Goal: Task Accomplishment & Management: Manage account settings

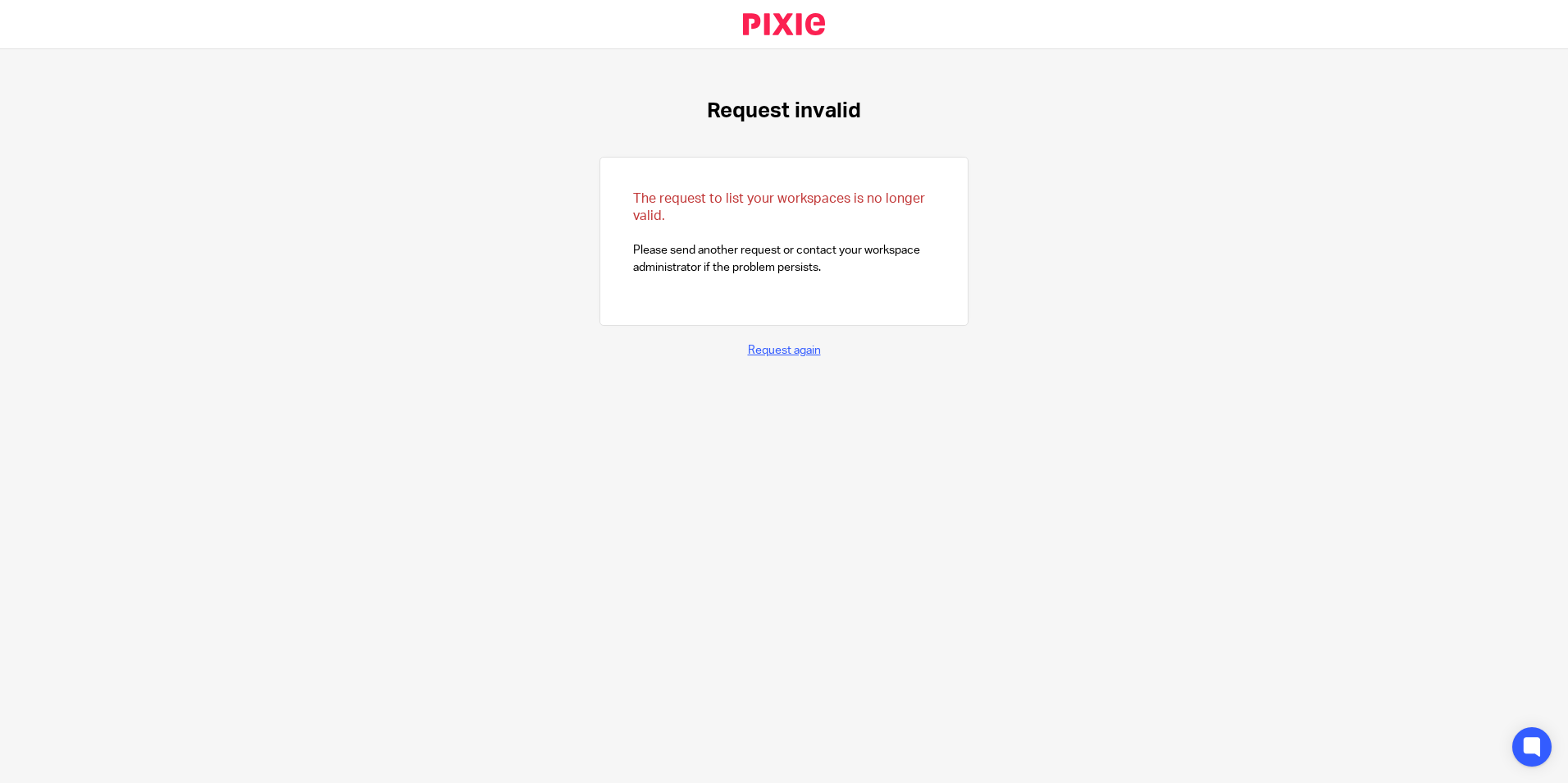
click at [776, 346] on link "Request again" at bounding box center [784, 350] width 73 height 11
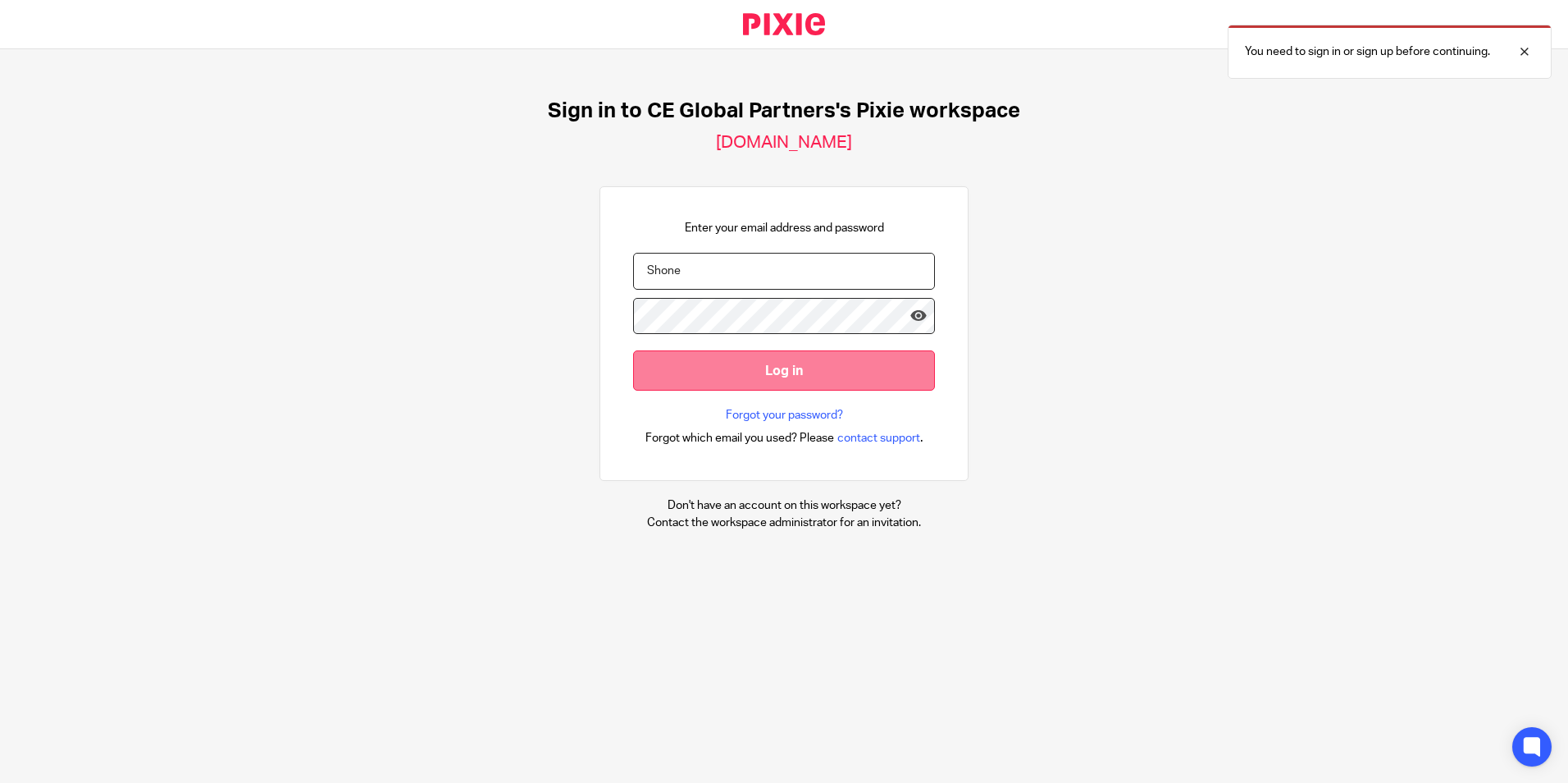
click at [762, 376] on input "Log in" at bounding box center [784, 370] width 302 height 40
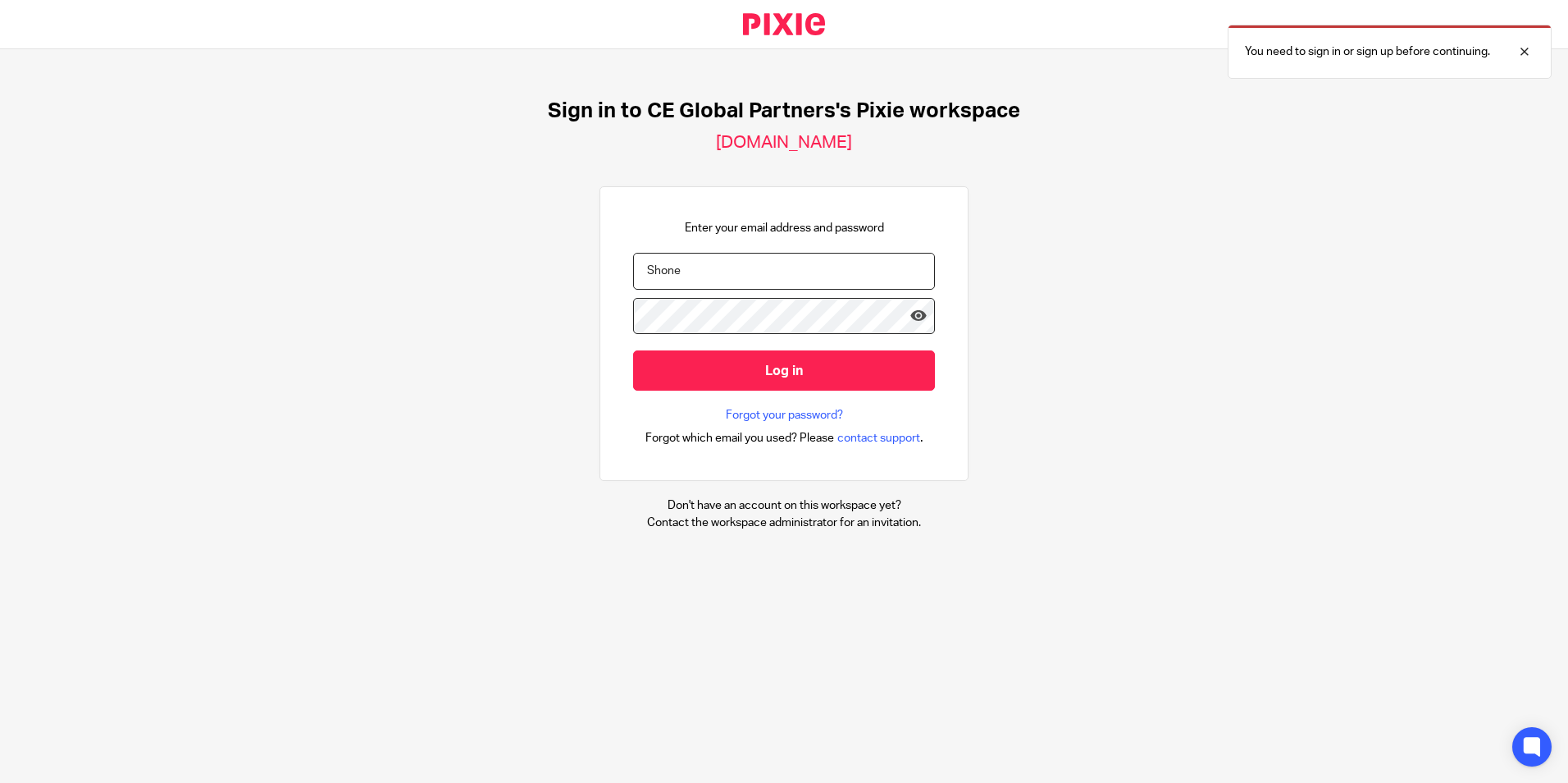
drag, startPoint x: 715, startPoint y: 265, endPoint x: 609, endPoint y: 260, distance: 106.1
click at [609, 260] on div "Enter your email address and password Shone Log in Forgot your password? Forgot…" at bounding box center [784, 333] width 369 height 295
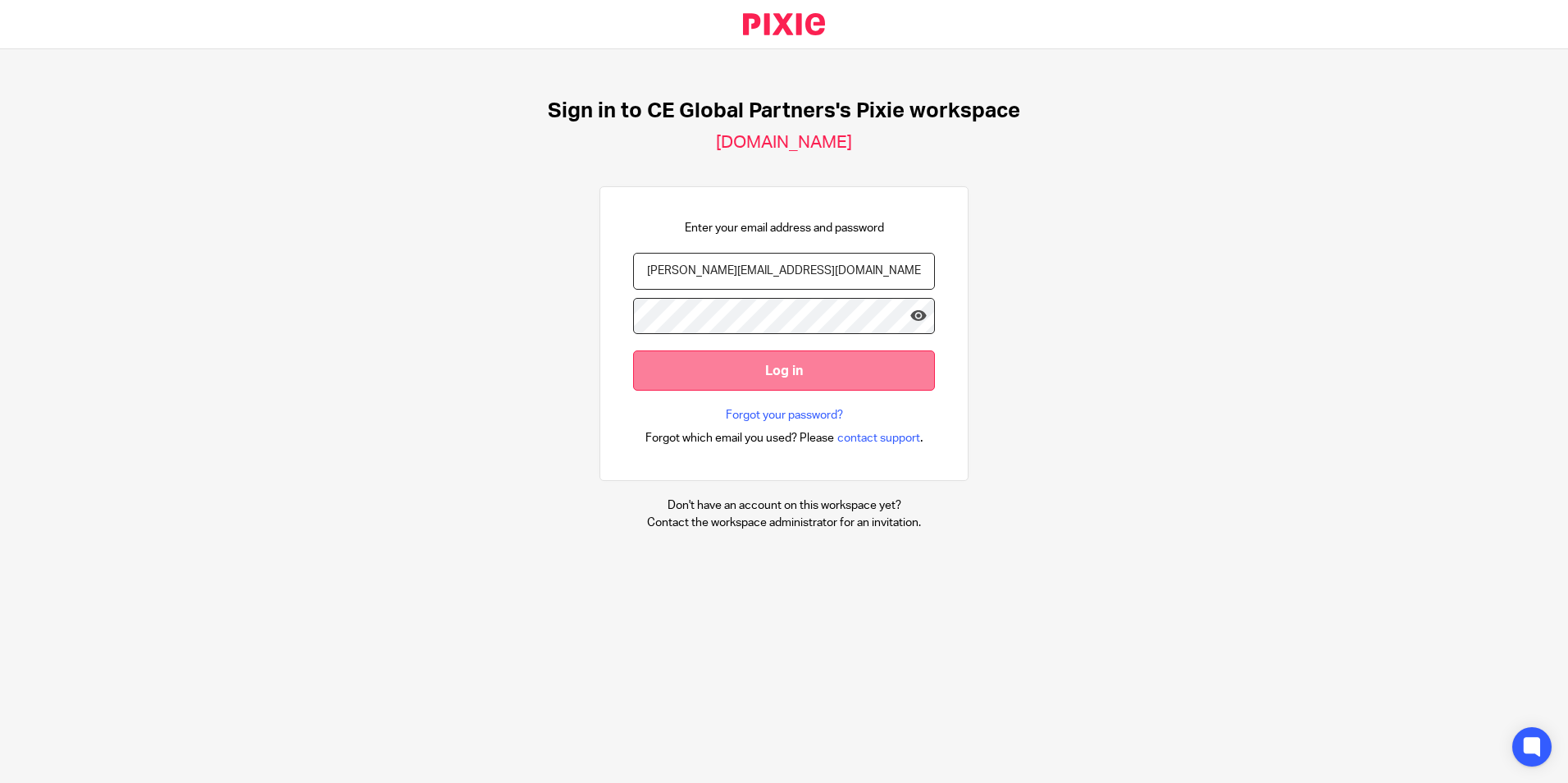
type input "emma.shone@ceglobalpartners.com"
click at [784, 378] on input "Log in" at bounding box center [784, 370] width 302 height 40
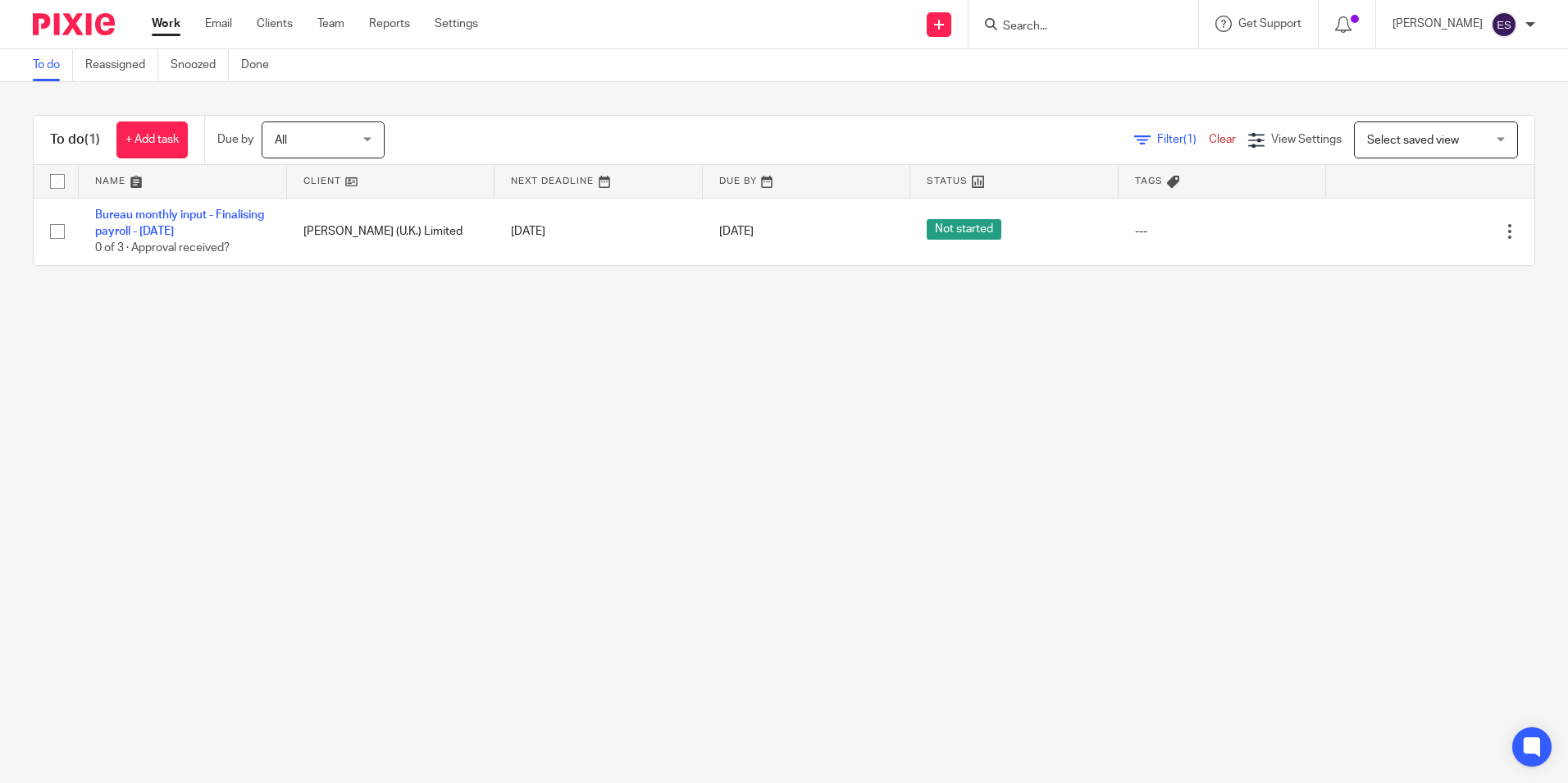
click at [1110, 18] on form at bounding box center [1088, 24] width 175 height 20
click at [1106, 39] on div at bounding box center [1083, 24] width 230 height 49
click at [1023, 31] on input "Search" at bounding box center [1075, 27] width 148 height 14
type input "baywa"
click at [1140, 94] on link at bounding box center [1133, 90] width 269 height 25
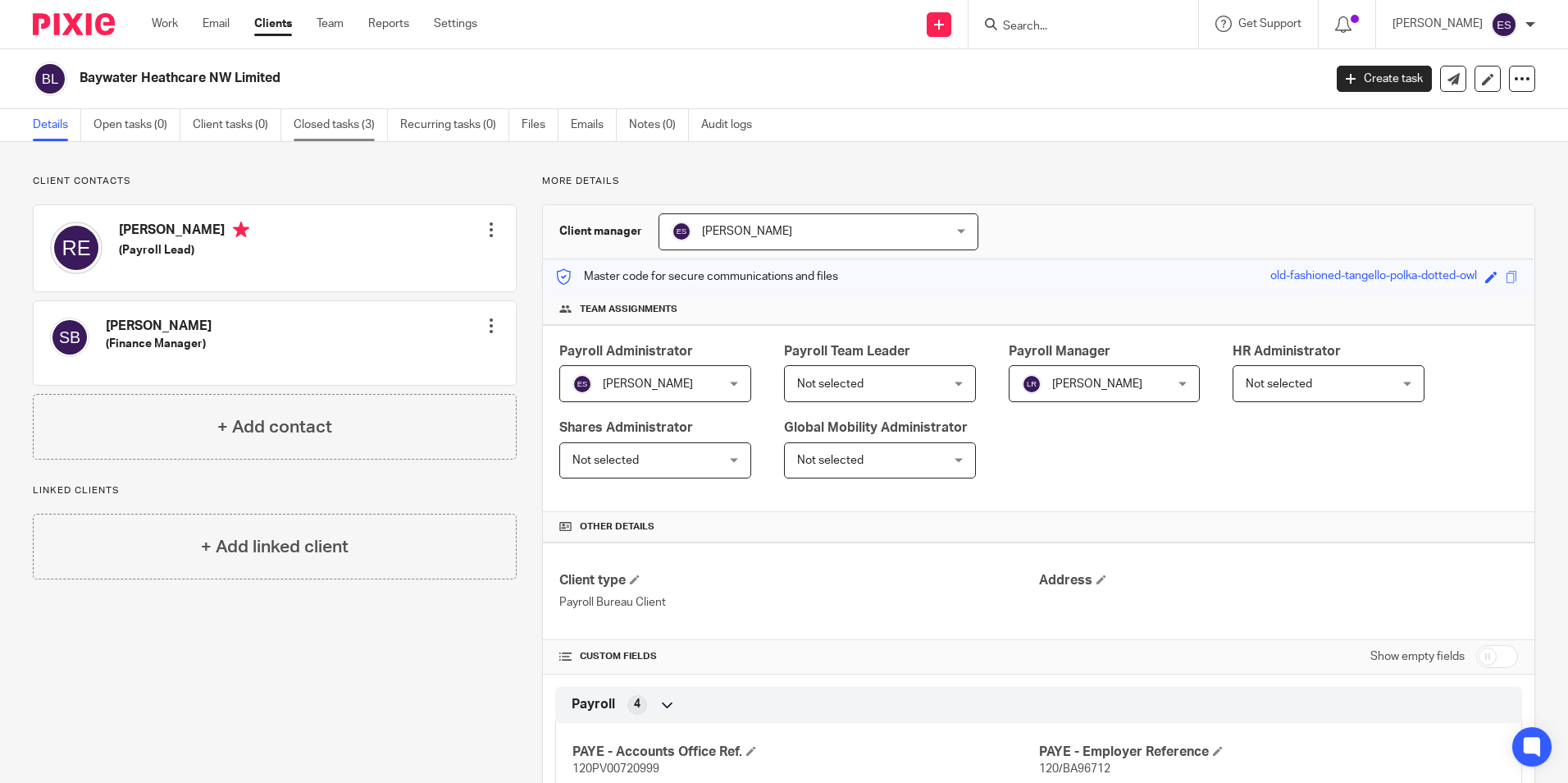
click at [339, 119] on link "Closed tasks (3)" at bounding box center [341, 125] width 94 height 32
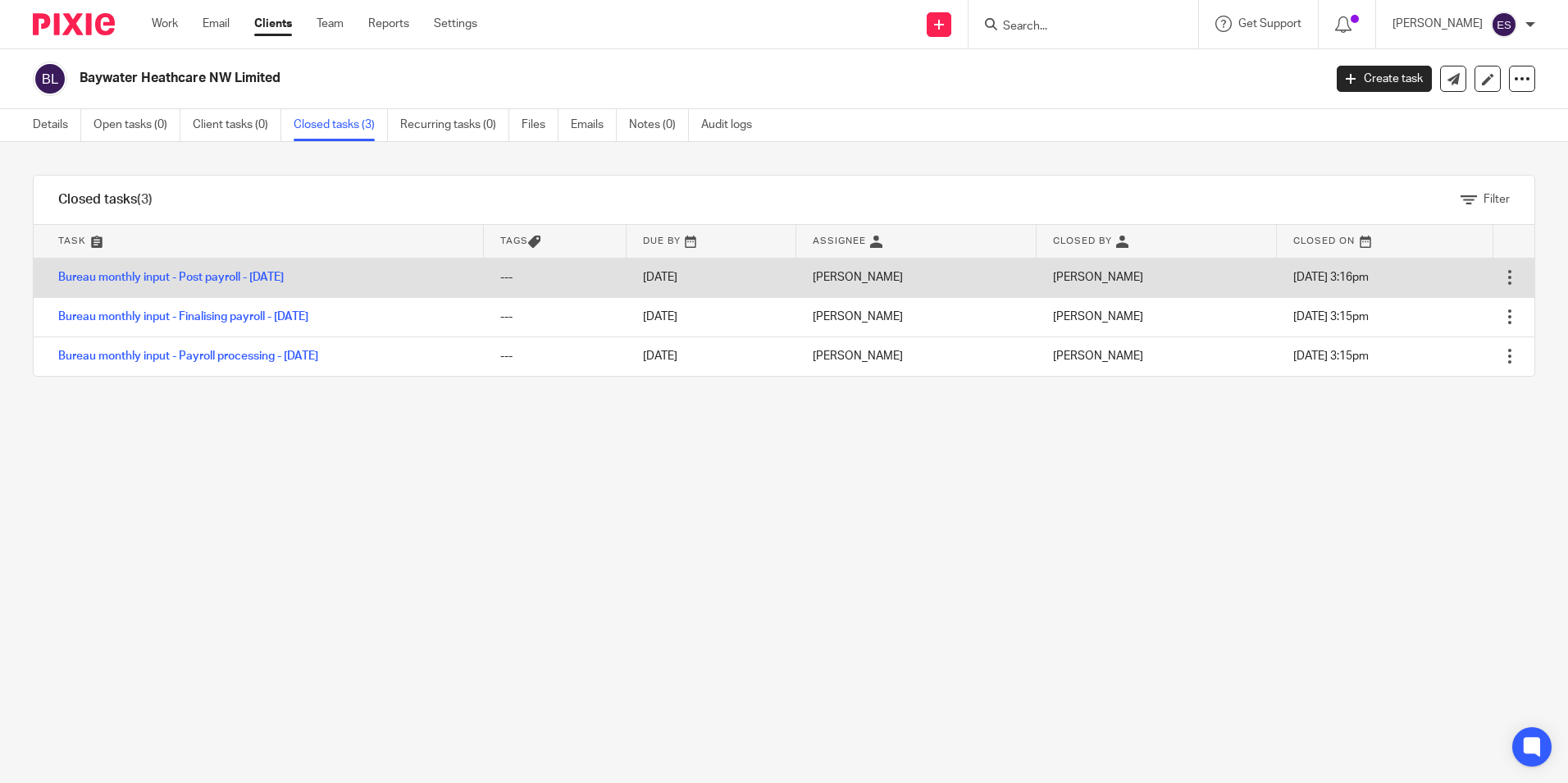
click at [1501, 272] on div at bounding box center [1509, 277] width 16 height 16
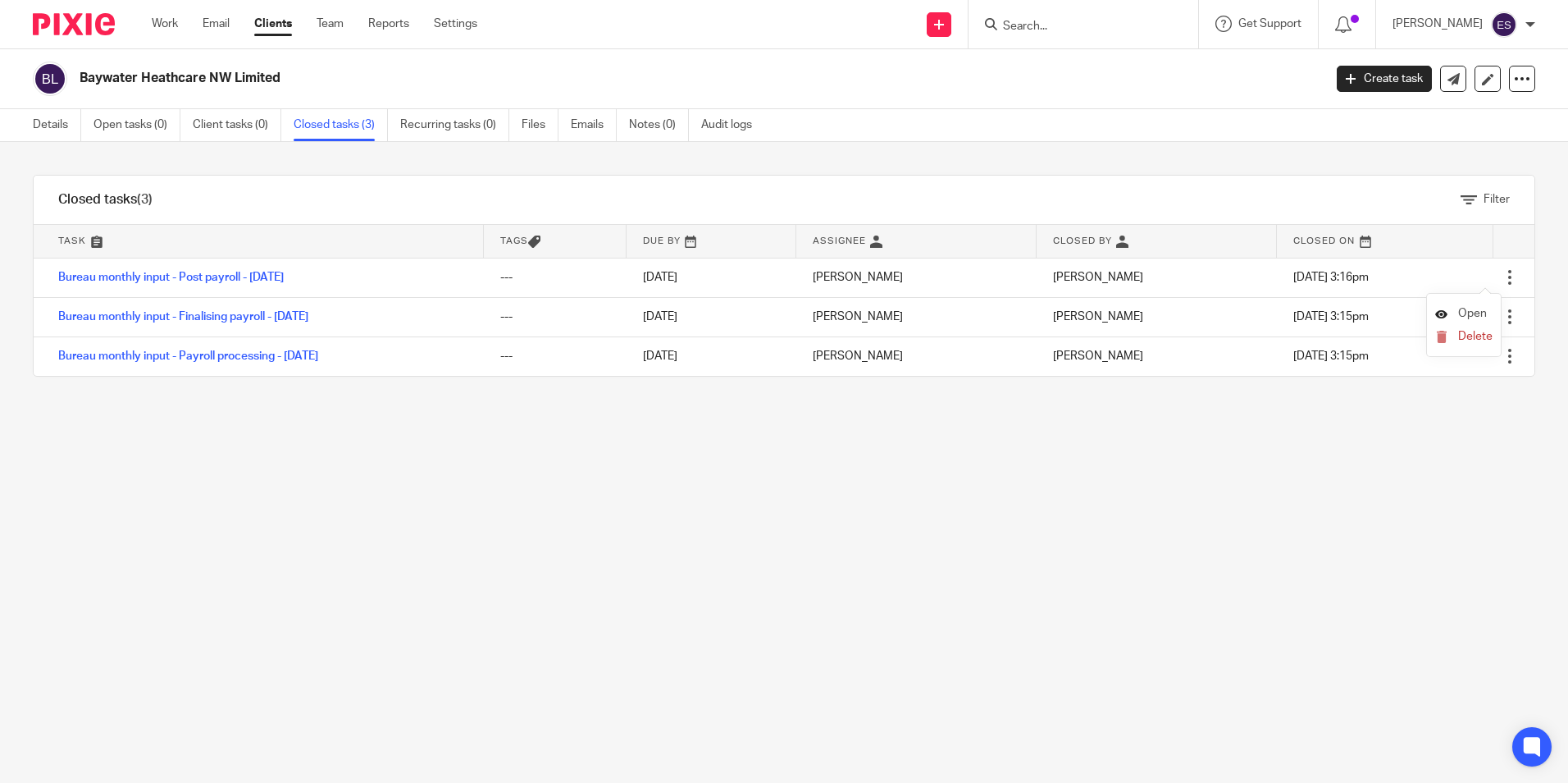
click at [1474, 309] on span "Open" at bounding box center [1473, 313] width 29 height 11
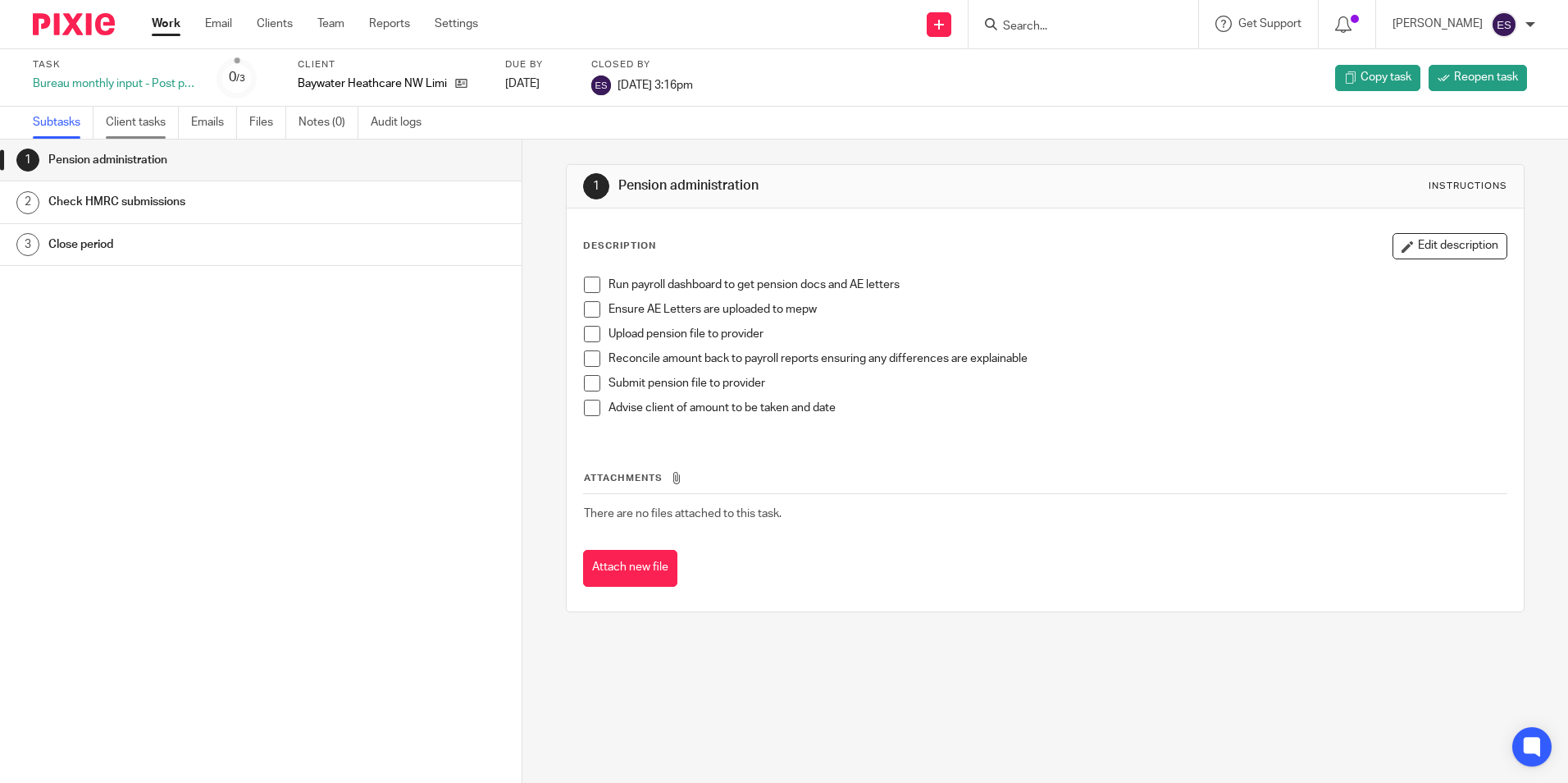
click at [154, 124] on link "Client tasks" at bounding box center [142, 123] width 73 height 32
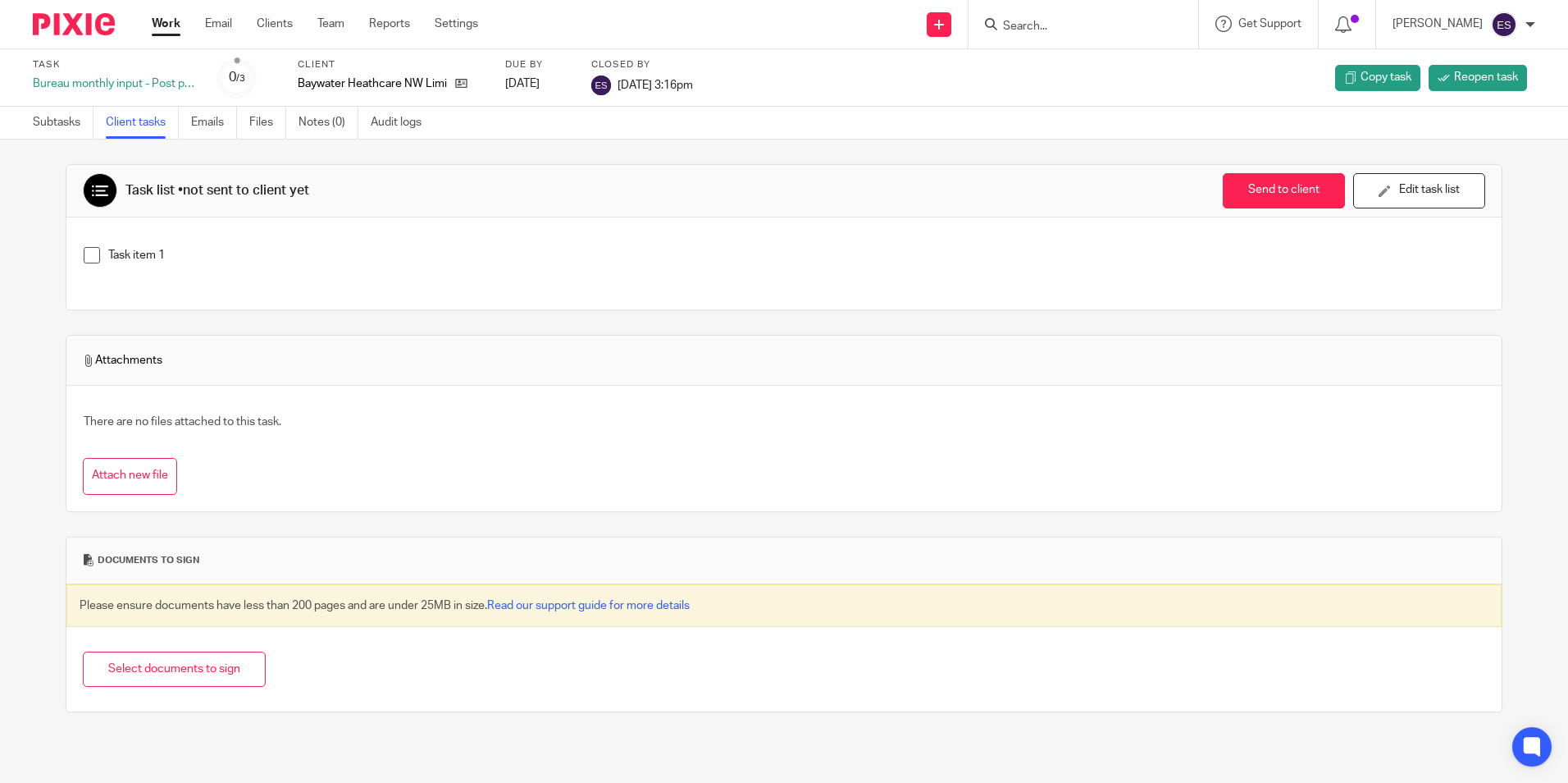
click at [1128, 17] on form at bounding box center [1088, 24] width 175 height 20
click at [1052, 20] on input "Search" at bounding box center [1075, 27] width 148 height 14
type input "bay"
click at [1120, 96] on link at bounding box center [1133, 90] width 269 height 25
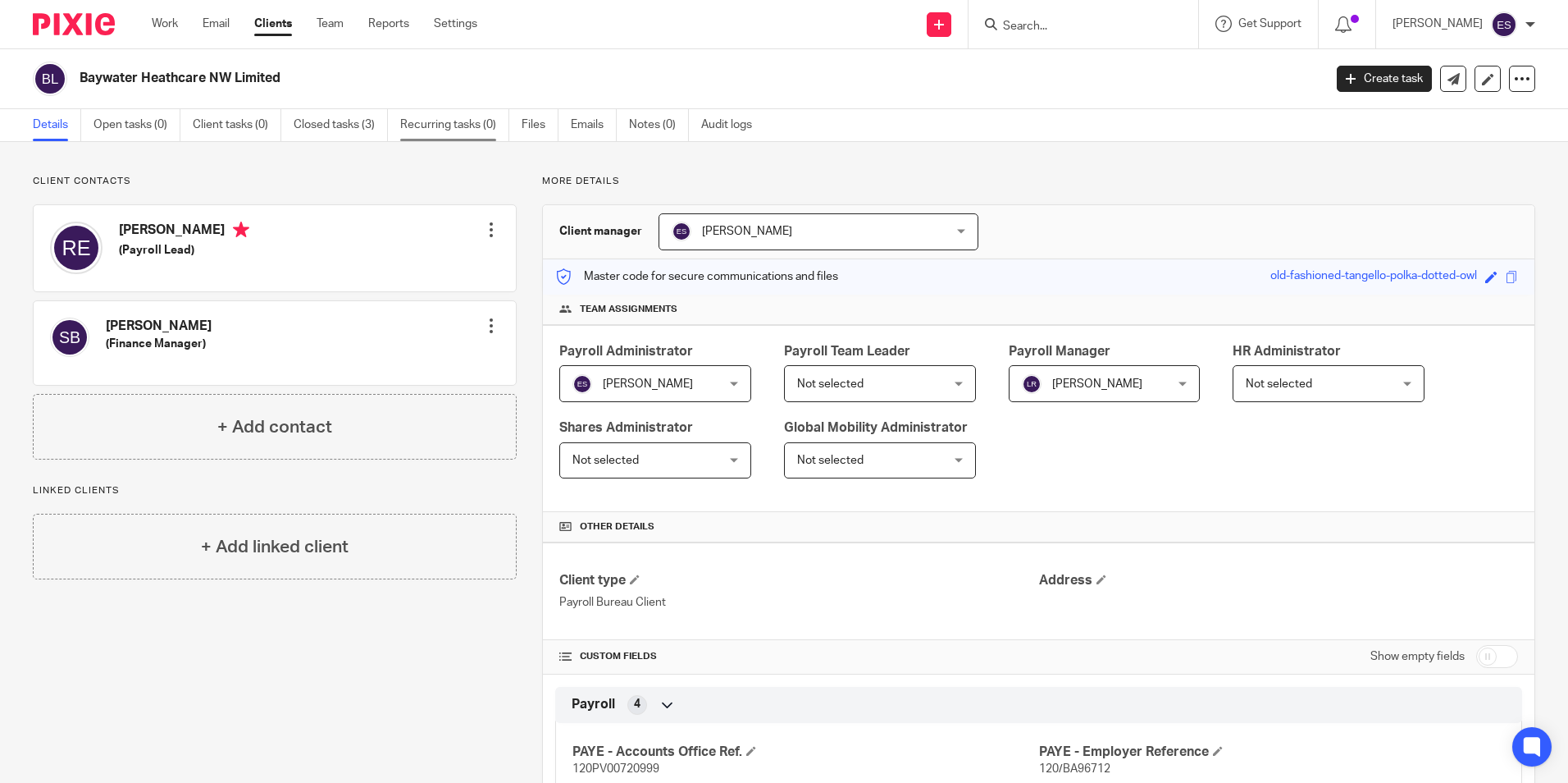
click at [443, 126] on link "Recurring tasks (0)" at bounding box center [454, 125] width 109 height 32
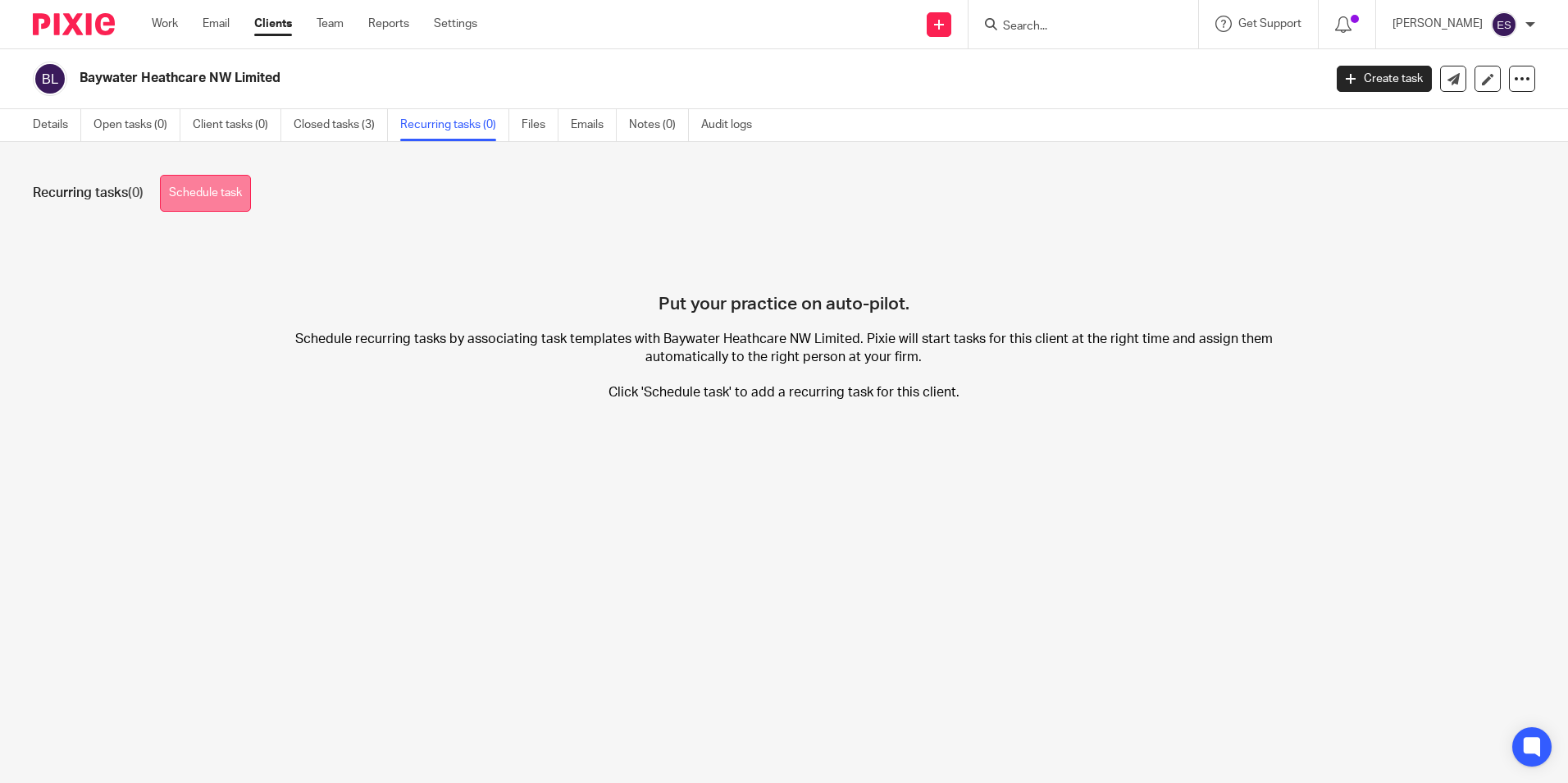
click at [212, 183] on link "Schedule task" at bounding box center [205, 193] width 91 height 37
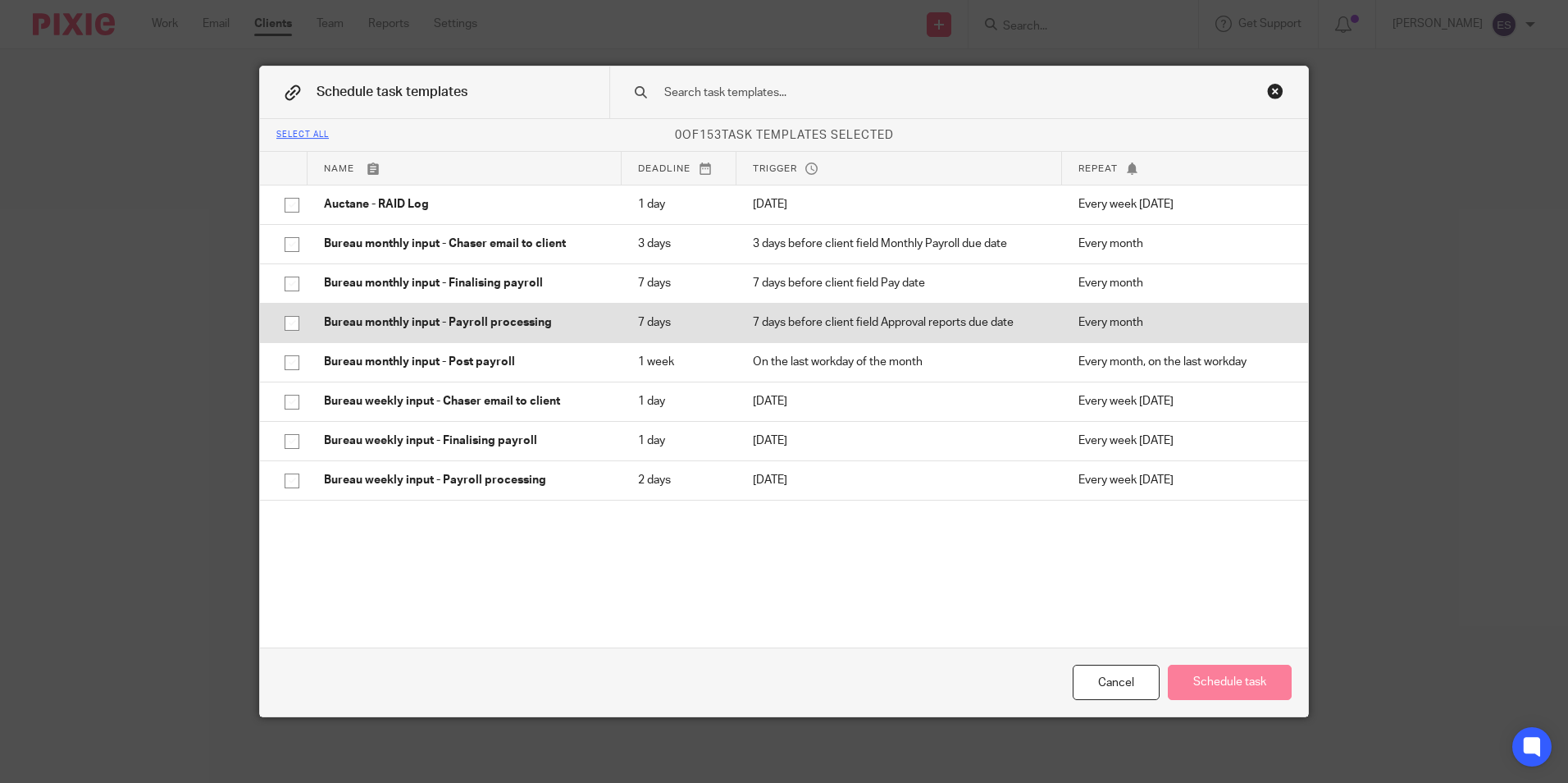
click at [286, 319] on input "checkbox" at bounding box center [292, 323] width 31 height 32
checkbox input "true"
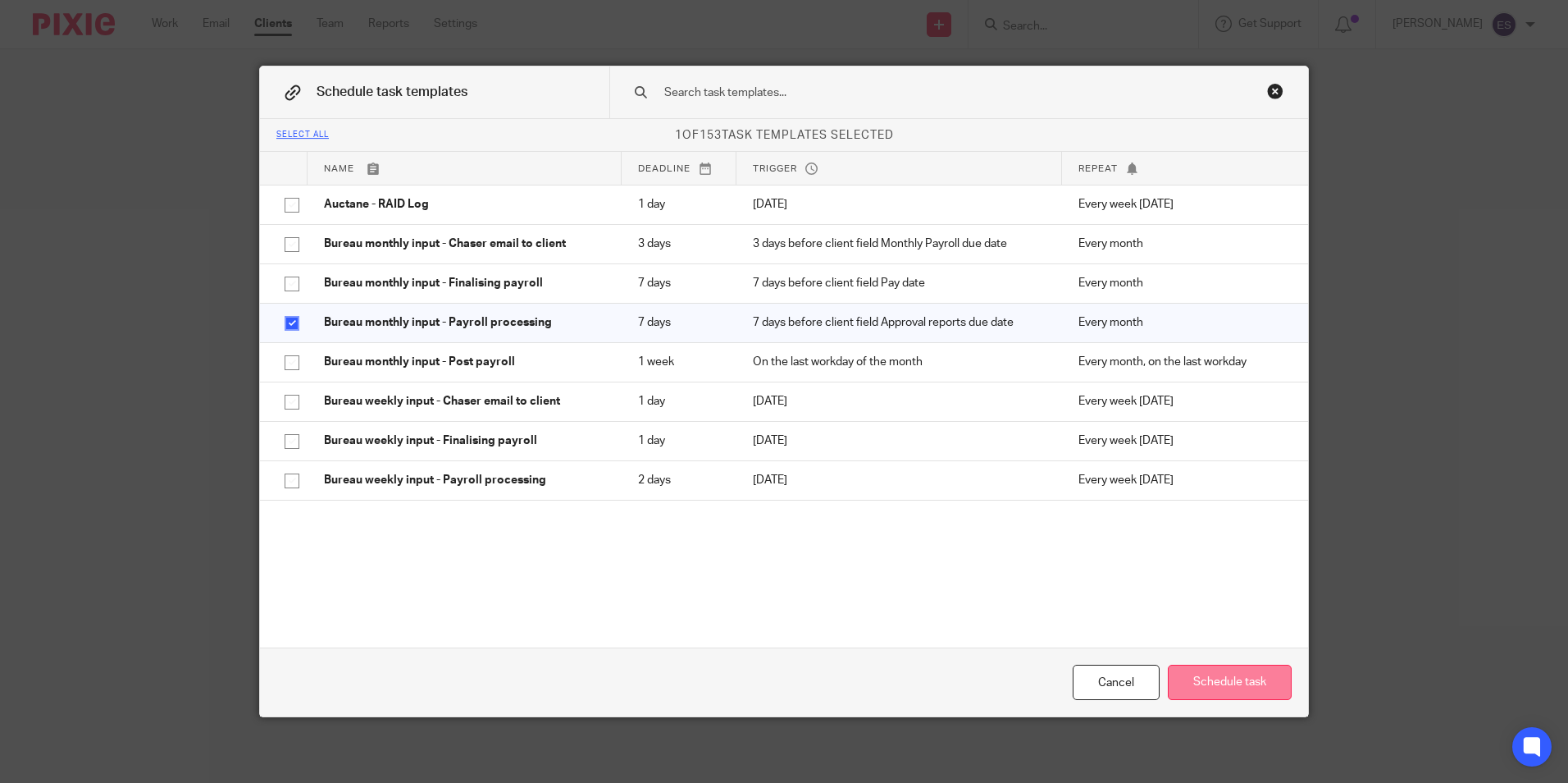
click at [1221, 683] on button "Schedule task" at bounding box center [1230, 682] width 124 height 35
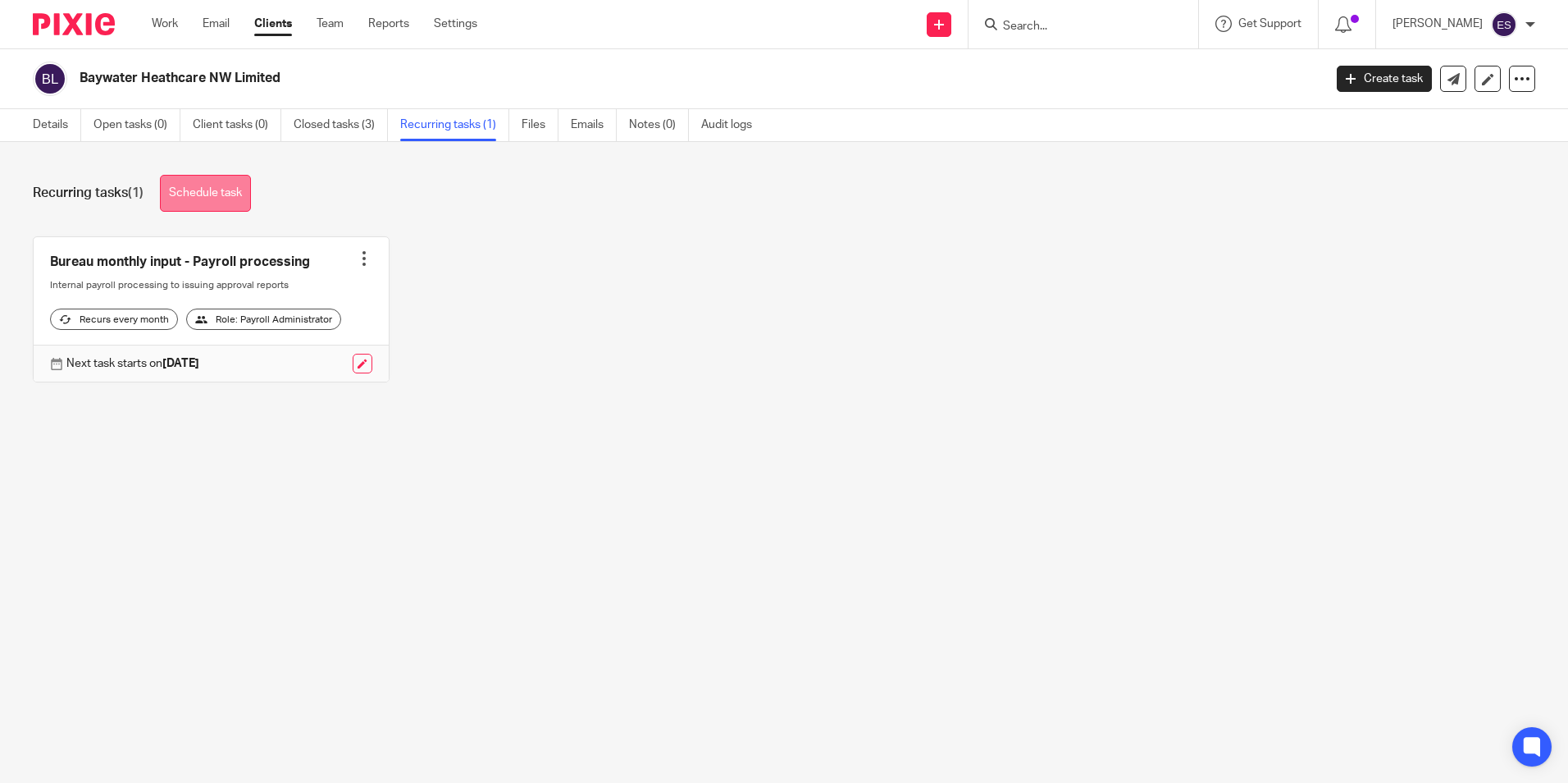
click at [237, 194] on link "Schedule task" at bounding box center [205, 193] width 91 height 37
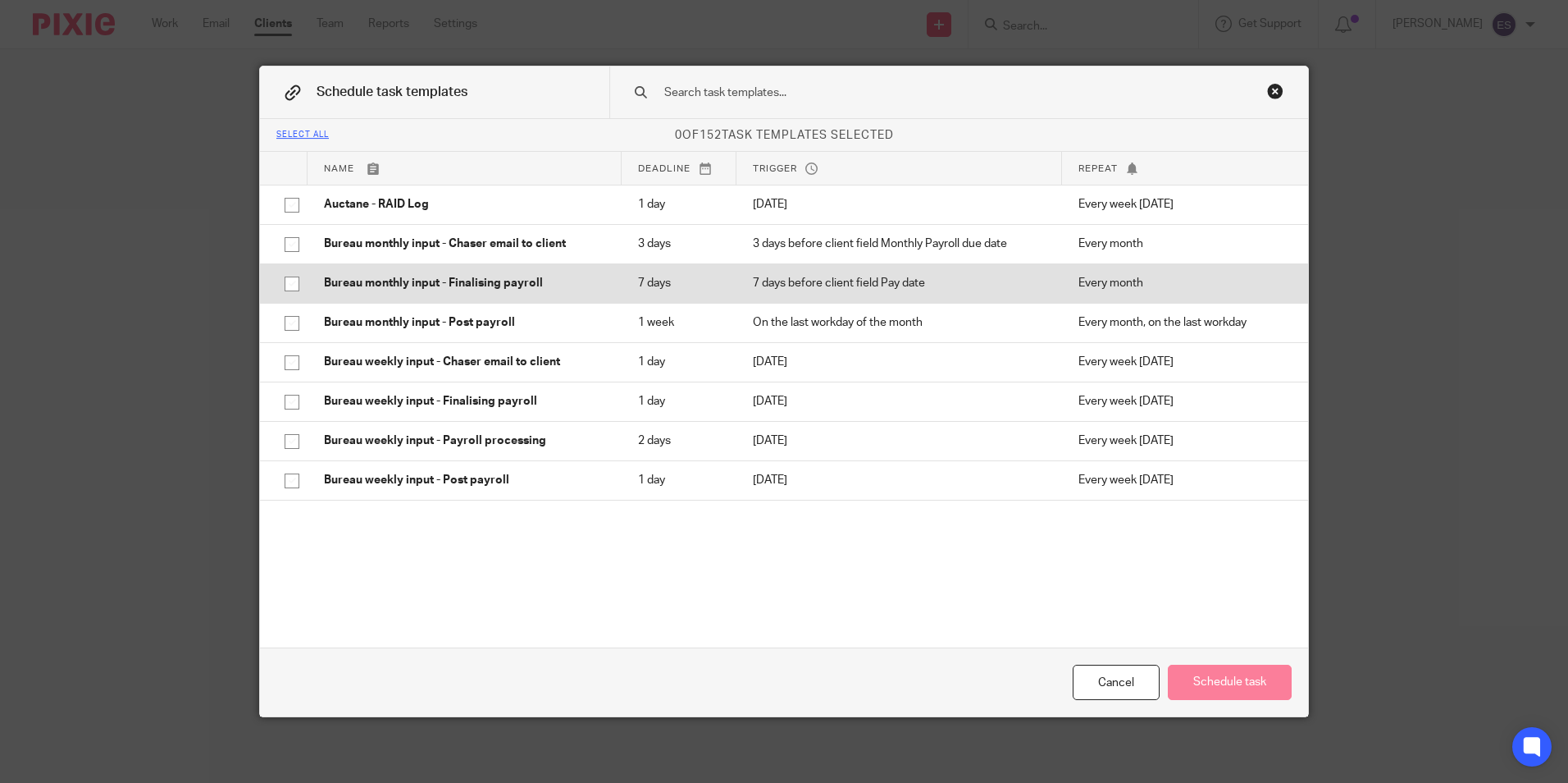
click at [284, 281] on input "checkbox" at bounding box center [292, 284] width 31 height 32
checkbox input "true"
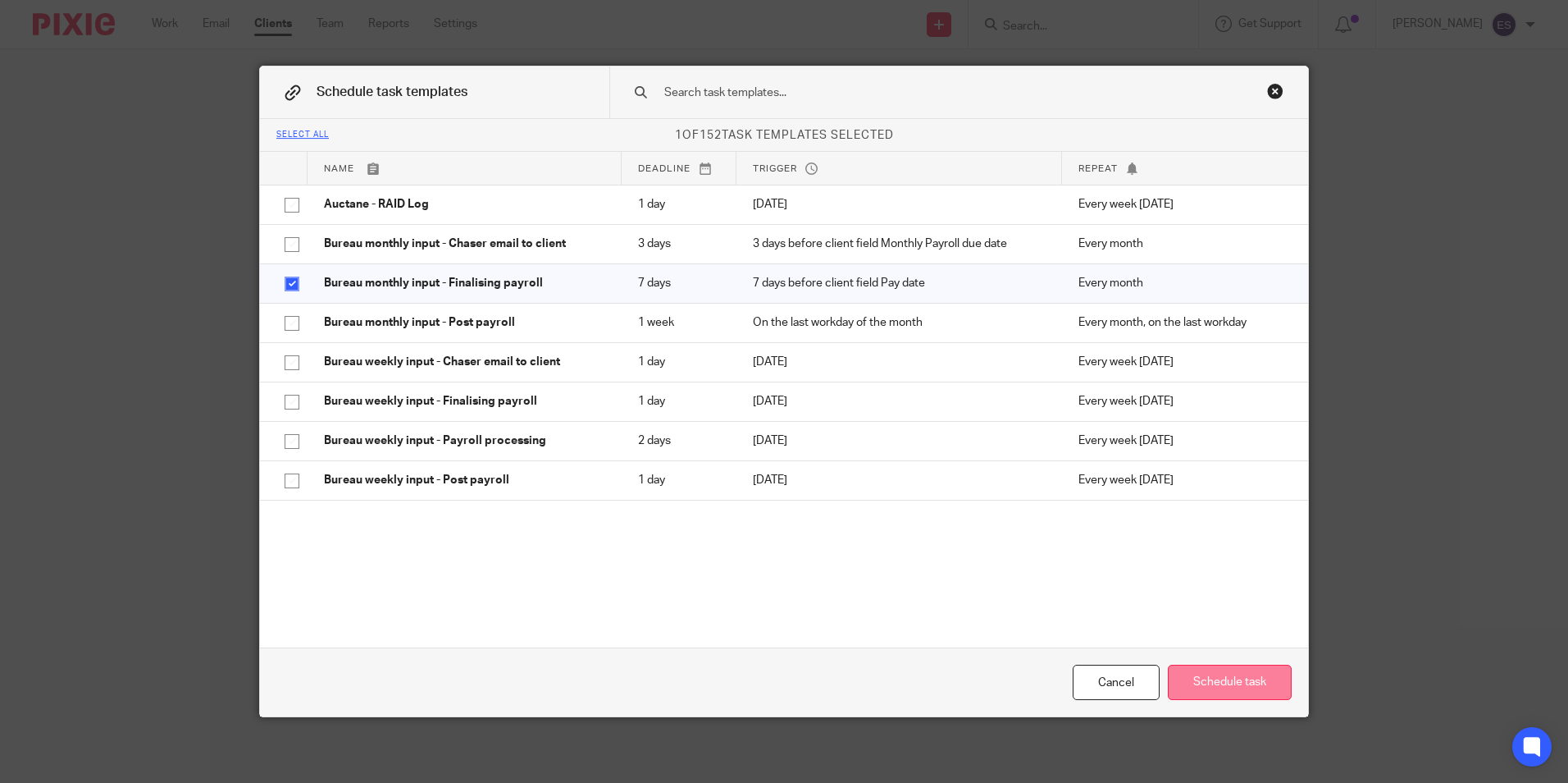
click at [1223, 675] on button "Schedule task" at bounding box center [1230, 682] width 124 height 35
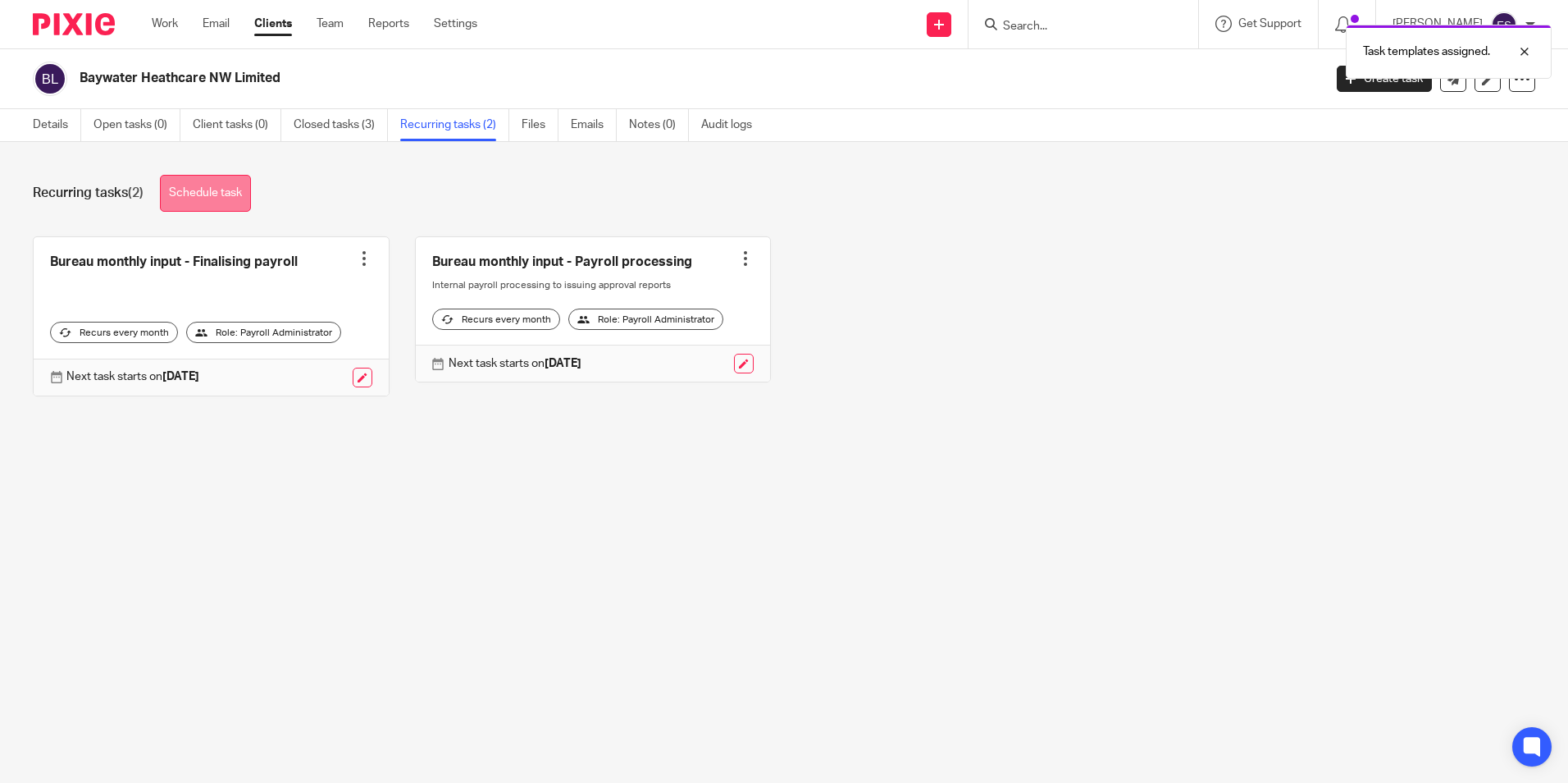
click at [201, 192] on link "Schedule task" at bounding box center [205, 193] width 91 height 37
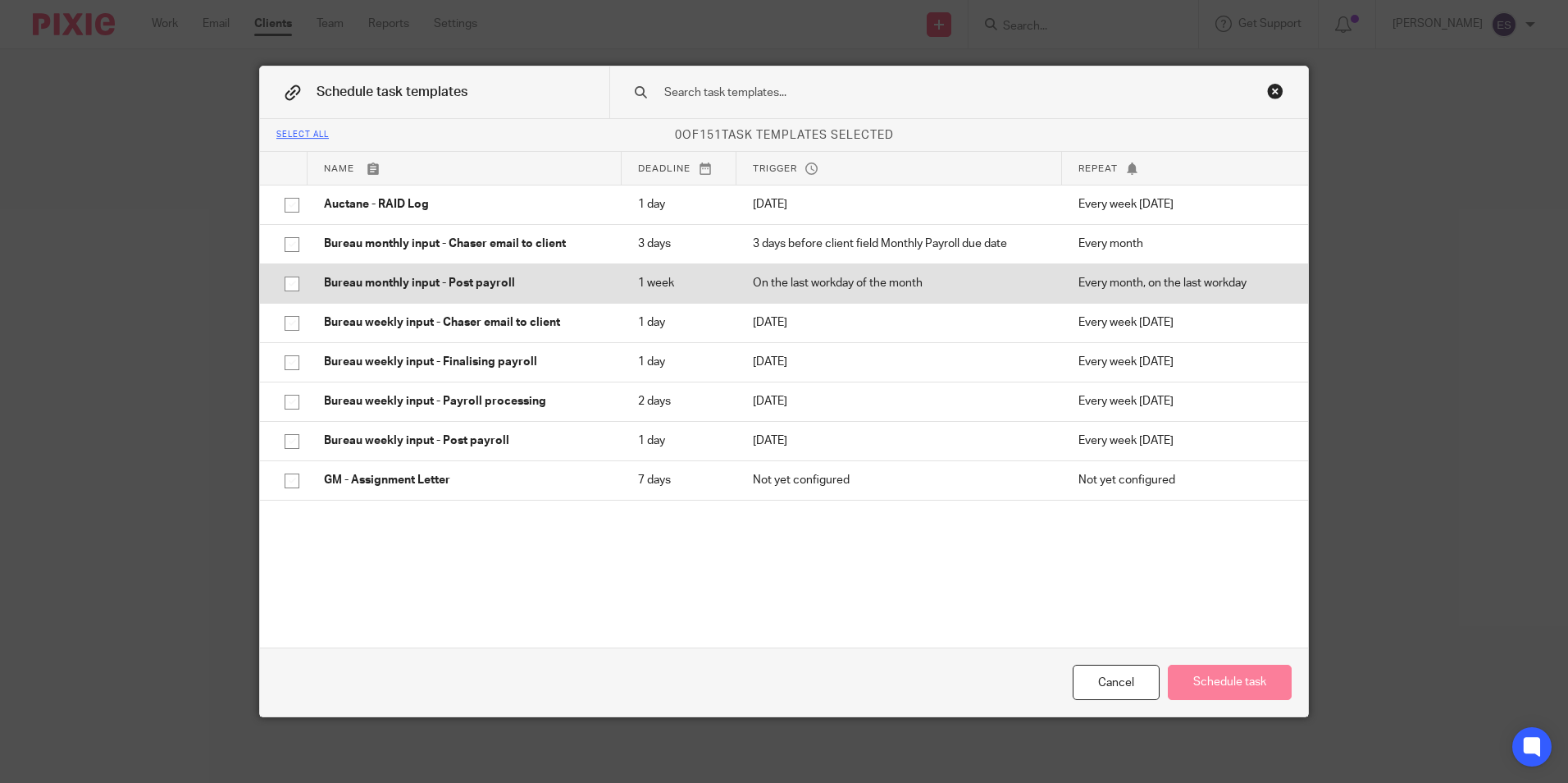
click at [281, 282] on input "checkbox" at bounding box center [292, 284] width 31 height 32
checkbox input "true"
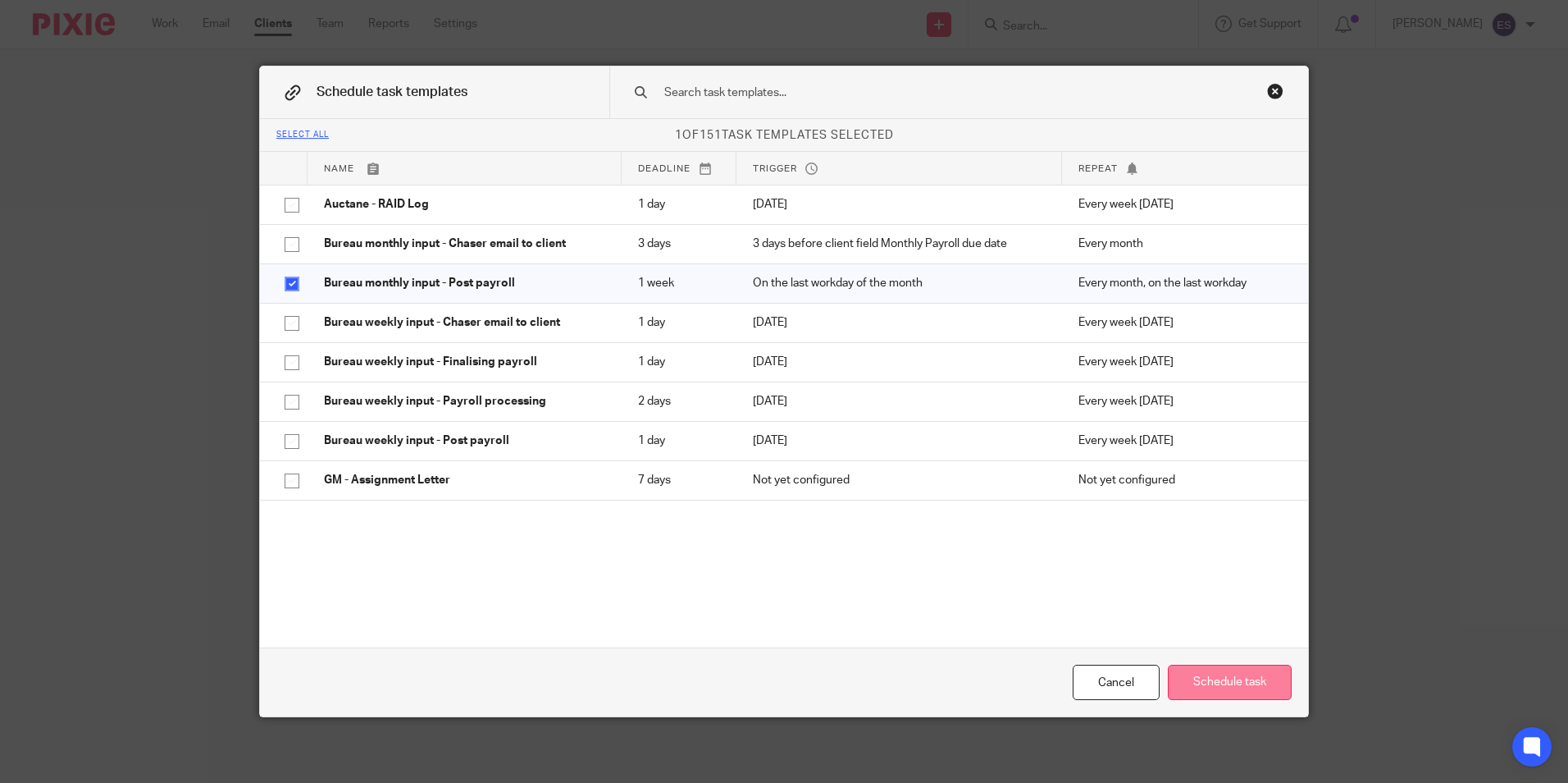
click at [1224, 684] on button "Schedule task" at bounding box center [1230, 682] width 124 height 35
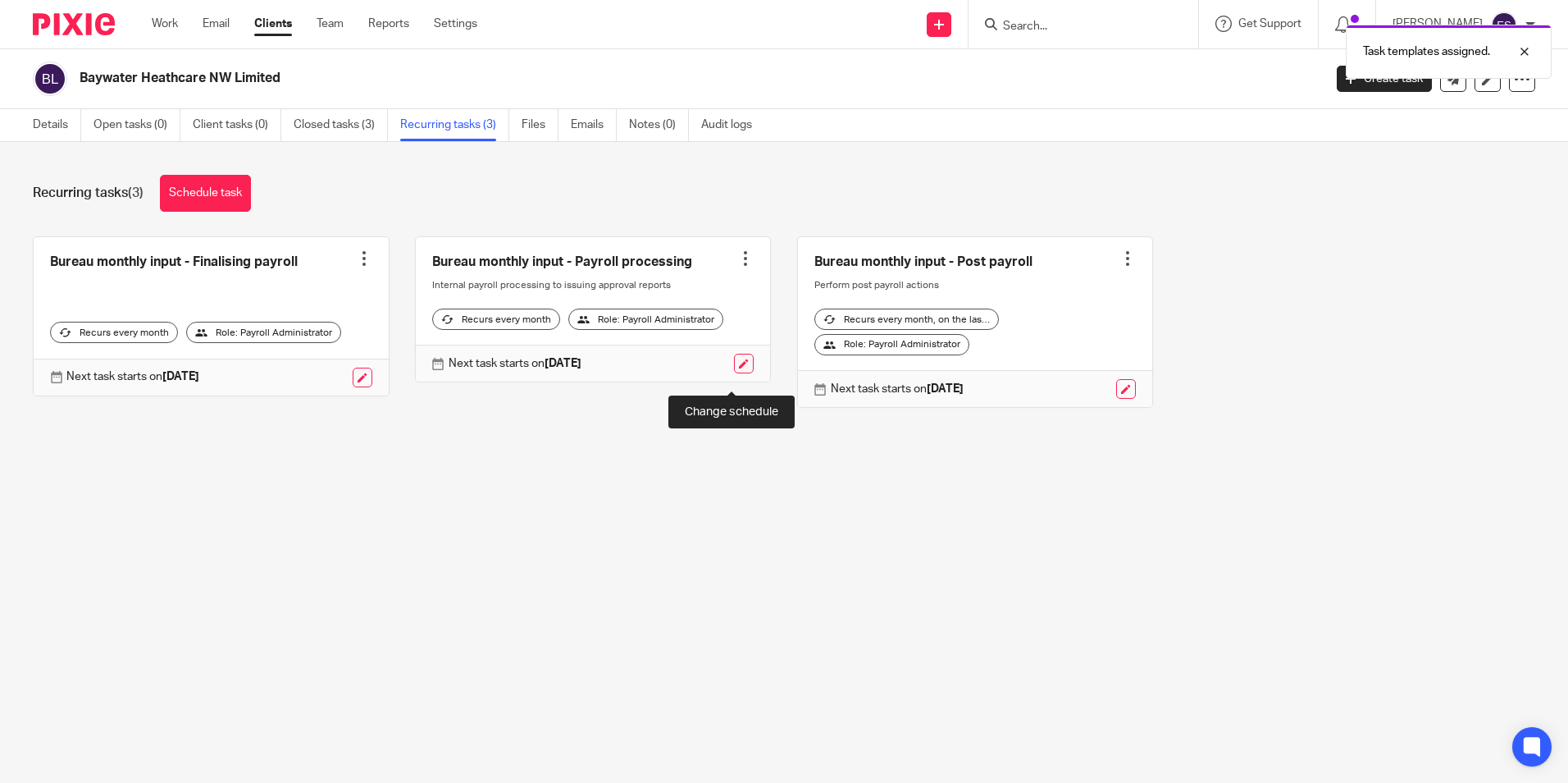
click at [734, 373] on link at bounding box center [743, 363] width 20 height 20
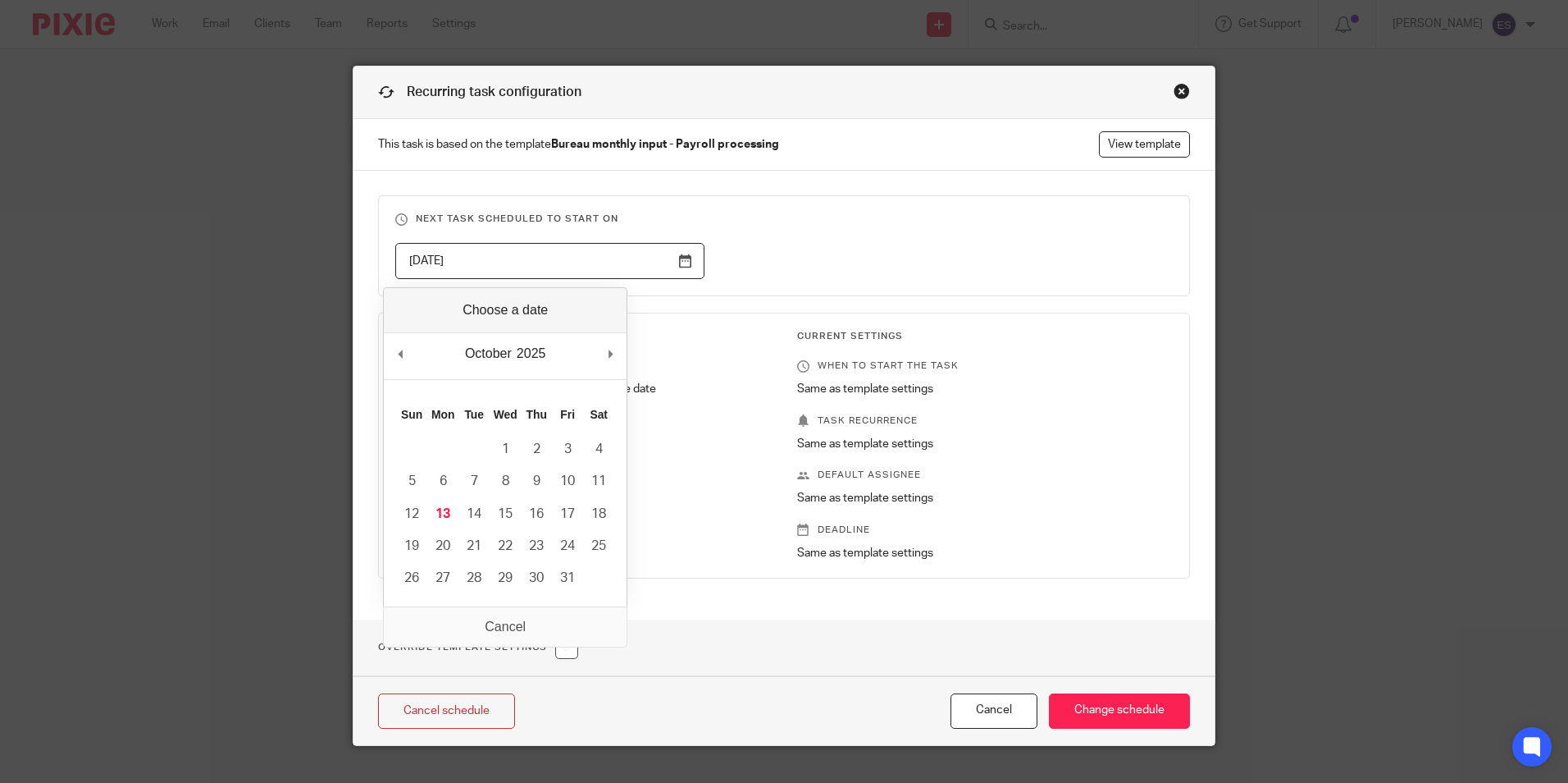
click at [681, 260] on input "[DATE]" at bounding box center [550, 261] width 309 height 37
click at [681, 258] on input "2025-10-14" at bounding box center [550, 261] width 309 height 37
type input "2025-10-20"
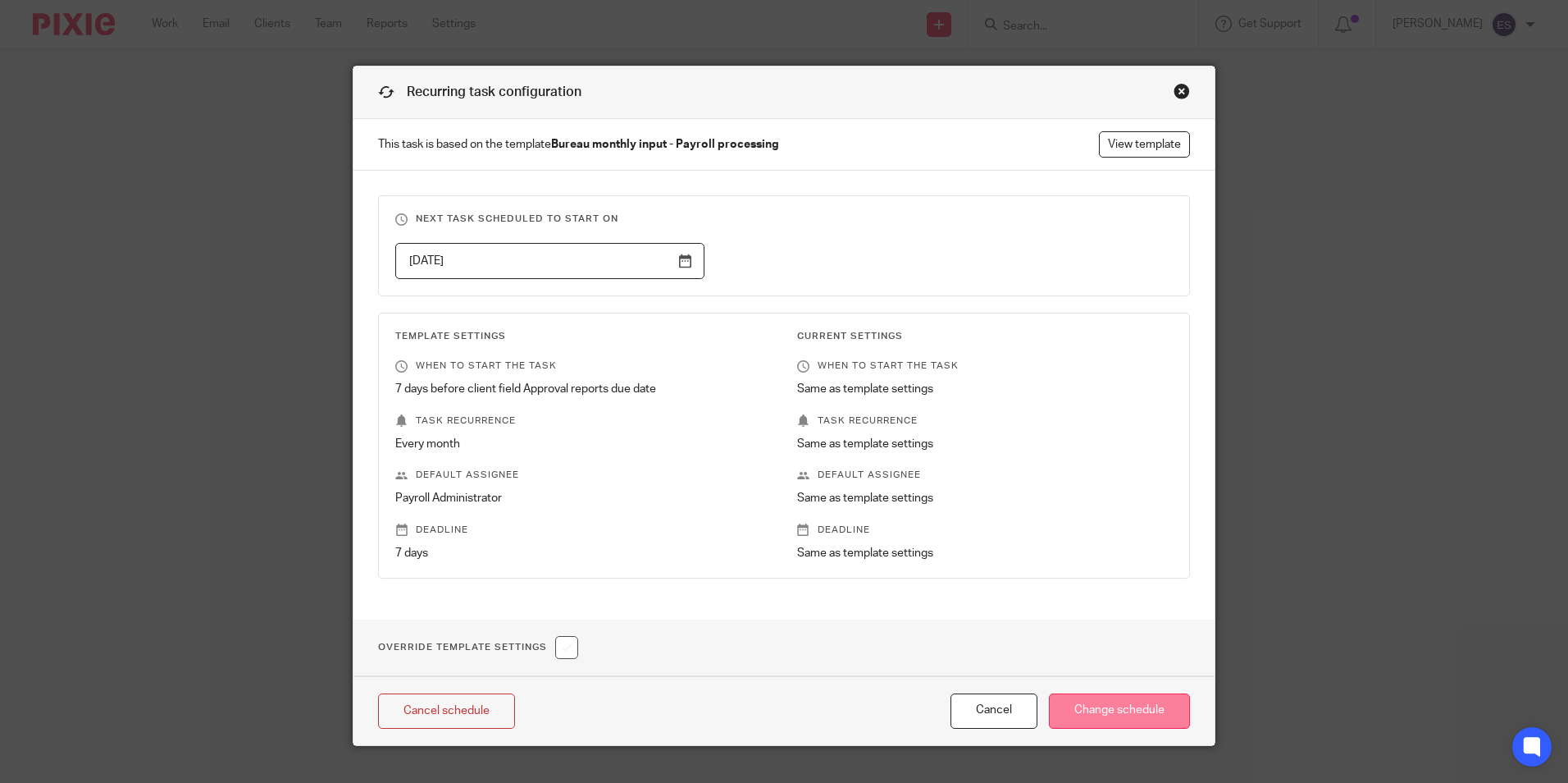
click at [1122, 717] on input "Change schedule" at bounding box center [1119, 710] width 141 height 35
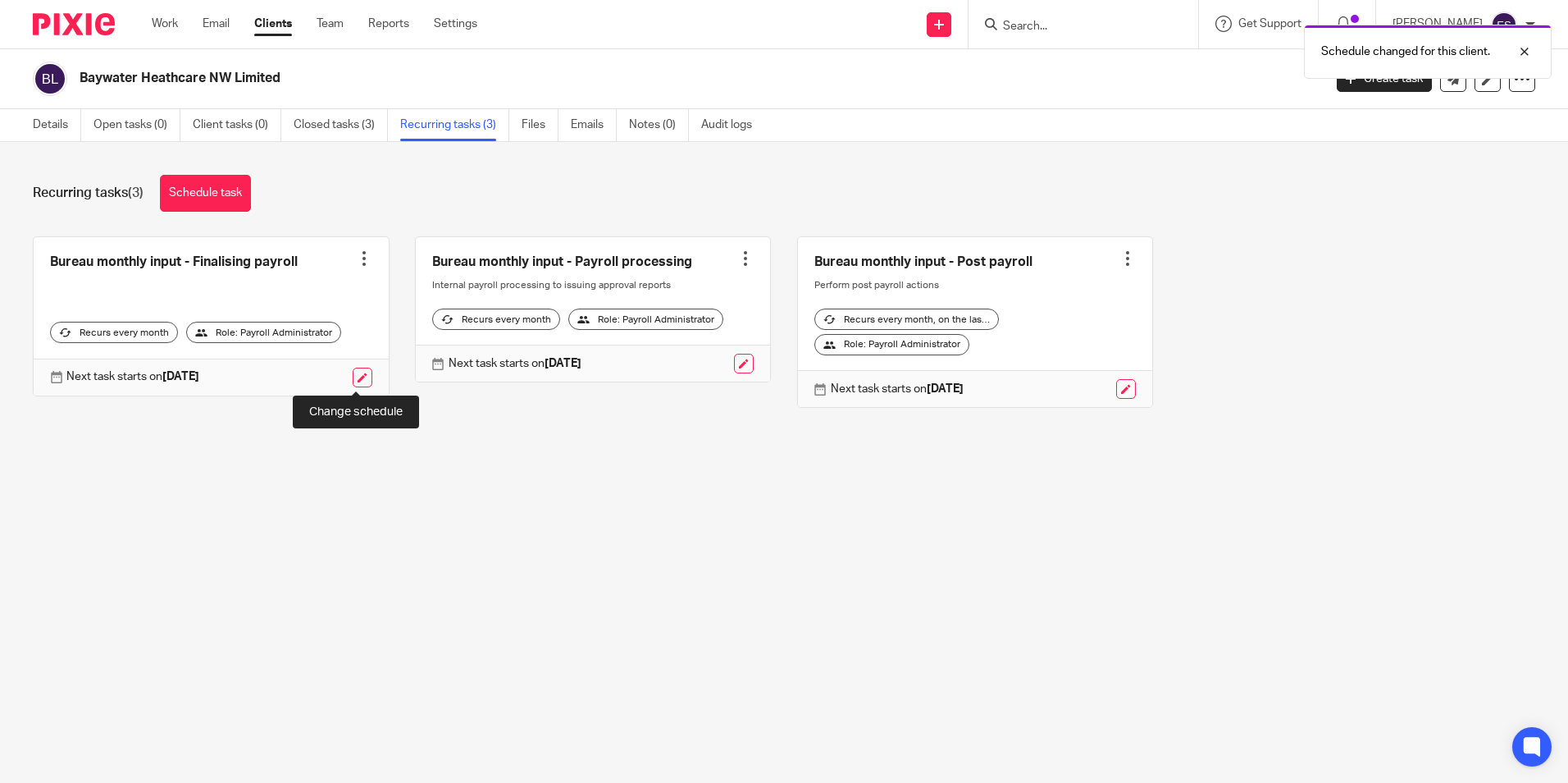
click at [358, 378] on link at bounding box center [362, 377] width 20 height 20
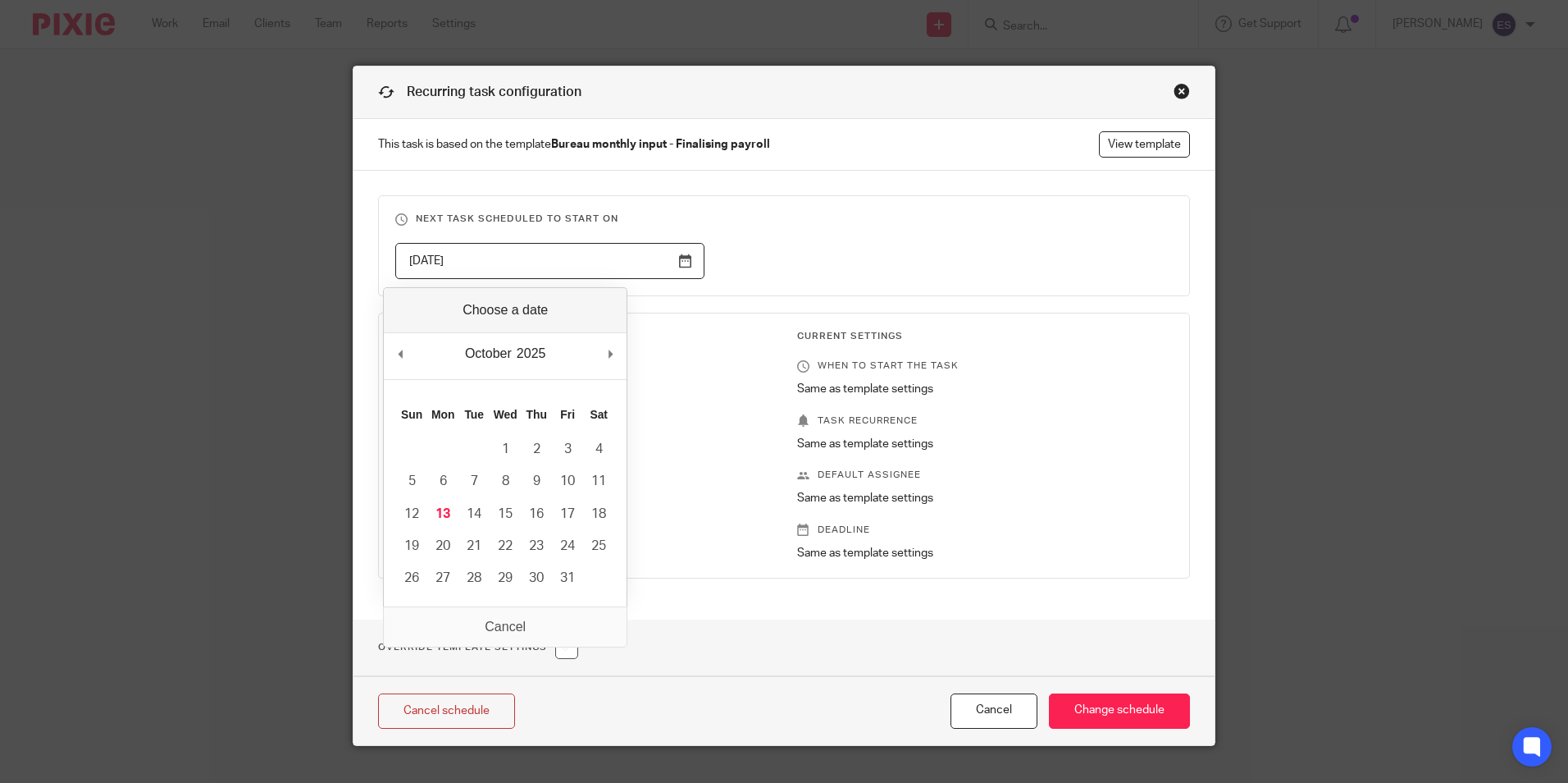
click at [672, 265] on input "2025-10-19" at bounding box center [550, 261] width 309 height 37
type input "2025-10-24"
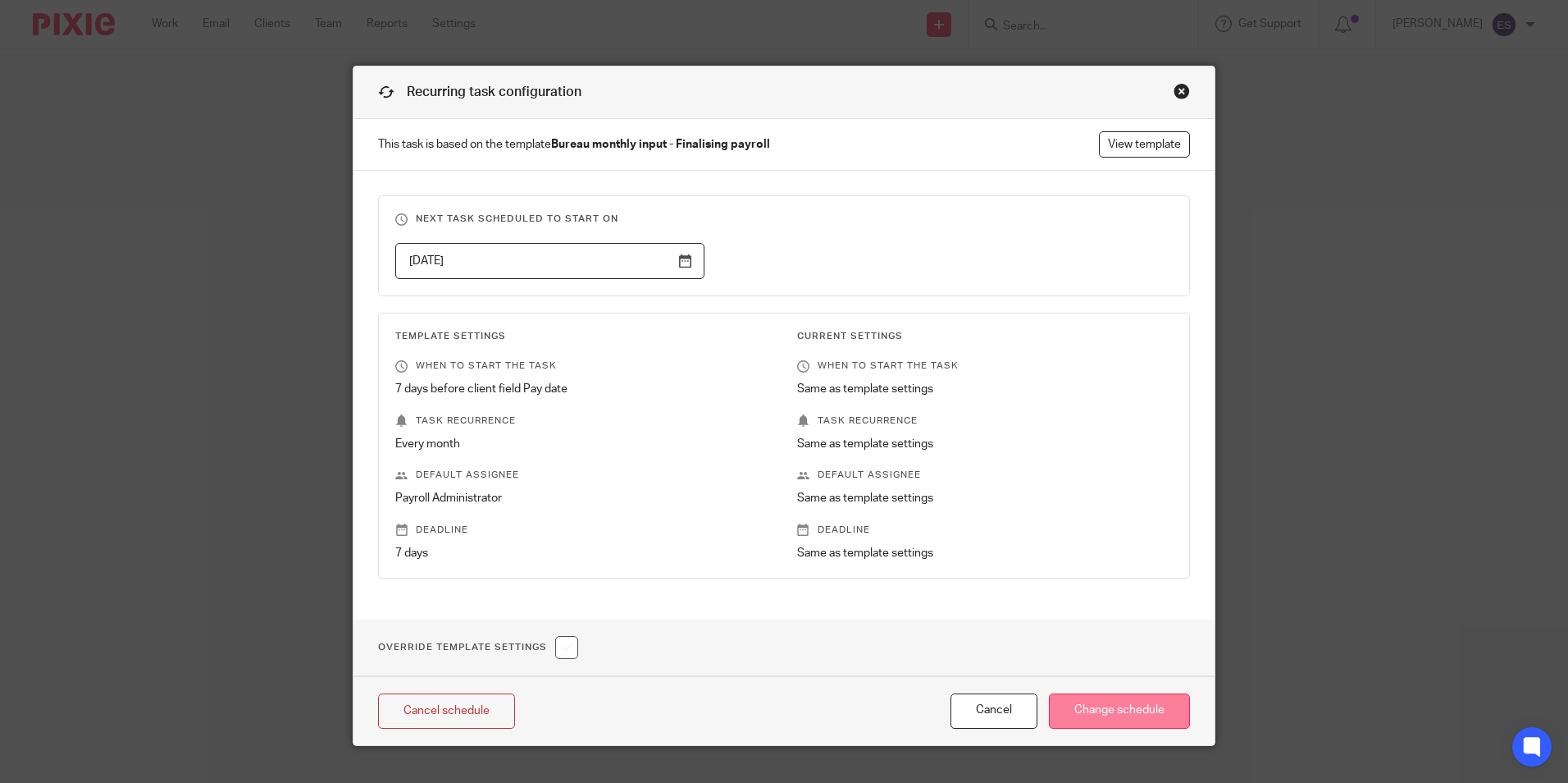
click at [1140, 711] on input "Change schedule" at bounding box center [1119, 710] width 141 height 35
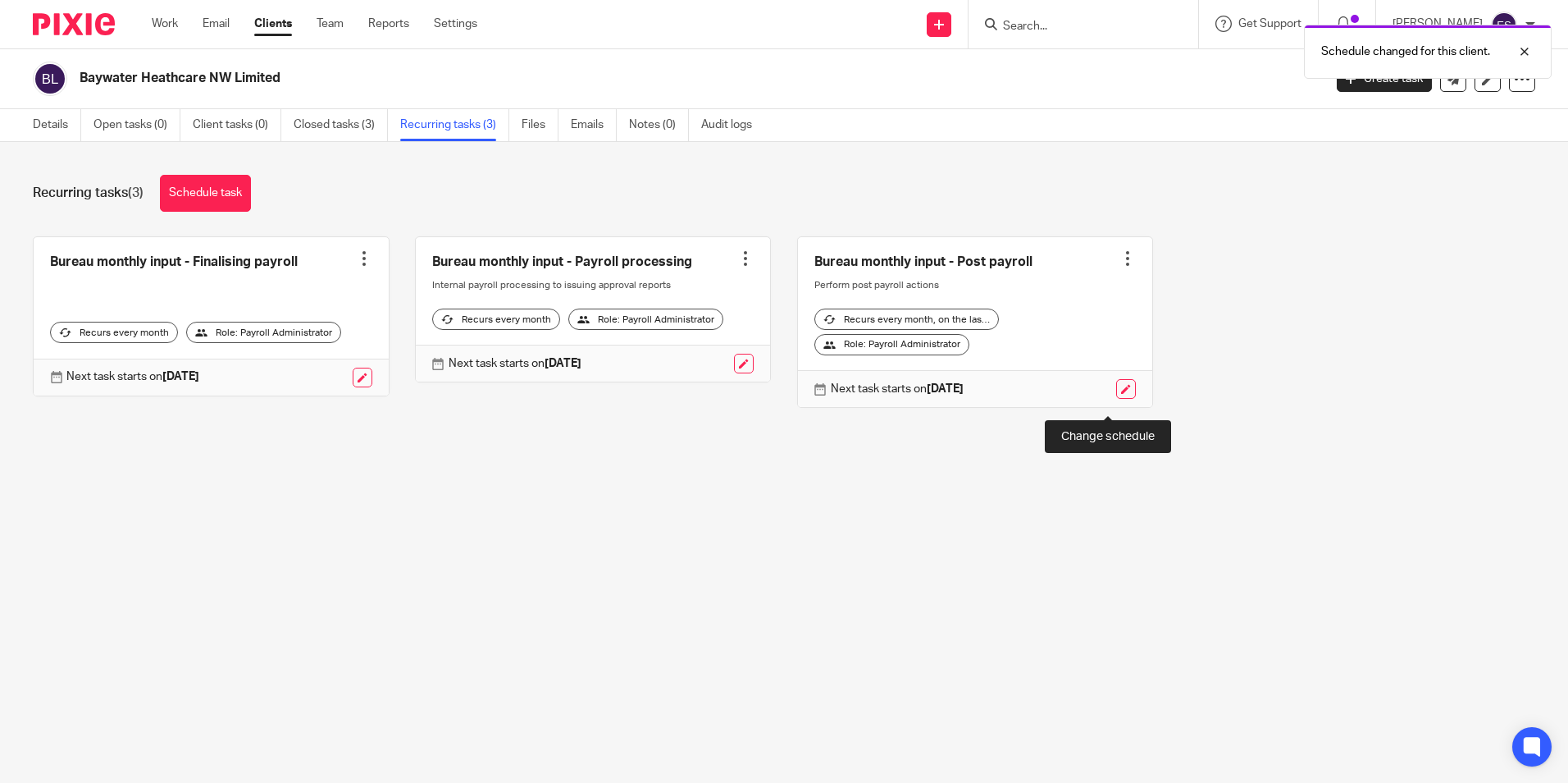
click at [1116, 399] on link at bounding box center [1125, 389] width 20 height 20
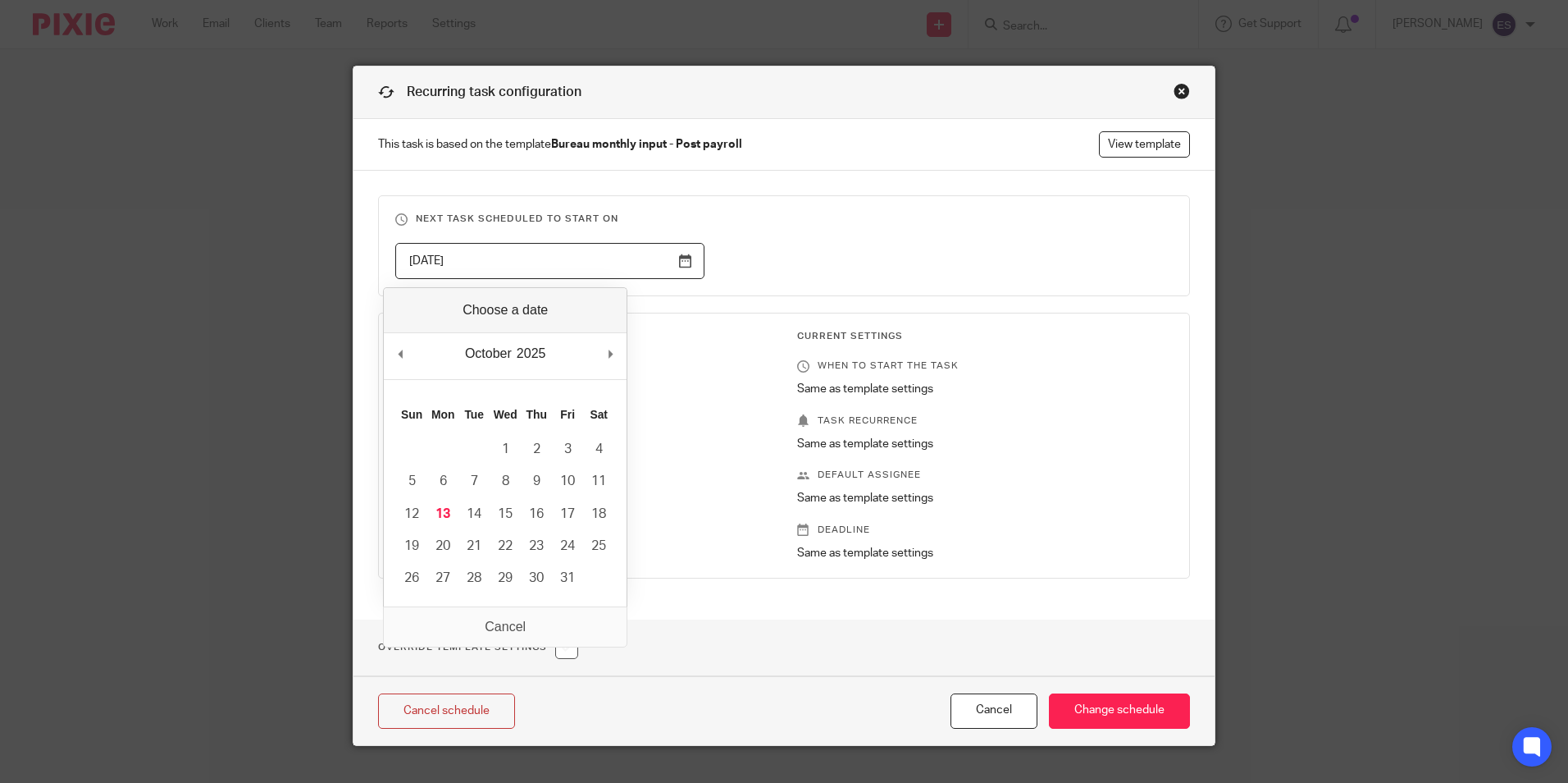
click at [683, 265] on input "[DATE]" at bounding box center [550, 261] width 309 height 37
type input "2025-11-07"
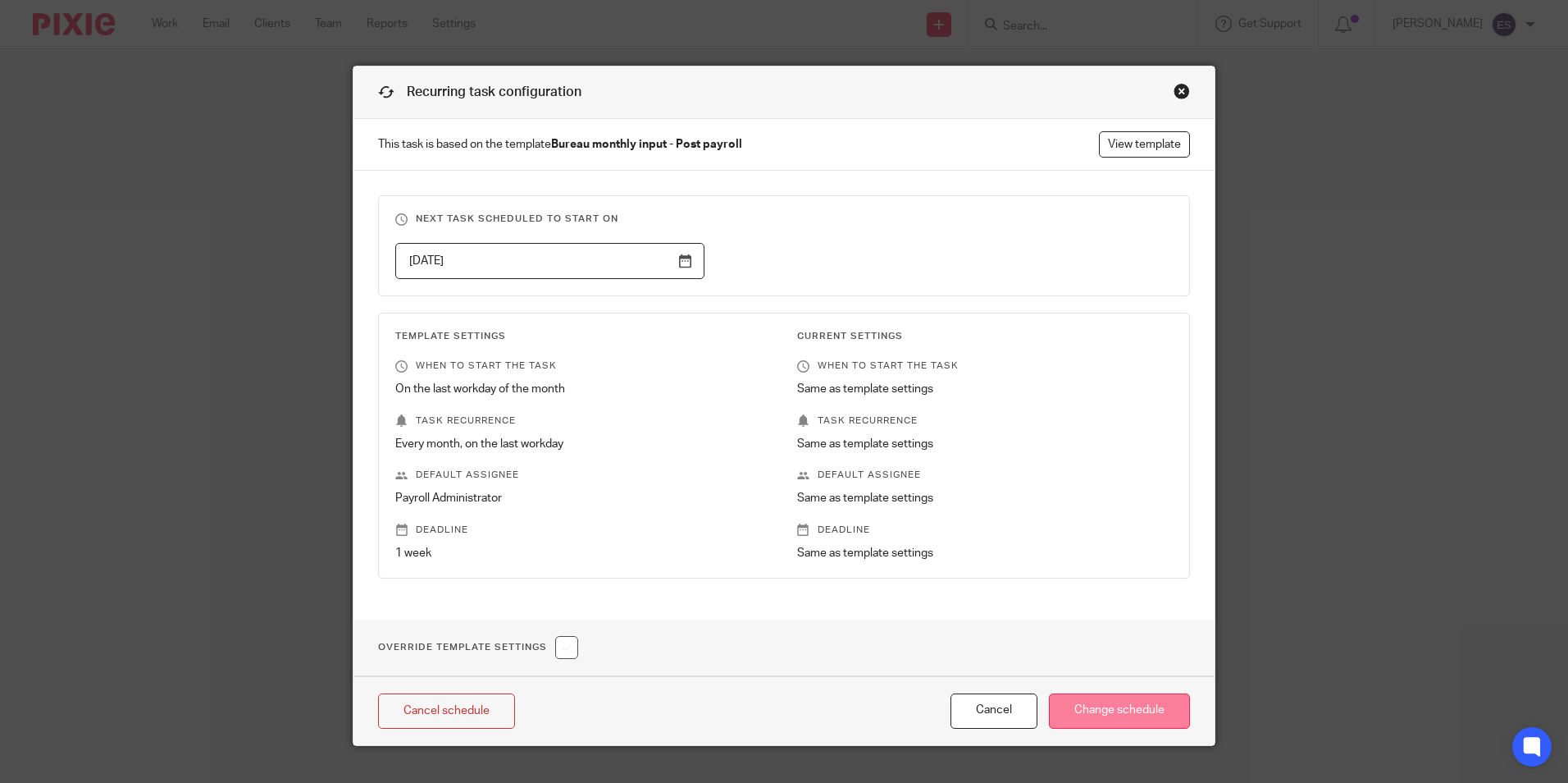
click at [1115, 705] on input "Change schedule" at bounding box center [1119, 710] width 141 height 35
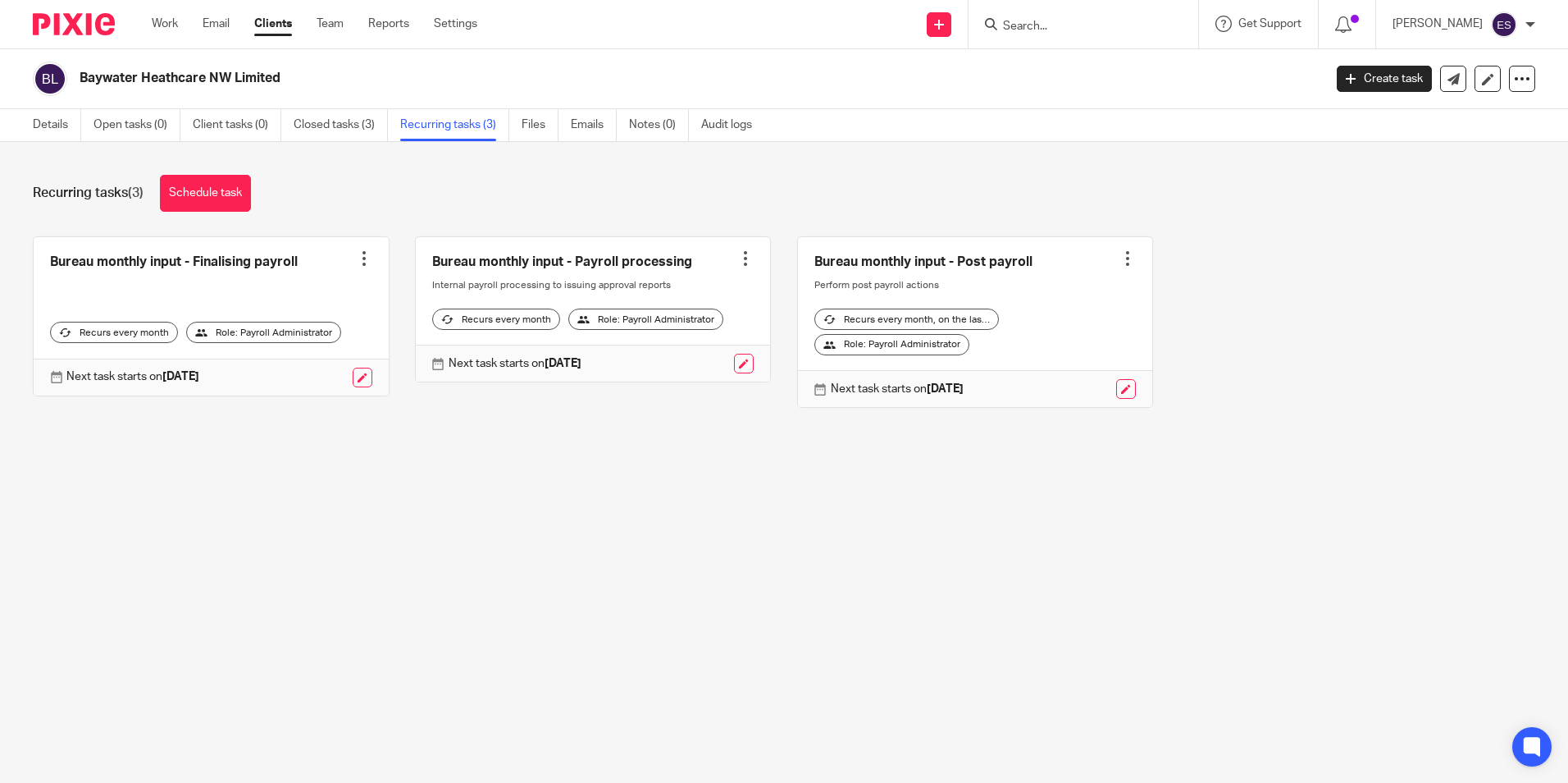
click at [1056, 28] on input "Search" at bounding box center [1075, 27] width 148 height 14
type input "grwe"
click at [1091, 66] on link at bounding box center [1152, 64] width 308 height 25
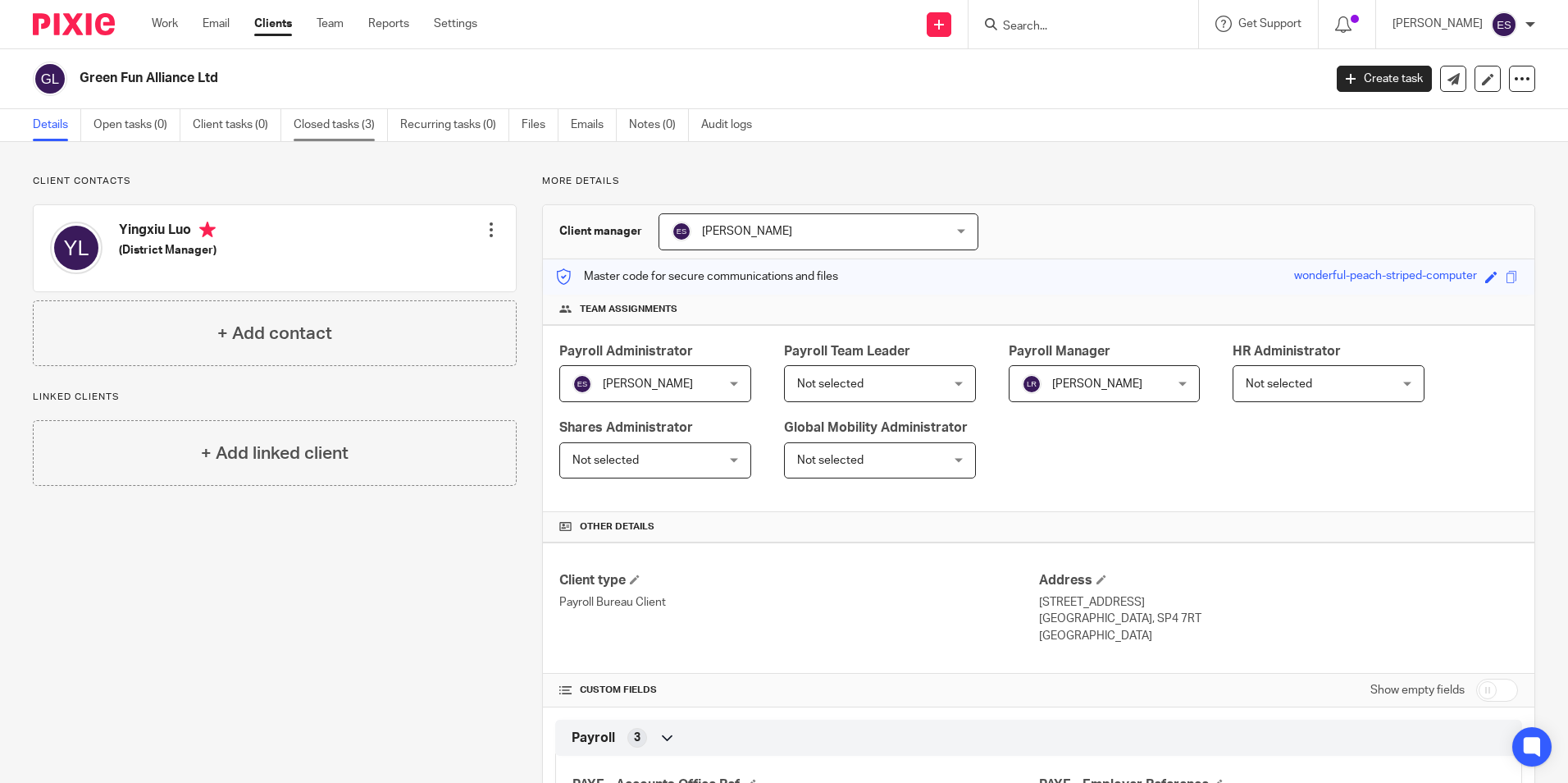
click at [346, 133] on link "Closed tasks (3)" at bounding box center [341, 125] width 94 height 32
click at [457, 131] on link "Recurring tasks (0)" at bounding box center [454, 125] width 109 height 32
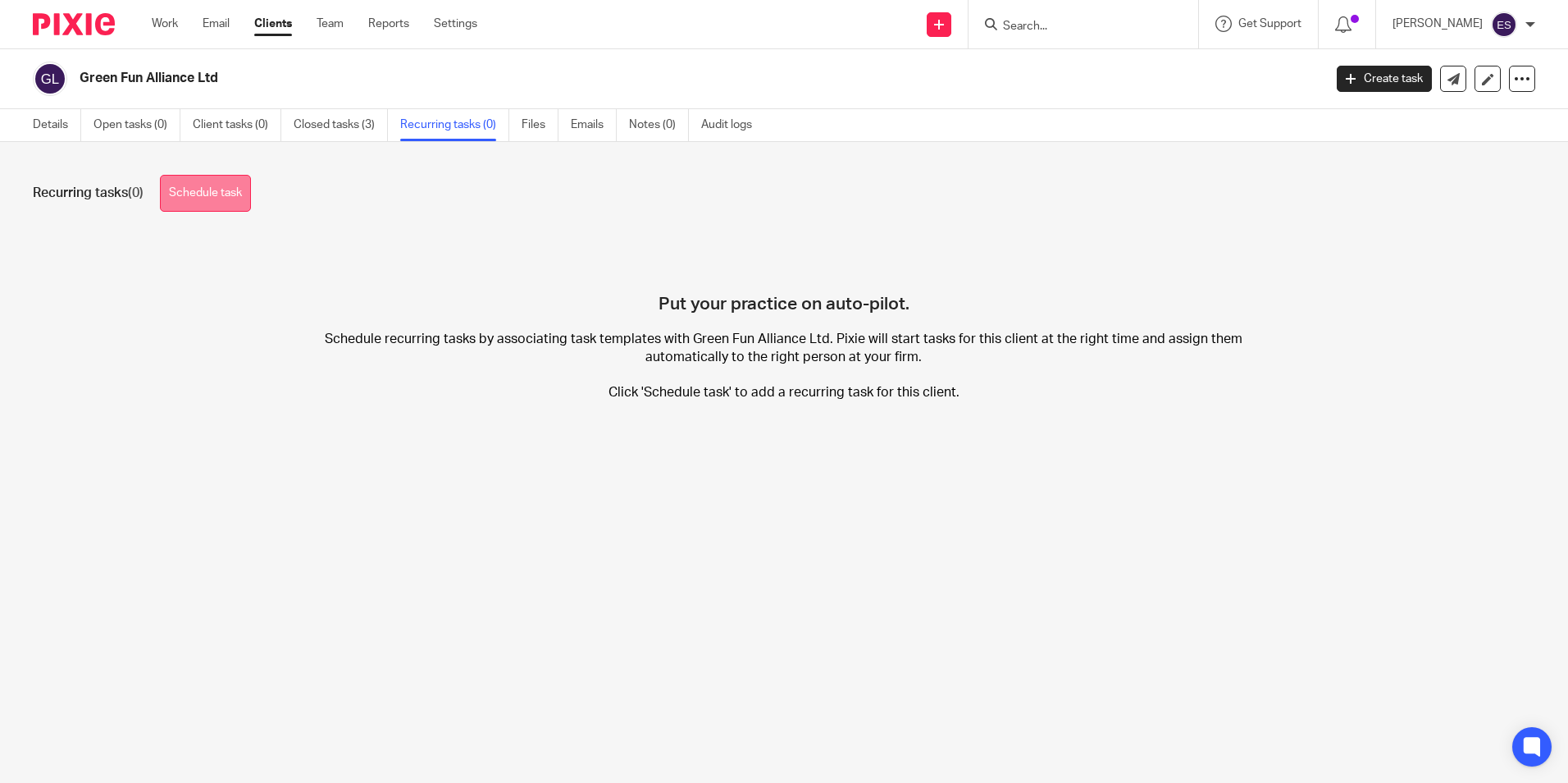
click at [226, 188] on link "Schedule task" at bounding box center [205, 193] width 91 height 37
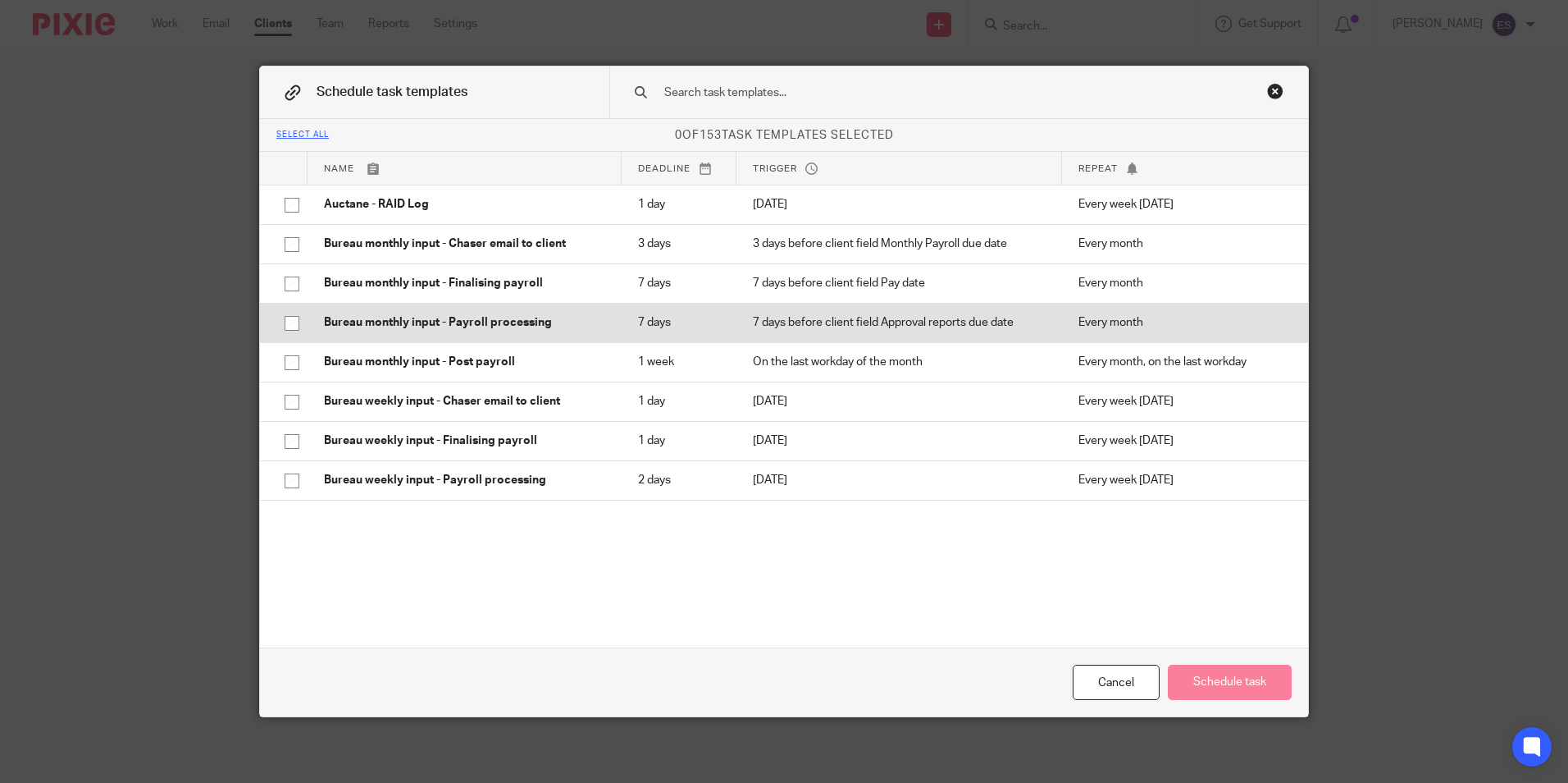
click at [284, 321] on input "checkbox" at bounding box center [292, 323] width 31 height 32
checkbox input "true"
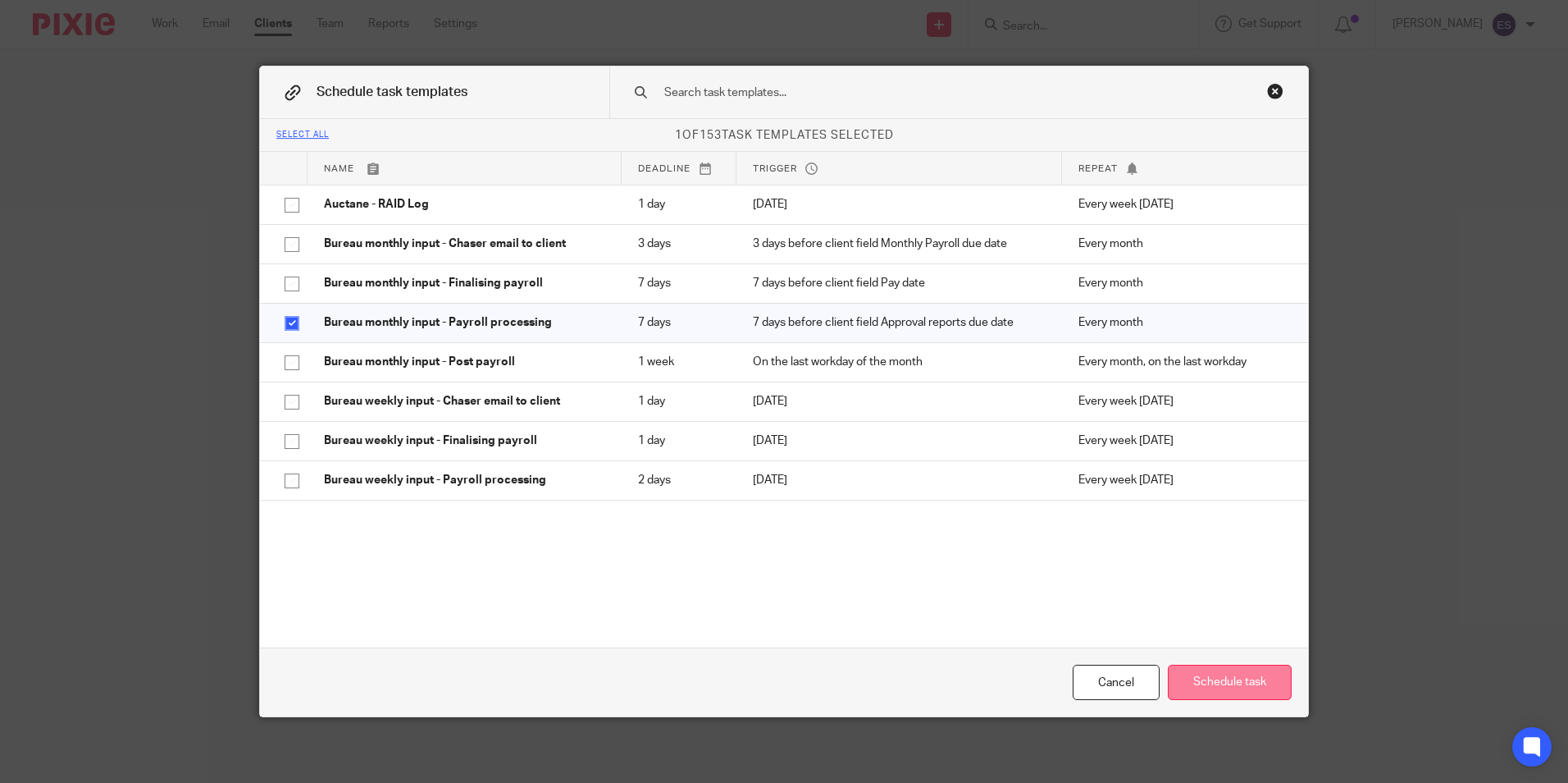
click at [1238, 683] on button "Schedule task" at bounding box center [1230, 682] width 124 height 35
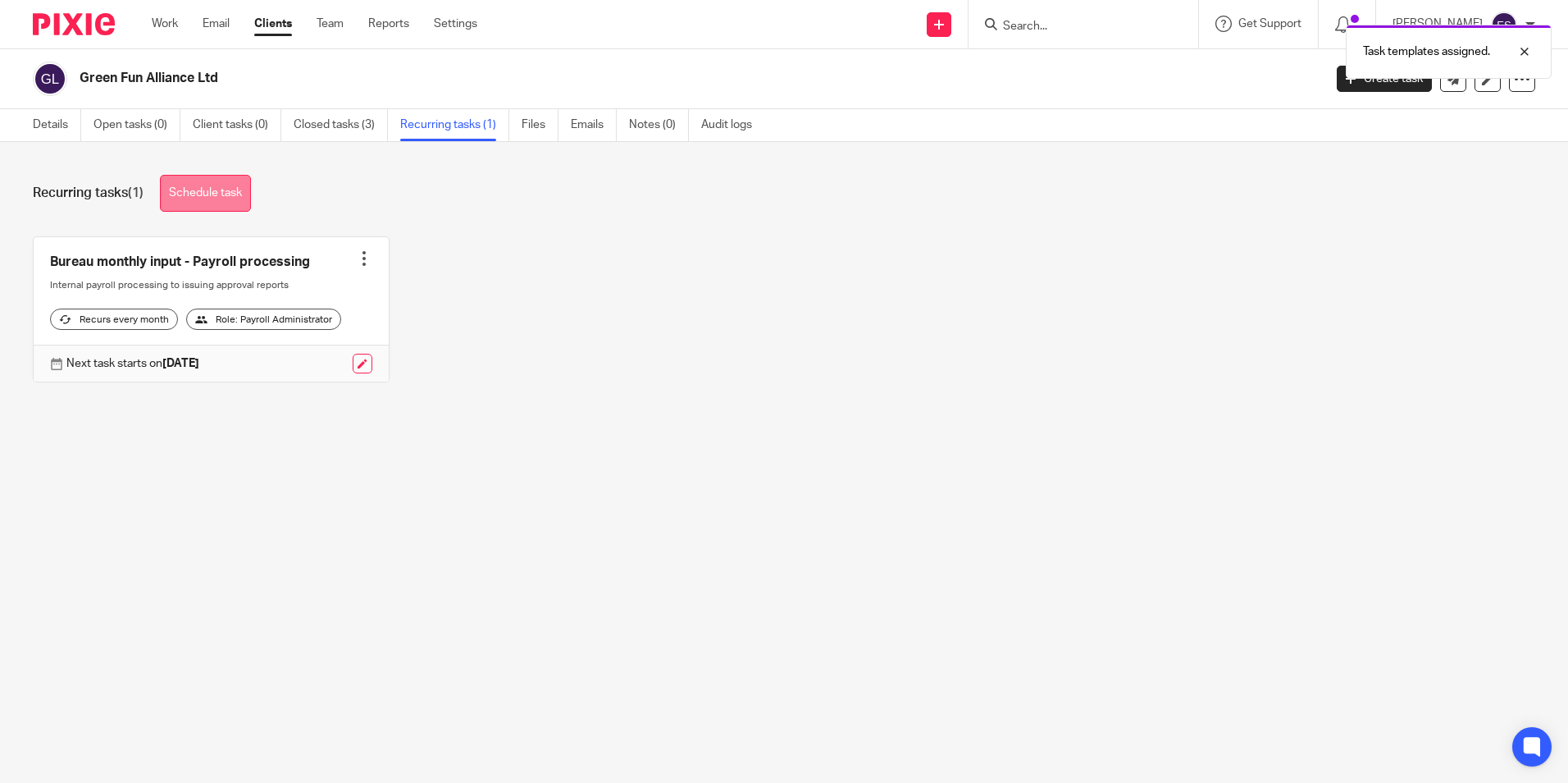
click at [222, 196] on link "Schedule task" at bounding box center [205, 193] width 91 height 37
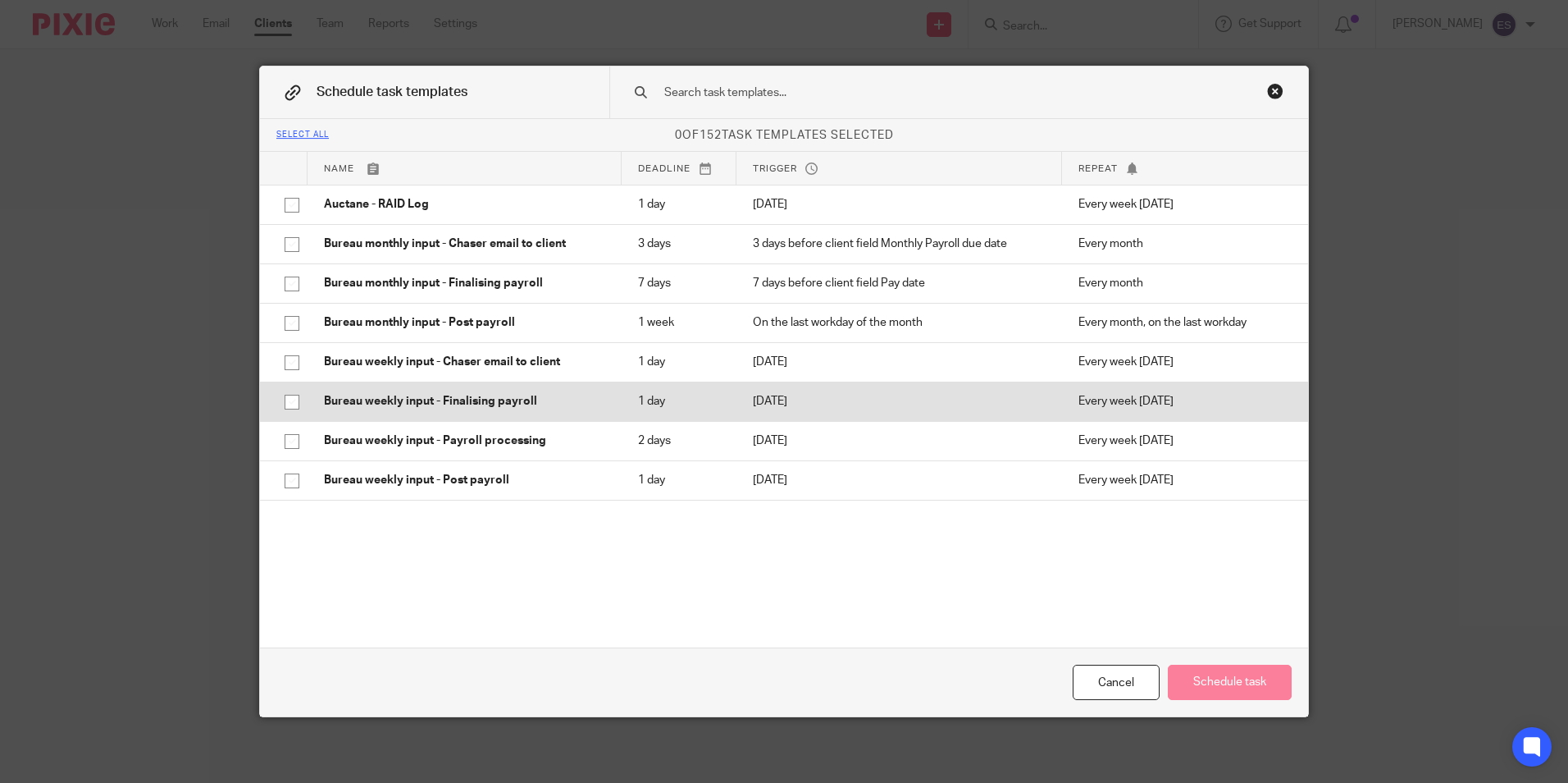
click at [284, 404] on input "checkbox" at bounding box center [292, 402] width 31 height 32
checkbox input "true"
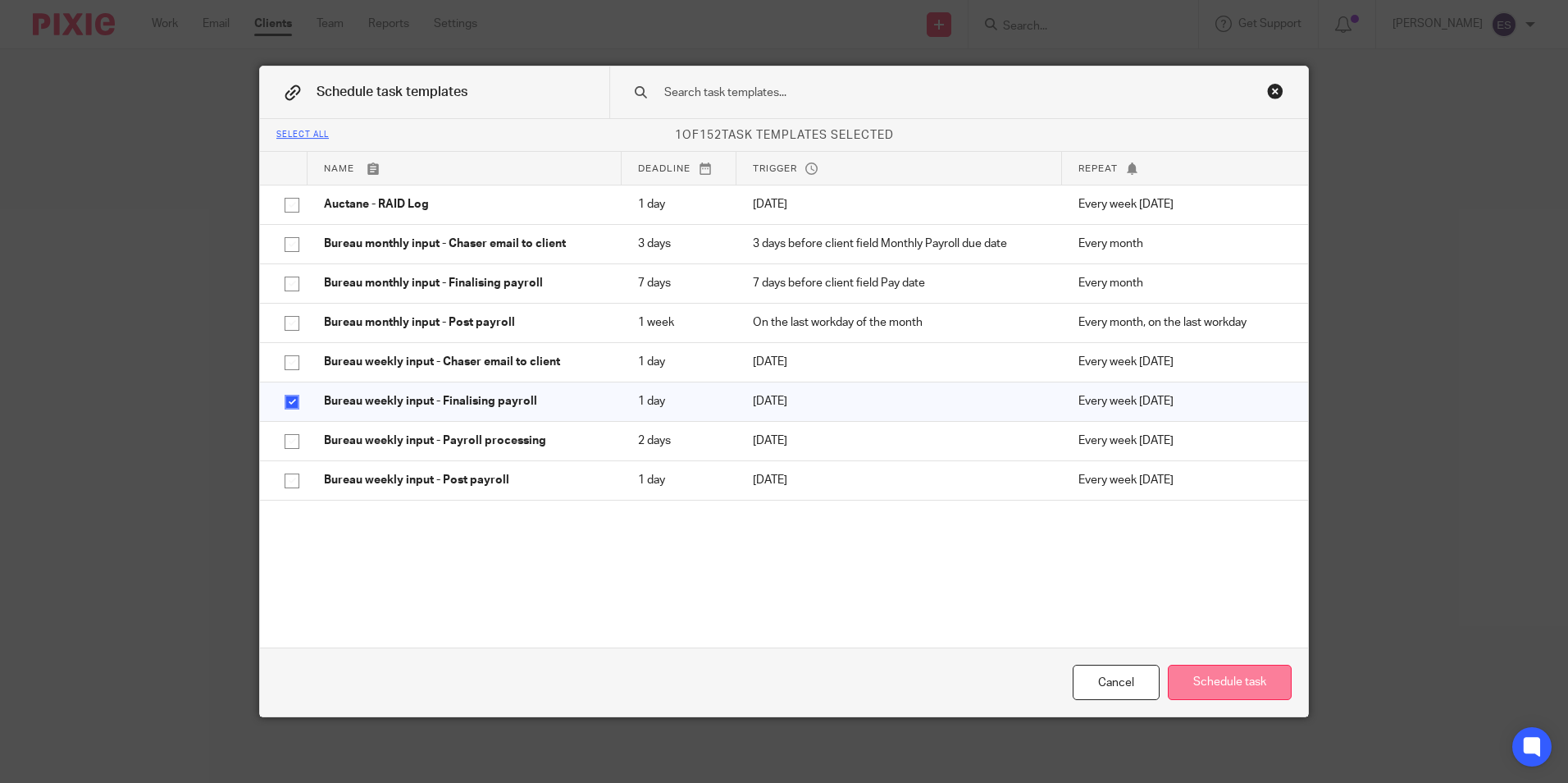
click at [1264, 688] on button "Schedule task" at bounding box center [1230, 682] width 124 height 35
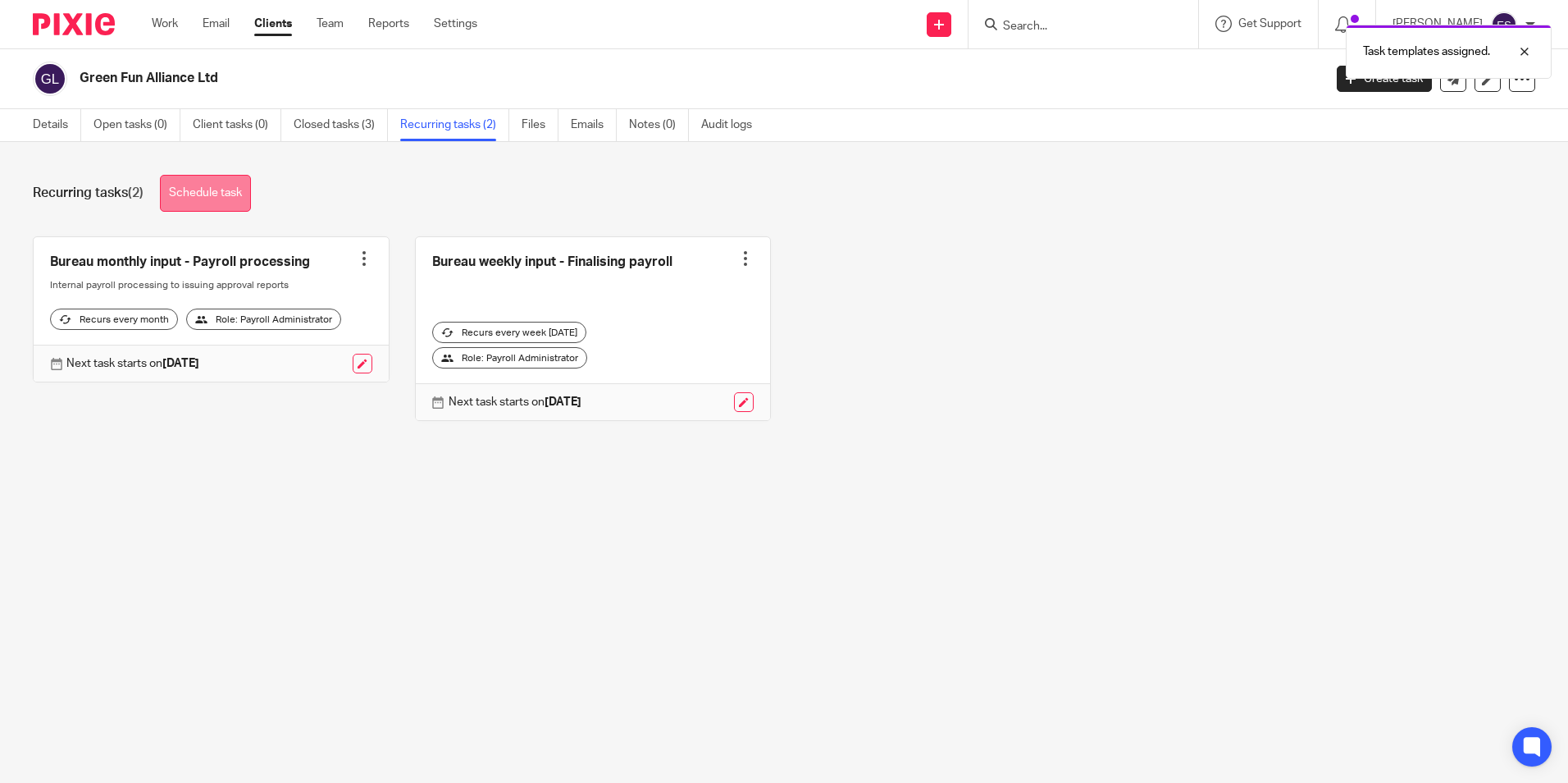
click at [219, 196] on link "Schedule task" at bounding box center [205, 193] width 91 height 37
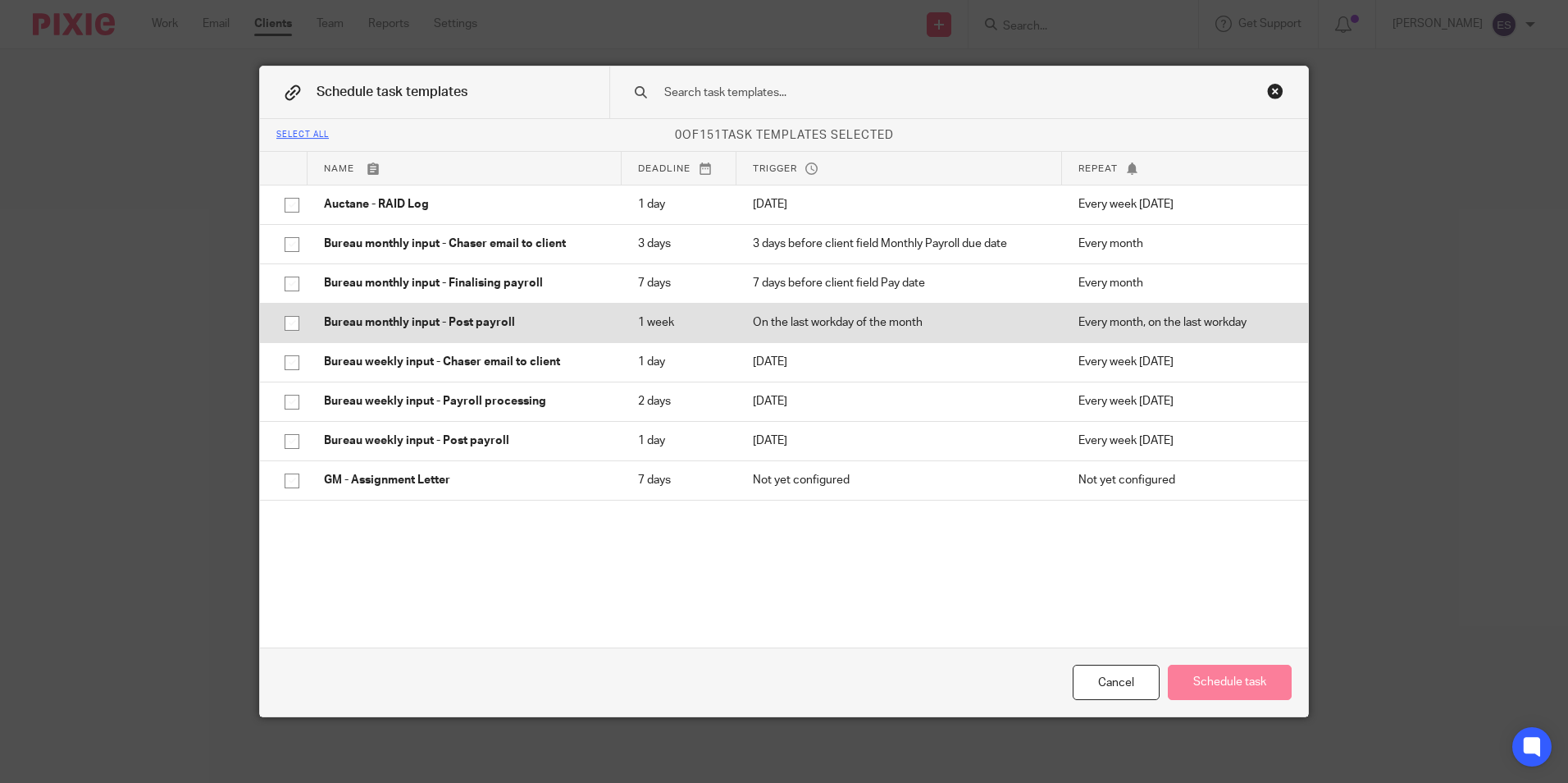
click at [285, 319] on input "checkbox" at bounding box center [292, 323] width 31 height 32
checkbox input "true"
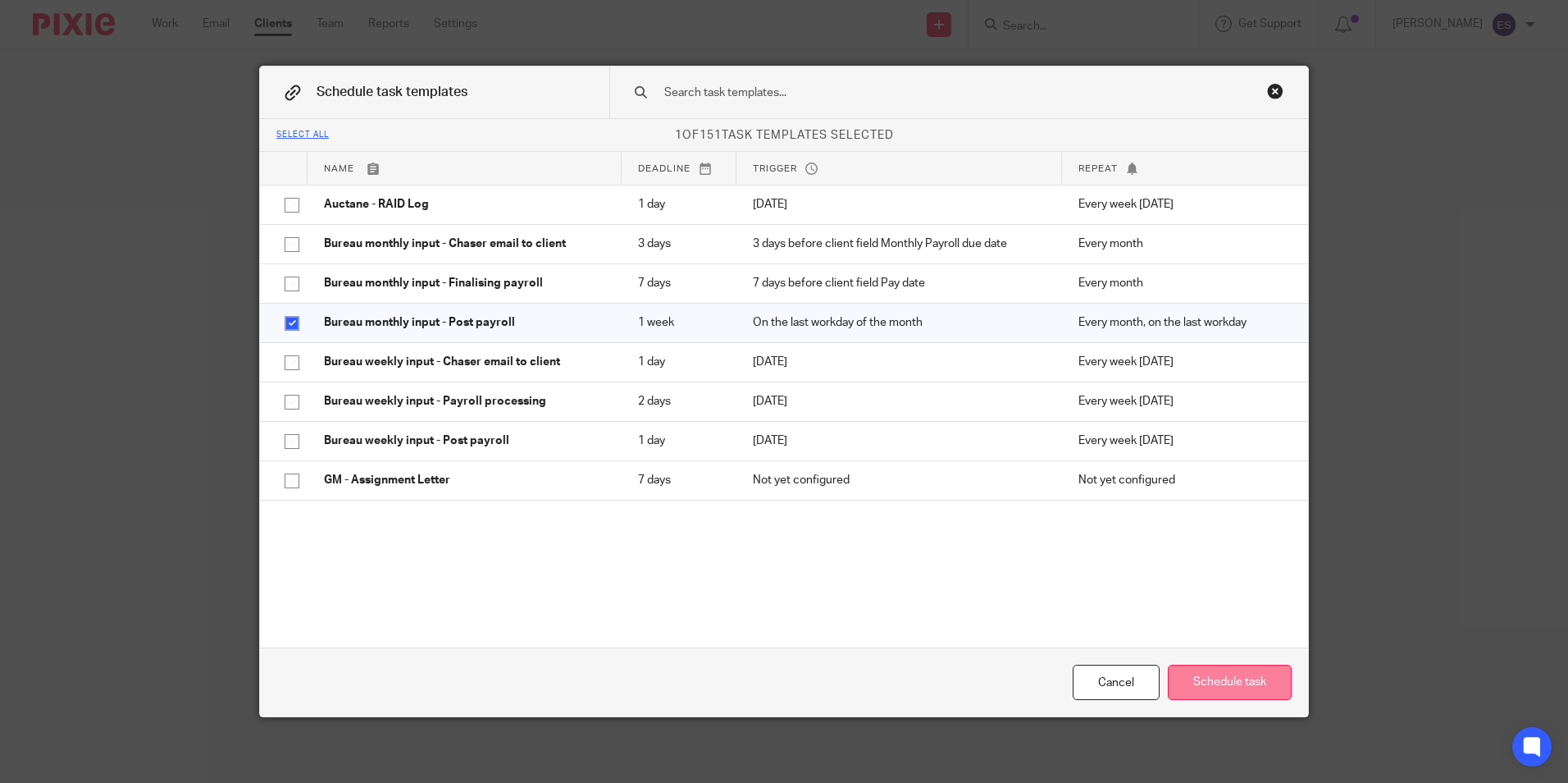
click at [1215, 679] on button "Schedule task" at bounding box center [1230, 682] width 124 height 35
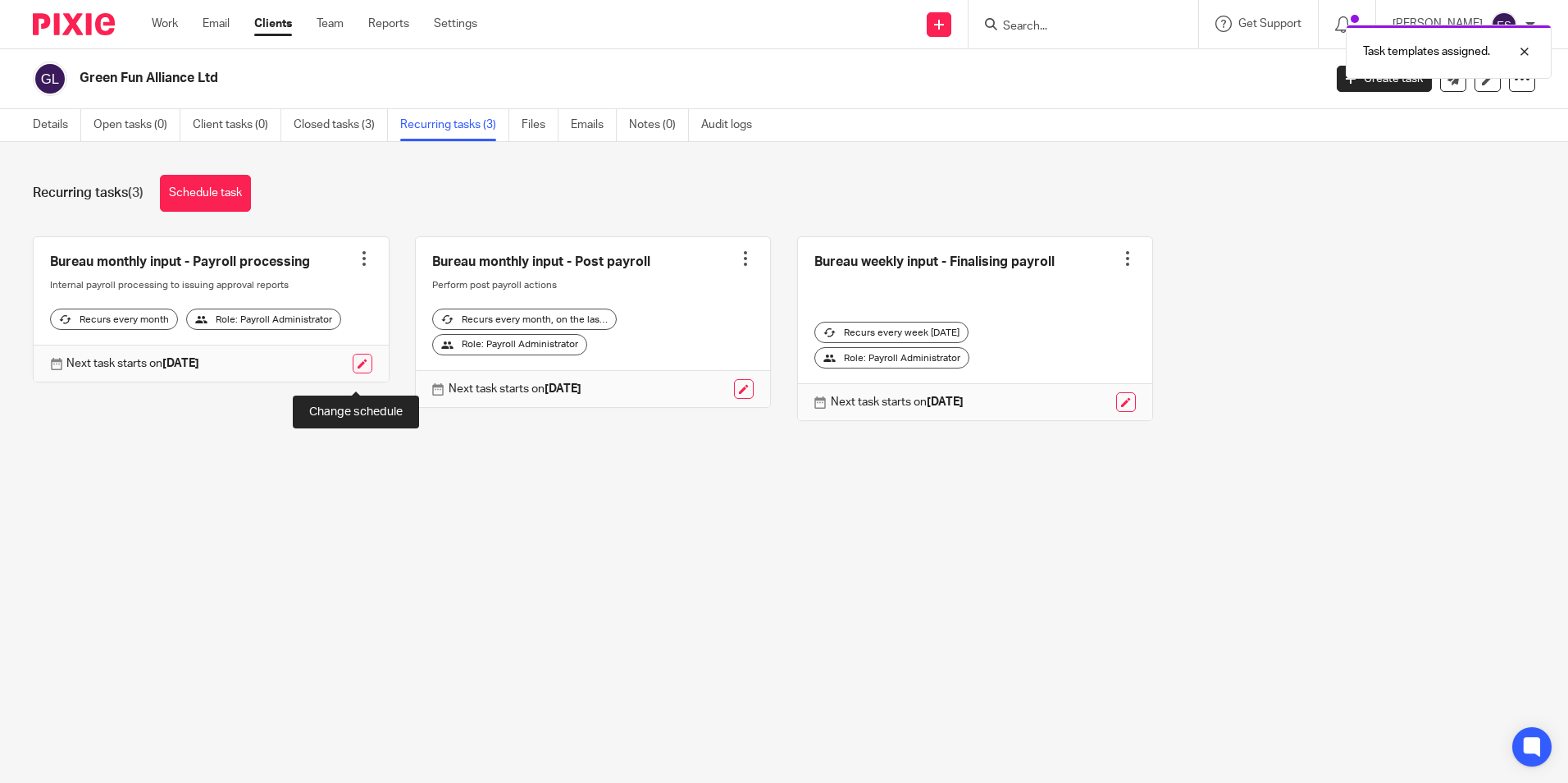
click at [357, 373] on link at bounding box center [362, 363] width 20 height 20
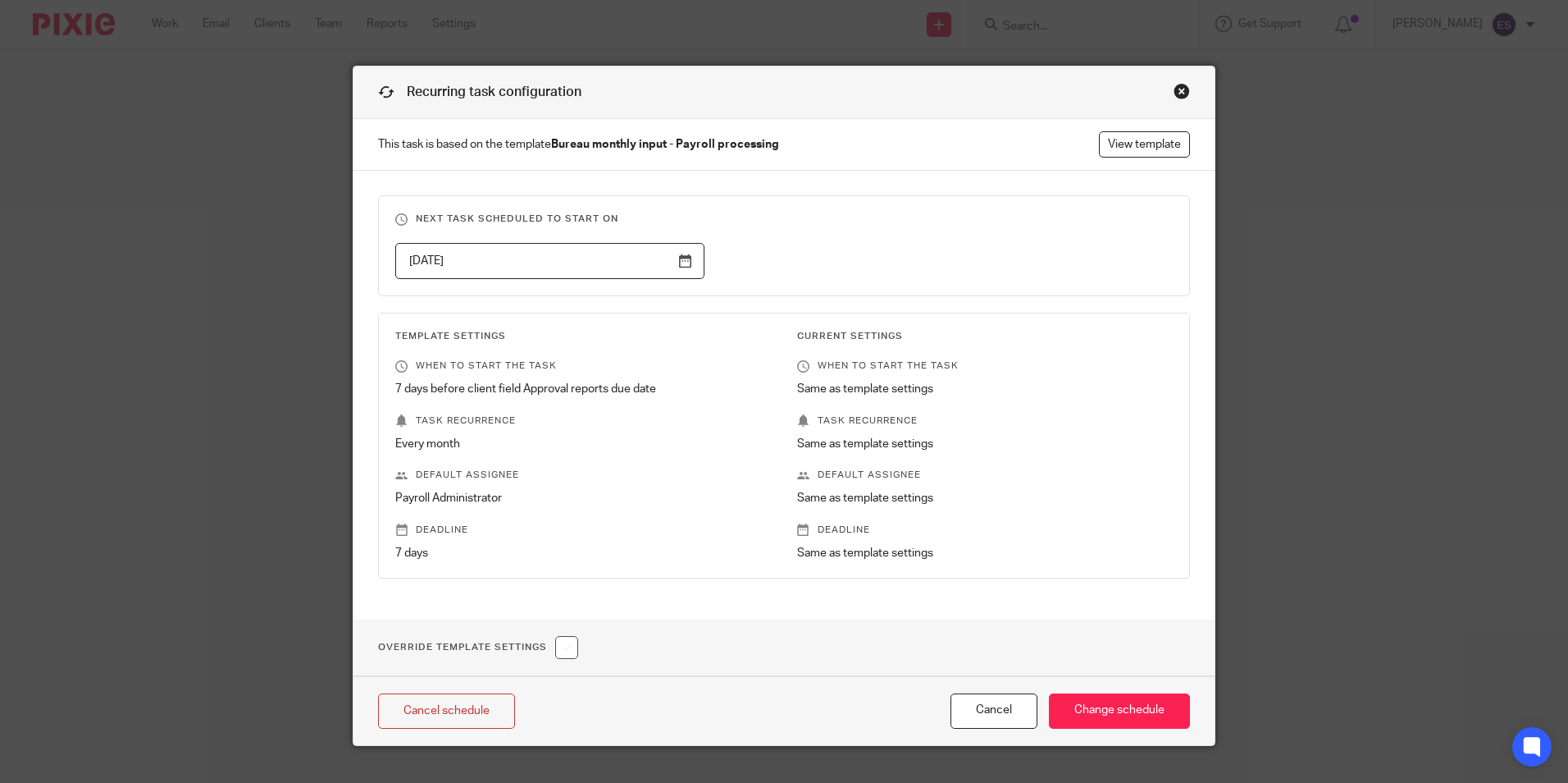
click at [679, 263] on input "[DATE]" at bounding box center [550, 261] width 309 height 37
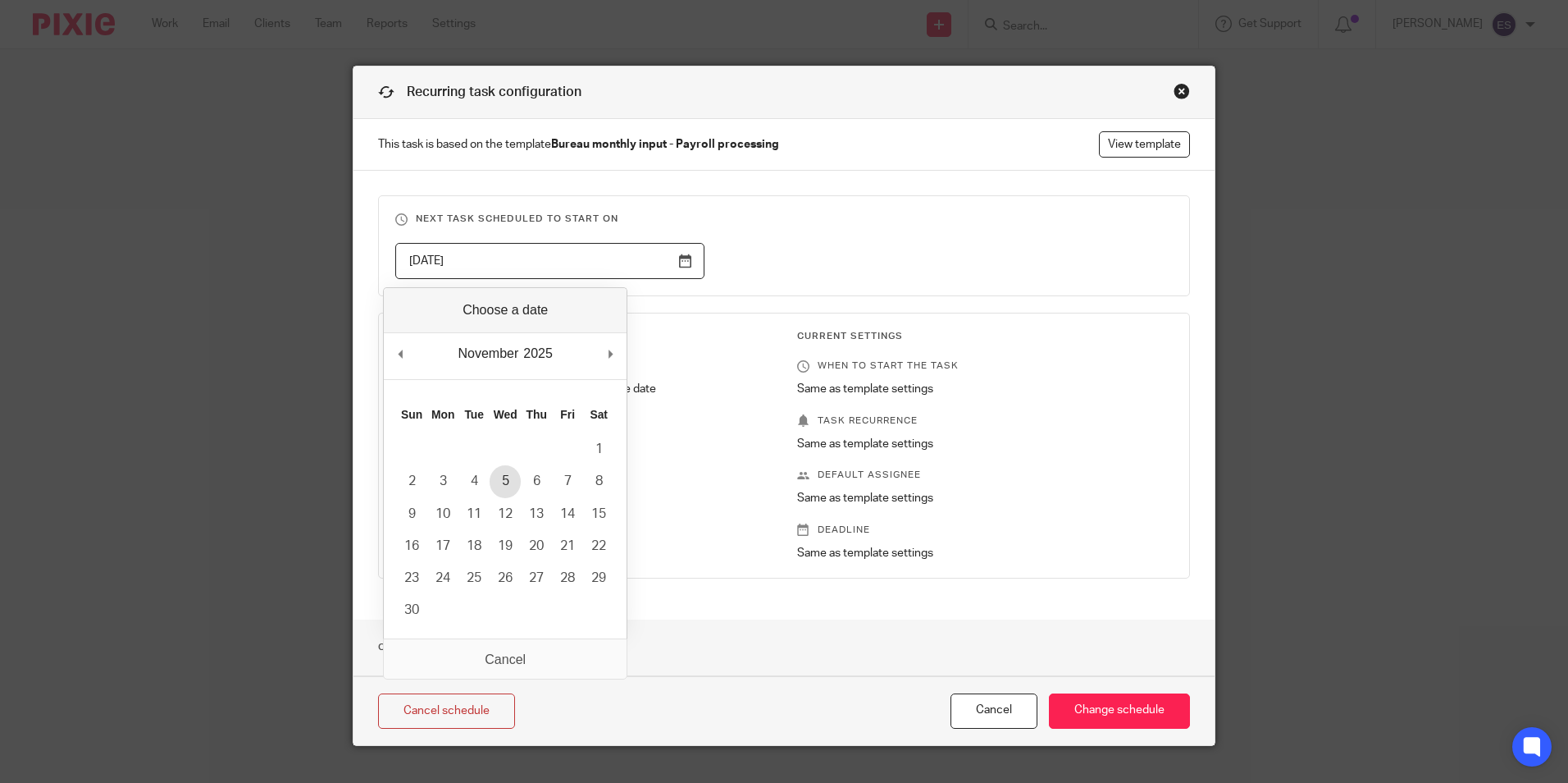
type input "2025-11-05"
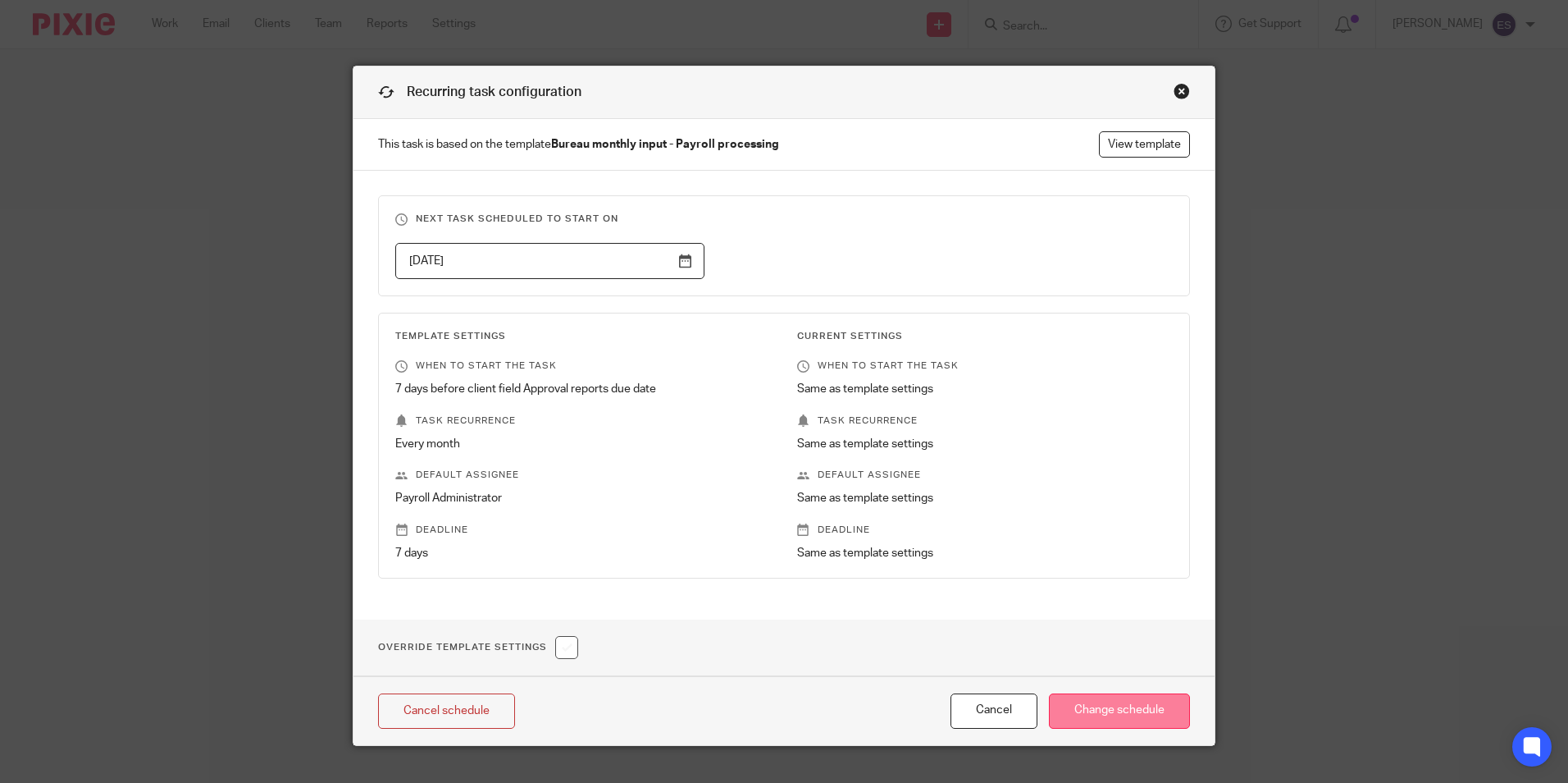
click at [1120, 716] on input "Change schedule" at bounding box center [1119, 710] width 141 height 35
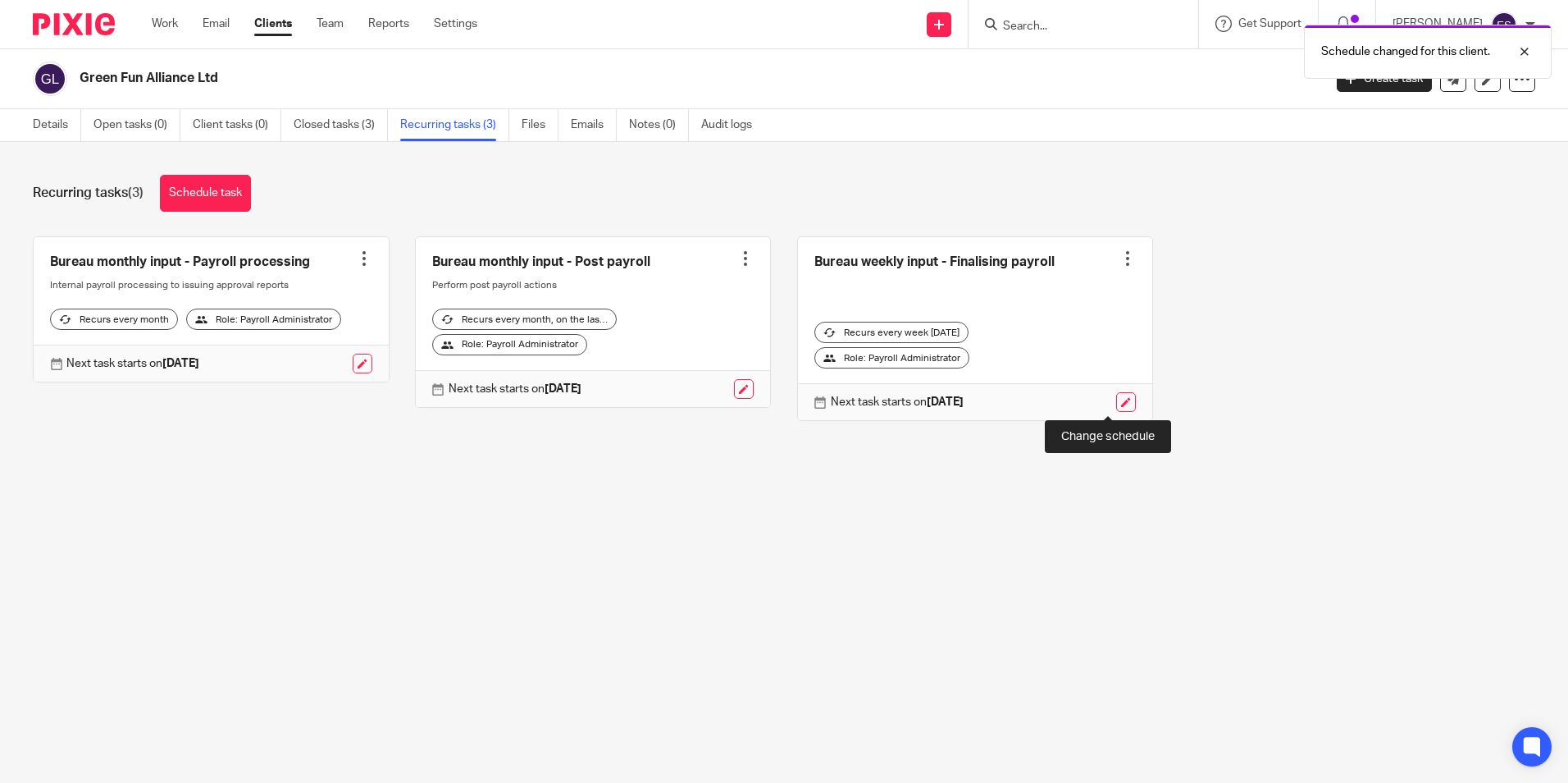
click at [1116, 398] on link at bounding box center [1125, 402] width 20 height 20
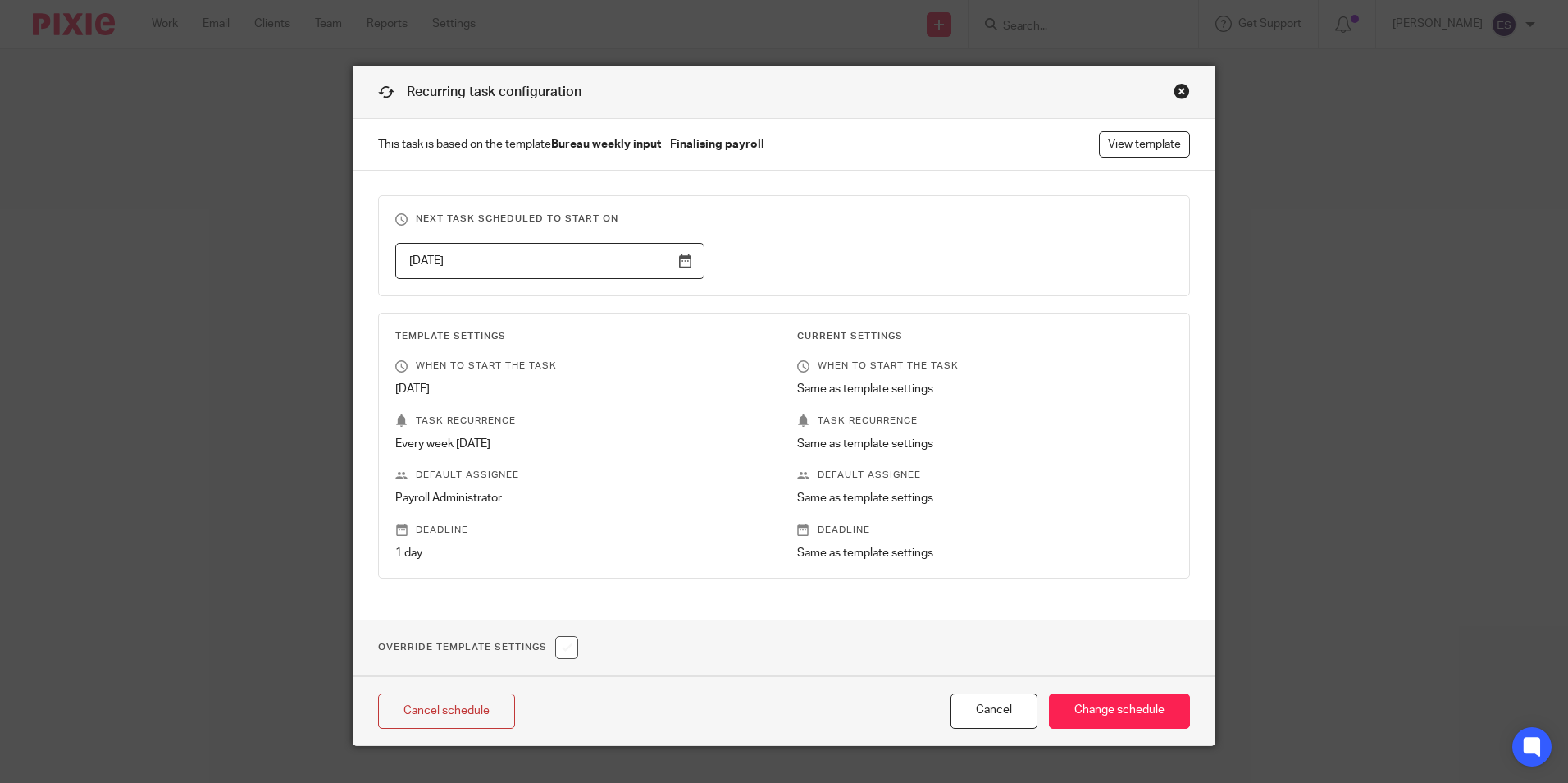
click at [673, 264] on input "[DATE]" at bounding box center [550, 261] width 309 height 37
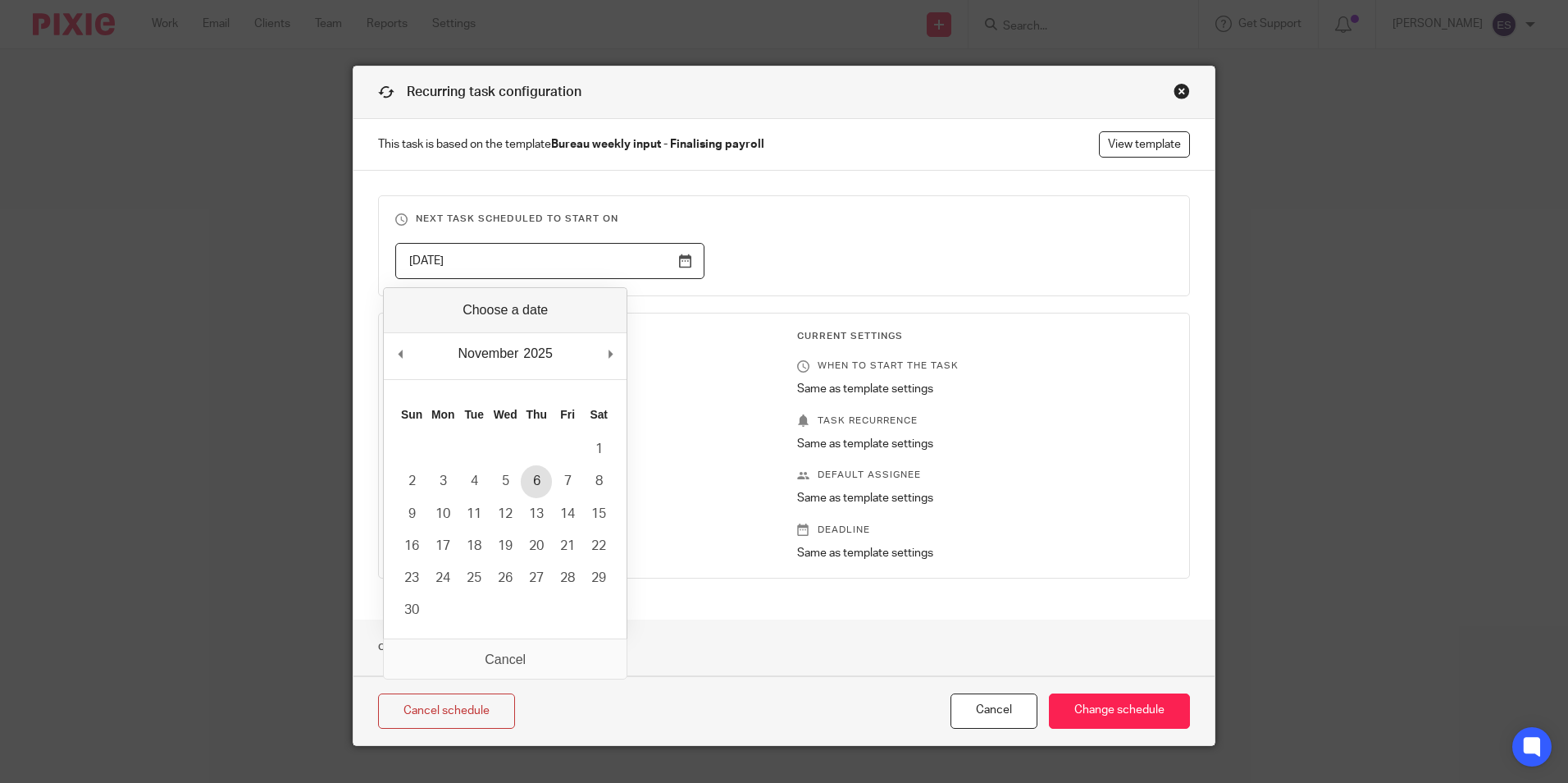
type input "[DATE]"
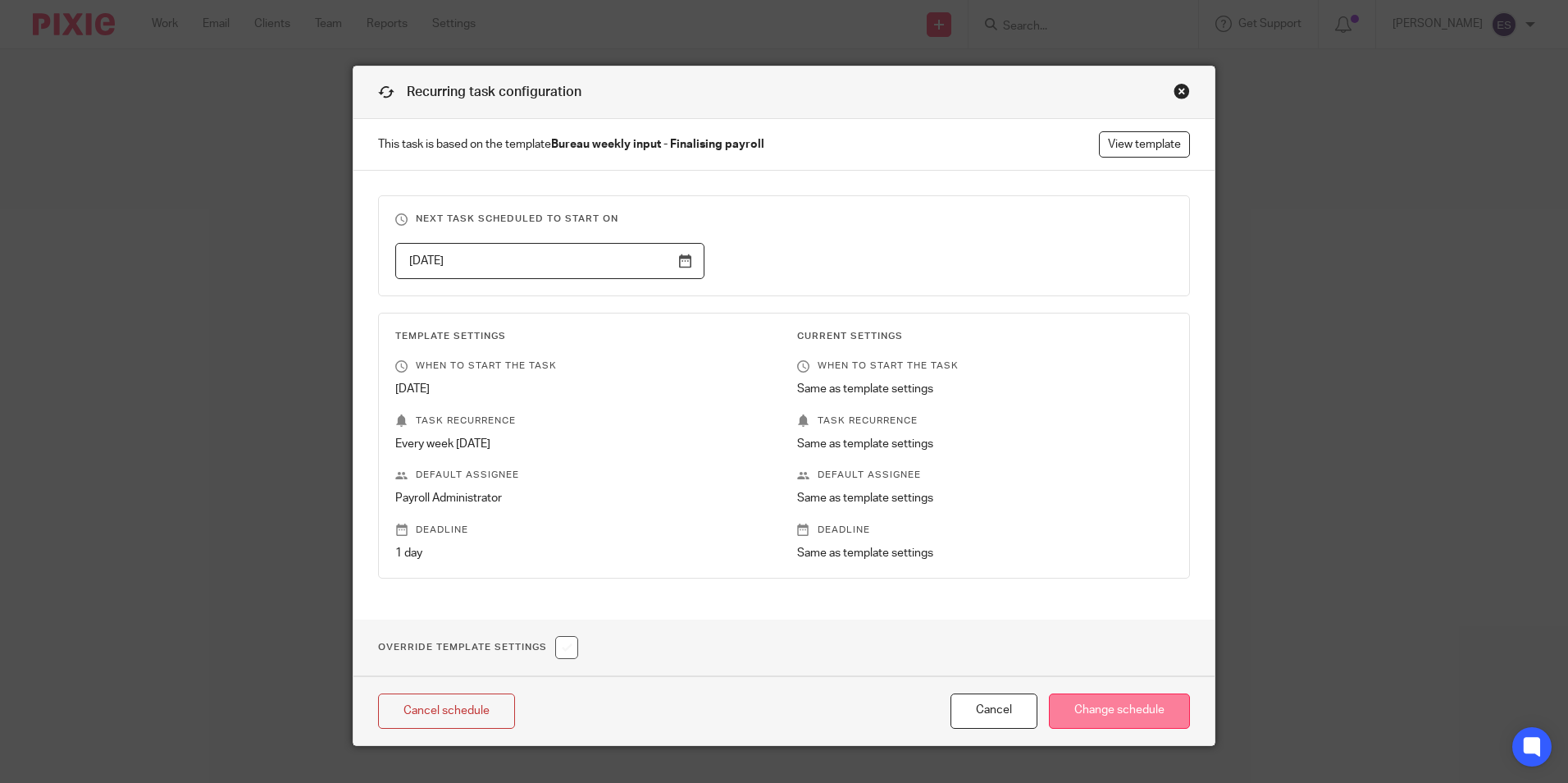
click at [1104, 703] on input "Change schedule" at bounding box center [1119, 710] width 141 height 35
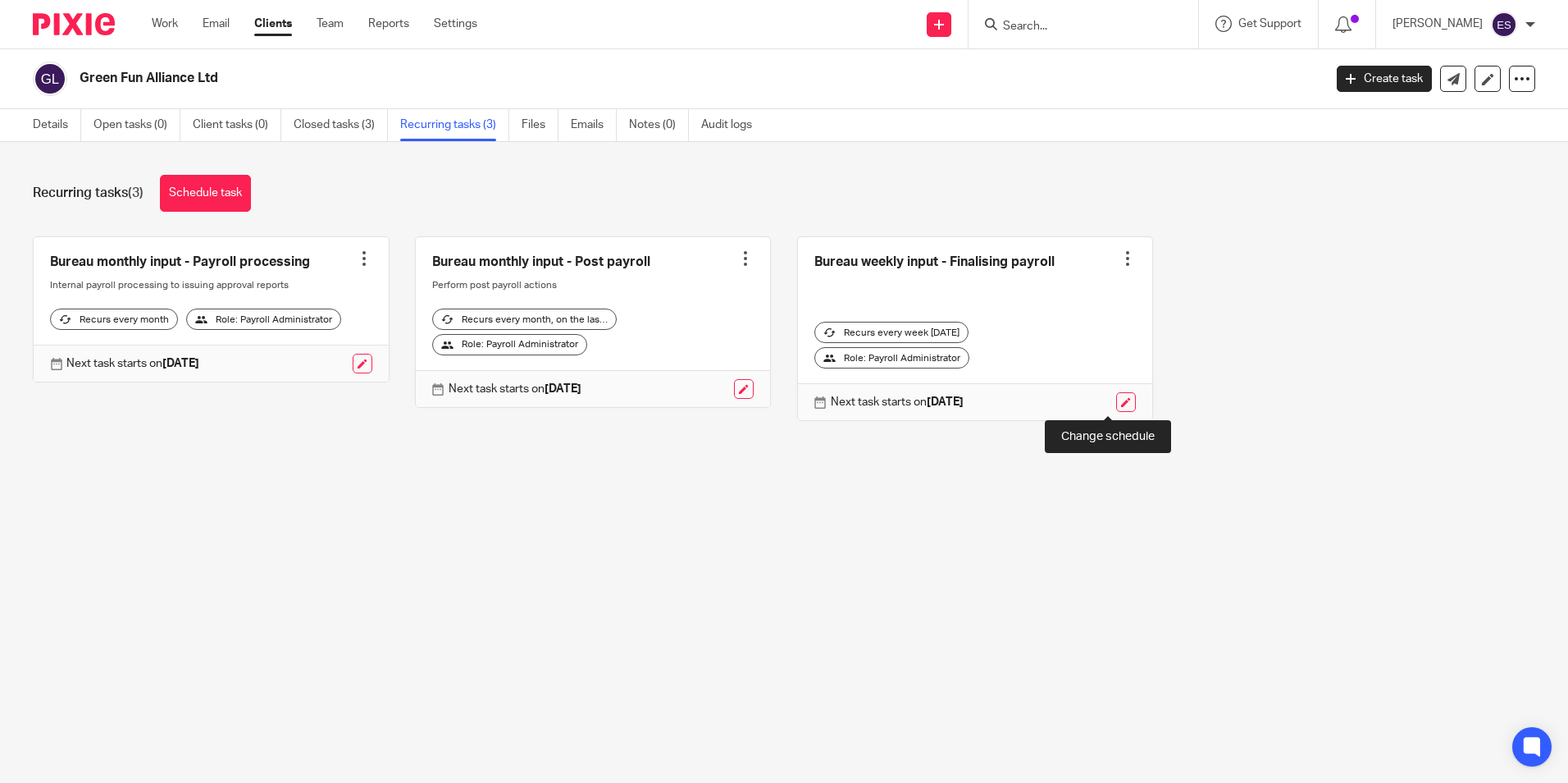
click at [1116, 405] on link at bounding box center [1125, 402] width 20 height 20
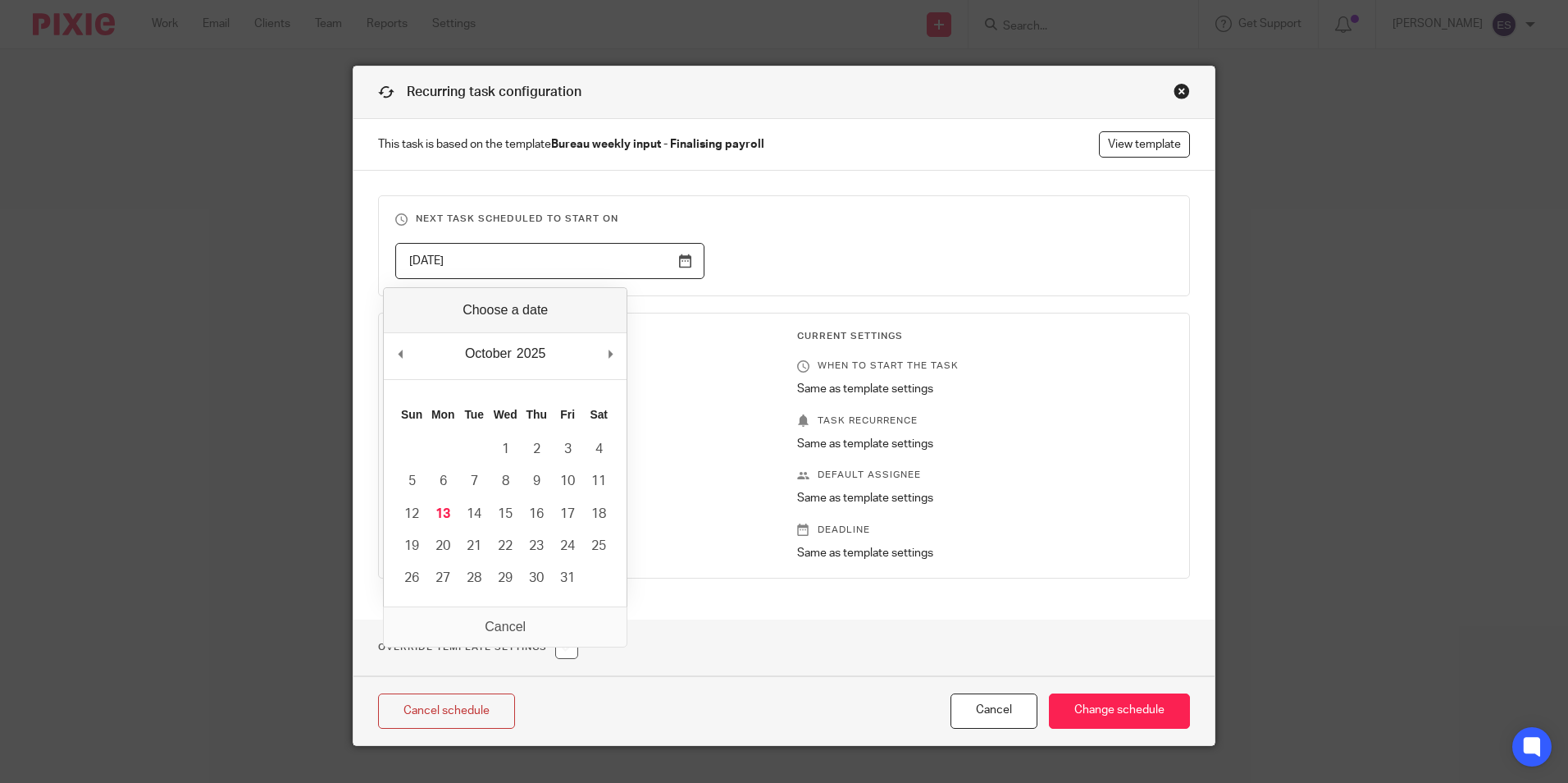
click at [675, 261] on input "[DATE]" at bounding box center [550, 261] width 309 height 37
type input "[DATE]"
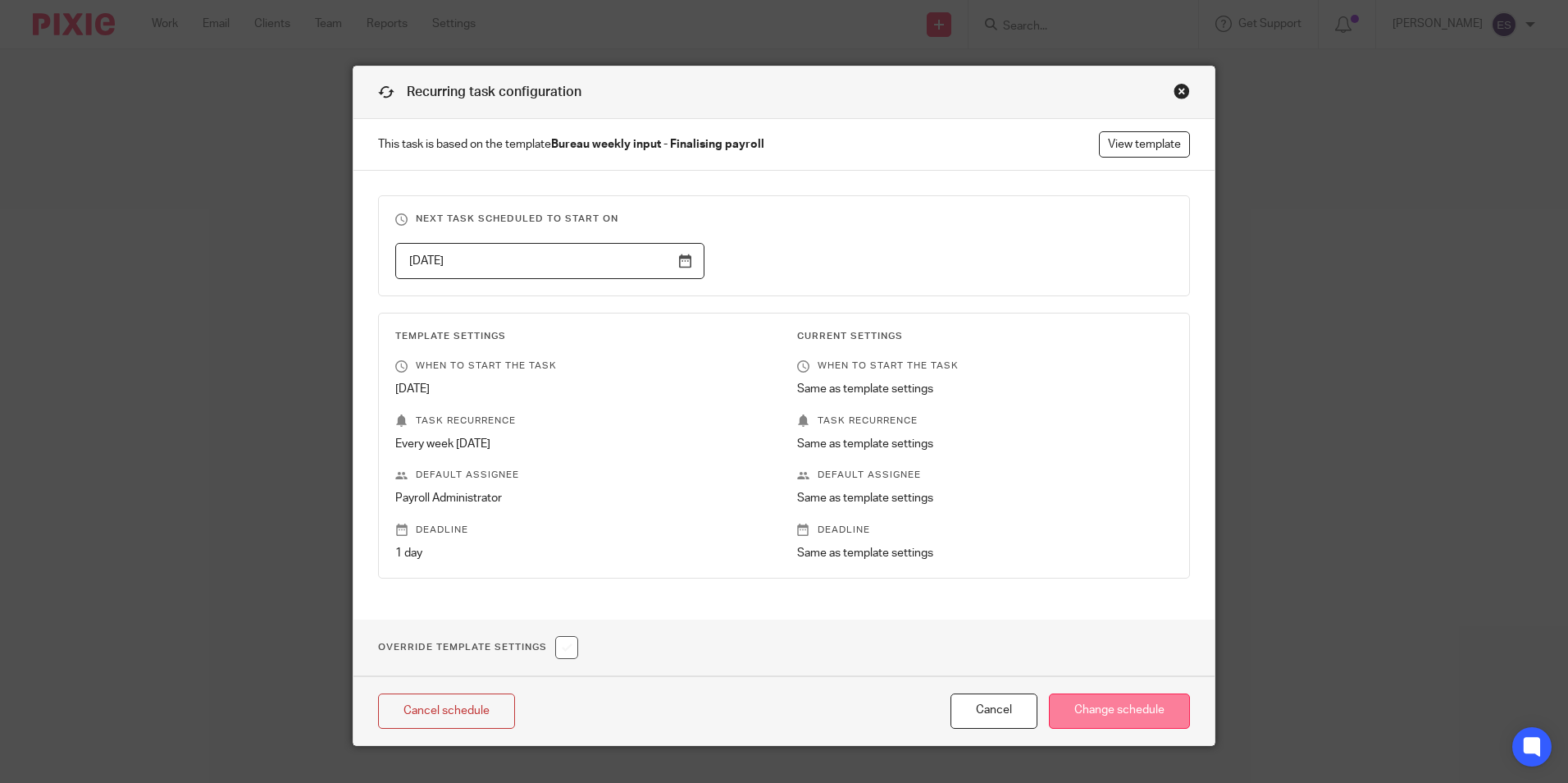
click at [1098, 709] on input "Change schedule" at bounding box center [1119, 710] width 141 height 35
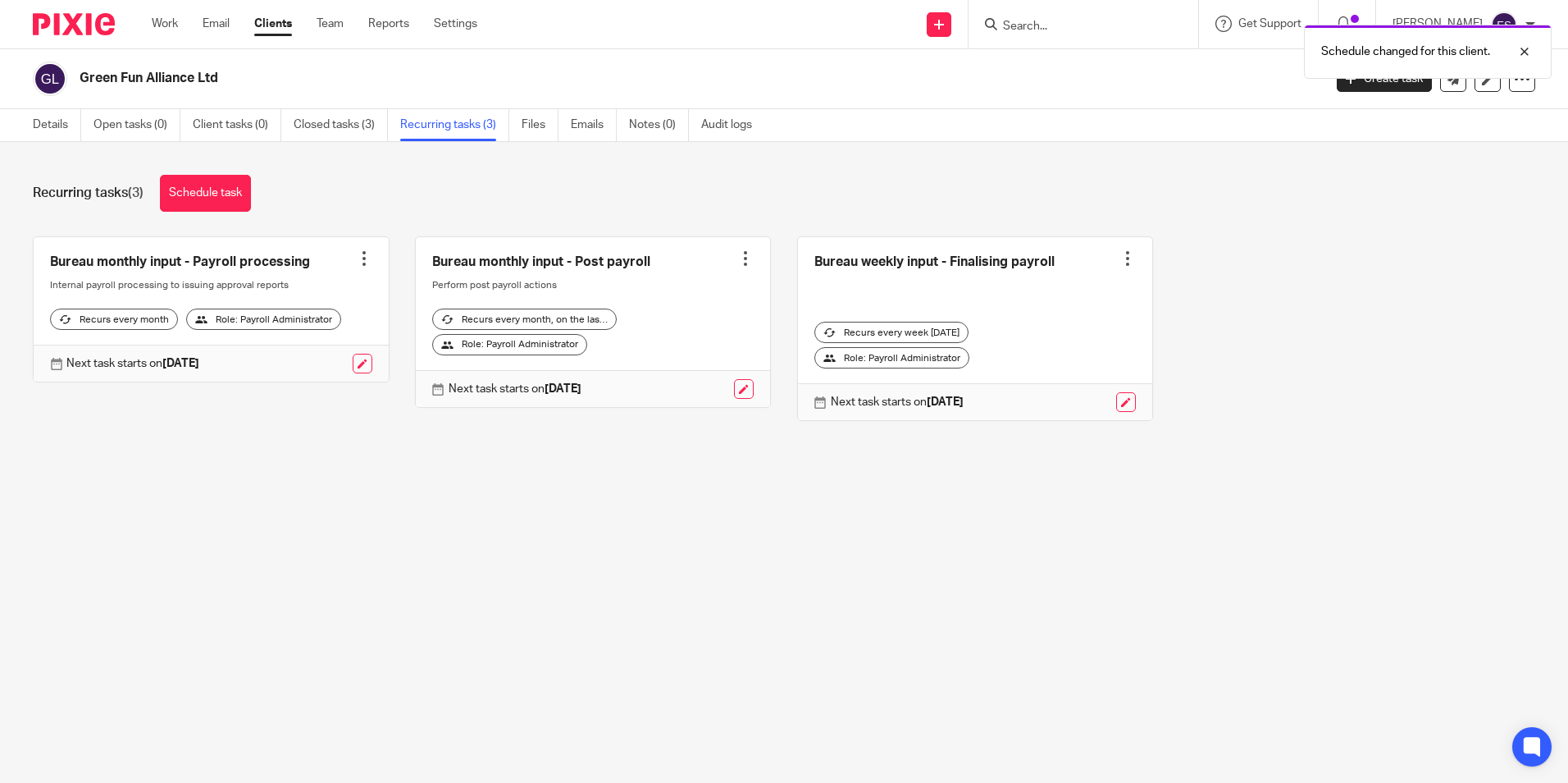
click at [1035, 26] on div "Schedule changed for this client." at bounding box center [1167, 47] width 767 height 62
click at [1036, 32] on input "Search" at bounding box center [1075, 27] width 148 height 14
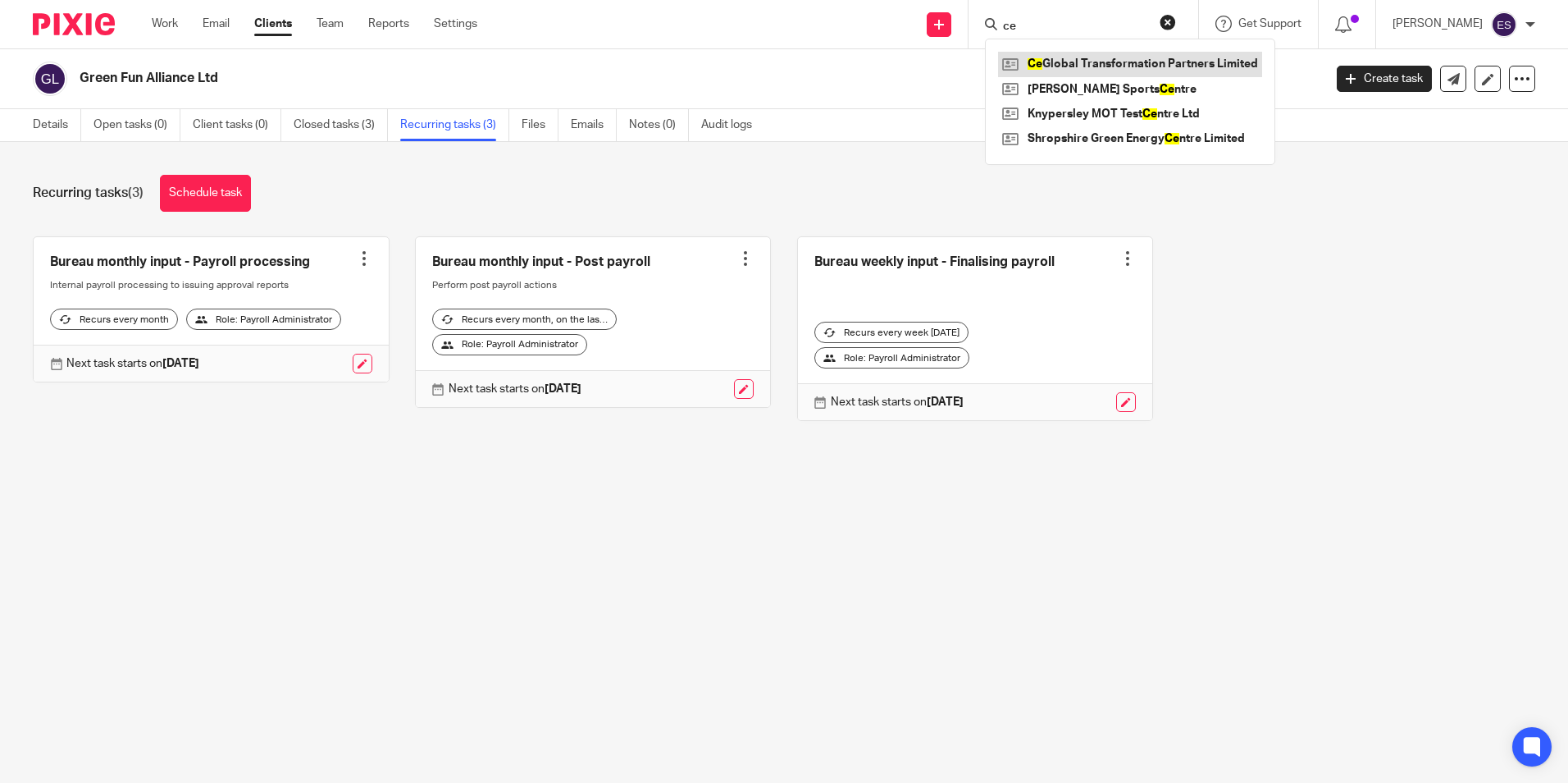
type input "ce"
click at [1066, 62] on link at bounding box center [1130, 64] width 264 height 25
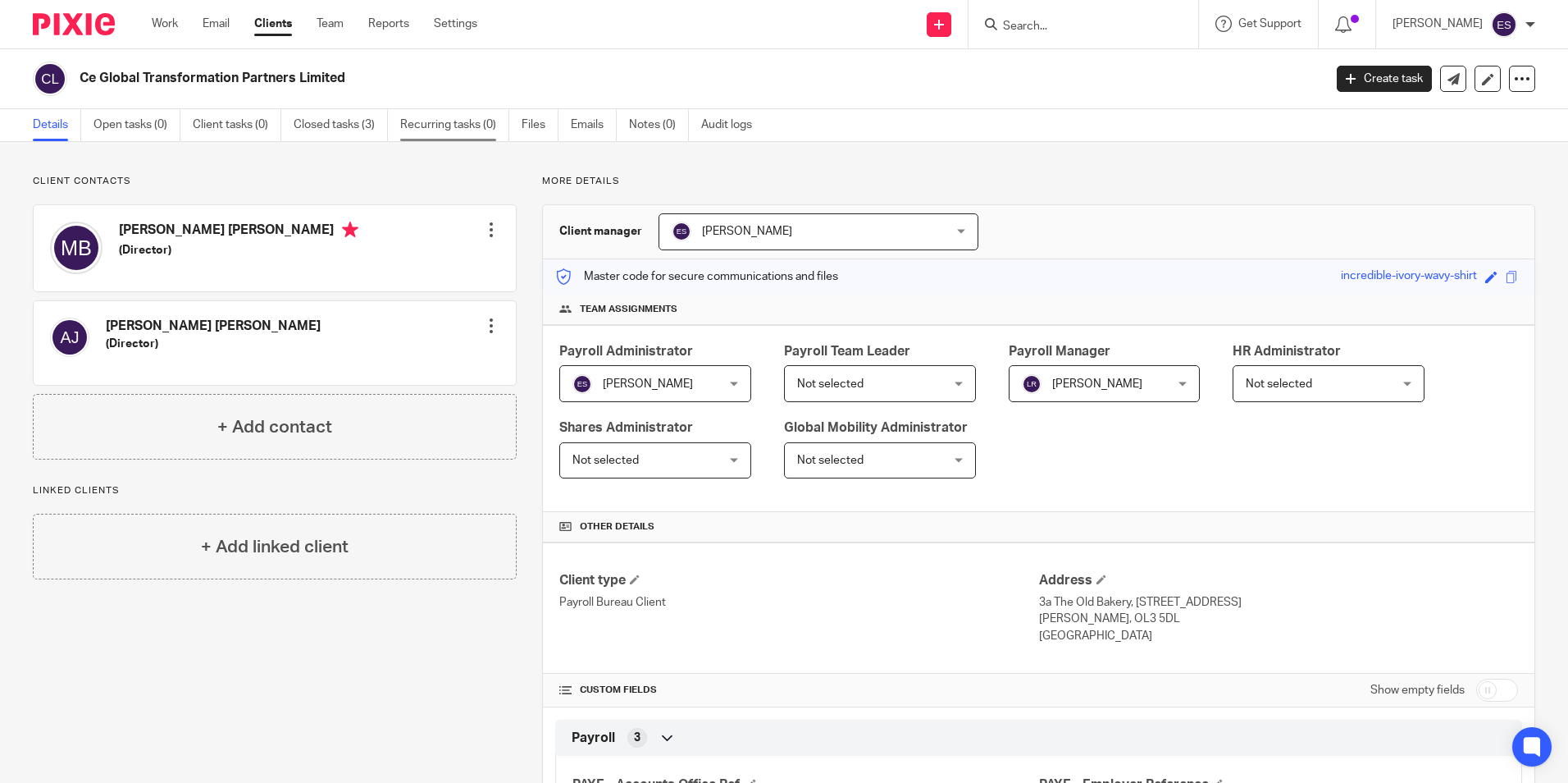
click at [462, 125] on link "Recurring tasks (0)" at bounding box center [454, 125] width 109 height 32
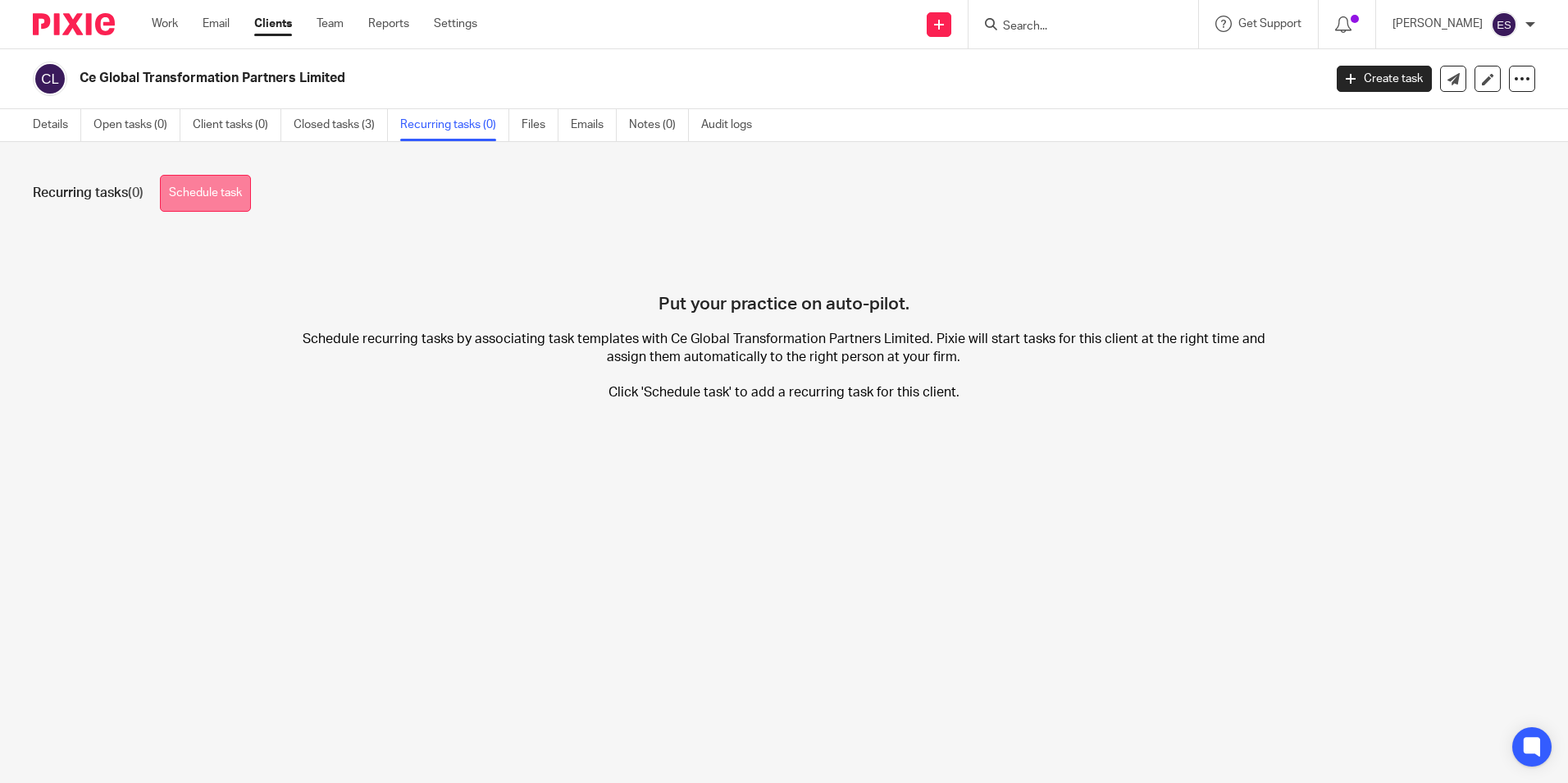
click at [221, 195] on link "Schedule task" at bounding box center [205, 193] width 91 height 37
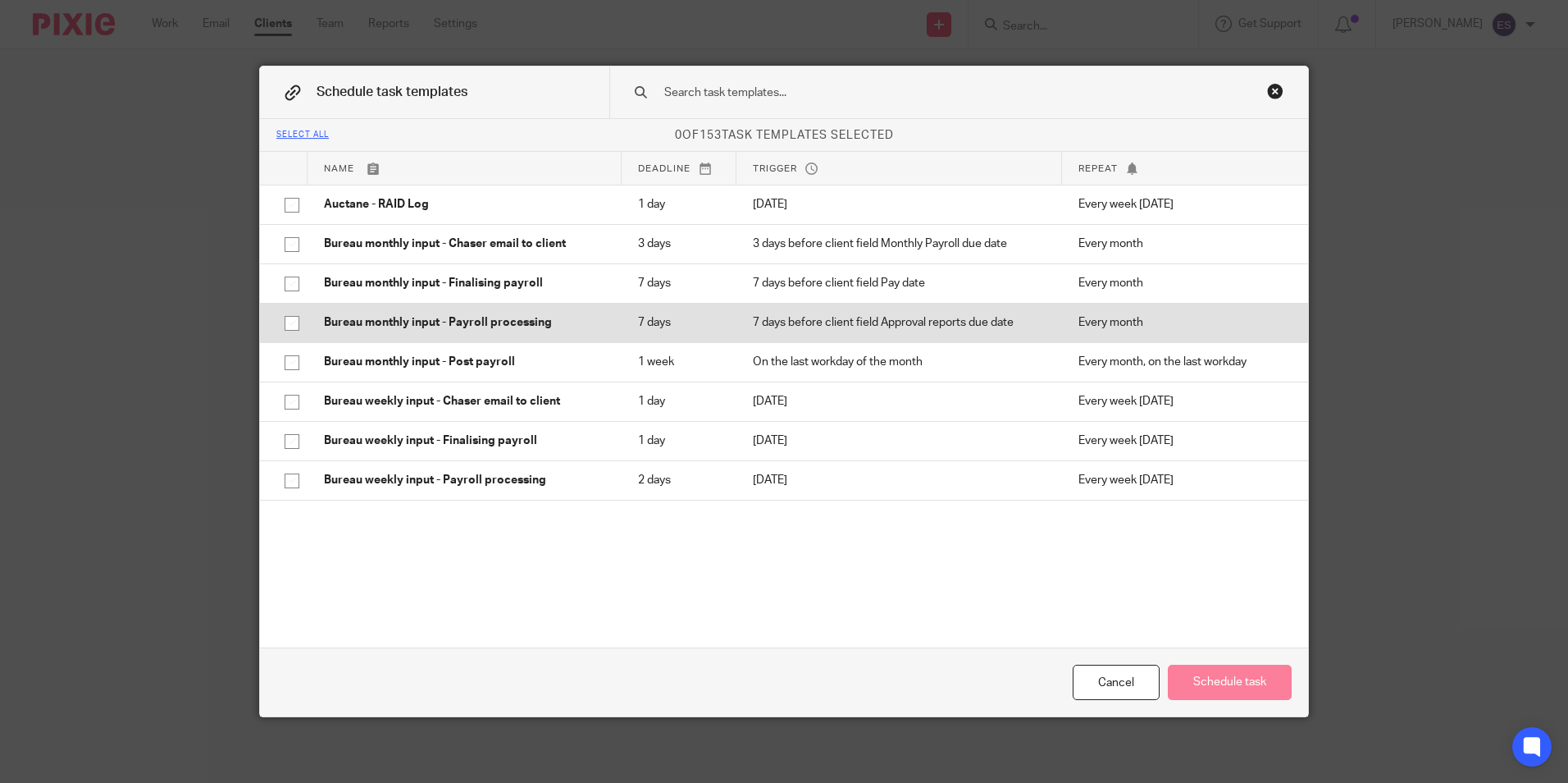
click at [282, 322] on input "checkbox" at bounding box center [292, 323] width 31 height 32
checkbox input "true"
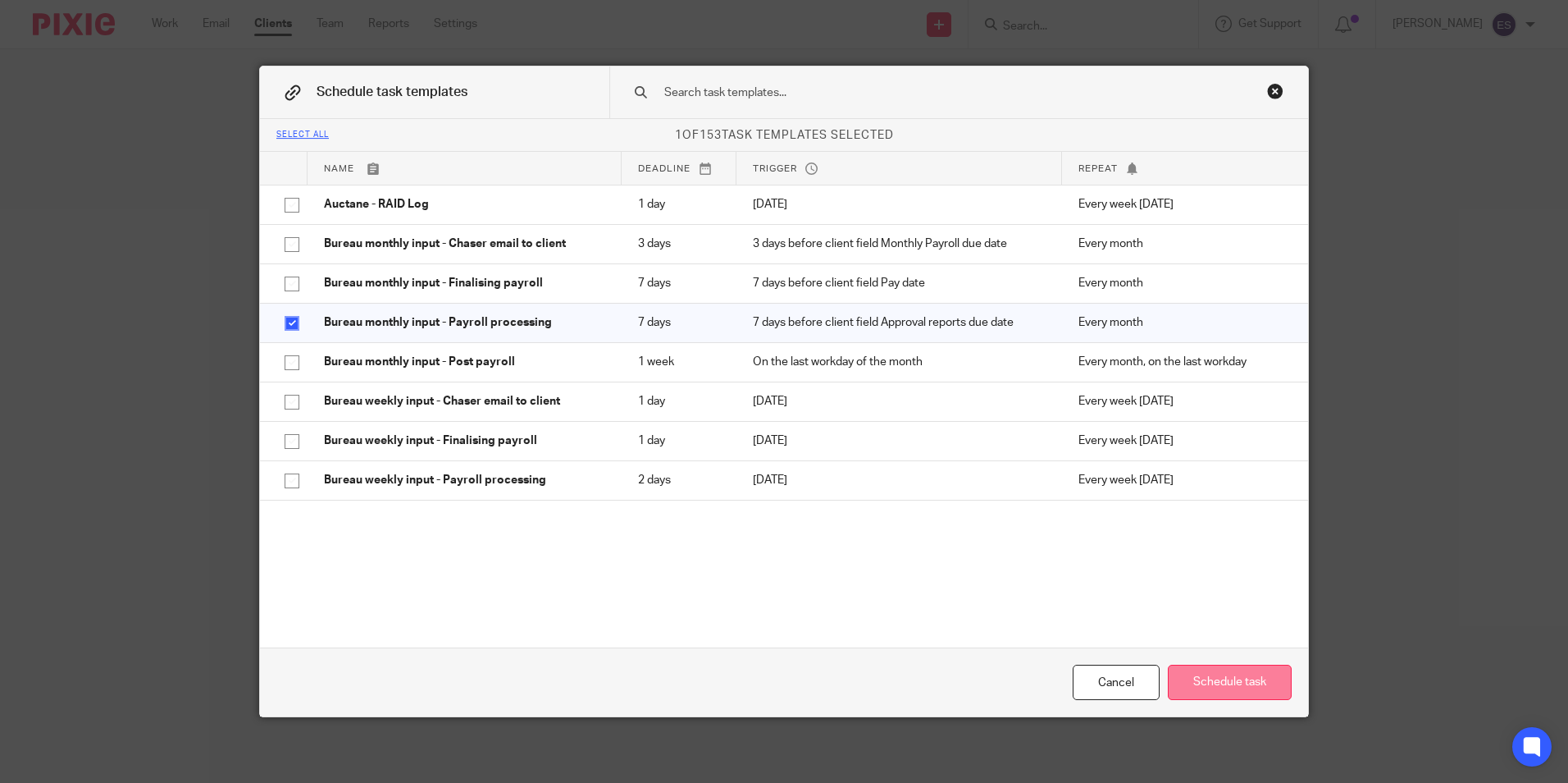
click at [1230, 675] on button "Schedule task" at bounding box center [1230, 682] width 124 height 35
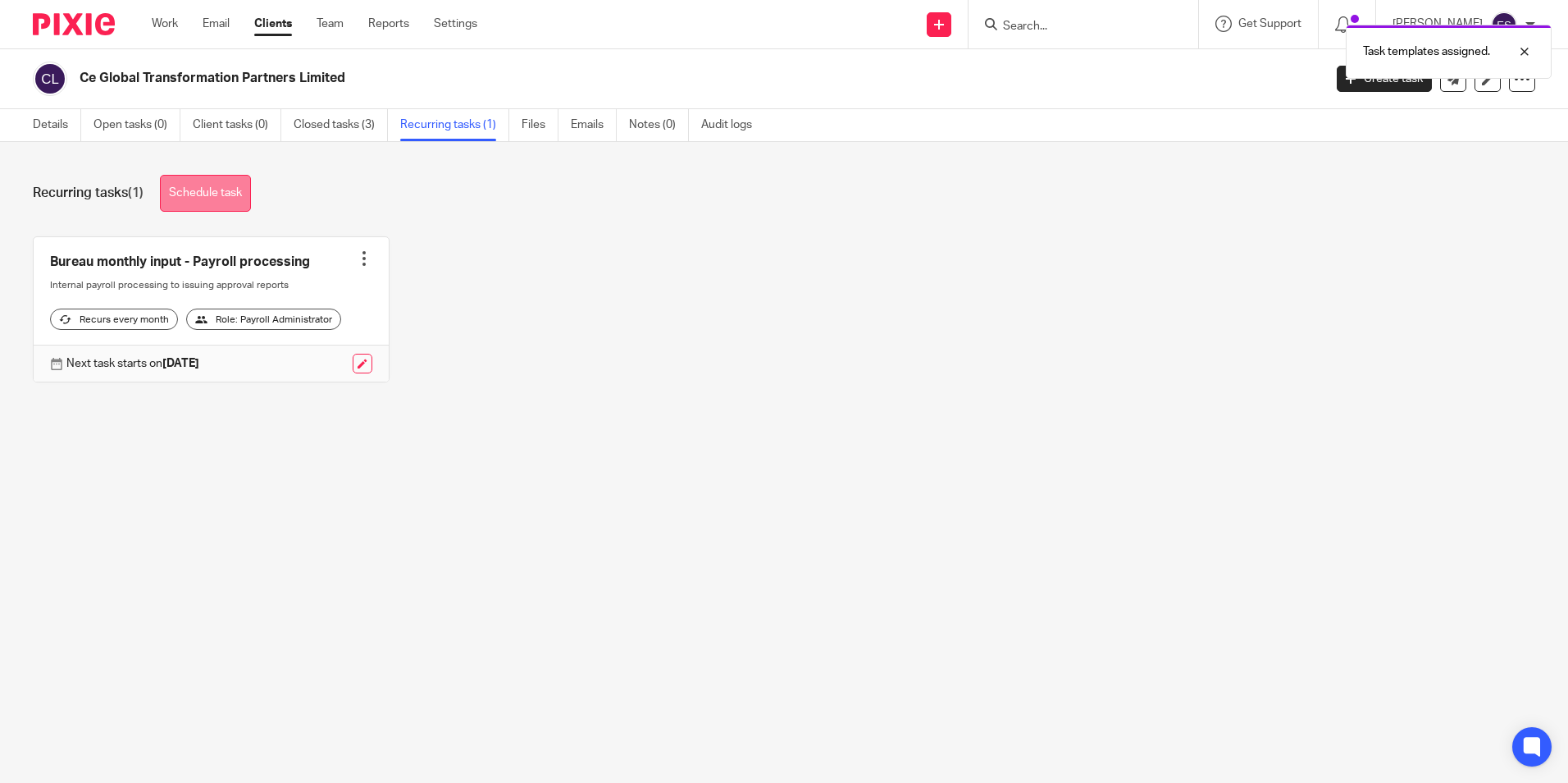
click at [228, 189] on link "Schedule task" at bounding box center [205, 193] width 91 height 37
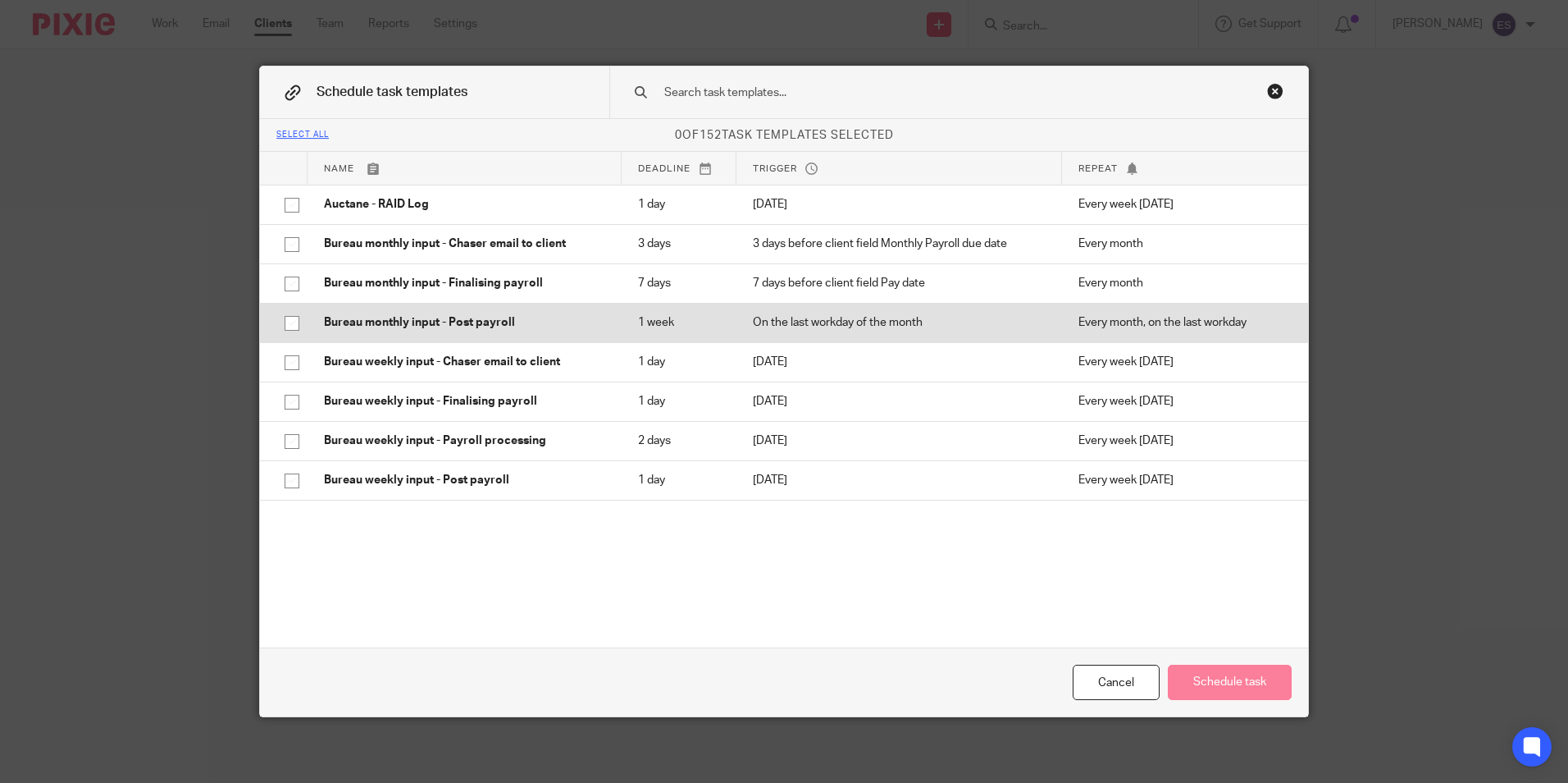
click at [285, 321] on input "checkbox" at bounding box center [292, 323] width 31 height 32
checkbox input "true"
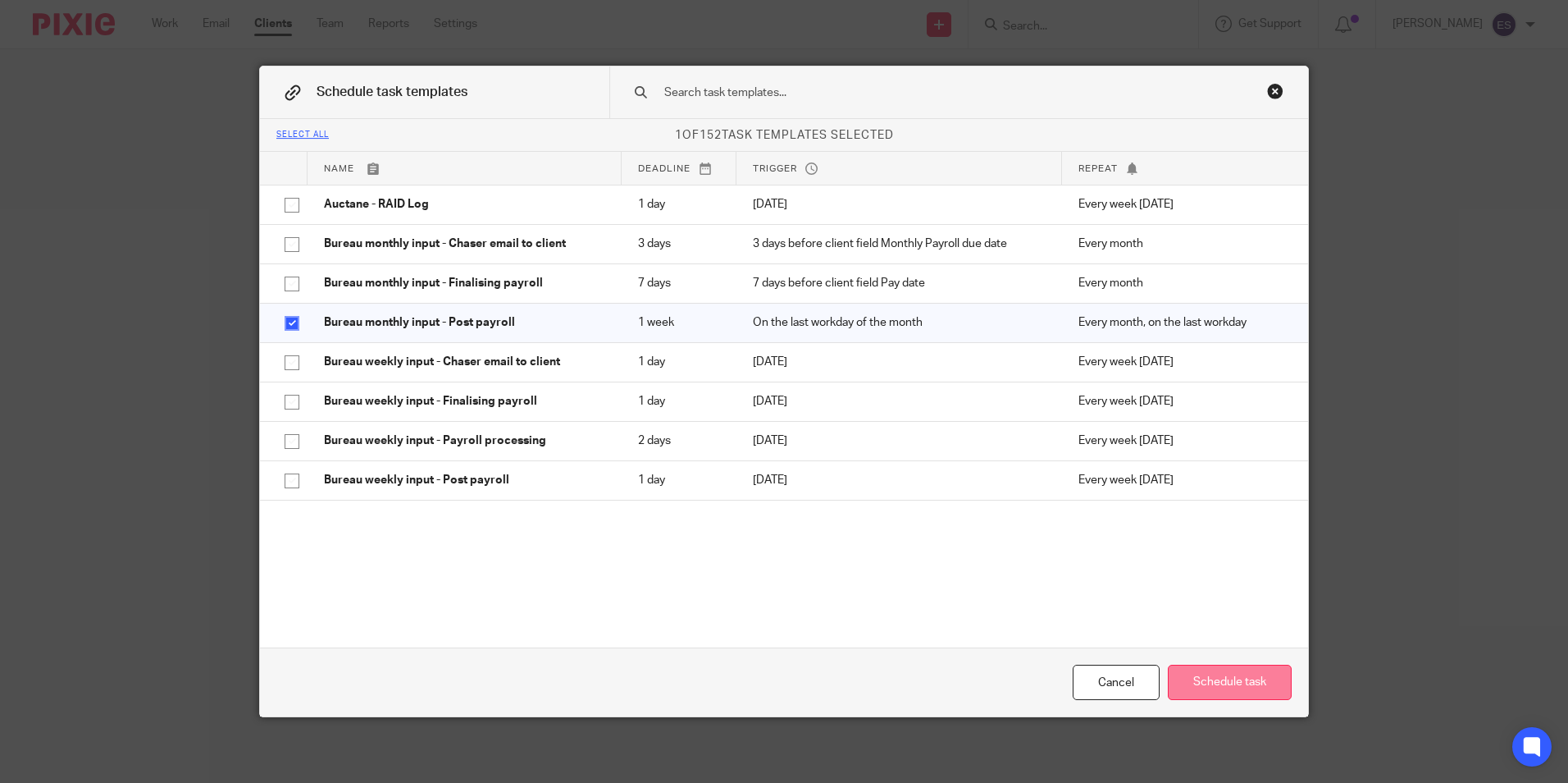
click at [1244, 671] on button "Schedule task" at bounding box center [1230, 682] width 124 height 35
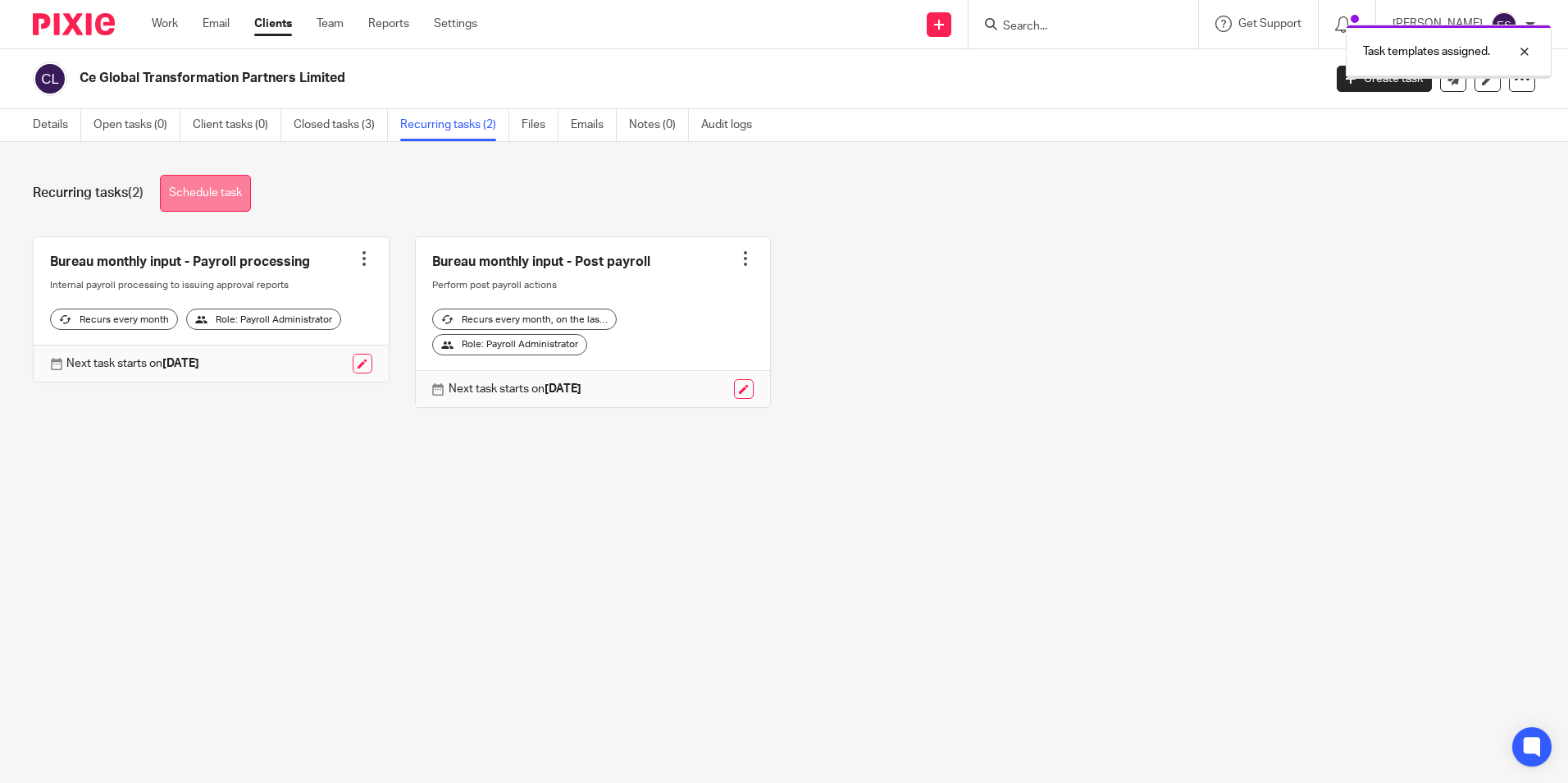
click at [196, 197] on link "Schedule task" at bounding box center [205, 193] width 91 height 37
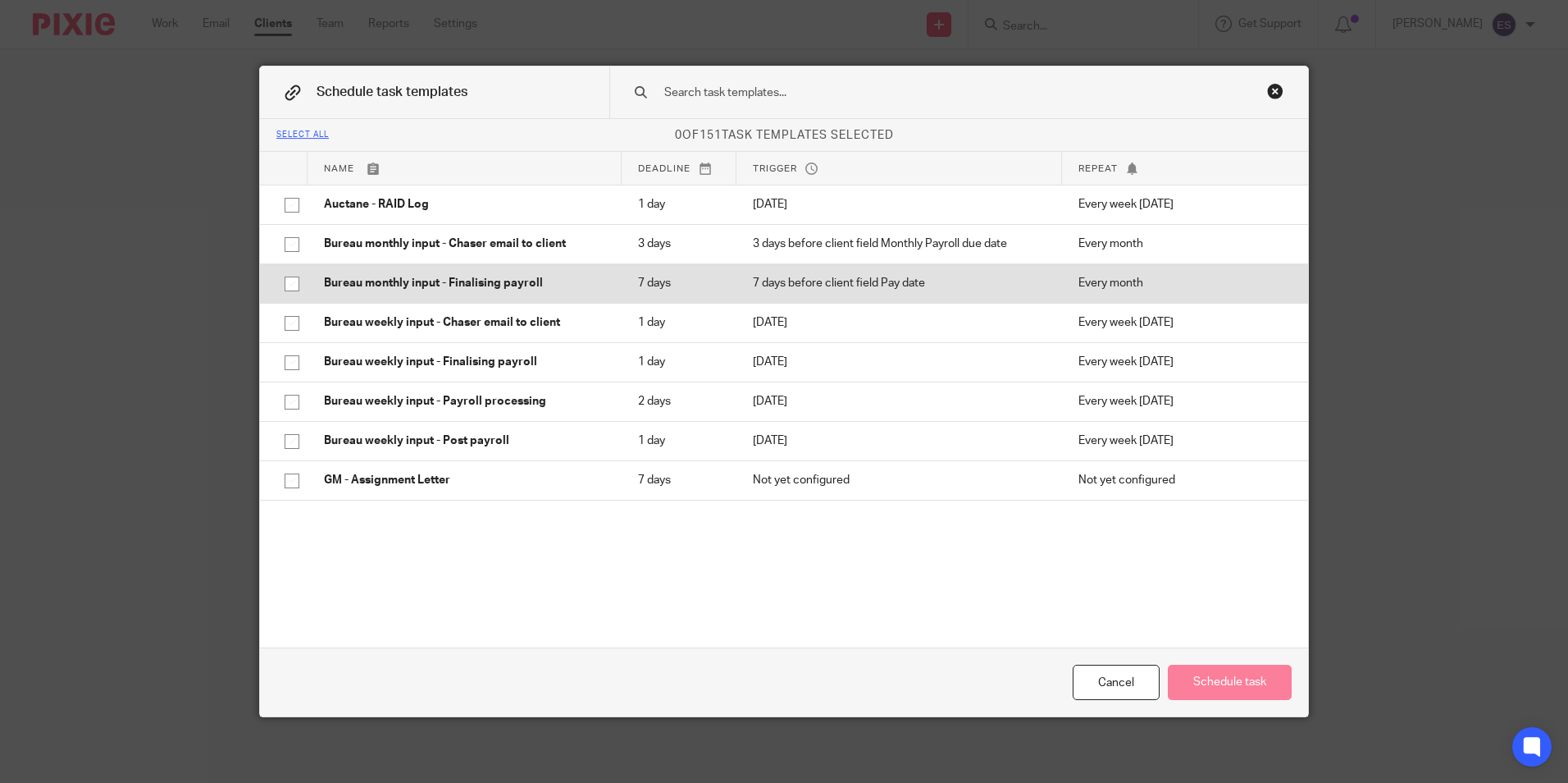
click at [288, 279] on input "checkbox" at bounding box center [292, 284] width 31 height 32
checkbox input "true"
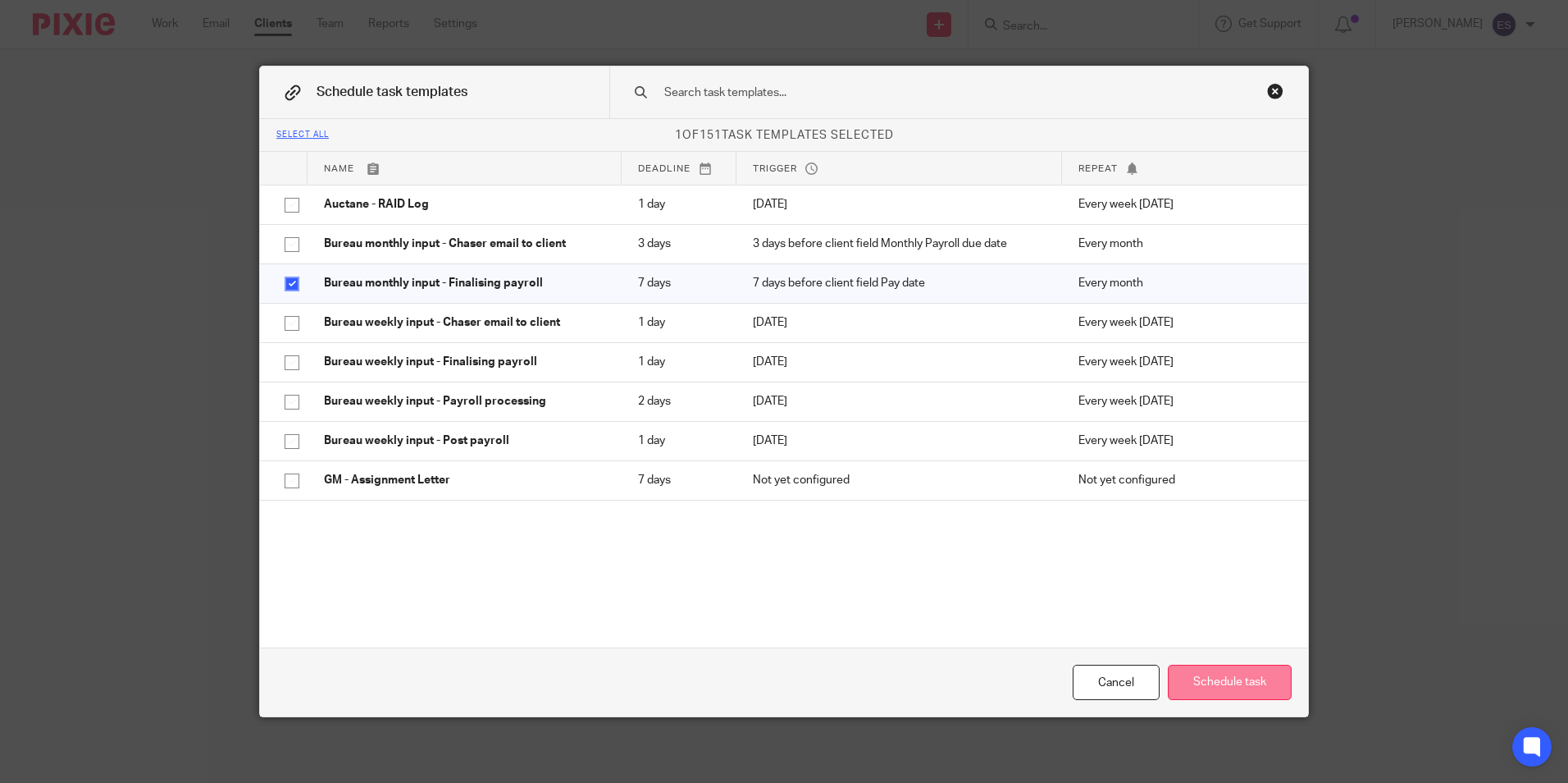
click at [1209, 687] on button "Schedule task" at bounding box center [1230, 682] width 124 height 35
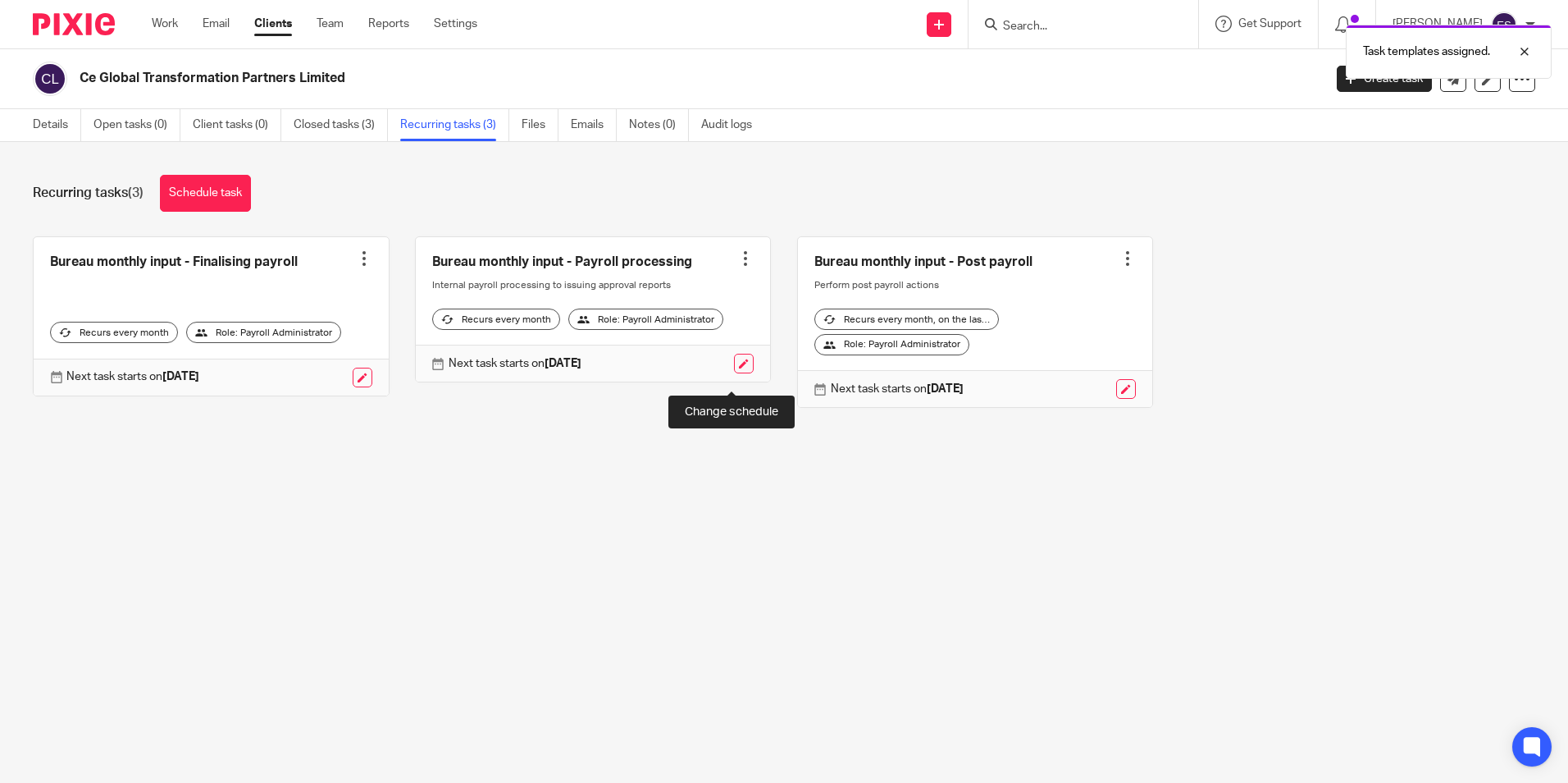
click at [734, 373] on link at bounding box center [743, 363] width 20 height 20
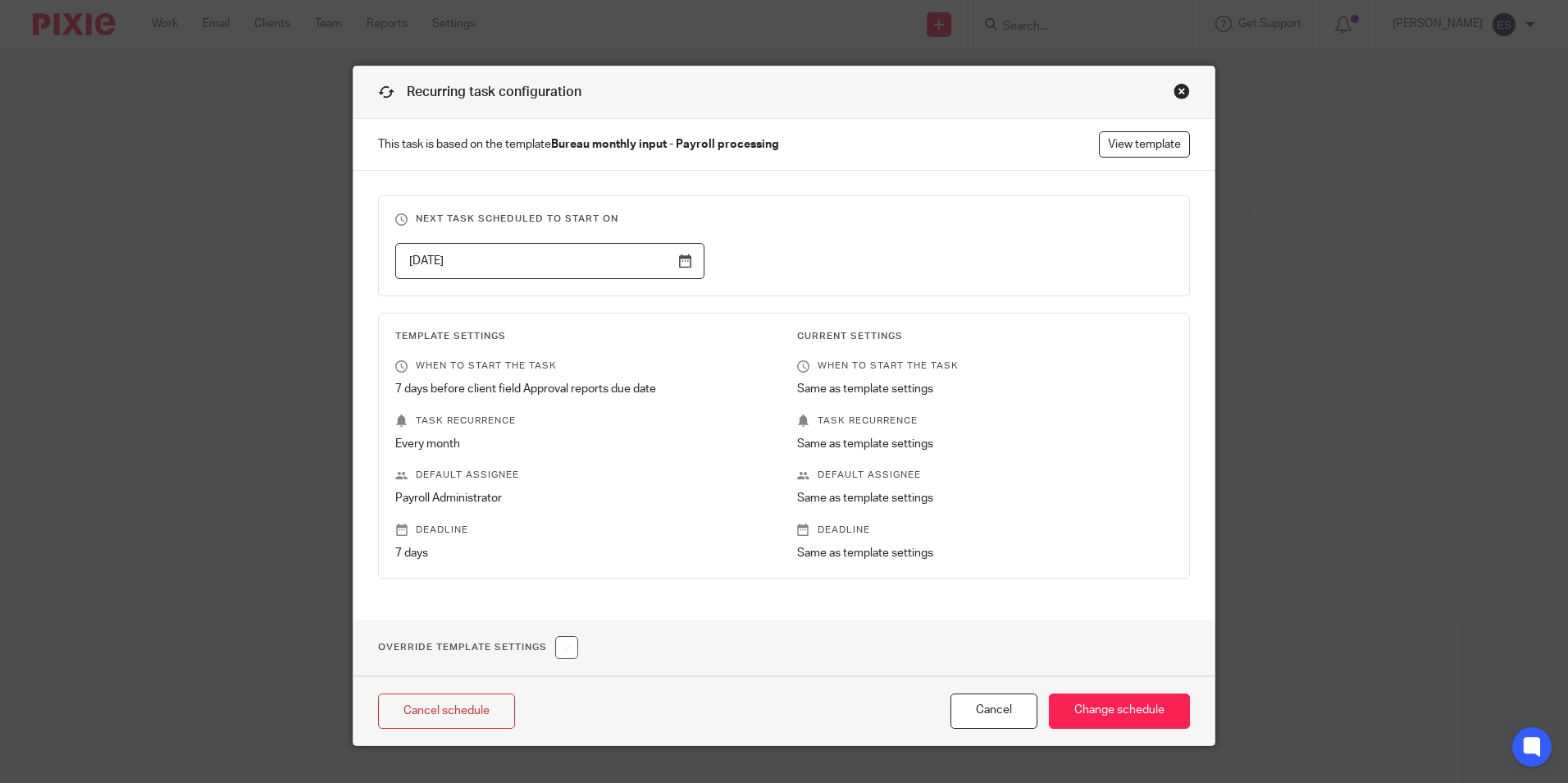
click at [673, 265] on input "2025-10-17" at bounding box center [550, 261] width 309 height 37
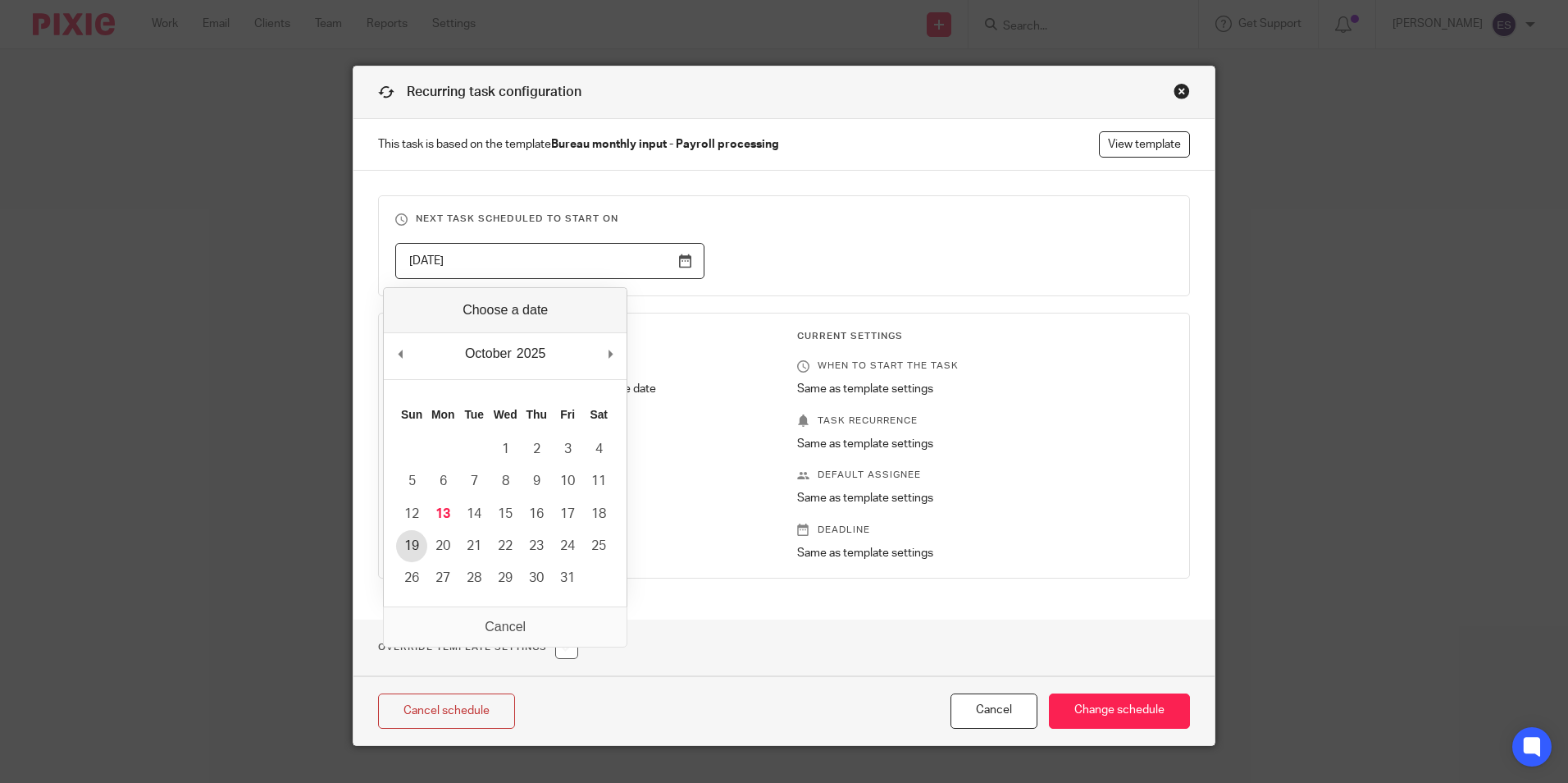
type input "2025-10-19"
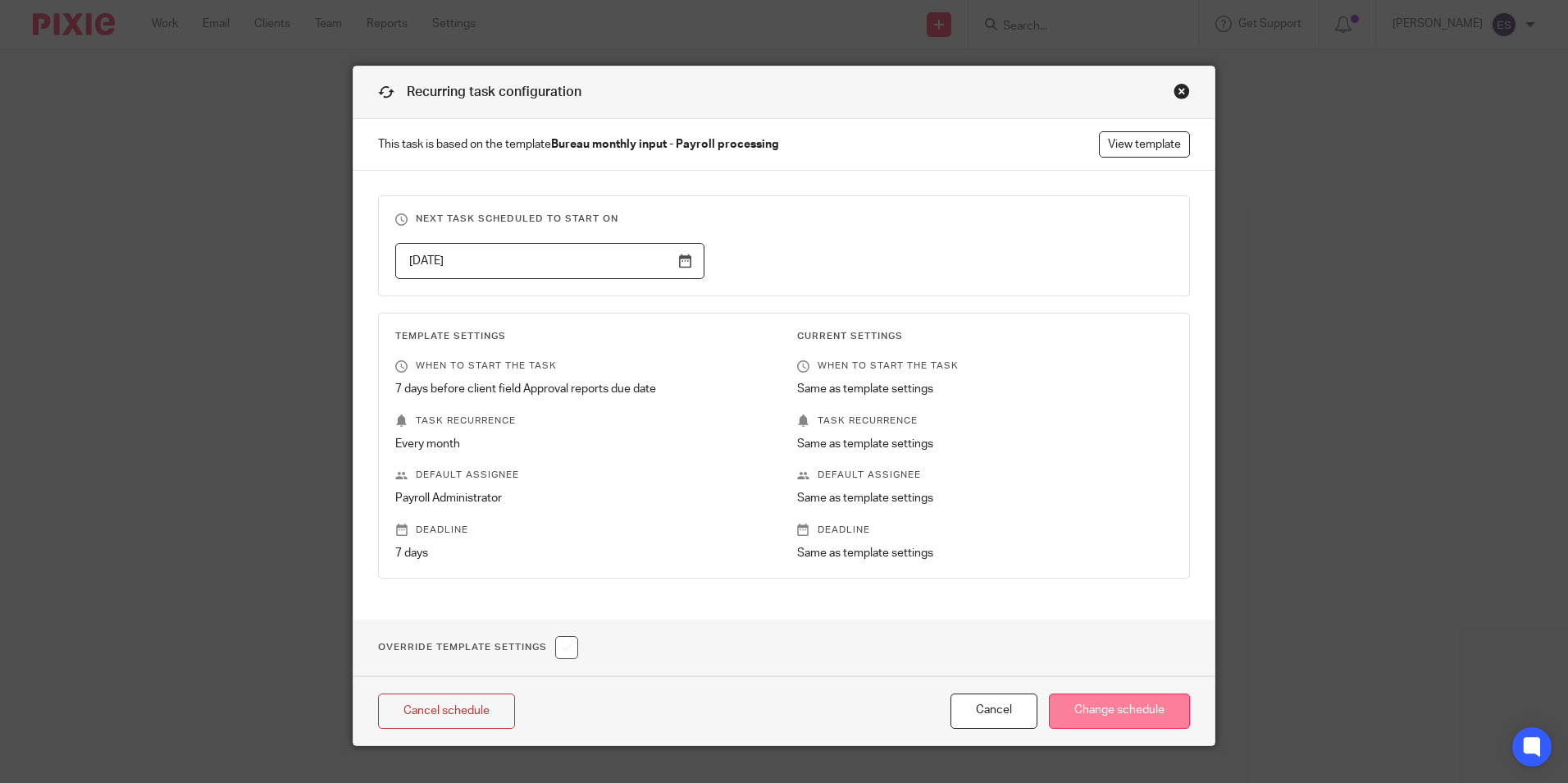
click at [1142, 716] on input "Change schedule" at bounding box center [1119, 710] width 141 height 35
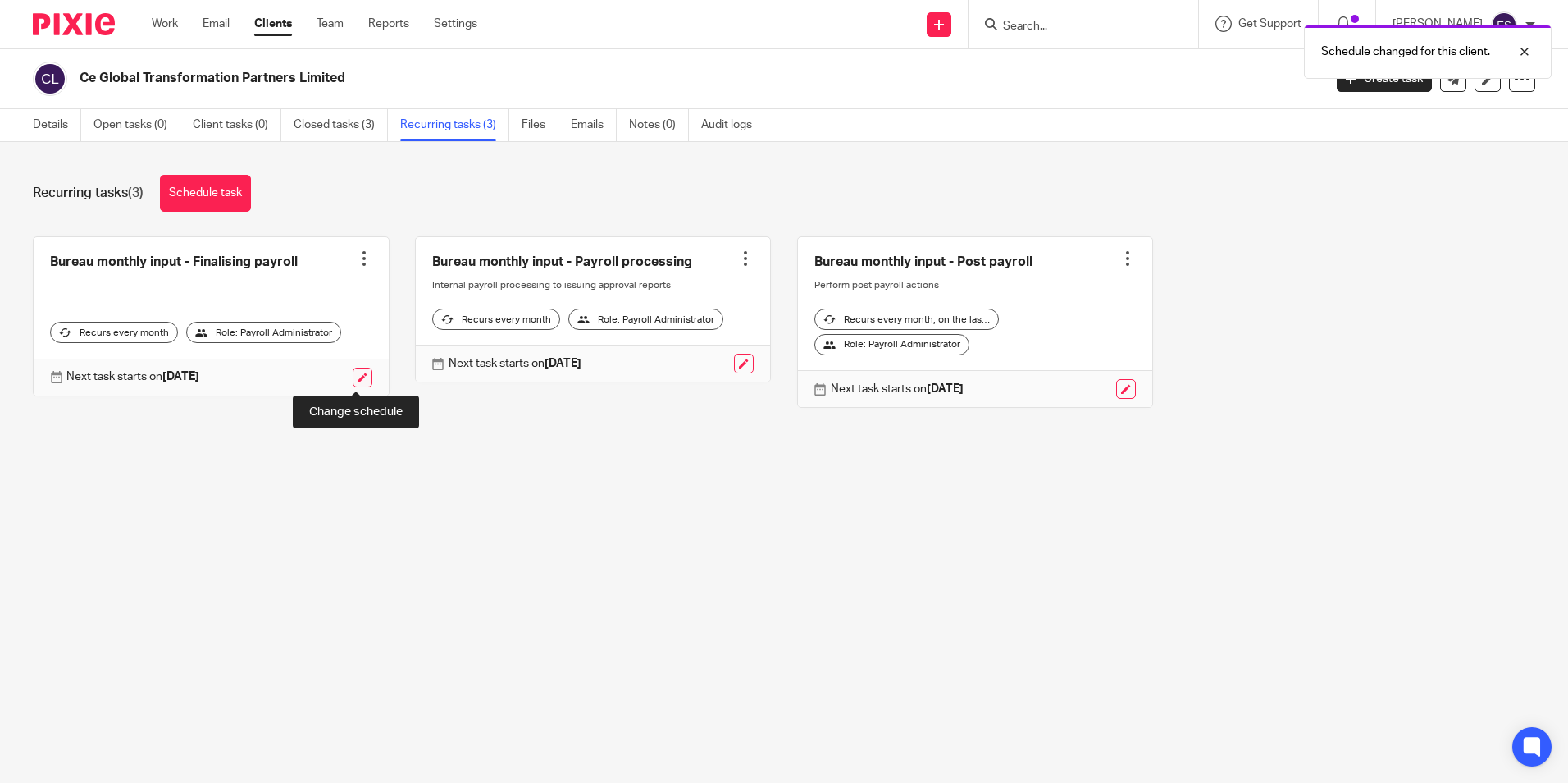
click at [363, 380] on link at bounding box center [362, 377] width 20 height 20
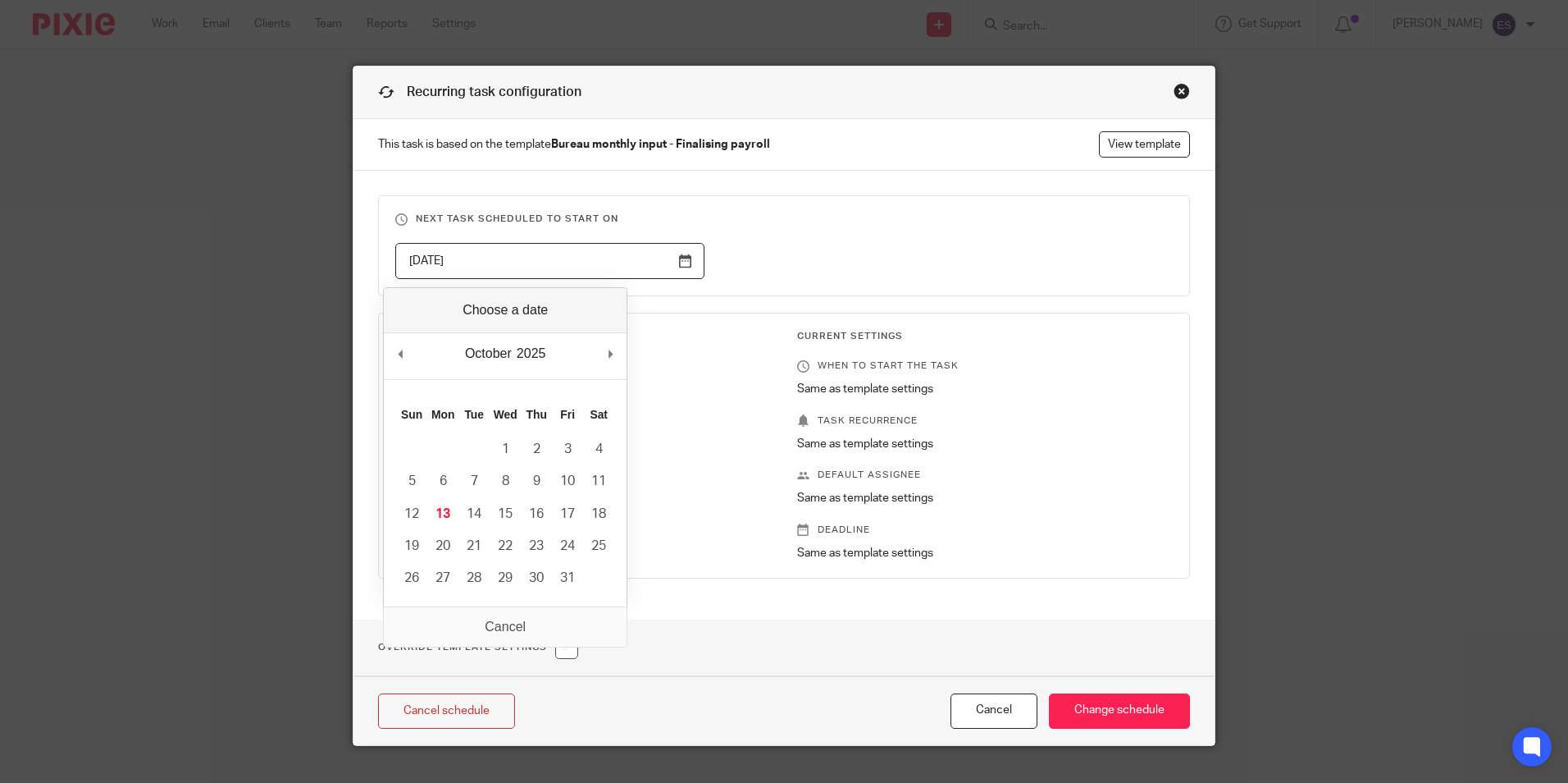
click at [678, 261] on input "[DATE]" at bounding box center [550, 261] width 309 height 37
type input "2025-10-24"
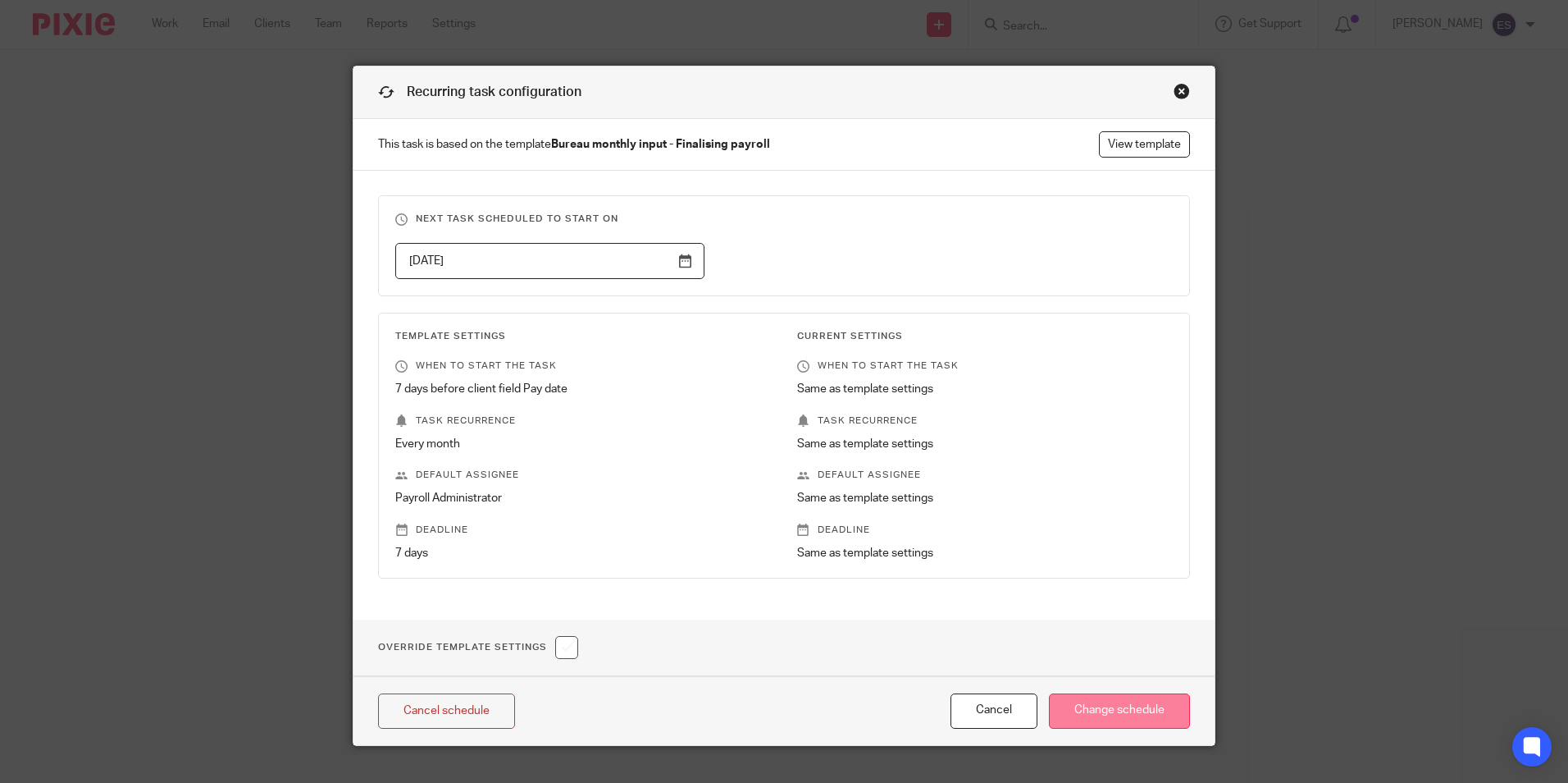
click at [1119, 702] on input "Change schedule" at bounding box center [1119, 710] width 141 height 35
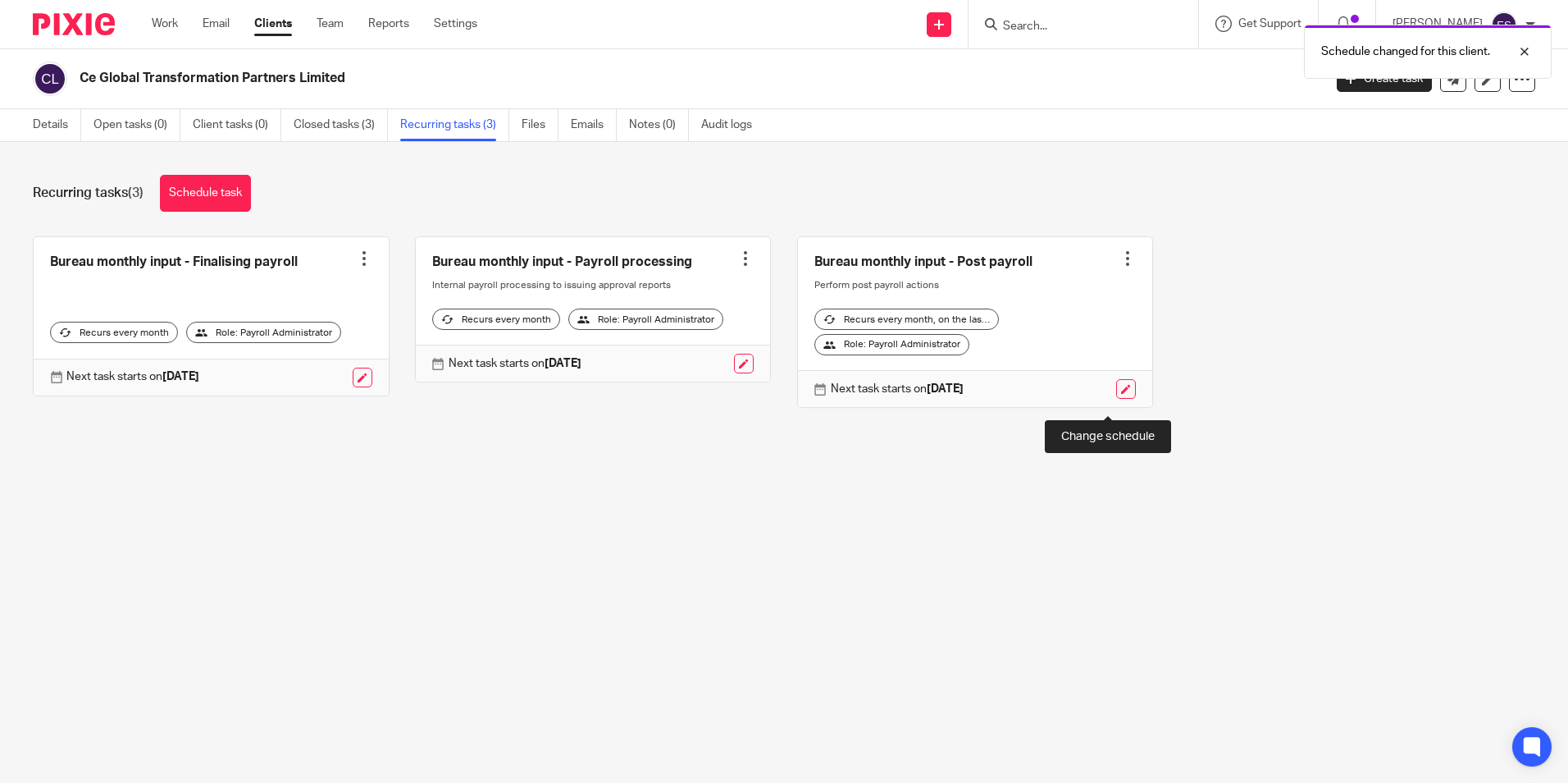
click at [1116, 399] on link at bounding box center [1125, 389] width 20 height 20
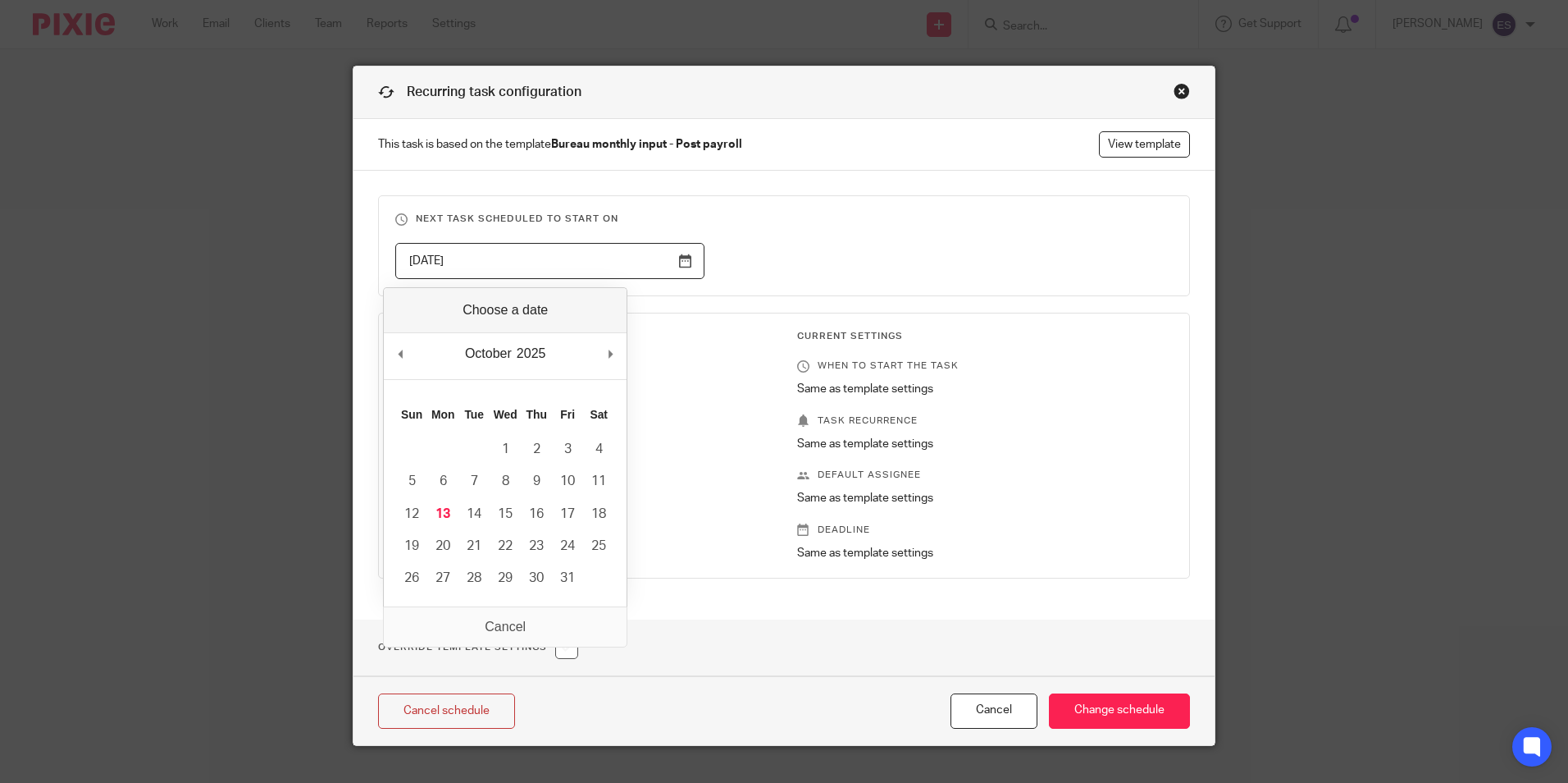
click at [683, 262] on input "2025-10-31" at bounding box center [550, 261] width 309 height 37
type input "2025-11-06"
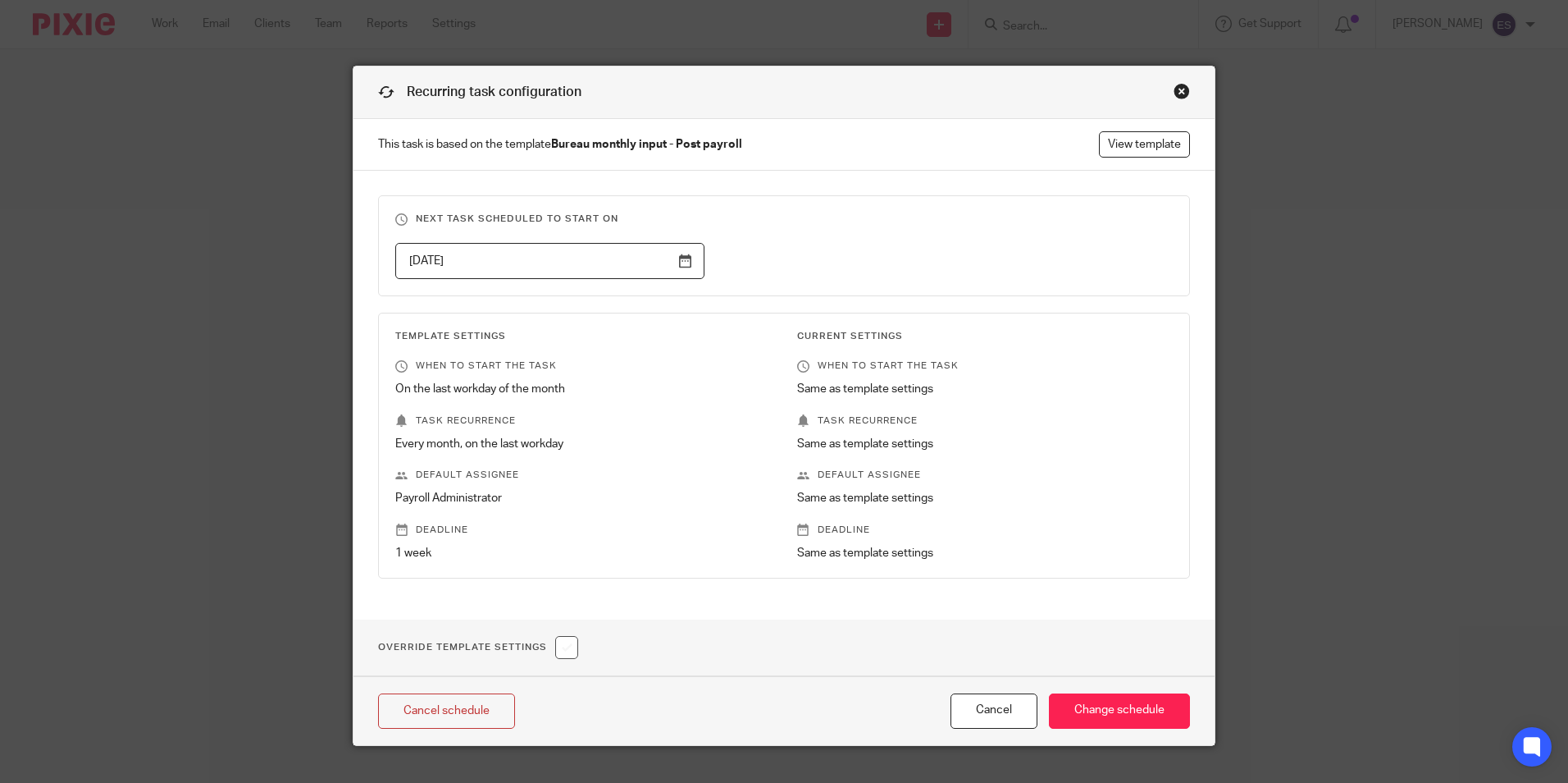
drag, startPoint x: 552, startPoint y: 482, endPoint x: 579, endPoint y: 487, distance: 27.5
click at [1146, 708] on input "Change schedule" at bounding box center [1119, 710] width 141 height 35
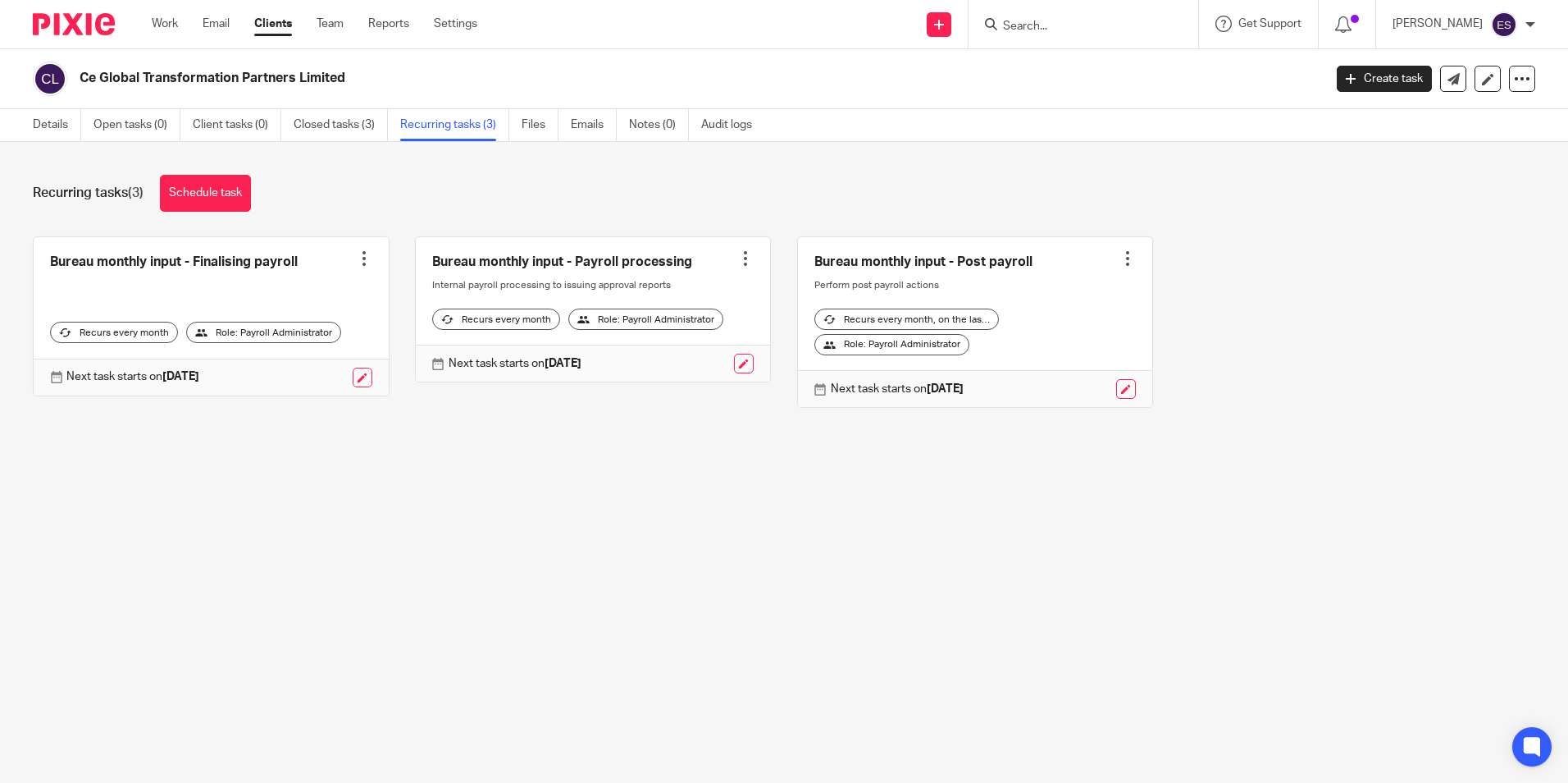
click at [1043, 27] on input "Search" at bounding box center [1075, 27] width 148 height 14
type input "coors"
click at [1110, 57] on link at bounding box center [1137, 64] width 277 height 25
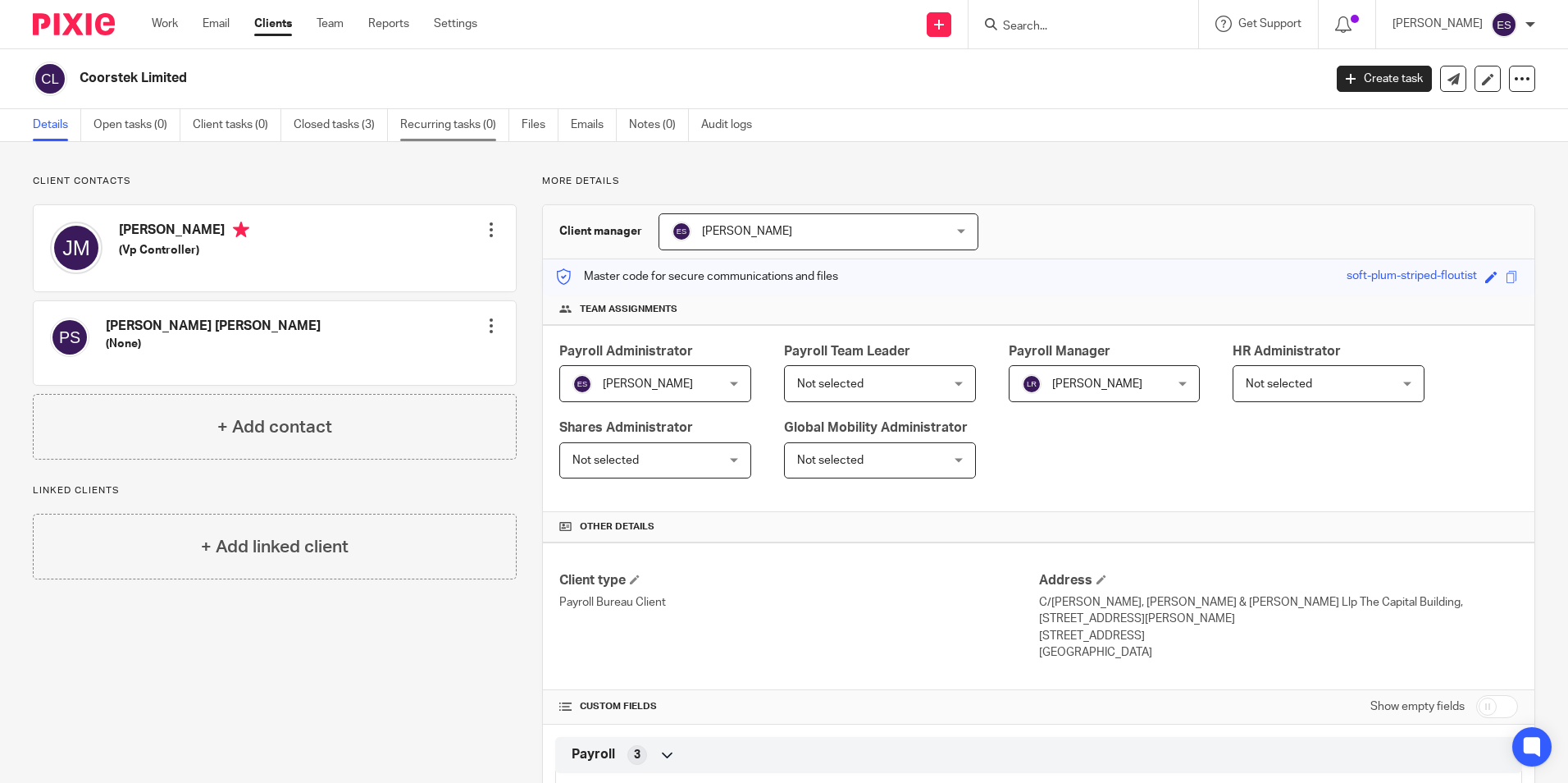
click at [475, 123] on link "Recurring tasks (0)" at bounding box center [454, 125] width 109 height 32
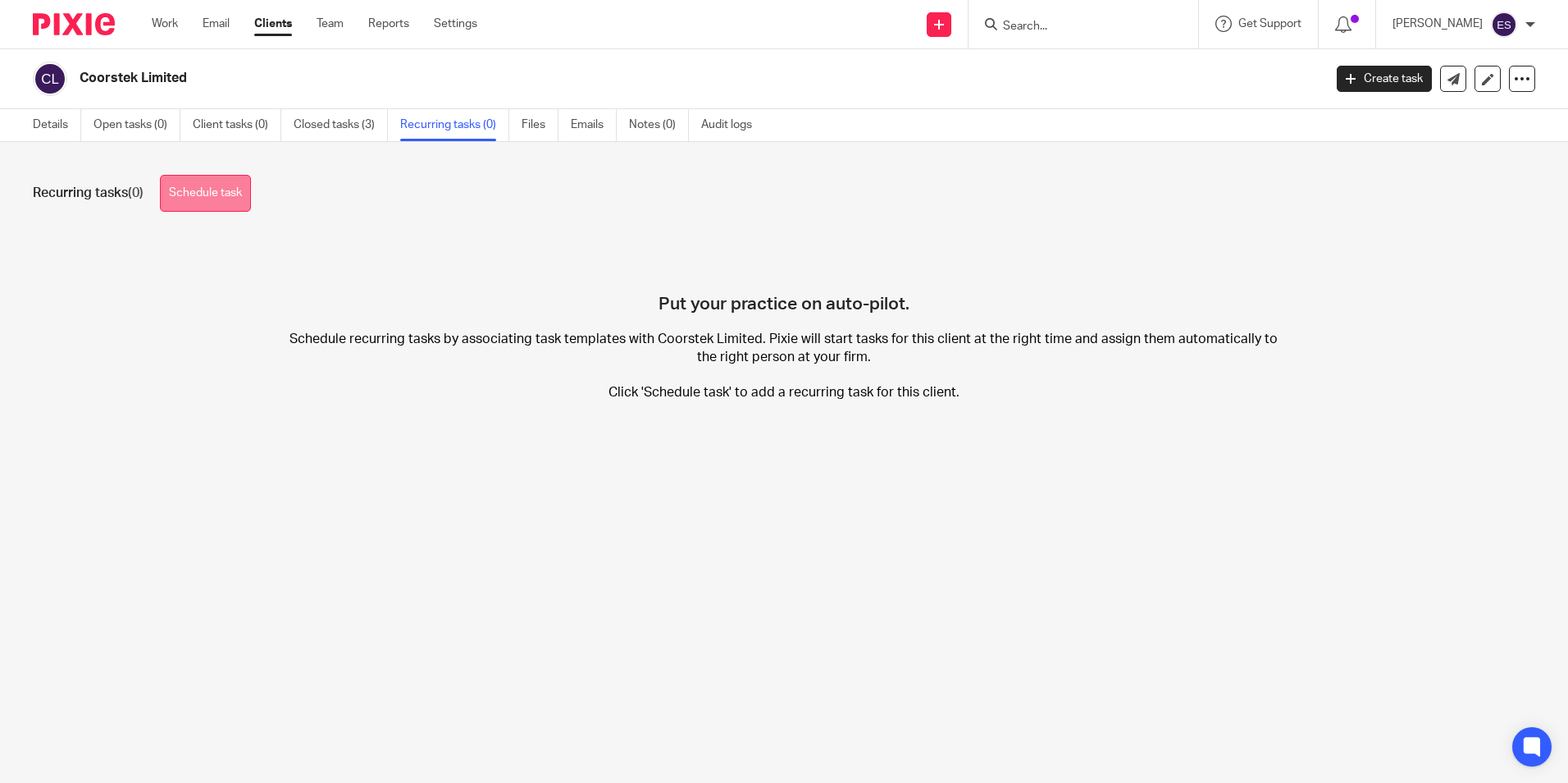
click at [189, 189] on link "Schedule task" at bounding box center [205, 193] width 91 height 37
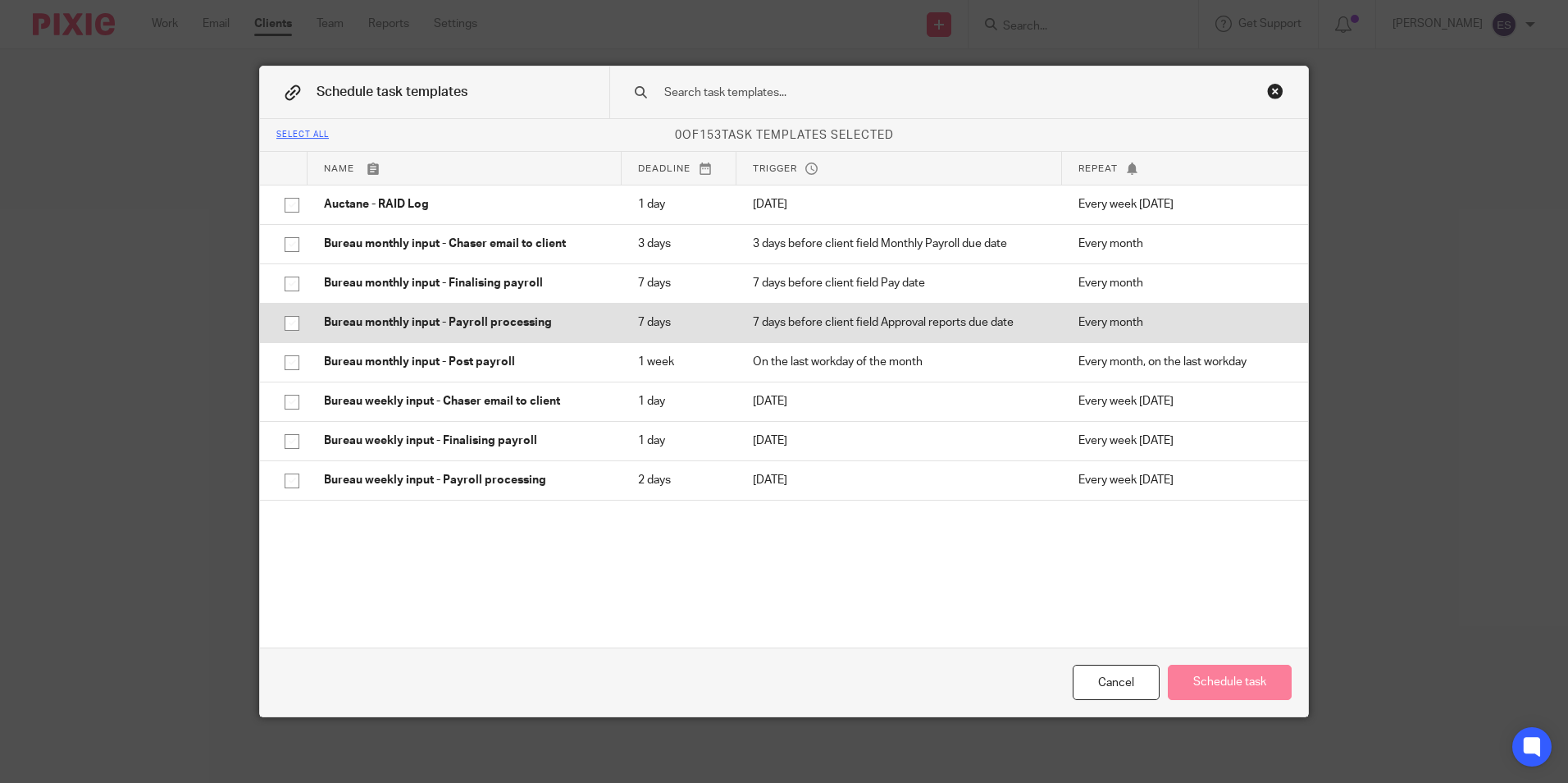
click at [288, 326] on input "checkbox" at bounding box center [292, 323] width 31 height 32
checkbox input "true"
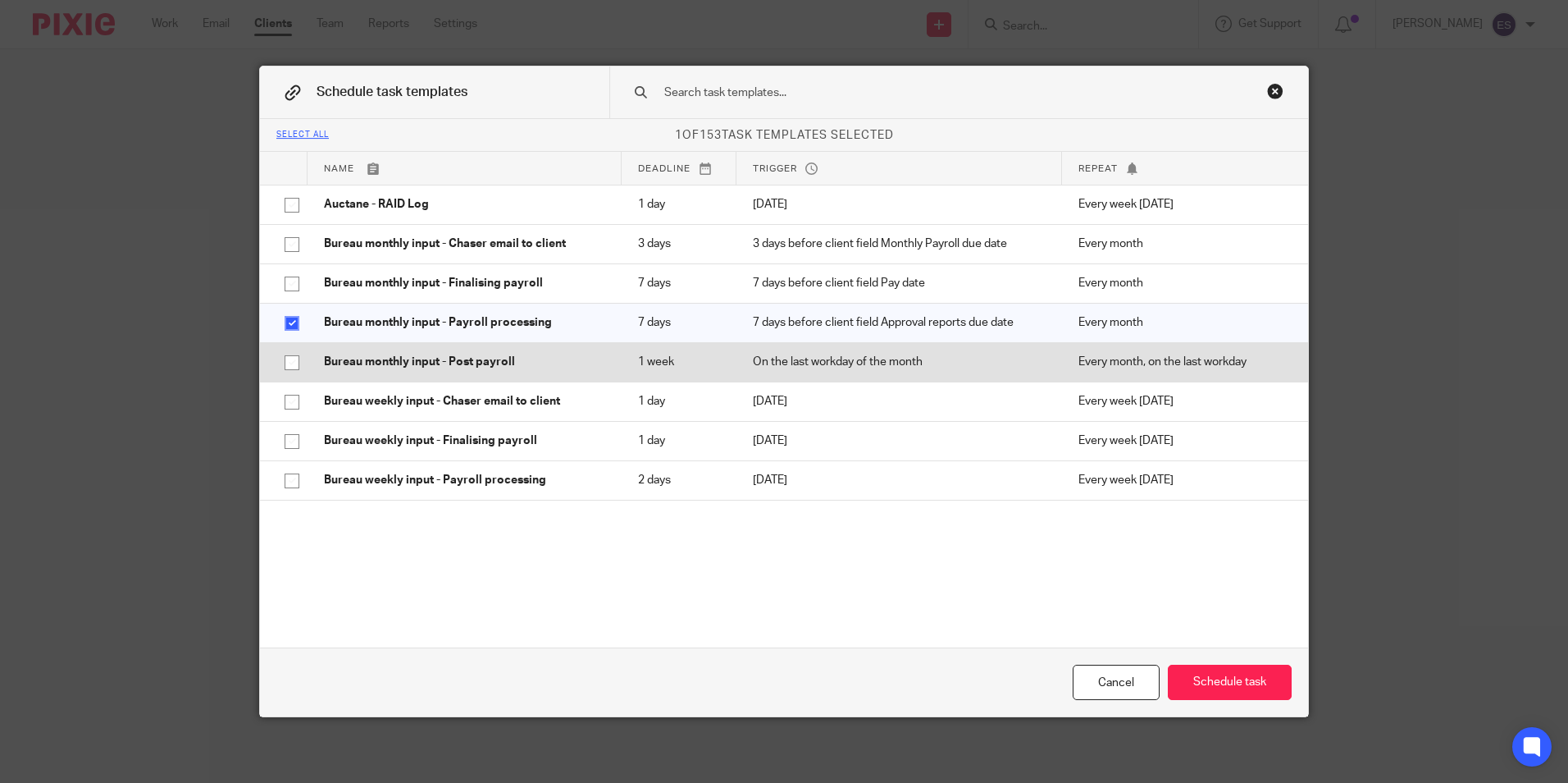
click at [283, 356] on input "checkbox" at bounding box center [292, 362] width 31 height 32
checkbox input "true"
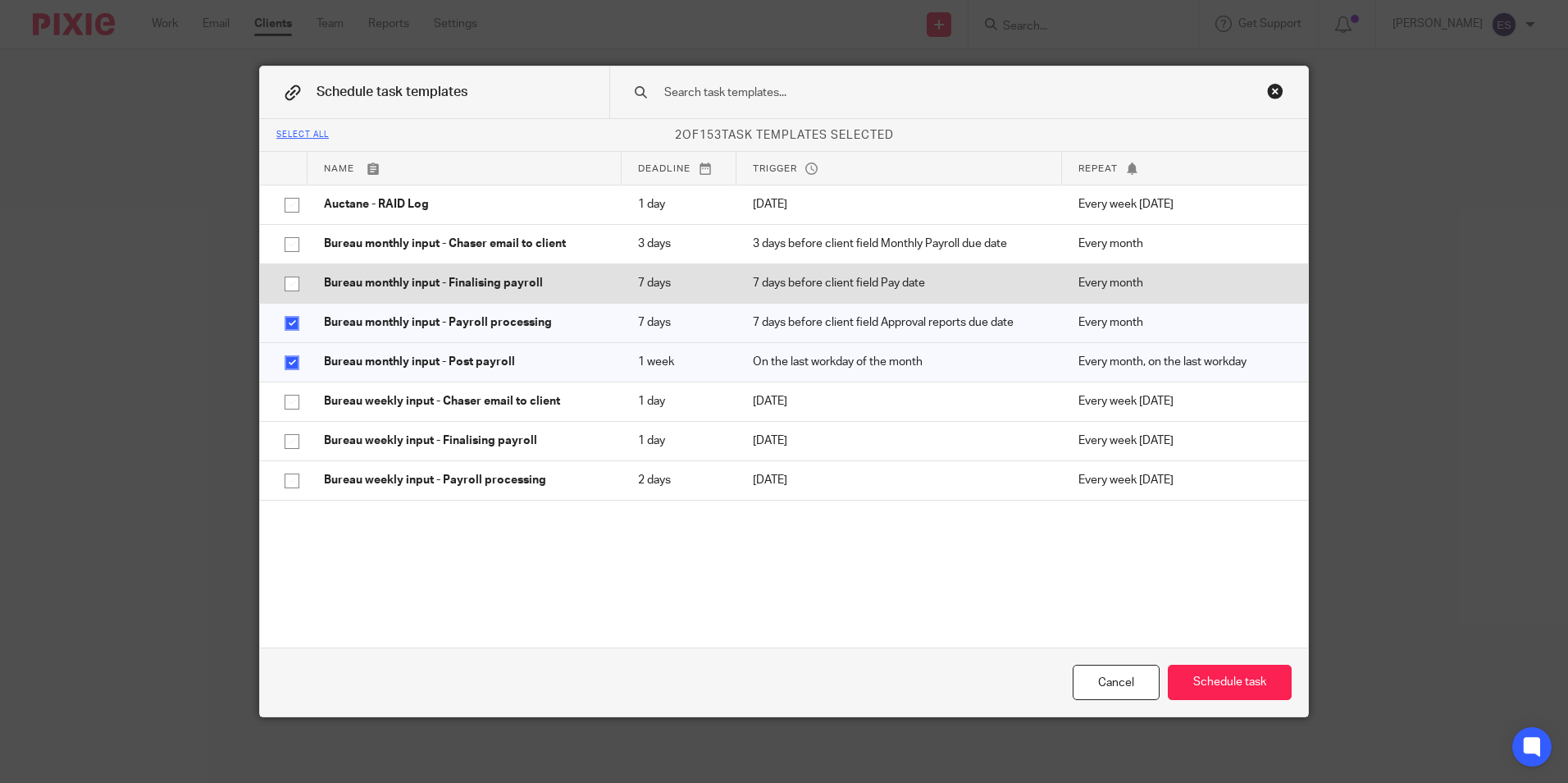
click at [288, 283] on input "checkbox" at bounding box center [292, 284] width 31 height 32
checkbox input "true"
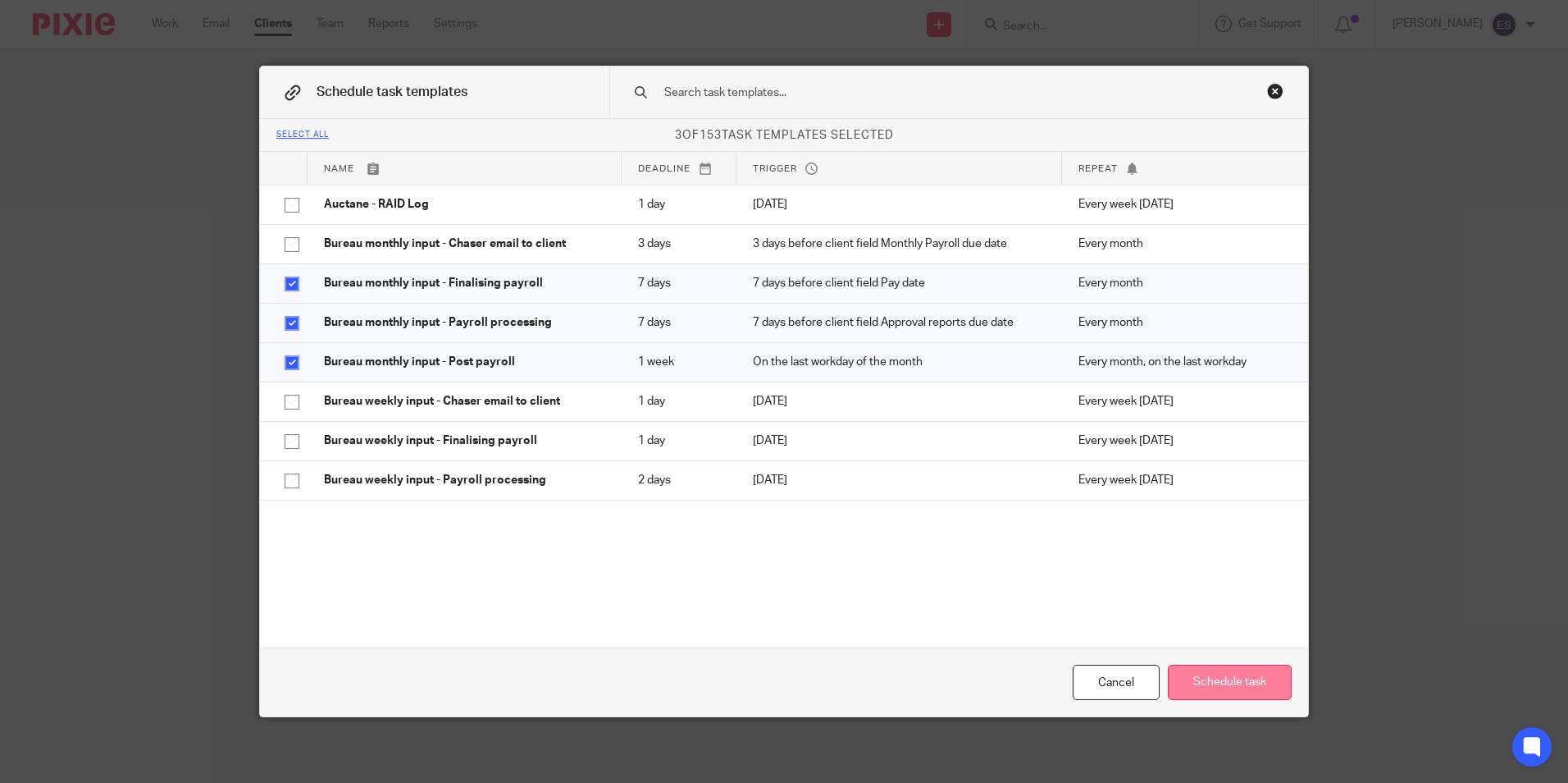
click at [1231, 687] on button "Schedule task" at bounding box center [1230, 682] width 124 height 35
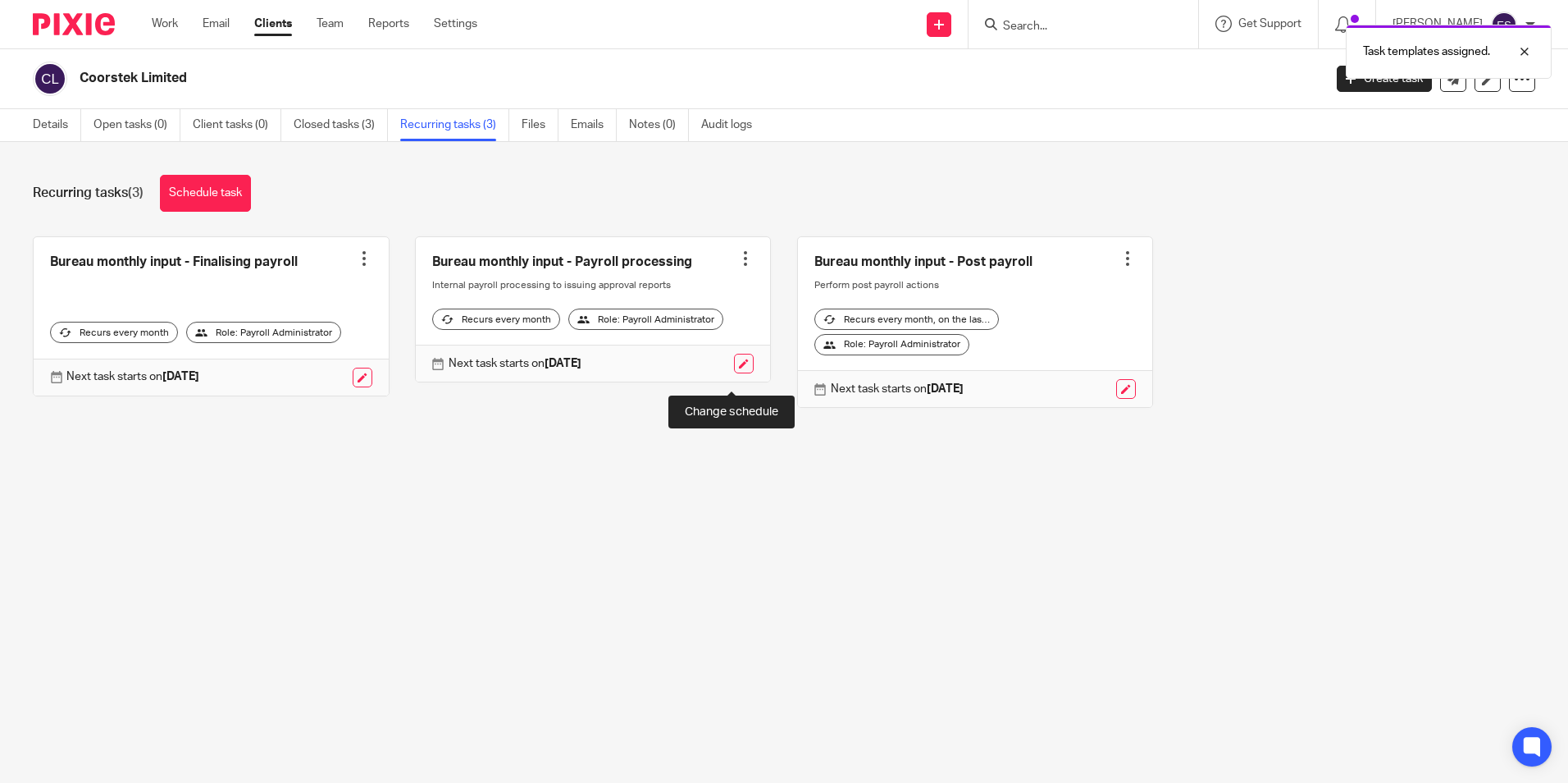
click at [734, 373] on link at bounding box center [743, 363] width 20 height 20
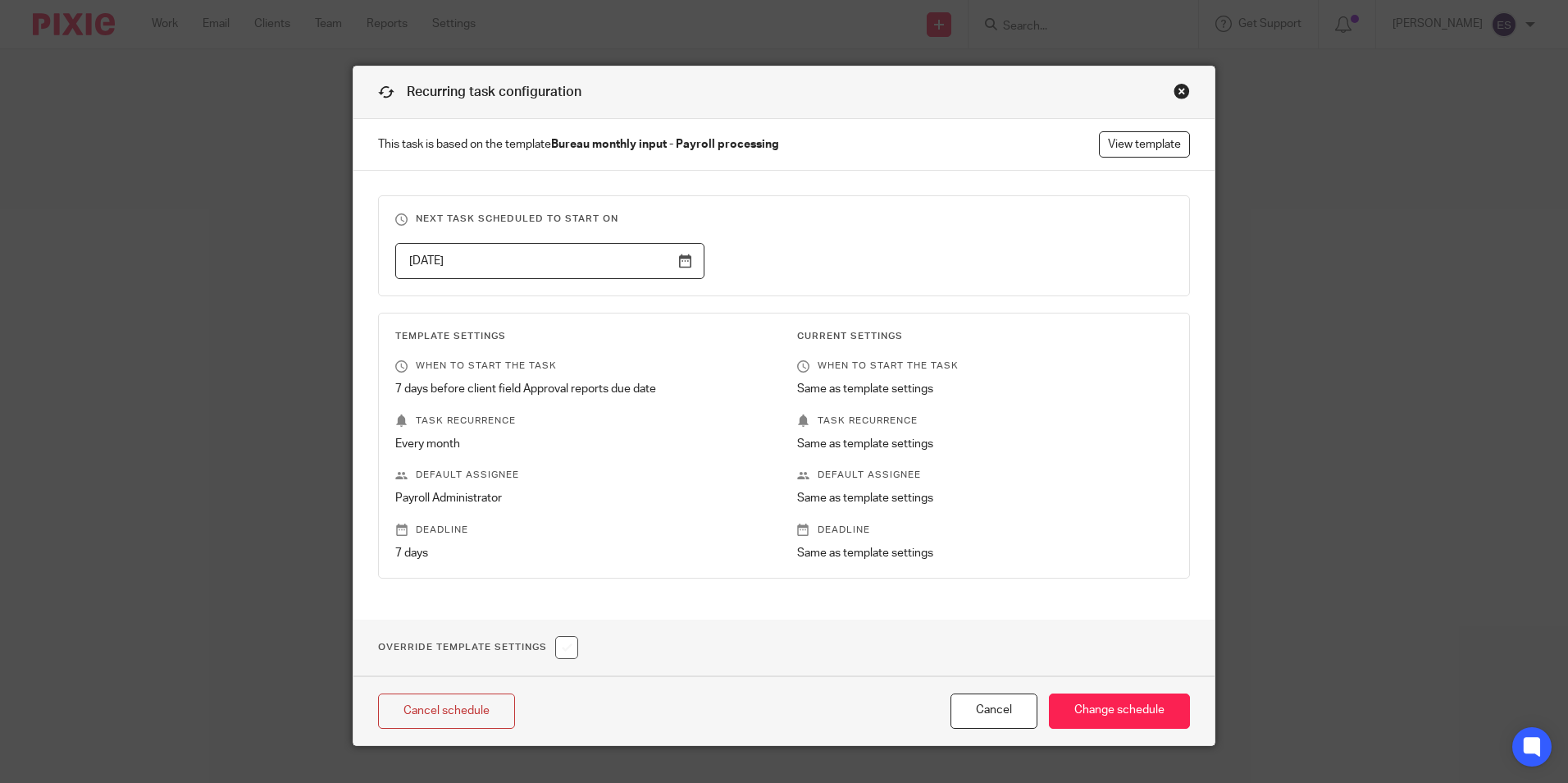
click at [682, 260] on input "[DATE]" at bounding box center [550, 261] width 309 height 37
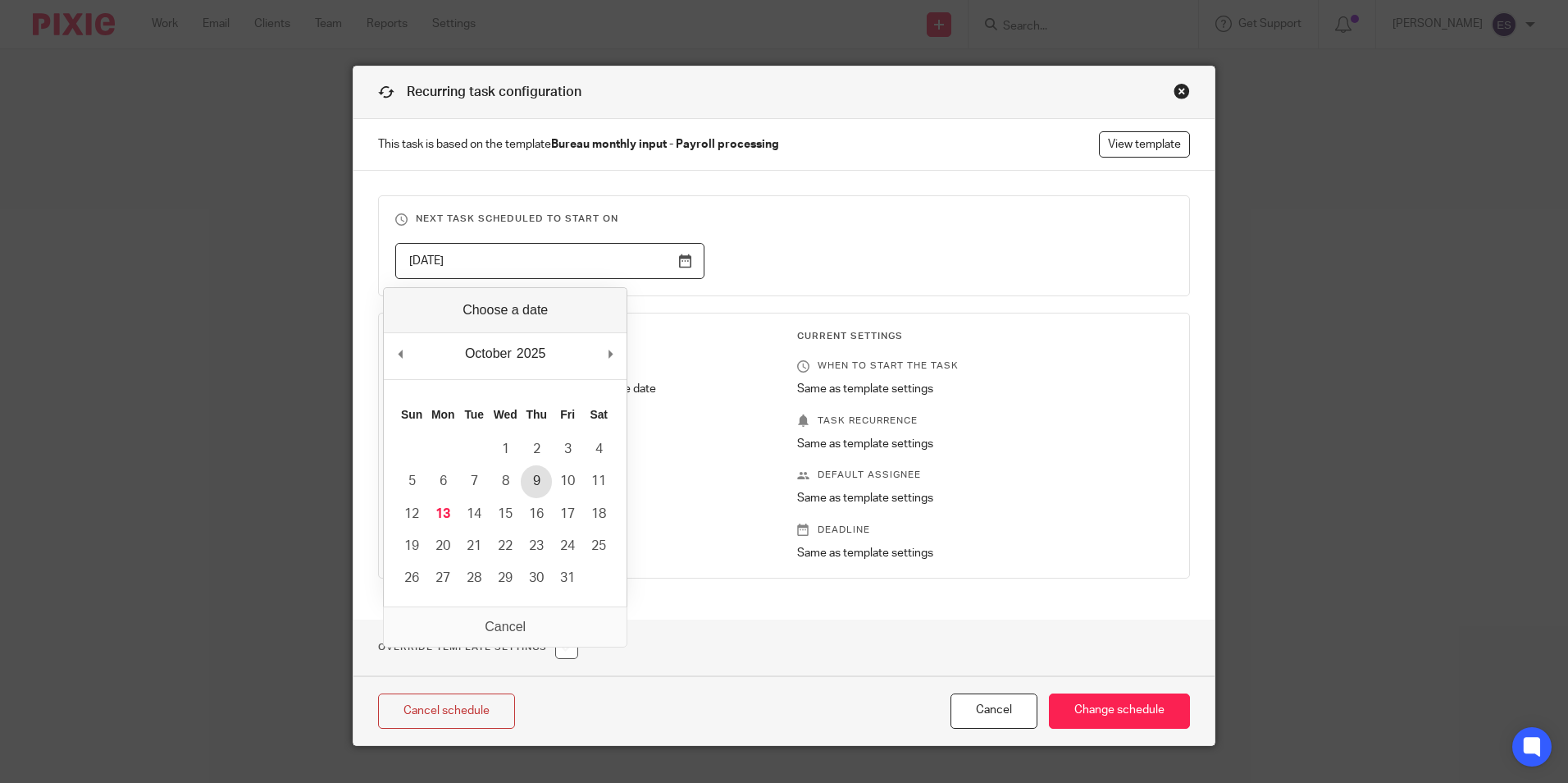
type input "[DATE]"
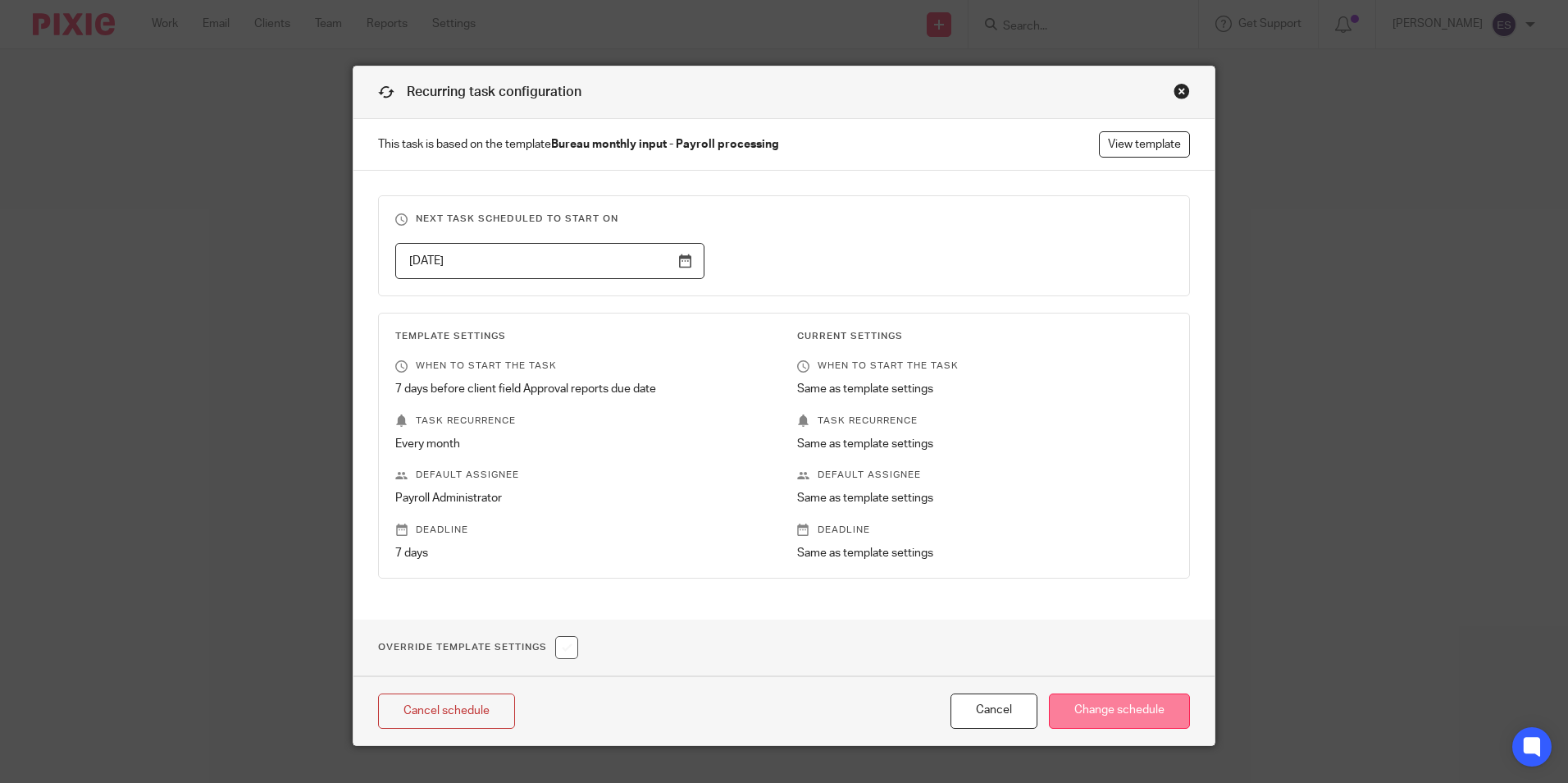
click at [1100, 709] on input "Change schedule" at bounding box center [1119, 710] width 141 height 35
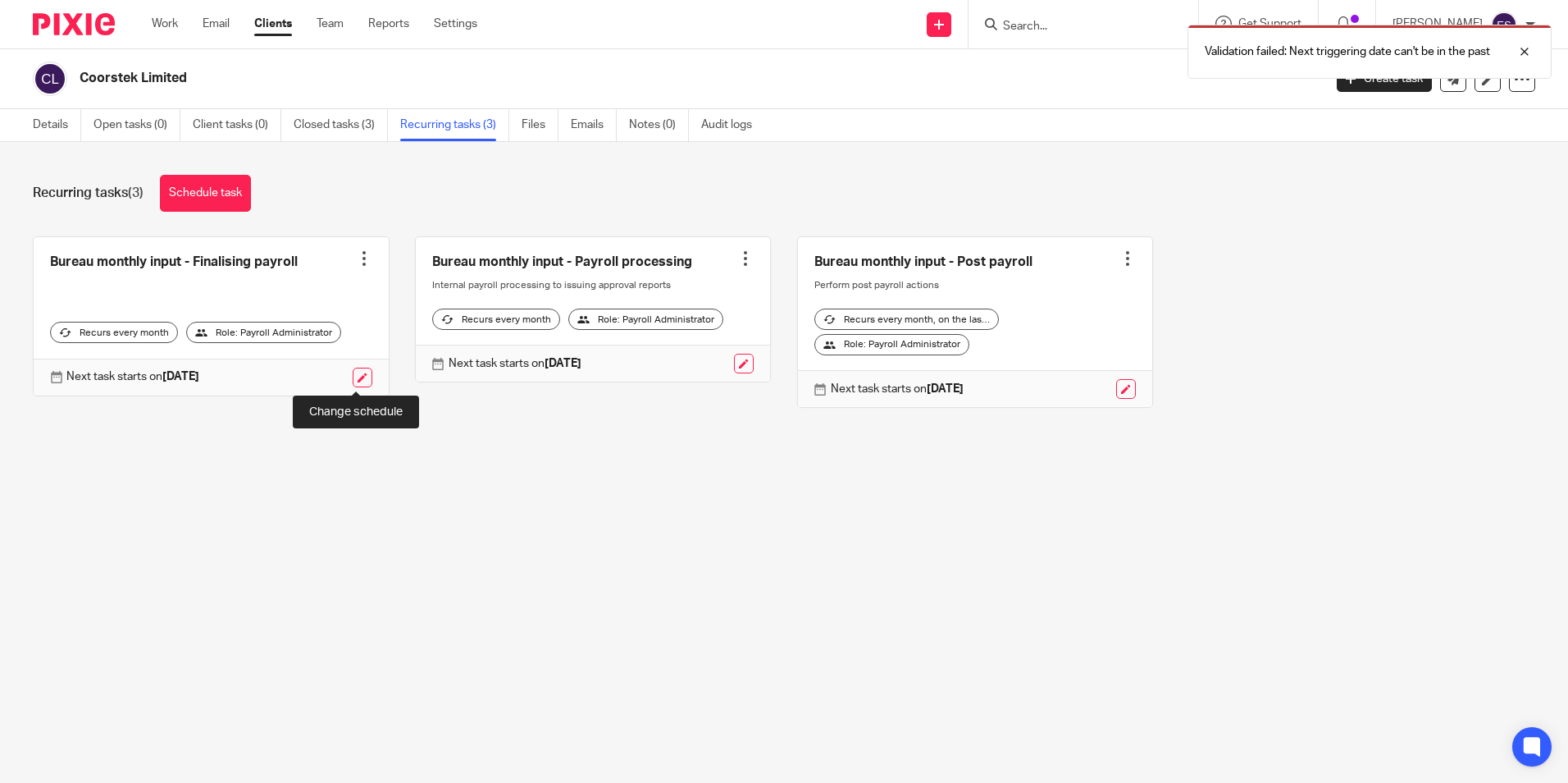
click at [352, 381] on link at bounding box center [362, 377] width 20 height 20
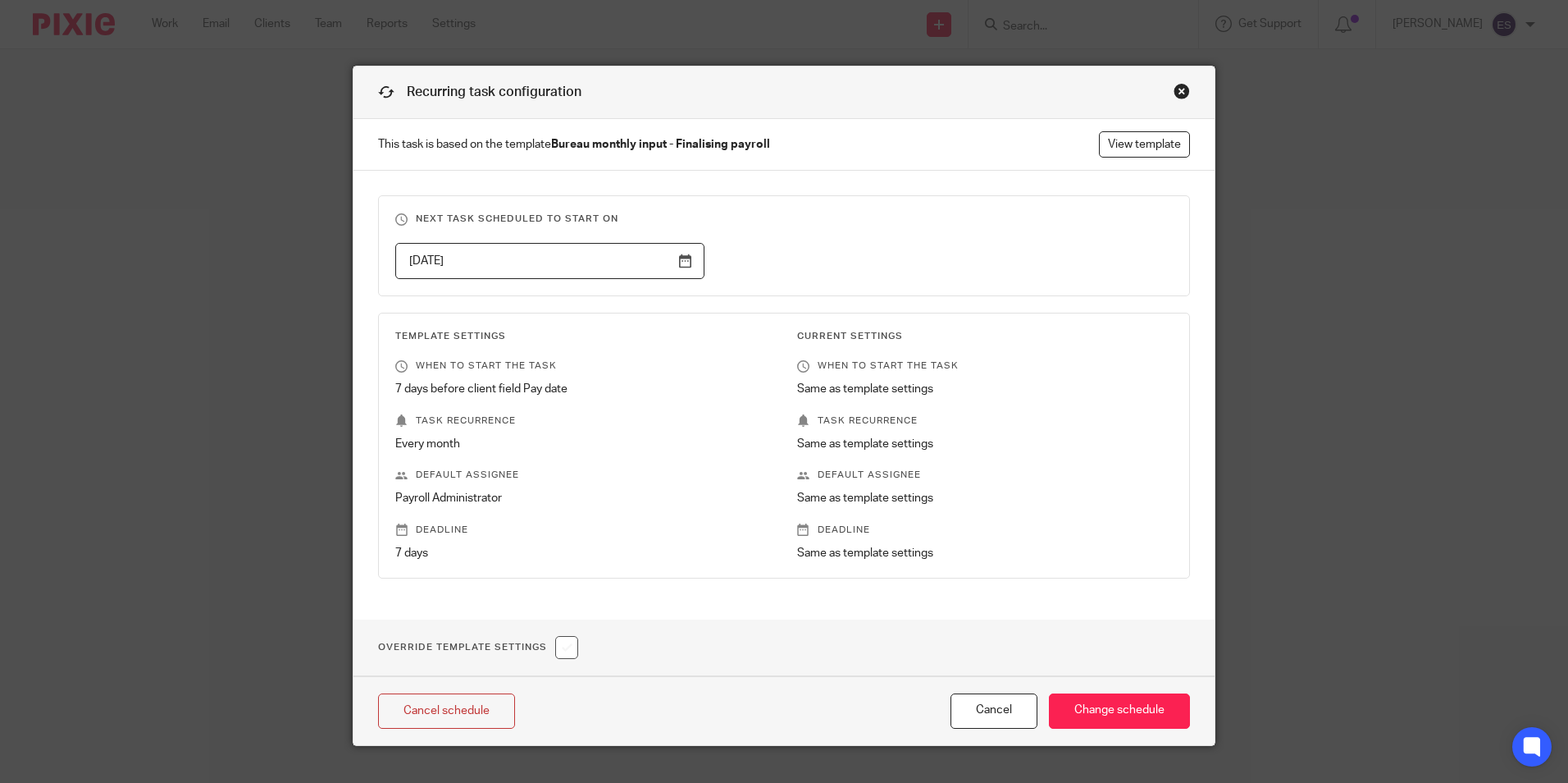
click at [679, 254] on input "2025-10-18" at bounding box center [550, 261] width 309 height 37
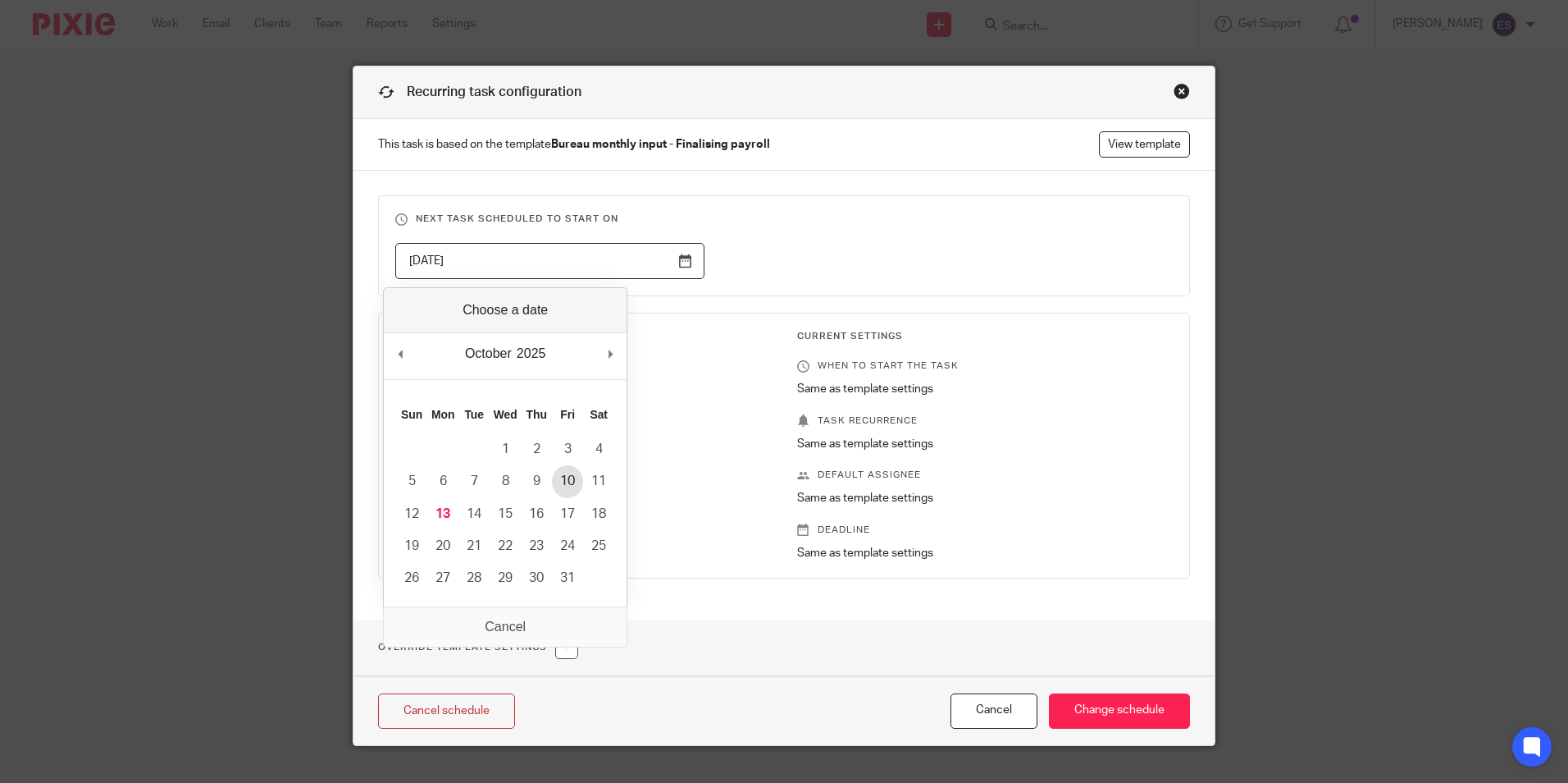
type input "2025-10-10"
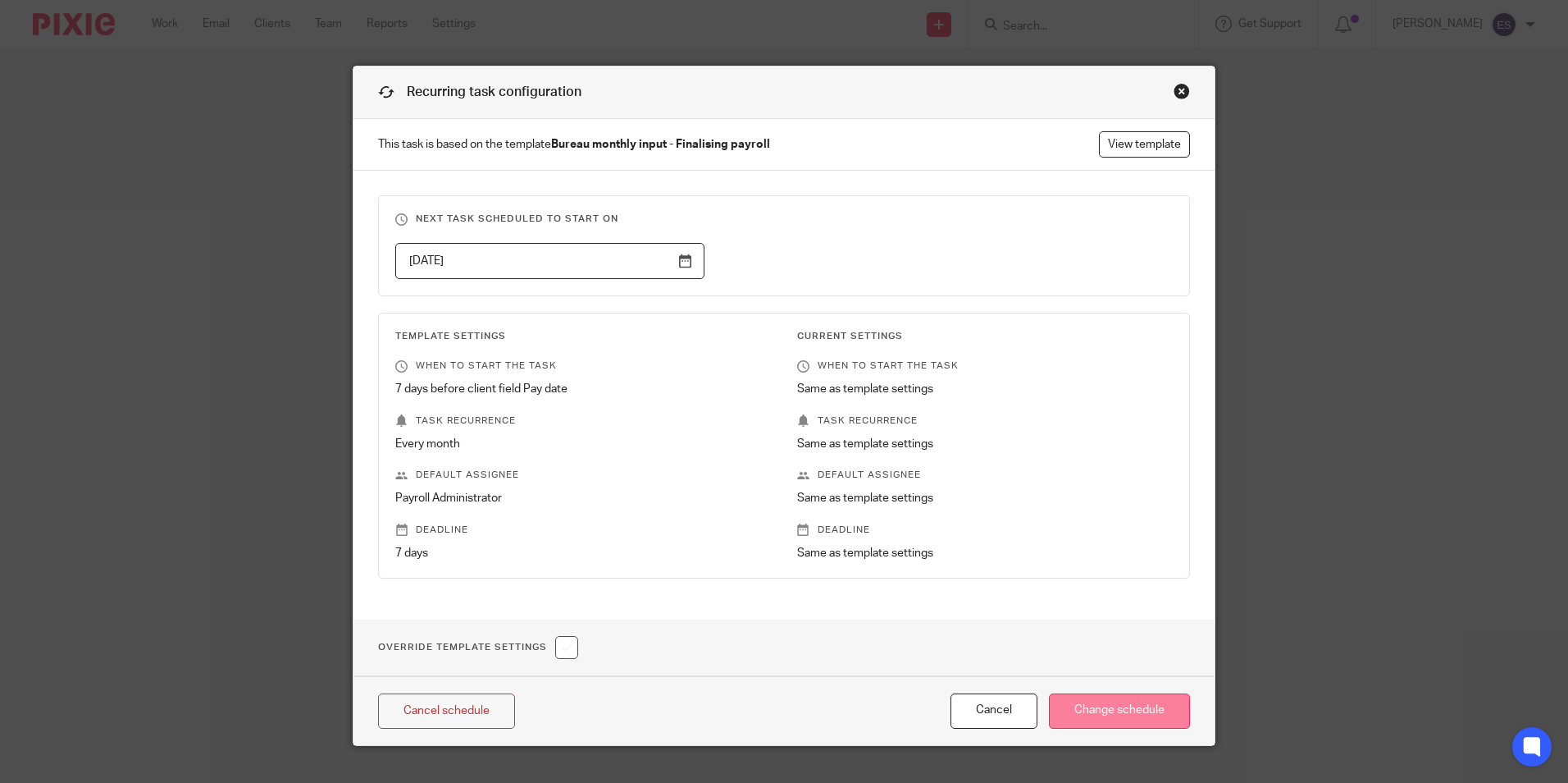
click at [1130, 711] on input "Change schedule" at bounding box center [1119, 710] width 141 height 35
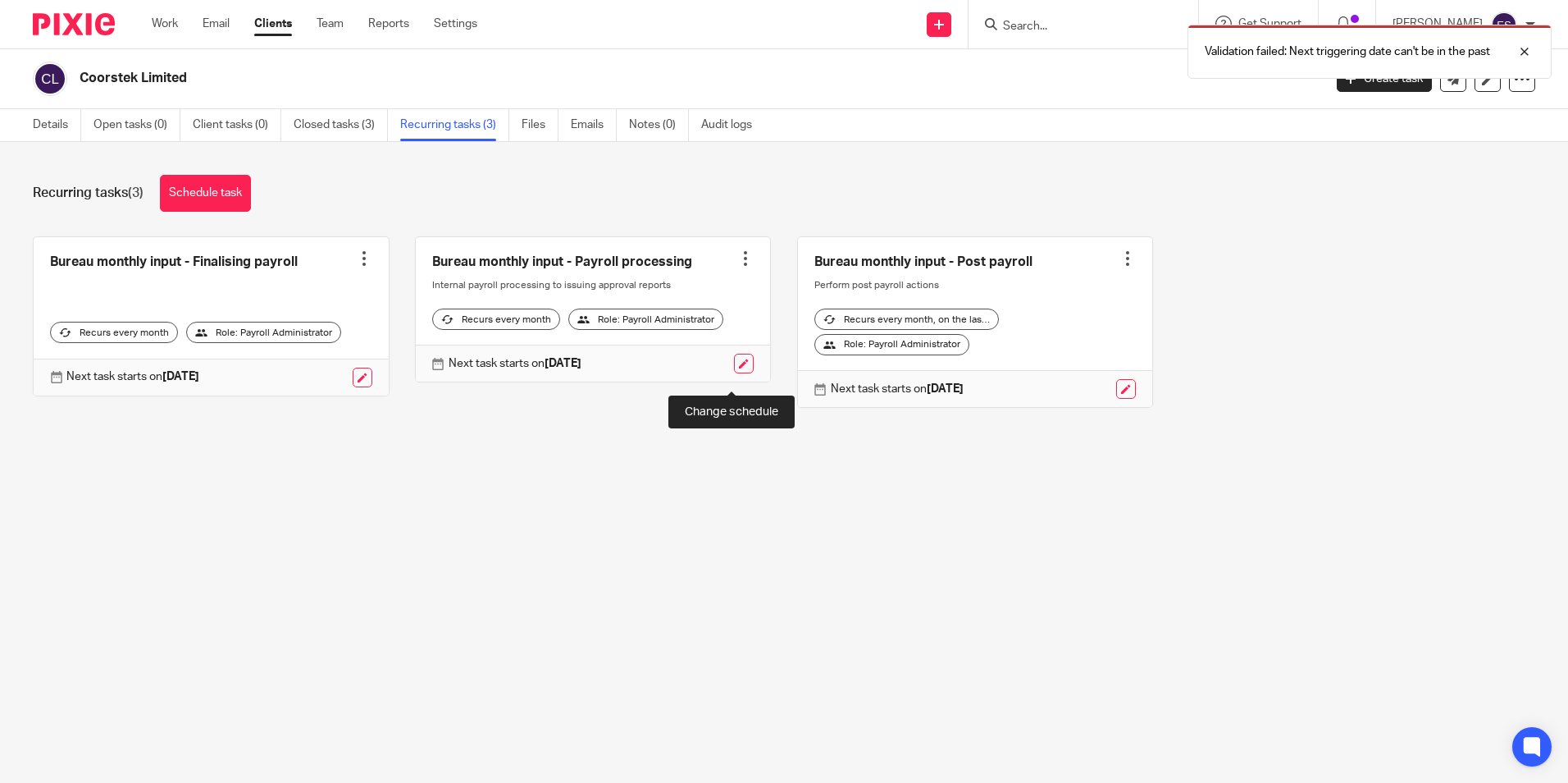
click at [734, 373] on link at bounding box center [743, 363] width 20 height 20
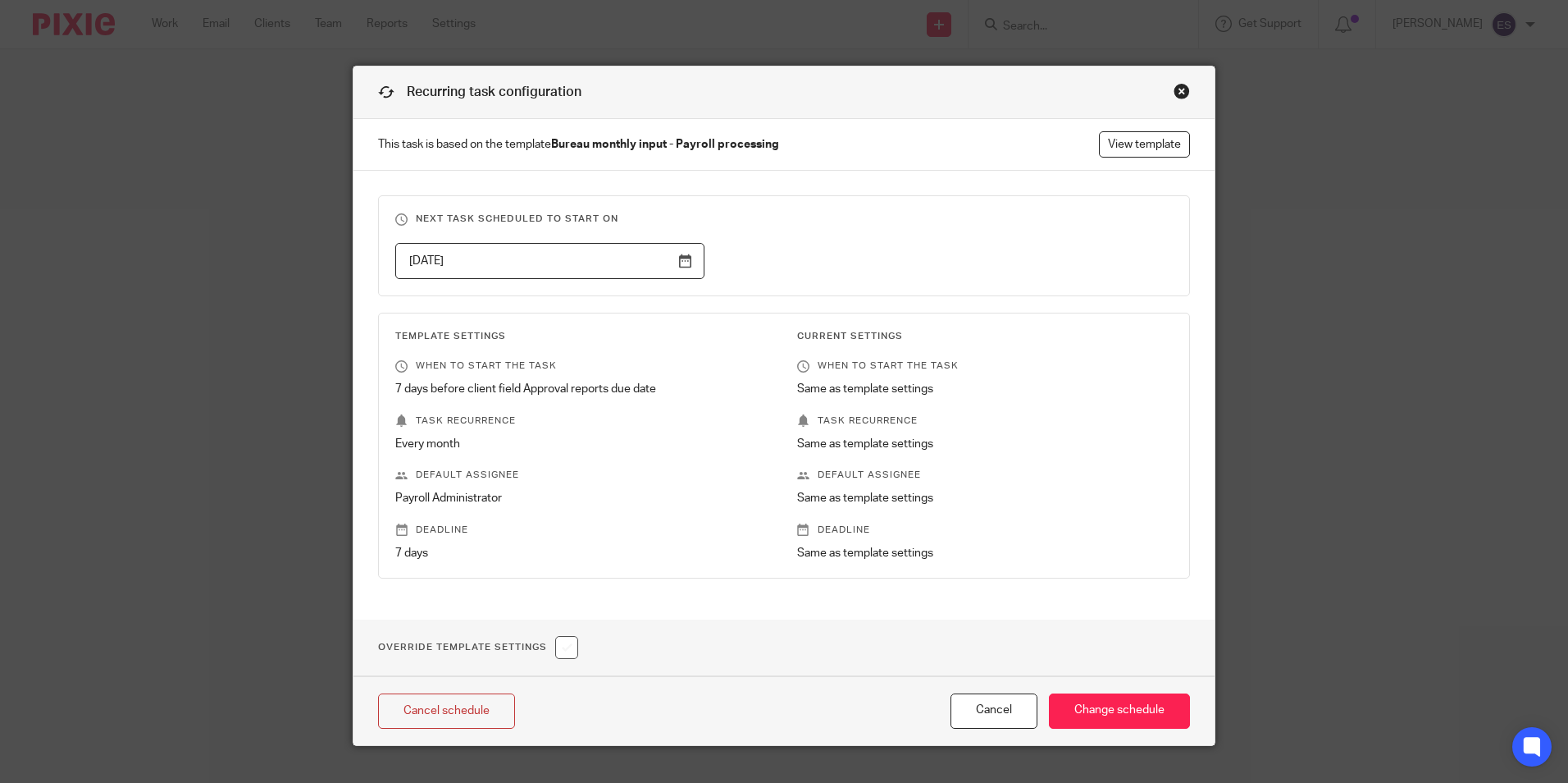
click at [682, 267] on input "2025-11-05" at bounding box center [550, 261] width 309 height 37
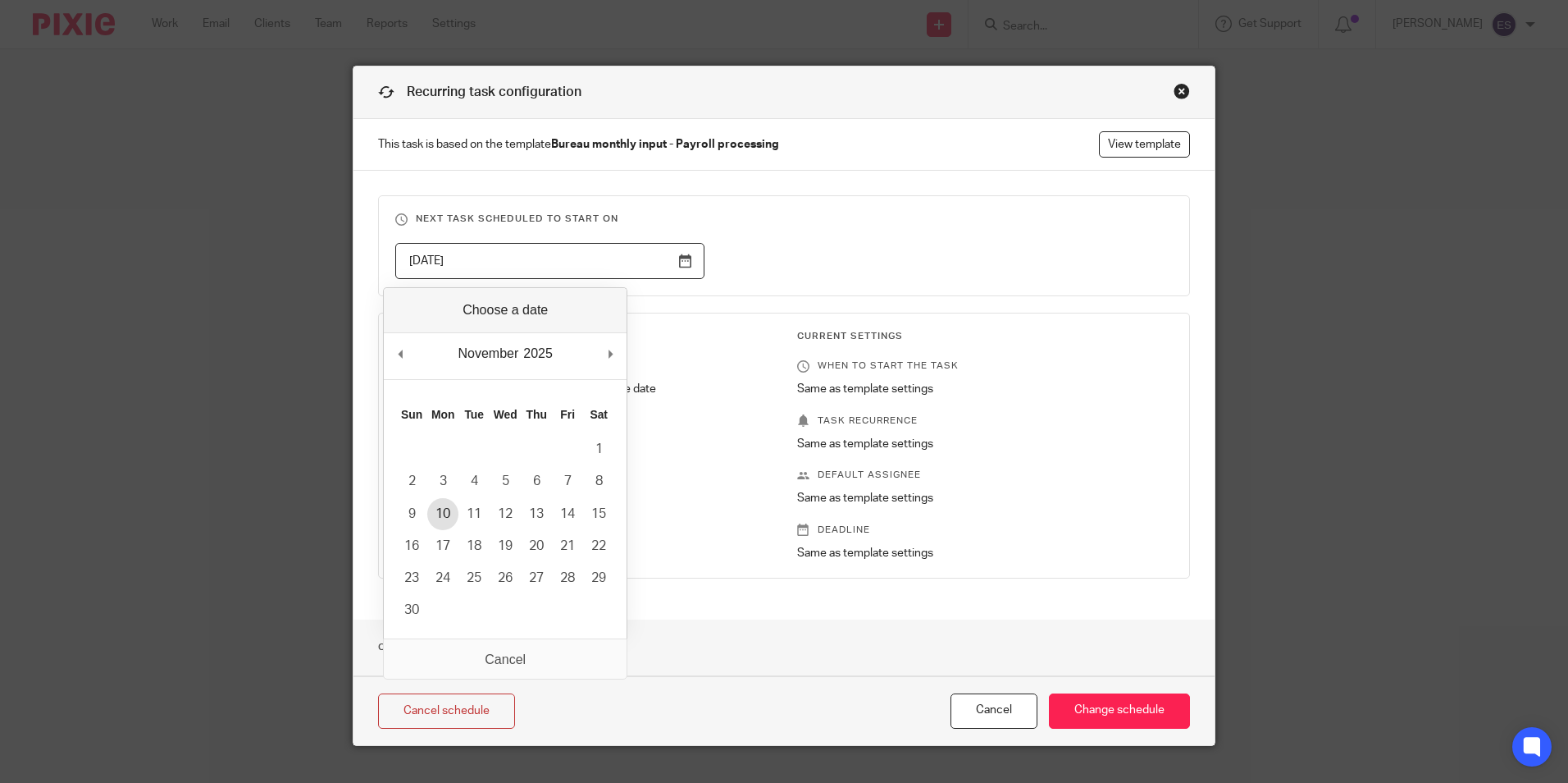
type input "2025-11-10"
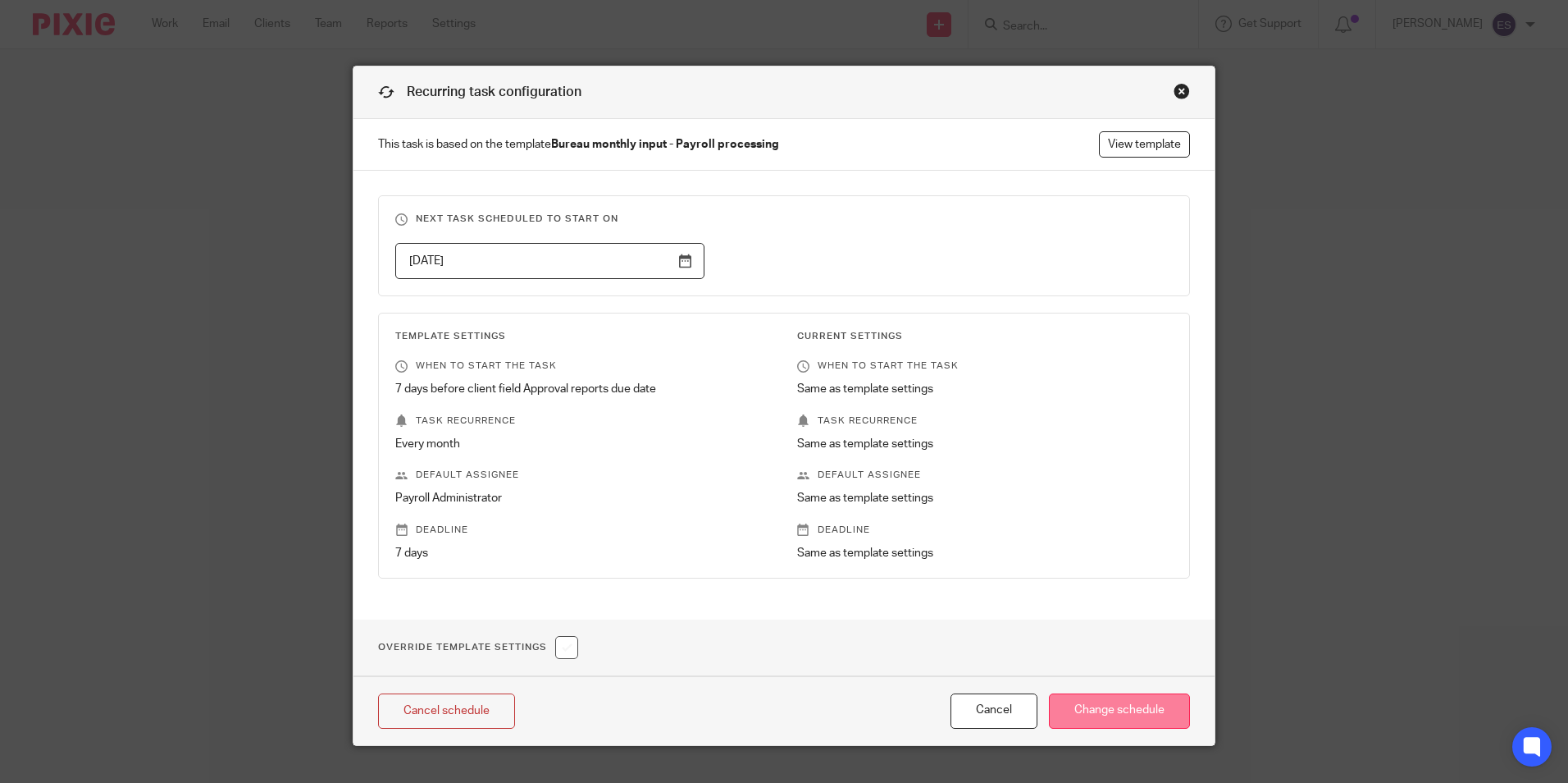
click at [1111, 711] on input "Change schedule" at bounding box center [1119, 710] width 141 height 35
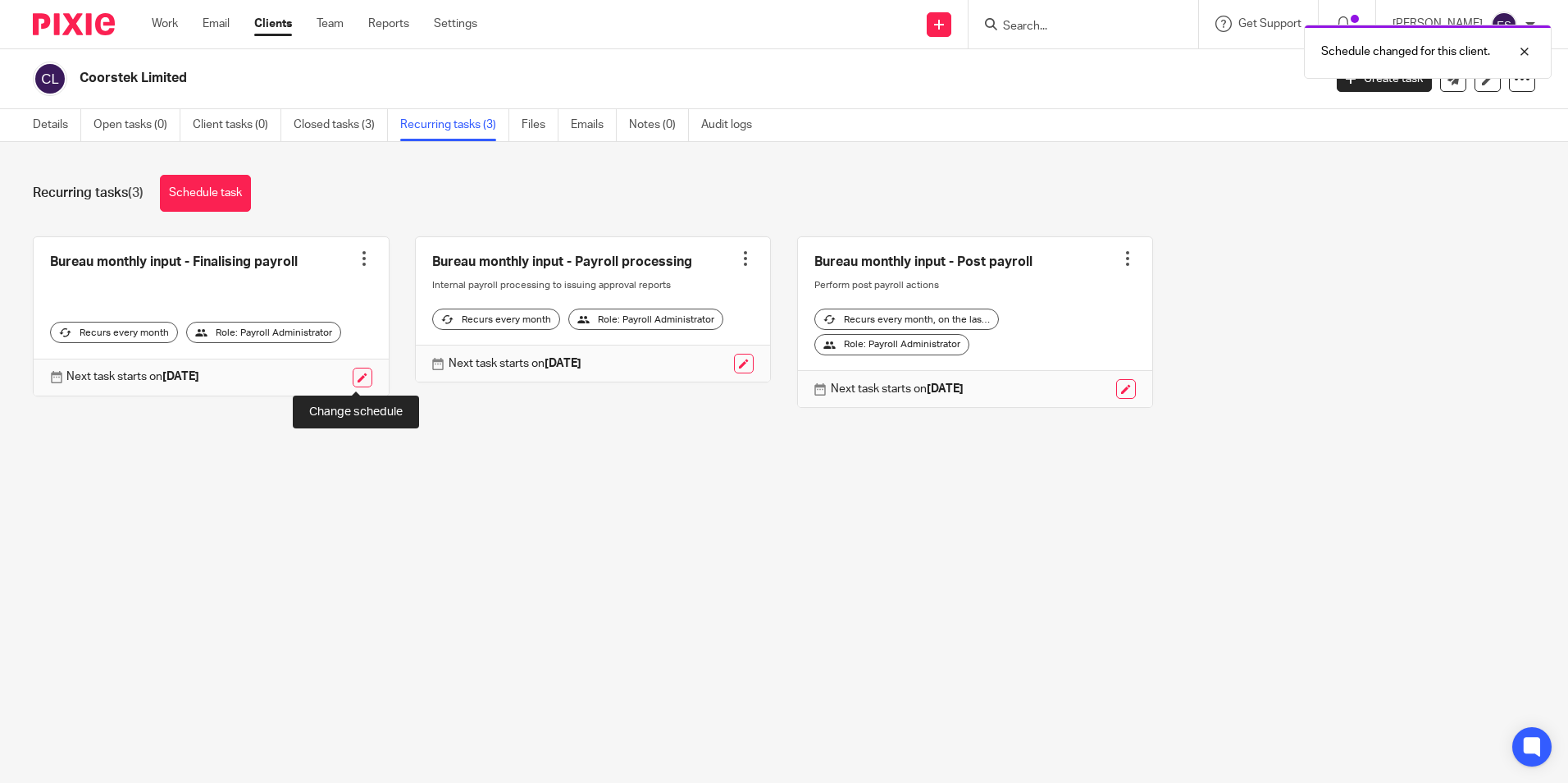
click at [359, 379] on link at bounding box center [362, 377] width 20 height 20
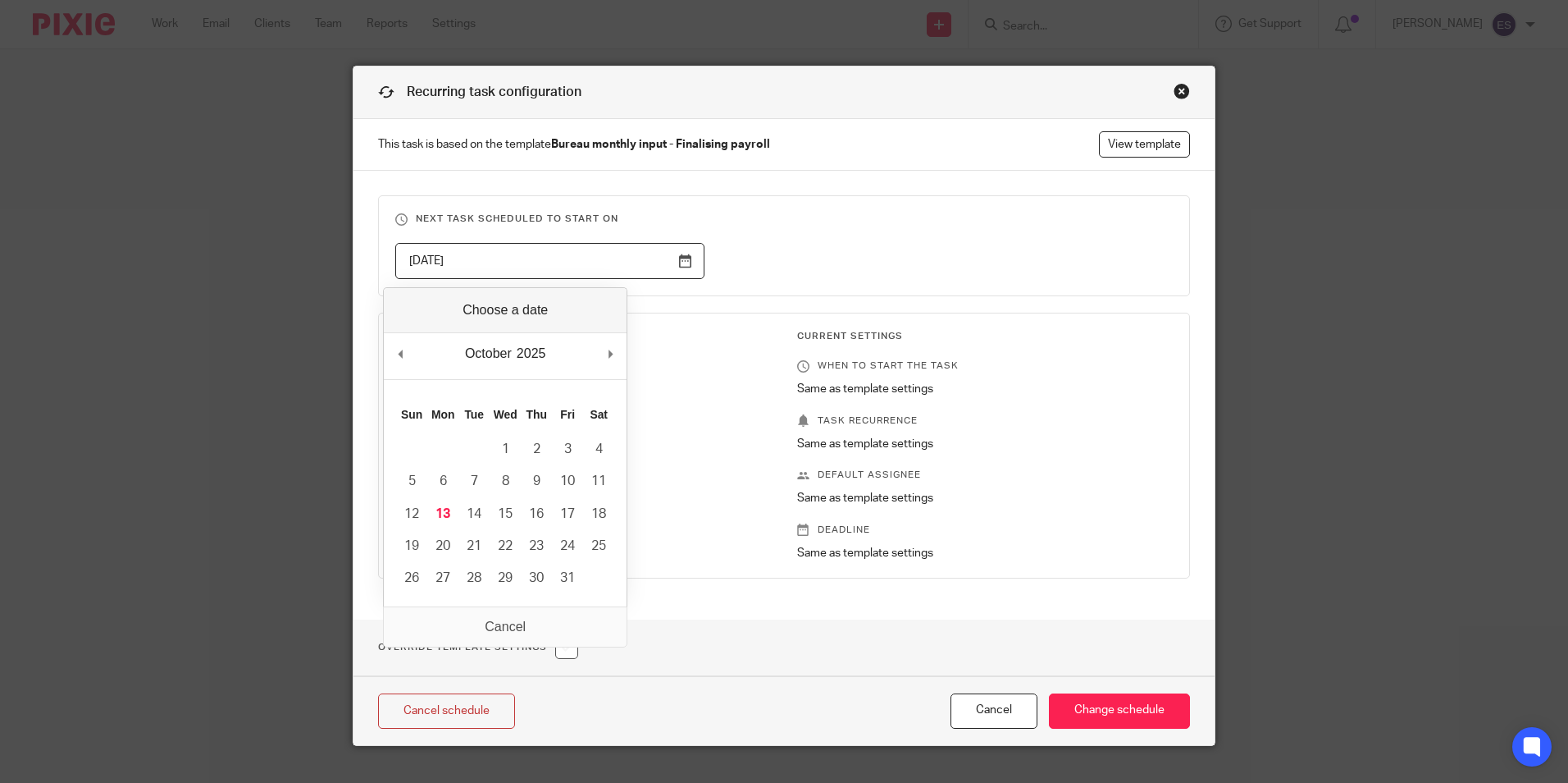
click at [679, 259] on input "2025-10-18" at bounding box center [550, 261] width 309 height 37
type input "2025-11-12"
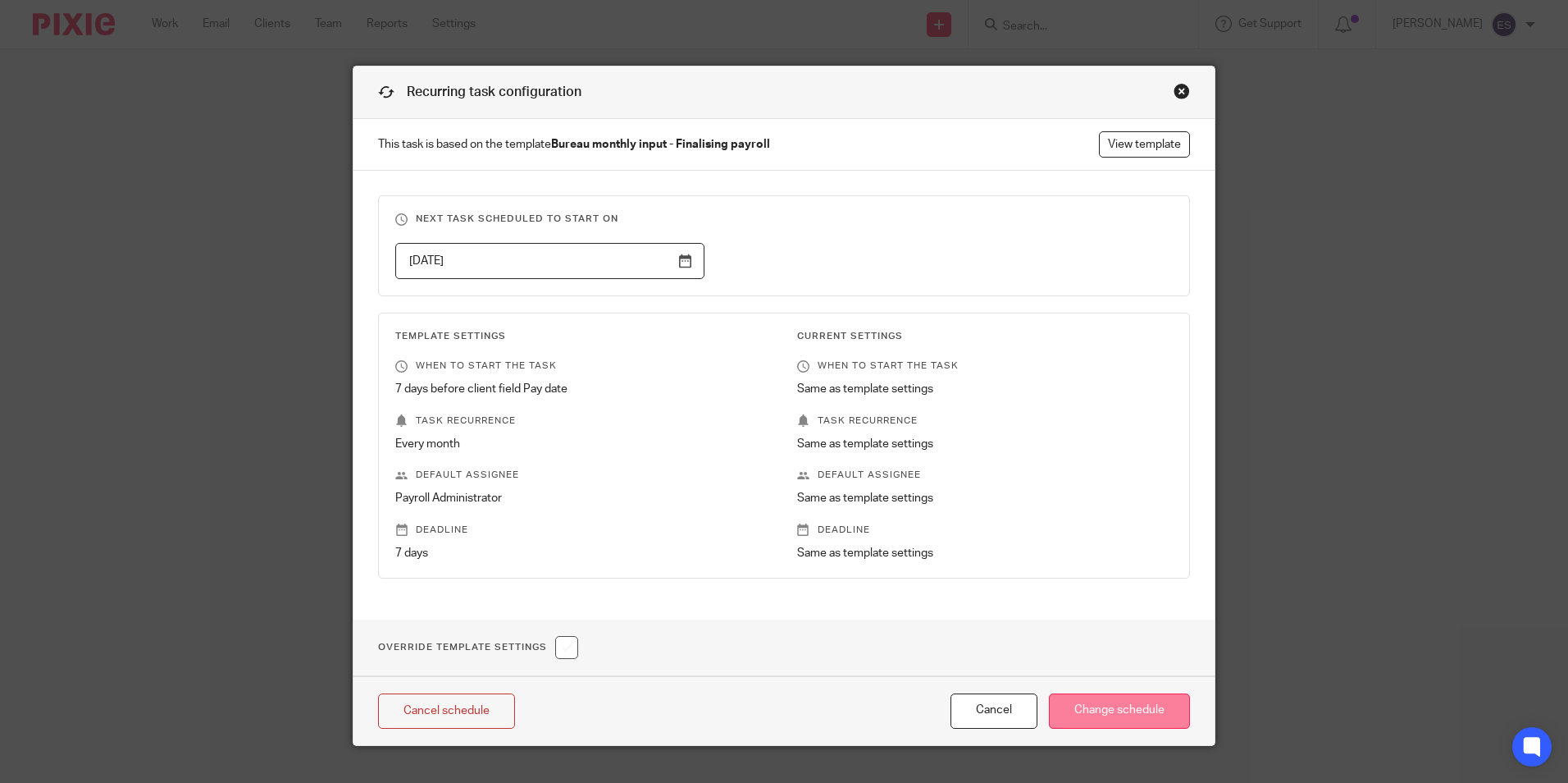
click at [1093, 711] on input "Change schedule" at bounding box center [1119, 710] width 141 height 35
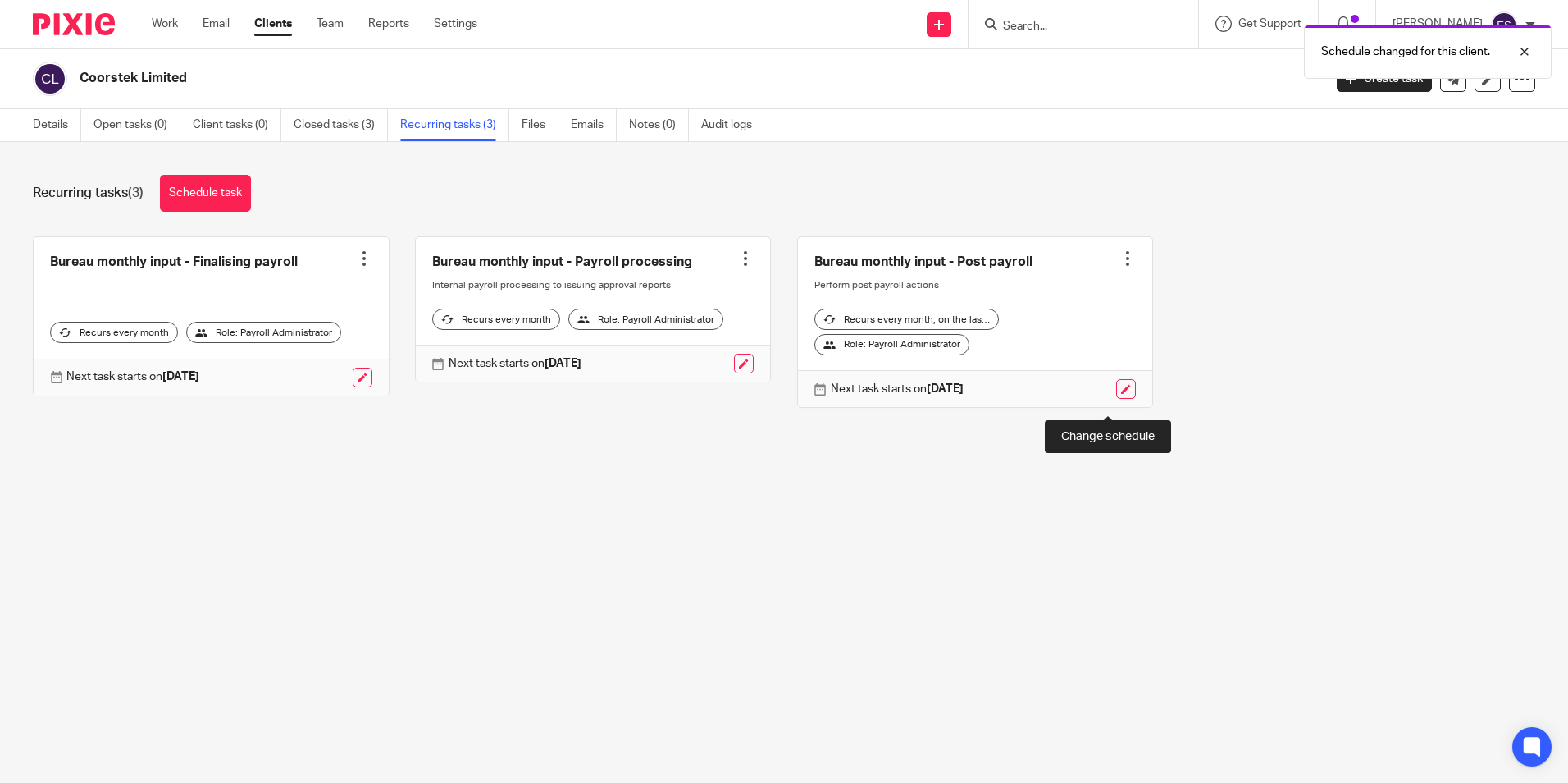
click at [1116, 399] on link at bounding box center [1125, 389] width 20 height 20
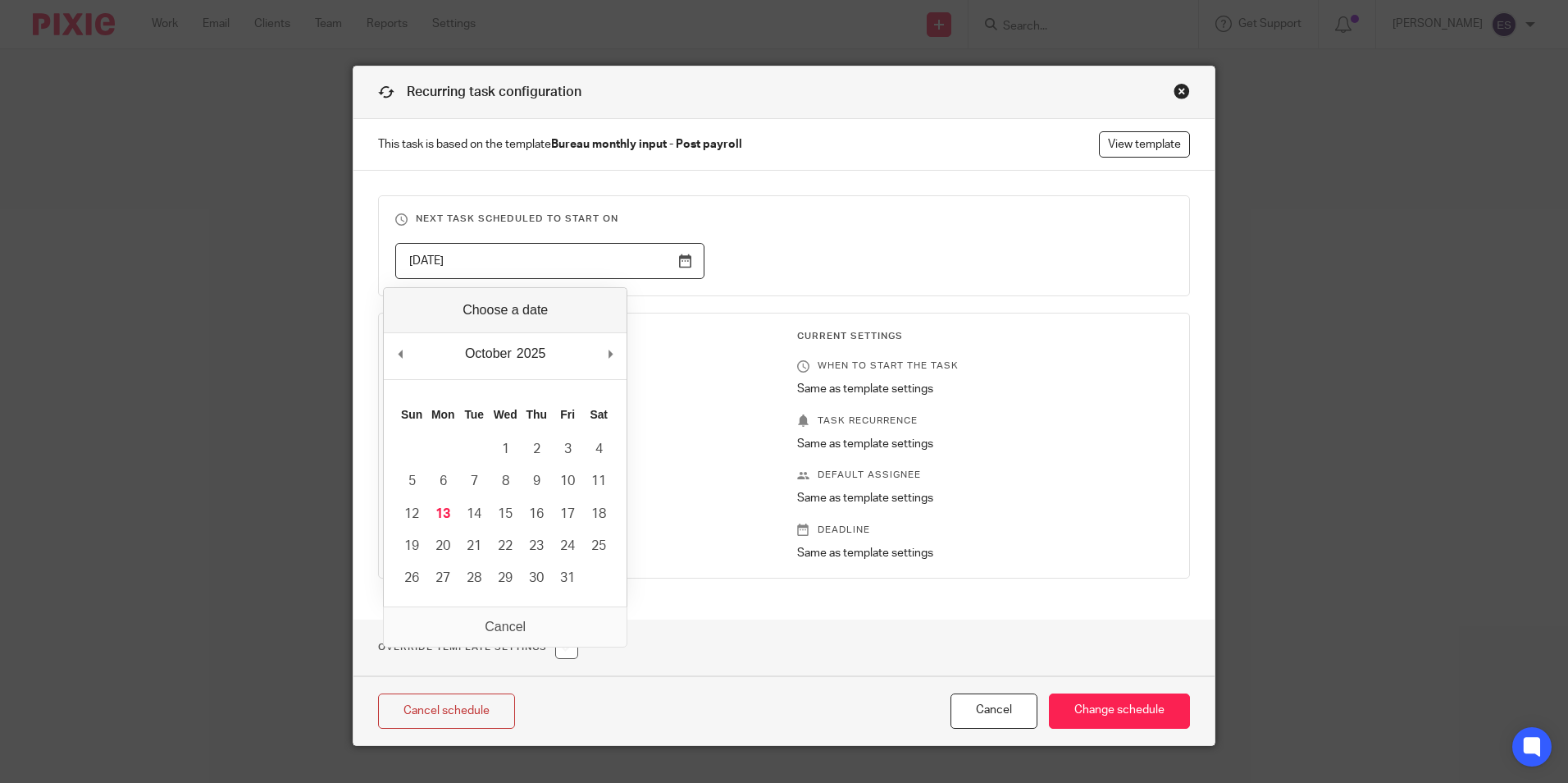
click at [674, 253] on input "[DATE]" at bounding box center [550, 261] width 309 height 37
type input "2025-11-07"
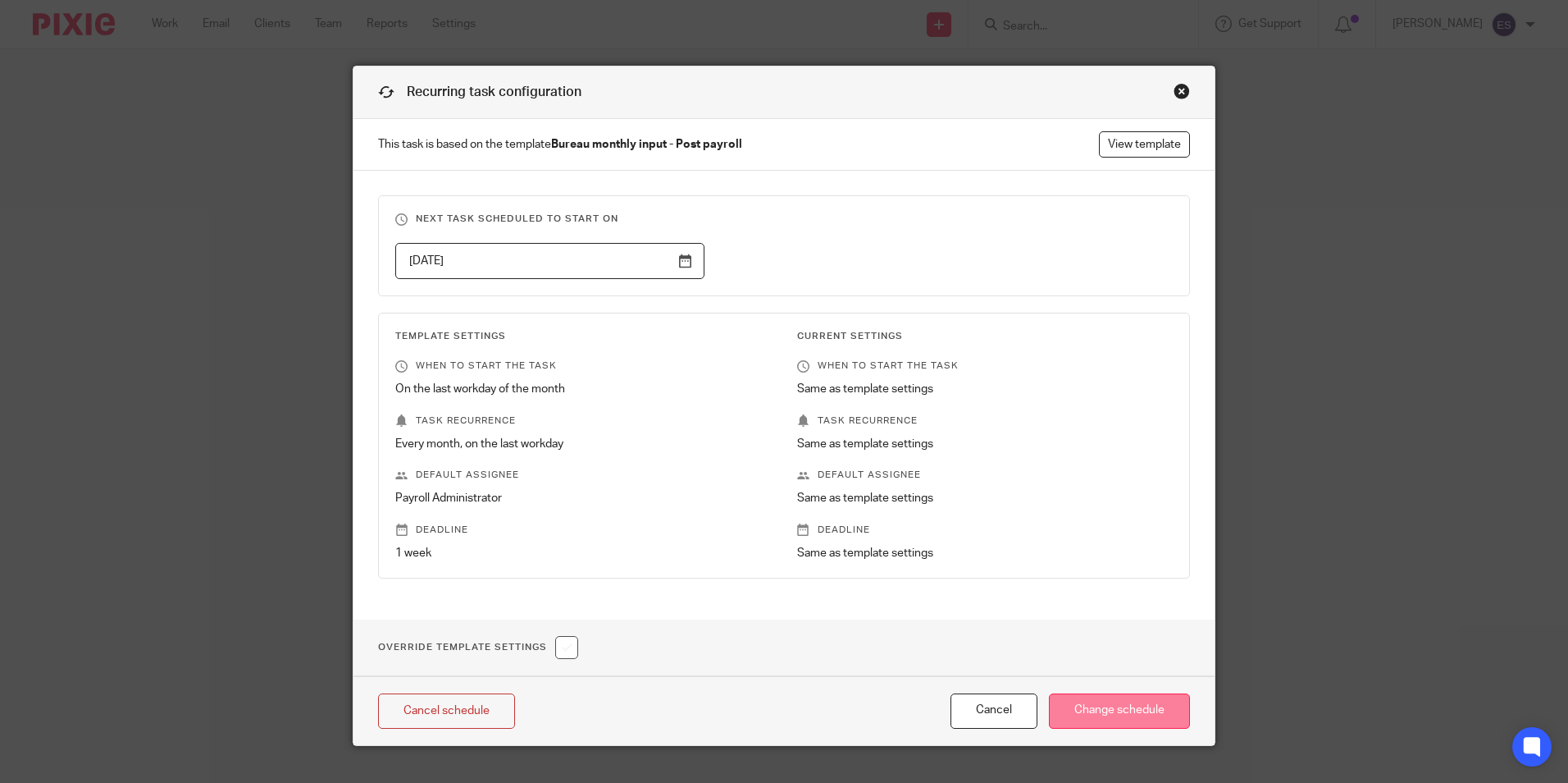
click at [1149, 725] on input "Change schedule" at bounding box center [1119, 710] width 141 height 35
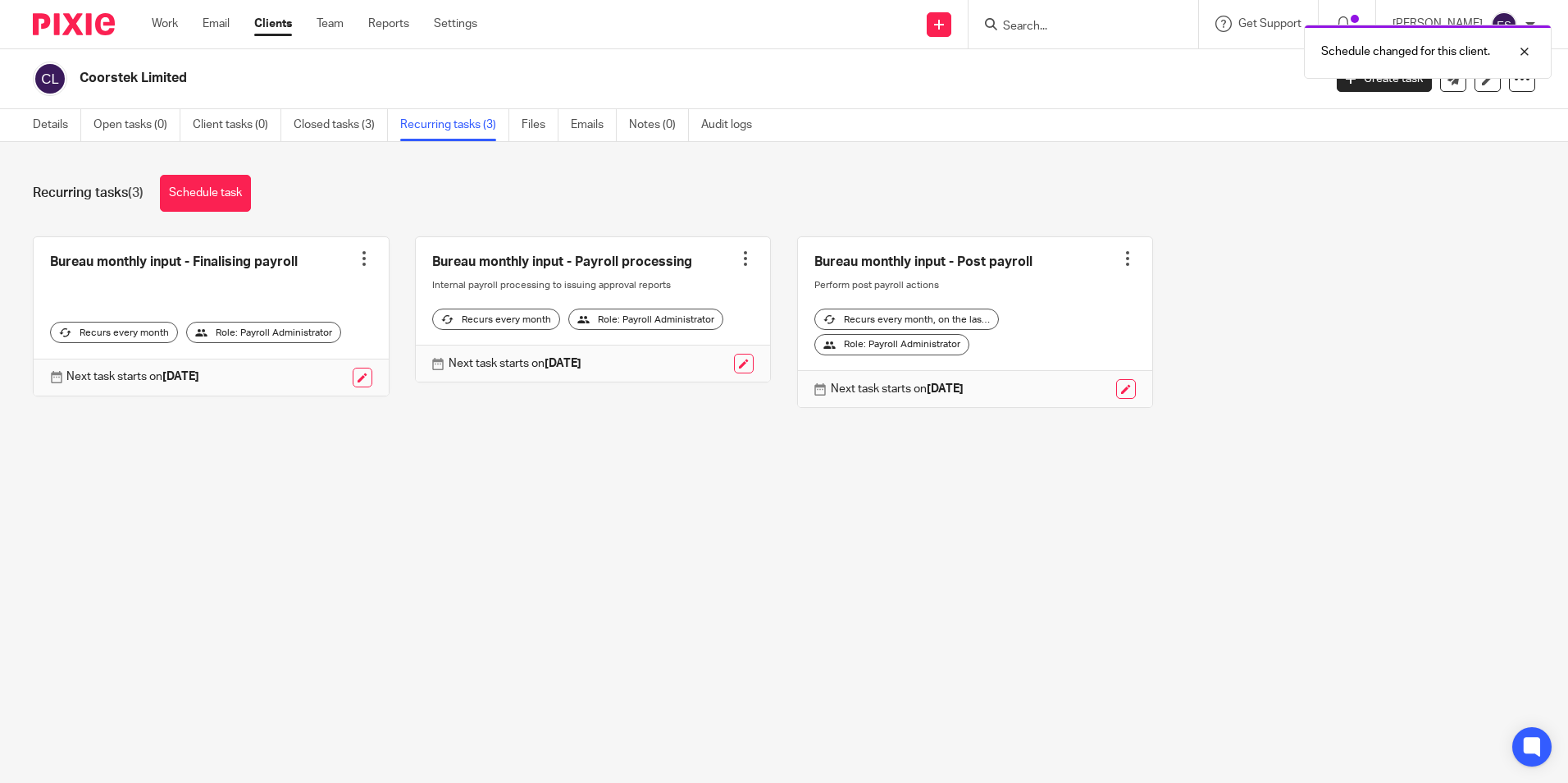
click at [1049, 23] on div "Schedule changed for this client." at bounding box center [1167, 47] width 767 height 62
click at [1064, 24] on div "Schedule changed for this client." at bounding box center [1167, 47] width 767 height 62
click at [1093, 32] on input "Search" at bounding box center [1075, 27] width 148 height 14
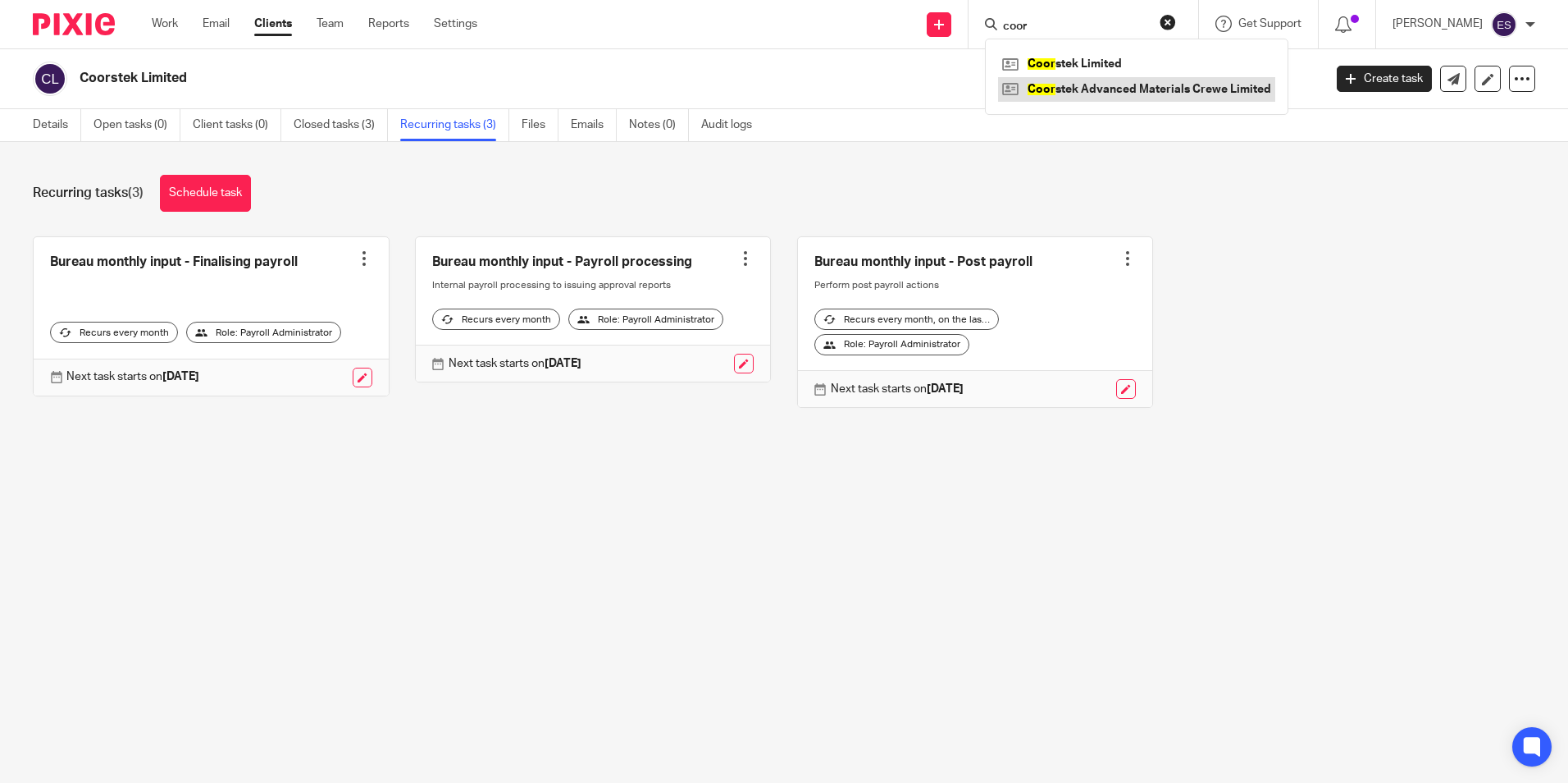
type input "coor"
click at [1144, 91] on link at bounding box center [1137, 90] width 277 height 25
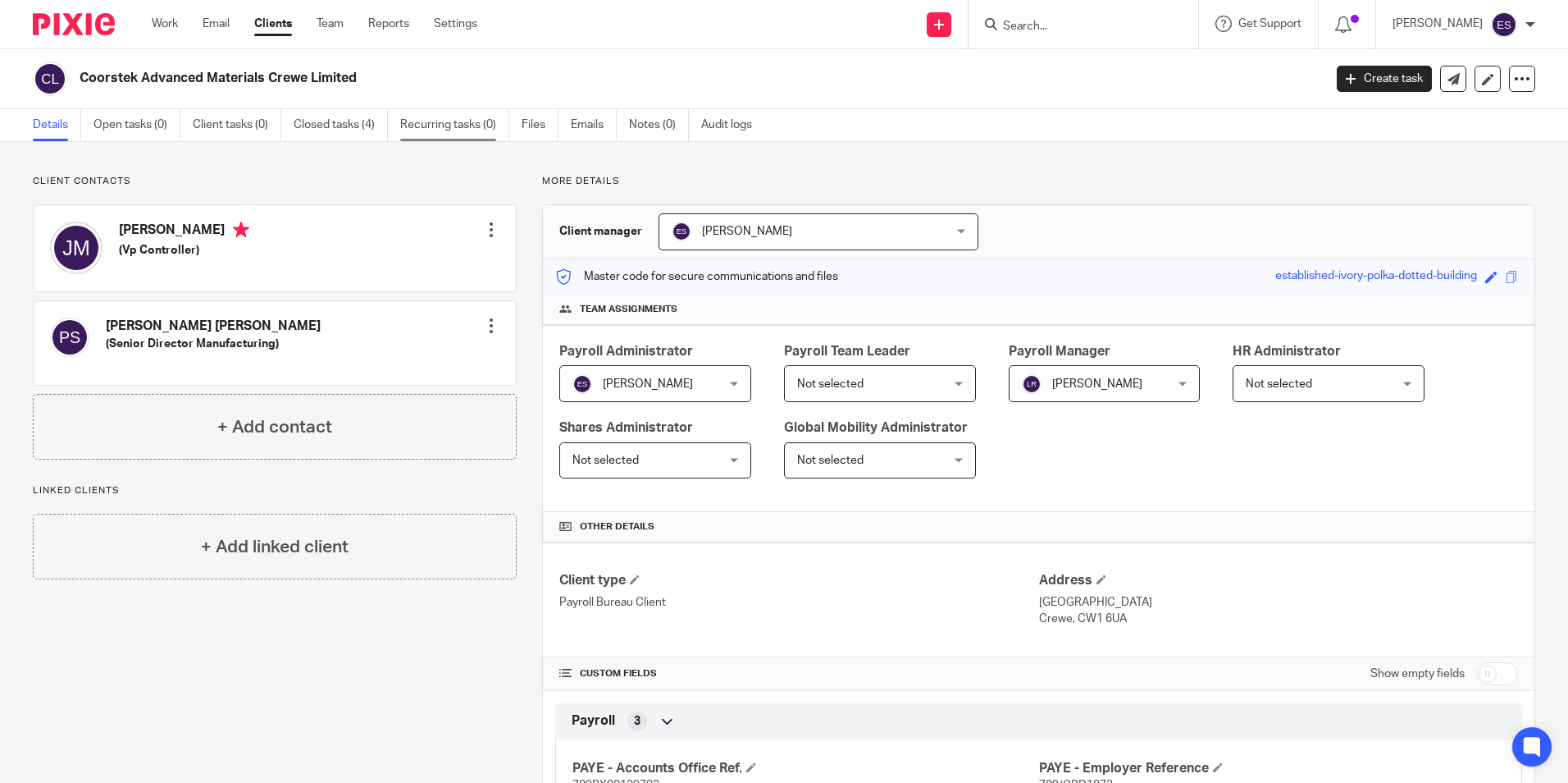
click at [474, 128] on link "Recurring tasks (0)" at bounding box center [454, 125] width 109 height 32
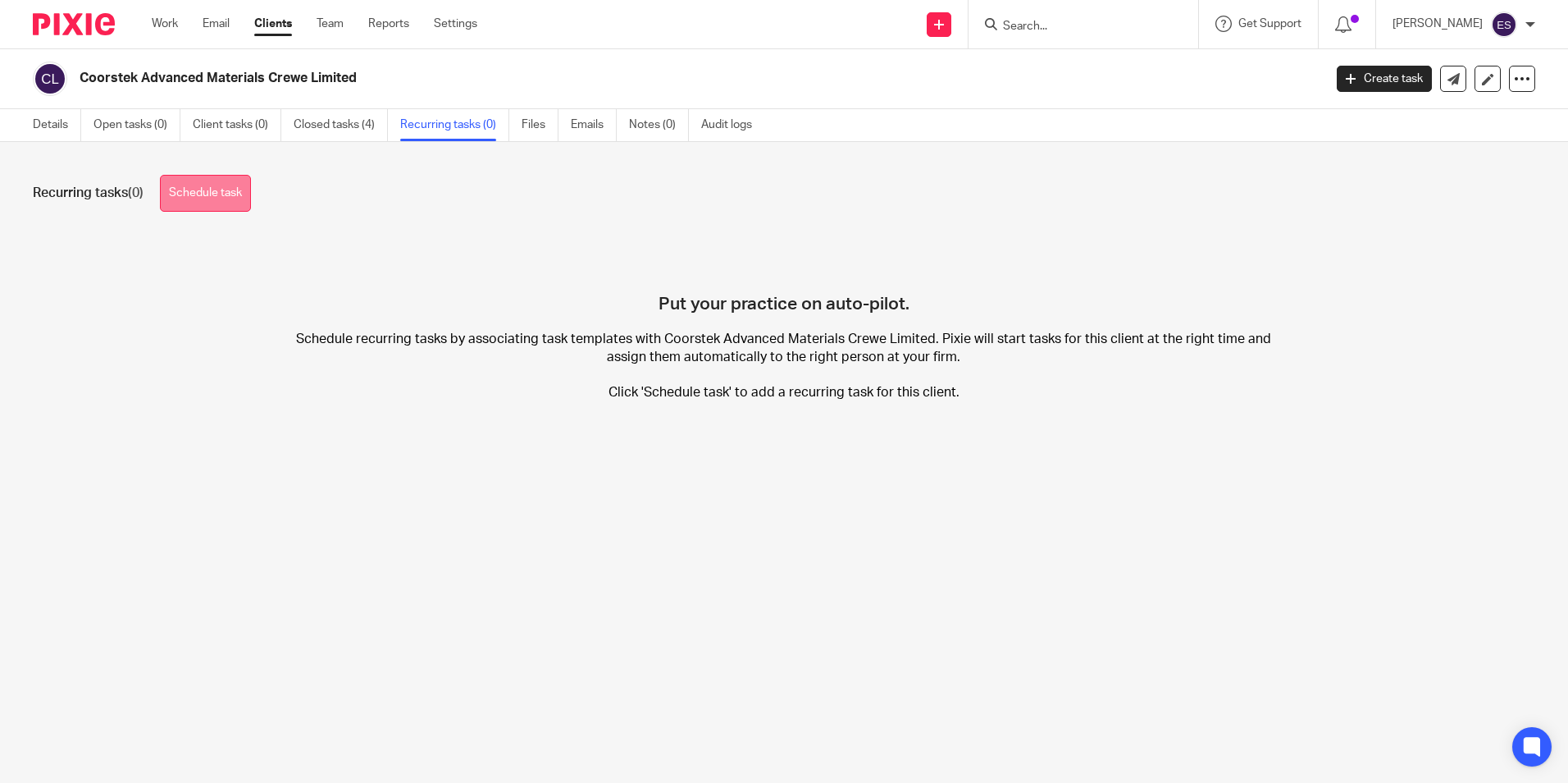
click at [211, 178] on link "Schedule task" at bounding box center [205, 193] width 91 height 37
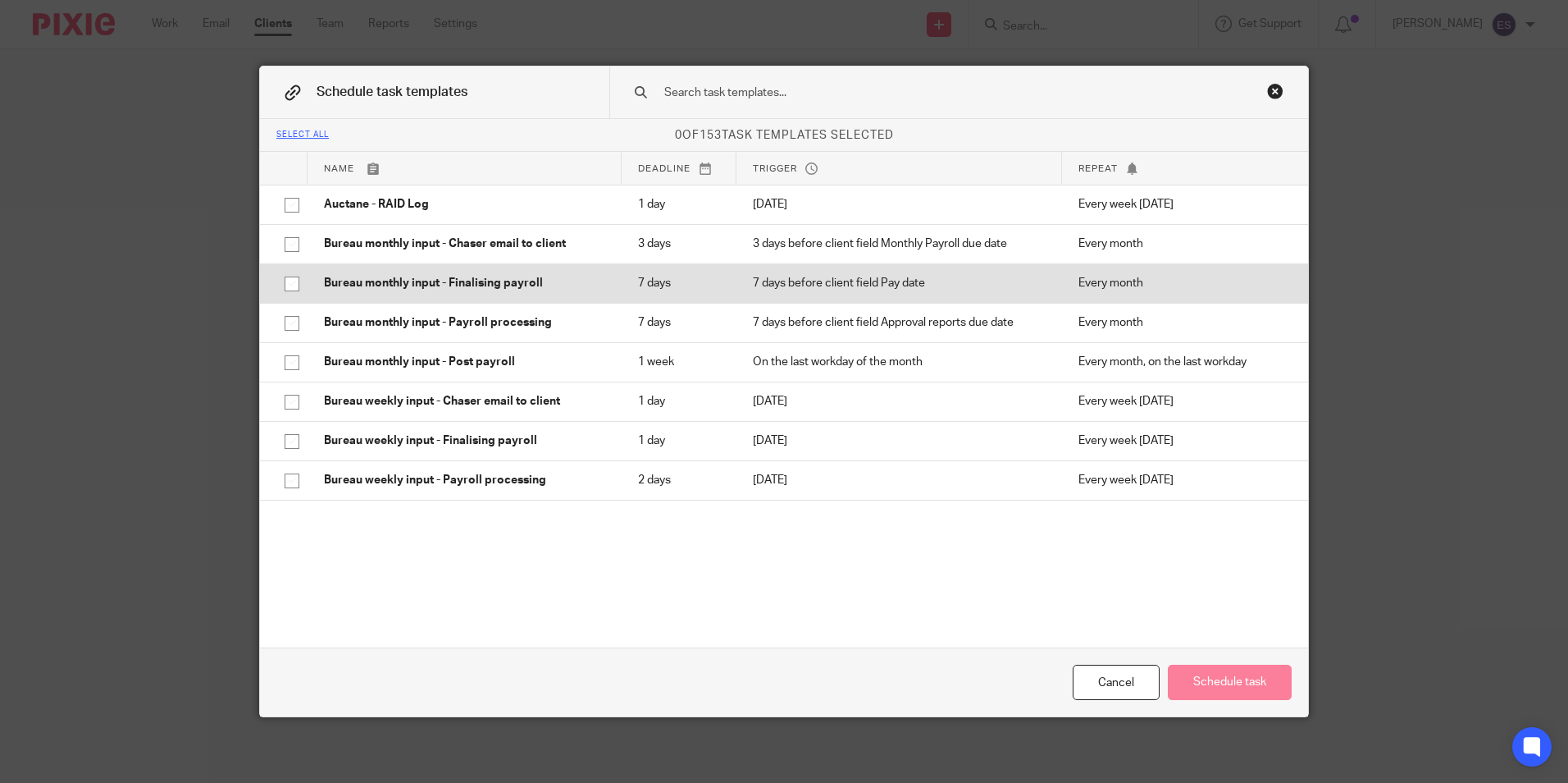
click at [283, 287] on input "checkbox" at bounding box center [292, 284] width 31 height 32
checkbox input "true"
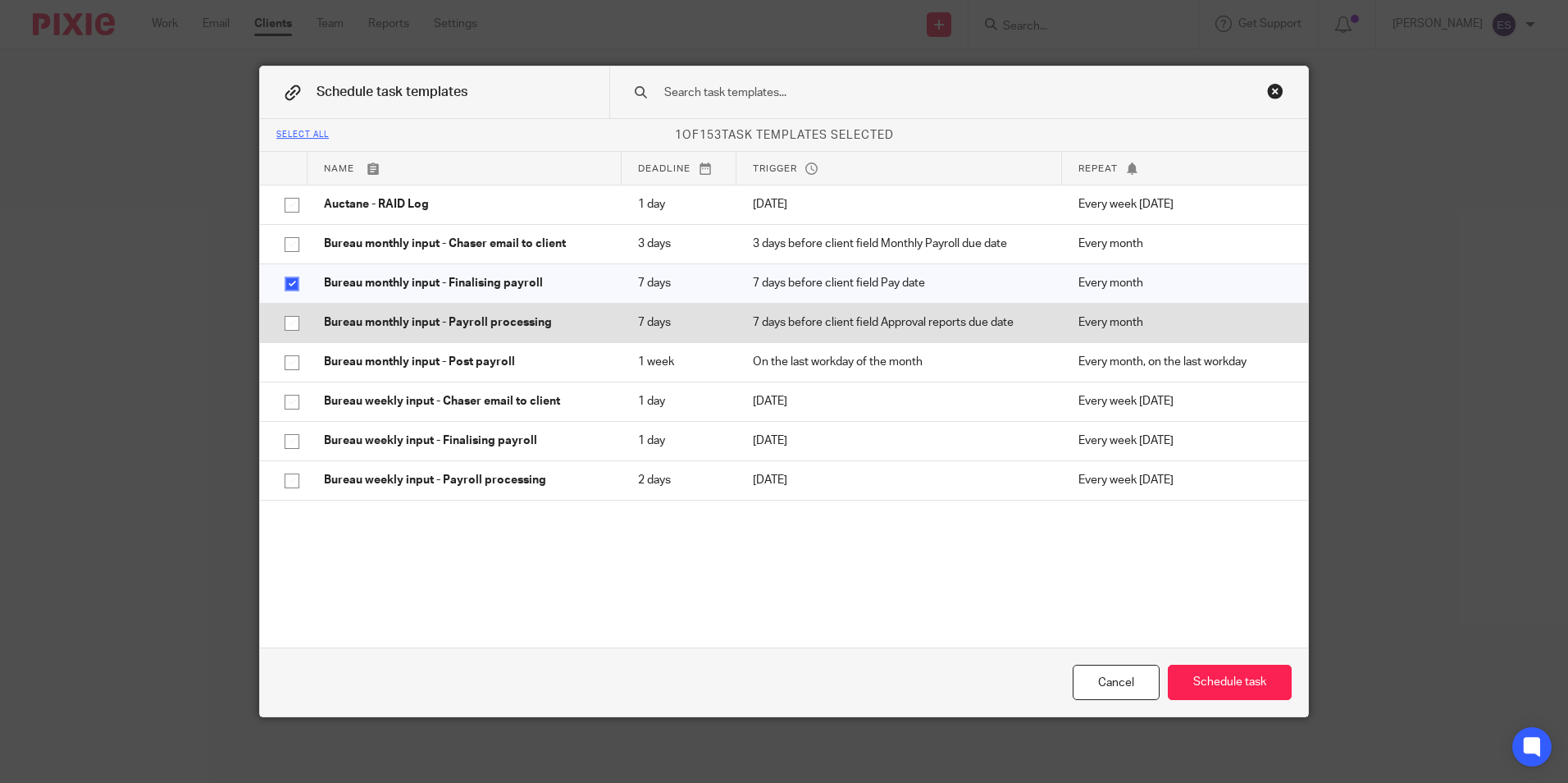
click at [286, 312] on input "checkbox" at bounding box center [292, 323] width 31 height 32
checkbox input "true"
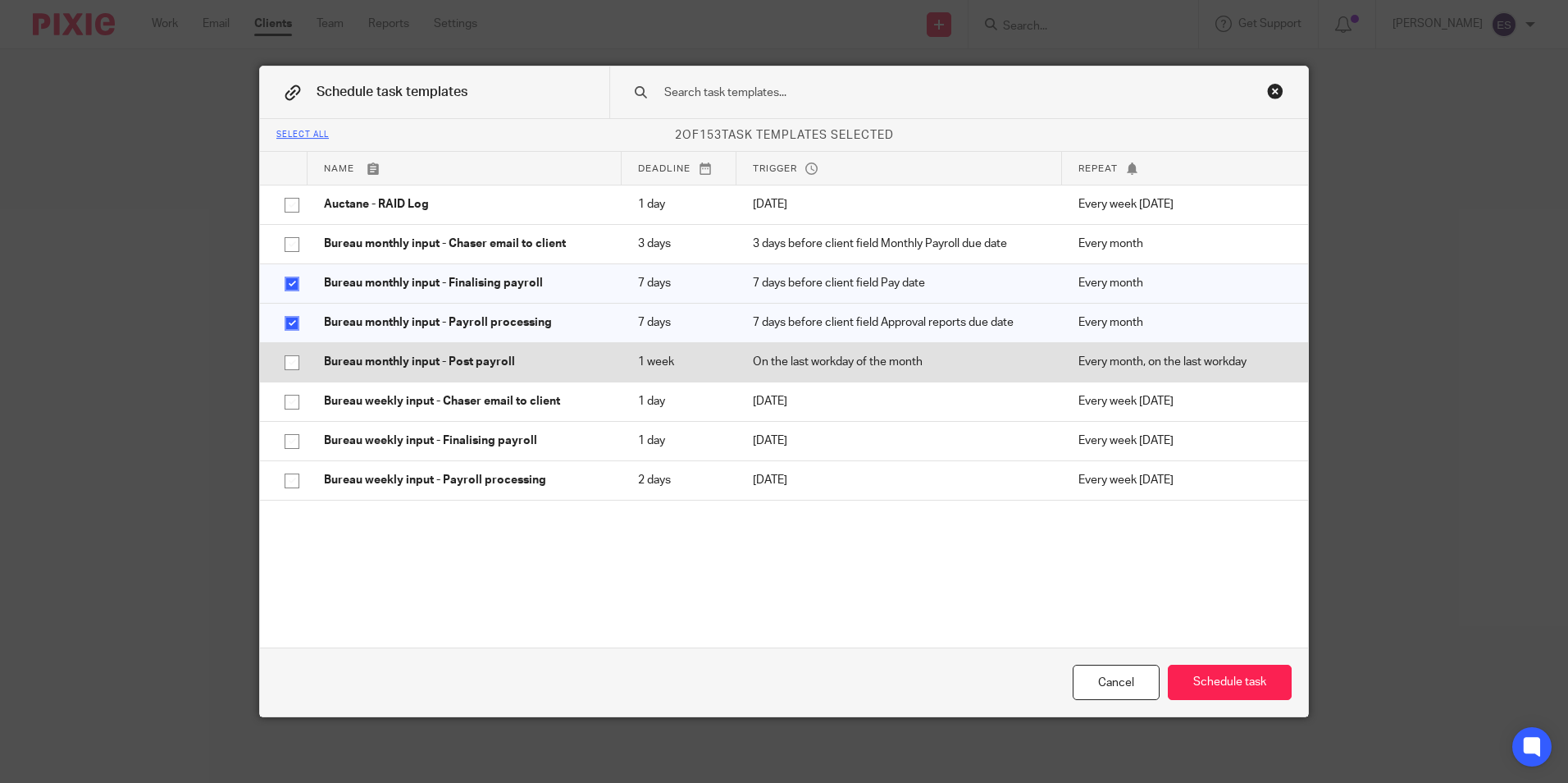
click at [289, 354] on input "checkbox" at bounding box center [292, 362] width 31 height 32
checkbox input "true"
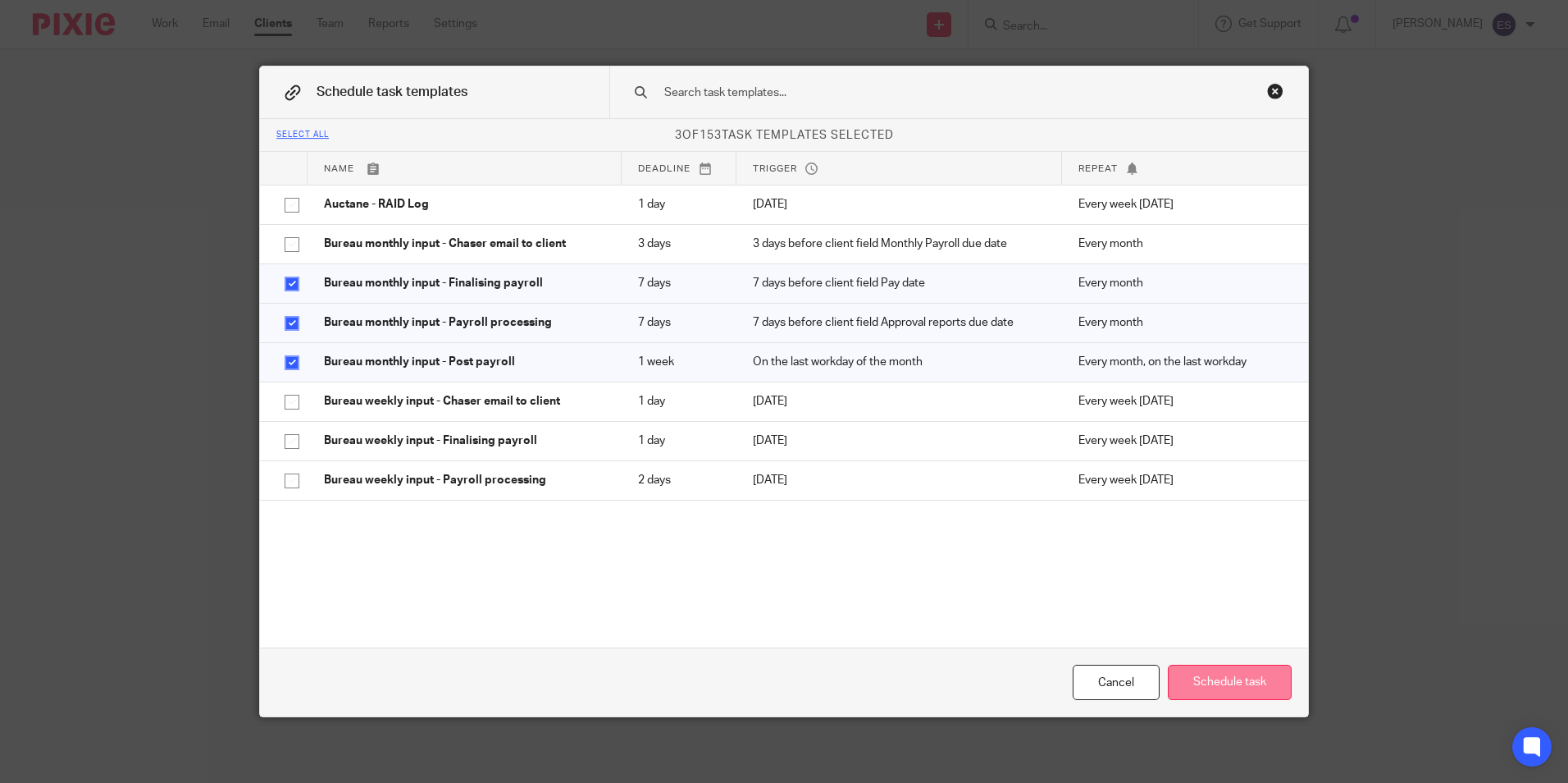
click at [1224, 678] on button "Schedule task" at bounding box center [1230, 682] width 124 height 35
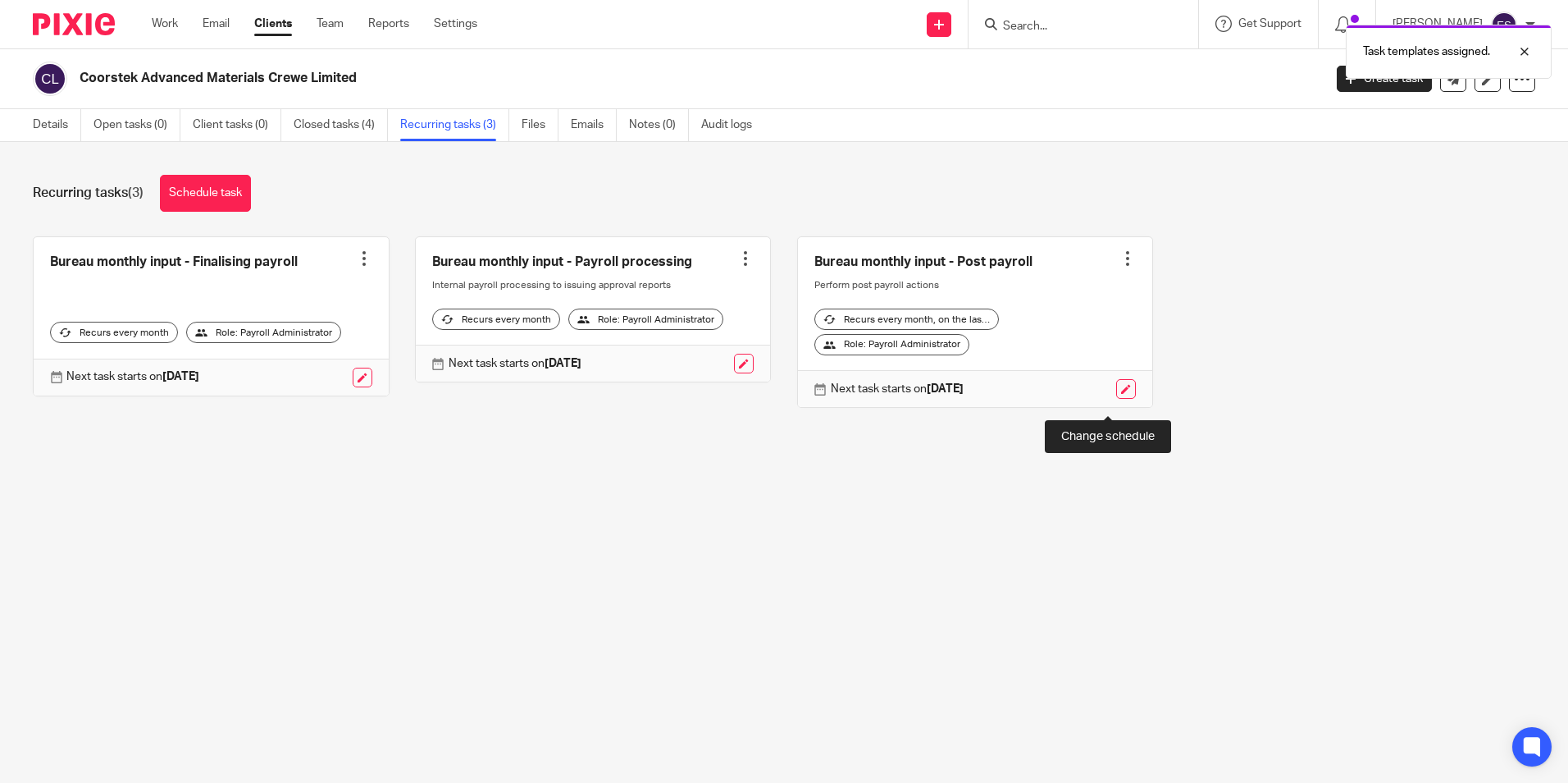
click at [1116, 399] on link at bounding box center [1125, 389] width 20 height 20
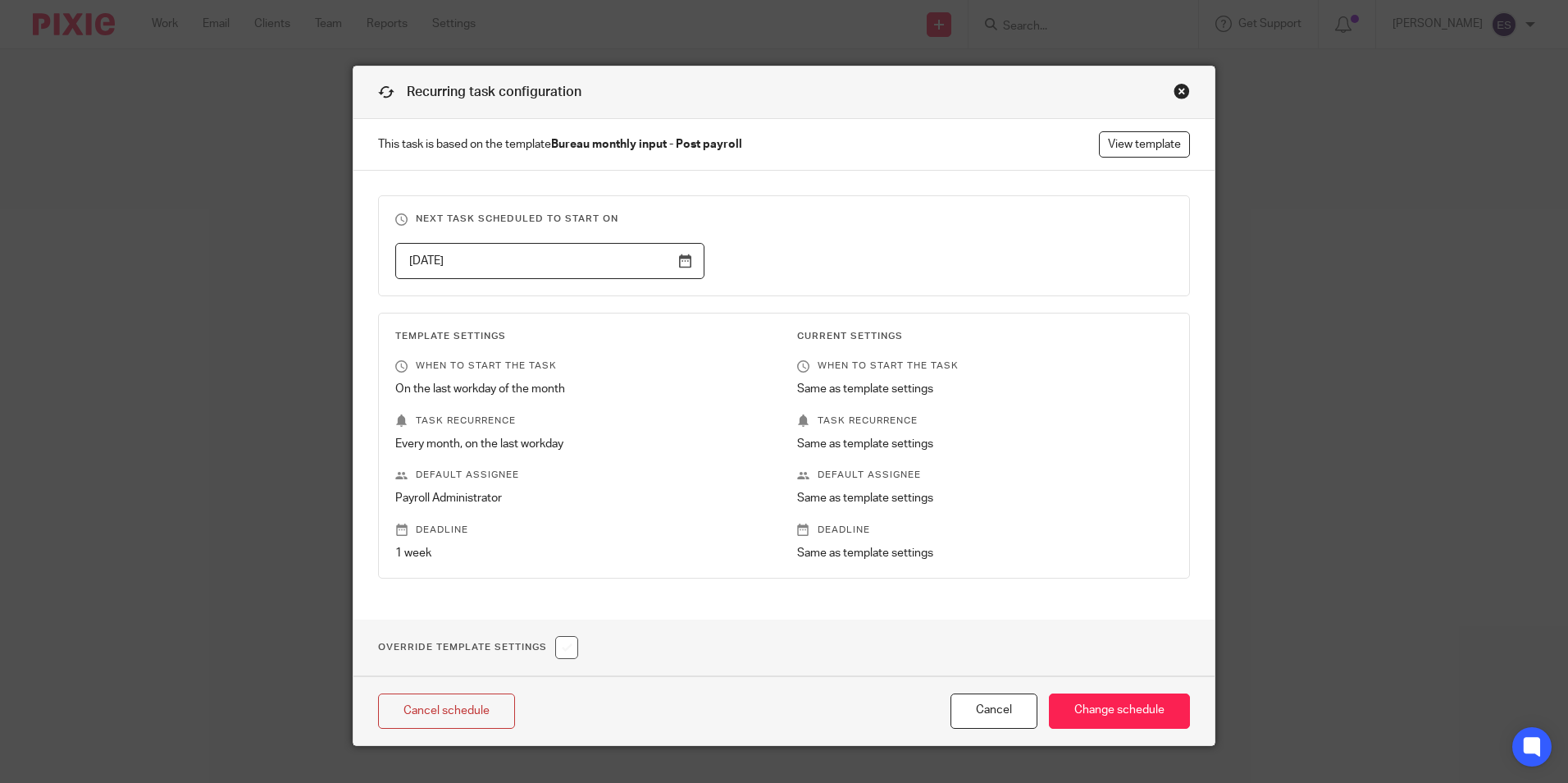
click at [664, 257] on input "2025-10-31" at bounding box center [550, 261] width 309 height 37
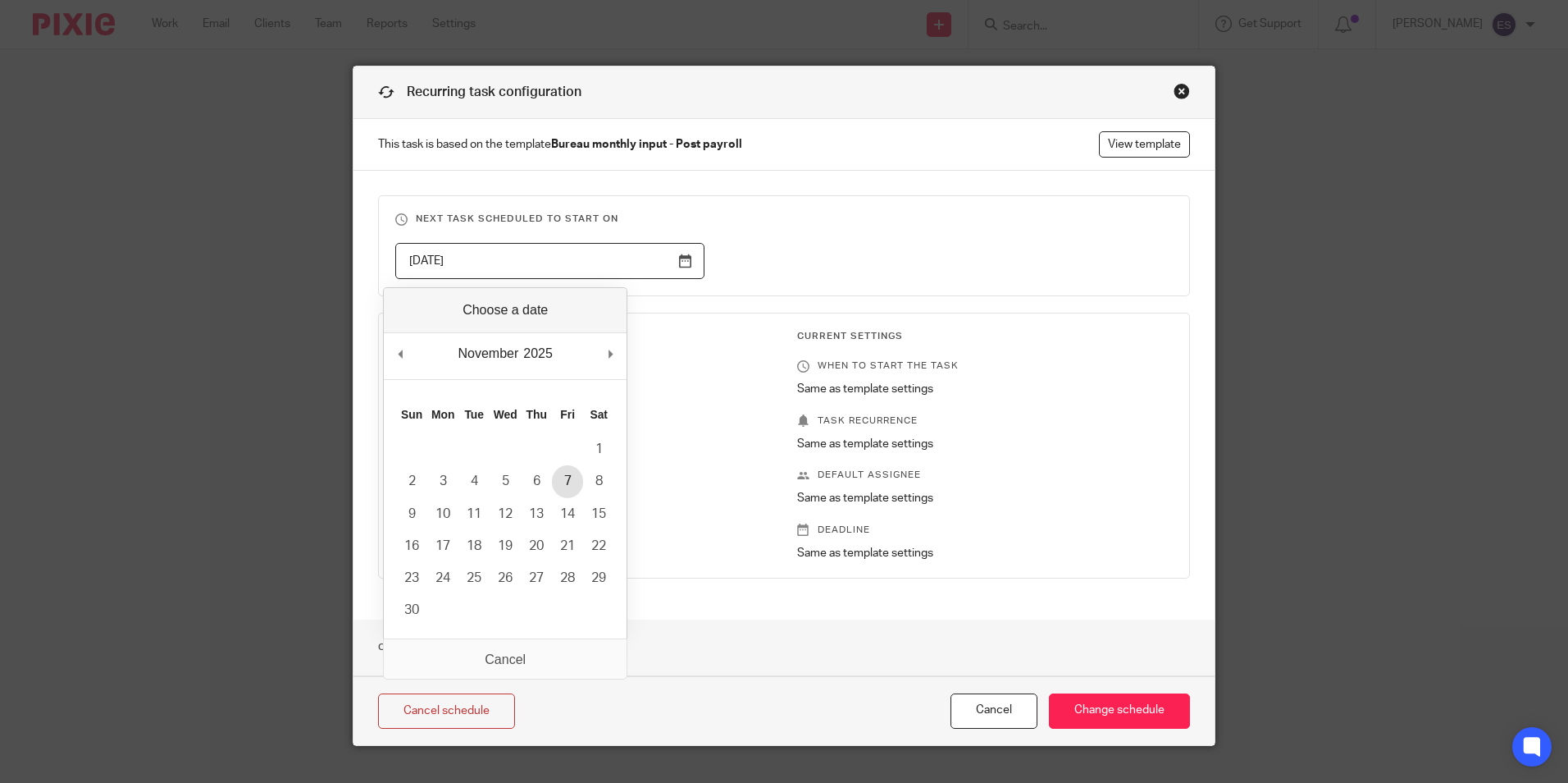
type input "[DATE]"
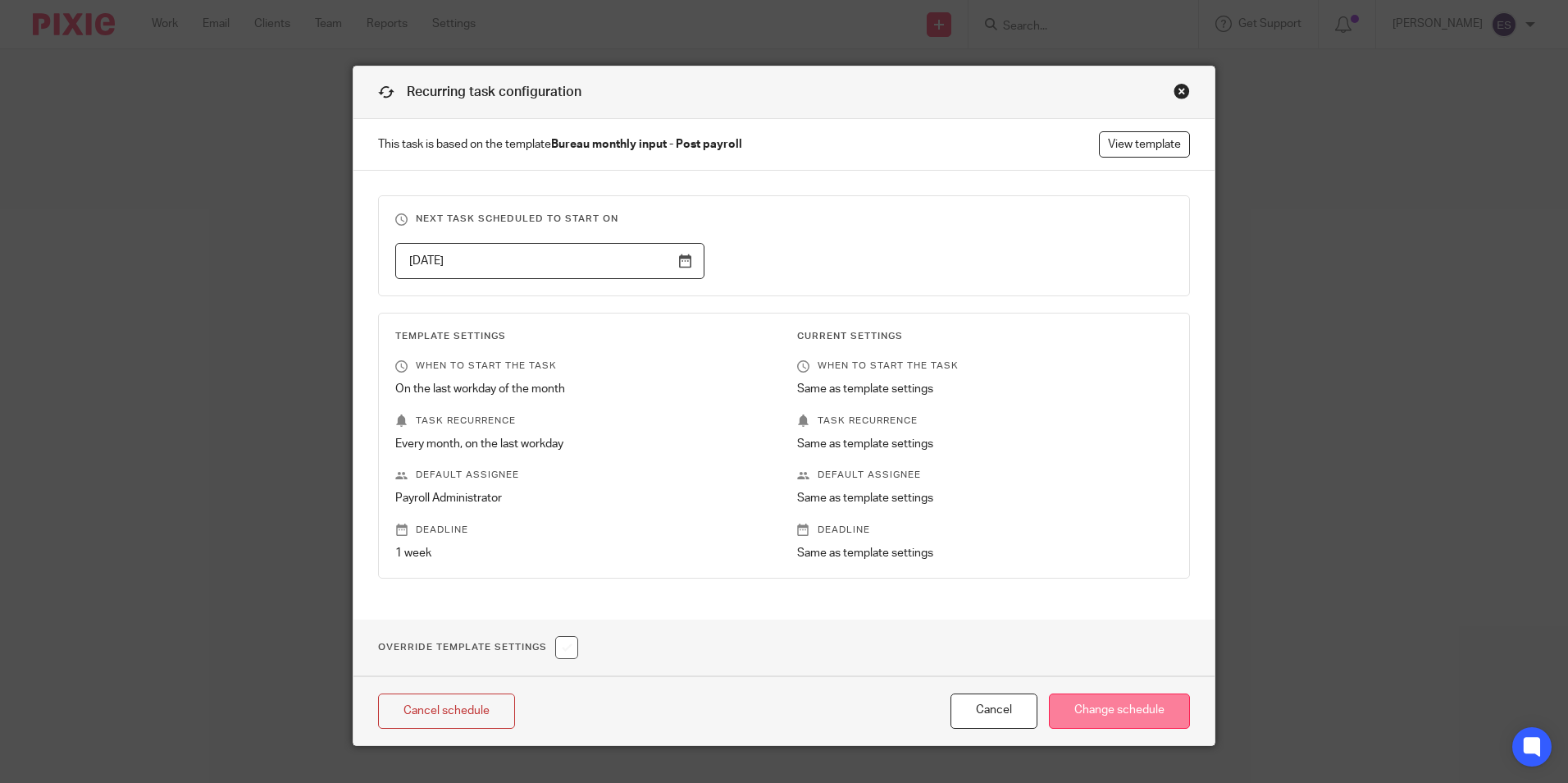
click at [1137, 709] on input "Change schedule" at bounding box center [1119, 710] width 141 height 35
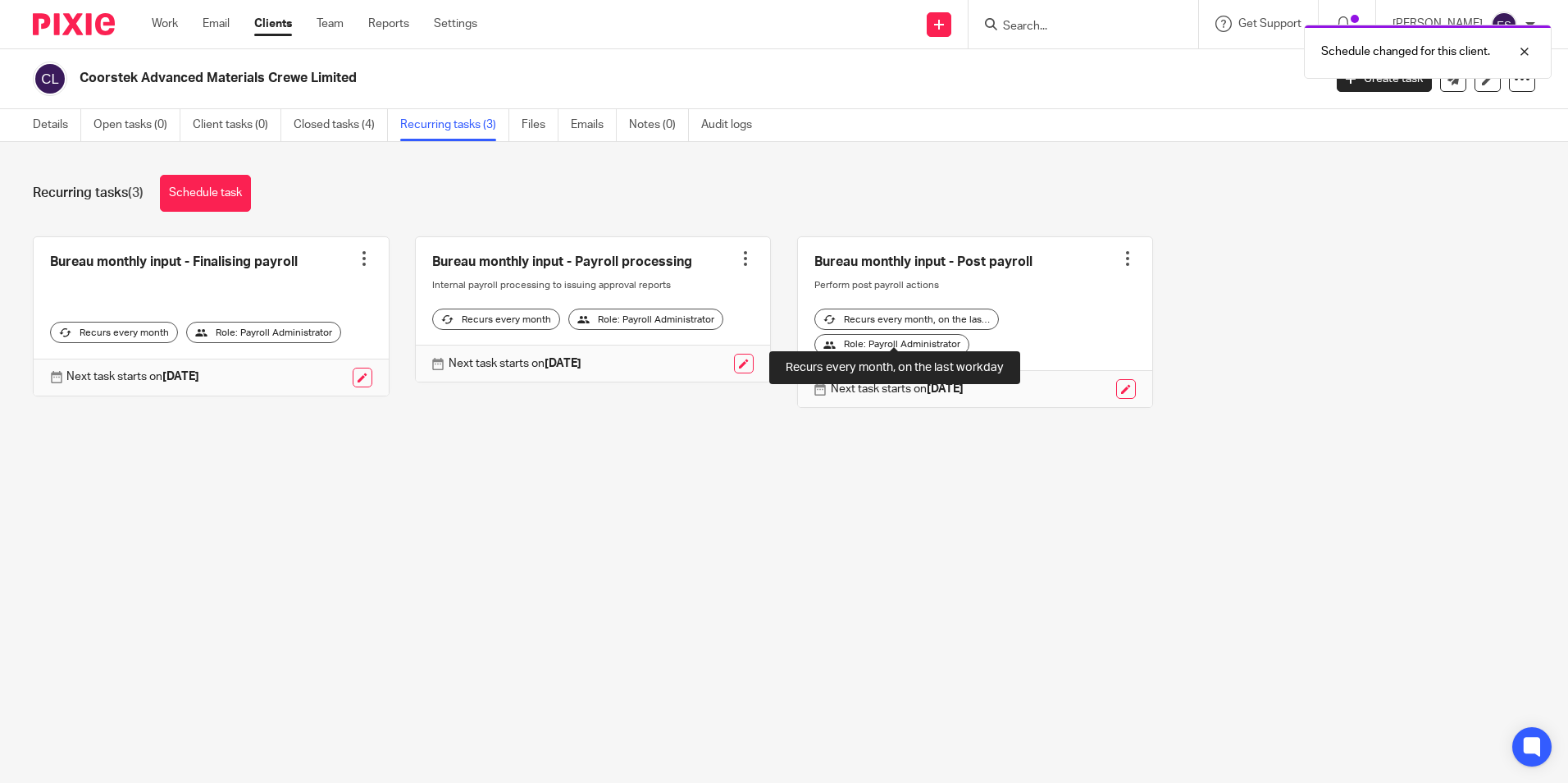
click at [956, 329] on div "Recurs every month, on the last workday" at bounding box center [906, 319] width 184 height 21
click at [1119, 259] on div at bounding box center [1127, 258] width 16 height 16
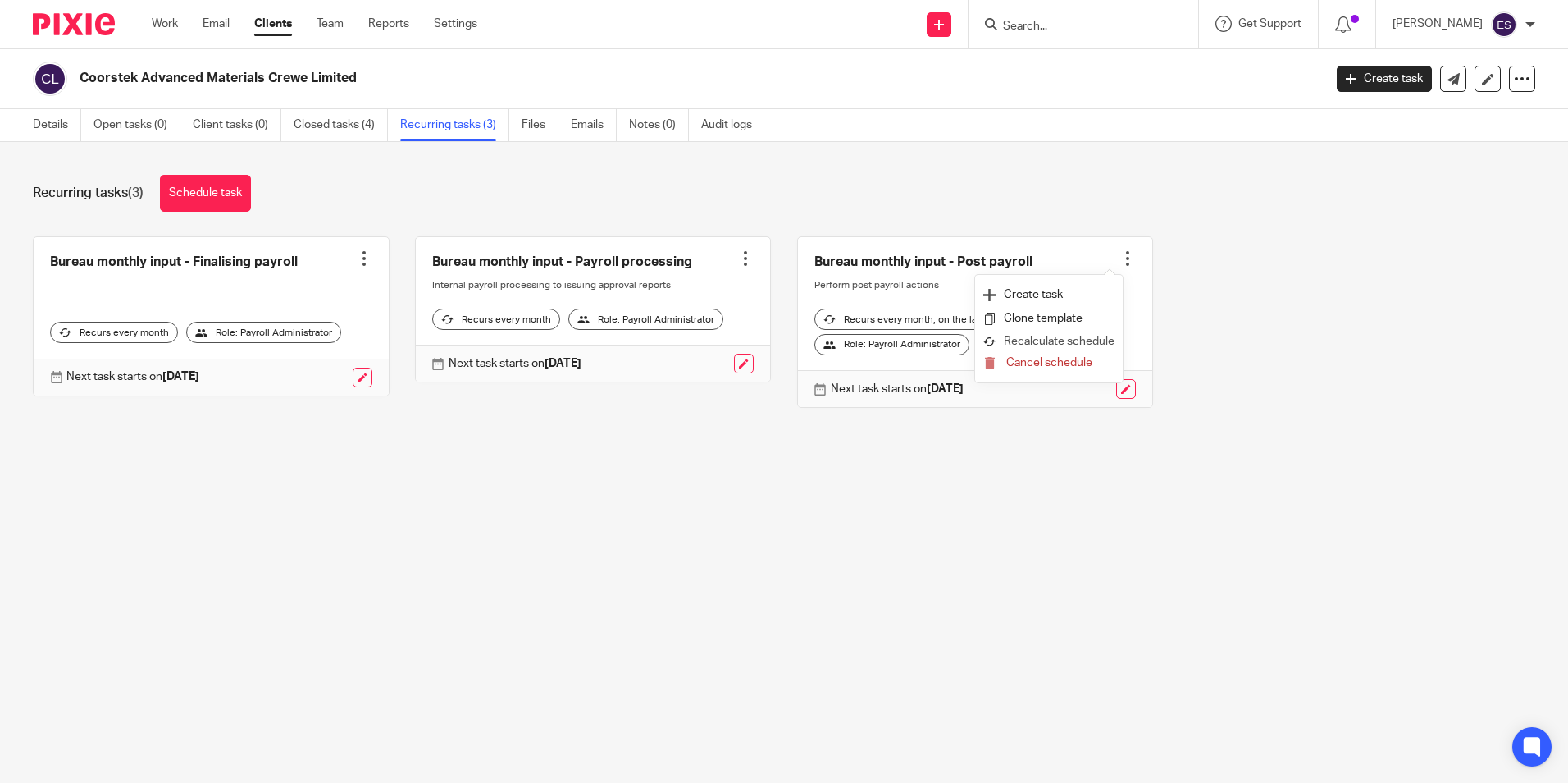
drag, startPoint x: 1104, startPoint y: 259, endPoint x: 1113, endPoint y: 342, distance: 83.5
click at [1115, 341] on body "Work Email Clients Team Reports Settings Work Email Clients Team Reports Settin…" at bounding box center [784, 392] width 1568 height 783
click at [1119, 256] on div at bounding box center [1127, 258] width 16 height 16
click at [1090, 340] on button "Recalculate schedule" at bounding box center [1048, 342] width 131 height 21
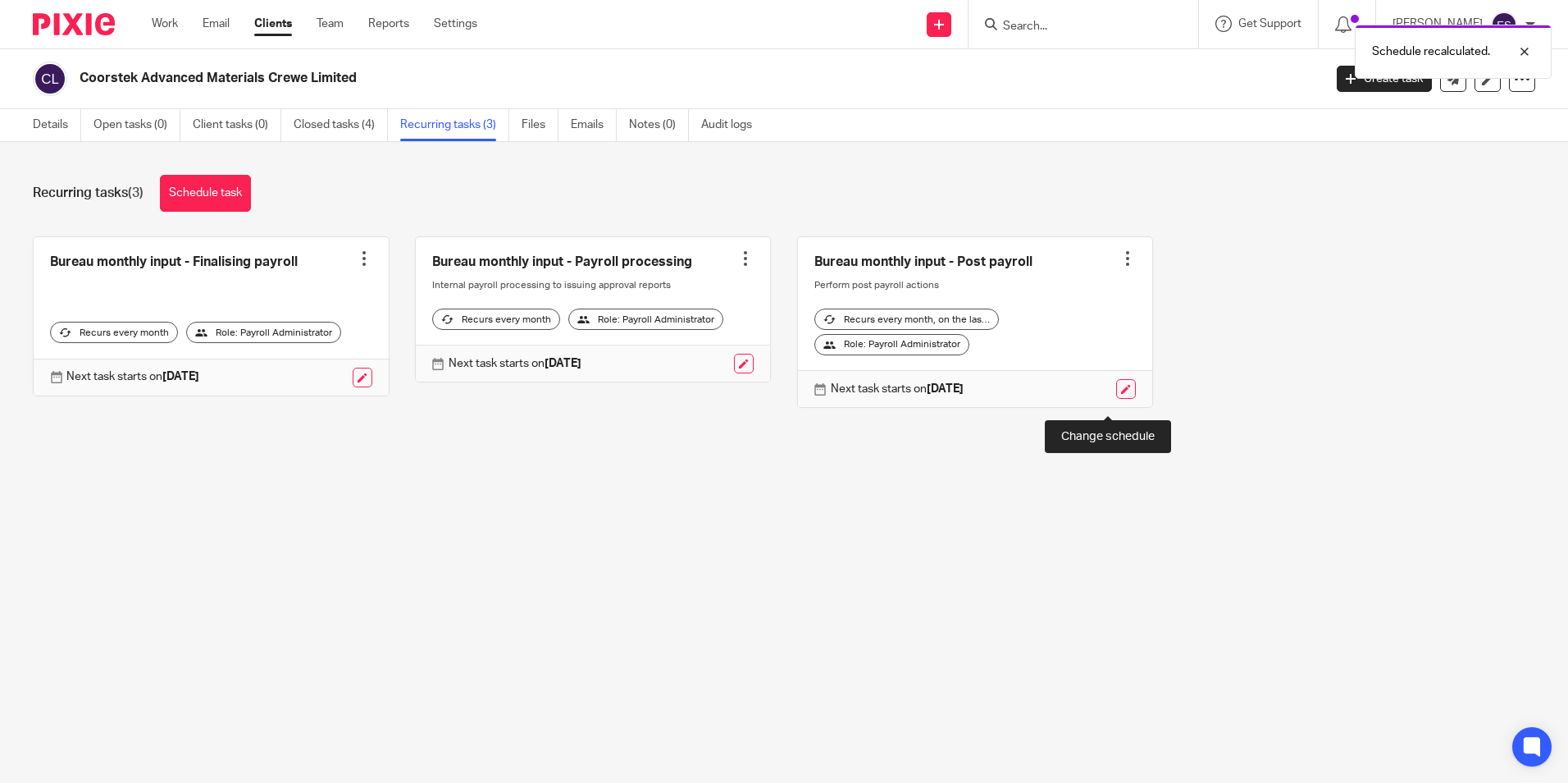
click at [1116, 399] on link at bounding box center [1125, 389] width 20 height 20
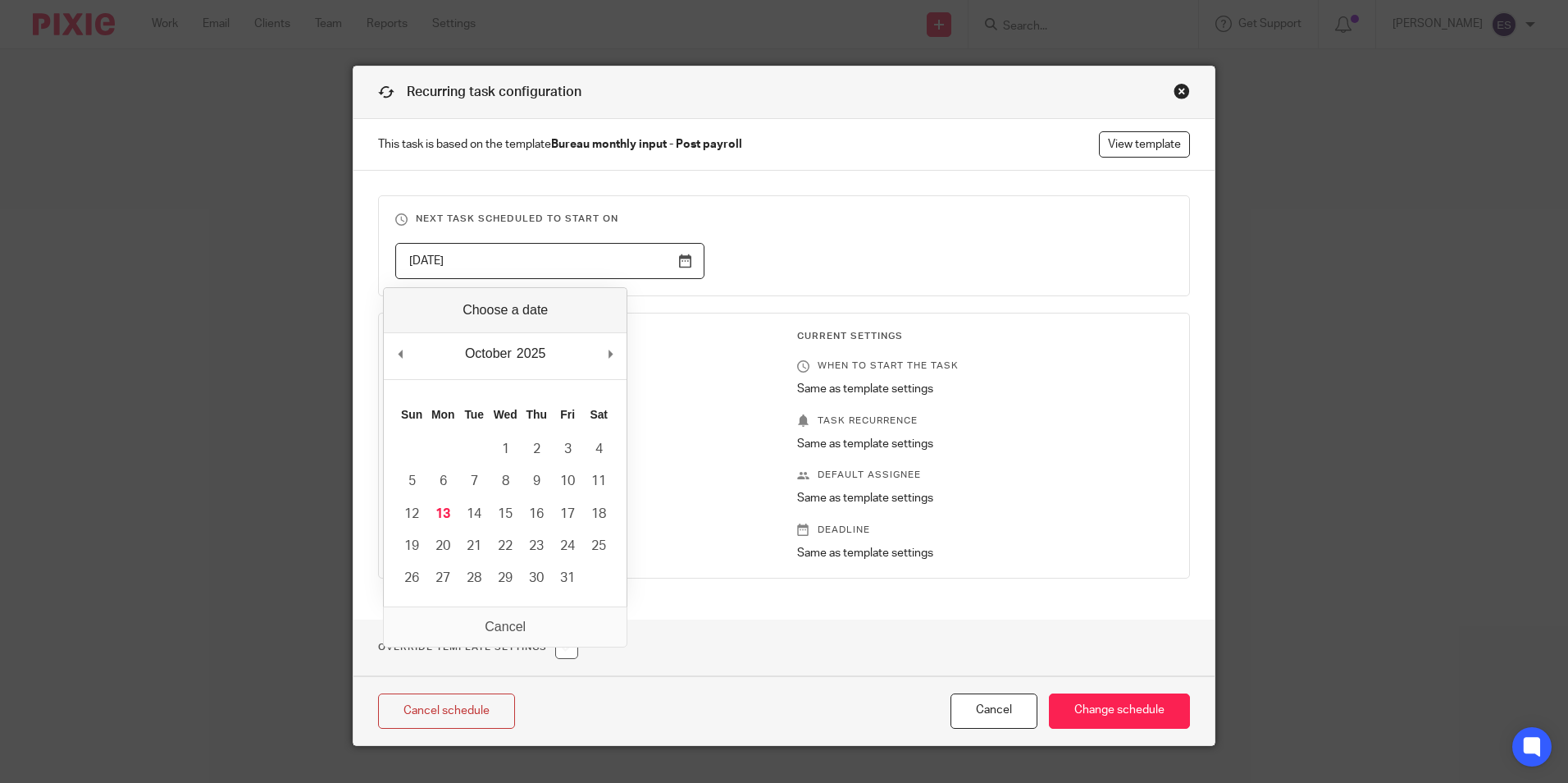
click at [682, 264] on input "[DATE]" at bounding box center [550, 261] width 309 height 37
type input "[DATE]"
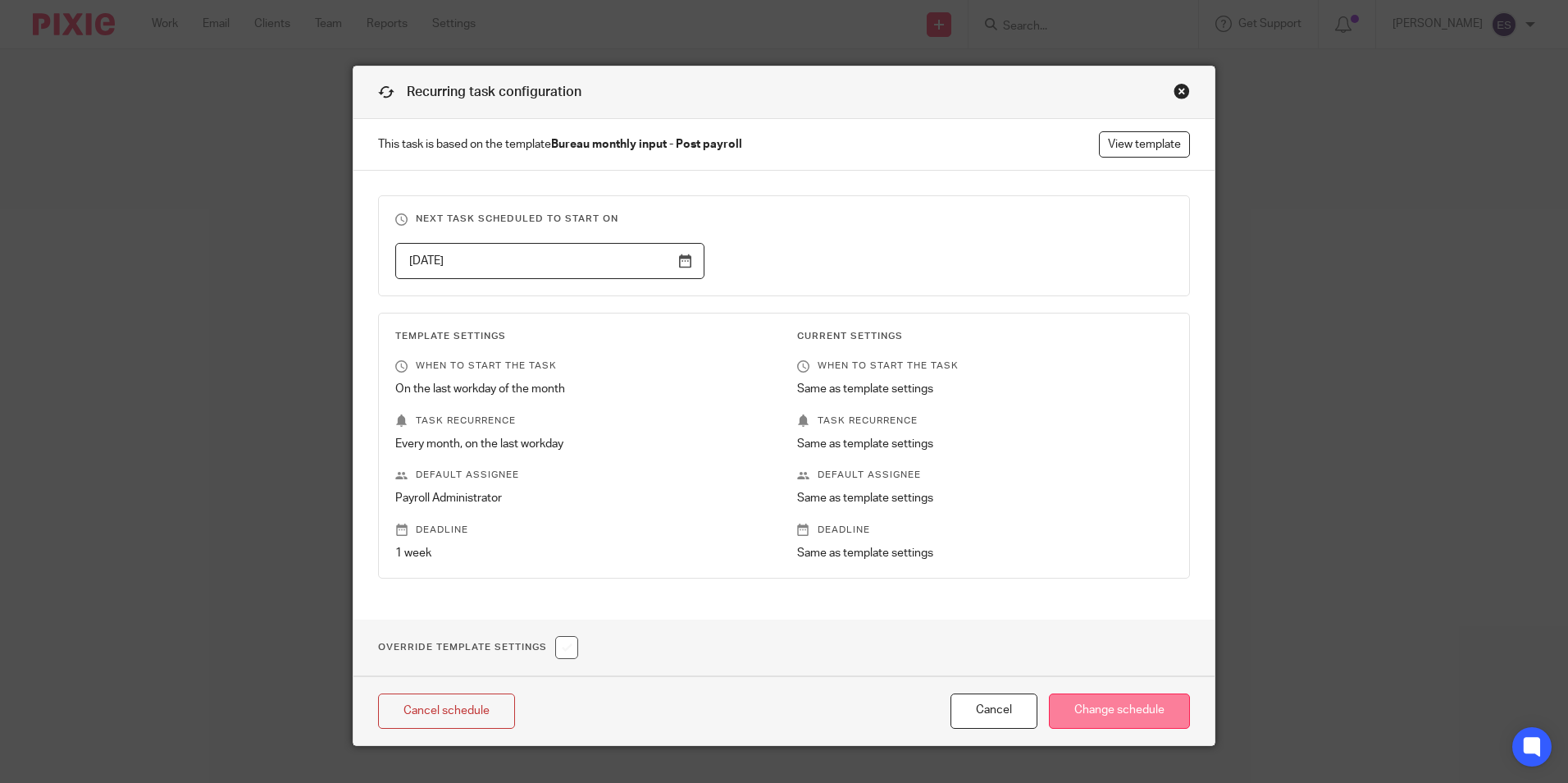
click at [1109, 713] on input "Change schedule" at bounding box center [1119, 710] width 141 height 35
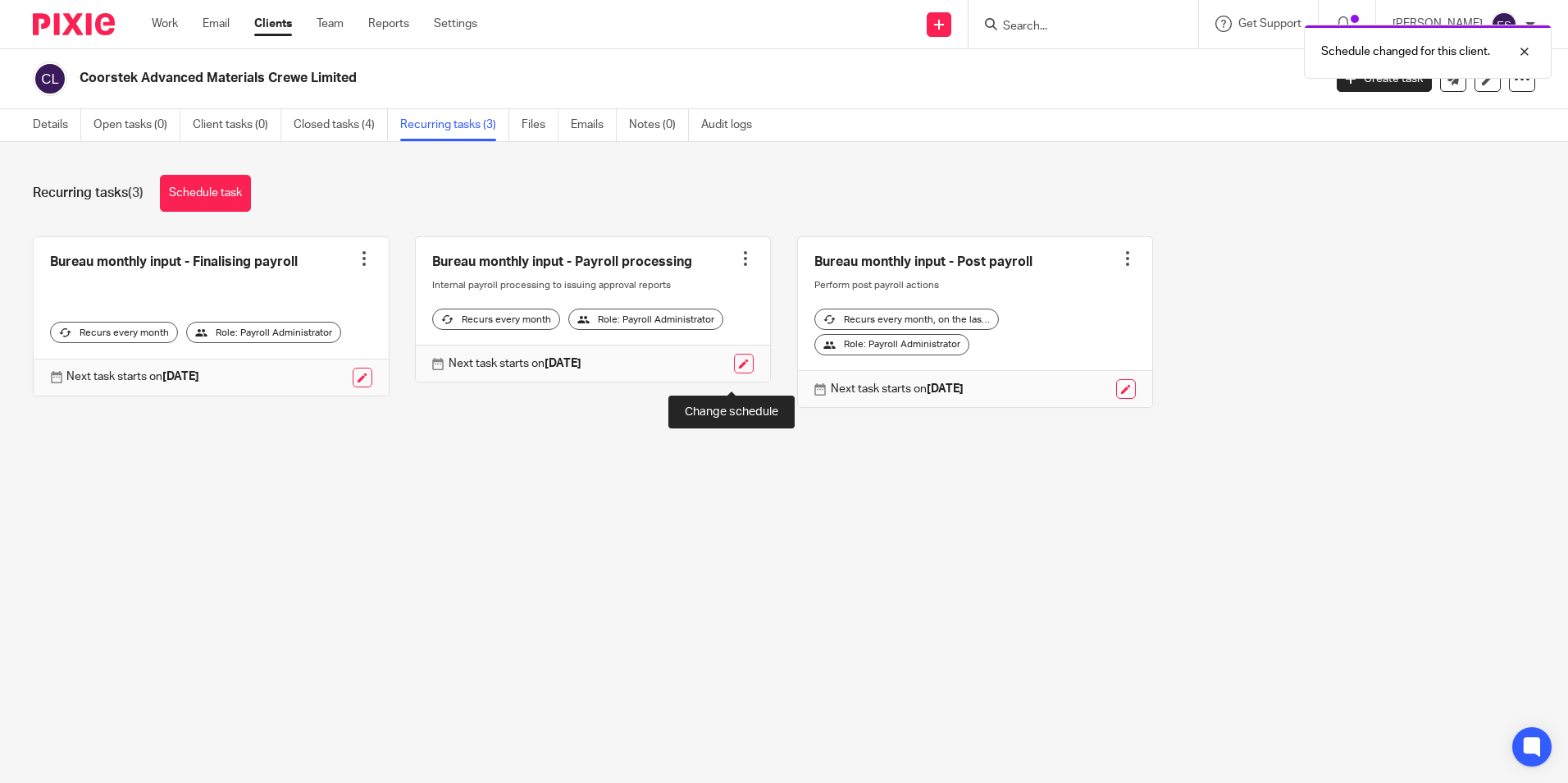
click at [734, 373] on link at bounding box center [743, 363] width 20 height 20
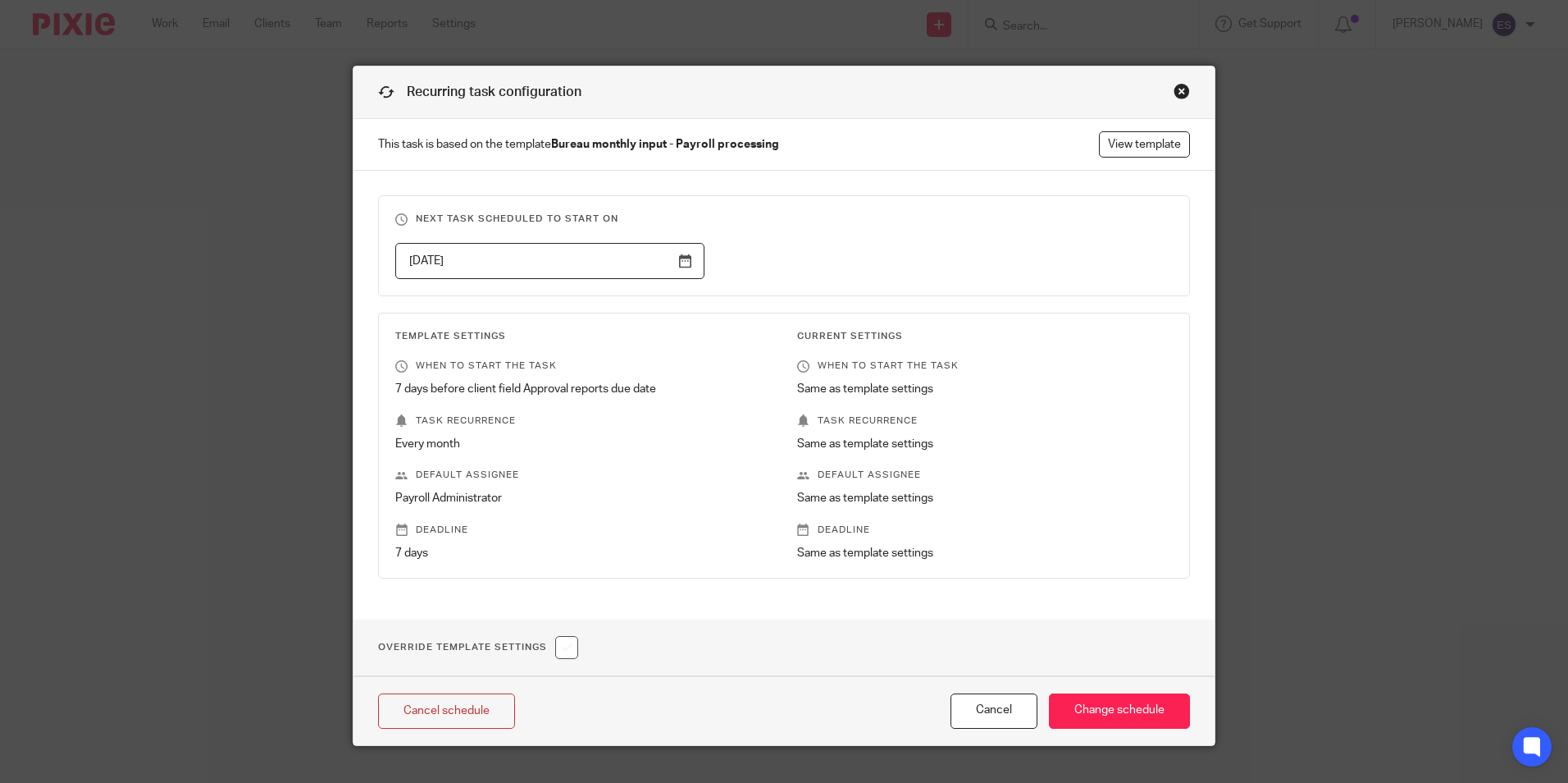
click at [679, 265] on input "2025-11-05" at bounding box center [550, 261] width 309 height 37
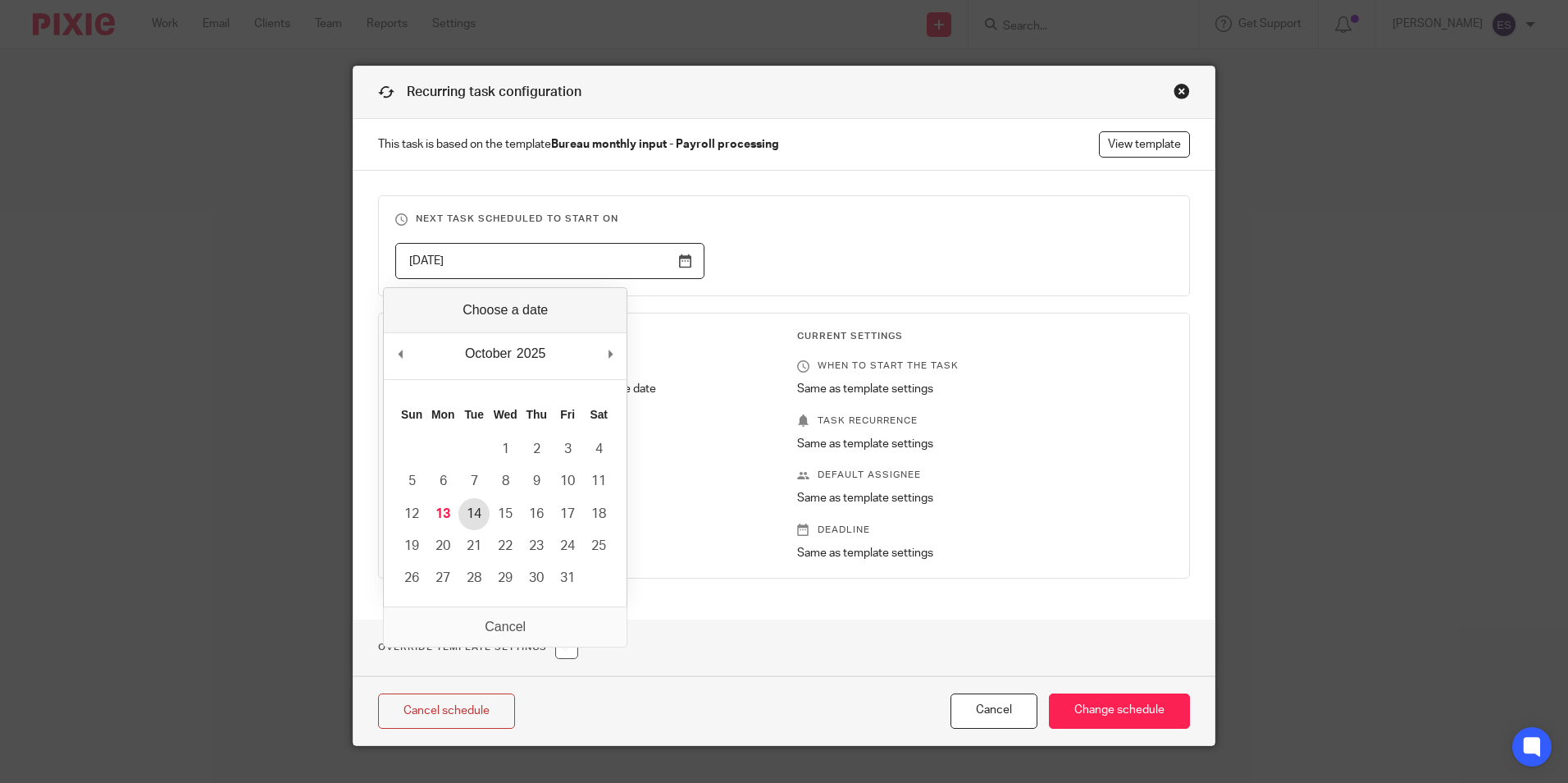
type input "2025-10-14"
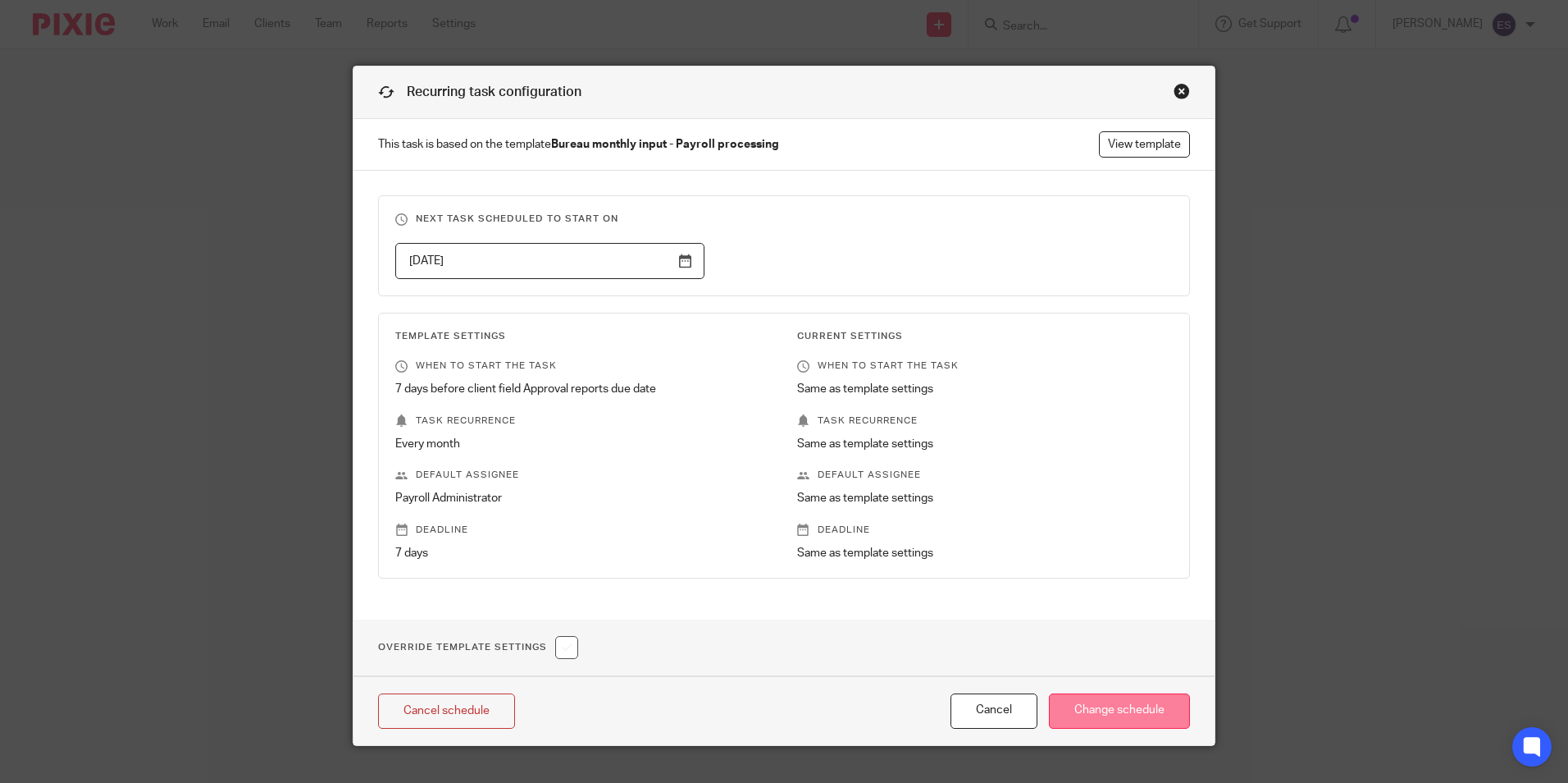
click at [1112, 717] on input "Change schedule" at bounding box center [1119, 710] width 141 height 35
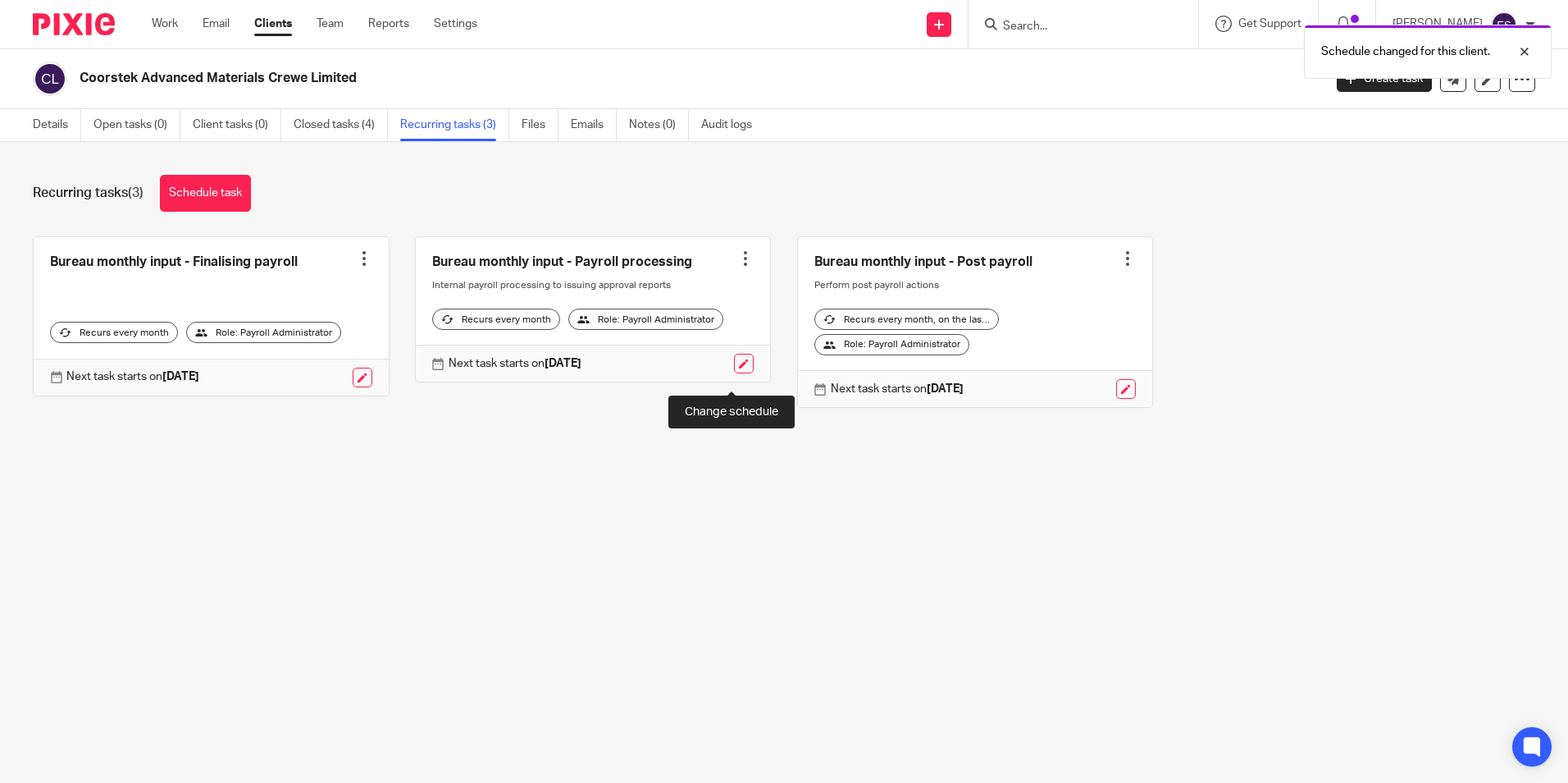
click at [736, 370] on link at bounding box center [743, 363] width 20 height 20
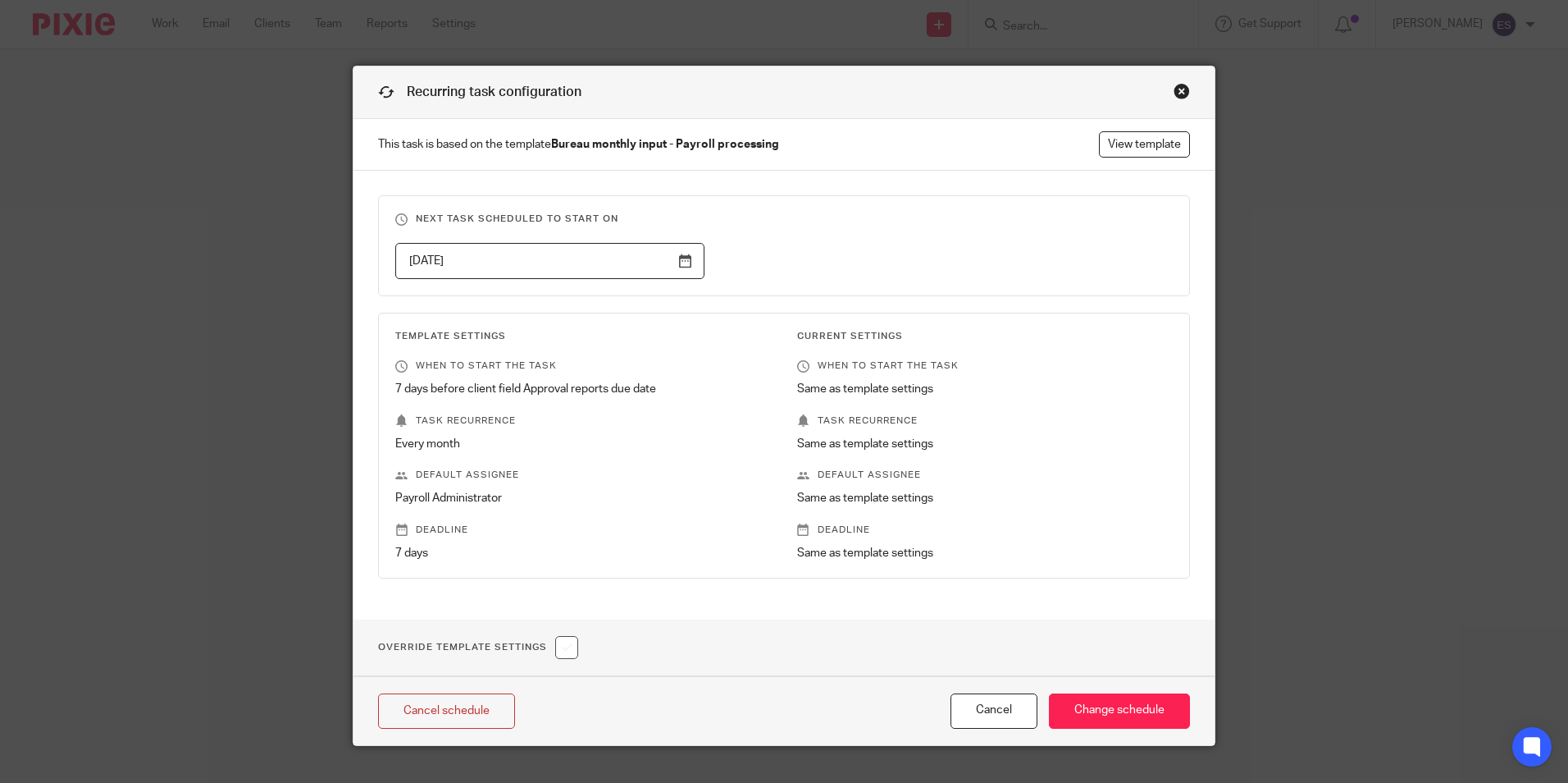
click at [679, 260] on input "2025-10-14" at bounding box center [550, 261] width 309 height 37
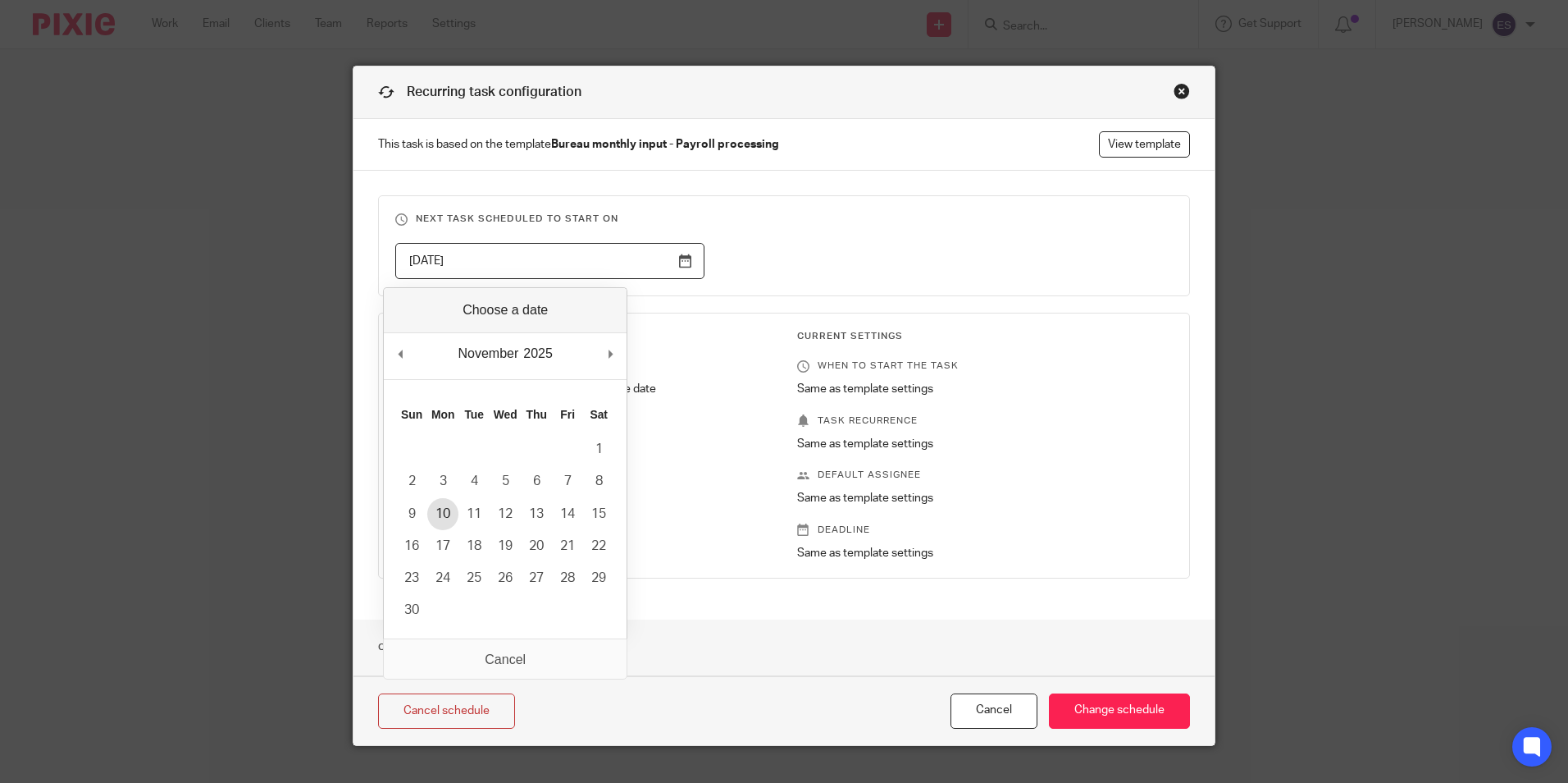
type input "2025-11-10"
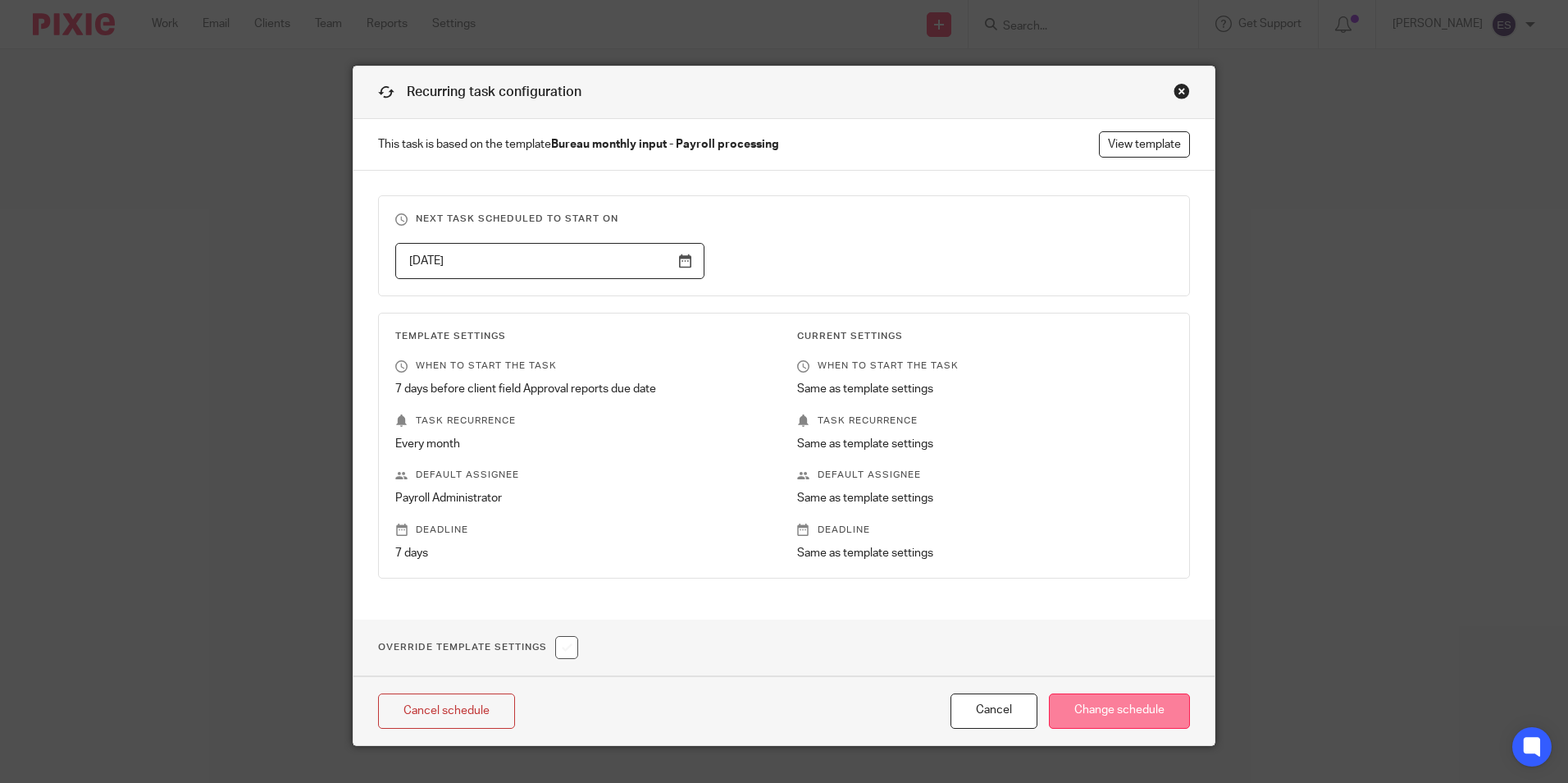
click at [1092, 701] on input "Change schedule" at bounding box center [1119, 710] width 141 height 35
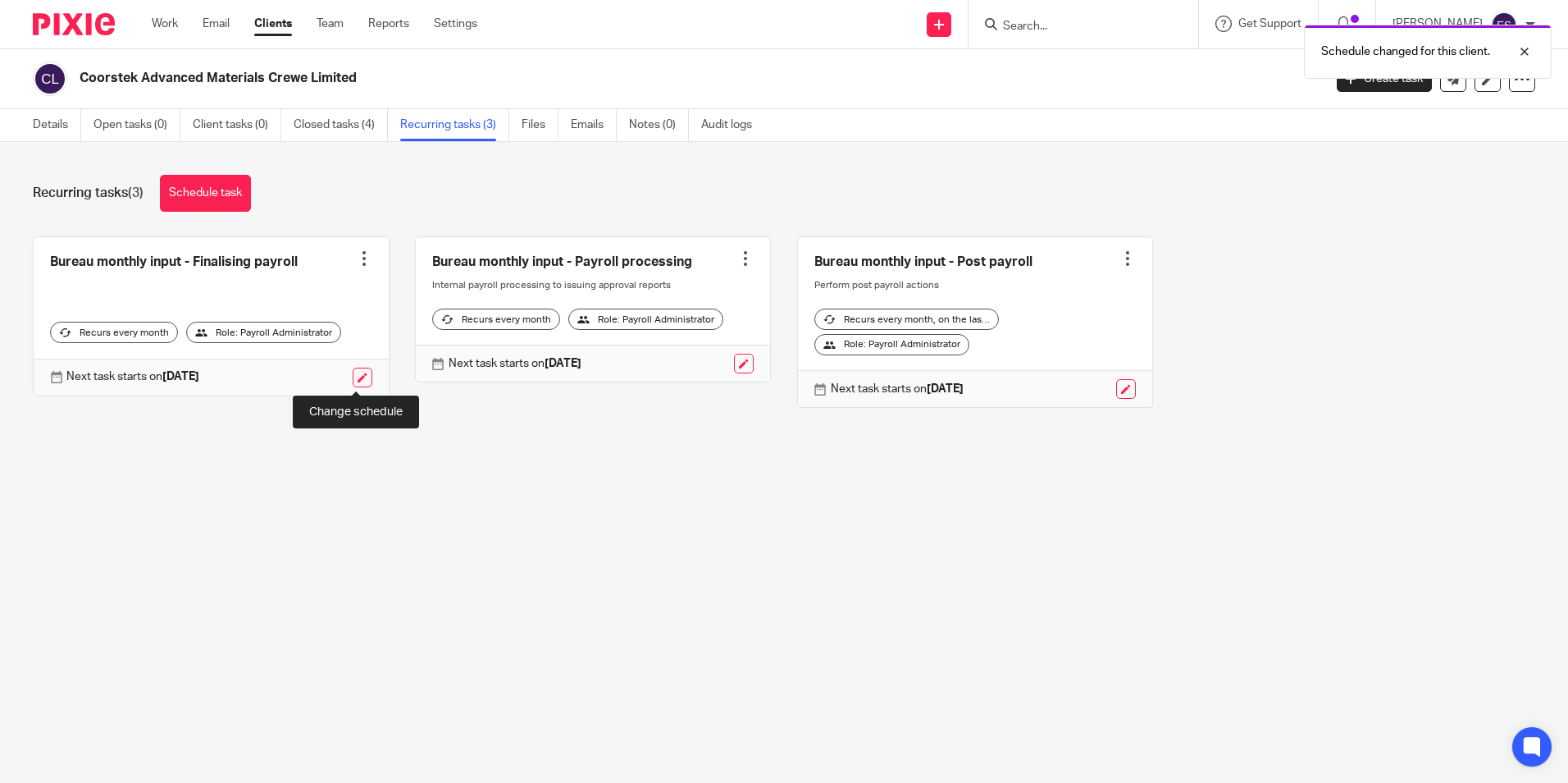
click at [359, 380] on link at bounding box center [362, 377] width 20 height 20
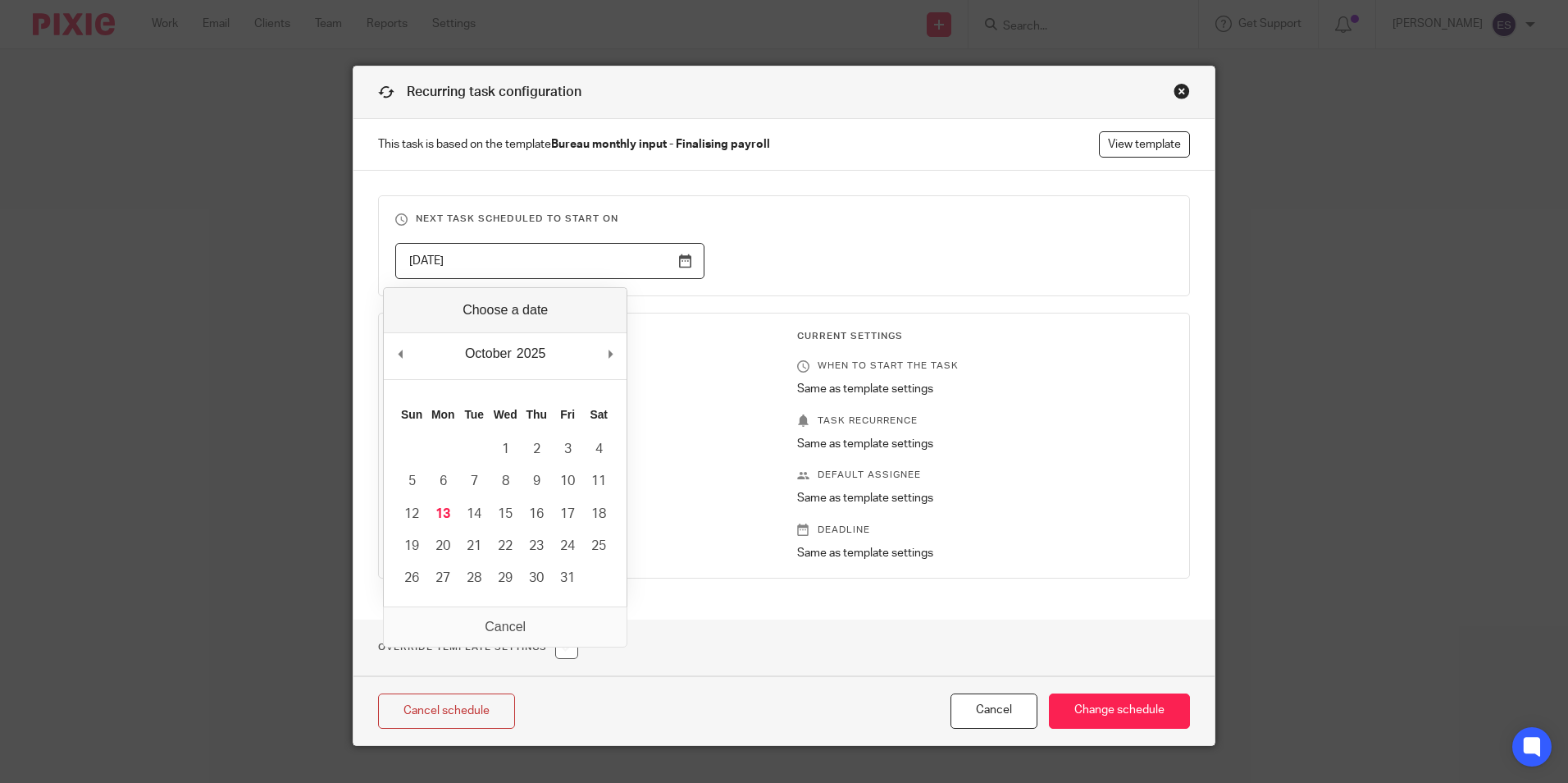
click at [675, 255] on input "[DATE]" at bounding box center [550, 261] width 309 height 37
type input "[DATE]"
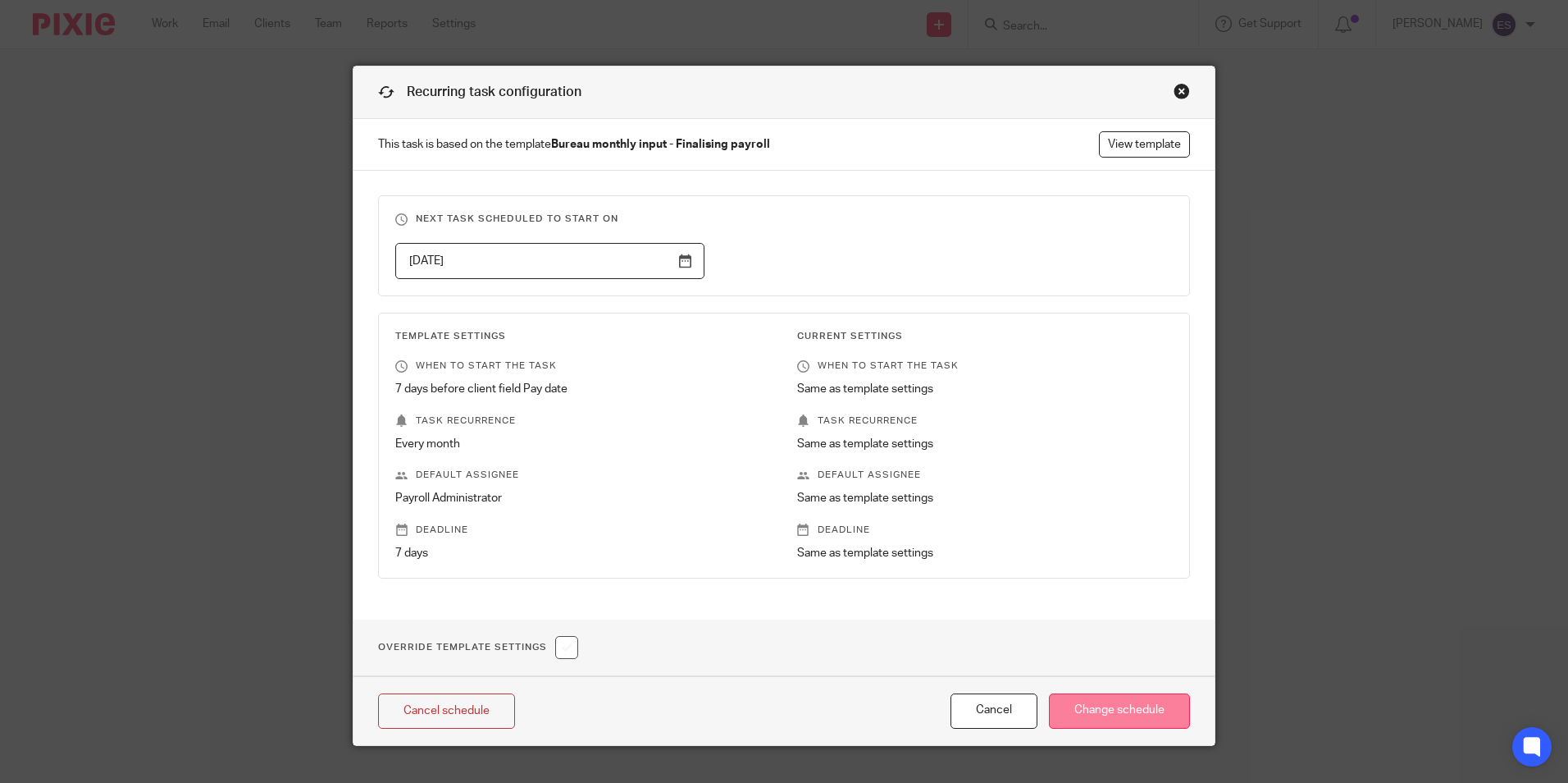
click at [1100, 707] on input "Change schedule" at bounding box center [1119, 710] width 141 height 35
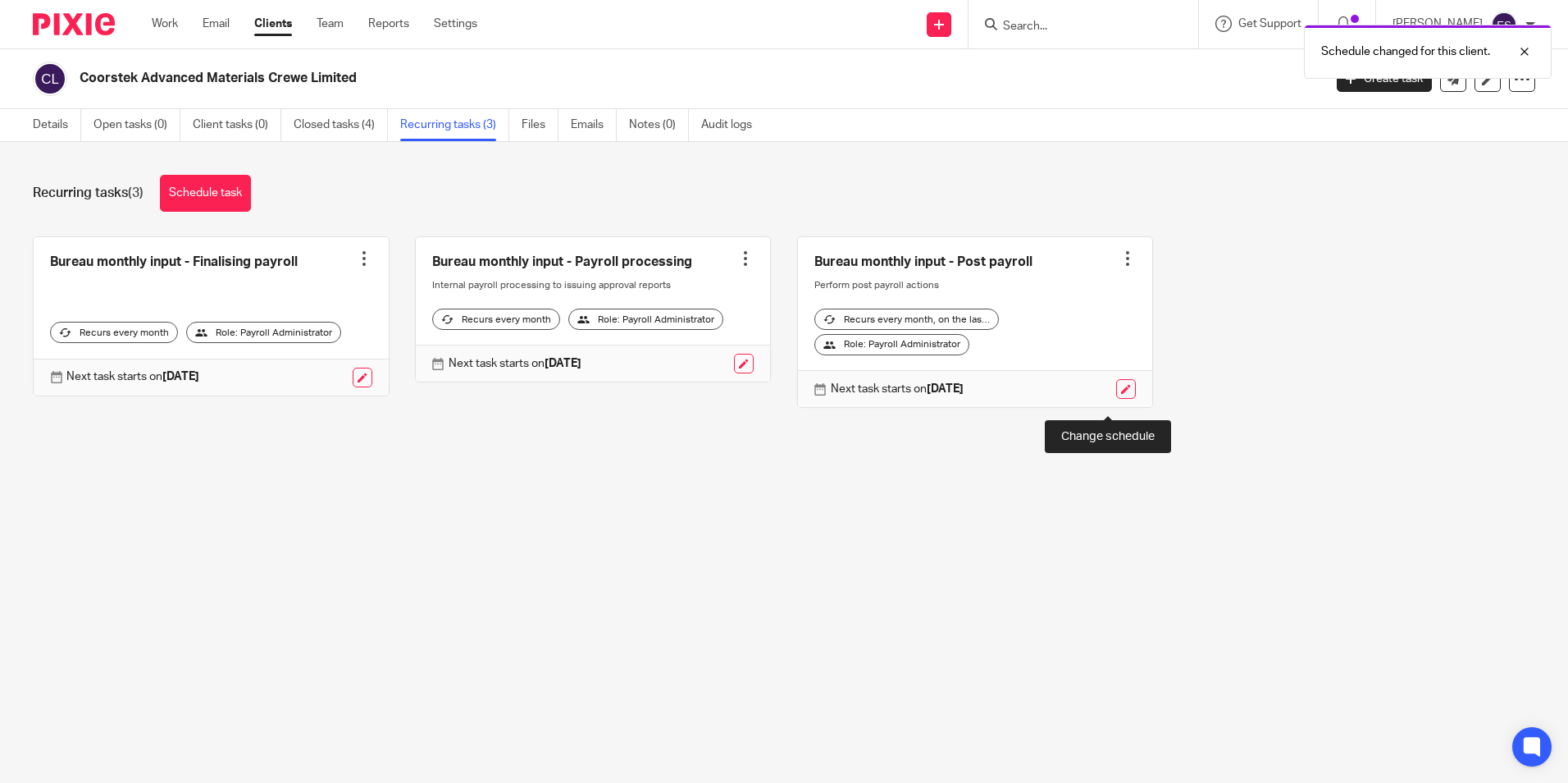
click at [1116, 399] on link at bounding box center [1125, 389] width 20 height 20
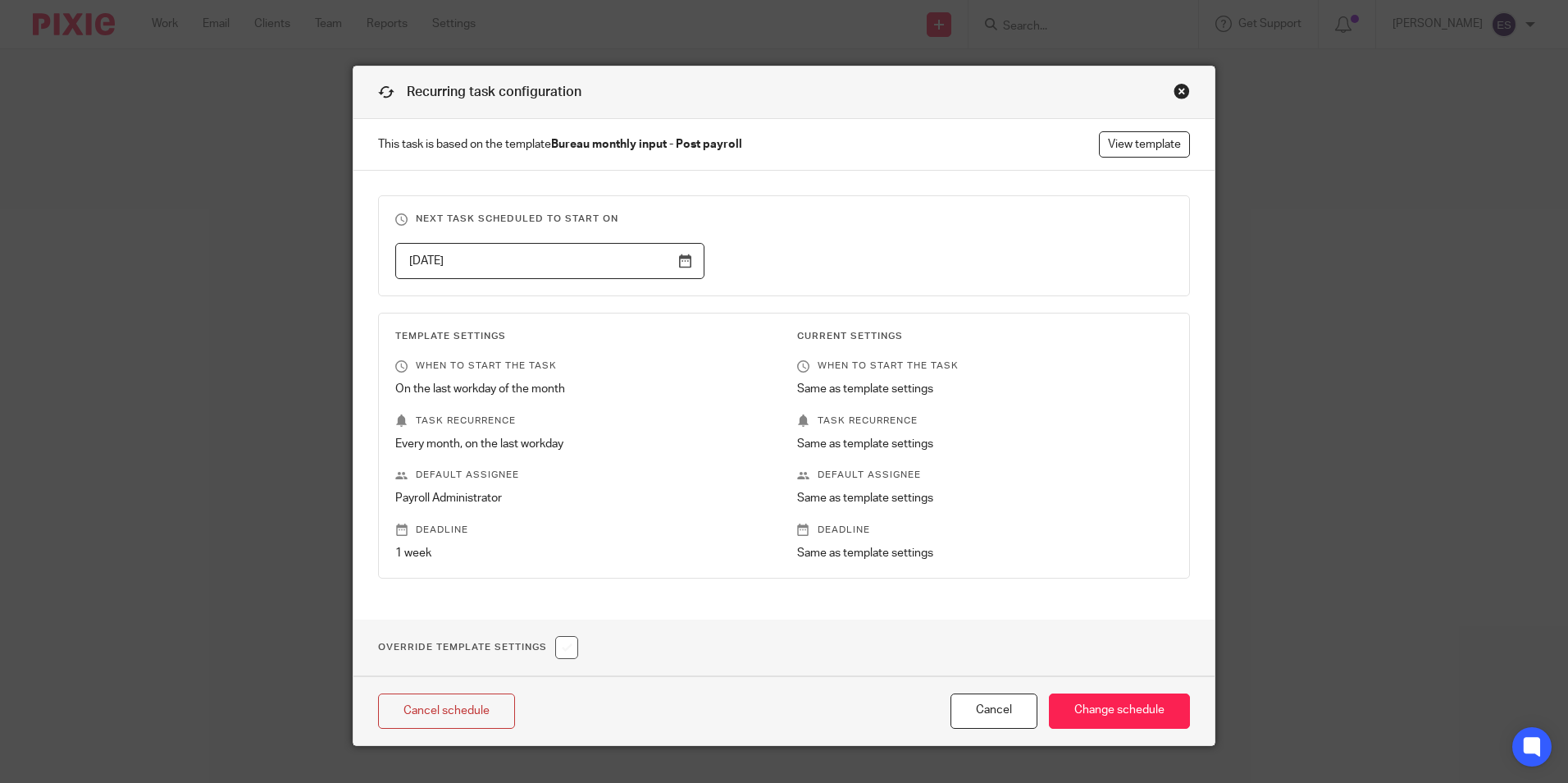
click at [686, 265] on input "2025-11-07" at bounding box center [550, 261] width 309 height 37
click at [1134, 714] on input "Change schedule" at bounding box center [1119, 710] width 141 height 35
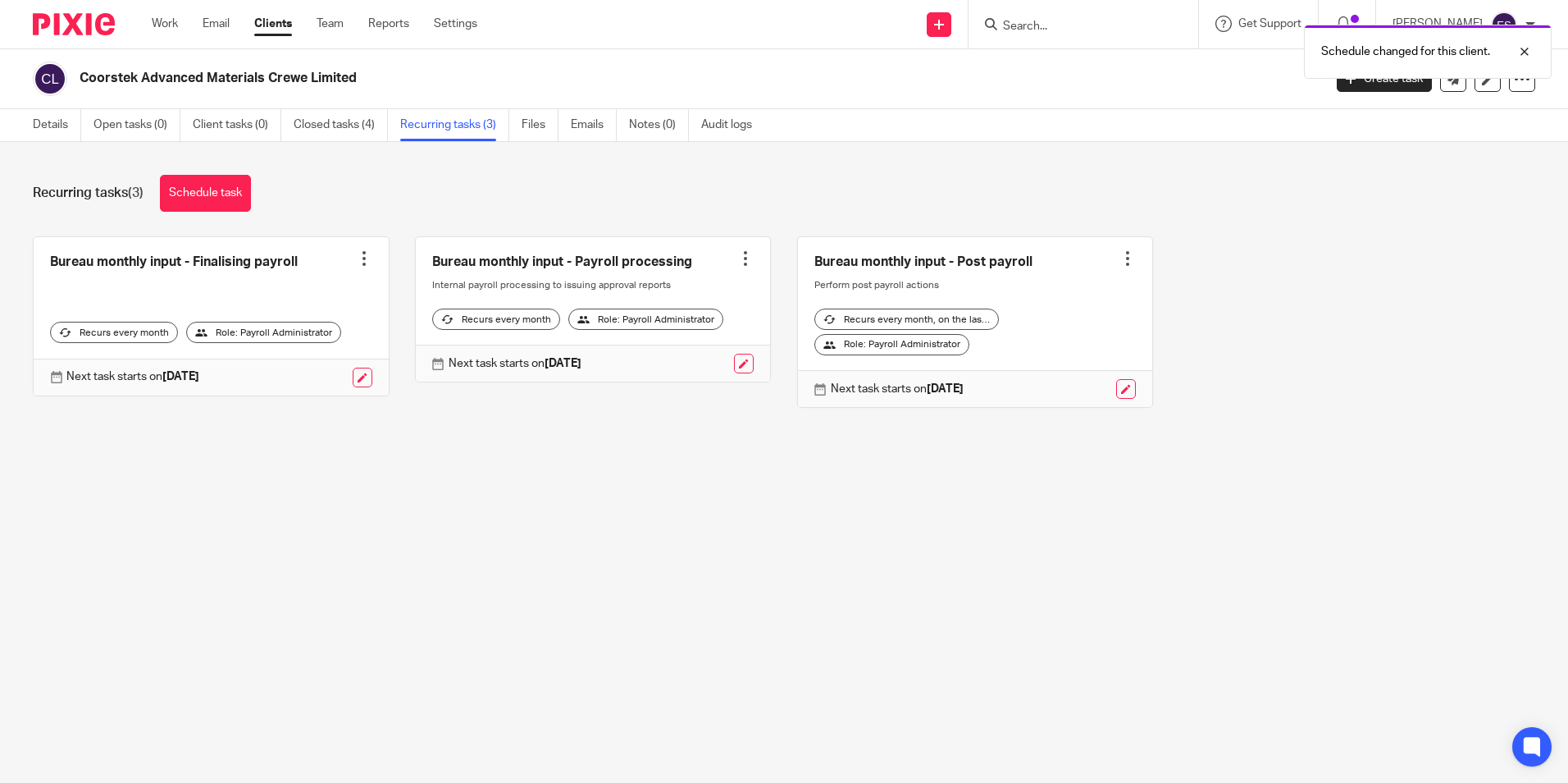
click at [1057, 33] on div "Schedule changed for this client." at bounding box center [1167, 47] width 767 height 62
click at [1530, 50] on div at bounding box center [1512, 52] width 44 height 20
click at [1127, 29] on input "Search" at bounding box center [1075, 27] width 148 height 14
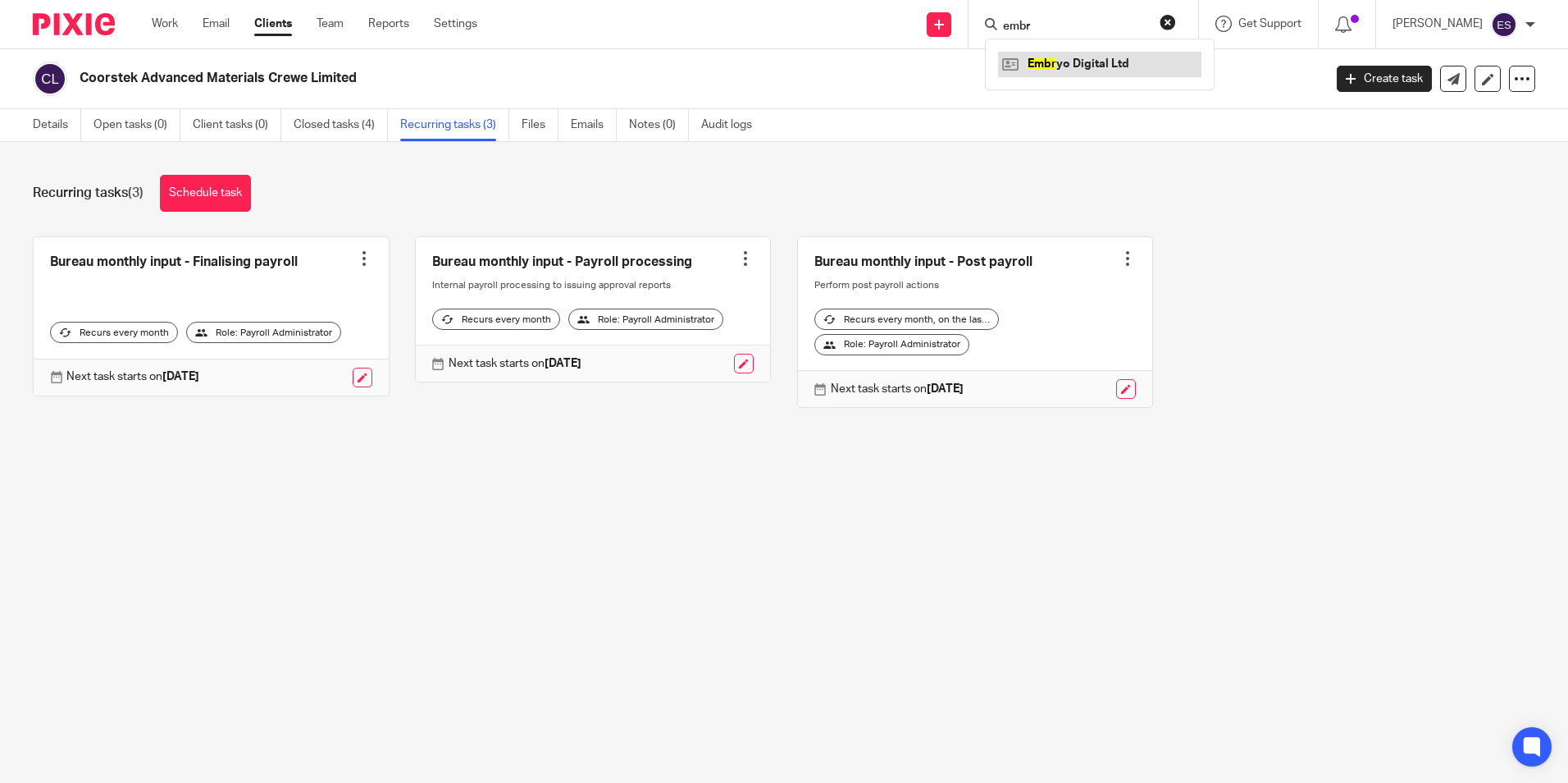
type input "embr"
click at [1081, 54] on link at bounding box center [1099, 64] width 203 height 25
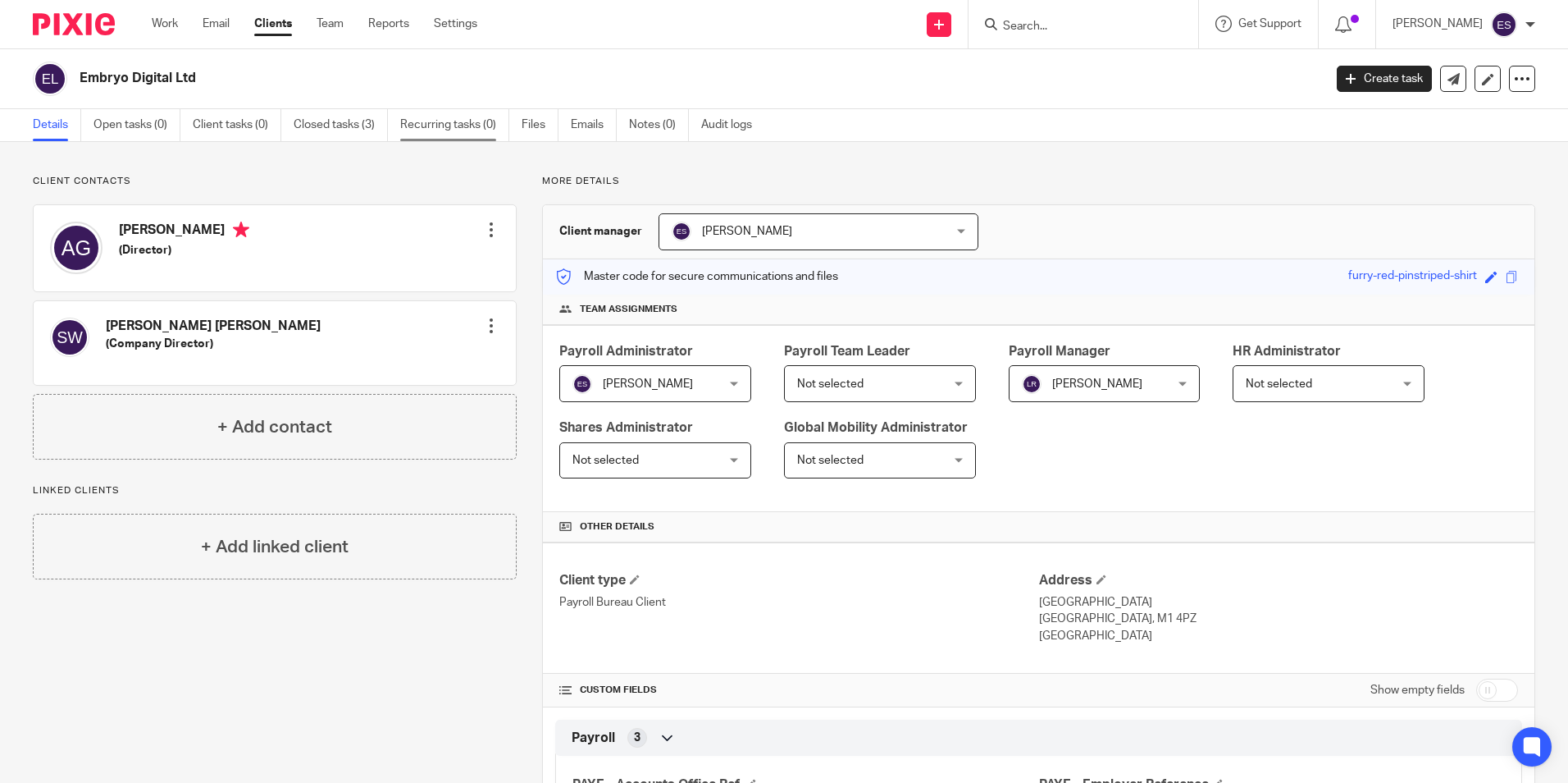
click at [467, 123] on link "Recurring tasks (0)" at bounding box center [454, 125] width 109 height 32
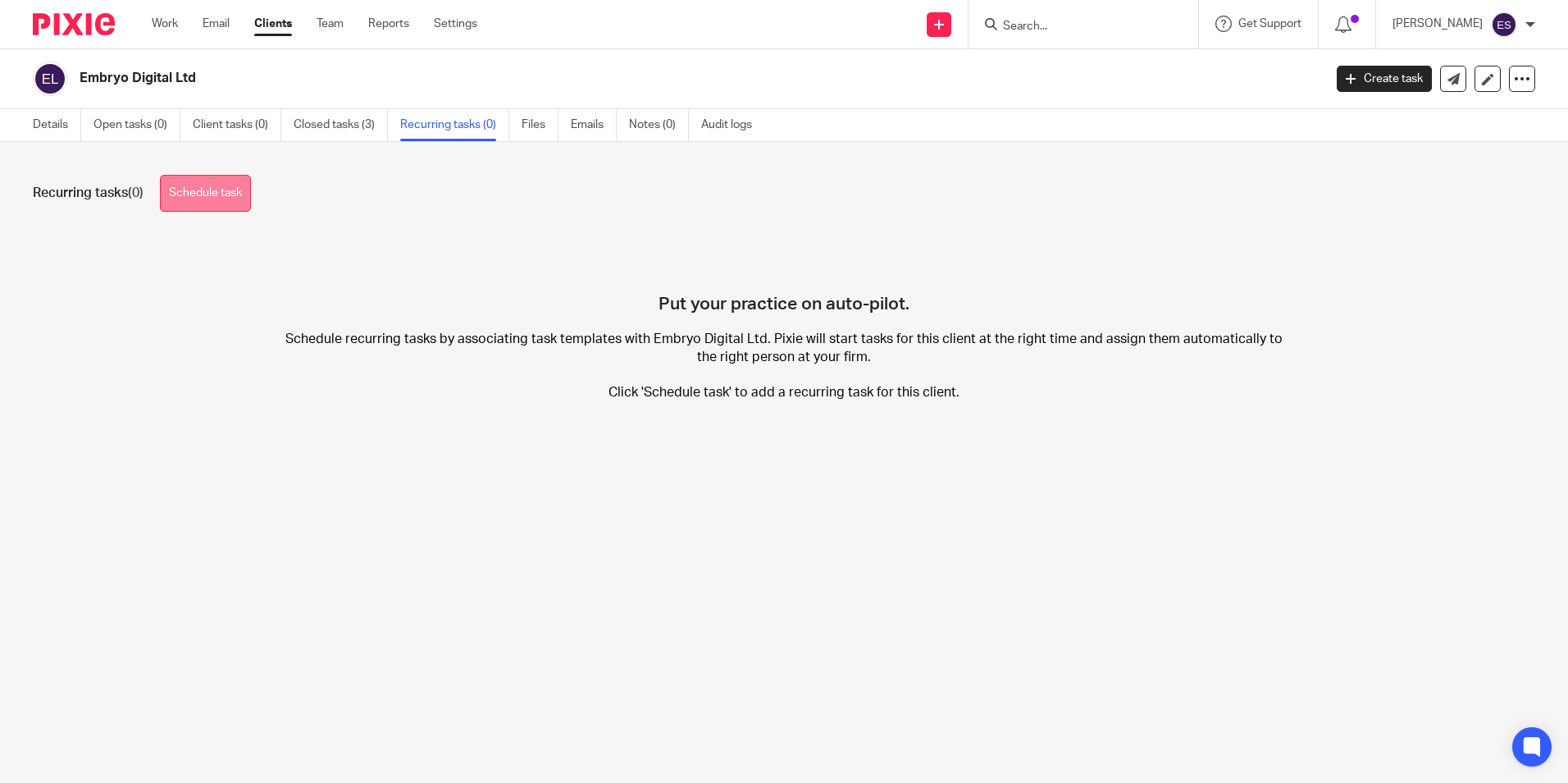
click at [209, 193] on link "Schedule task" at bounding box center [205, 193] width 91 height 37
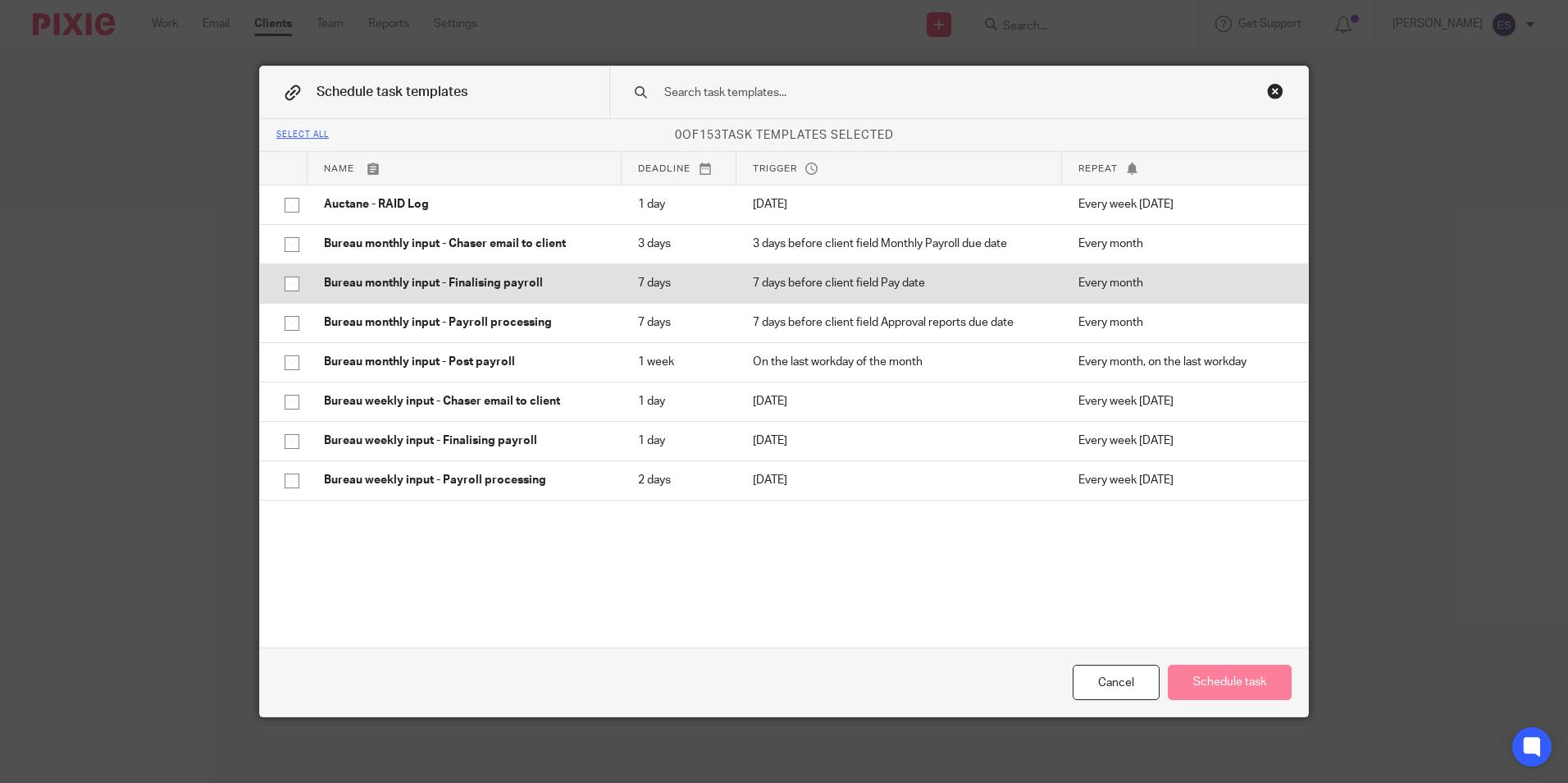
click at [280, 283] on input "checkbox" at bounding box center [292, 284] width 31 height 32
checkbox input "true"
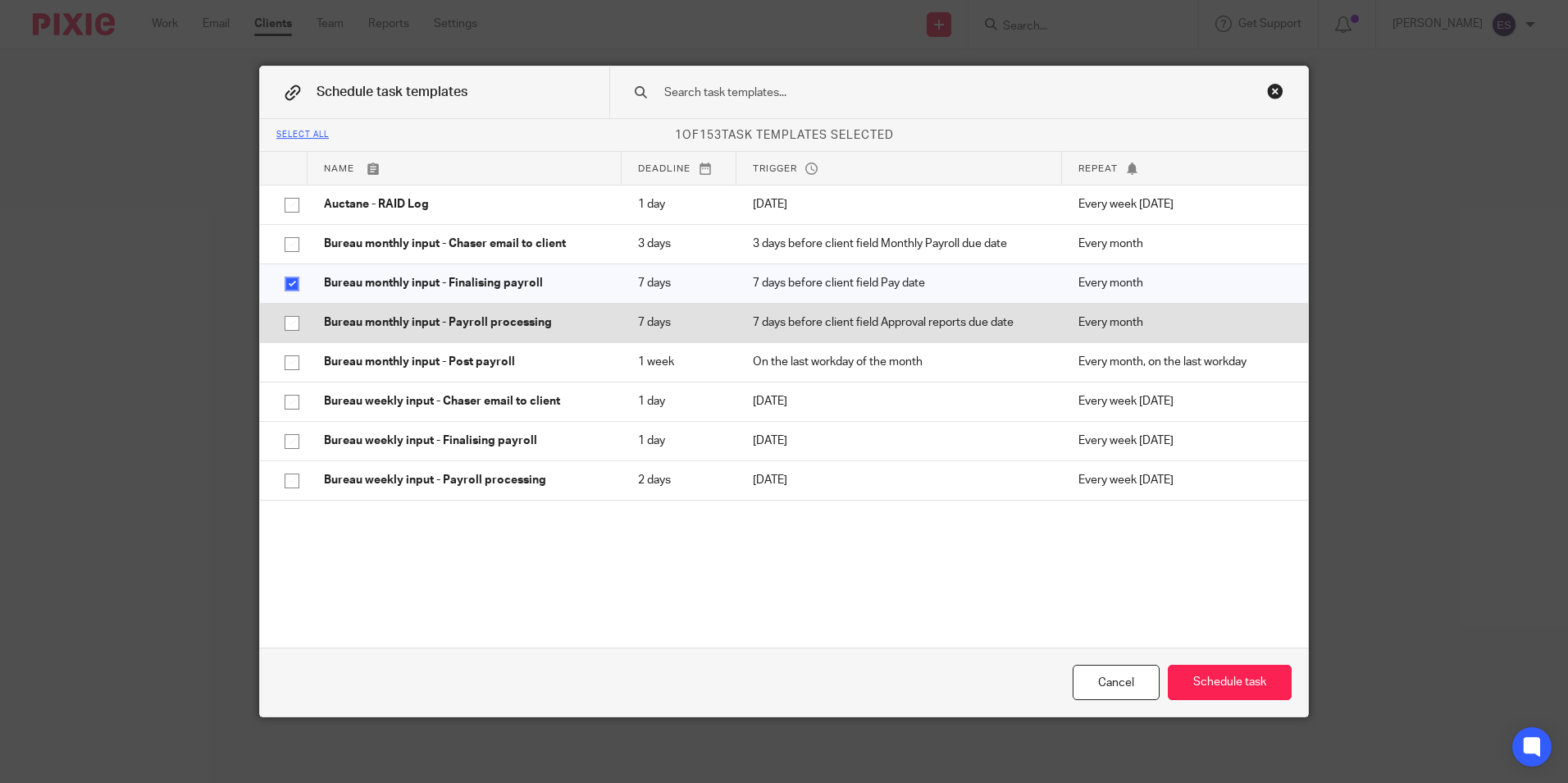
click at [284, 318] on input "checkbox" at bounding box center [292, 323] width 31 height 32
checkbox input "true"
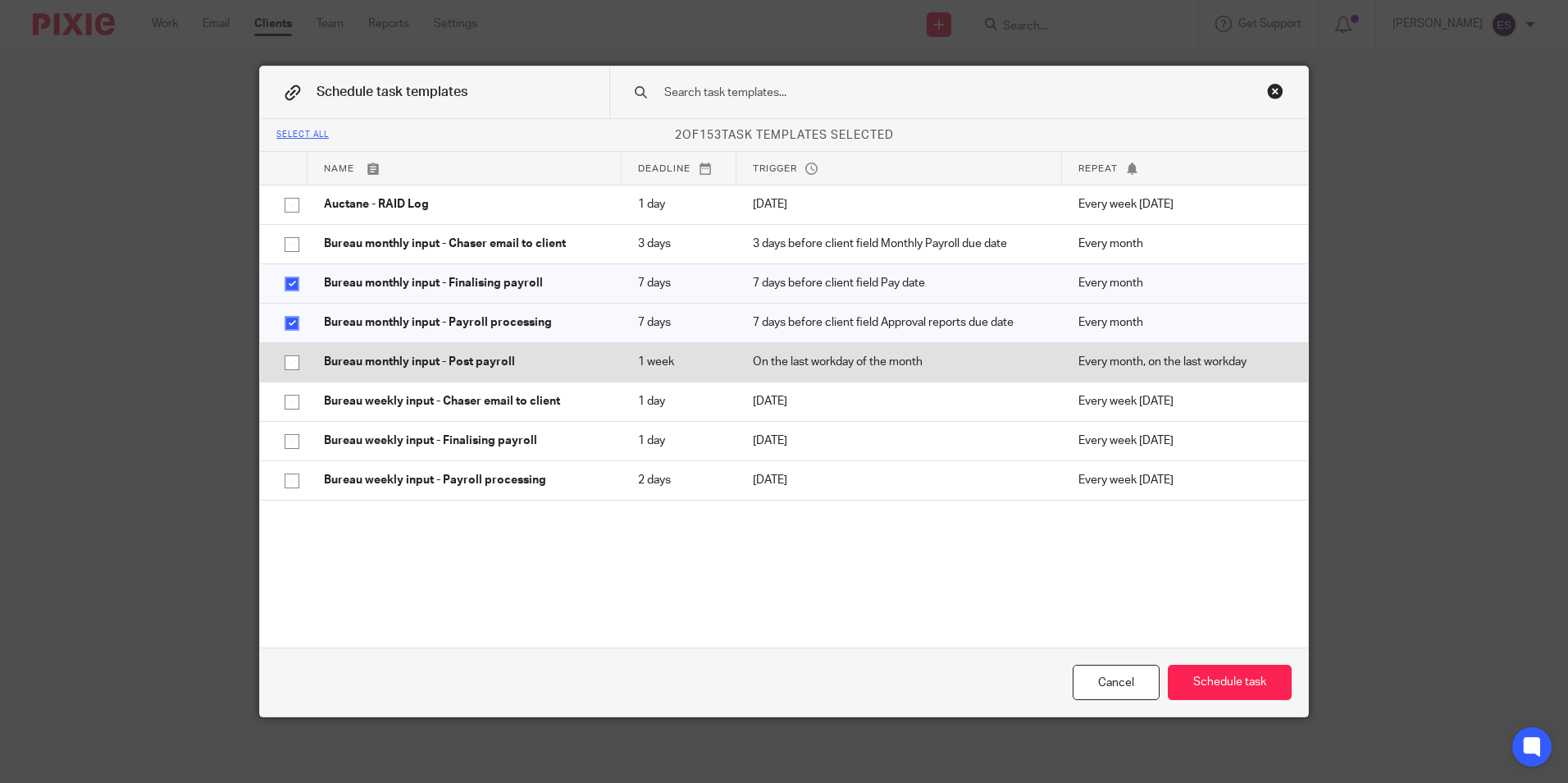
click at [282, 360] on input "checkbox" at bounding box center [292, 362] width 31 height 32
checkbox input "true"
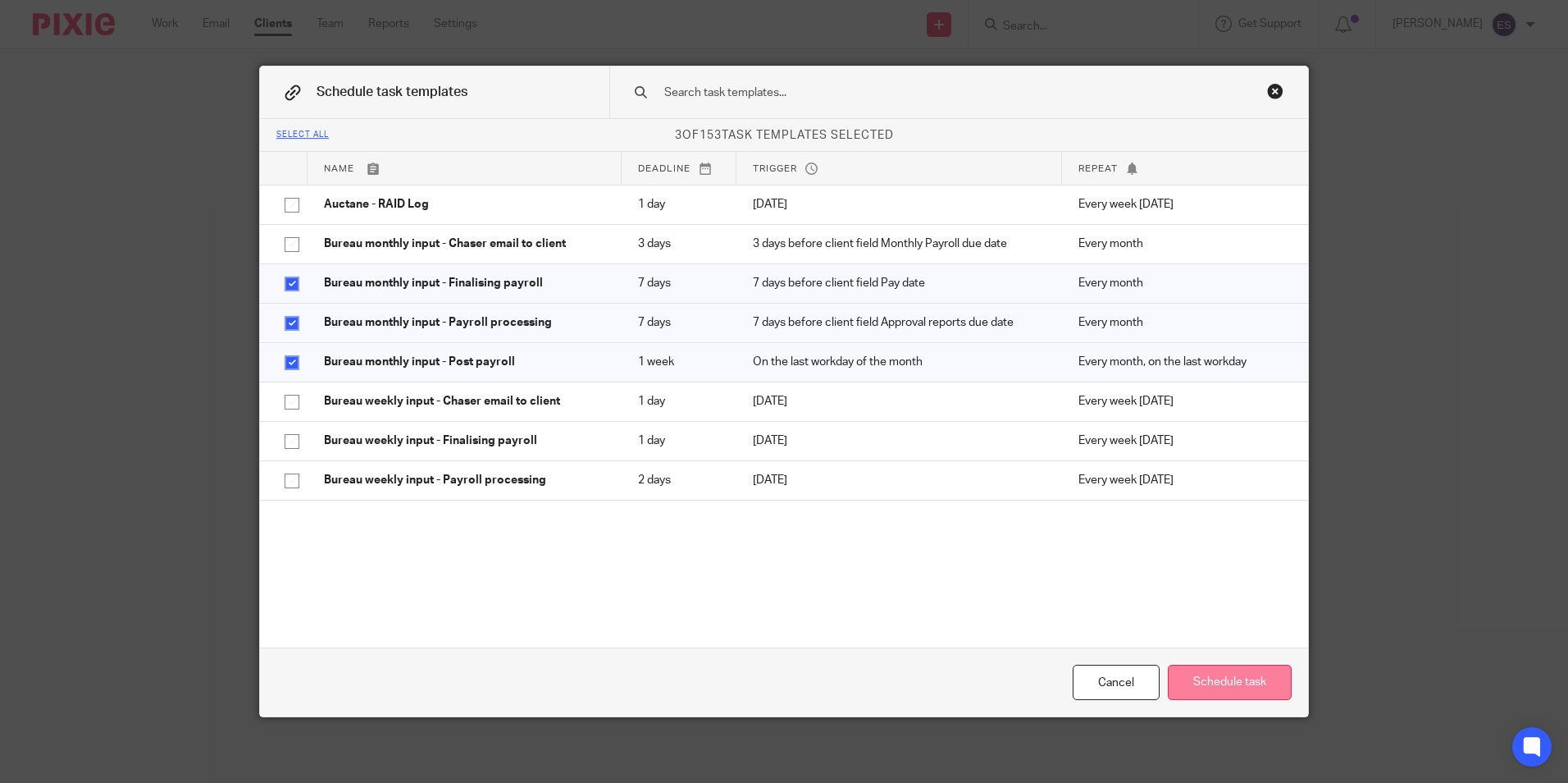
click at [1223, 690] on button "Schedule task" at bounding box center [1230, 682] width 124 height 35
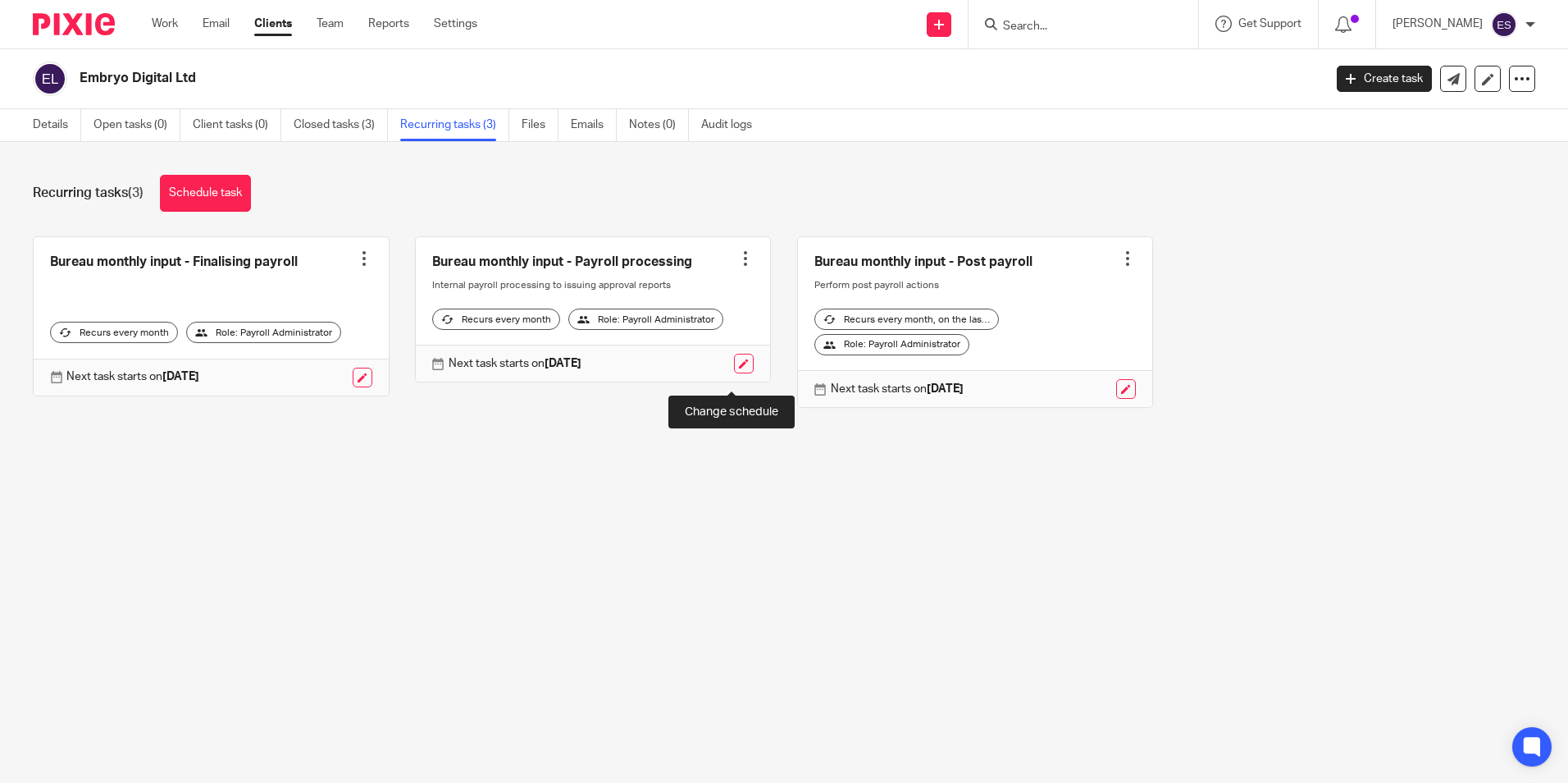
click at [734, 373] on link at bounding box center [743, 363] width 20 height 20
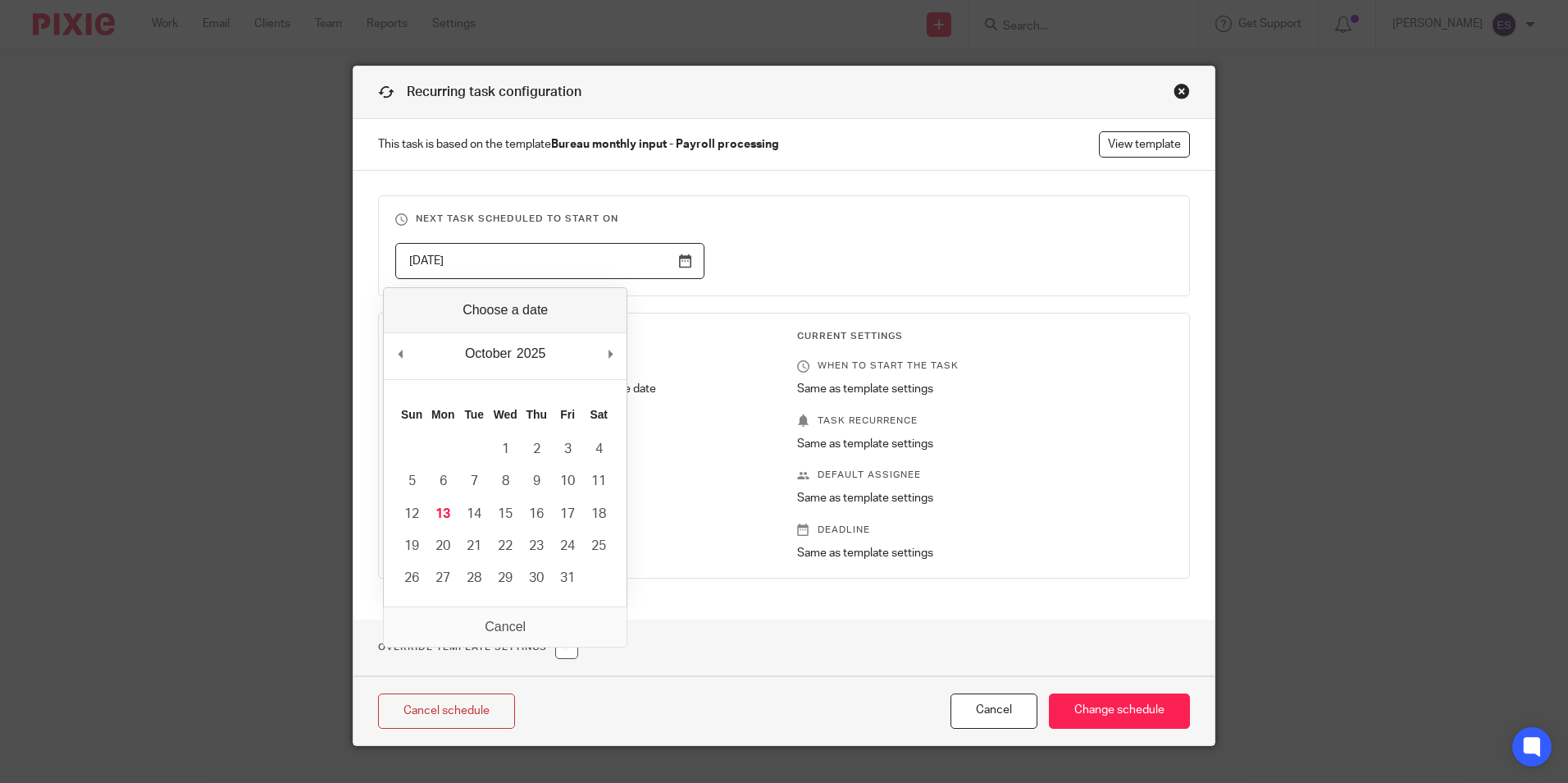
click at [688, 266] on input "2025-11-11" at bounding box center [550, 261] width 309 height 37
type input "2025-11-14"
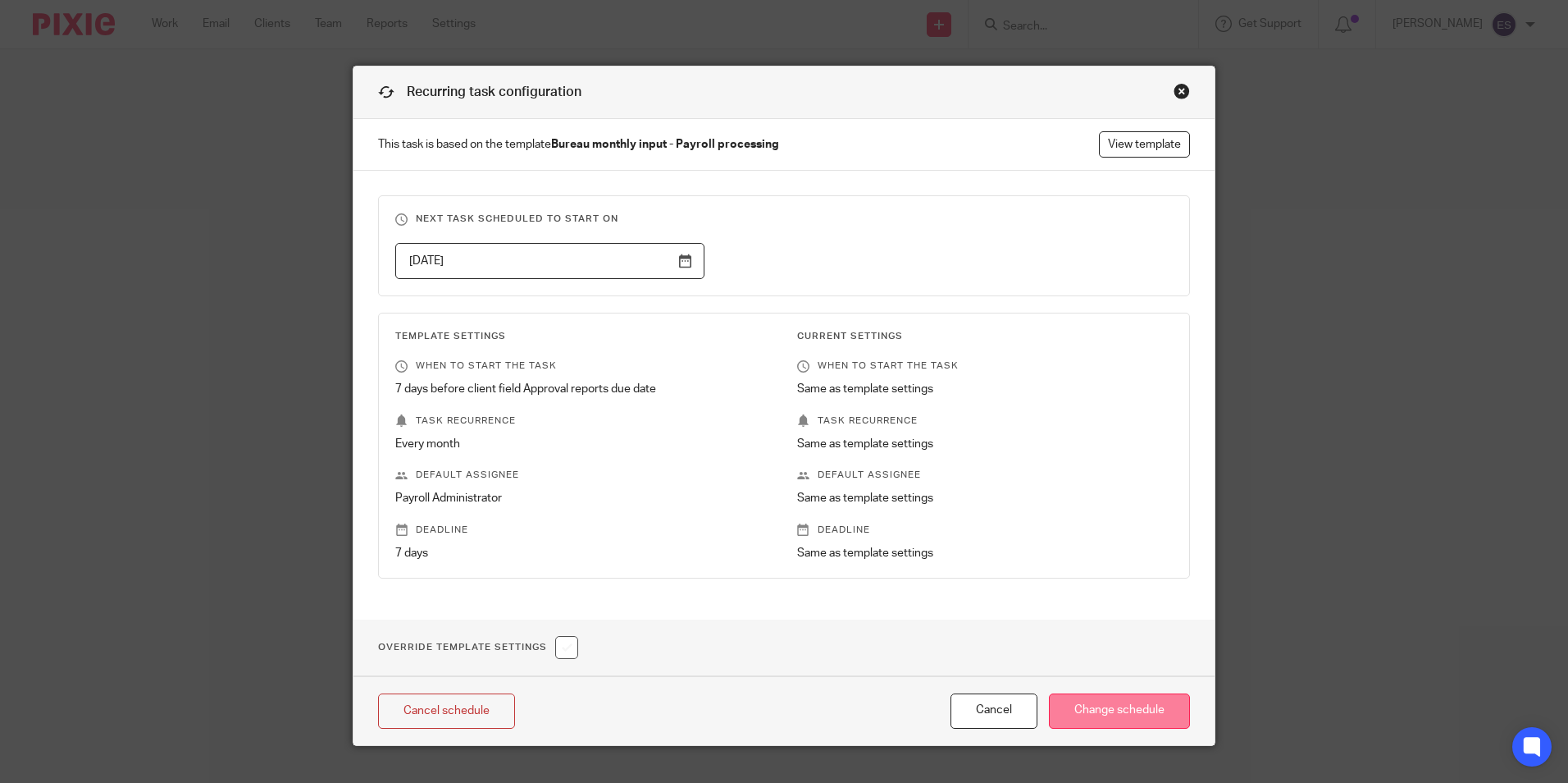
click at [1151, 707] on input "Change schedule" at bounding box center [1119, 710] width 141 height 35
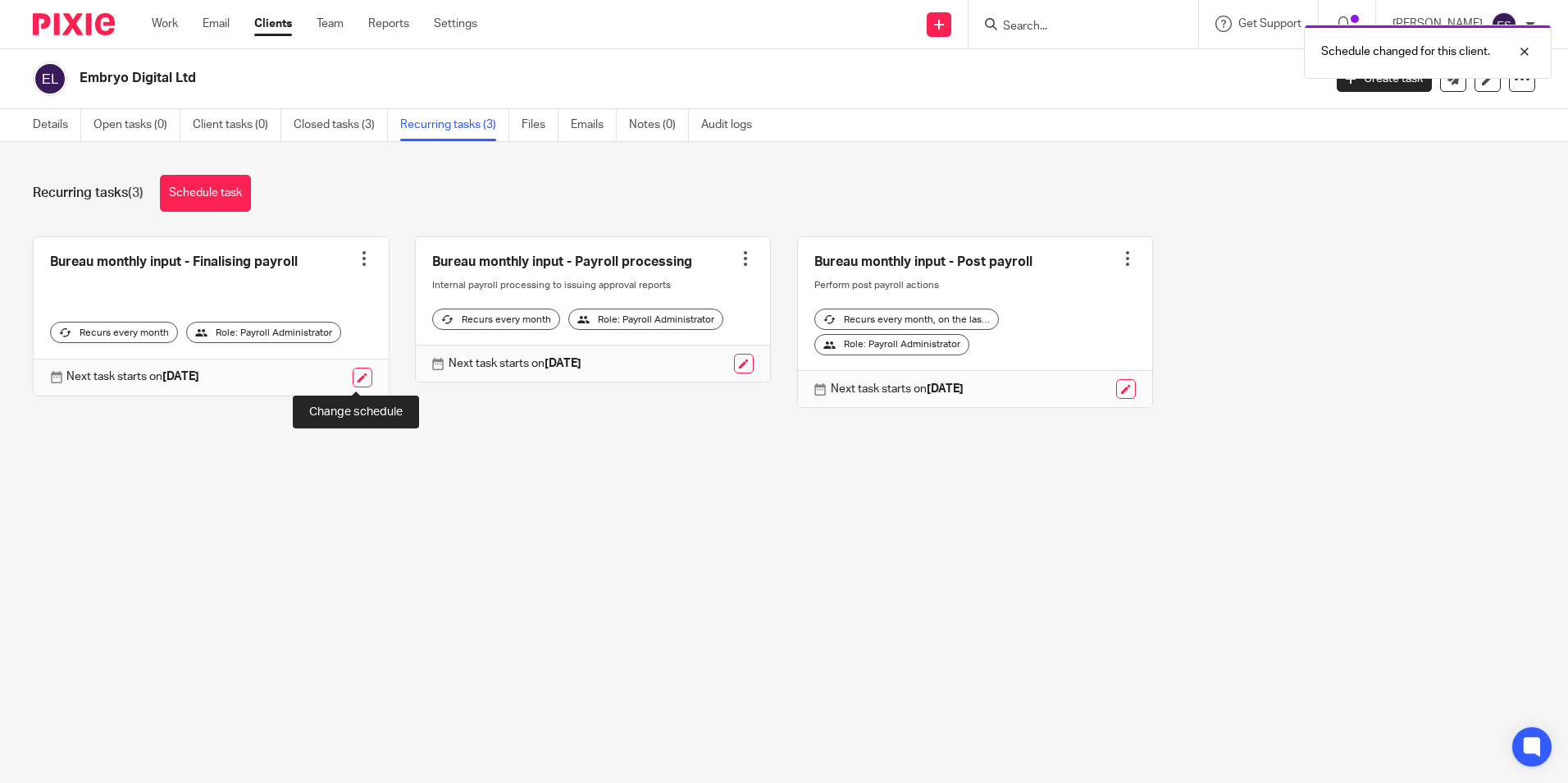
click at [353, 377] on link at bounding box center [362, 377] width 20 height 20
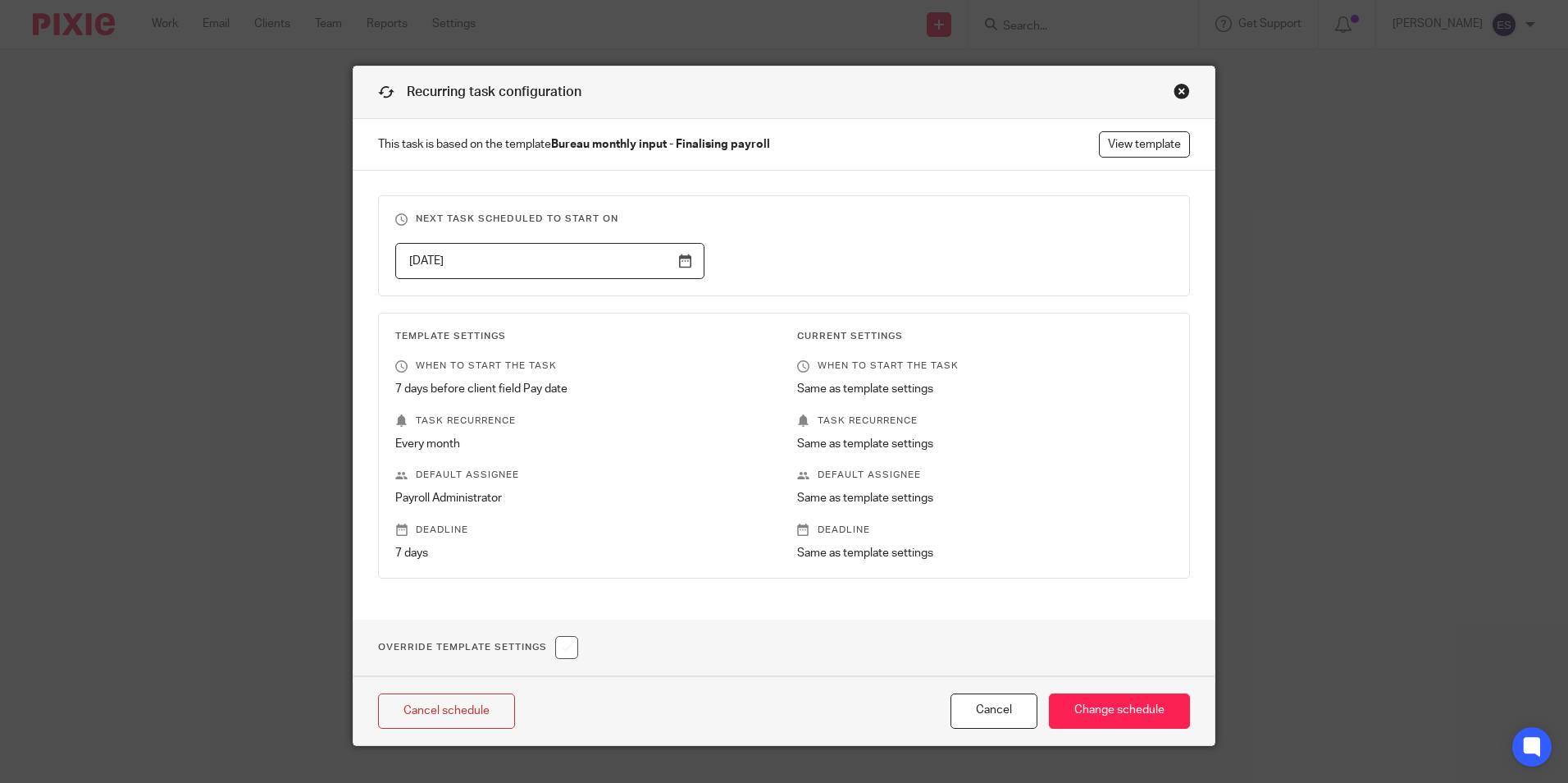
click at [690, 260] on input "[DATE]" at bounding box center [550, 261] width 309 height 37
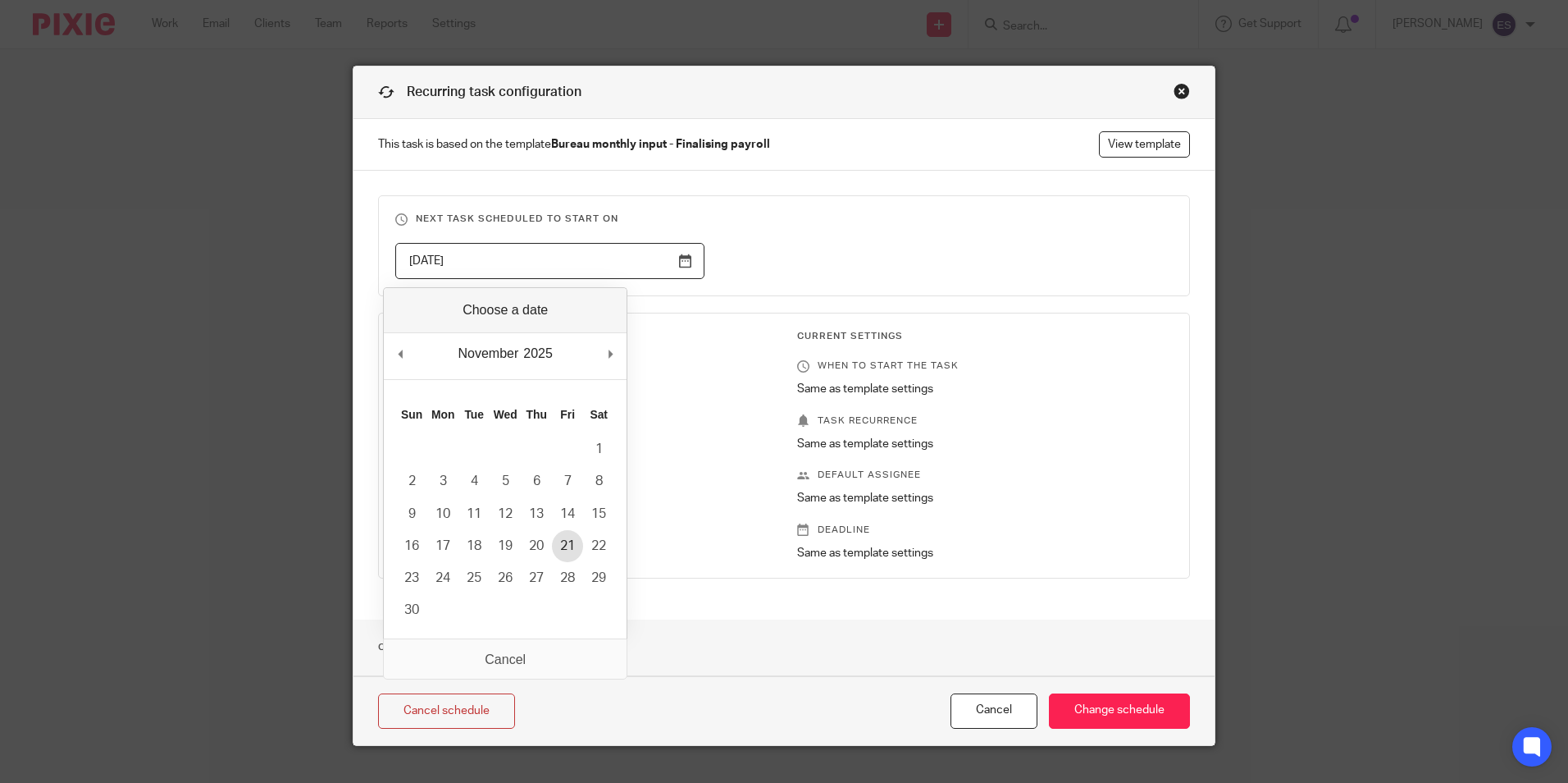
type input "2025-11-21"
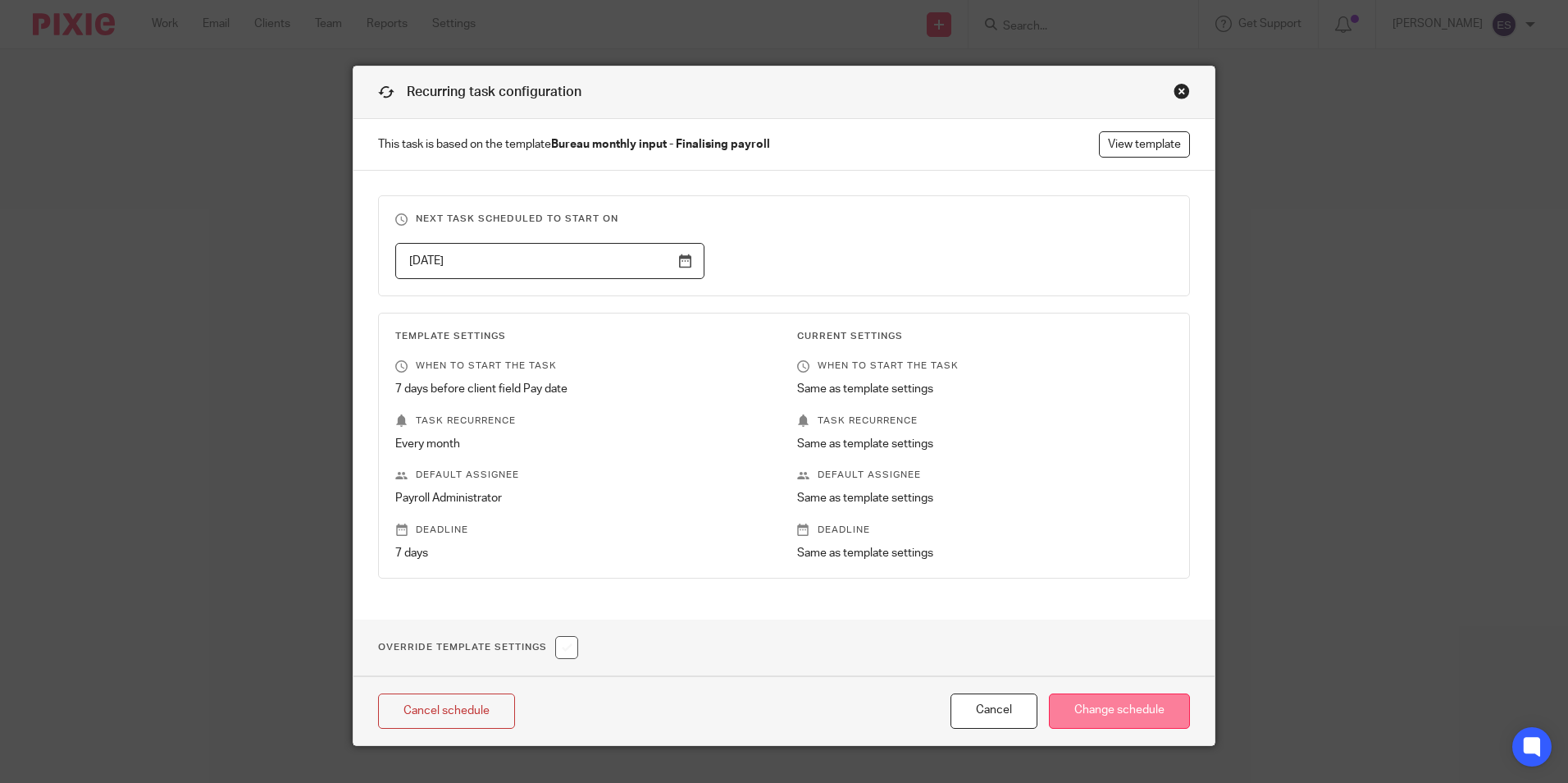
click at [1138, 703] on input "Change schedule" at bounding box center [1119, 710] width 141 height 35
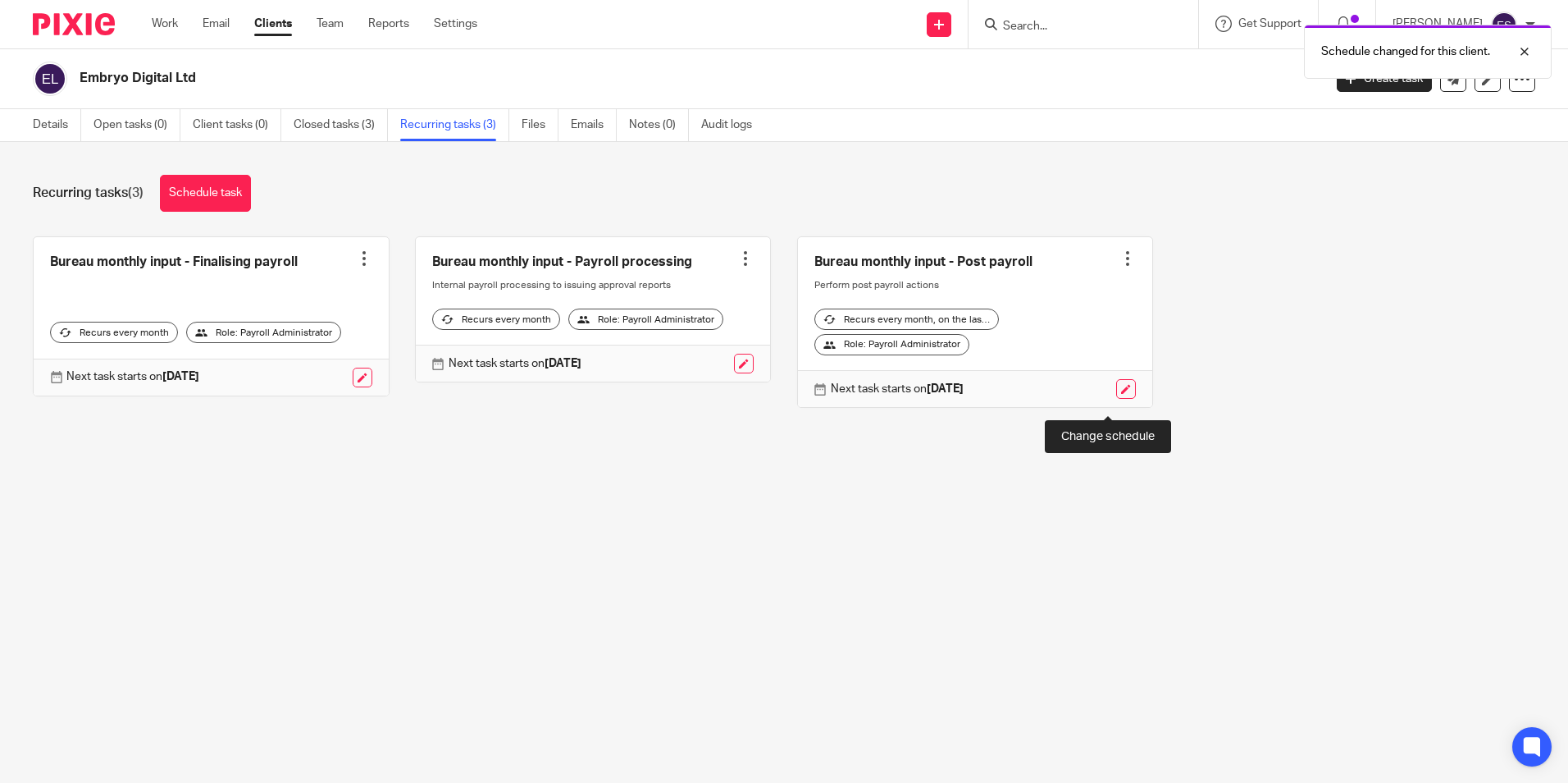
click at [1116, 399] on link at bounding box center [1125, 389] width 20 height 20
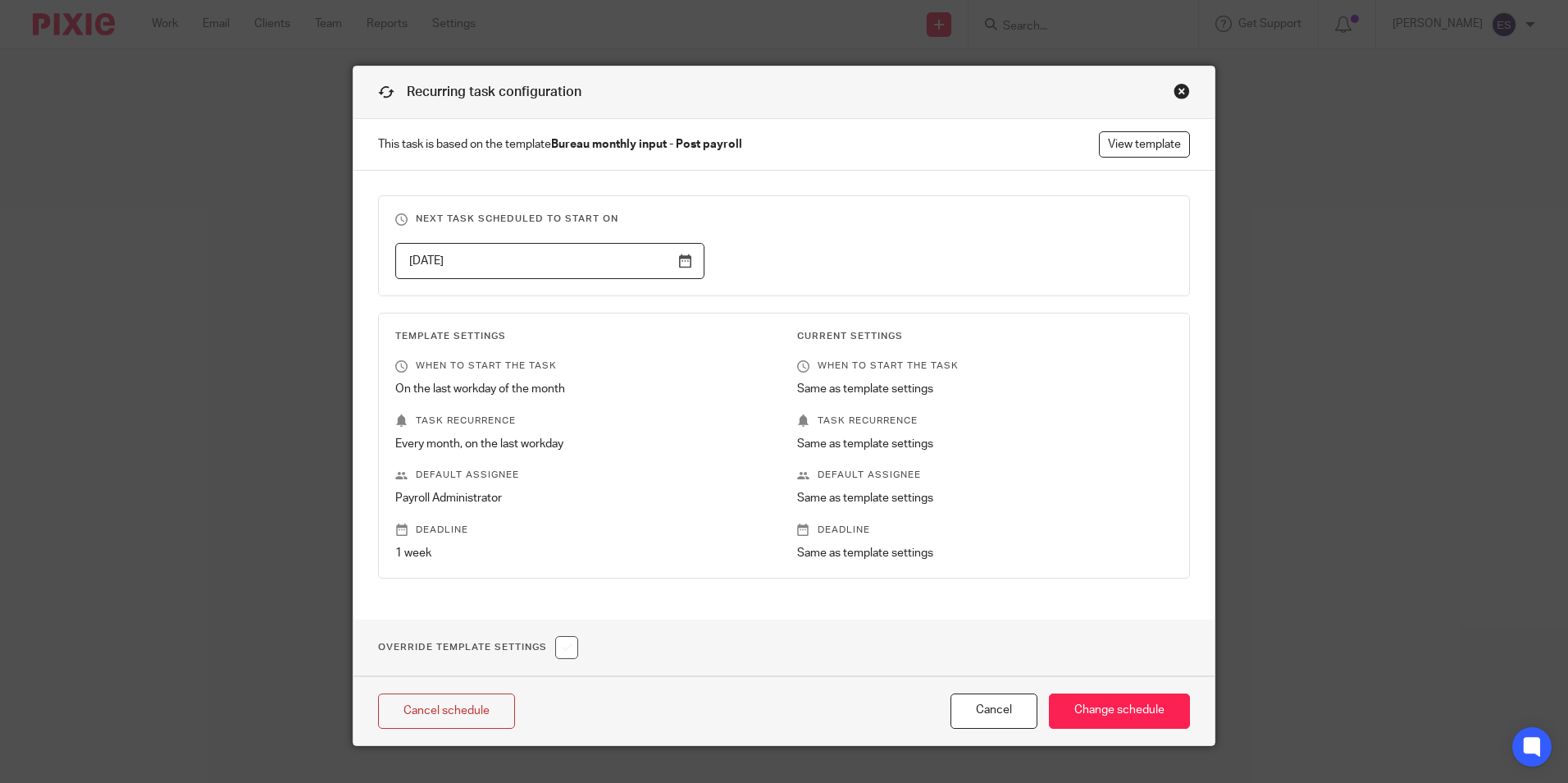
click at [686, 260] on input "2025-10-31" at bounding box center [550, 261] width 309 height 37
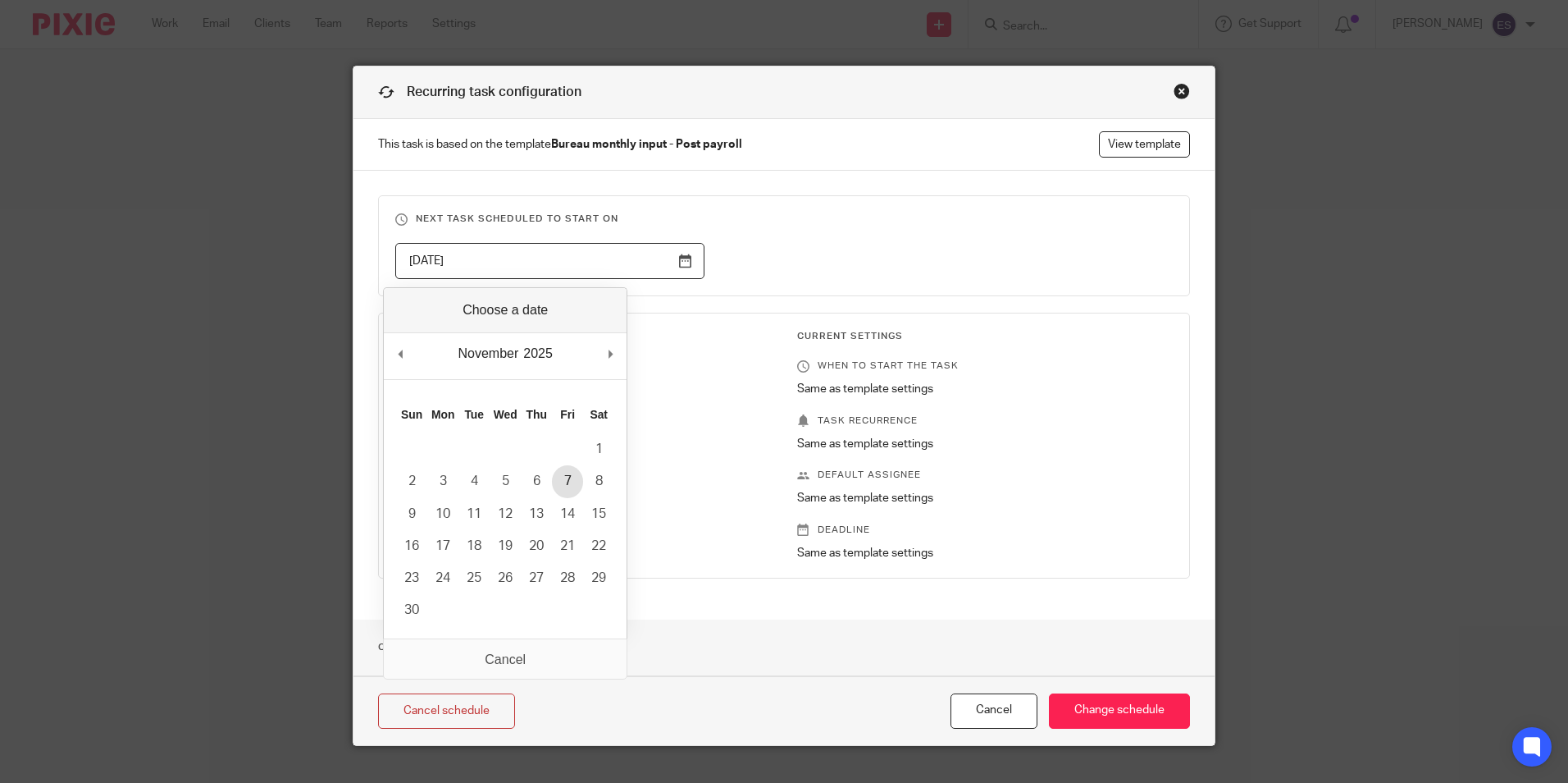
type input "2025-11-07"
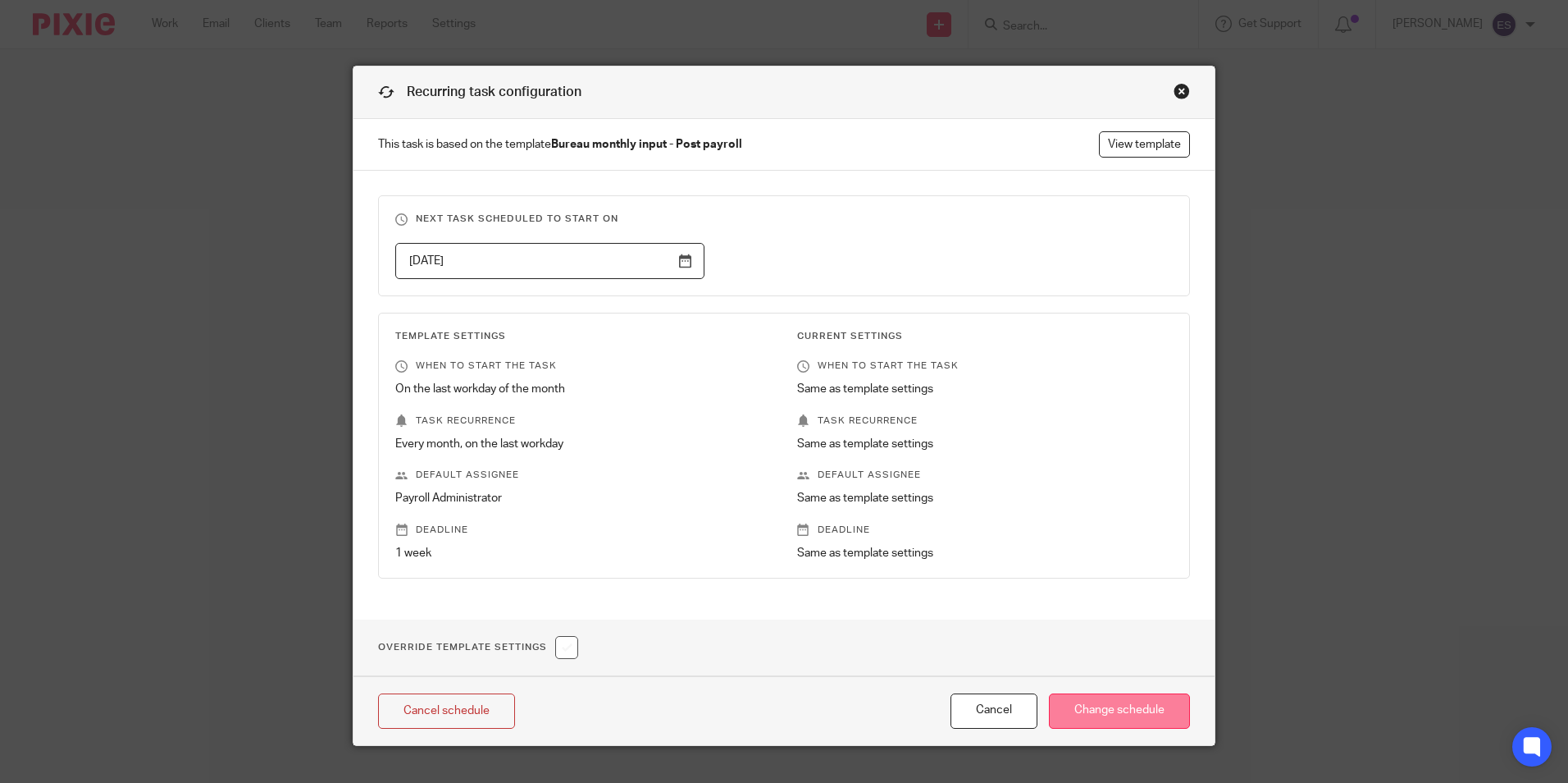
click at [1139, 710] on input "Change schedule" at bounding box center [1119, 710] width 141 height 35
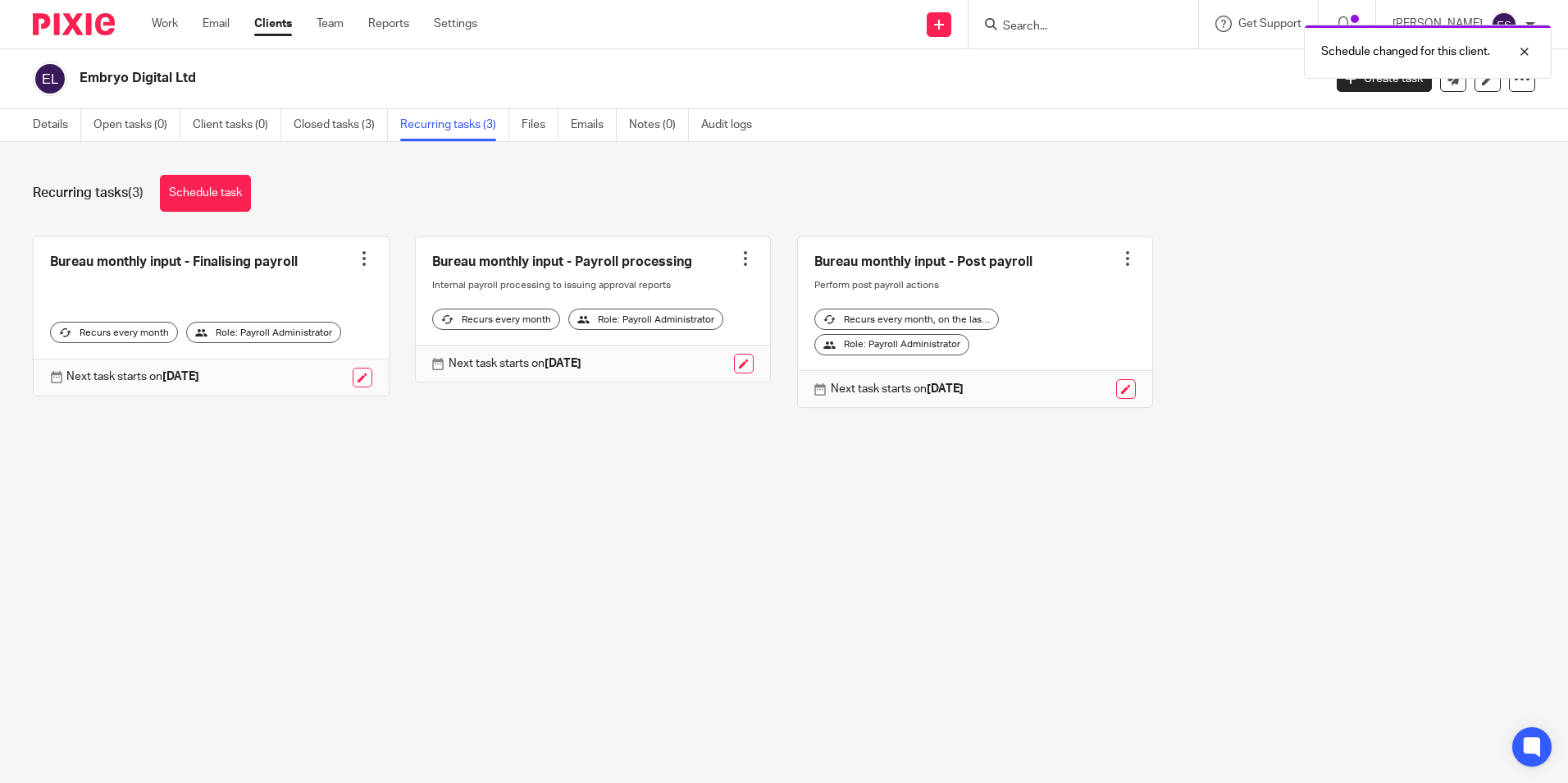
click at [1056, 29] on div "Schedule changed for this client." at bounding box center [1167, 47] width 767 height 62
click at [1059, 20] on div "Schedule changed for this client." at bounding box center [1167, 47] width 767 height 62
click at [1038, 23] on div "Schedule changed for this client." at bounding box center [1167, 47] width 767 height 62
click at [1528, 52] on div at bounding box center [1512, 52] width 44 height 20
click at [1045, 24] on input "Search" at bounding box center [1075, 27] width 148 height 14
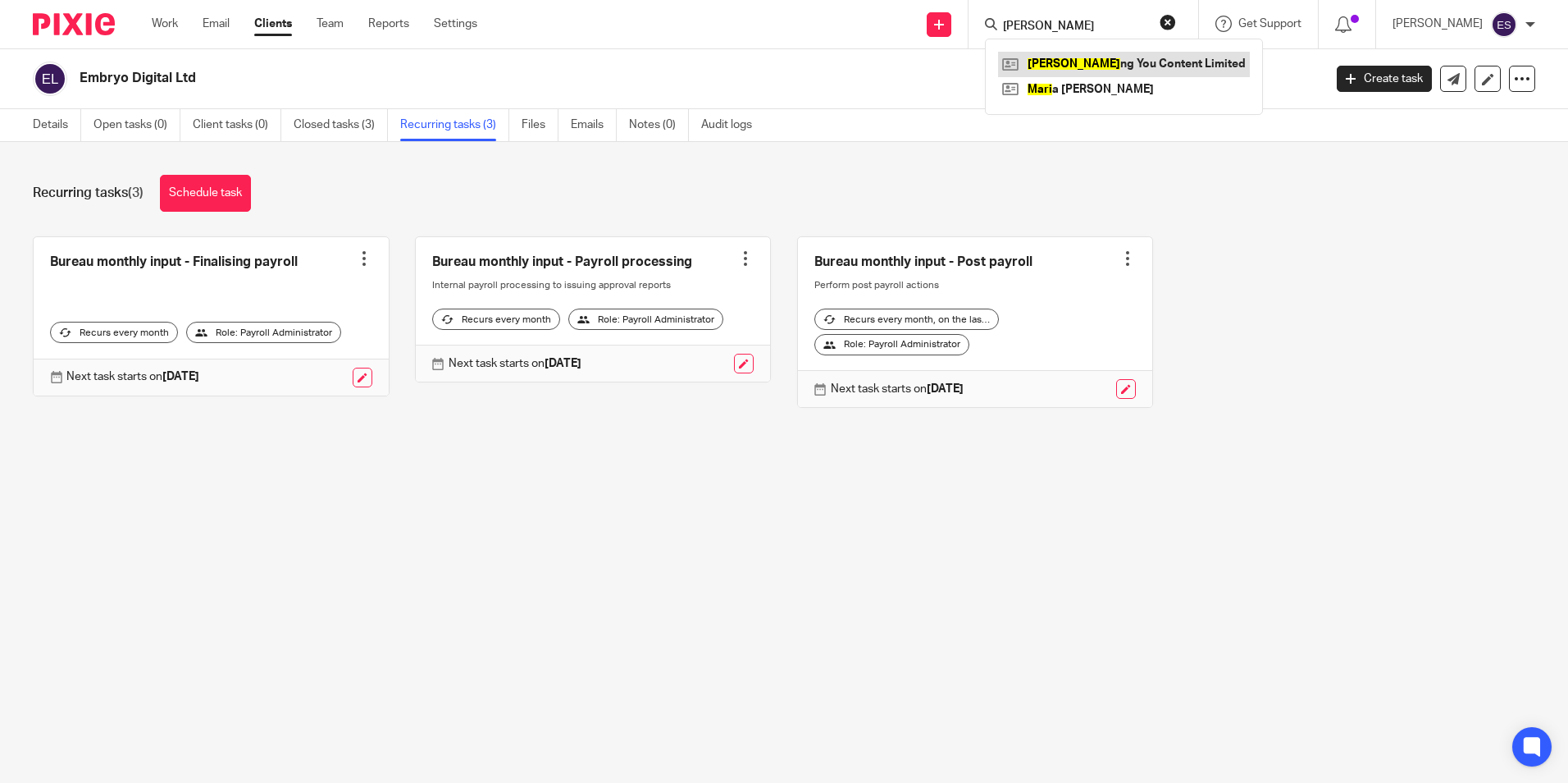
type input "maki"
click at [1081, 53] on link at bounding box center [1124, 64] width 252 height 25
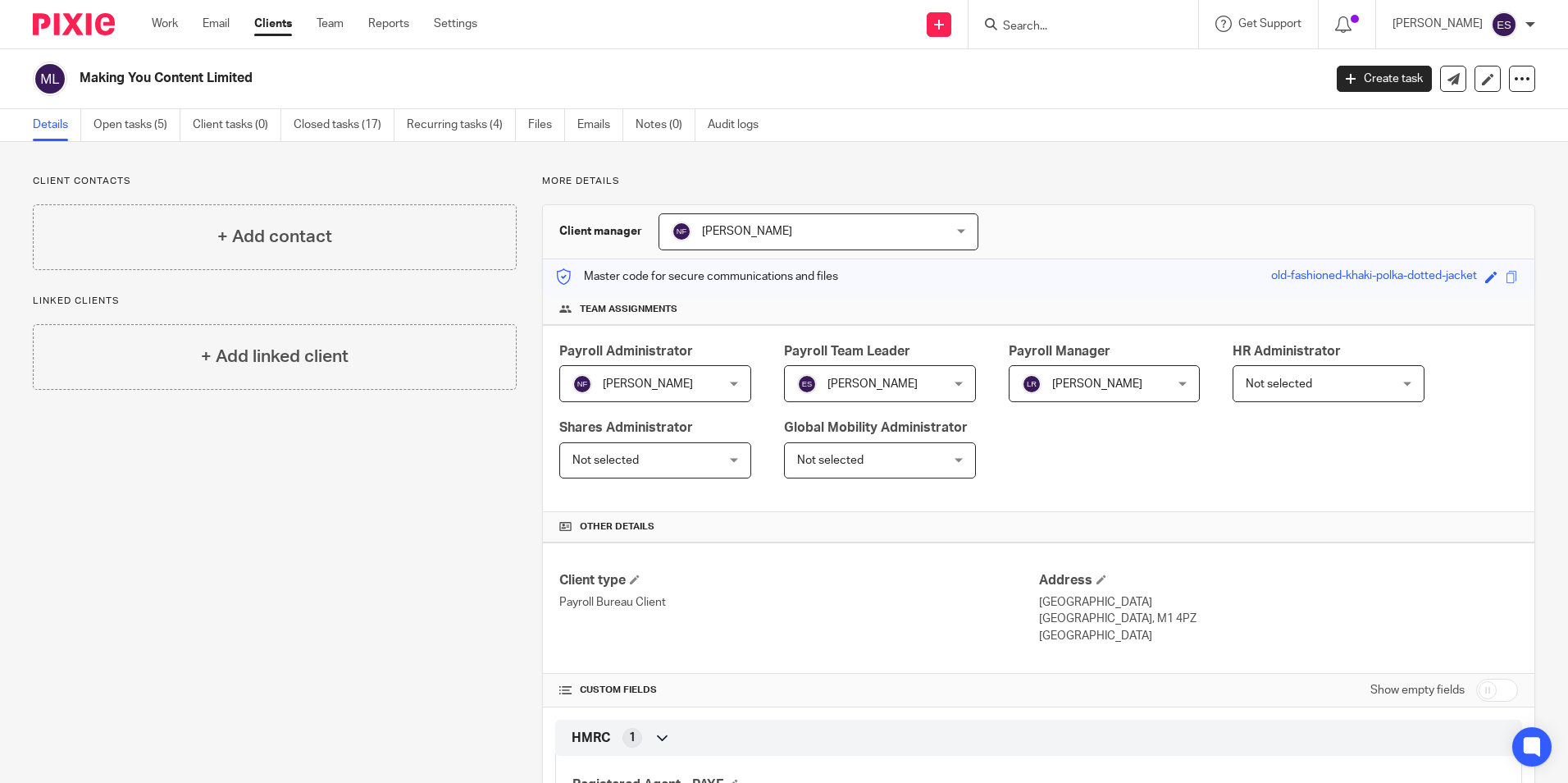
click at [1077, 28] on input "Search" at bounding box center [1075, 27] width 148 height 14
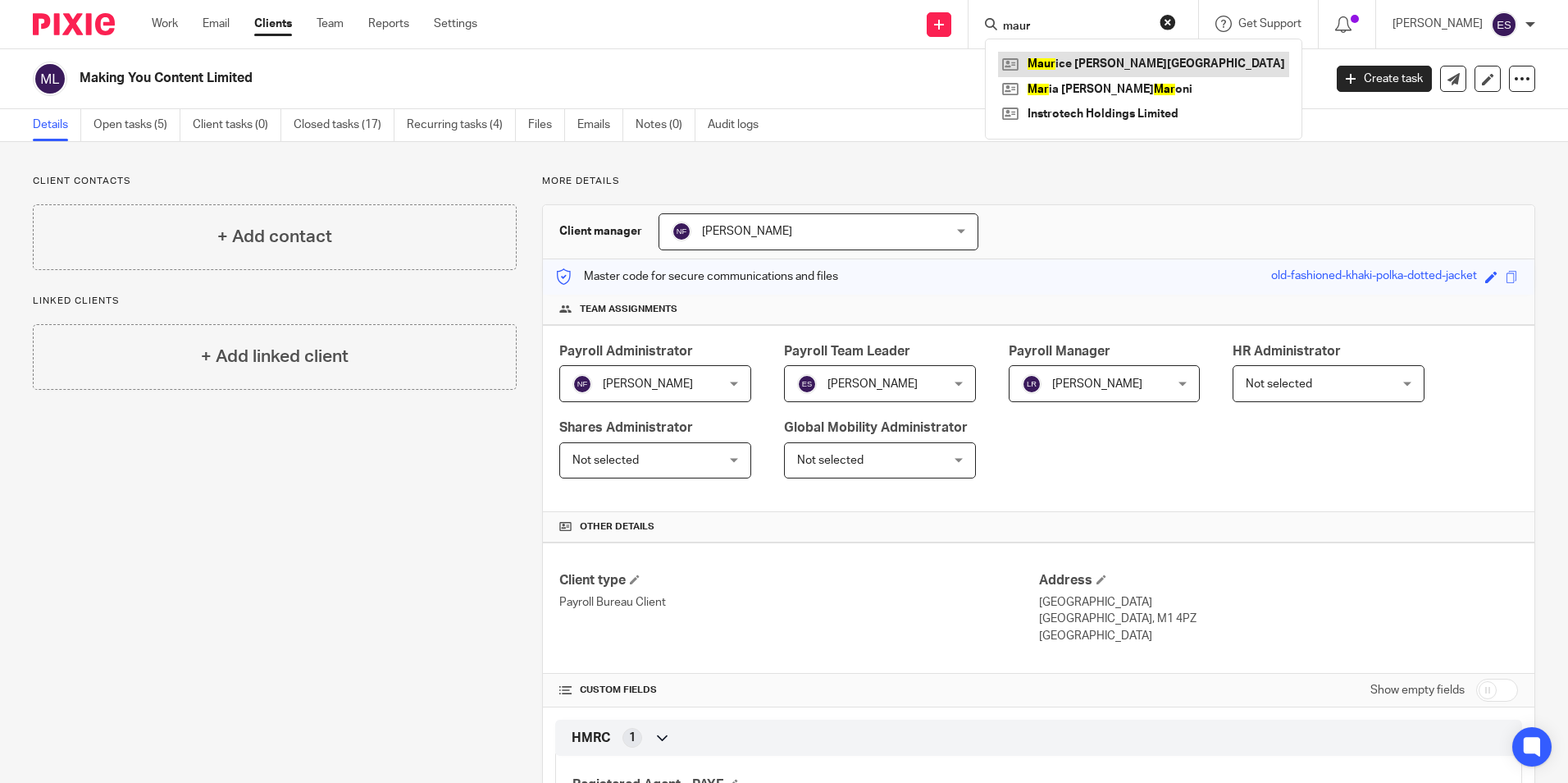
type input "maur"
click at [1098, 69] on link at bounding box center [1143, 64] width 291 height 25
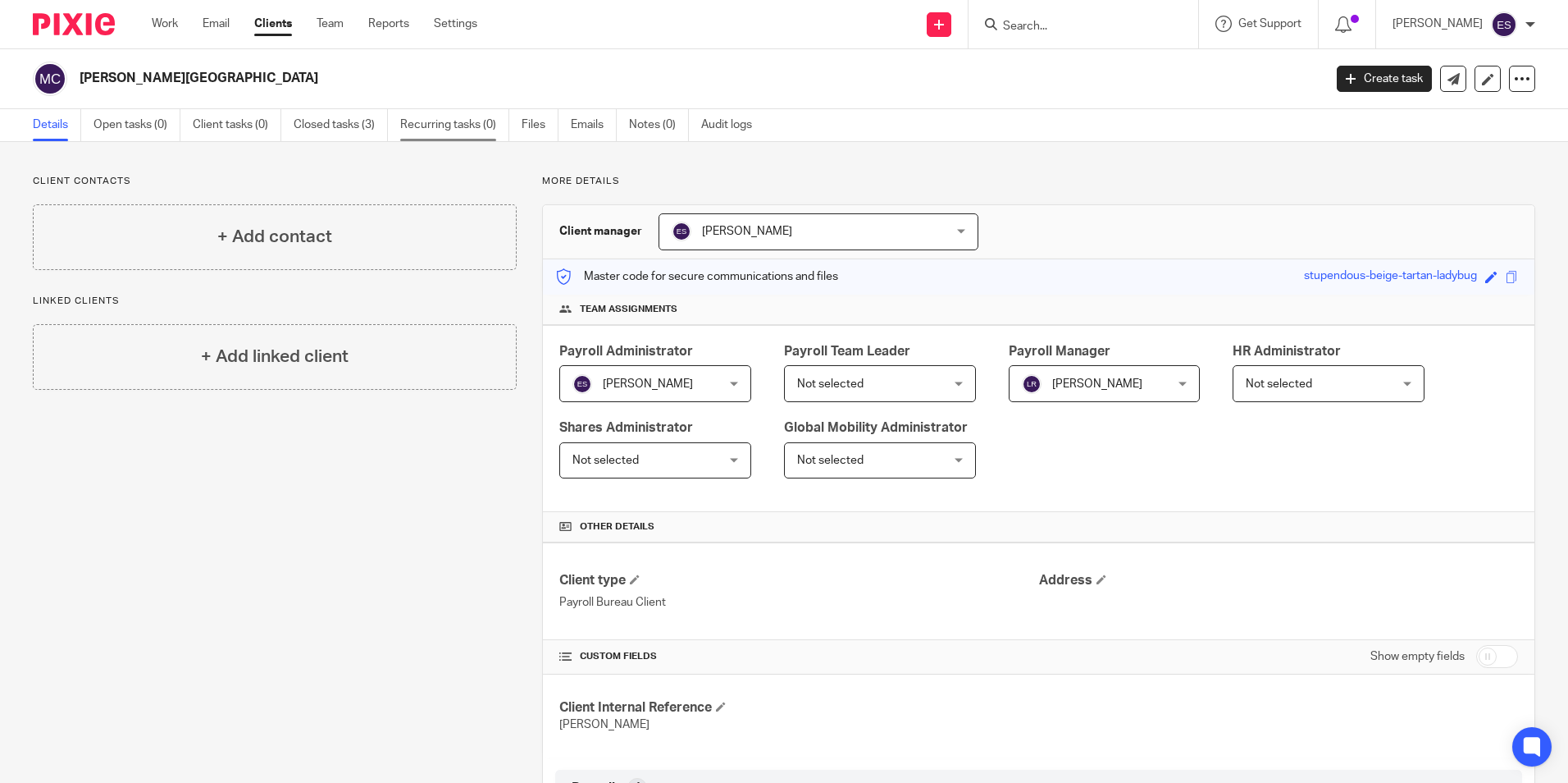
click at [459, 131] on link "Recurring tasks (0)" at bounding box center [454, 125] width 109 height 32
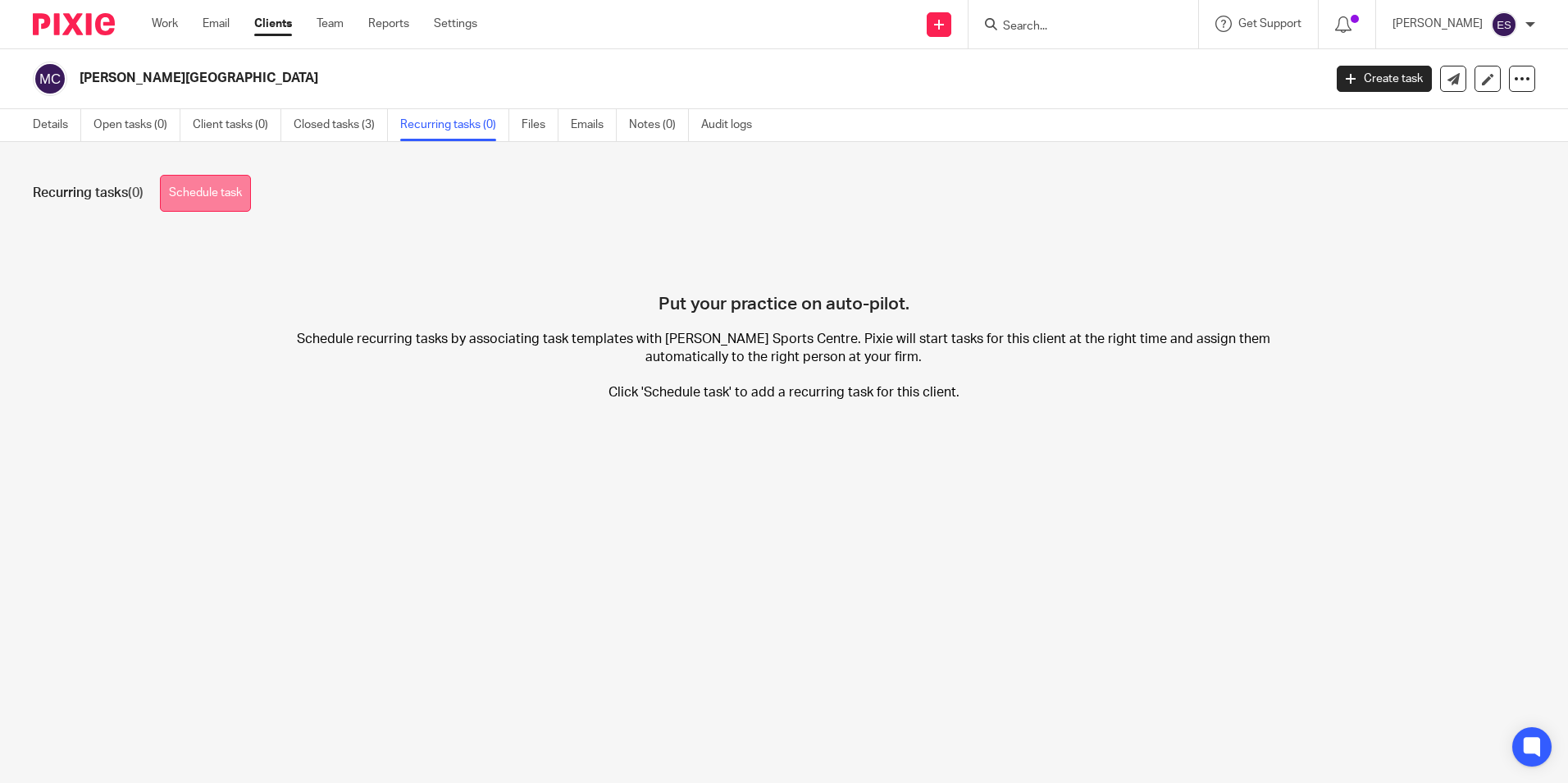
click at [206, 207] on link "Schedule task" at bounding box center [205, 193] width 91 height 37
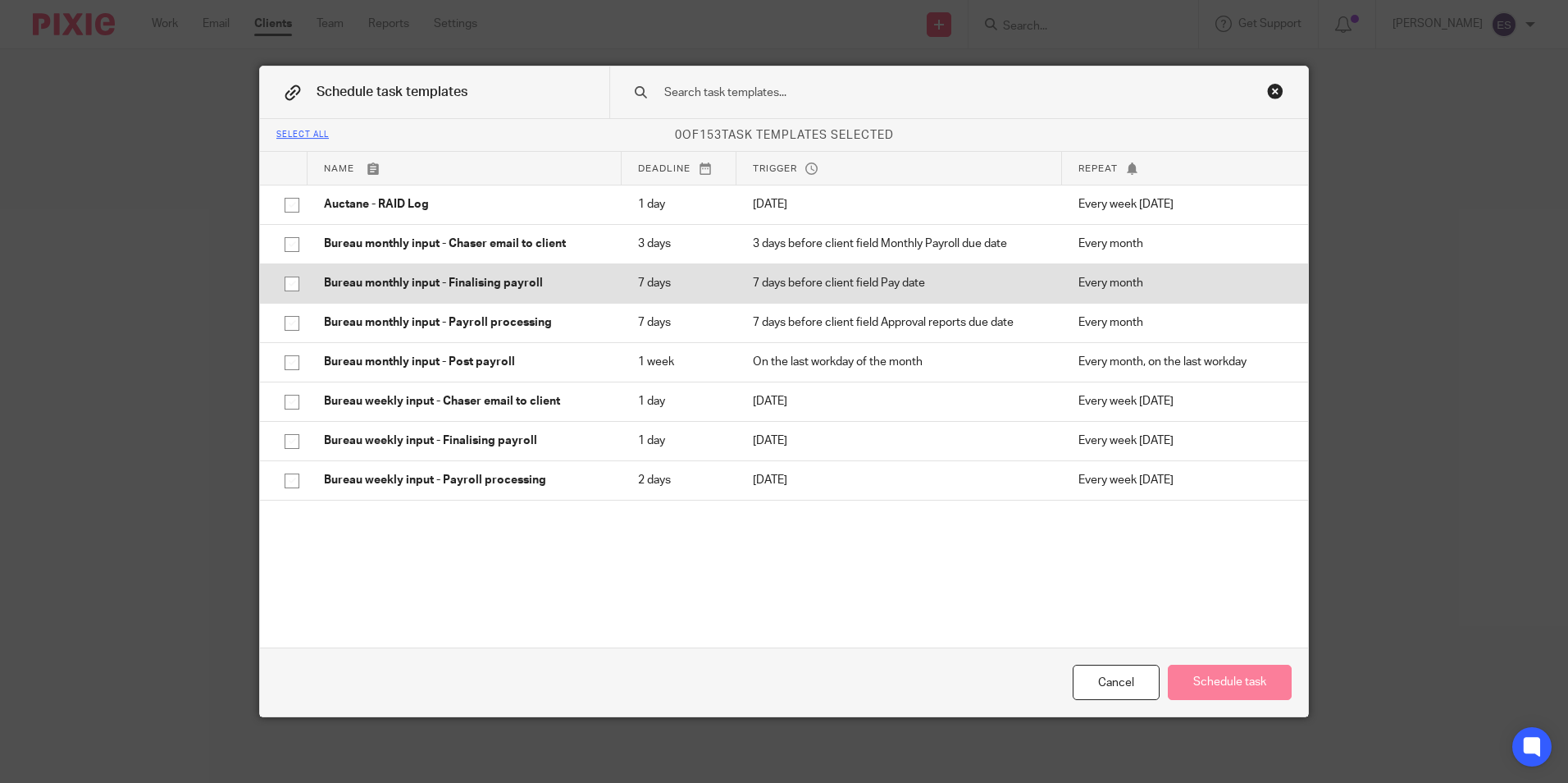
click at [281, 282] on input "checkbox" at bounding box center [292, 284] width 31 height 32
checkbox input "true"
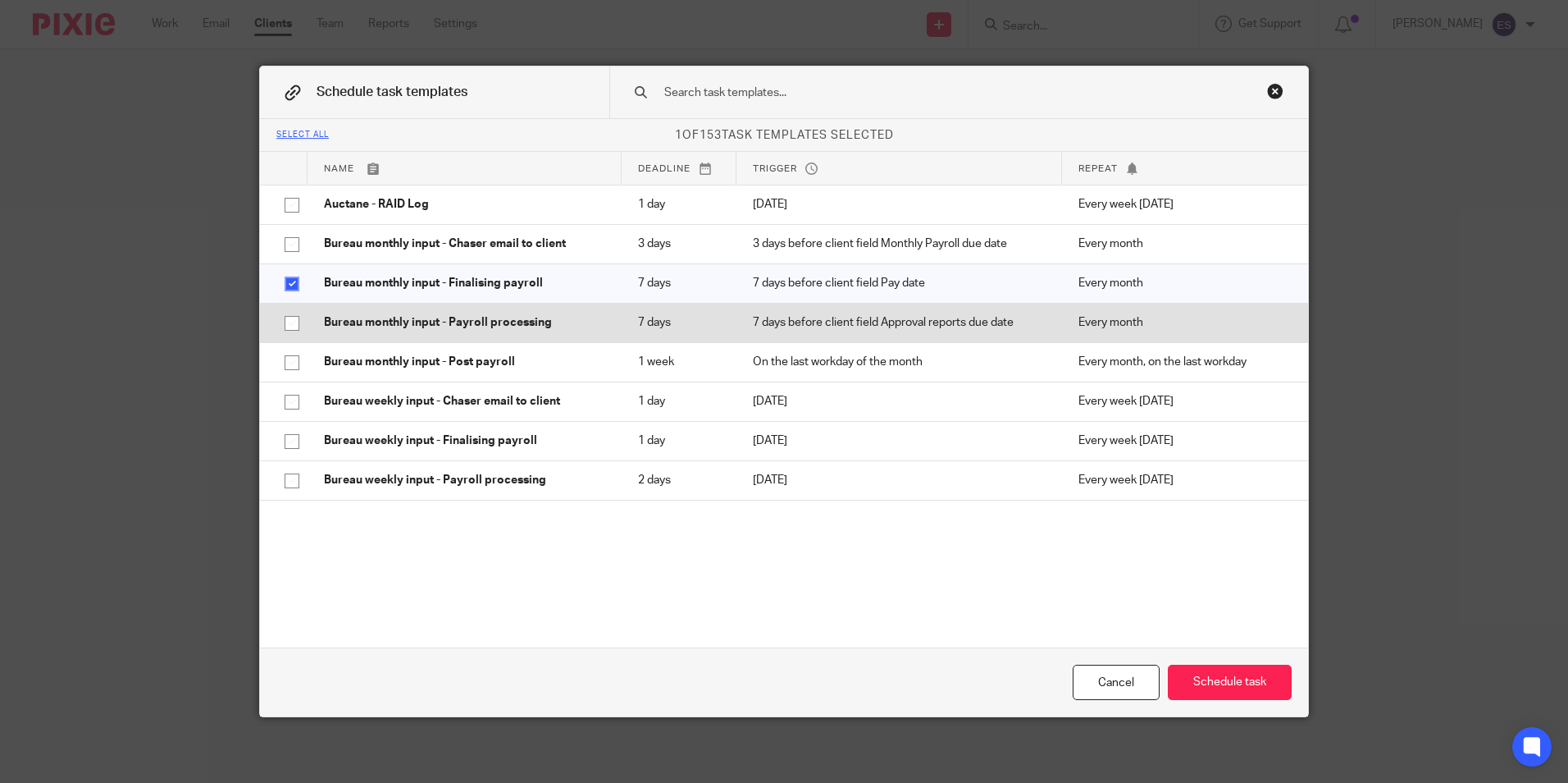
click at [288, 324] on input "checkbox" at bounding box center [292, 323] width 31 height 32
checkbox input "true"
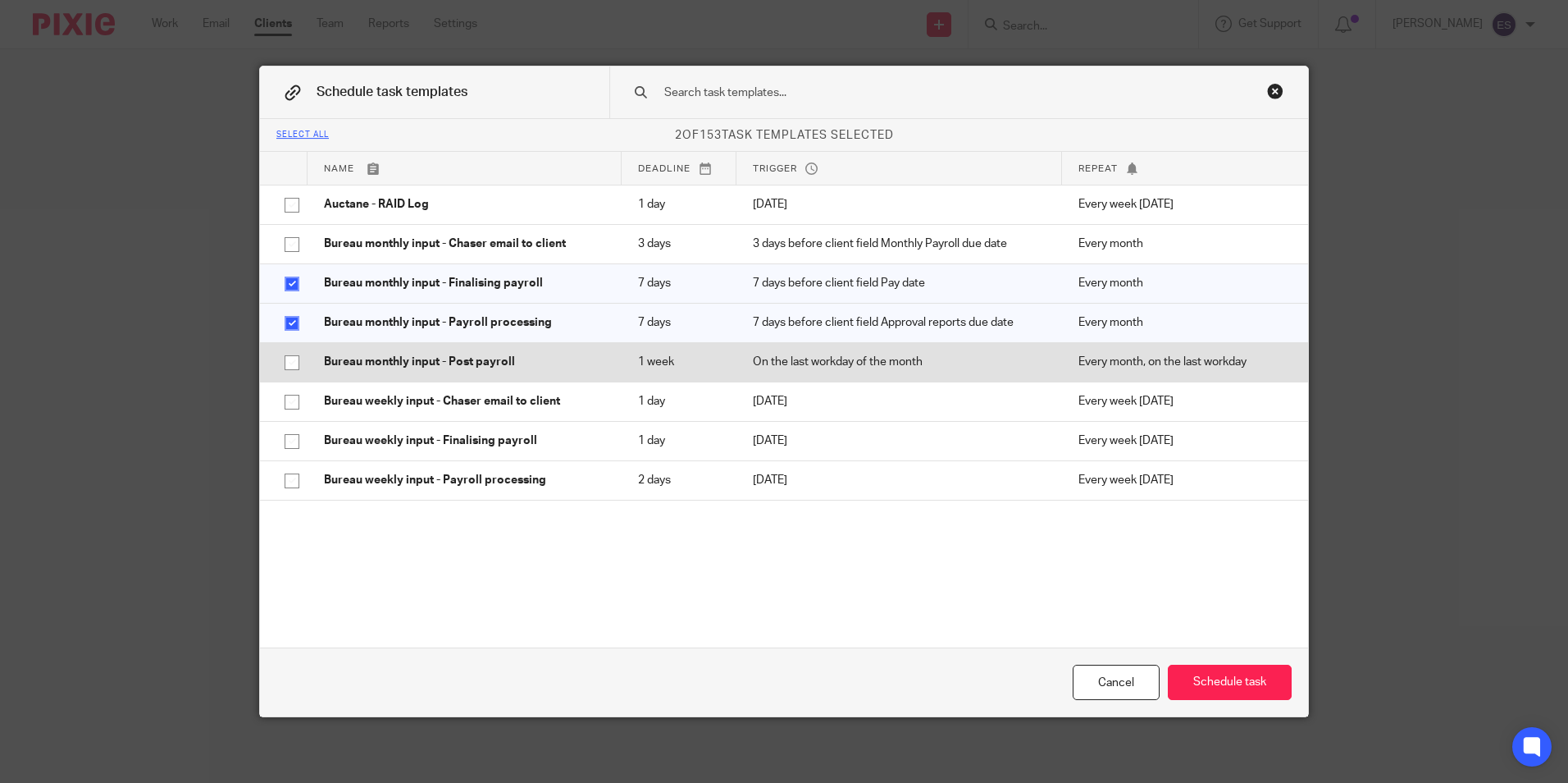
click at [291, 362] on input "checkbox" at bounding box center [292, 362] width 31 height 32
checkbox input "true"
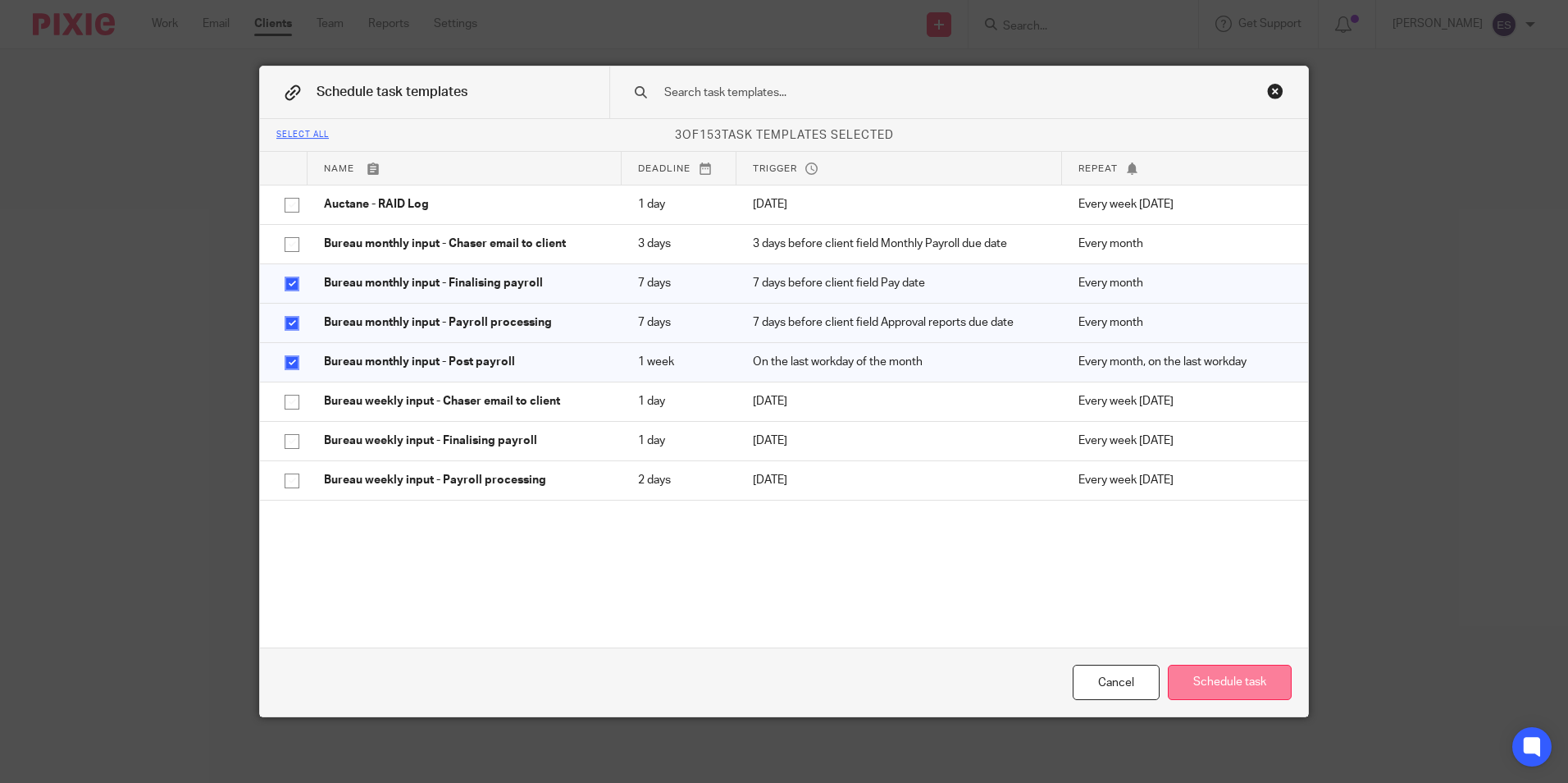
click at [1214, 682] on button "Schedule task" at bounding box center [1230, 682] width 124 height 35
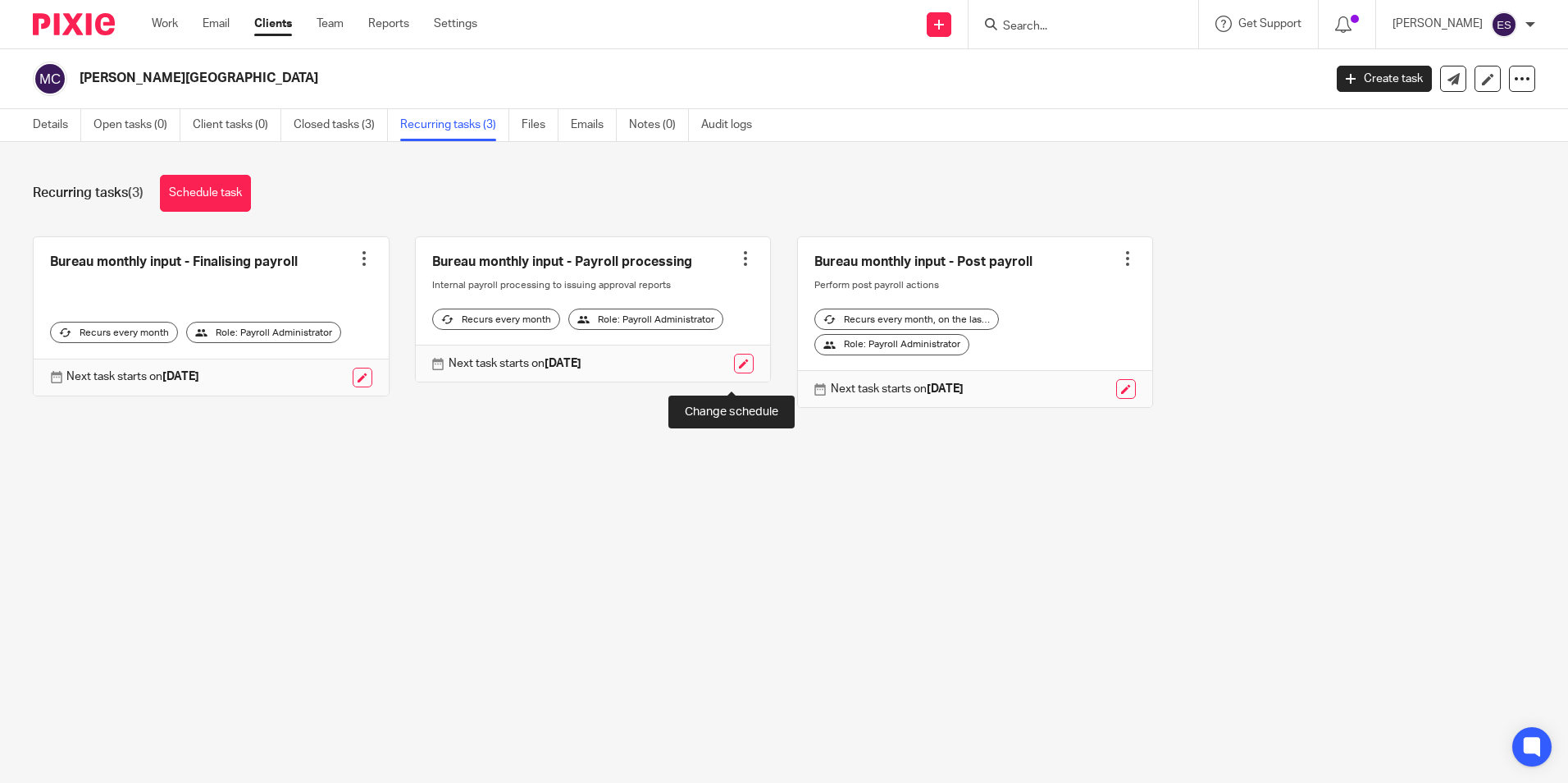
click at [734, 372] on link at bounding box center [743, 363] width 20 height 20
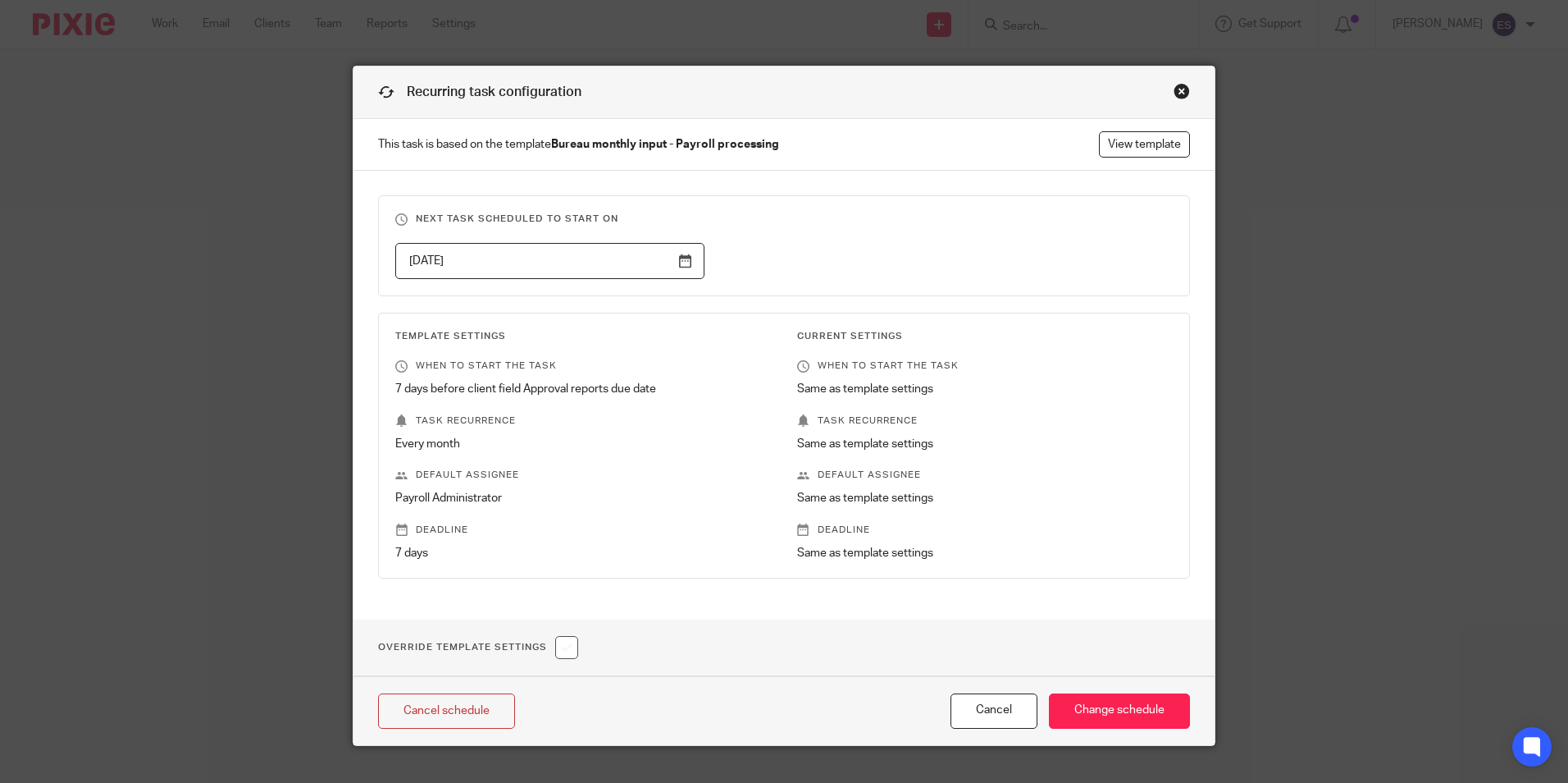
click at [681, 260] on input "2025-10-18" at bounding box center [550, 261] width 309 height 37
click at [679, 264] on input "2025-10-27" at bounding box center [550, 261] width 309 height 37
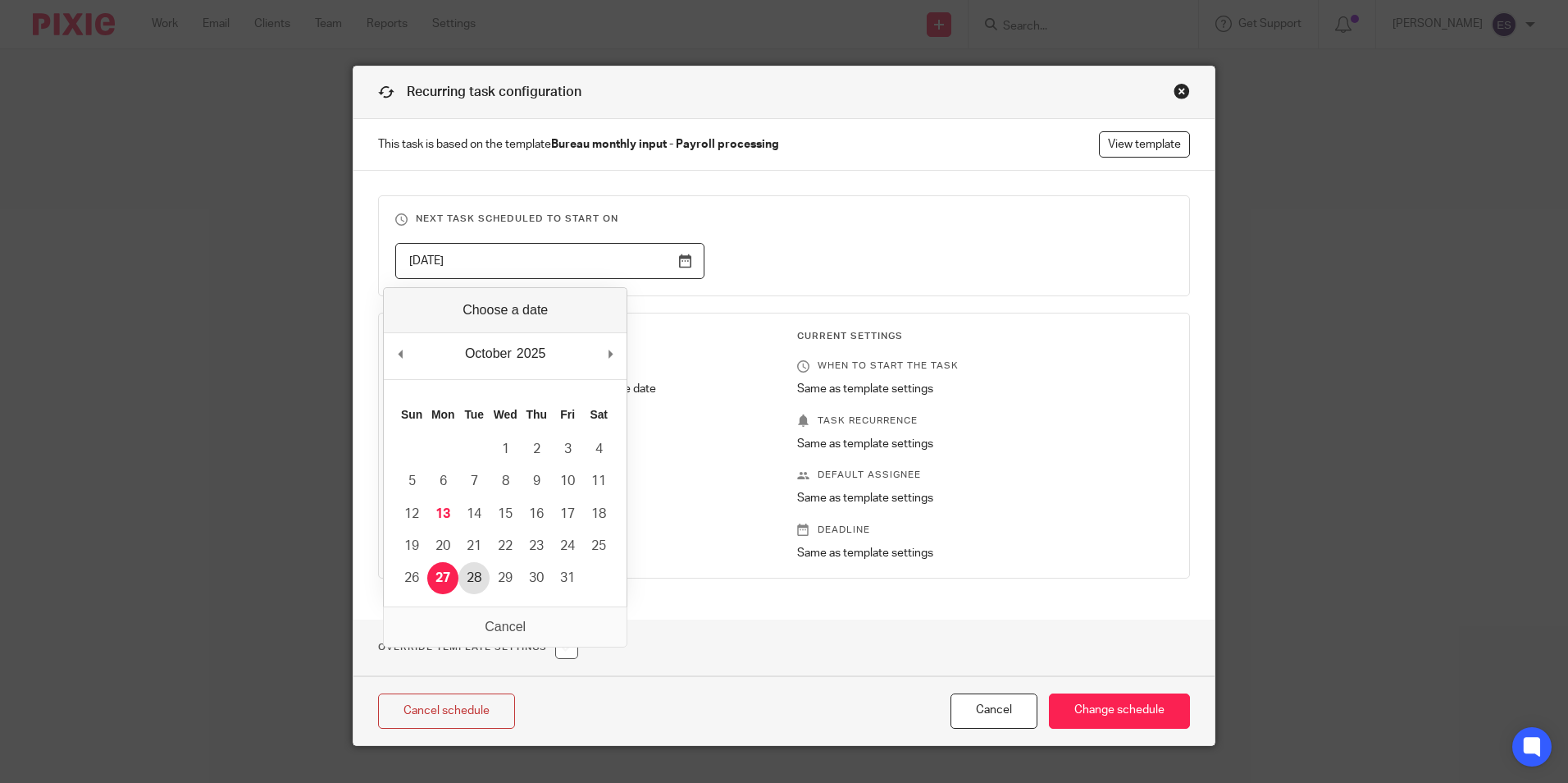
type input "2025-10-28"
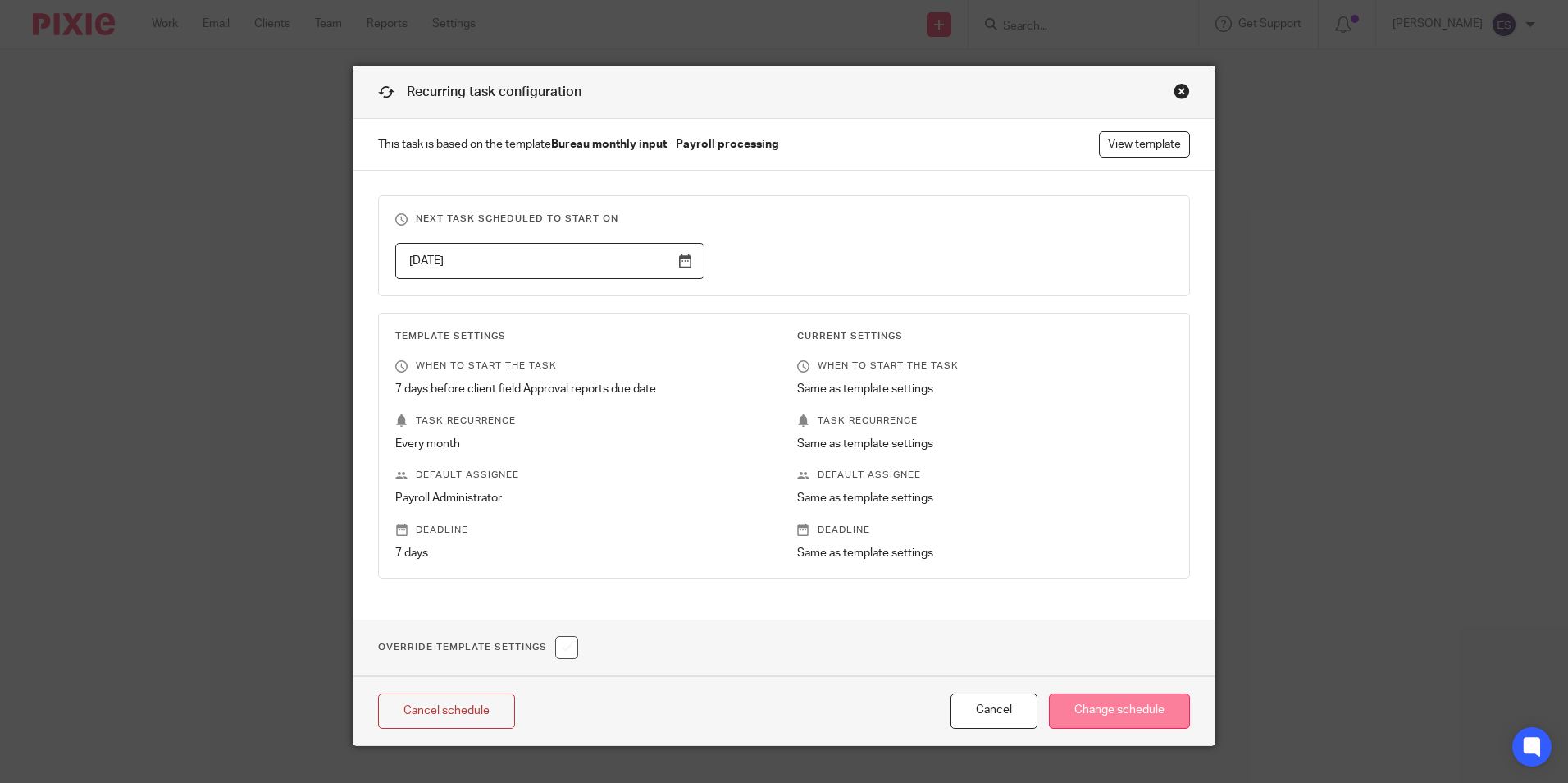
click at [1122, 707] on input "Change schedule" at bounding box center [1119, 710] width 141 height 35
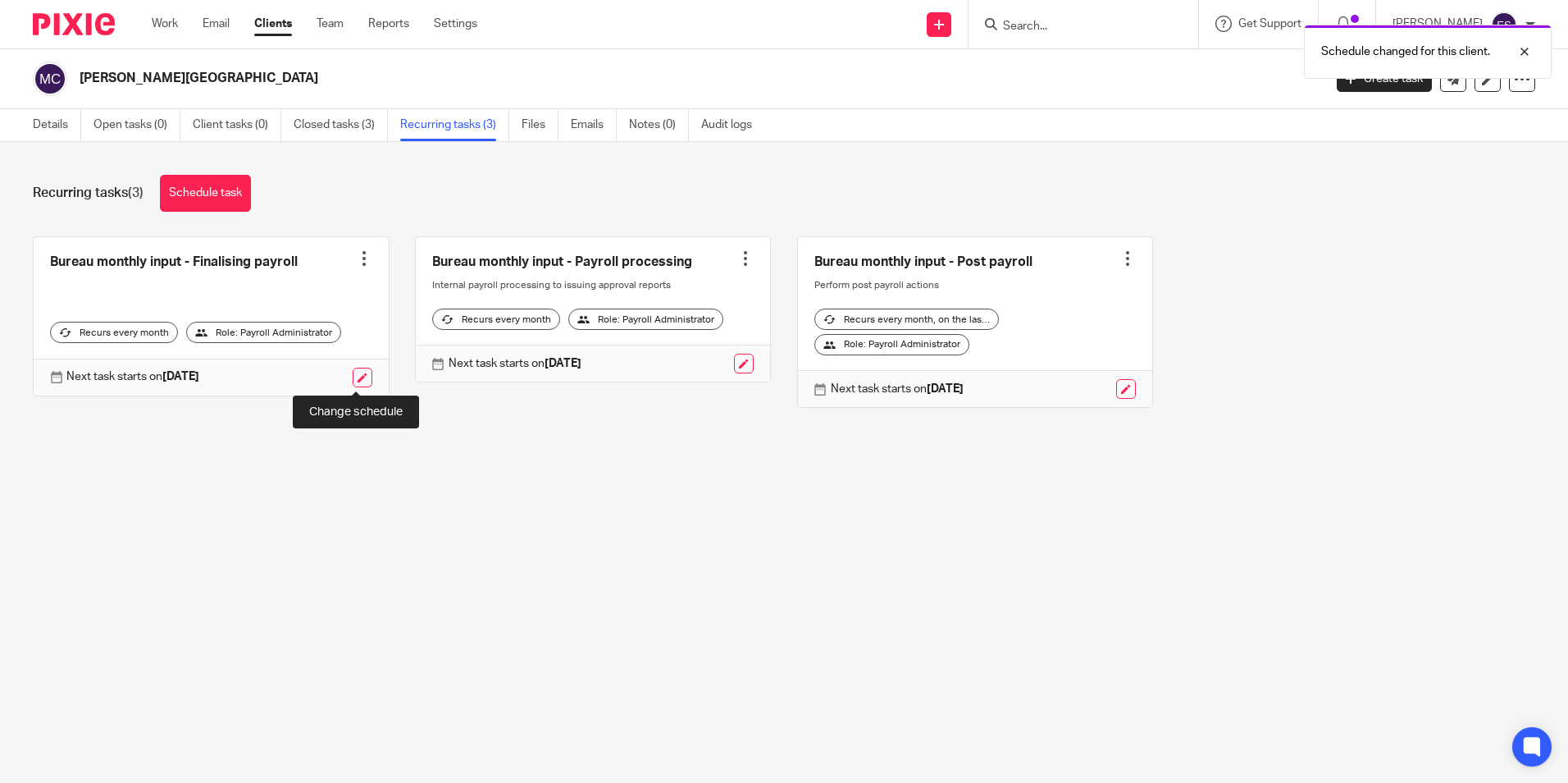
click at [359, 382] on link at bounding box center [362, 377] width 20 height 20
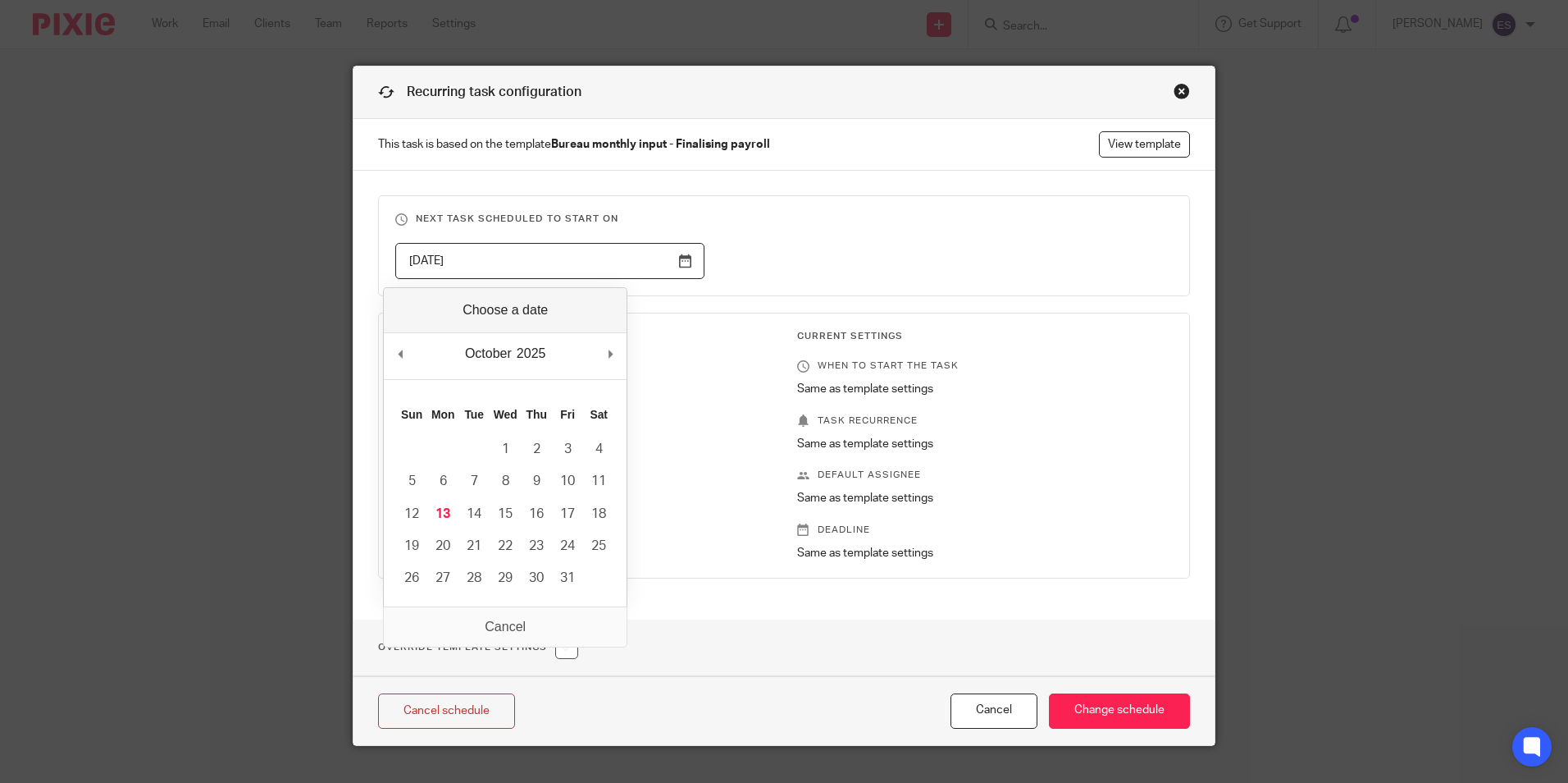
click at [678, 265] on input "[DATE]" at bounding box center [550, 261] width 309 height 37
type input "[DATE]"
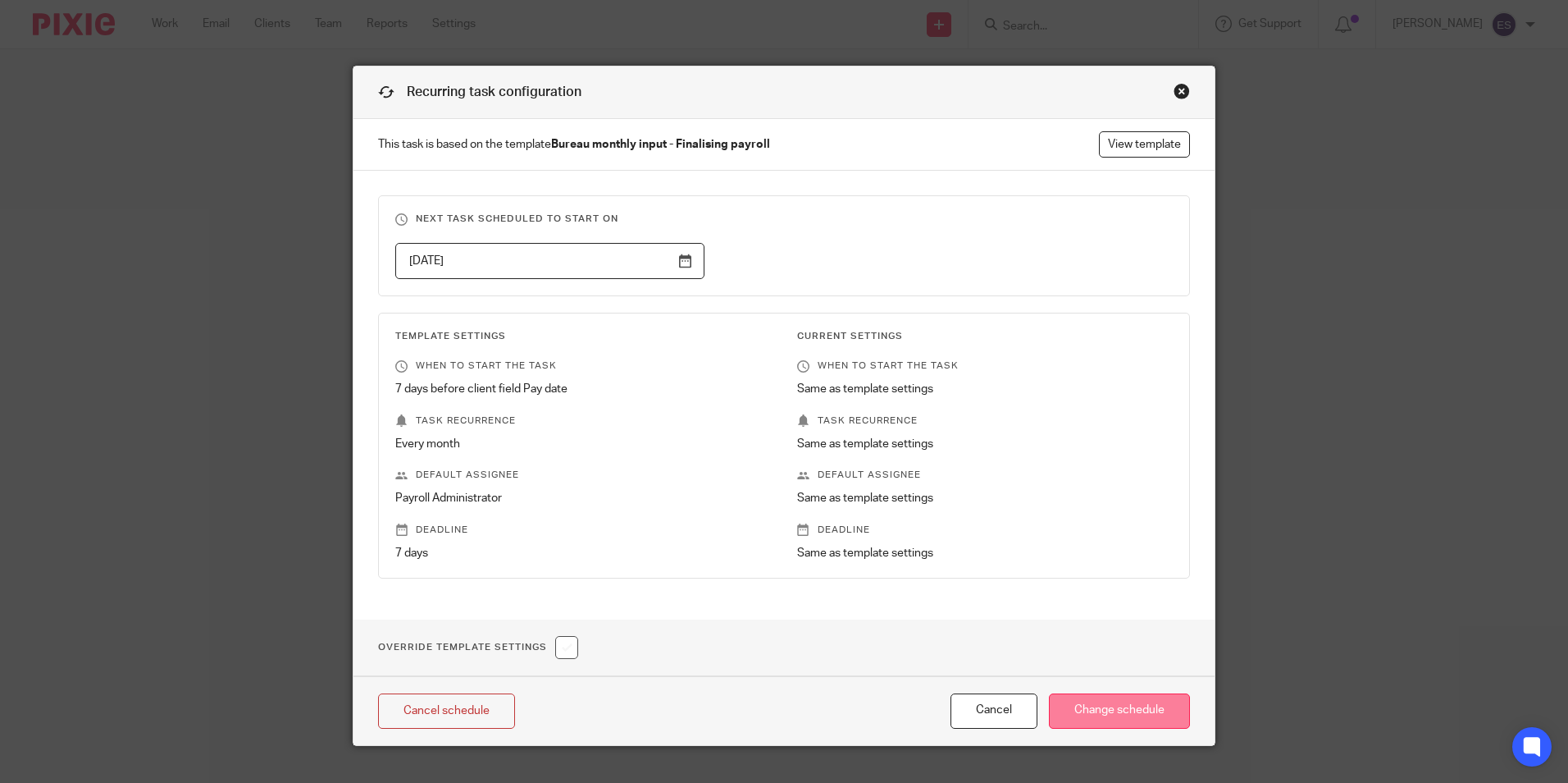
click at [1090, 696] on input "Change schedule" at bounding box center [1119, 710] width 141 height 35
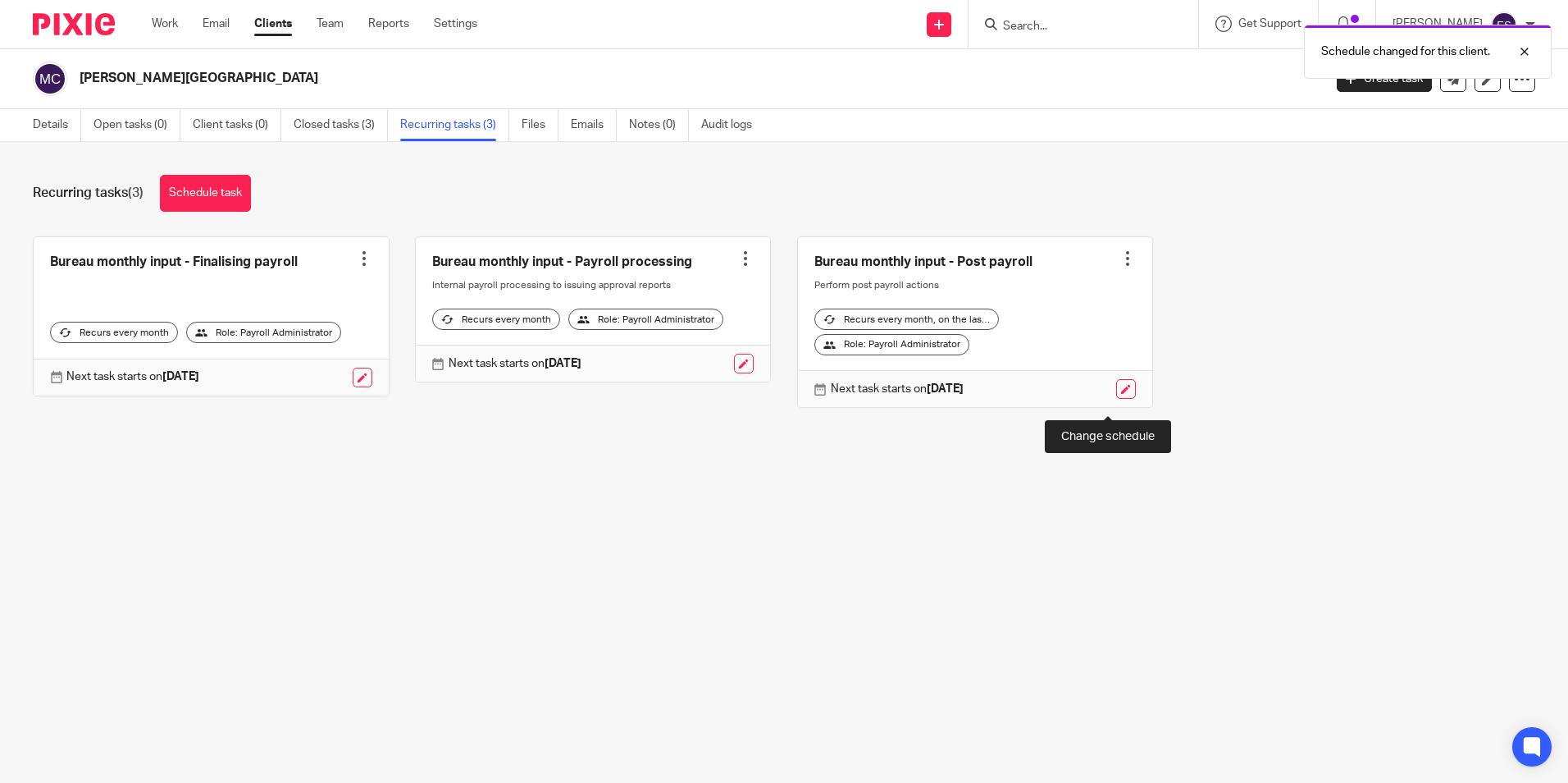
click at [1116, 399] on link at bounding box center [1125, 389] width 20 height 20
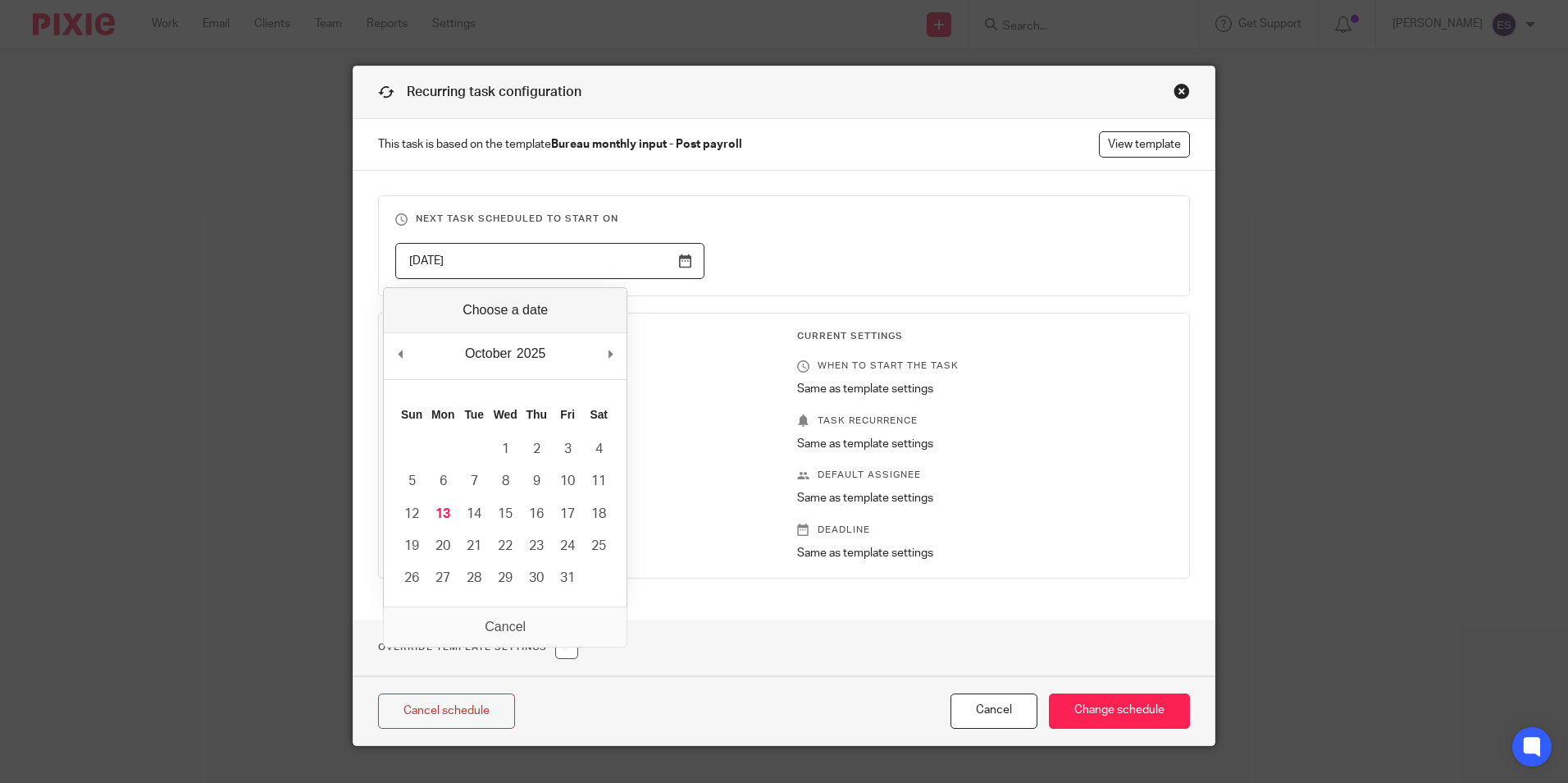
click at [678, 261] on input "[DATE]" at bounding box center [550, 261] width 309 height 37
type input "[DATE]"
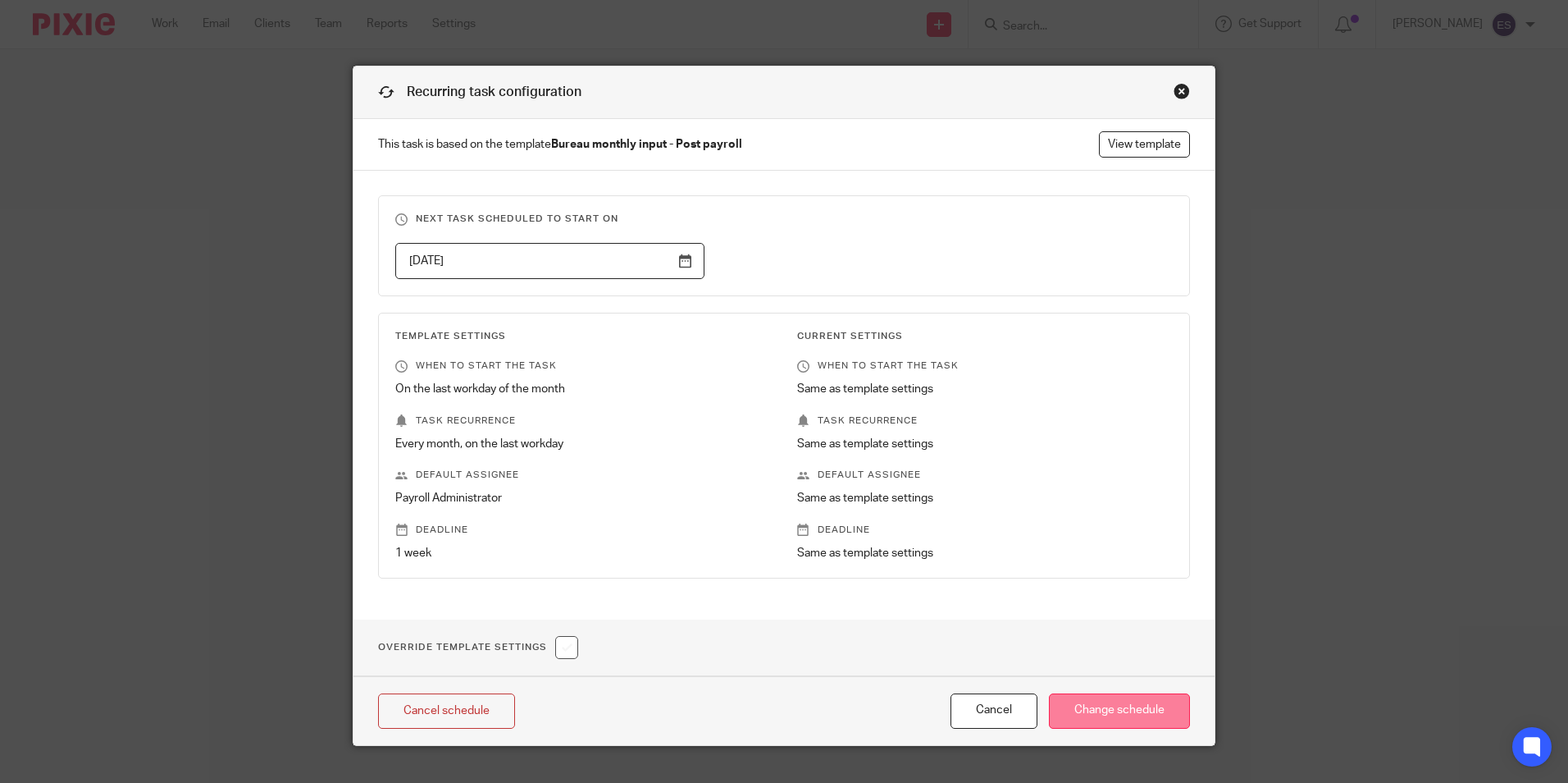
click at [1130, 714] on input "Change schedule" at bounding box center [1119, 710] width 141 height 35
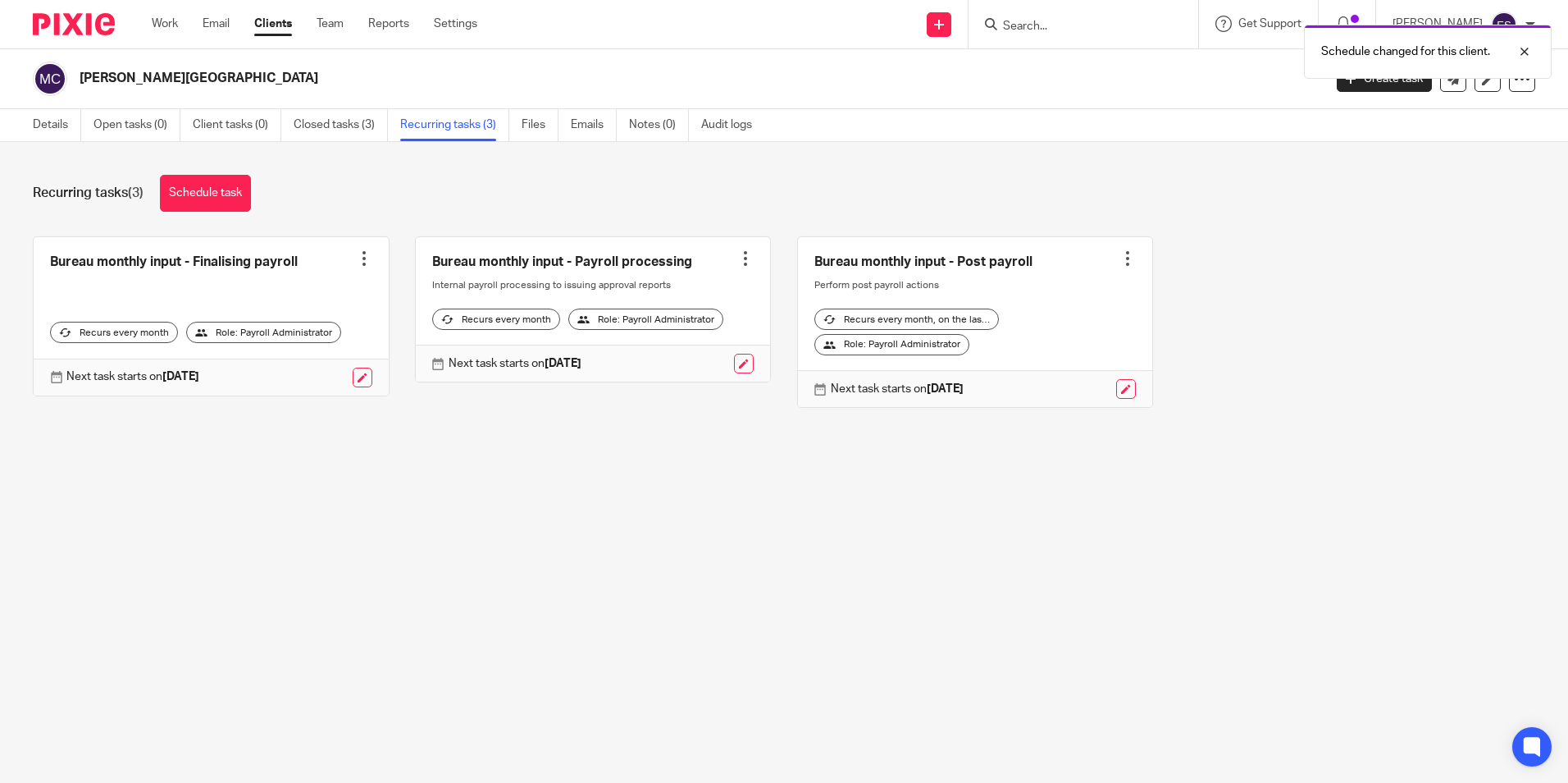
click at [1063, 34] on div "Schedule changed for this client." at bounding box center [1167, 47] width 767 height 62
click at [1029, 21] on input "Search" at bounding box center [1075, 27] width 148 height 14
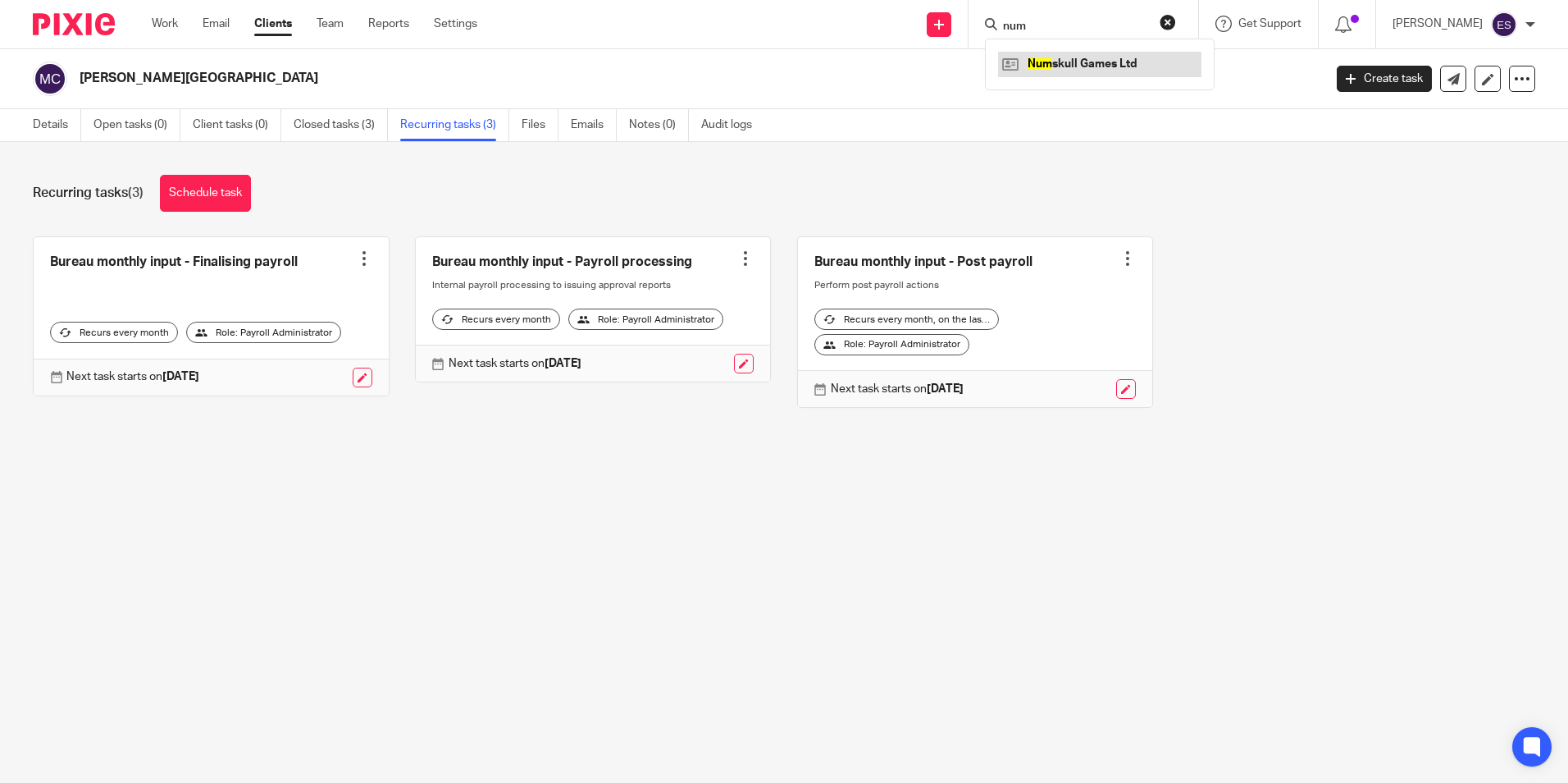
type input "num"
click at [1154, 67] on link at bounding box center [1099, 64] width 203 height 25
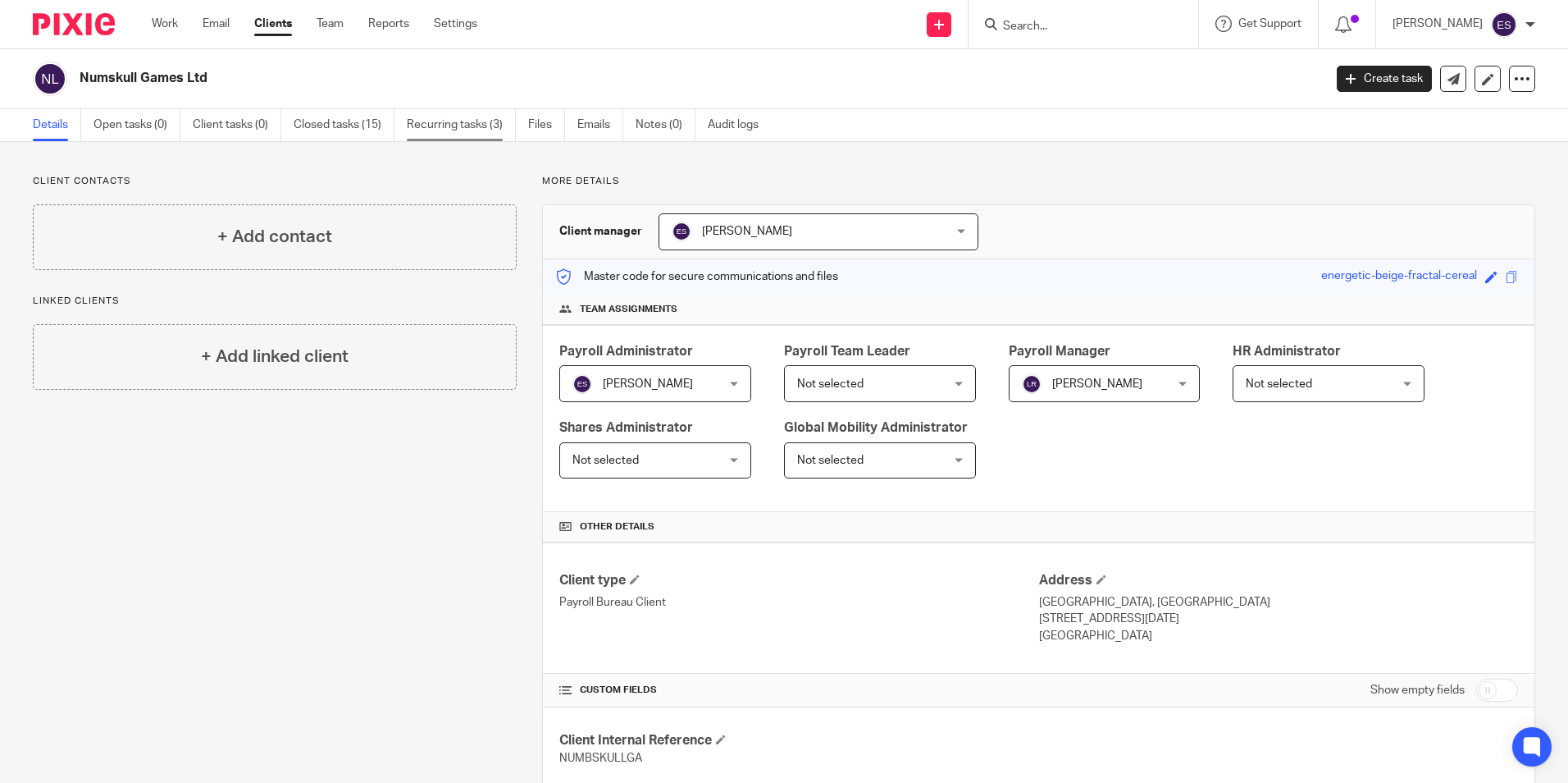
click at [469, 127] on link "Recurring tasks (3)" at bounding box center [461, 125] width 109 height 32
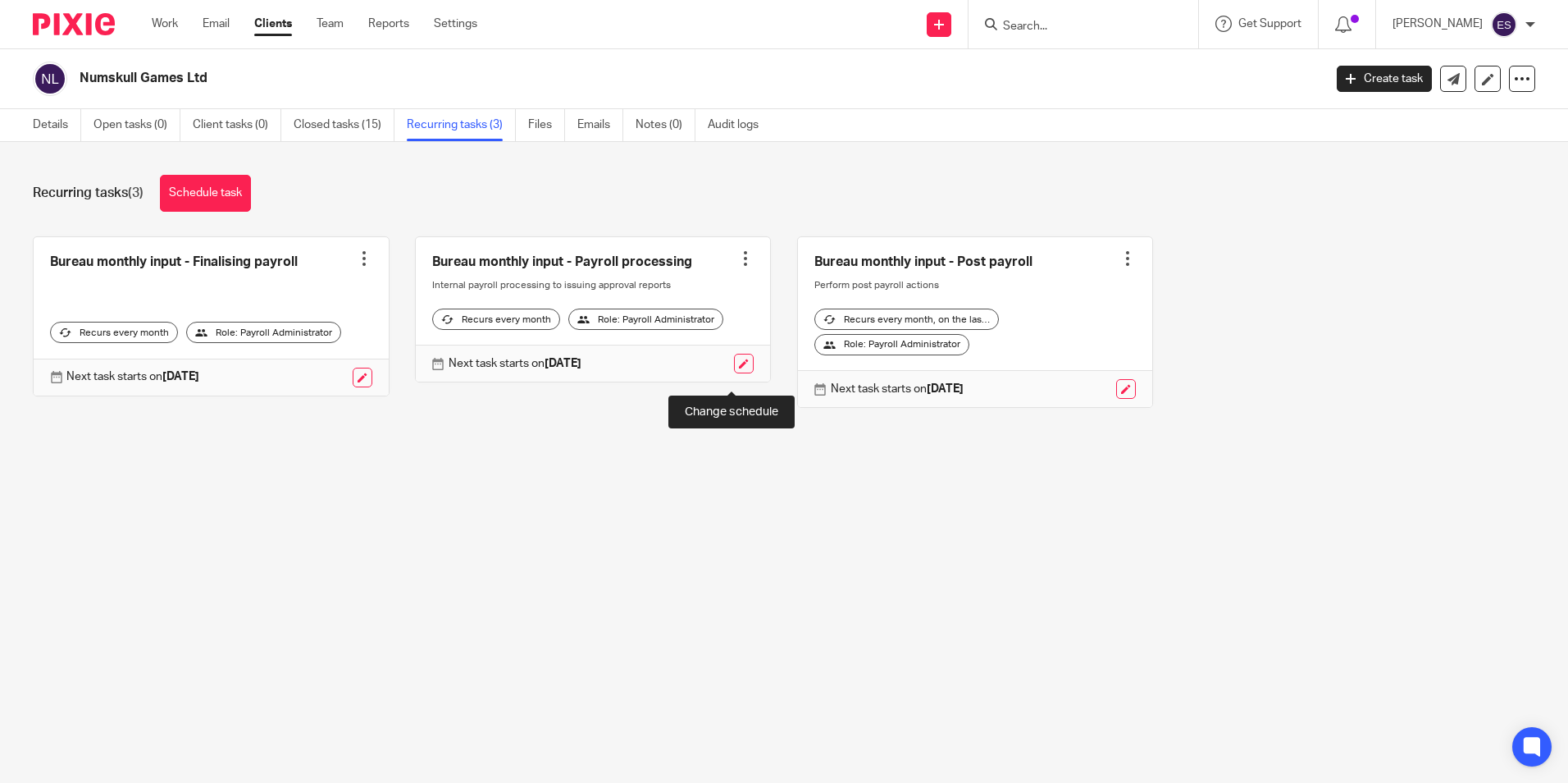
click at [734, 370] on link at bounding box center [743, 363] width 20 height 20
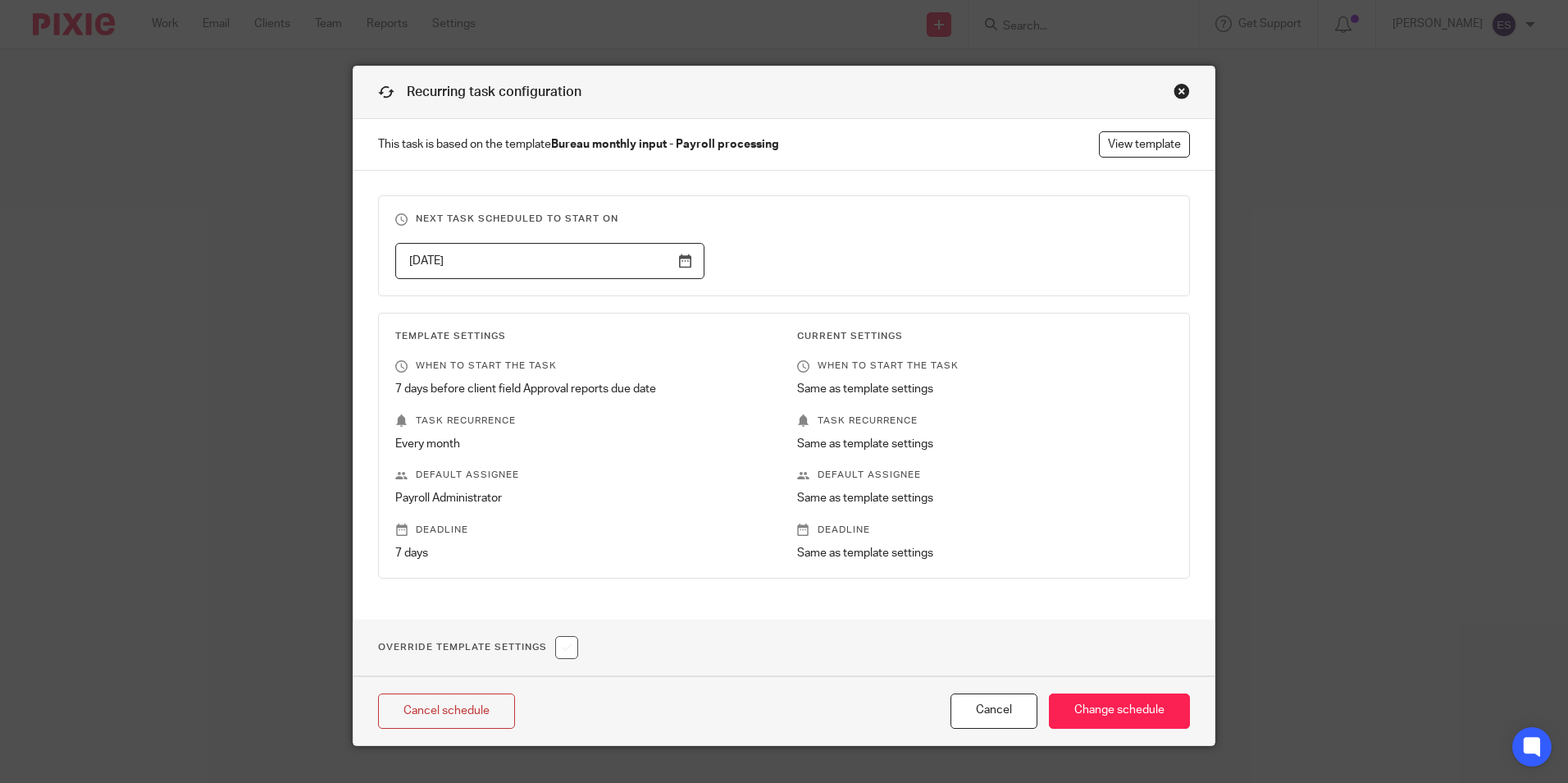
click at [675, 255] on input "2025-10-18" at bounding box center [550, 261] width 309 height 37
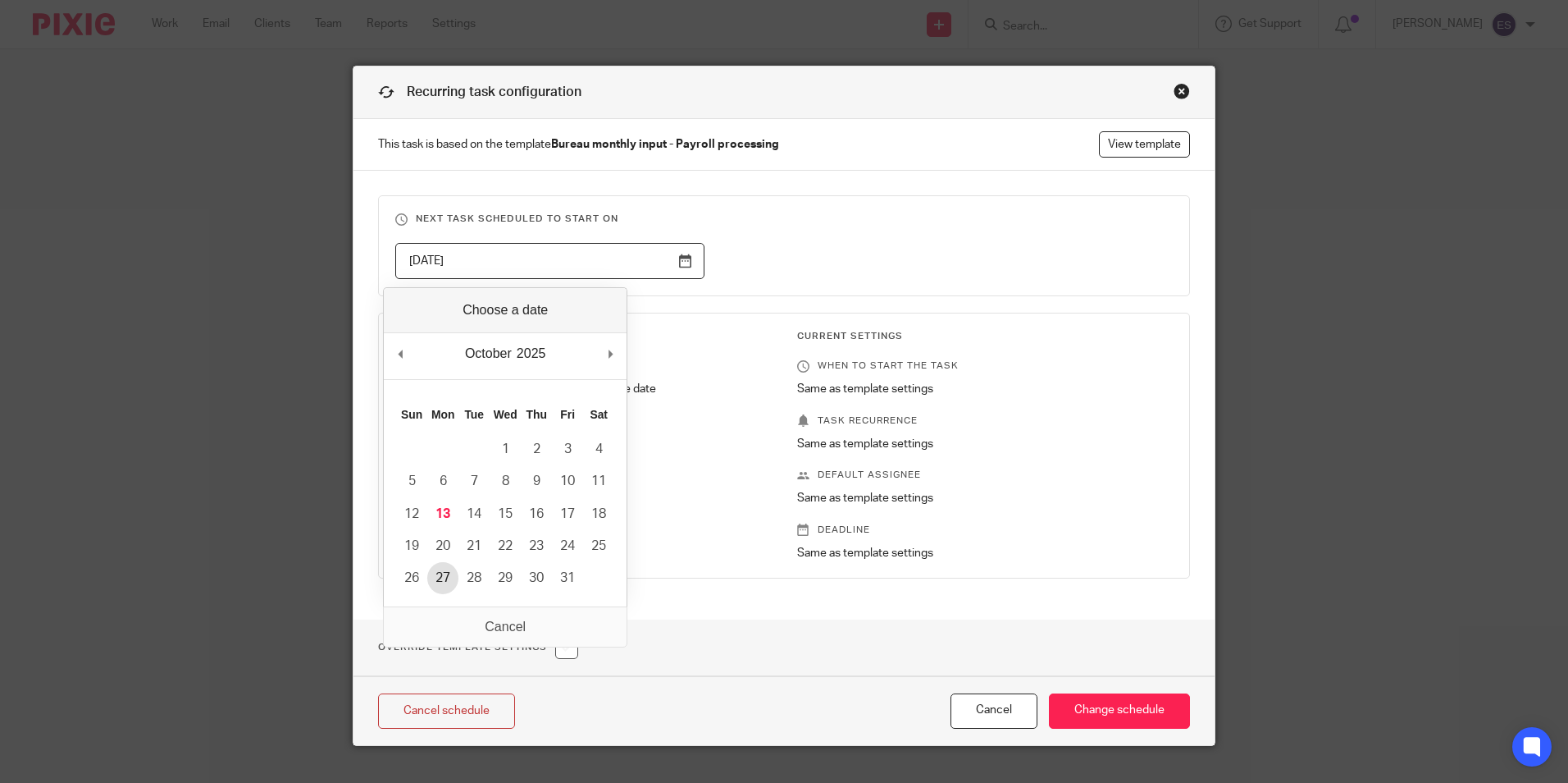
type input "2025-10-27"
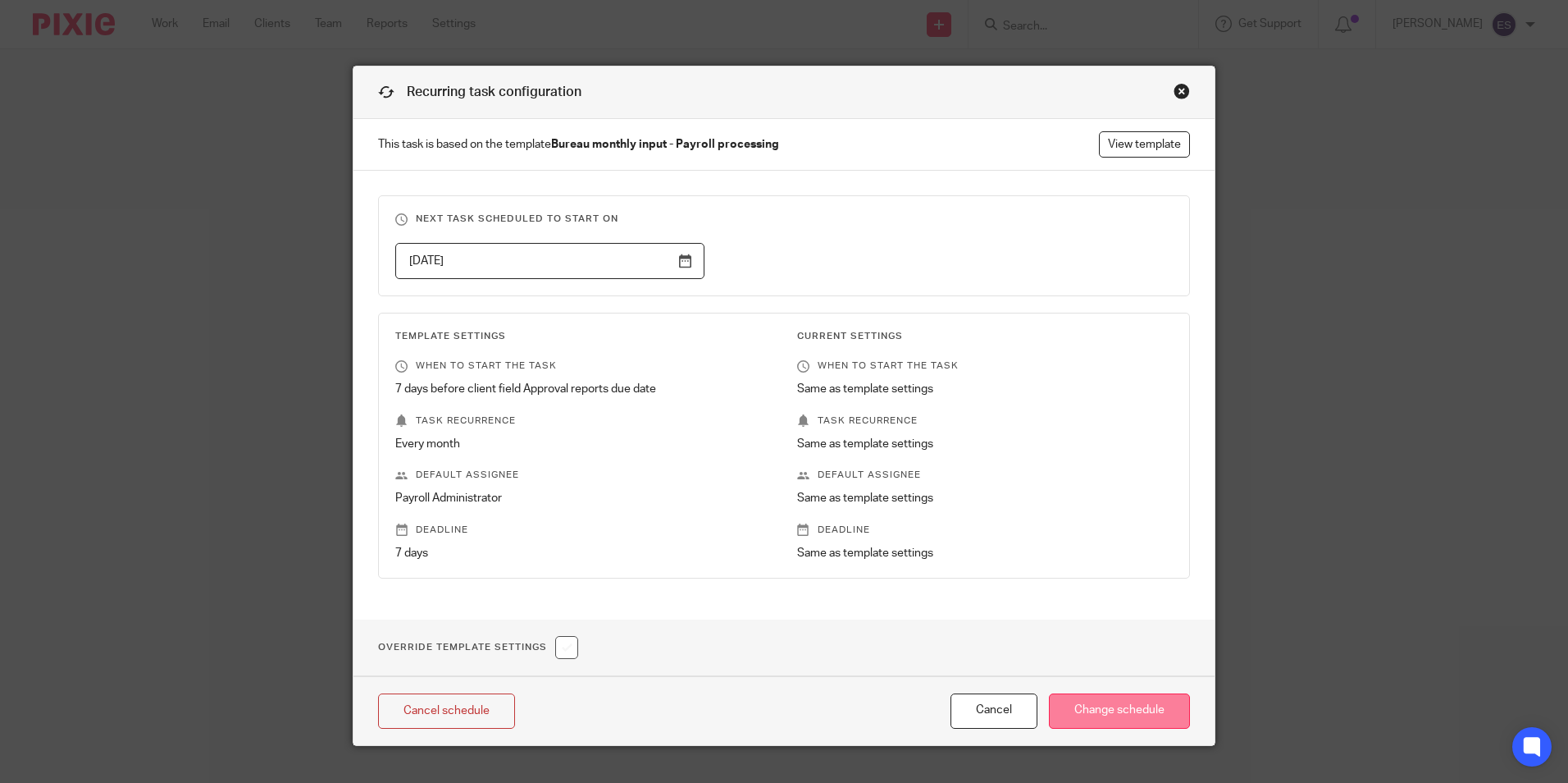
click at [1124, 710] on input "Change schedule" at bounding box center [1119, 710] width 141 height 35
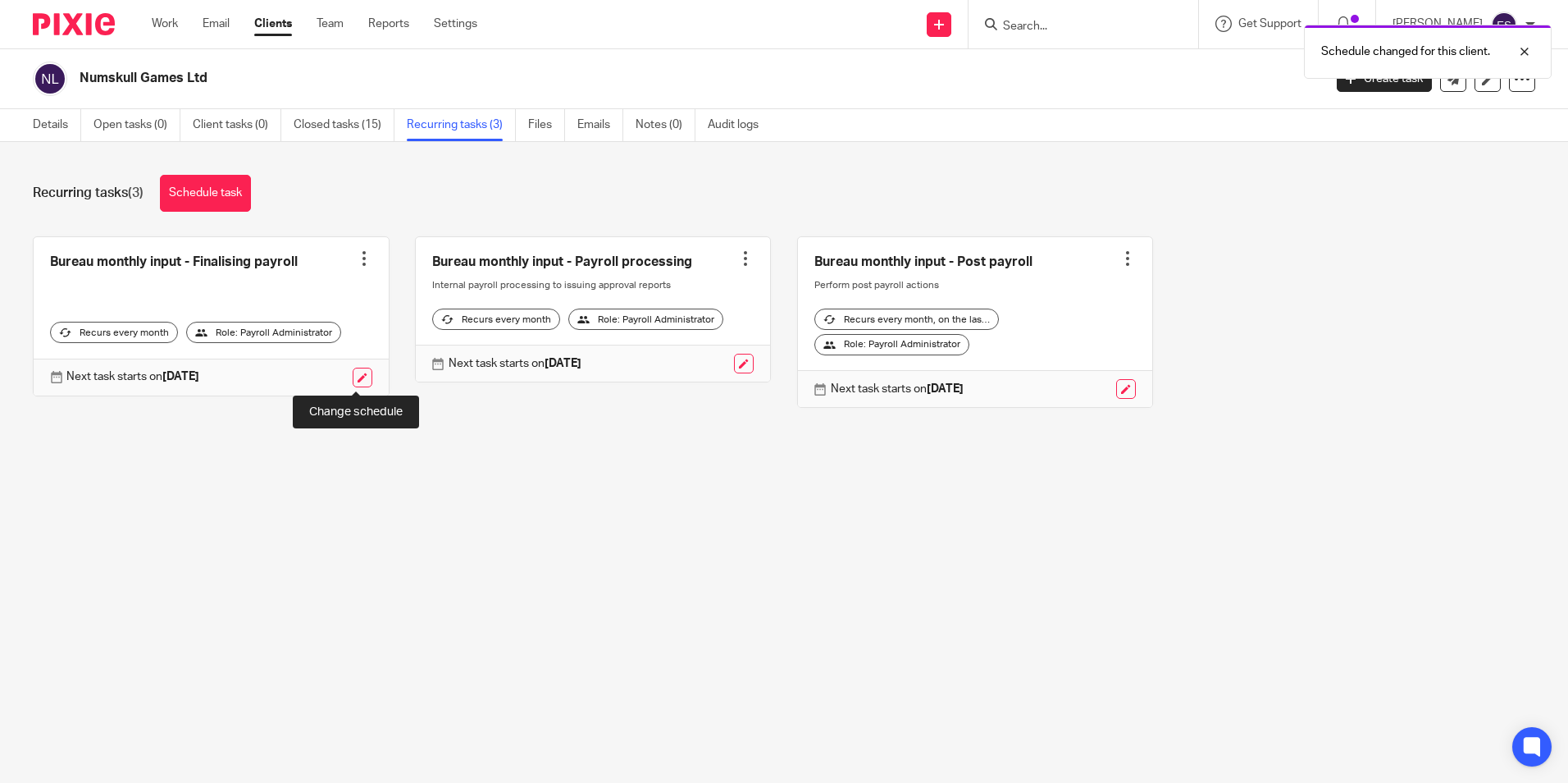
click at [357, 372] on link at bounding box center [362, 377] width 20 height 20
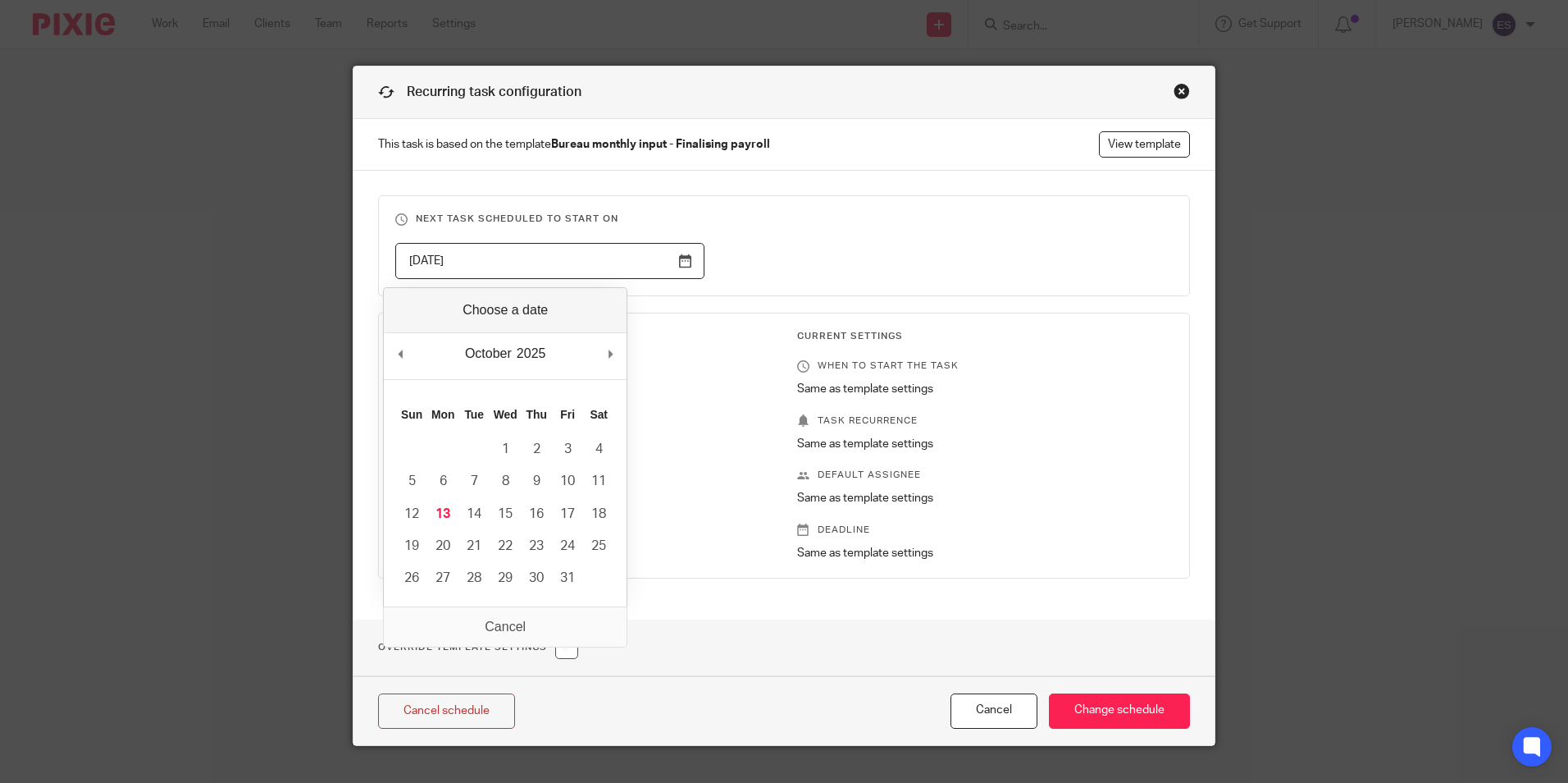
click at [687, 262] on input "2025-10-19" at bounding box center [550, 261] width 309 height 37
type input "2025-10-29"
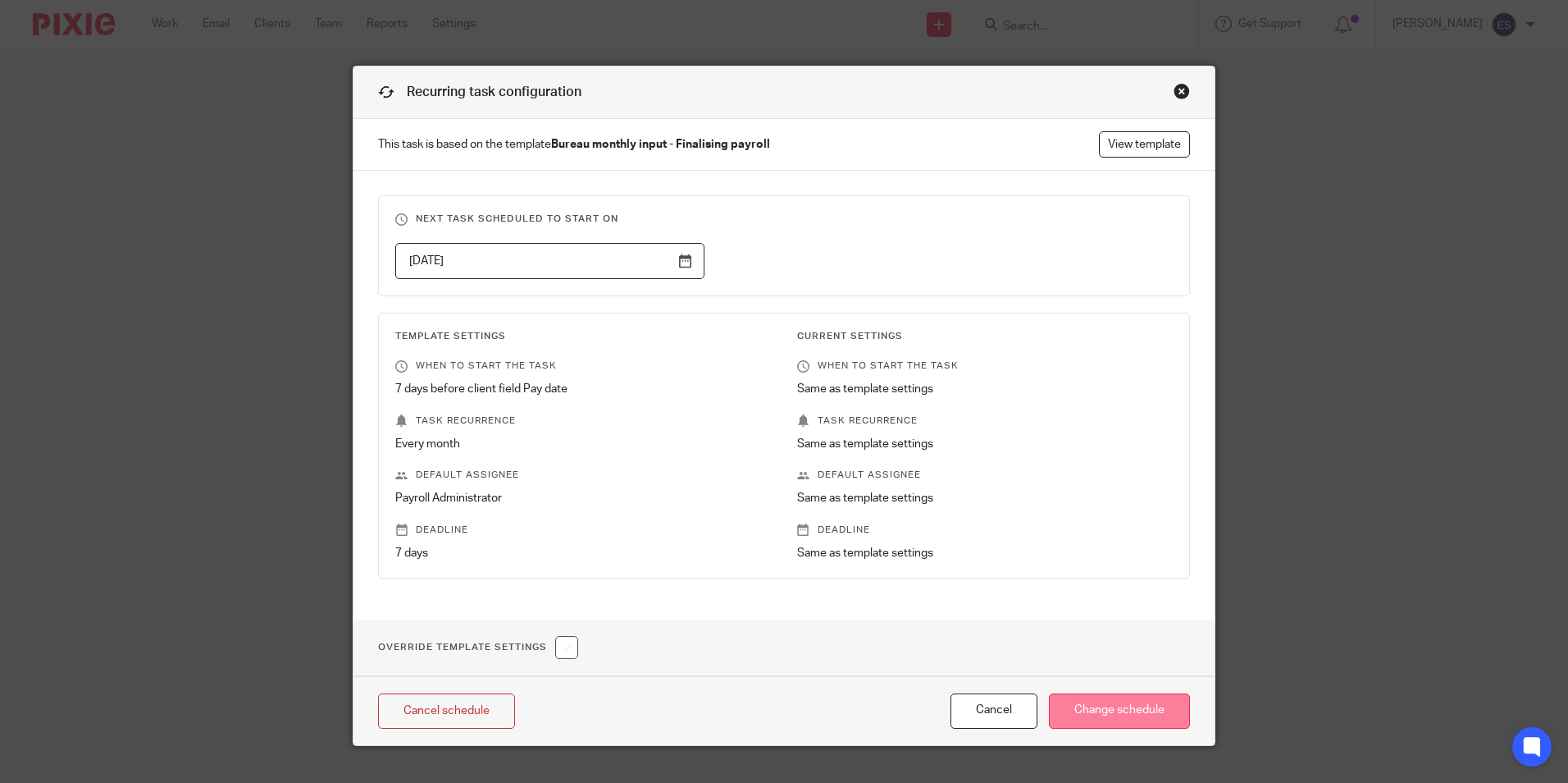
click at [1106, 709] on input "Change schedule" at bounding box center [1119, 710] width 141 height 35
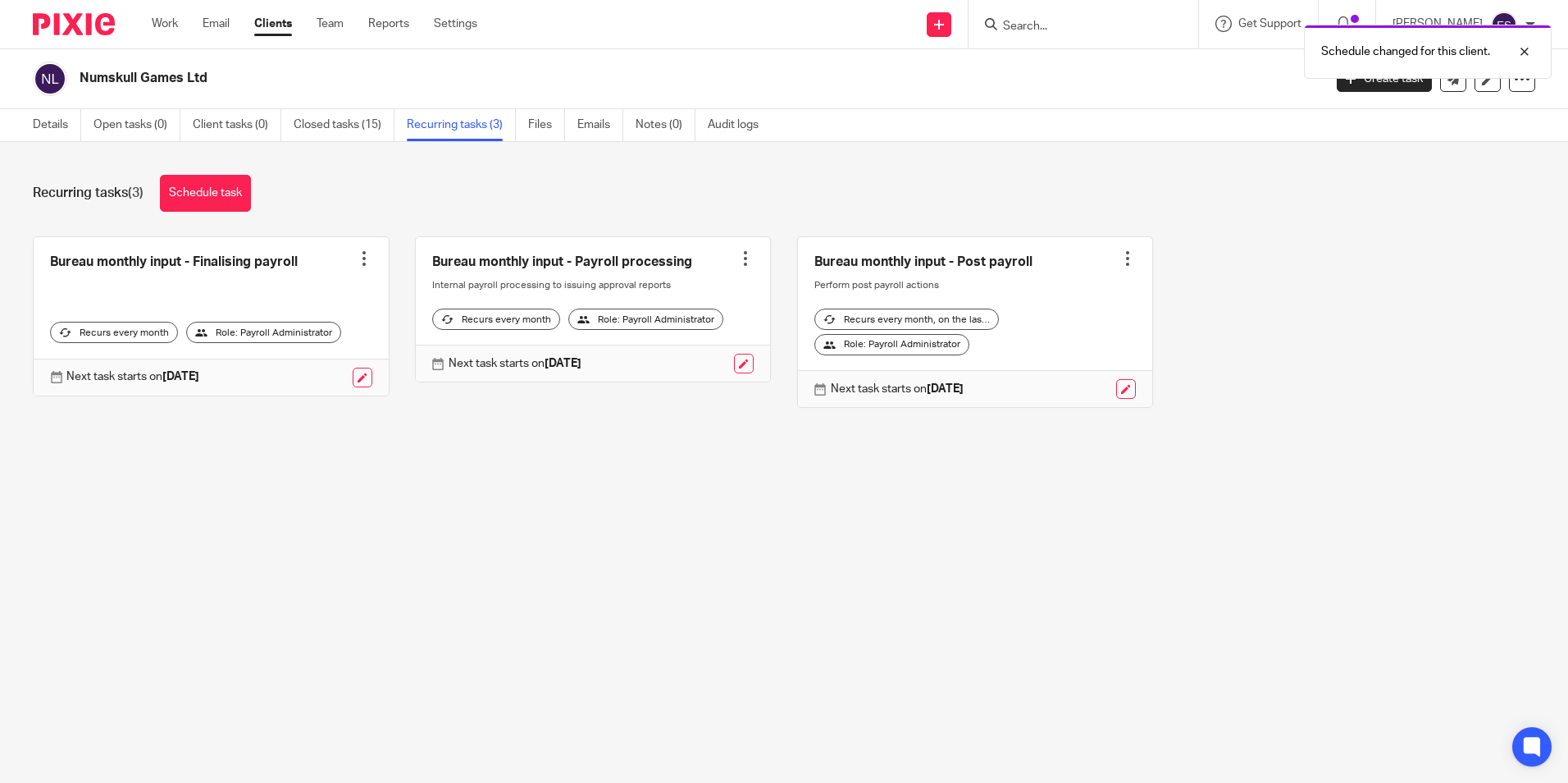
click at [1120, 403] on div "Next task starts on [DATE]" at bounding box center [975, 389] width 355 height 37
click at [1116, 395] on link at bounding box center [1125, 389] width 20 height 20
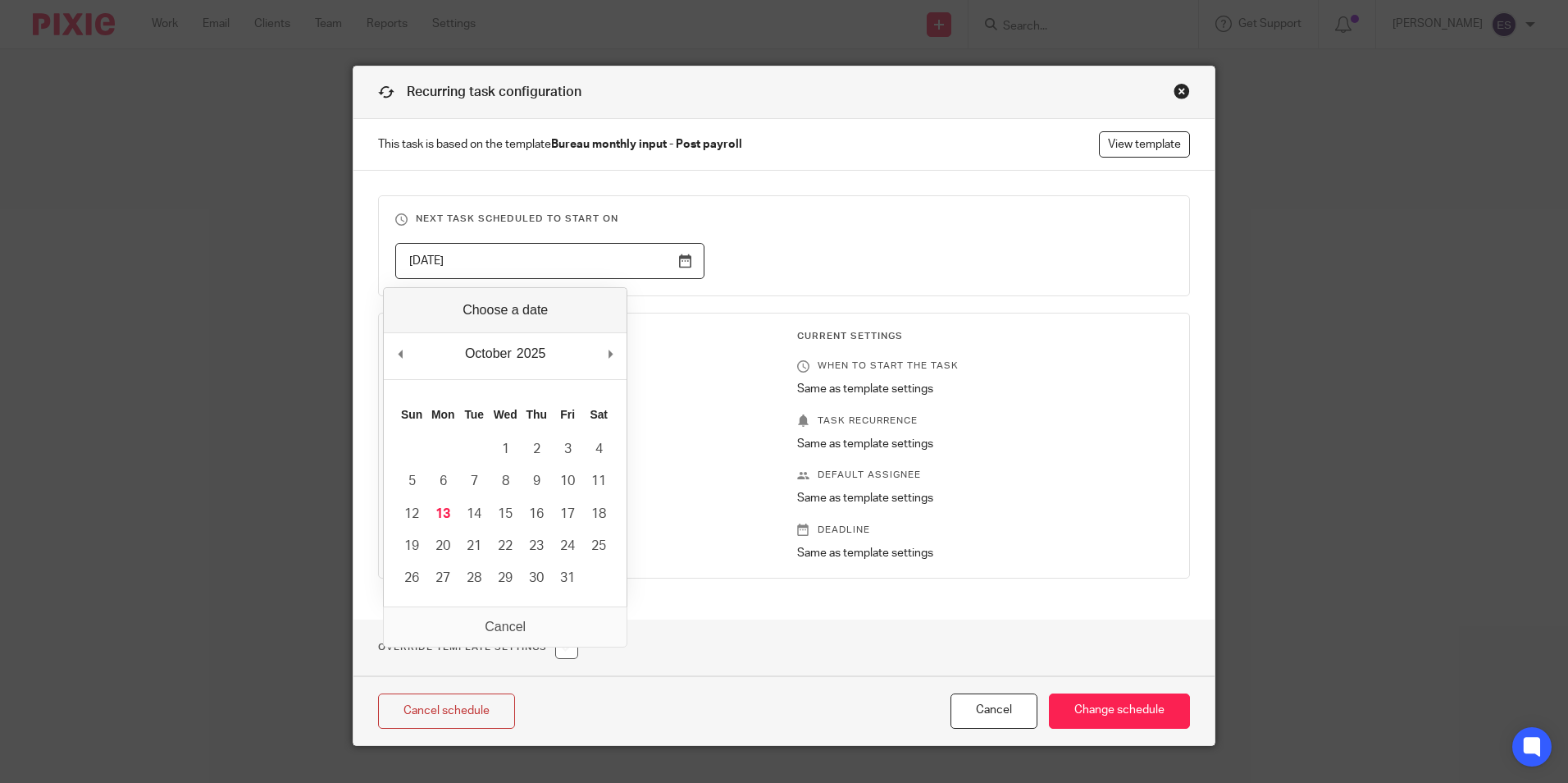
click at [689, 263] on input "2025-11-28" at bounding box center [550, 261] width 309 height 37
type input "2025-11-07"
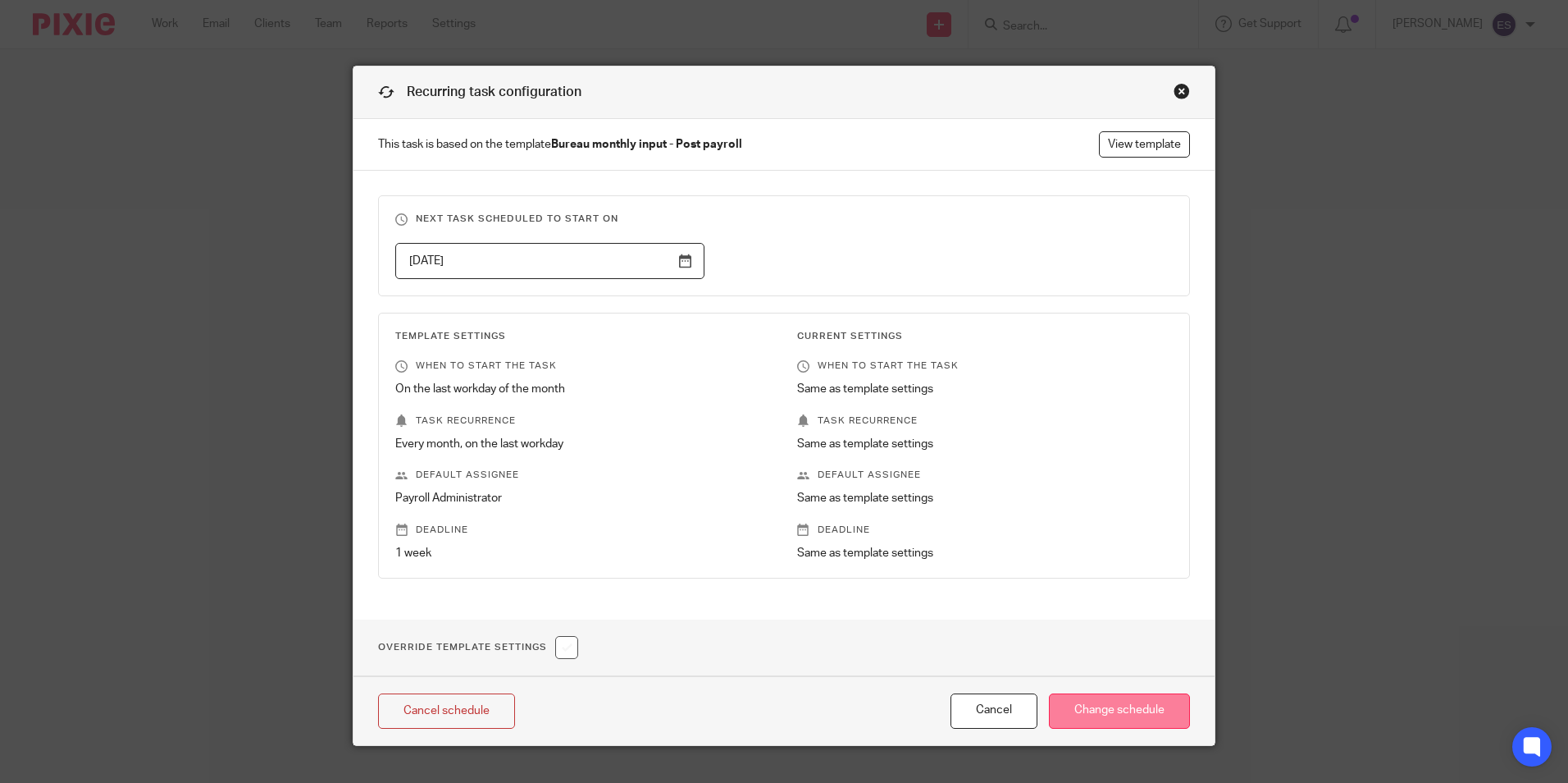
click at [1121, 719] on input "Change schedule" at bounding box center [1119, 710] width 141 height 35
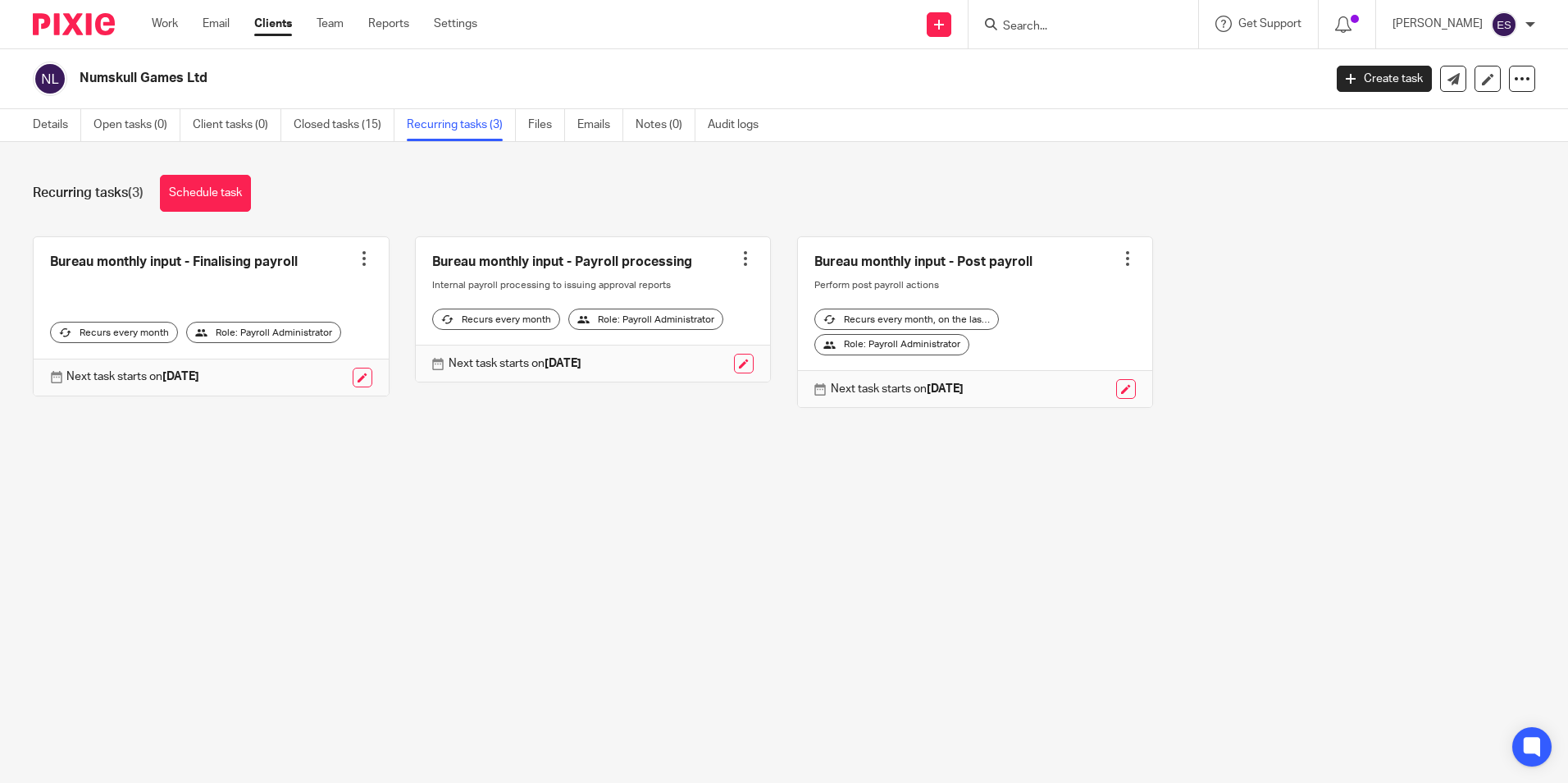
click at [1096, 31] on input "Search" at bounding box center [1075, 27] width 148 height 14
type input "[PERSON_NAME]"
click at [1088, 58] on link at bounding box center [1143, 64] width 291 height 25
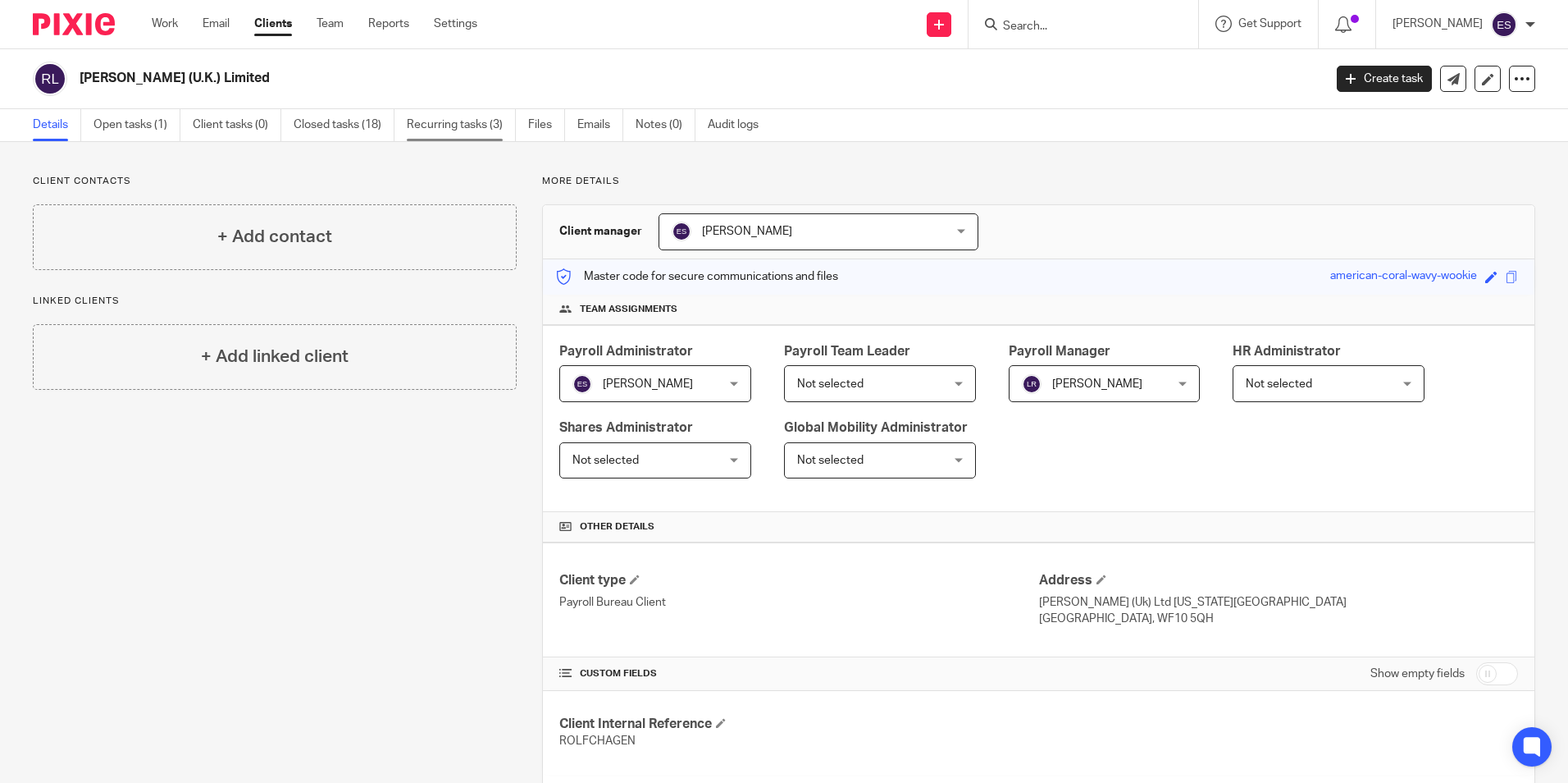
click at [481, 124] on link "Recurring tasks (3)" at bounding box center [461, 125] width 109 height 32
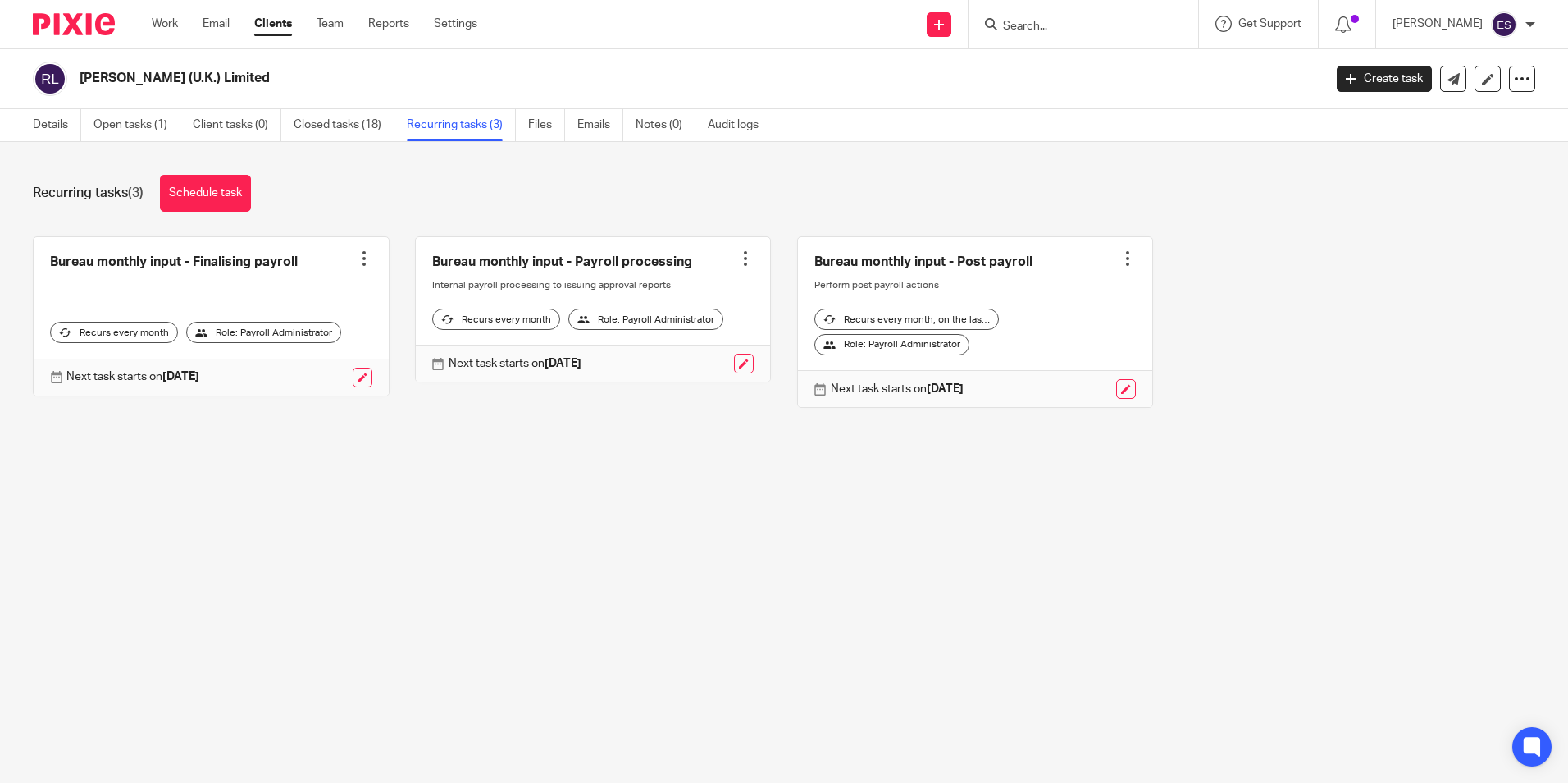
click at [1057, 32] on input "Search" at bounding box center [1075, 27] width 148 height 14
type input "rubb"
click at [1119, 77] on div "Rubb er Road Ltd" at bounding box center [1099, 63] width 230 height 51
click at [1122, 63] on link at bounding box center [1099, 64] width 203 height 25
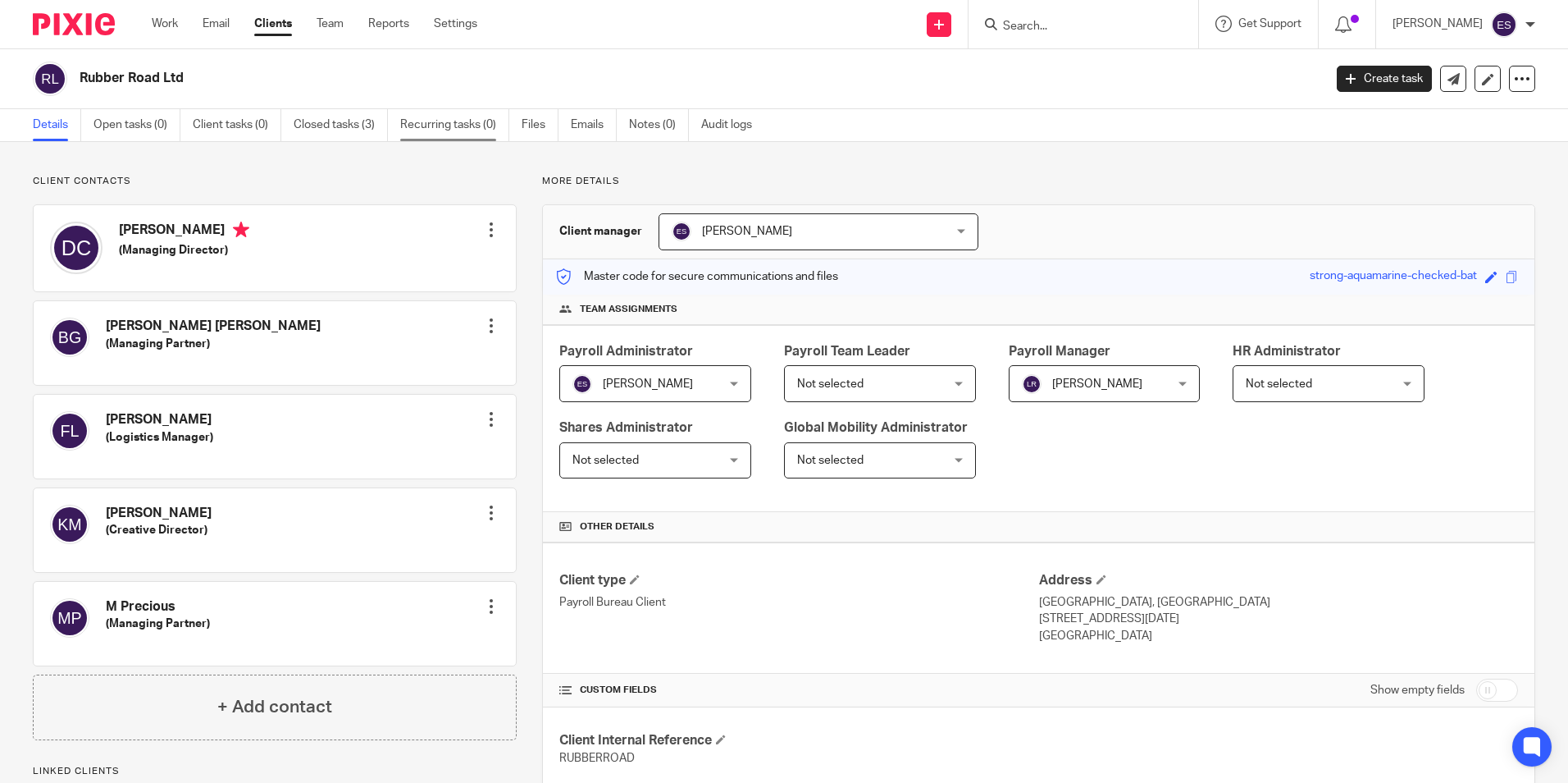
click at [429, 133] on link "Recurring tasks (0)" at bounding box center [454, 125] width 109 height 32
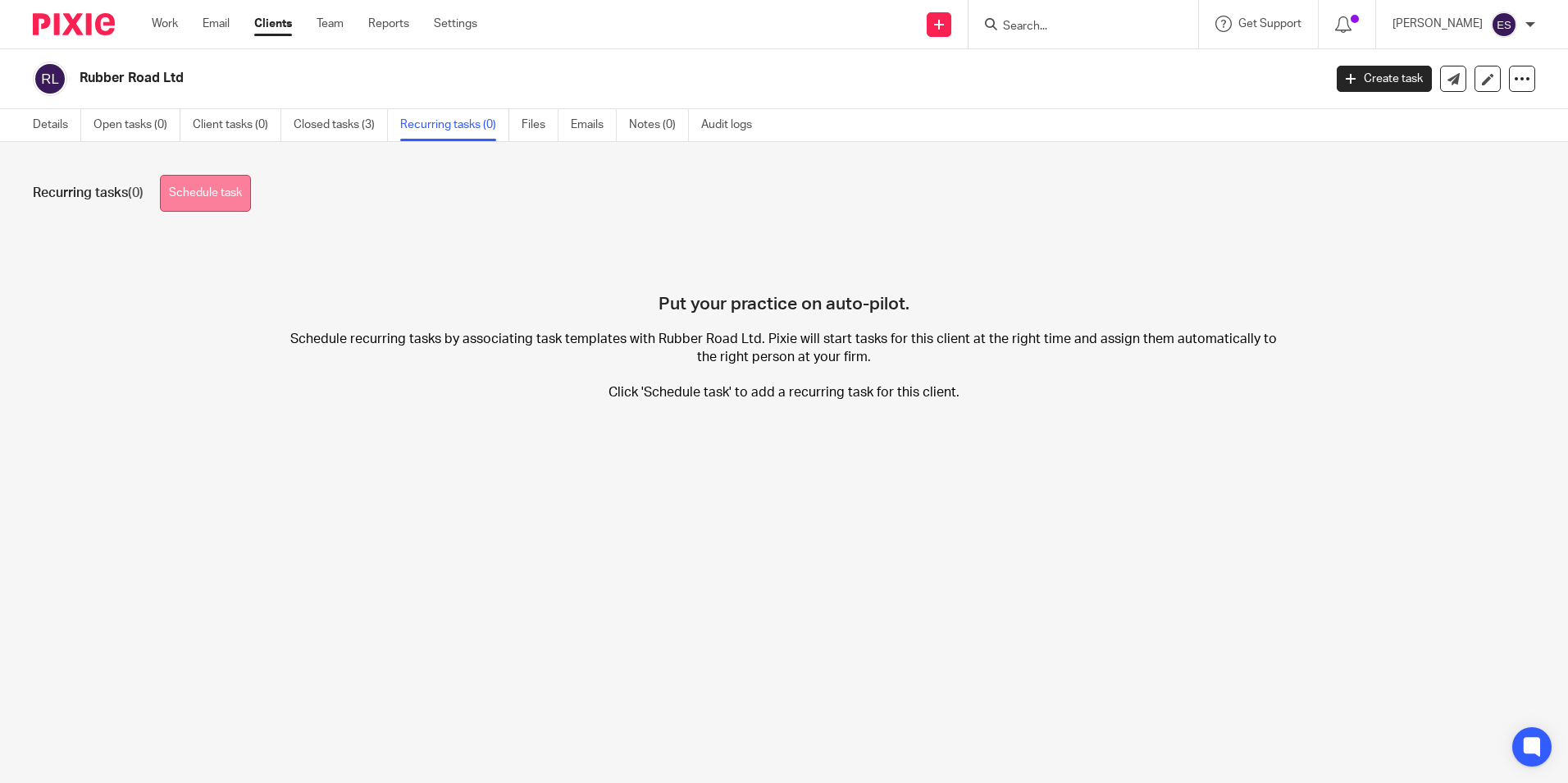
click at [229, 204] on link "Schedule task" at bounding box center [205, 193] width 91 height 37
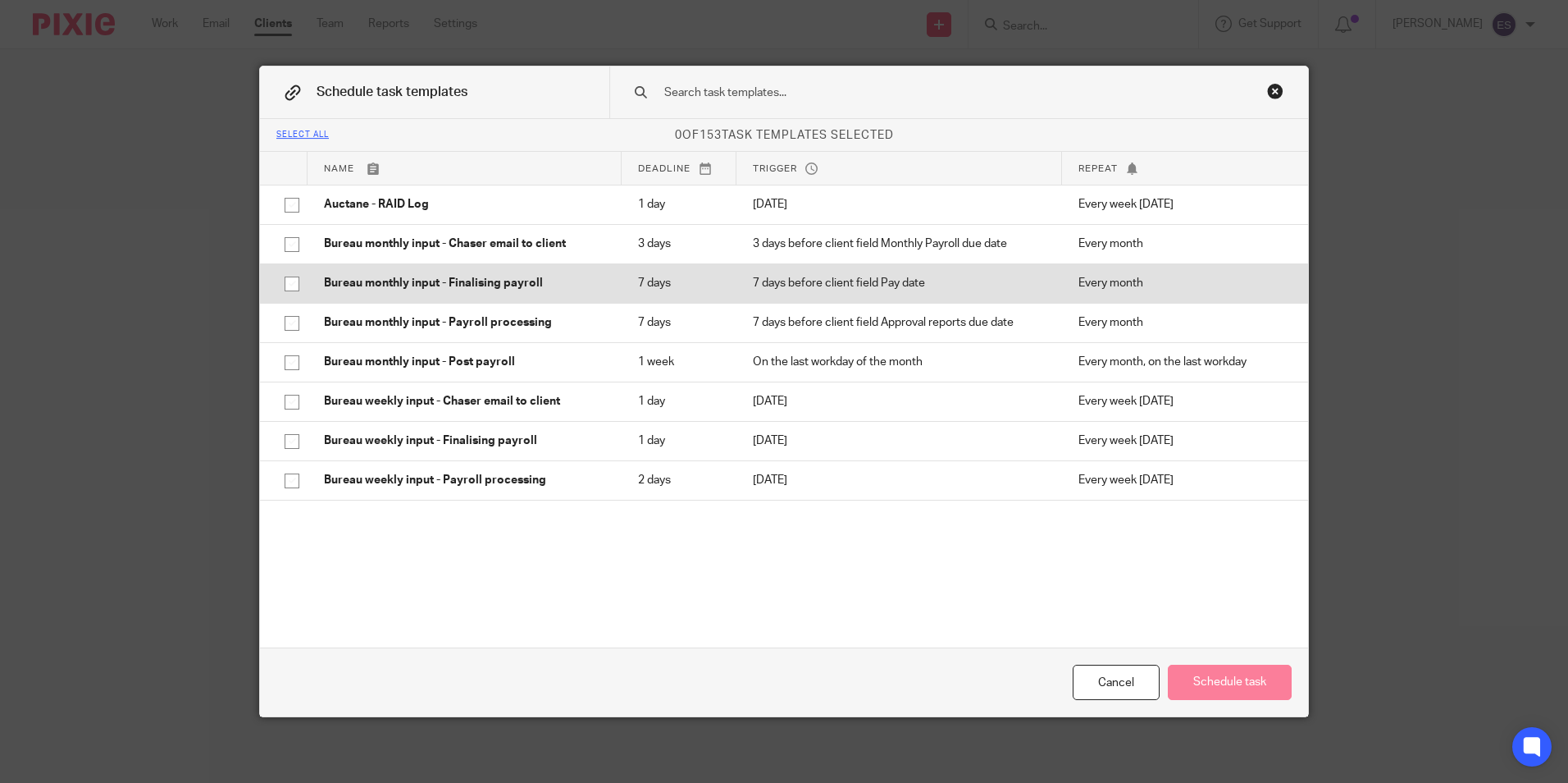
click at [289, 283] on input "checkbox" at bounding box center [292, 284] width 31 height 32
checkbox input "true"
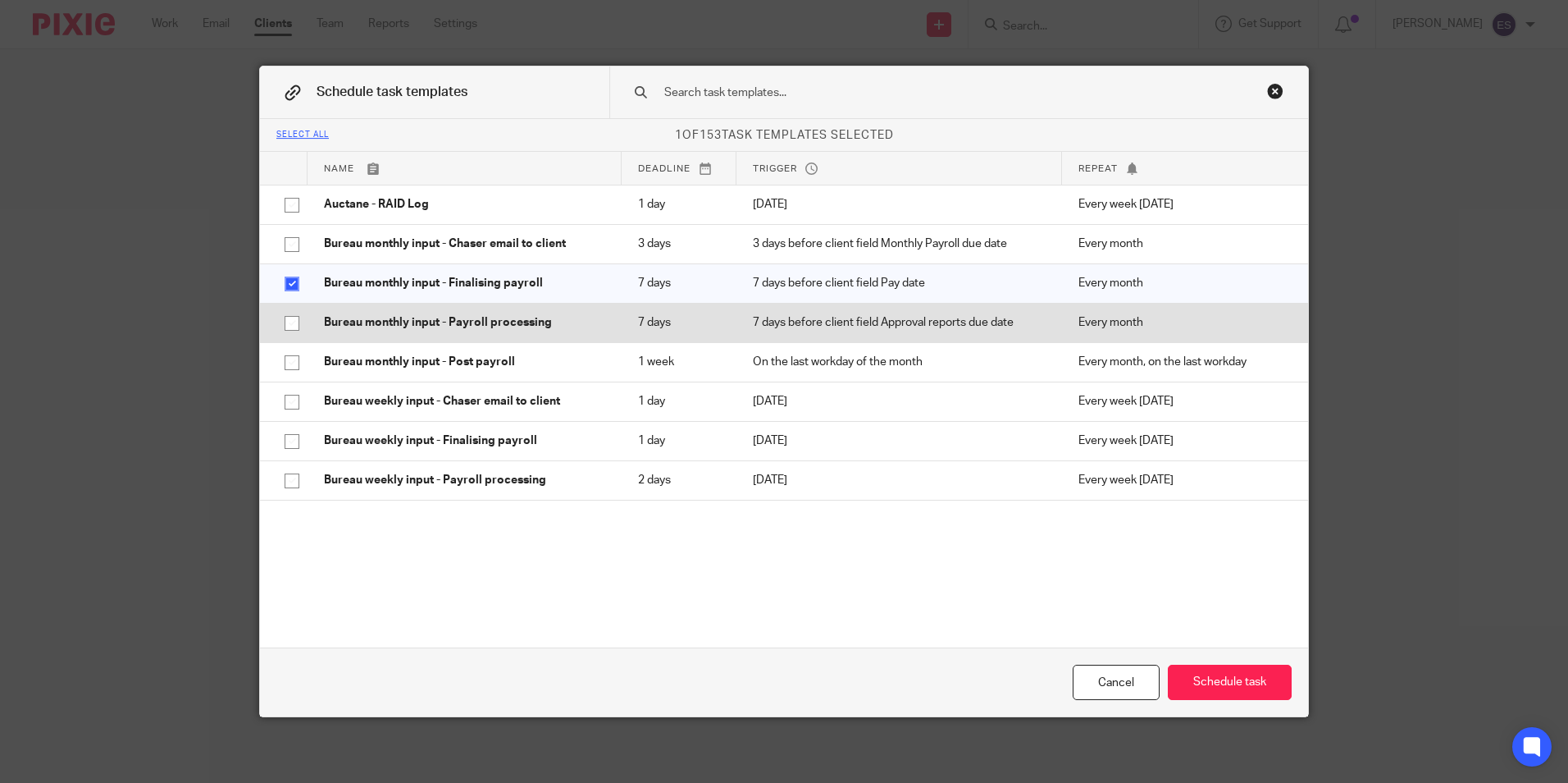
click at [280, 323] on input "checkbox" at bounding box center [292, 323] width 31 height 32
checkbox input "true"
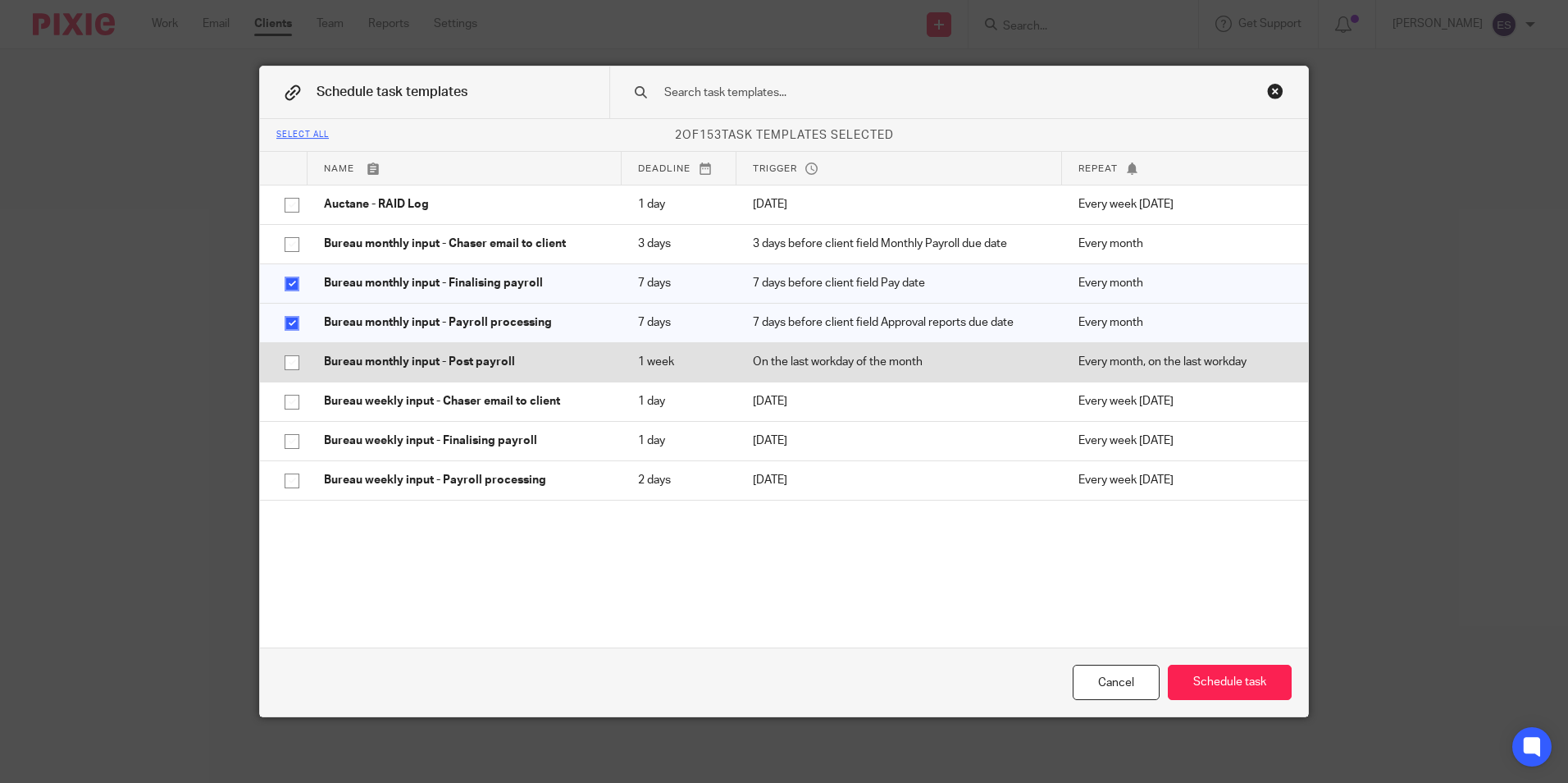
click at [282, 365] on input "checkbox" at bounding box center [292, 362] width 31 height 32
checkbox input "true"
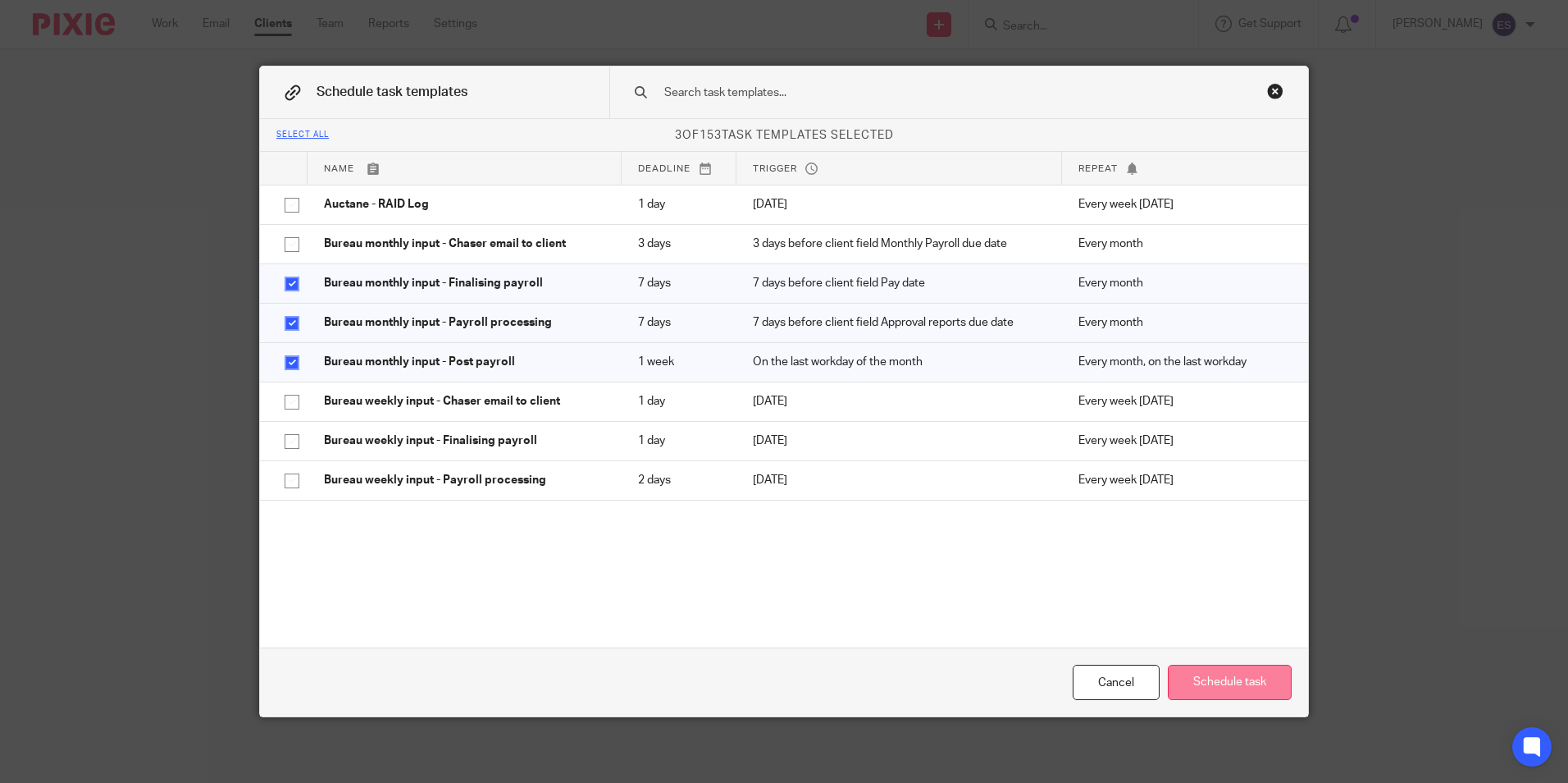
click at [1223, 673] on button "Schedule task" at bounding box center [1230, 682] width 124 height 35
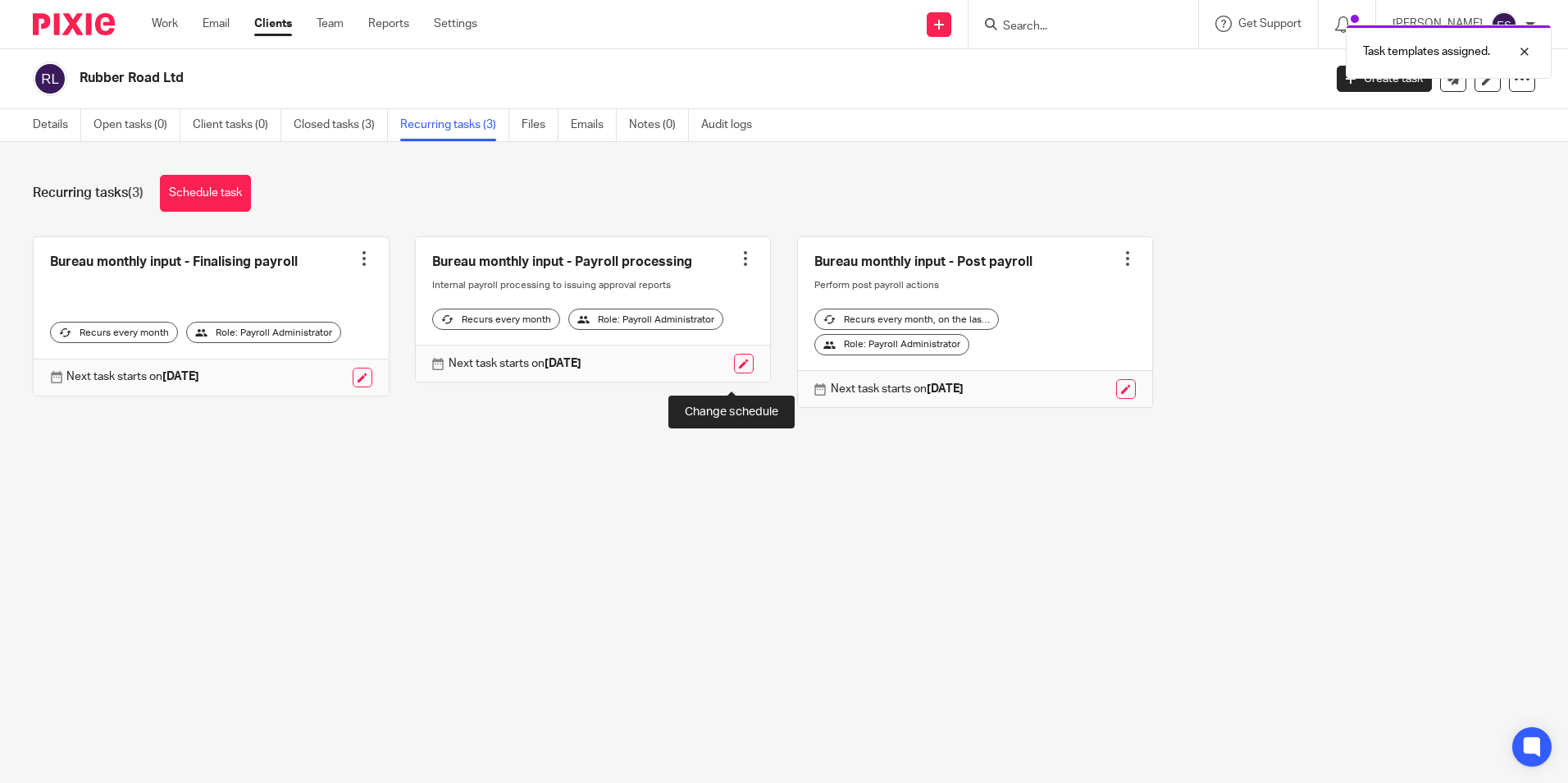
click at [734, 373] on link at bounding box center [743, 363] width 20 height 20
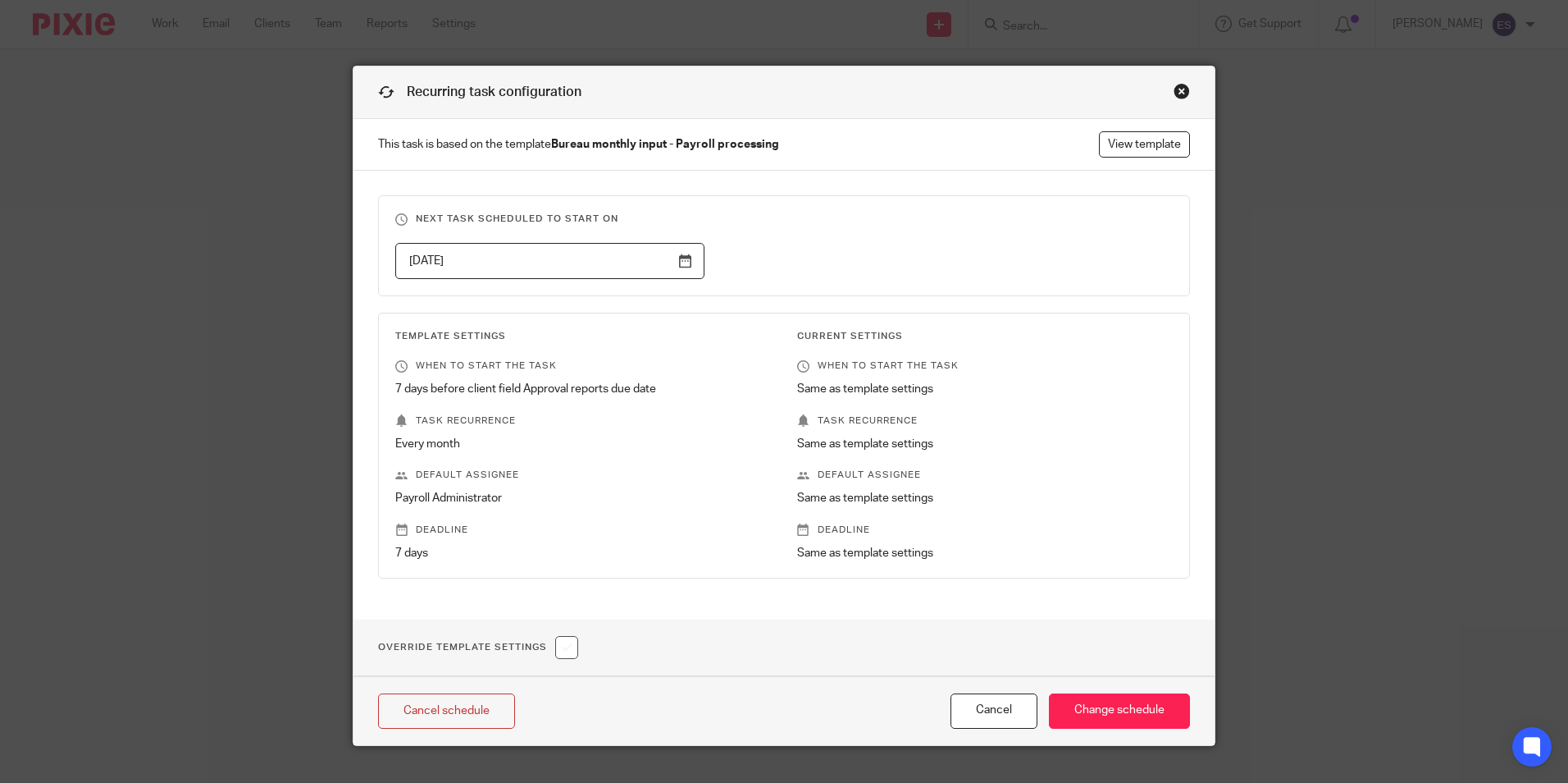
click at [679, 264] on input "2025-10-17" at bounding box center [550, 261] width 309 height 37
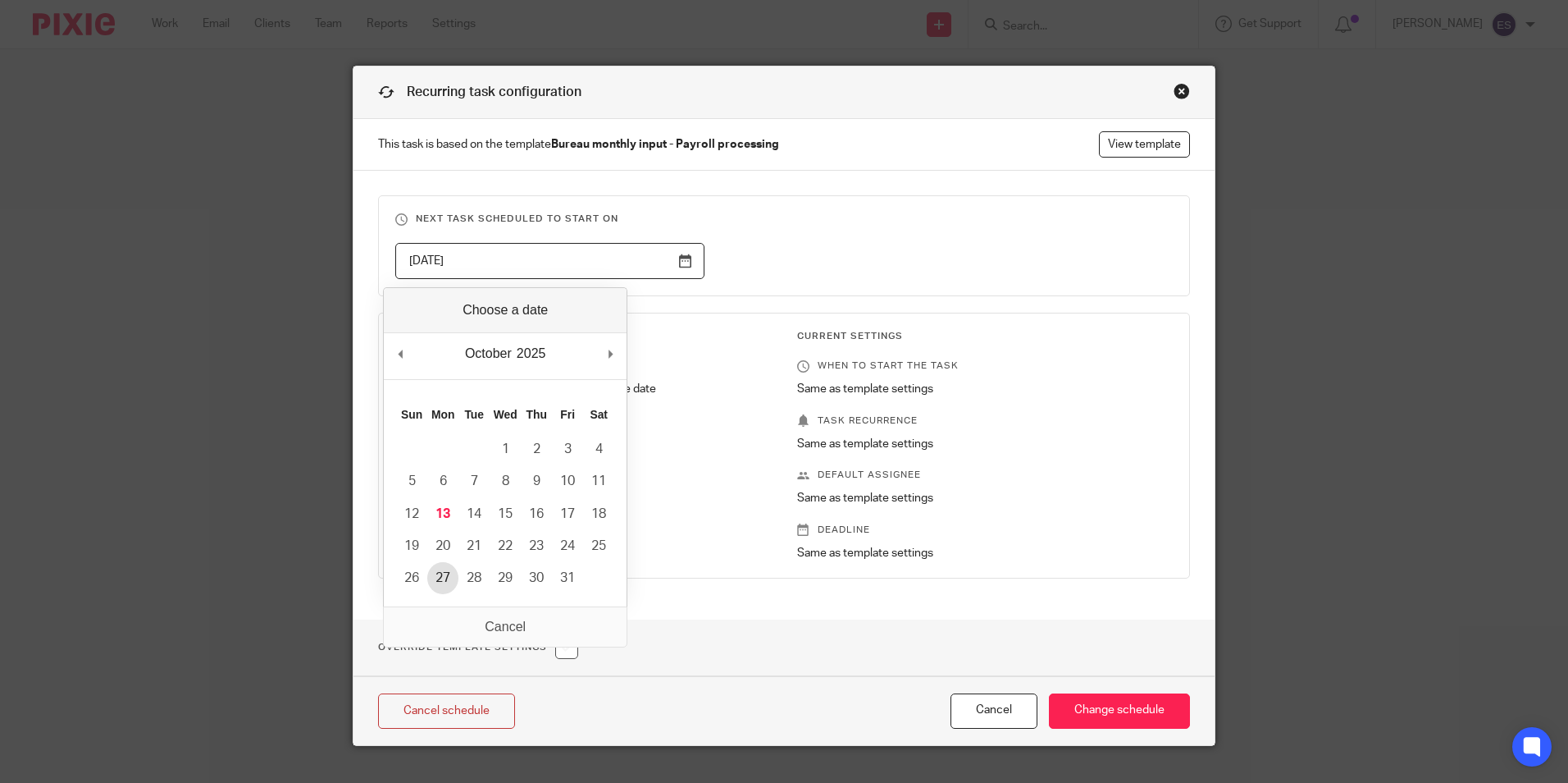
type input "2025-10-27"
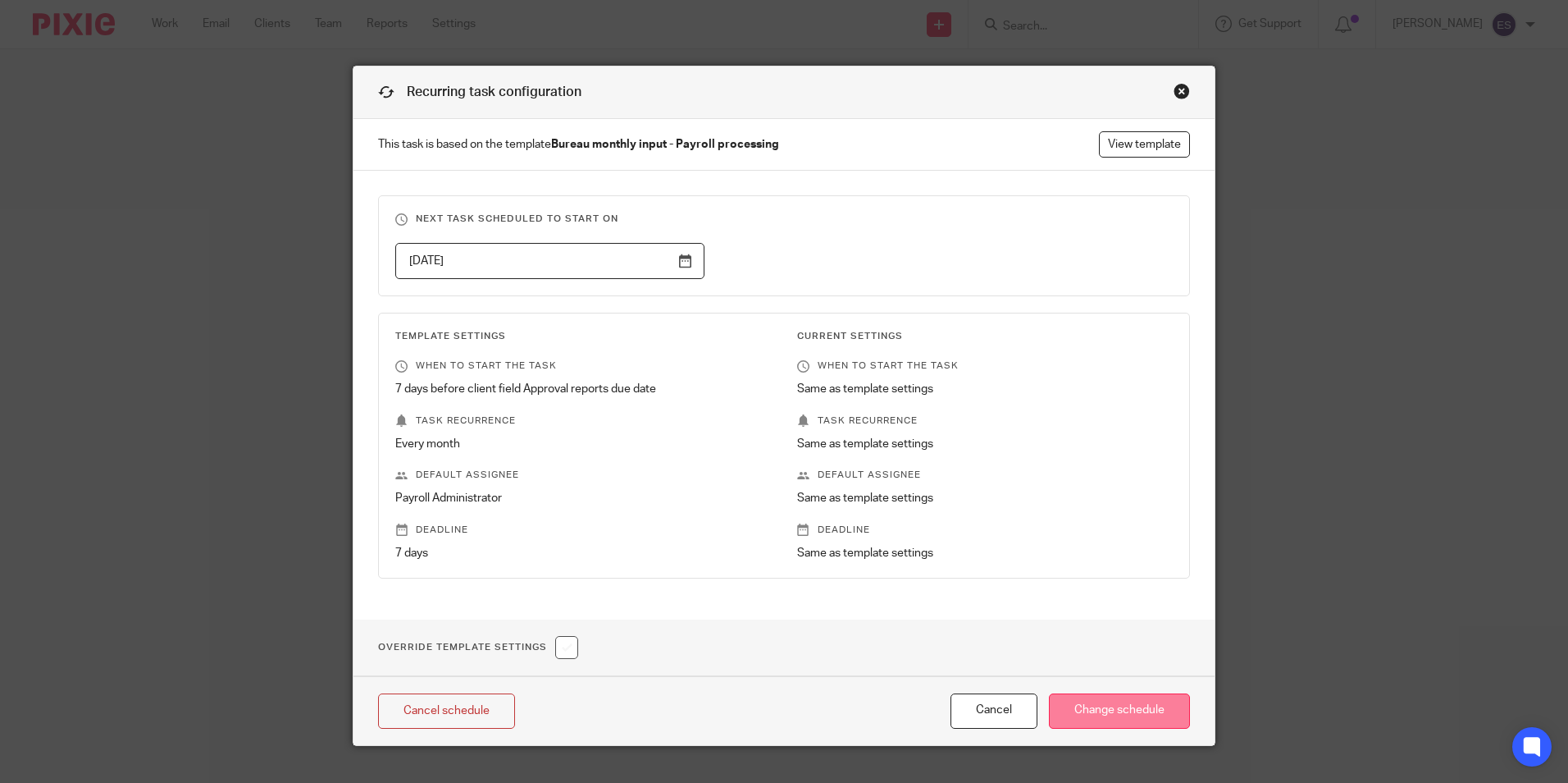
click at [1099, 715] on input "Change schedule" at bounding box center [1119, 710] width 141 height 35
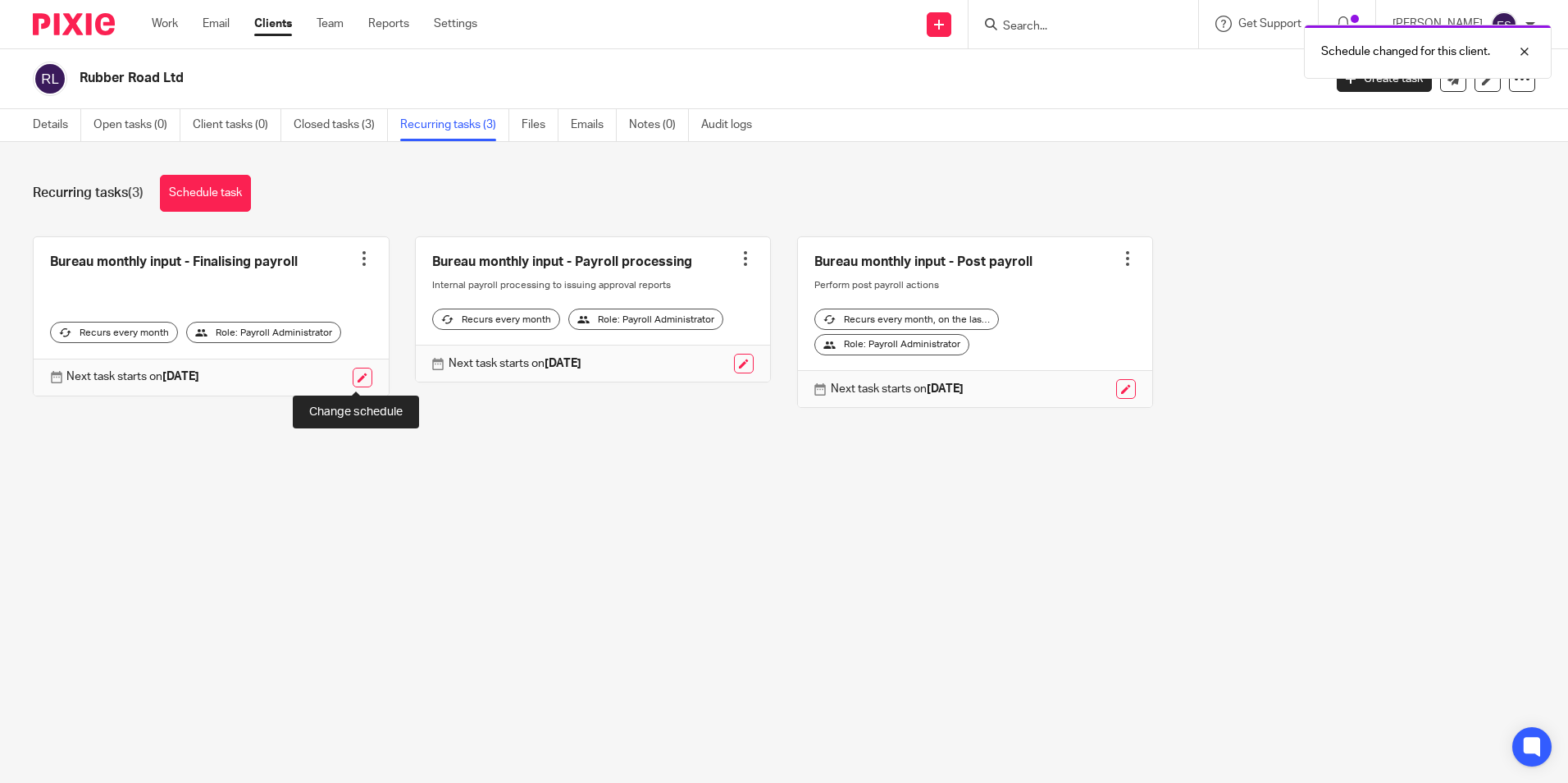
click at [361, 377] on link at bounding box center [362, 377] width 20 height 20
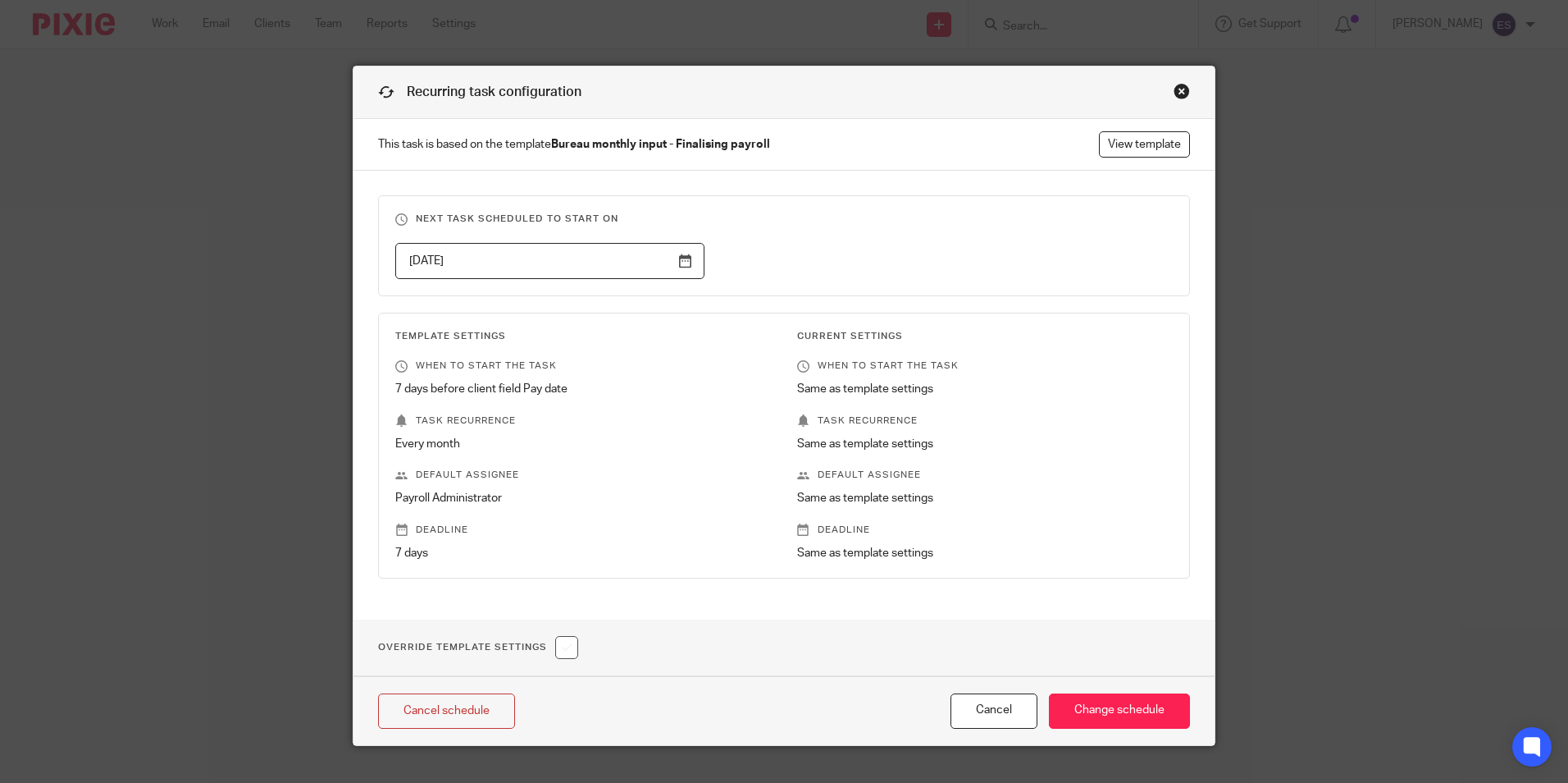
click at [680, 262] on input "[DATE]" at bounding box center [550, 261] width 309 height 37
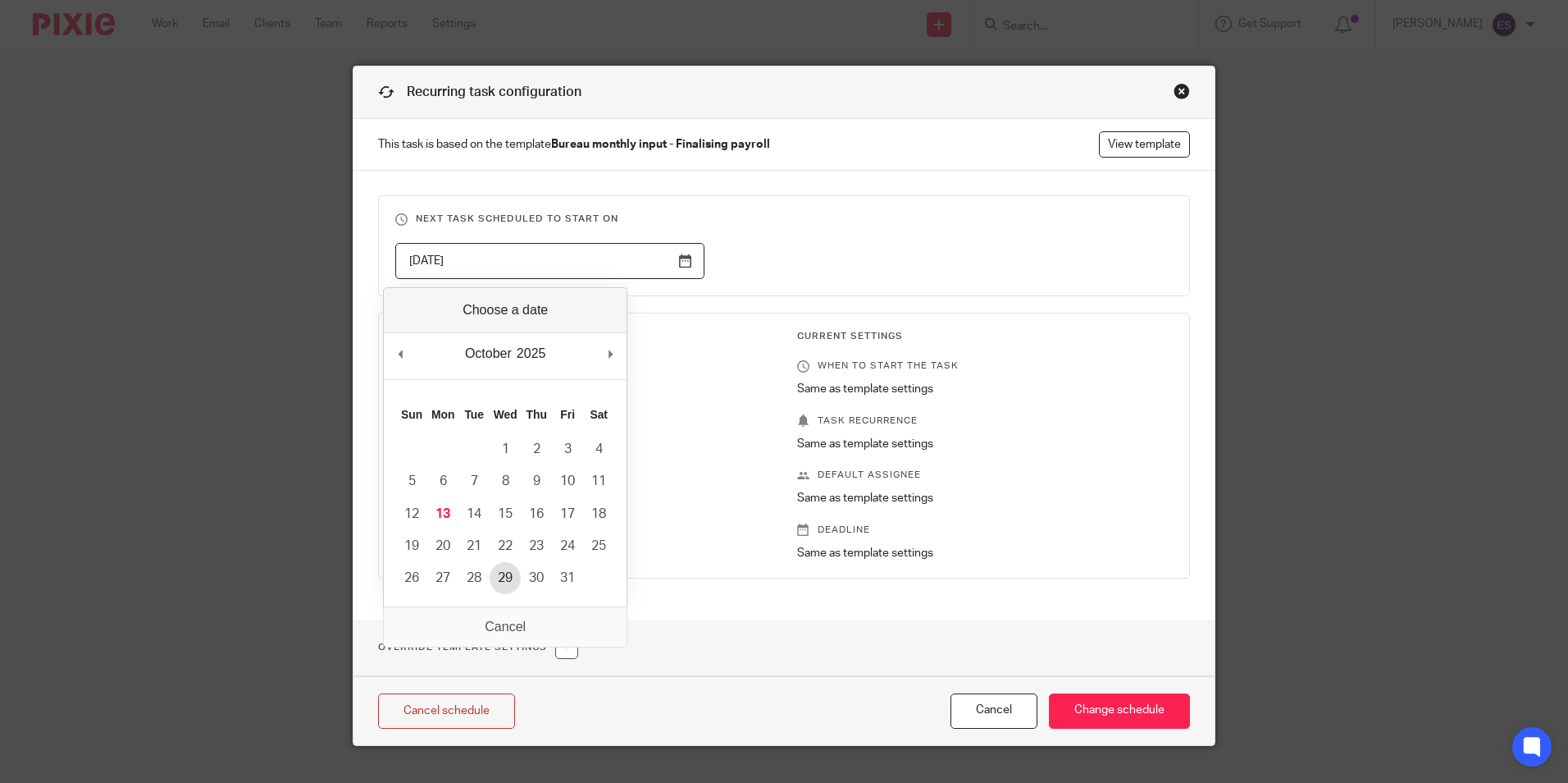
type input "[DATE]"
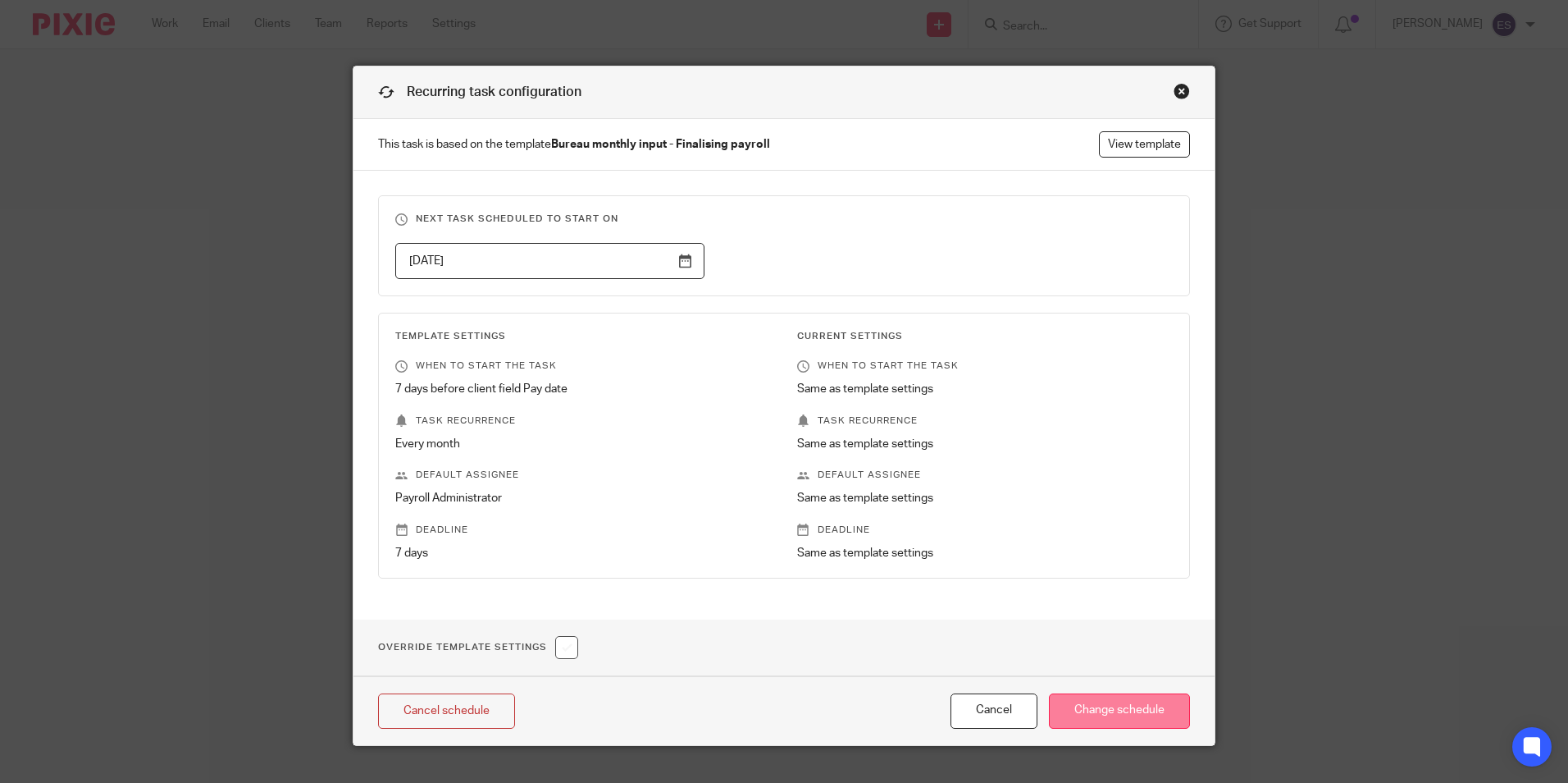
click at [1140, 709] on input "Change schedule" at bounding box center [1119, 710] width 141 height 35
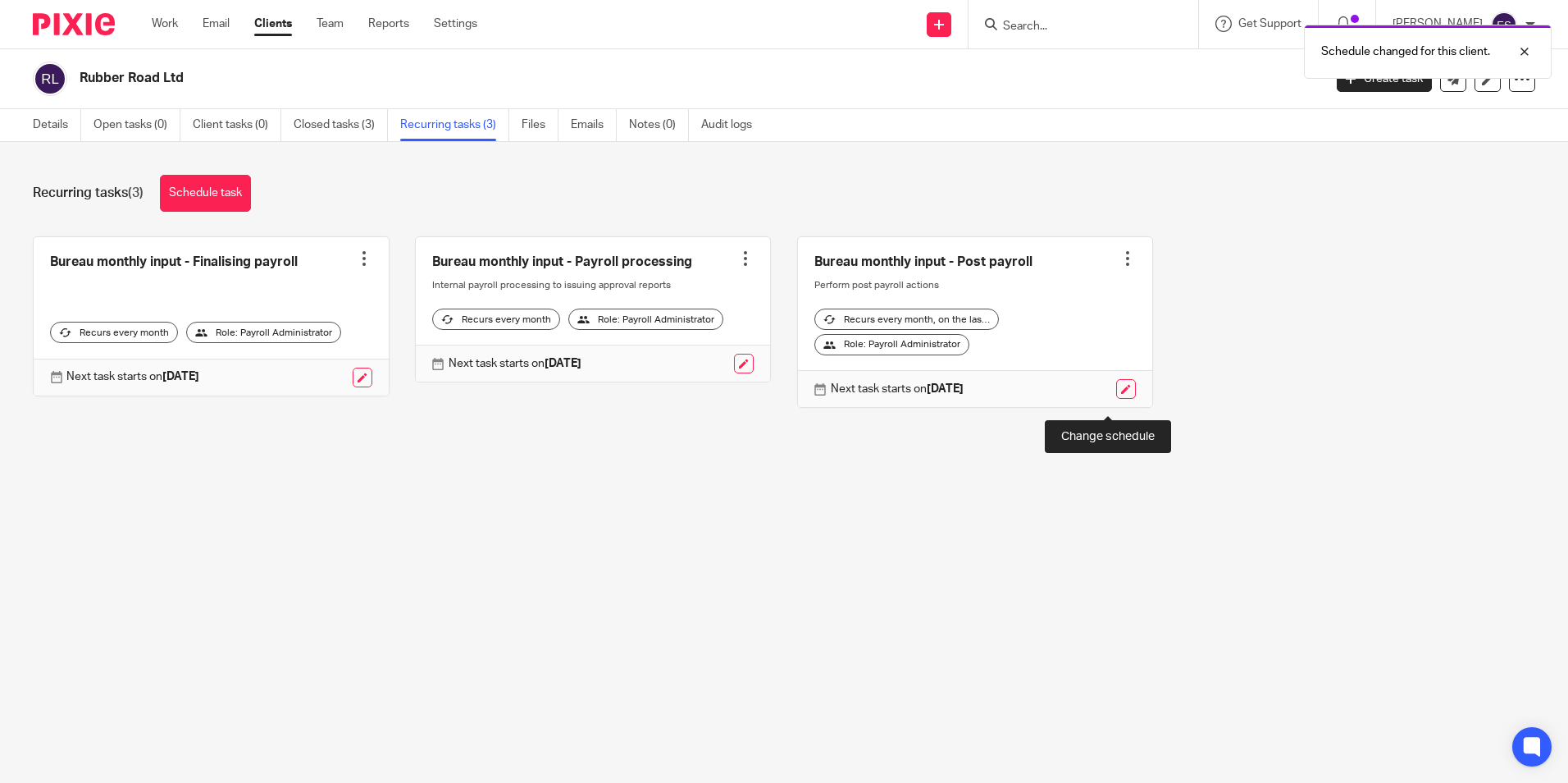
click at [1116, 399] on link at bounding box center [1125, 389] width 20 height 20
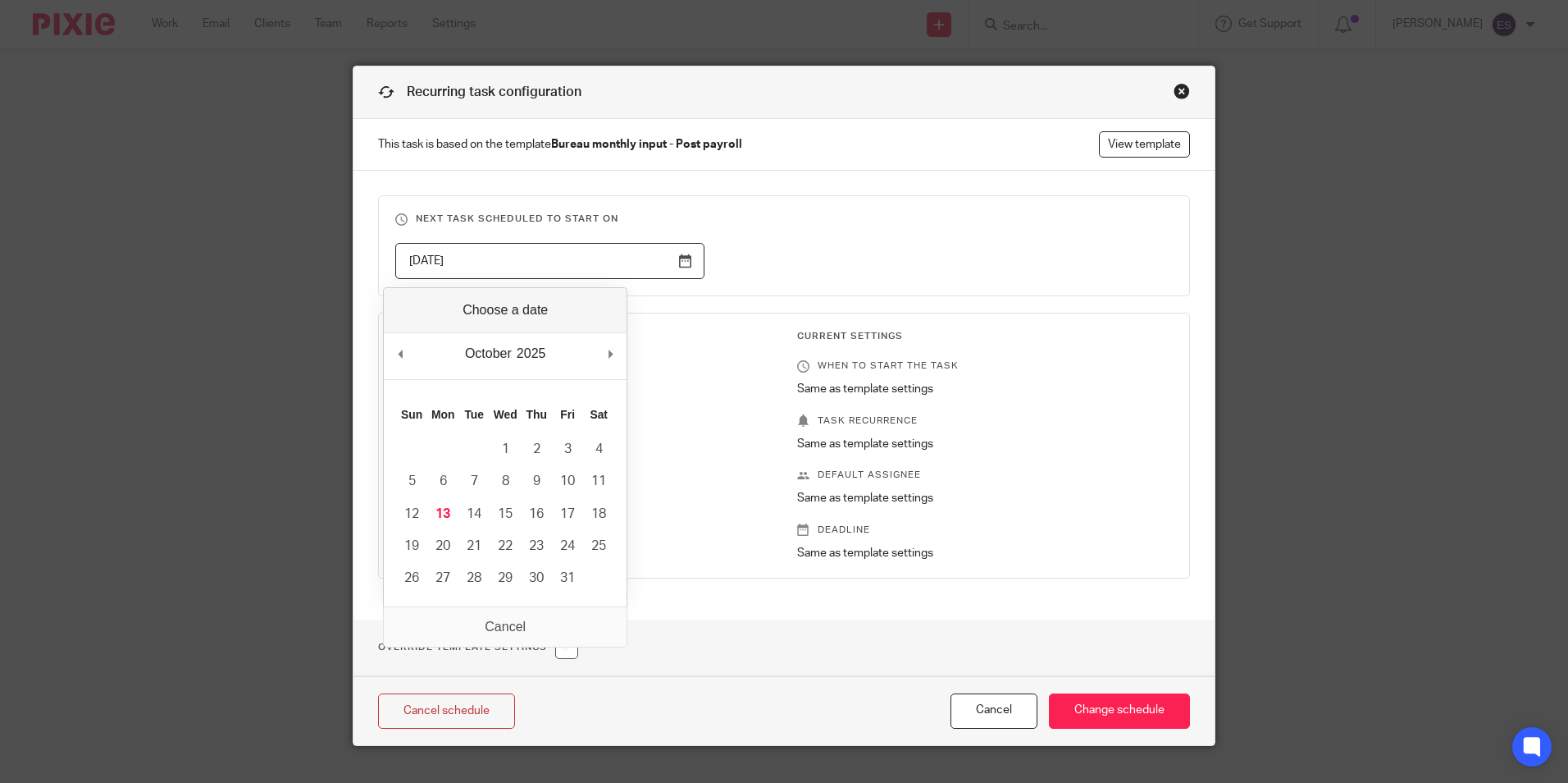
click at [672, 255] on input "[DATE]" at bounding box center [550, 261] width 309 height 37
type input "2025-11-07"
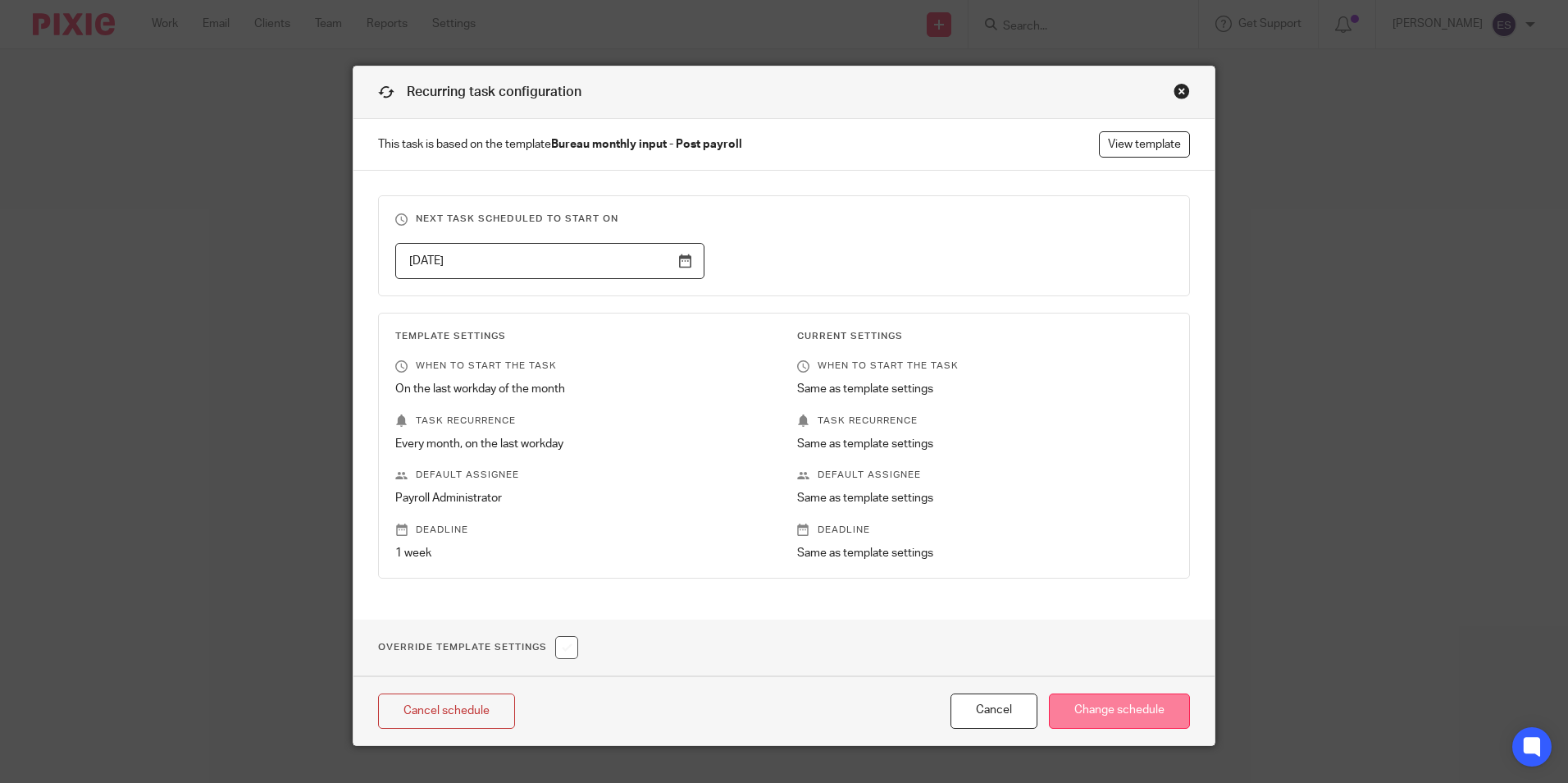
click at [1157, 723] on input "Change schedule" at bounding box center [1119, 710] width 141 height 35
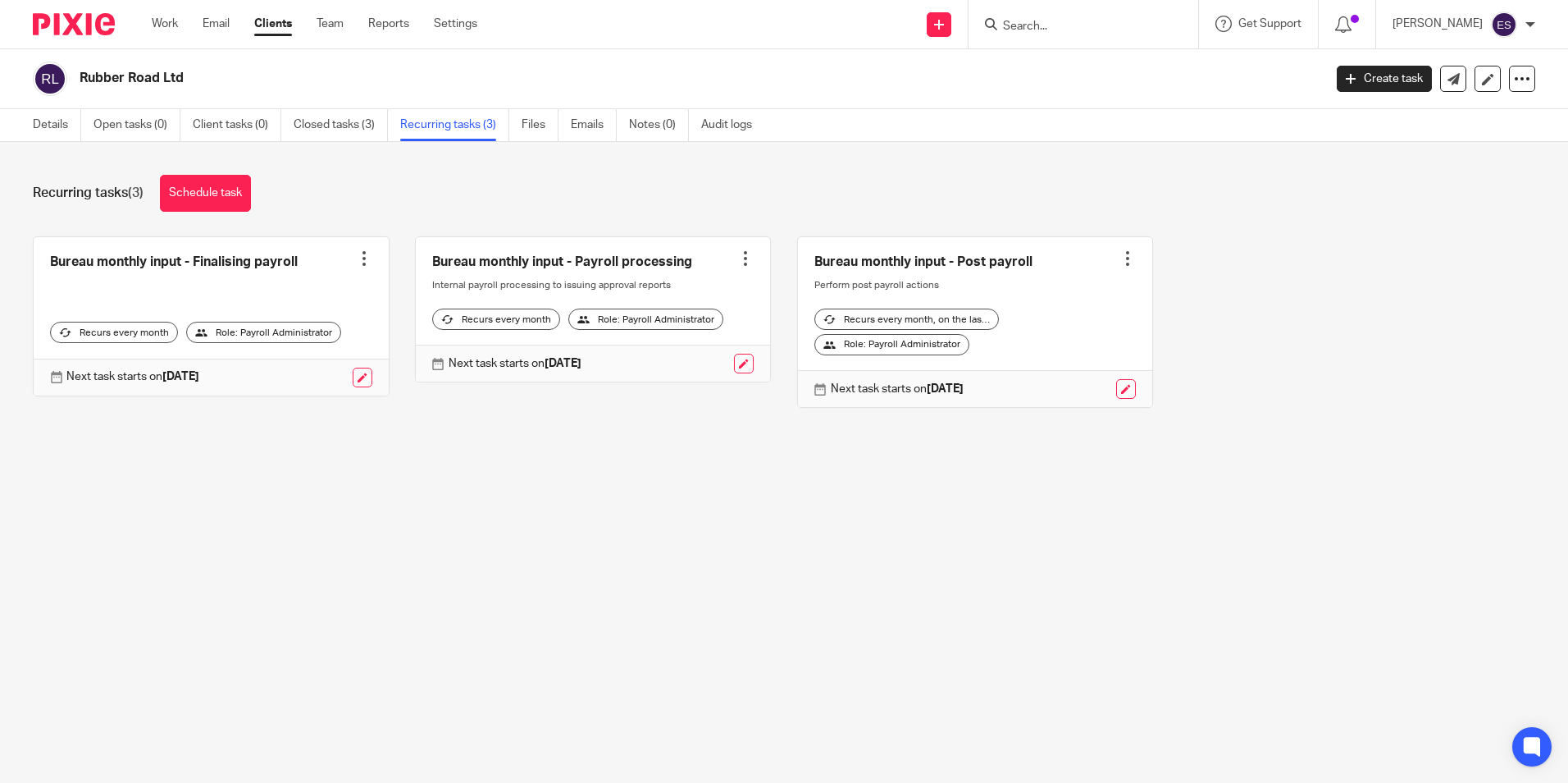
click at [1052, 32] on input "Search" at bounding box center [1075, 27] width 148 height 14
type input "to the nin"
click at [1153, 62] on link at bounding box center [1099, 64] width 203 height 25
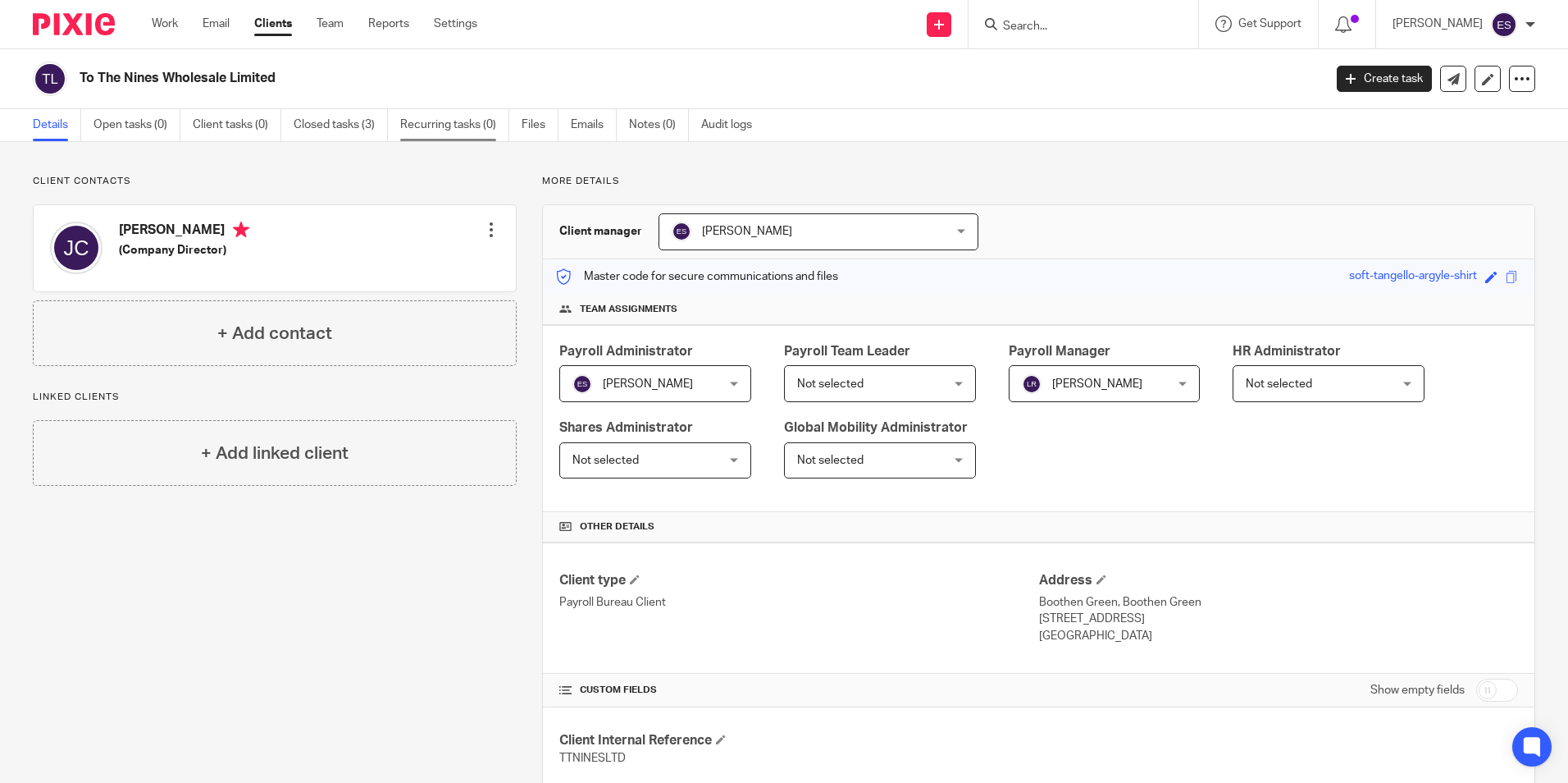
click at [444, 121] on link "Recurring tasks (0)" at bounding box center [454, 125] width 109 height 32
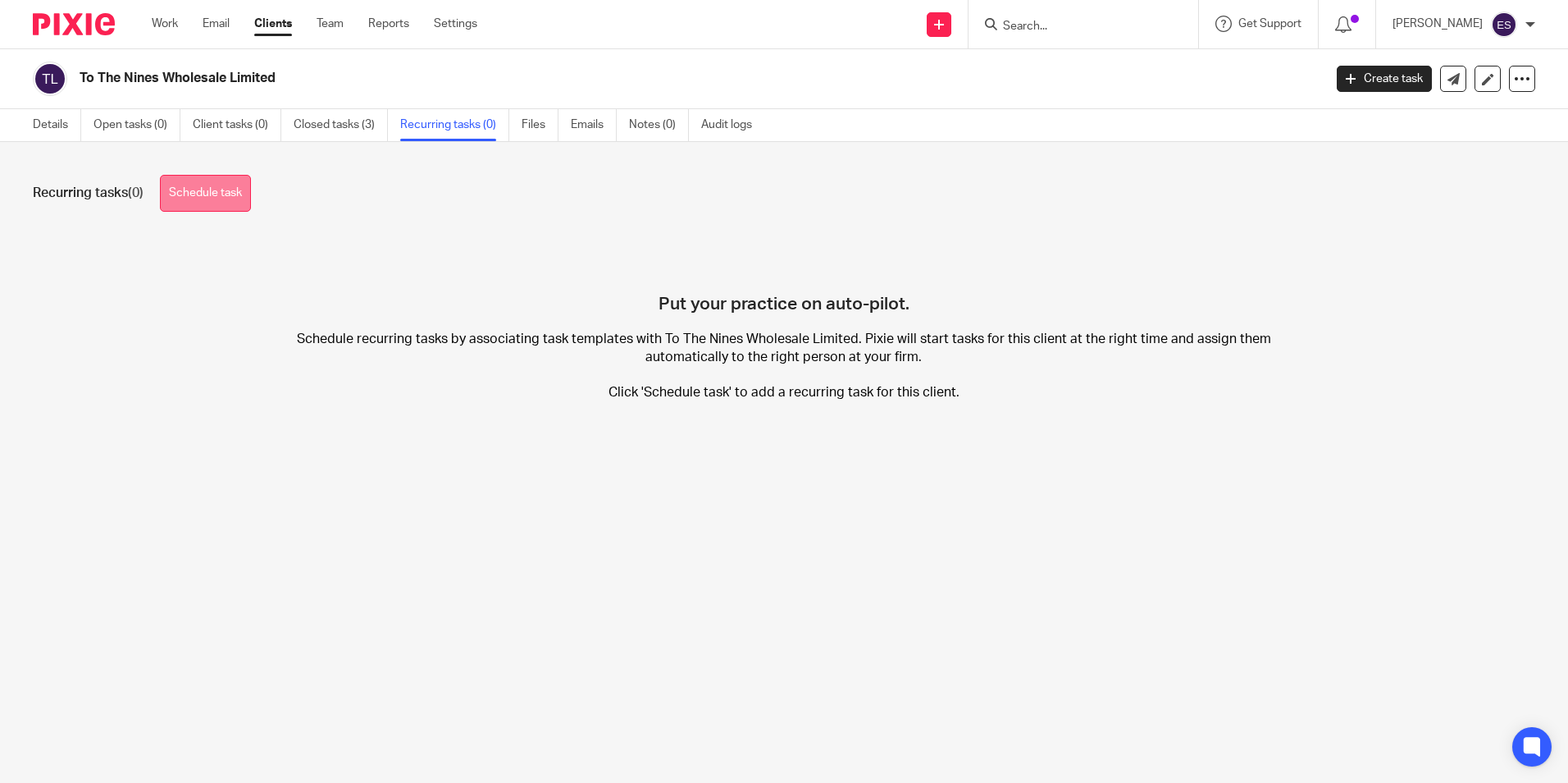
click at [211, 181] on link "Schedule task" at bounding box center [205, 193] width 91 height 37
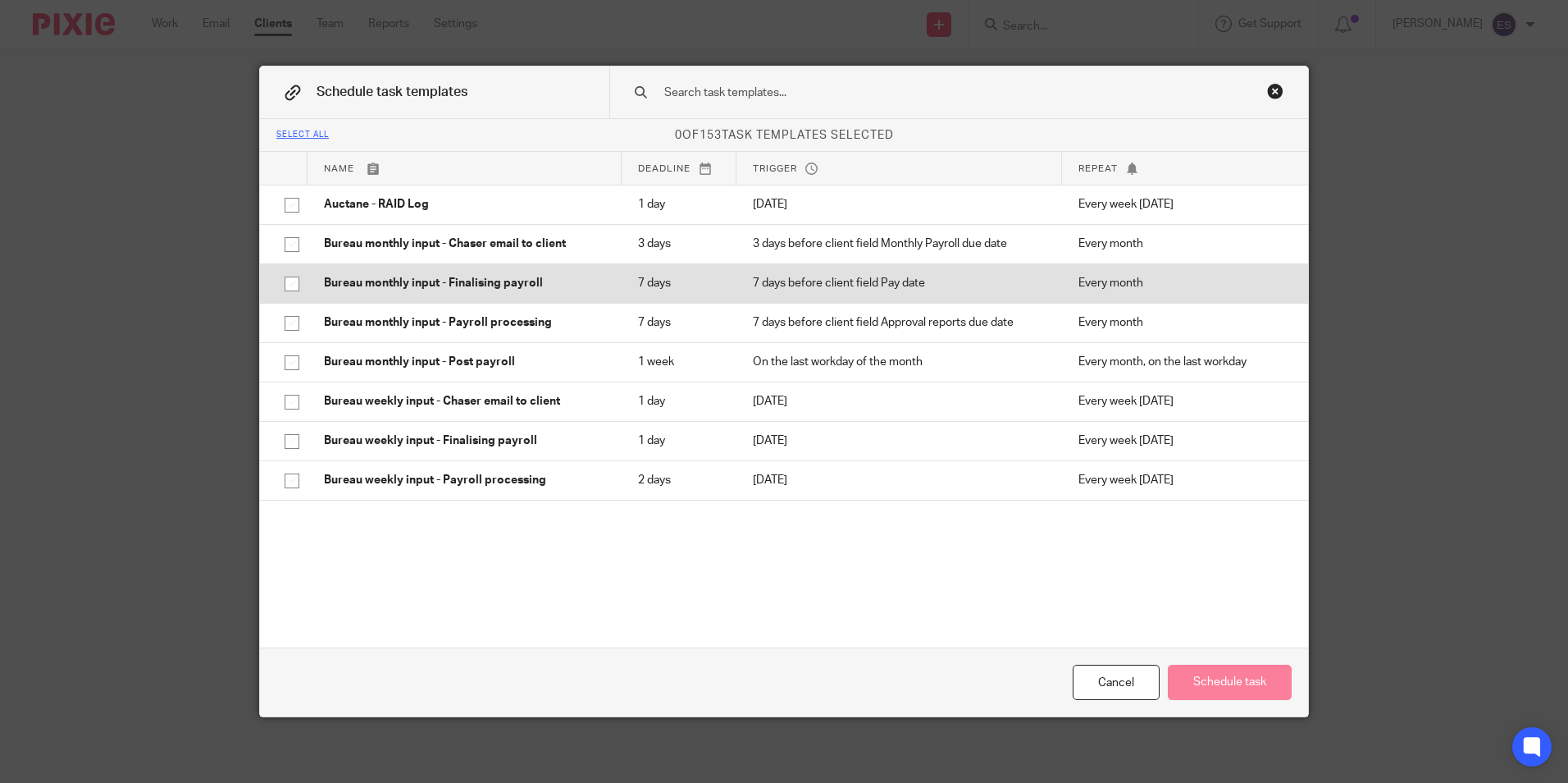
click at [285, 278] on input "checkbox" at bounding box center [292, 284] width 31 height 32
checkbox input "true"
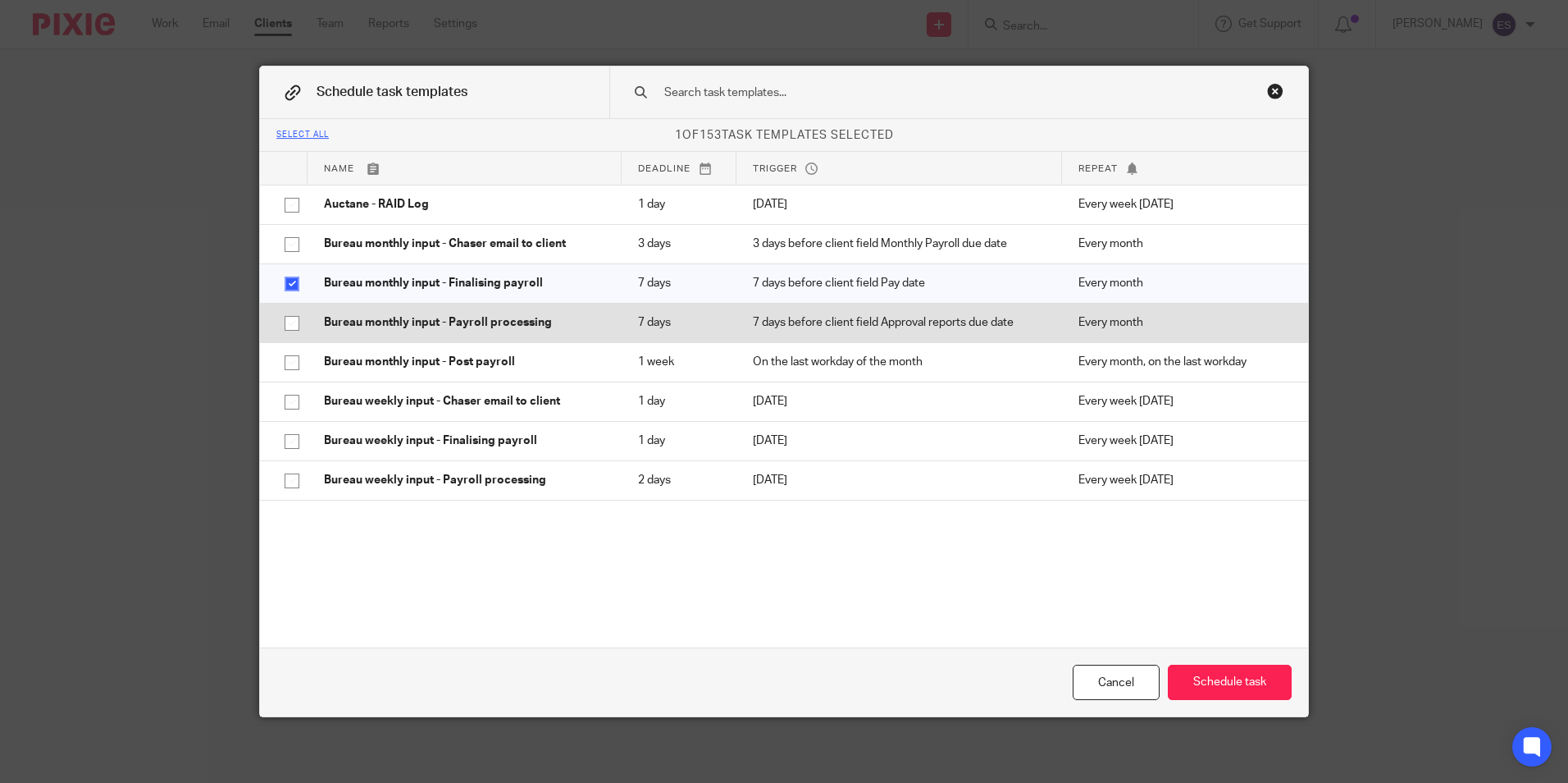
click at [290, 319] on input "checkbox" at bounding box center [292, 323] width 31 height 32
checkbox input "true"
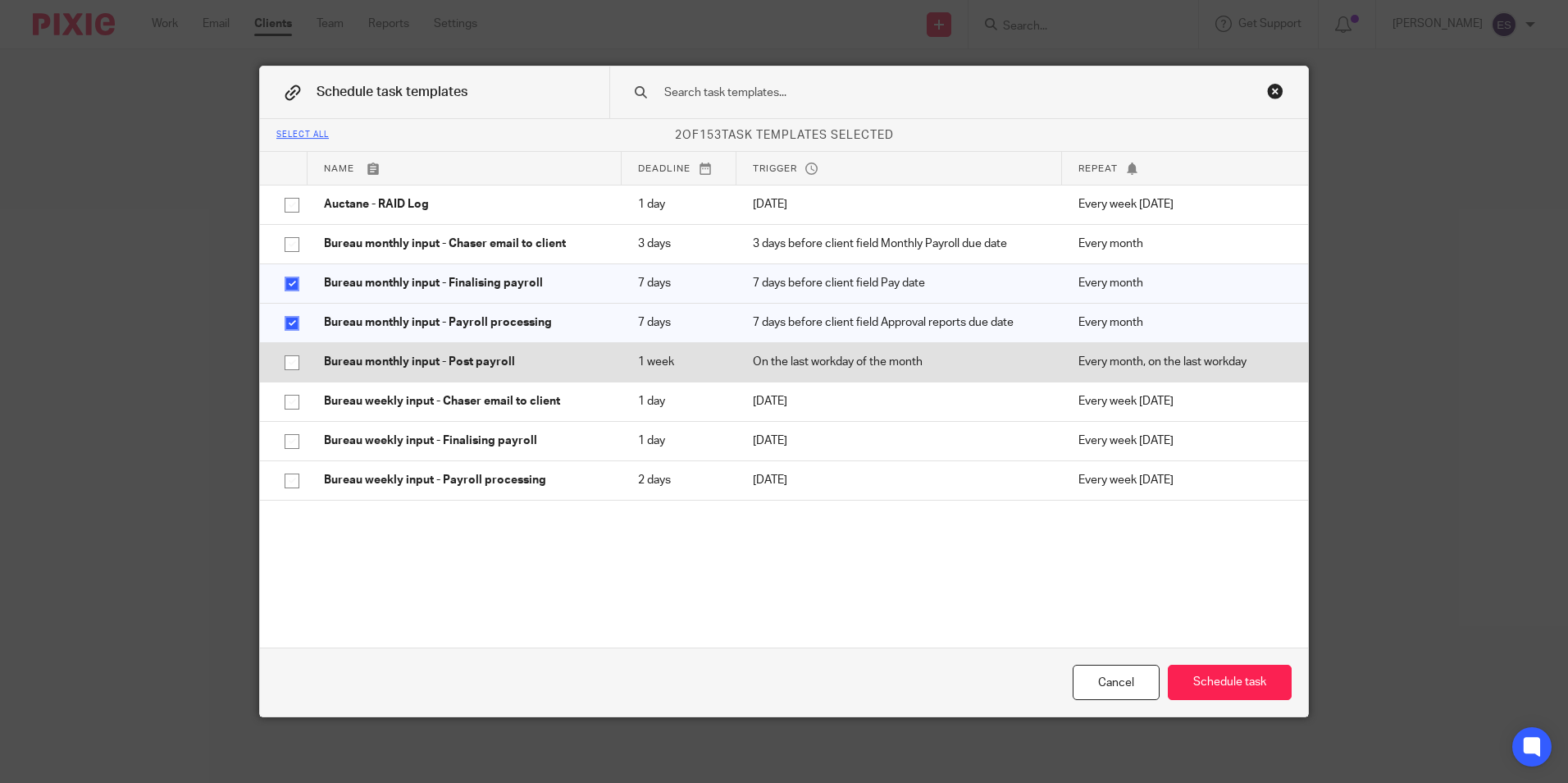
click at [288, 360] on input "checkbox" at bounding box center [292, 362] width 31 height 32
checkbox input "true"
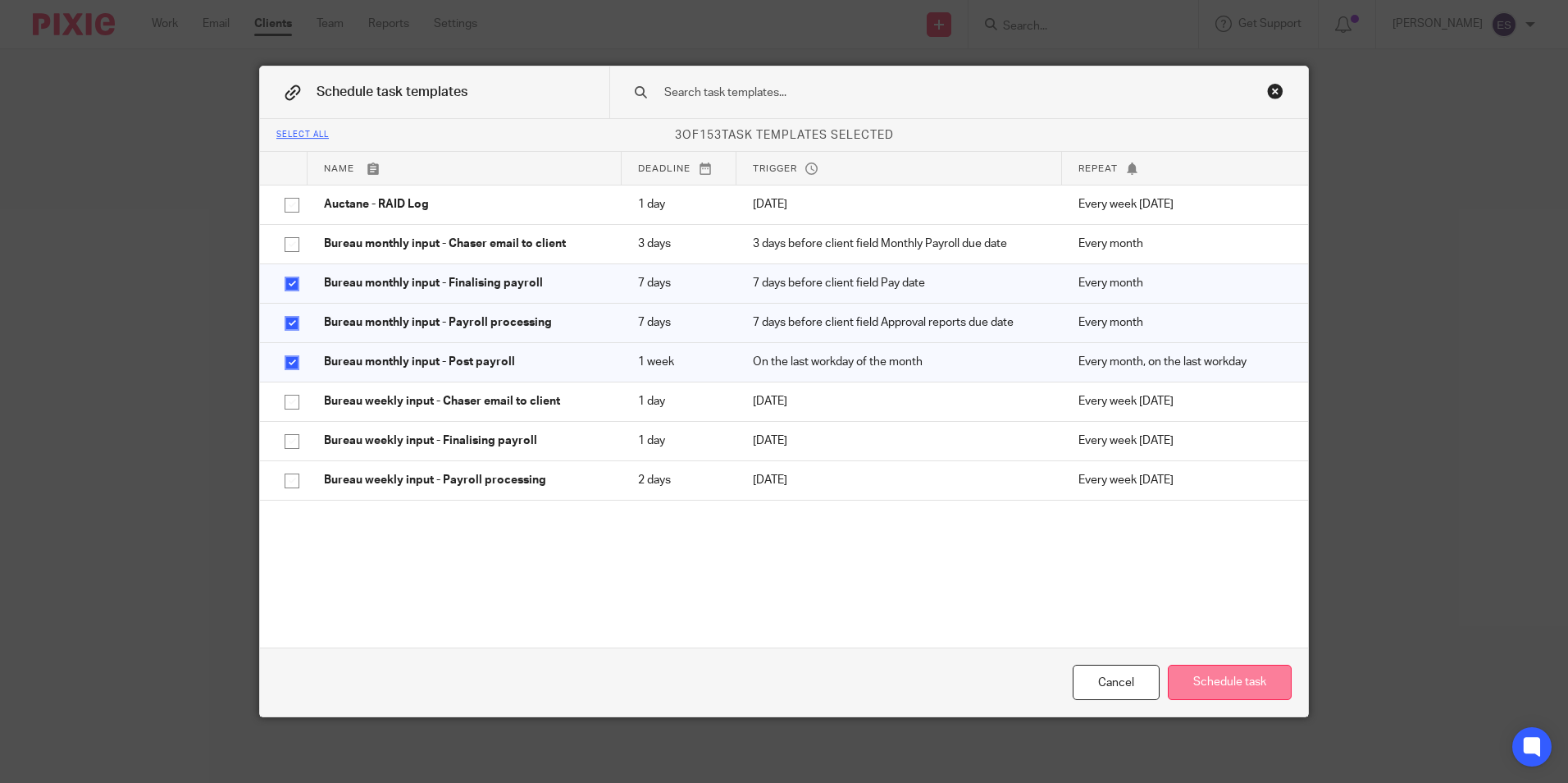
click at [1228, 678] on button "Schedule task" at bounding box center [1230, 682] width 124 height 35
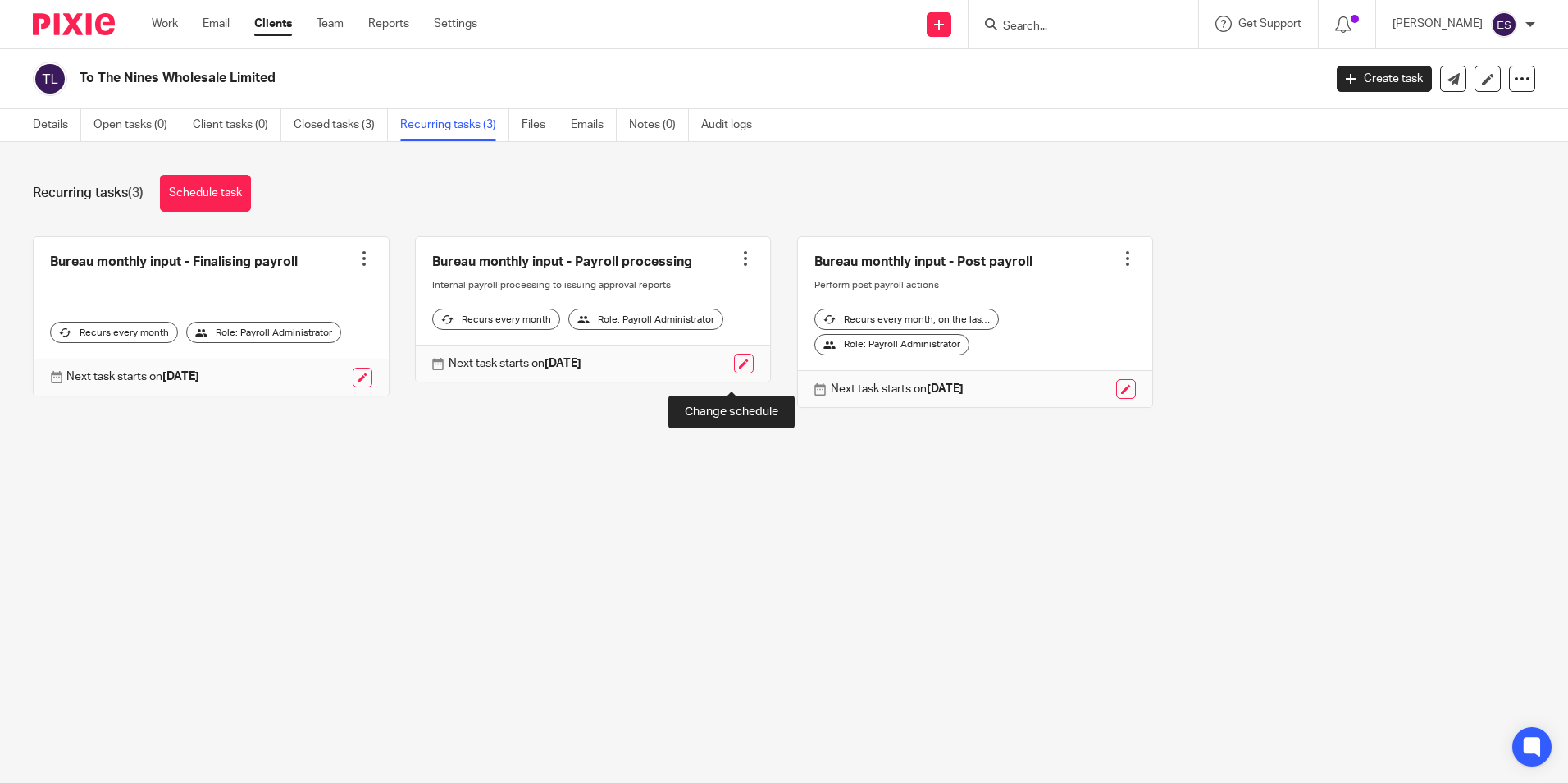
click at [735, 373] on link at bounding box center [743, 363] width 20 height 20
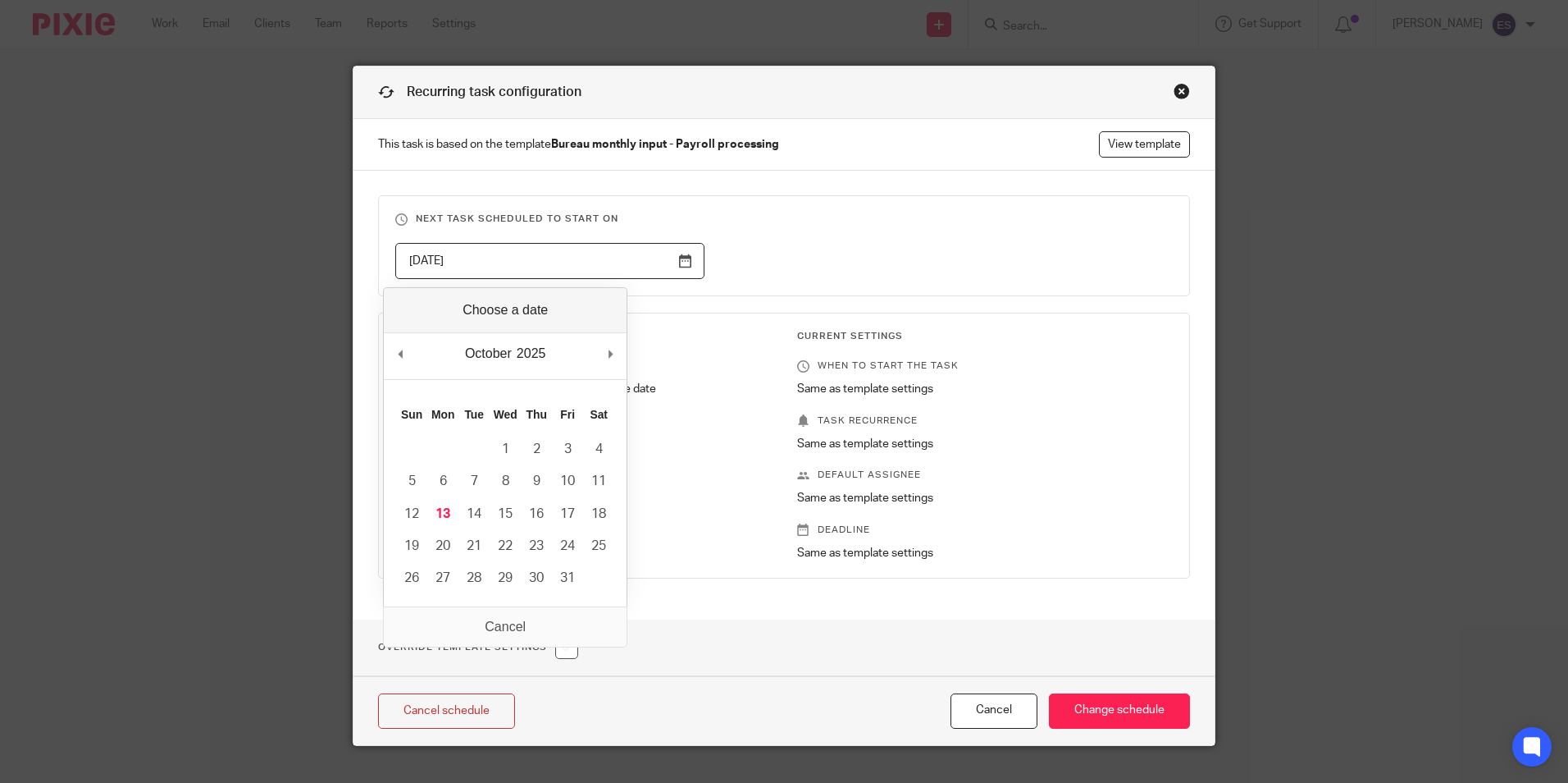
click at [671, 266] on input "[DATE]" at bounding box center [550, 261] width 309 height 37
type input "[DATE]"
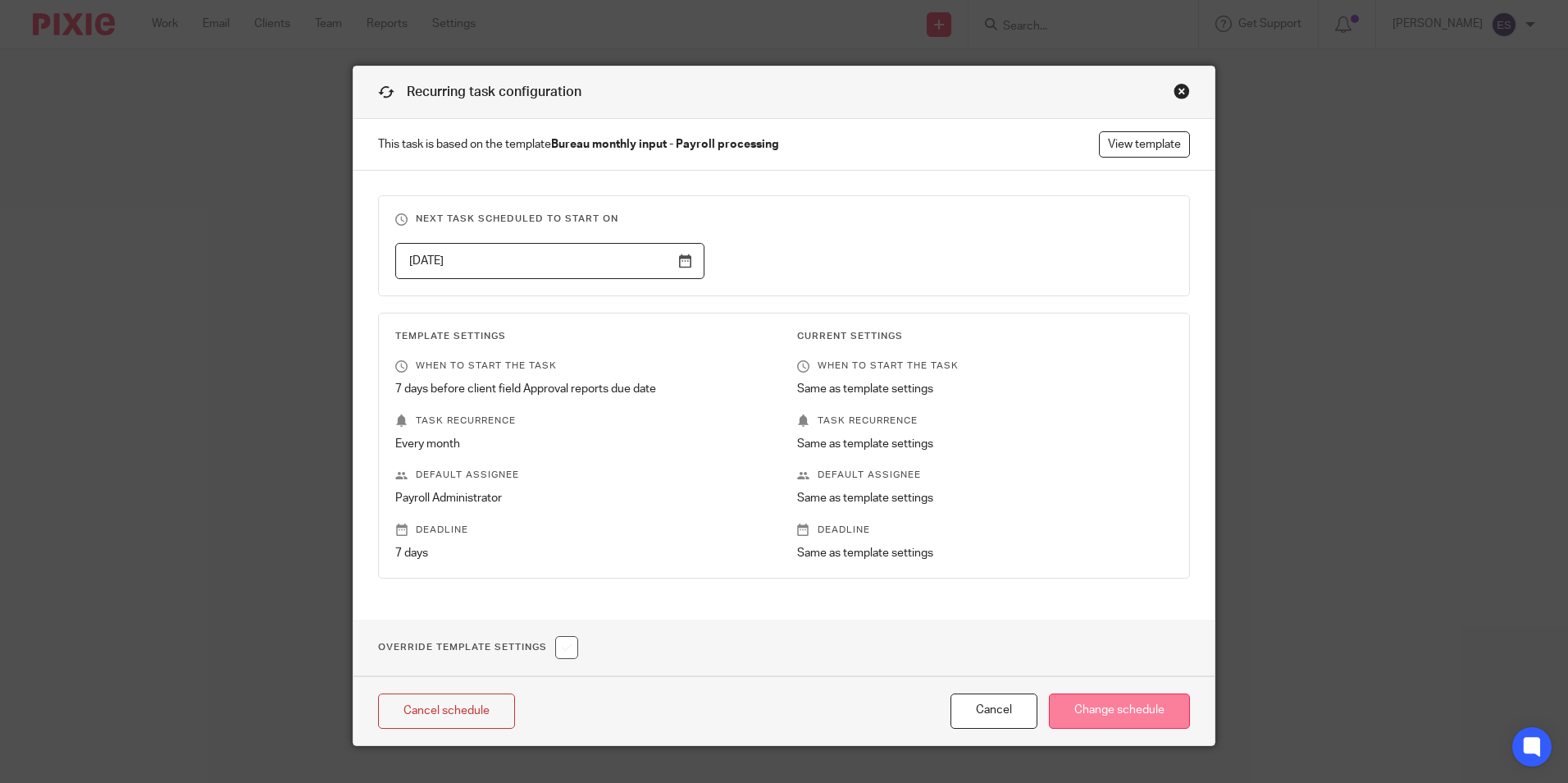
click at [1108, 709] on input "Change schedule" at bounding box center [1119, 710] width 141 height 35
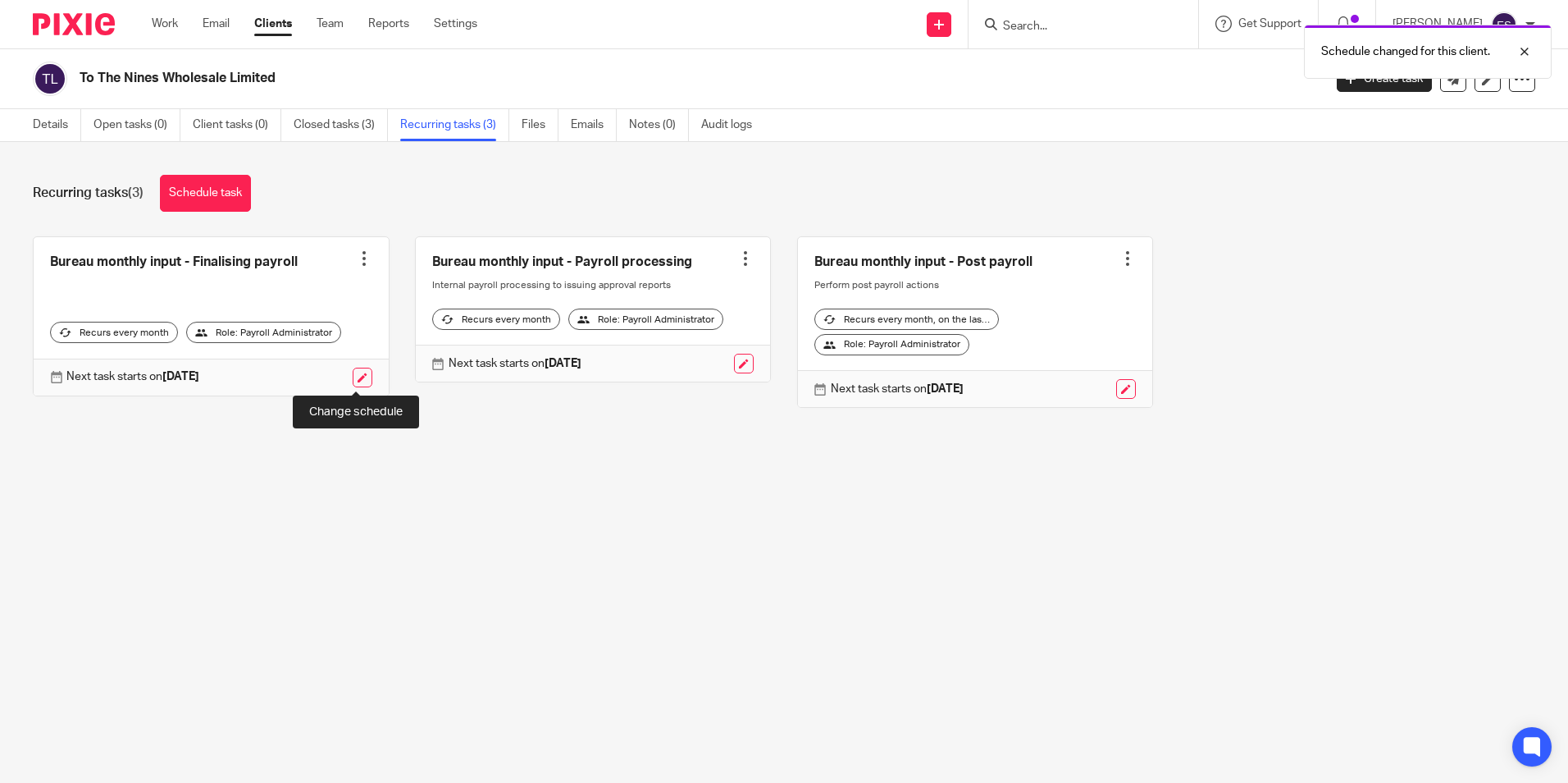
click at [358, 379] on link at bounding box center [362, 377] width 20 height 20
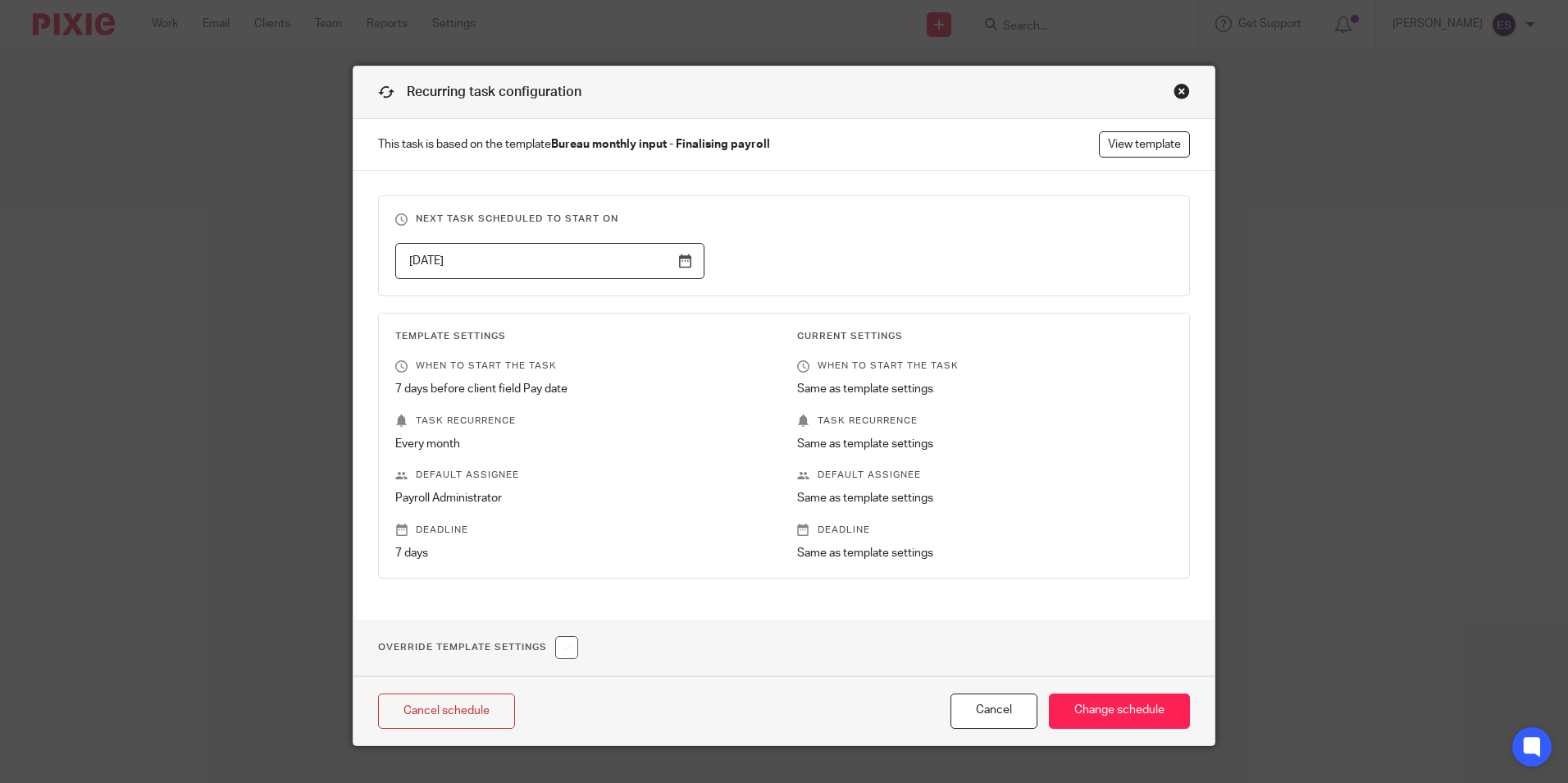
click at [677, 263] on input "[DATE]" at bounding box center [550, 261] width 309 height 37
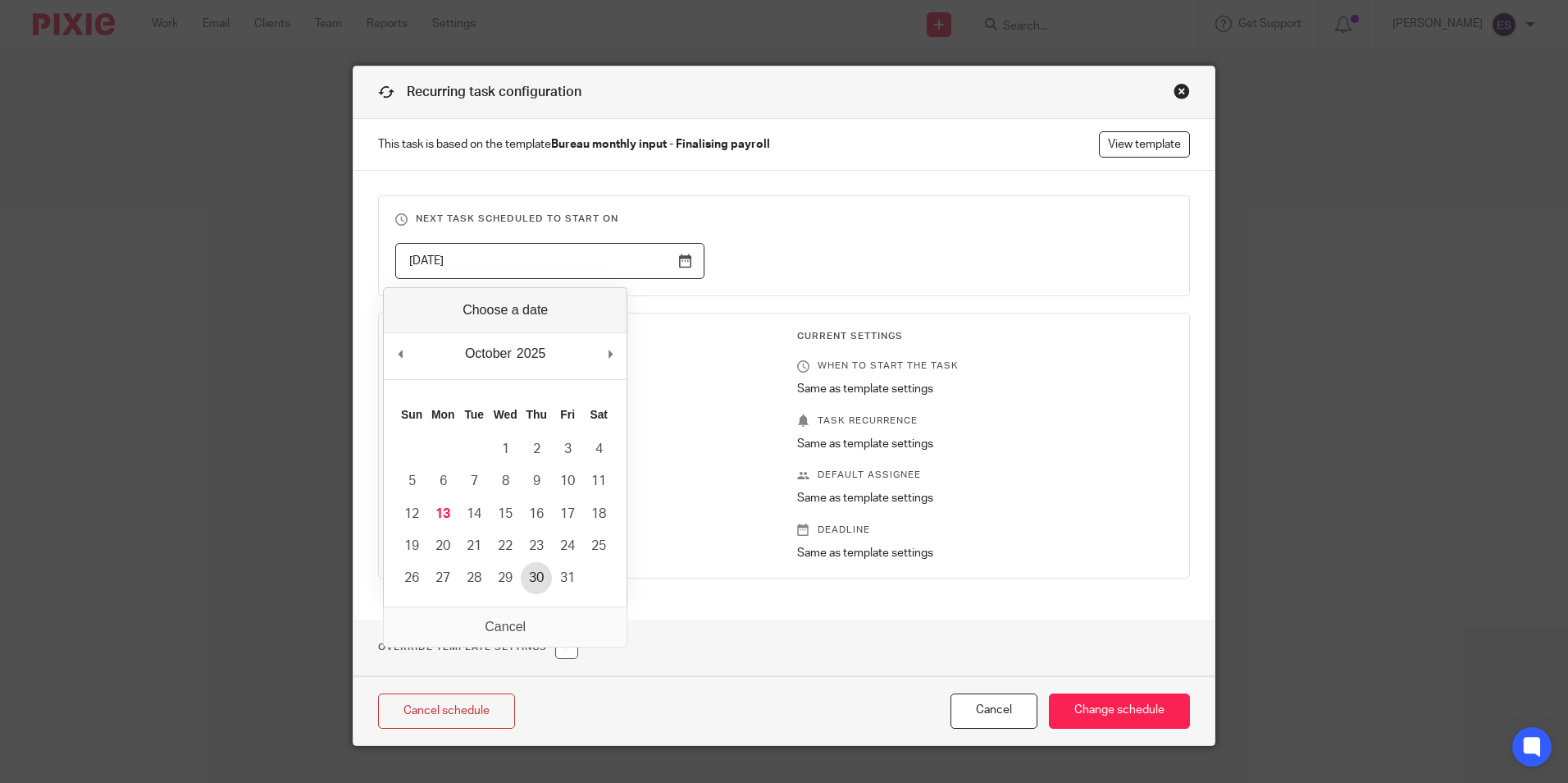
type input "[DATE]"
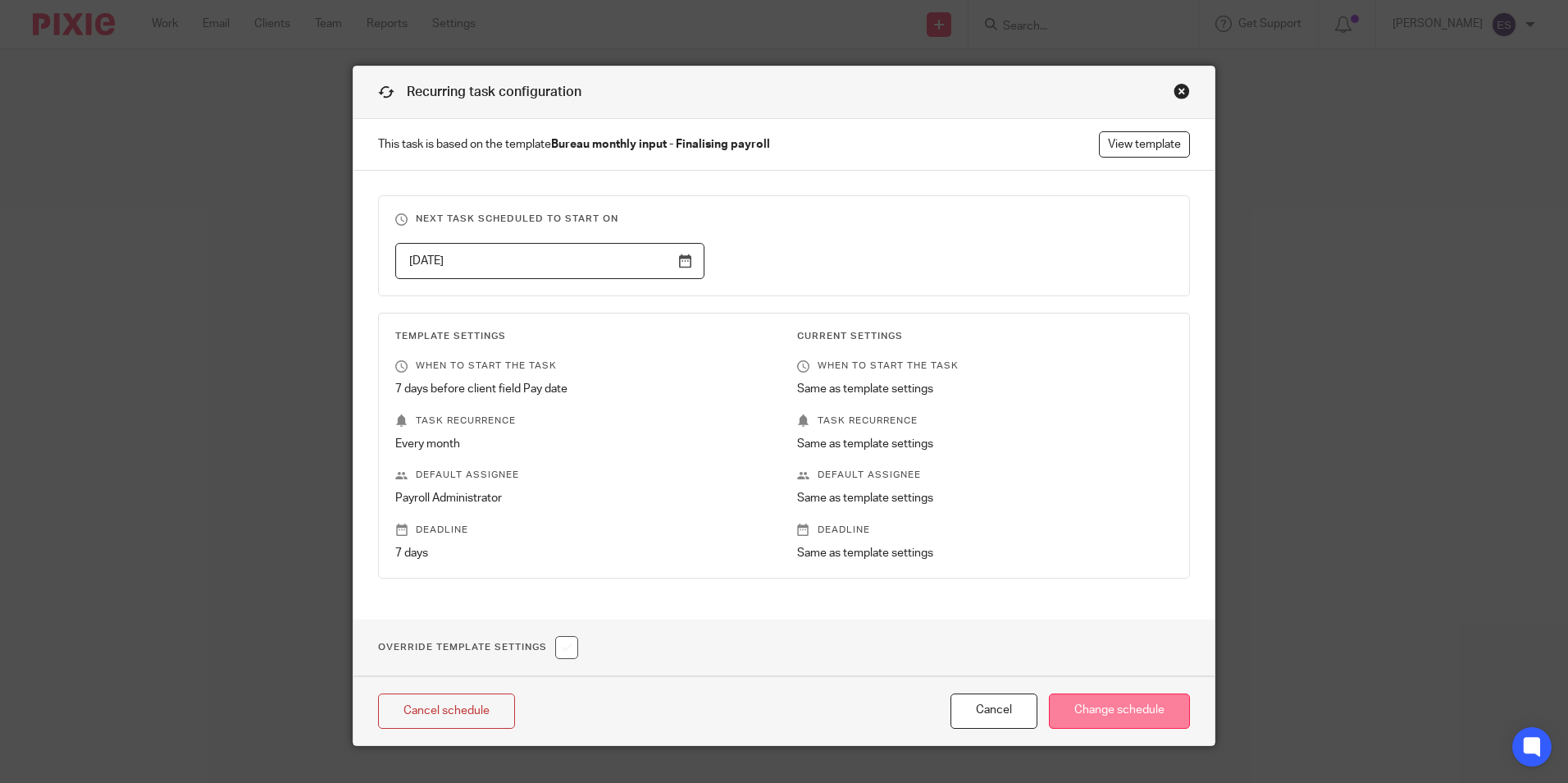
click at [1117, 705] on input "Change schedule" at bounding box center [1119, 710] width 141 height 35
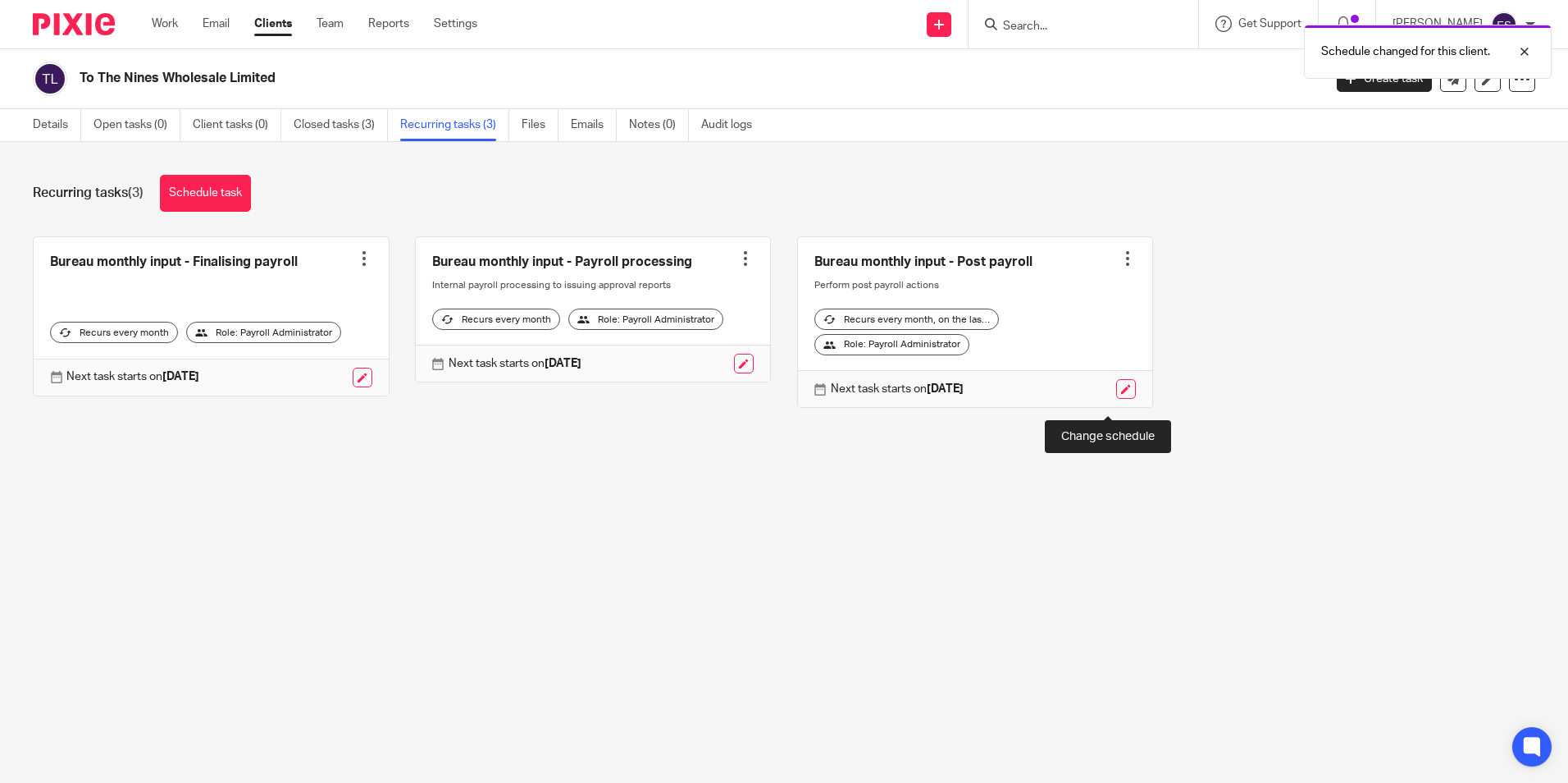
click at [1116, 399] on link at bounding box center [1125, 389] width 20 height 20
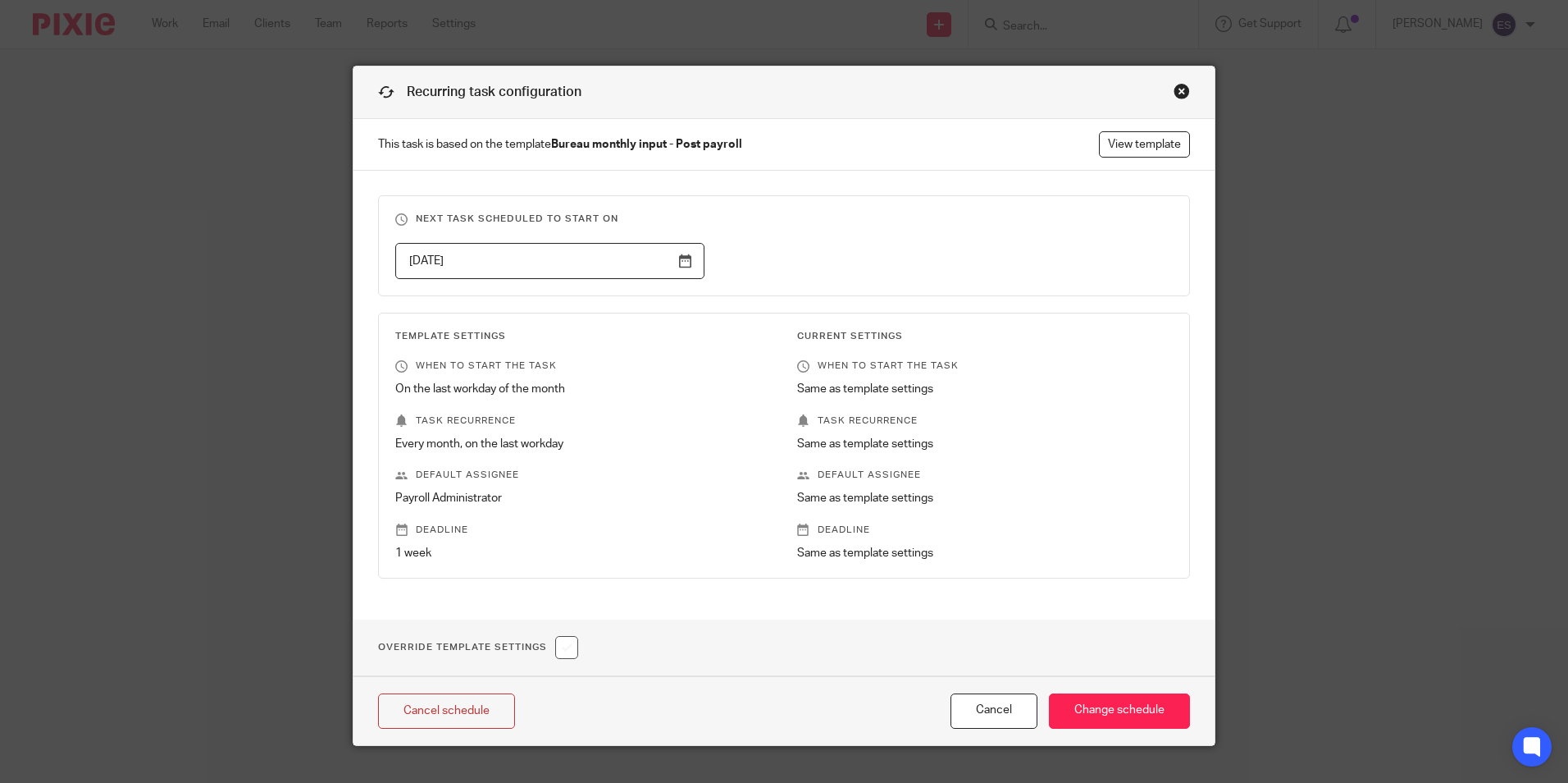
click at [679, 261] on input "2025-10-31" at bounding box center [550, 261] width 309 height 37
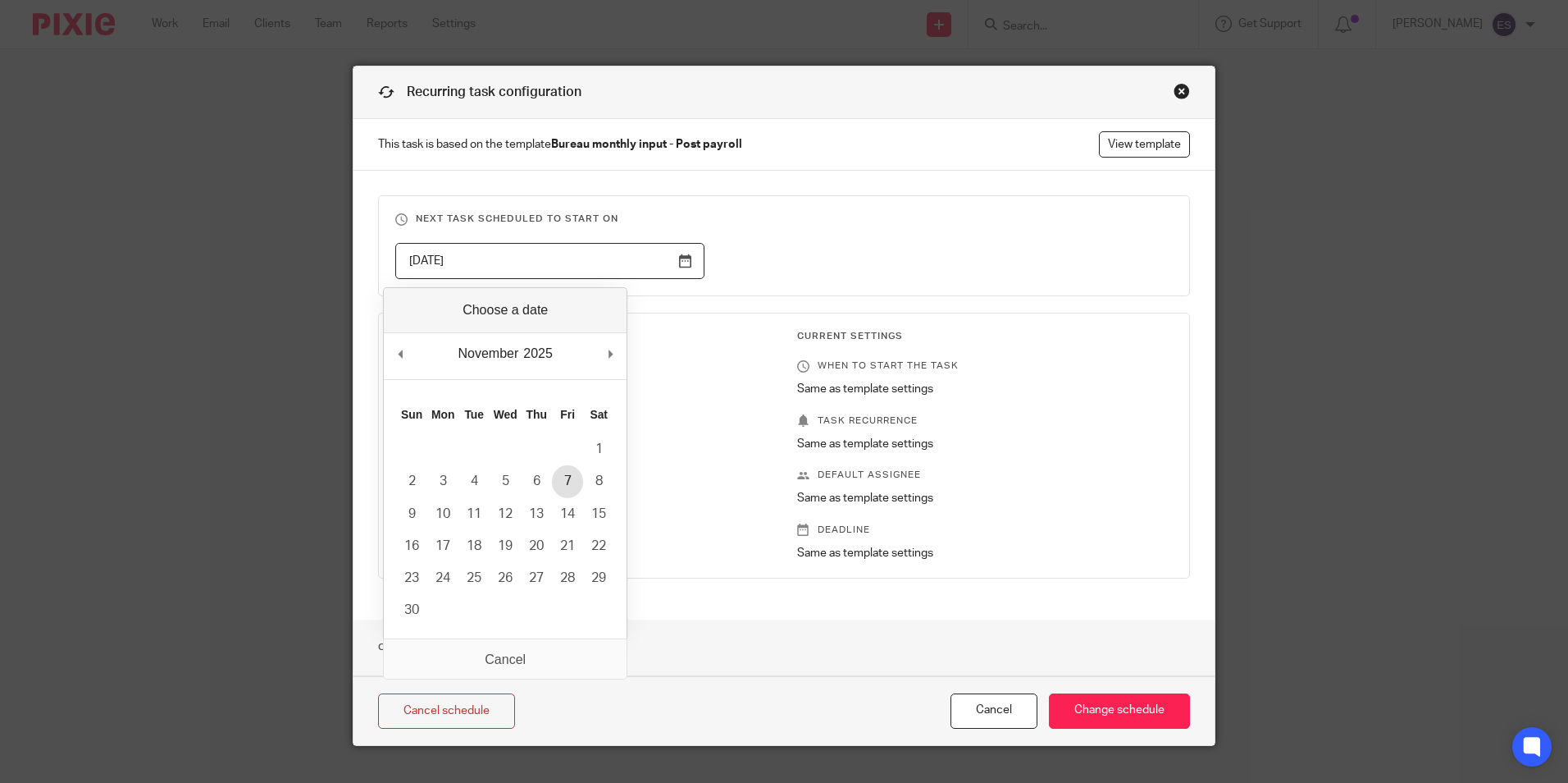
type input "2025-11-07"
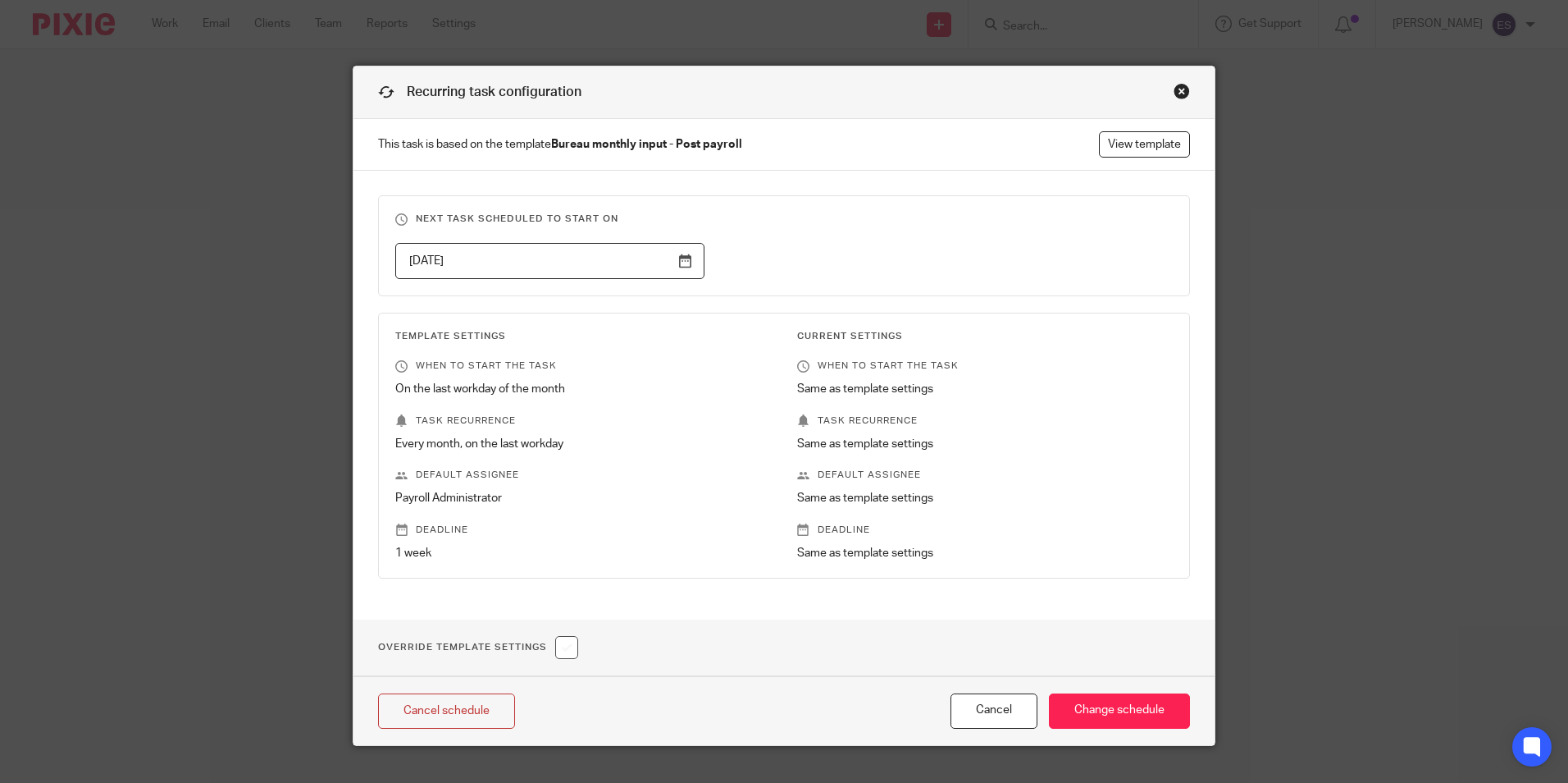
click at [1131, 730] on div "Cancel schedule Cancel Change schedule" at bounding box center [784, 710] width 861 height 69
click at [1135, 710] on input "Change schedule" at bounding box center [1119, 710] width 141 height 35
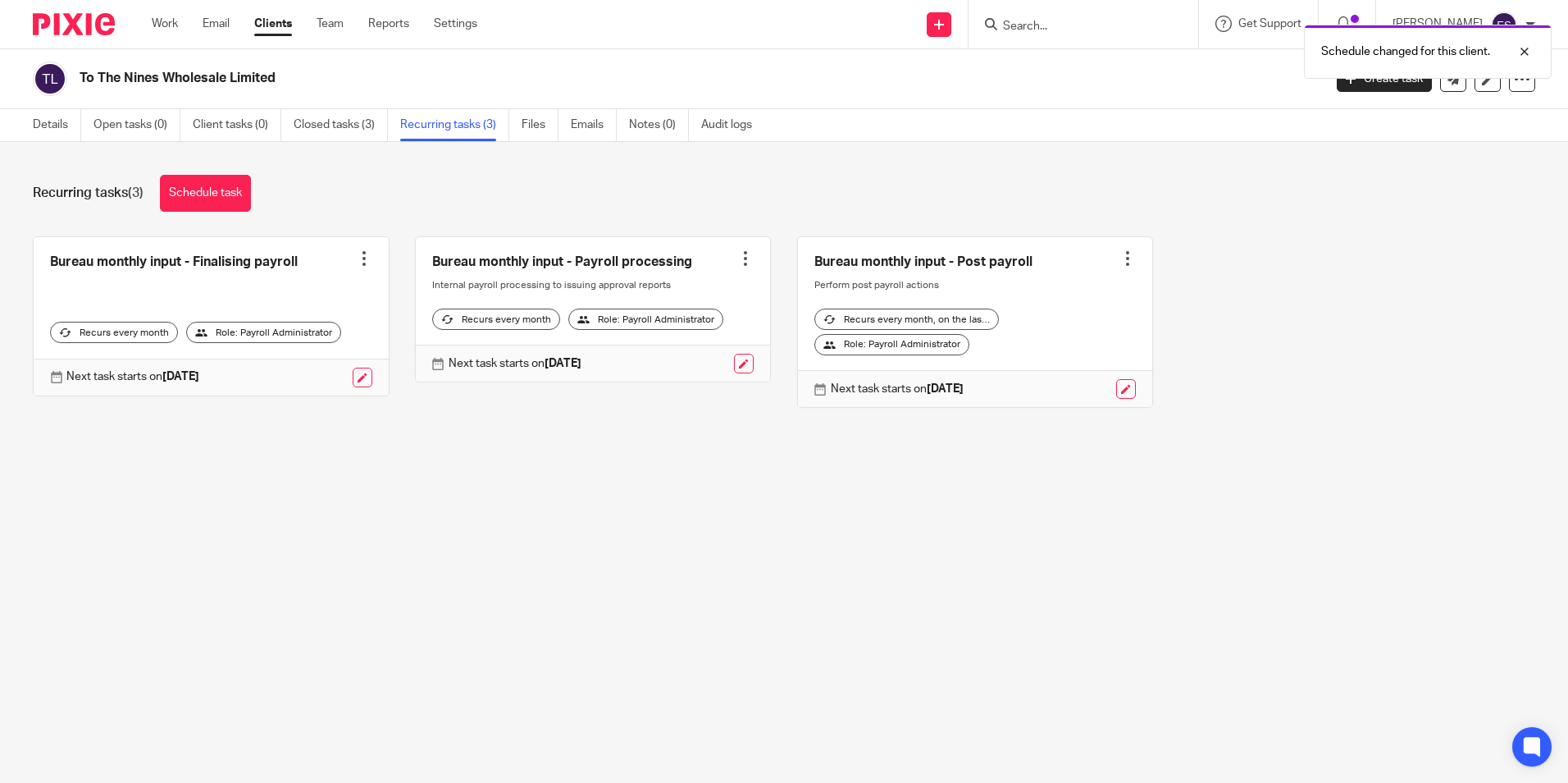
click at [1052, 32] on div "Schedule changed for this client." at bounding box center [1167, 47] width 767 height 62
click at [1023, 22] on div "Schedule changed for this client." at bounding box center [1167, 47] width 767 height 62
click at [1056, 17] on div "Schedule changed for this client." at bounding box center [1167, 47] width 767 height 62
click at [1035, 22] on input "Search" at bounding box center [1075, 27] width 148 height 14
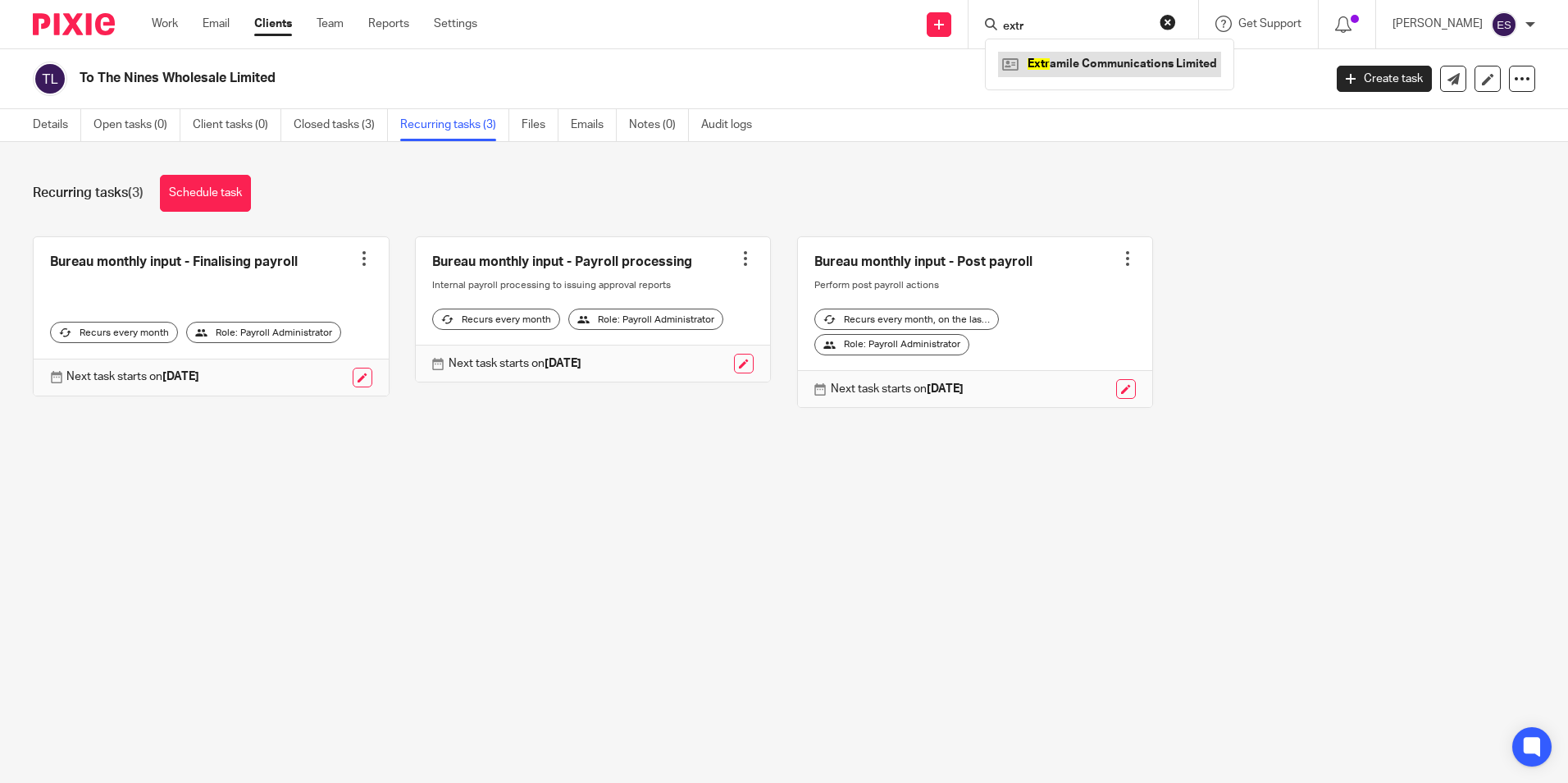
type input "extr"
click at [1069, 61] on link at bounding box center [1110, 64] width 223 height 25
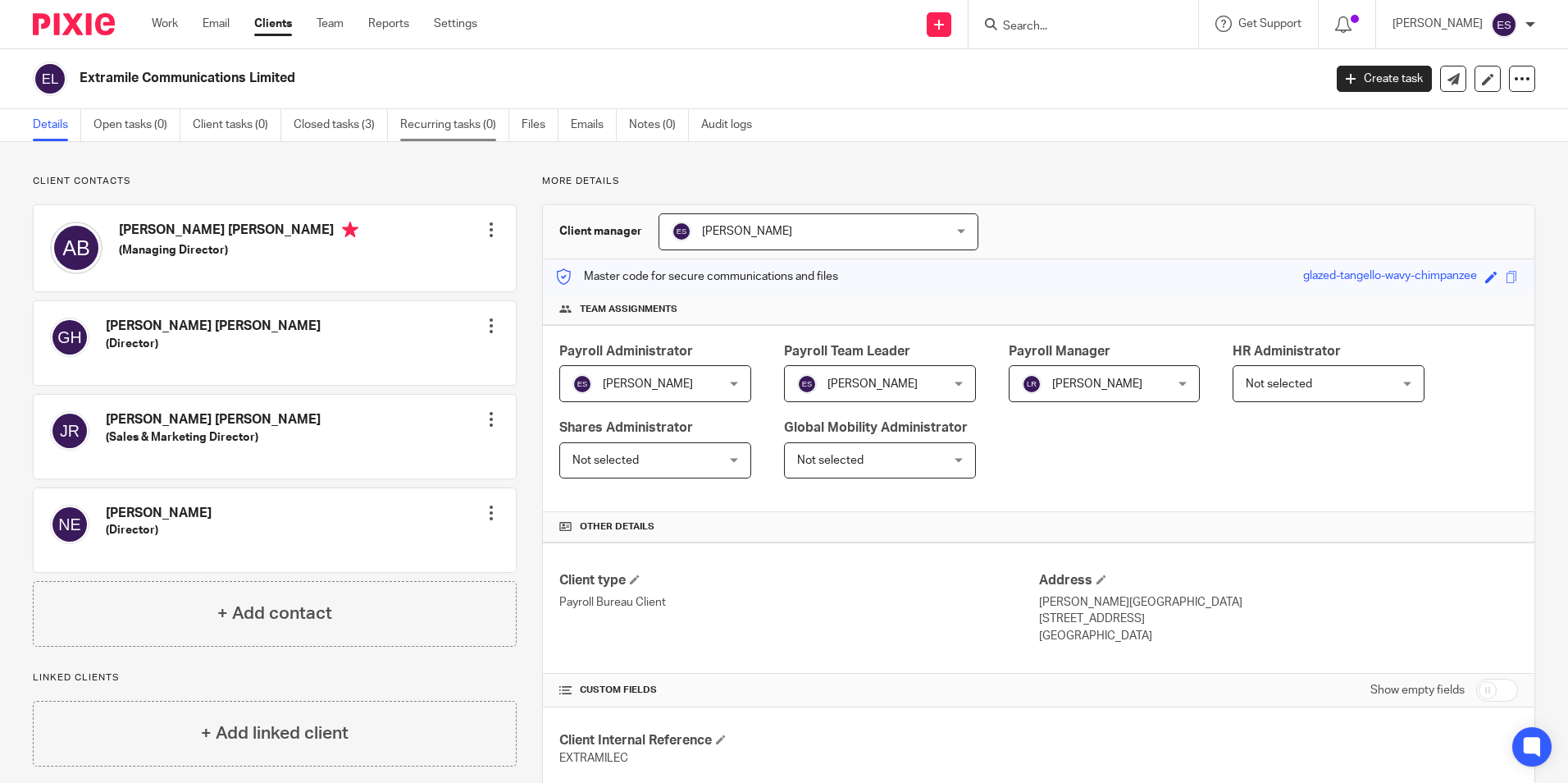
click at [463, 116] on link "Recurring tasks (0)" at bounding box center [454, 125] width 109 height 32
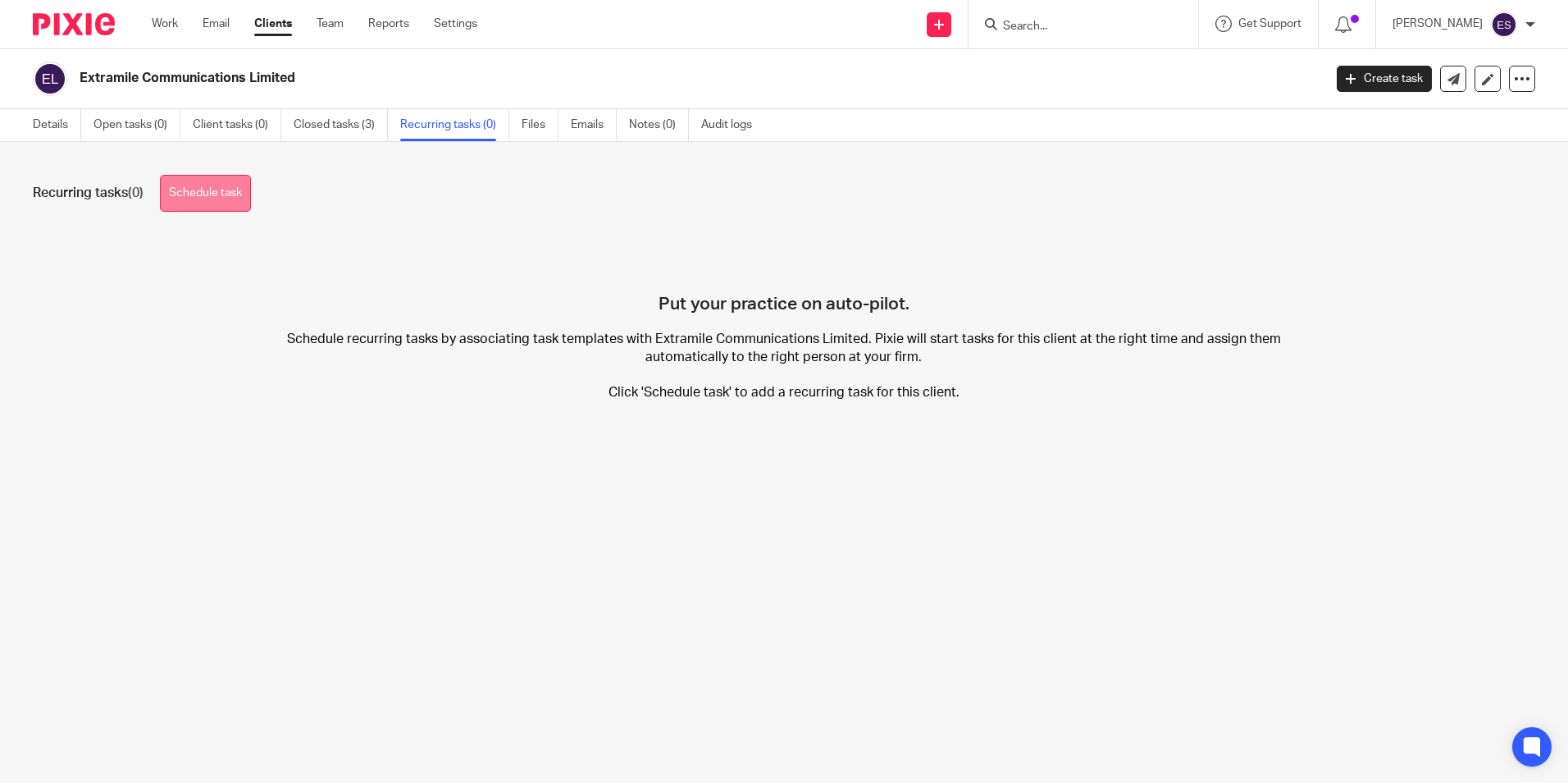
click at [232, 198] on link "Schedule task" at bounding box center [205, 193] width 91 height 37
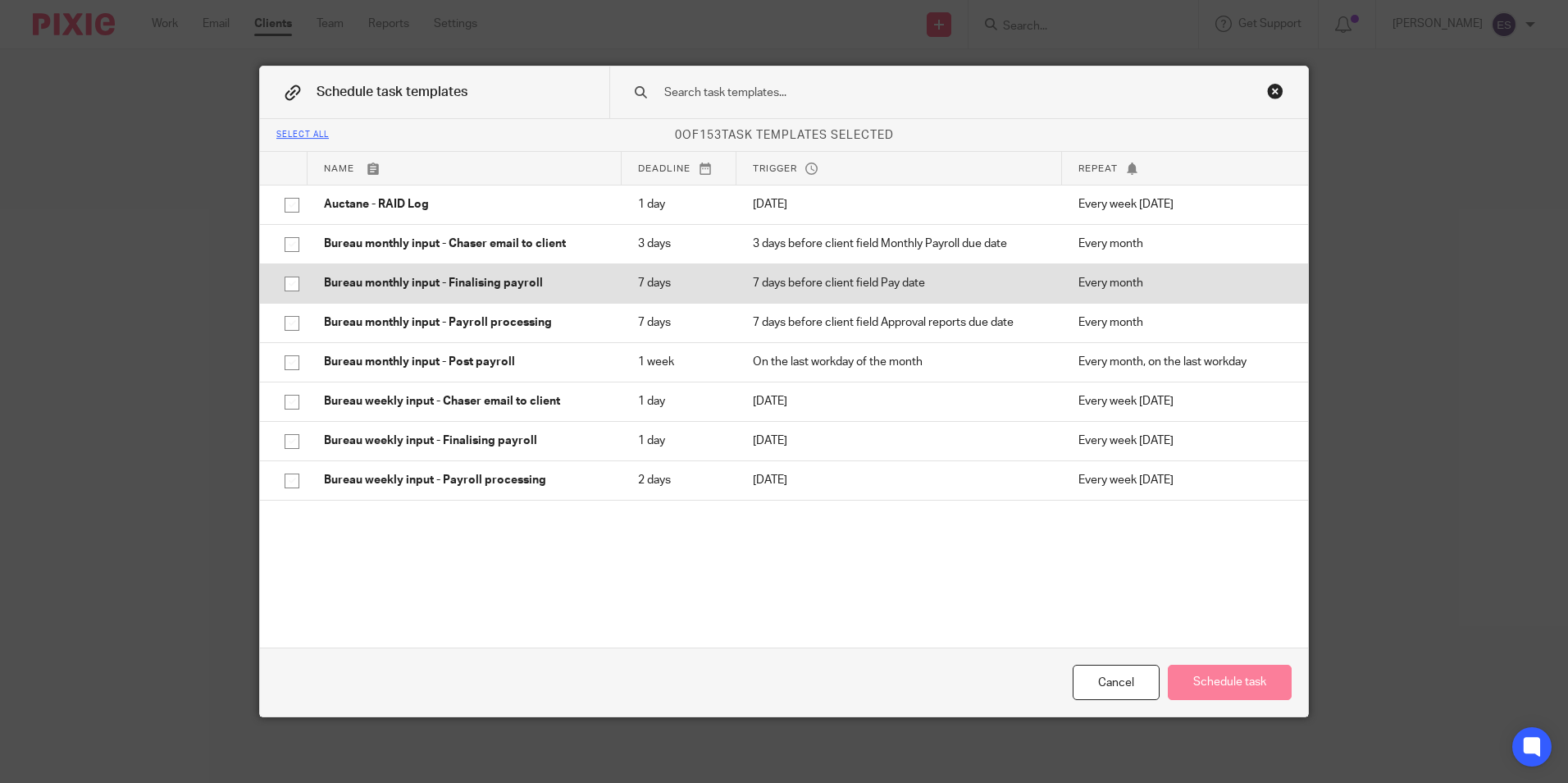
click at [286, 284] on input "checkbox" at bounding box center [292, 284] width 31 height 32
checkbox input "true"
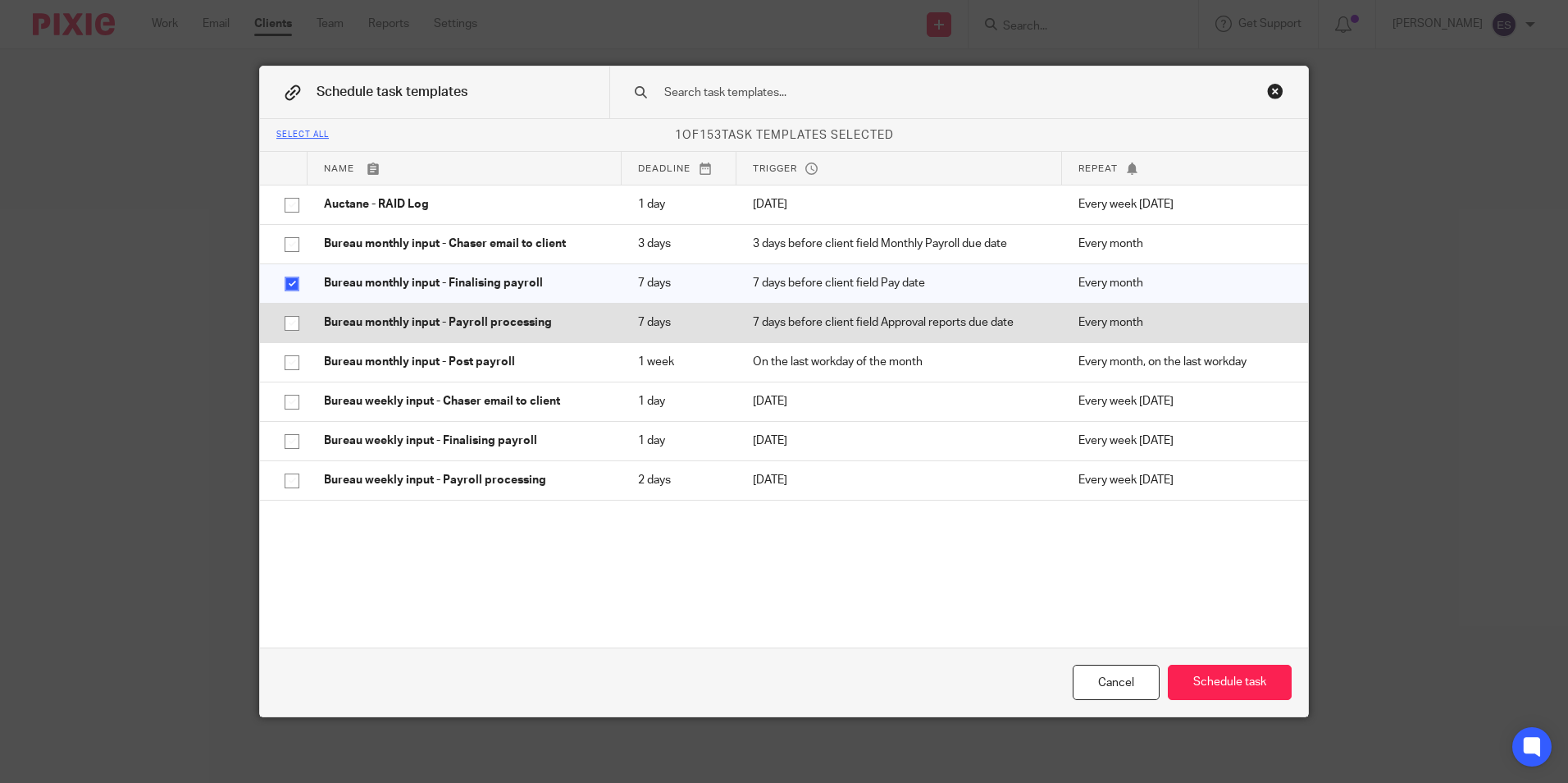
click at [288, 318] on input "checkbox" at bounding box center [292, 323] width 31 height 32
checkbox input "true"
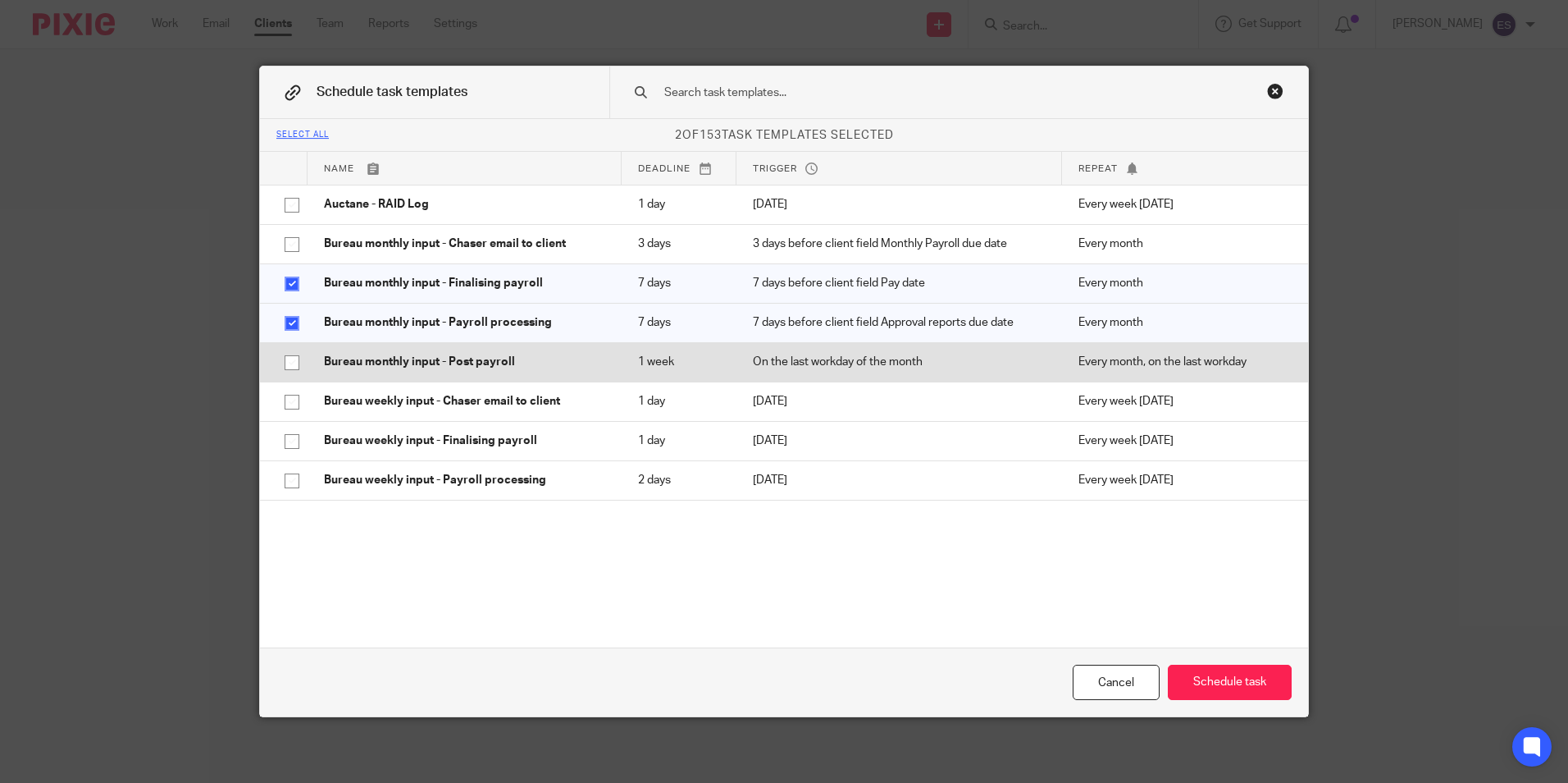
click at [284, 360] on input "checkbox" at bounding box center [292, 362] width 31 height 32
checkbox input "true"
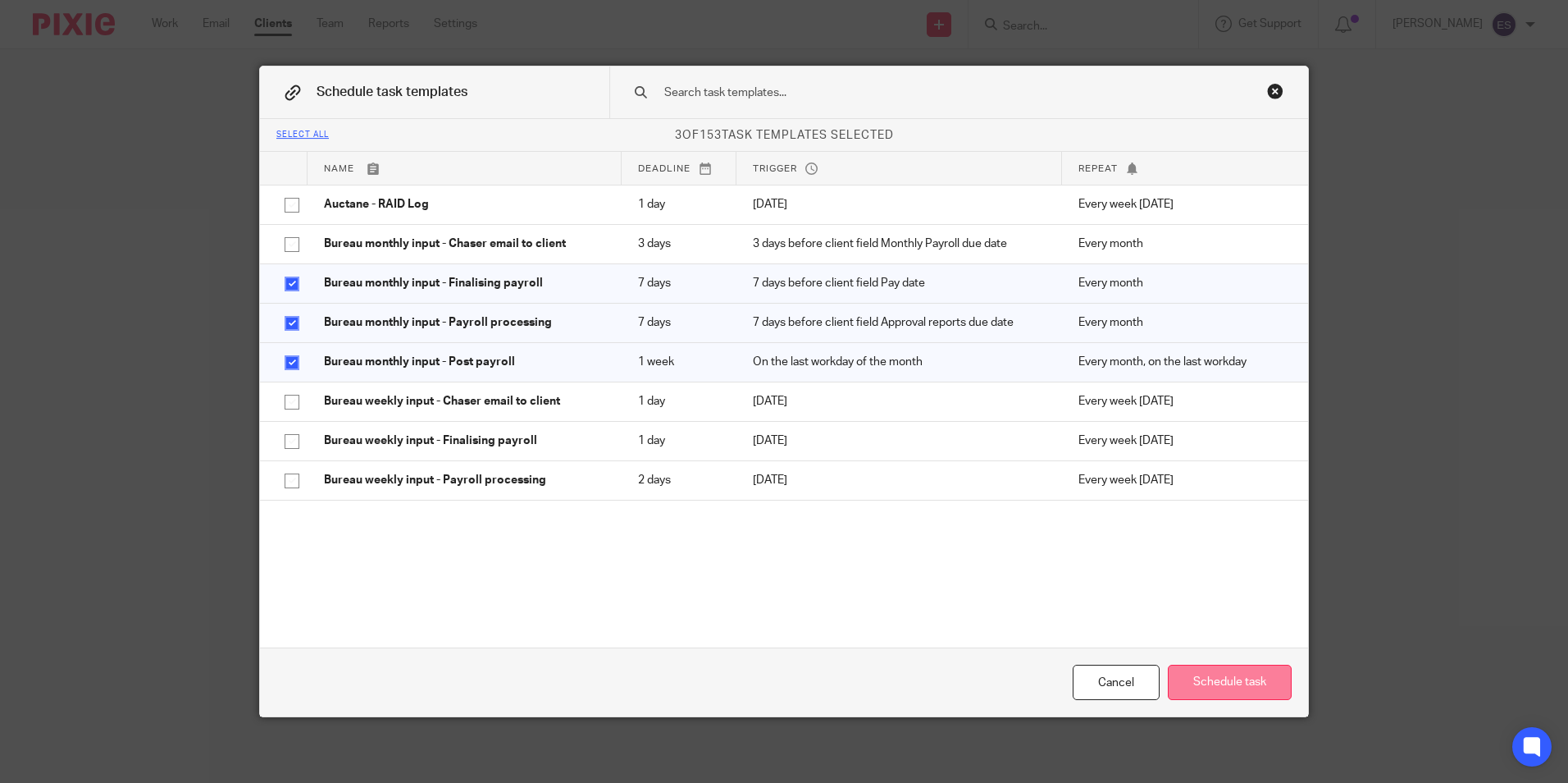
click at [1198, 674] on button "Schedule task" at bounding box center [1230, 682] width 124 height 35
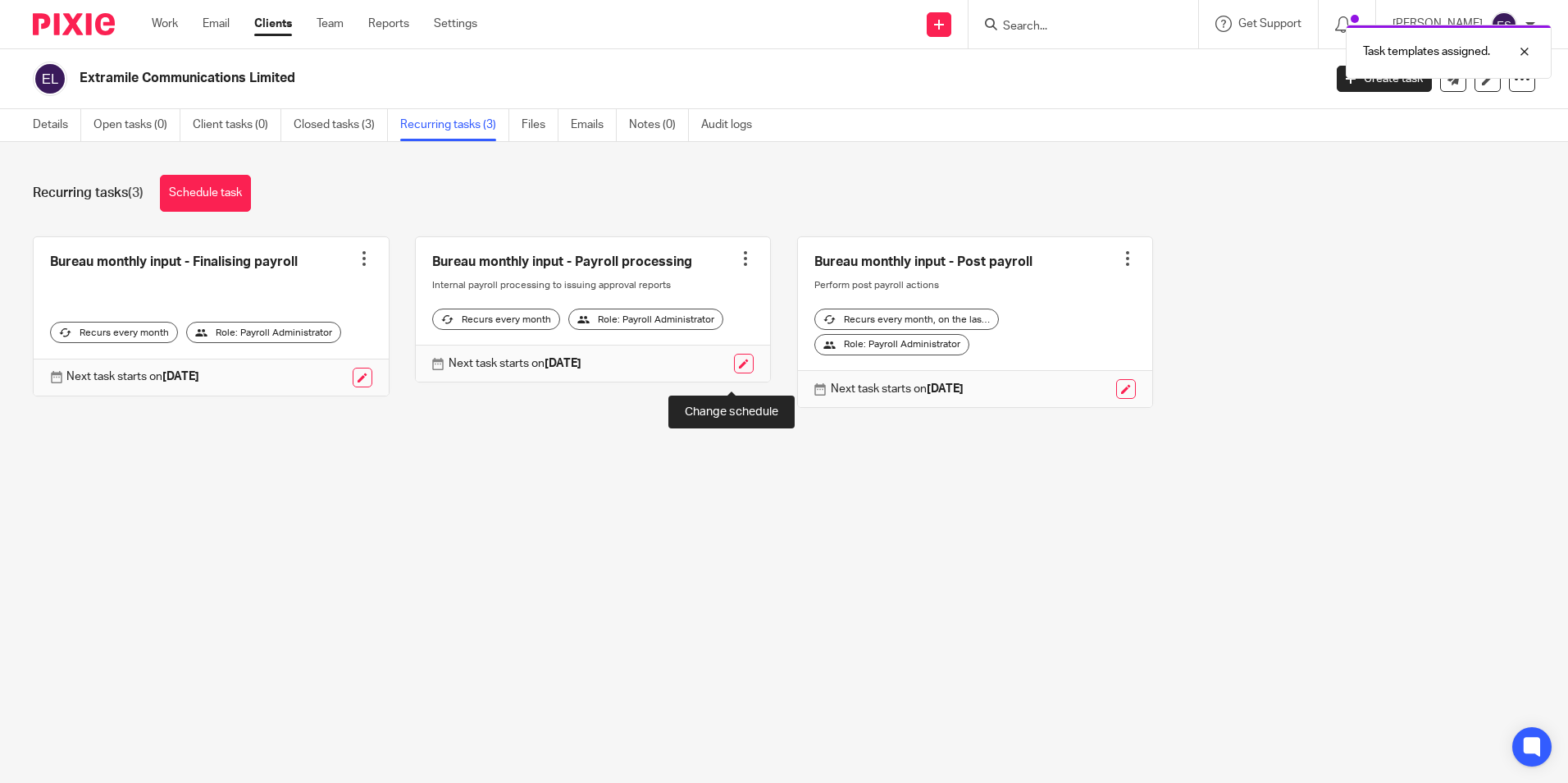
click at [735, 373] on link at bounding box center [743, 363] width 20 height 20
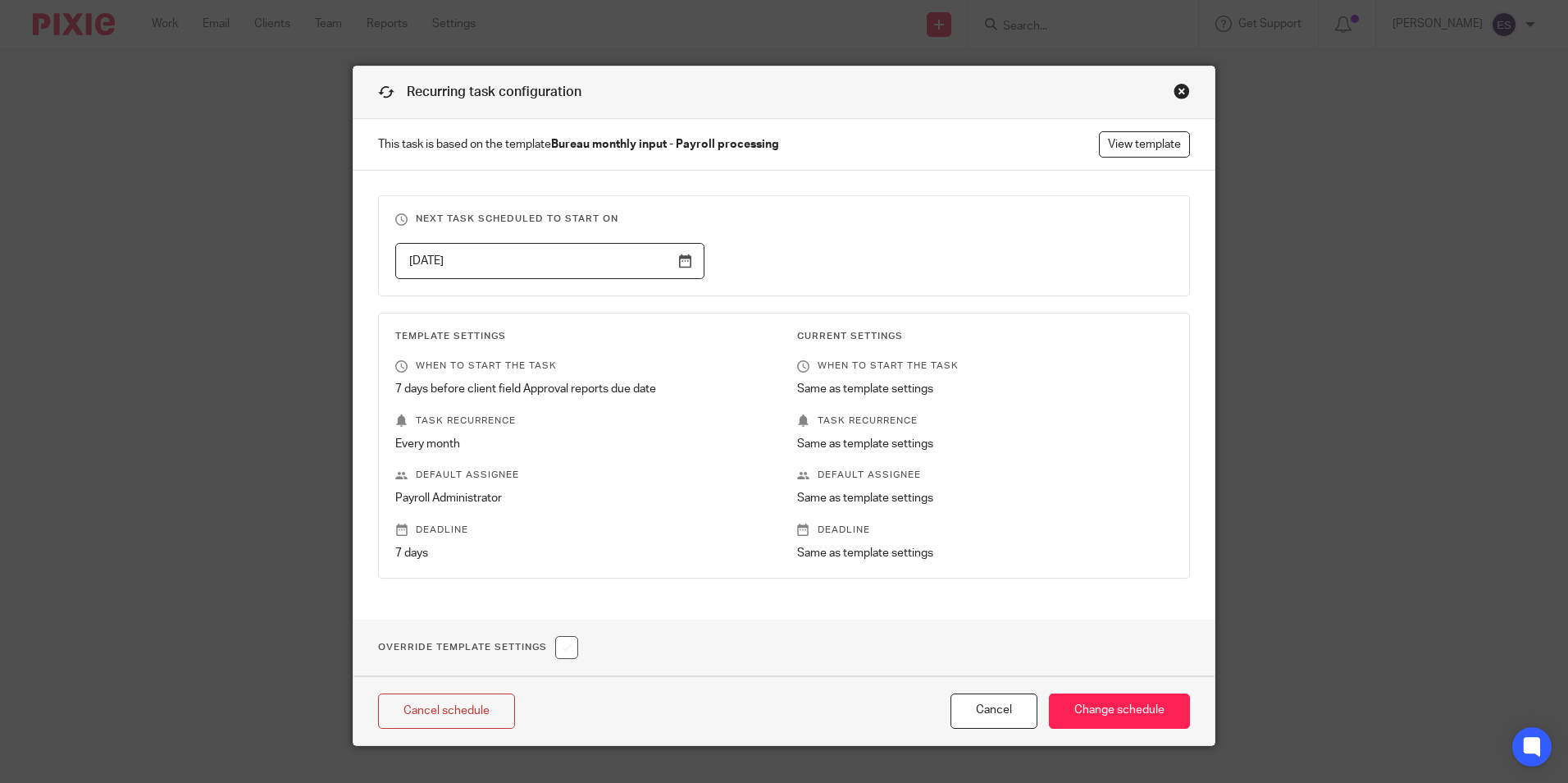
click at [683, 262] on input "2025-10-22" at bounding box center [550, 261] width 309 height 37
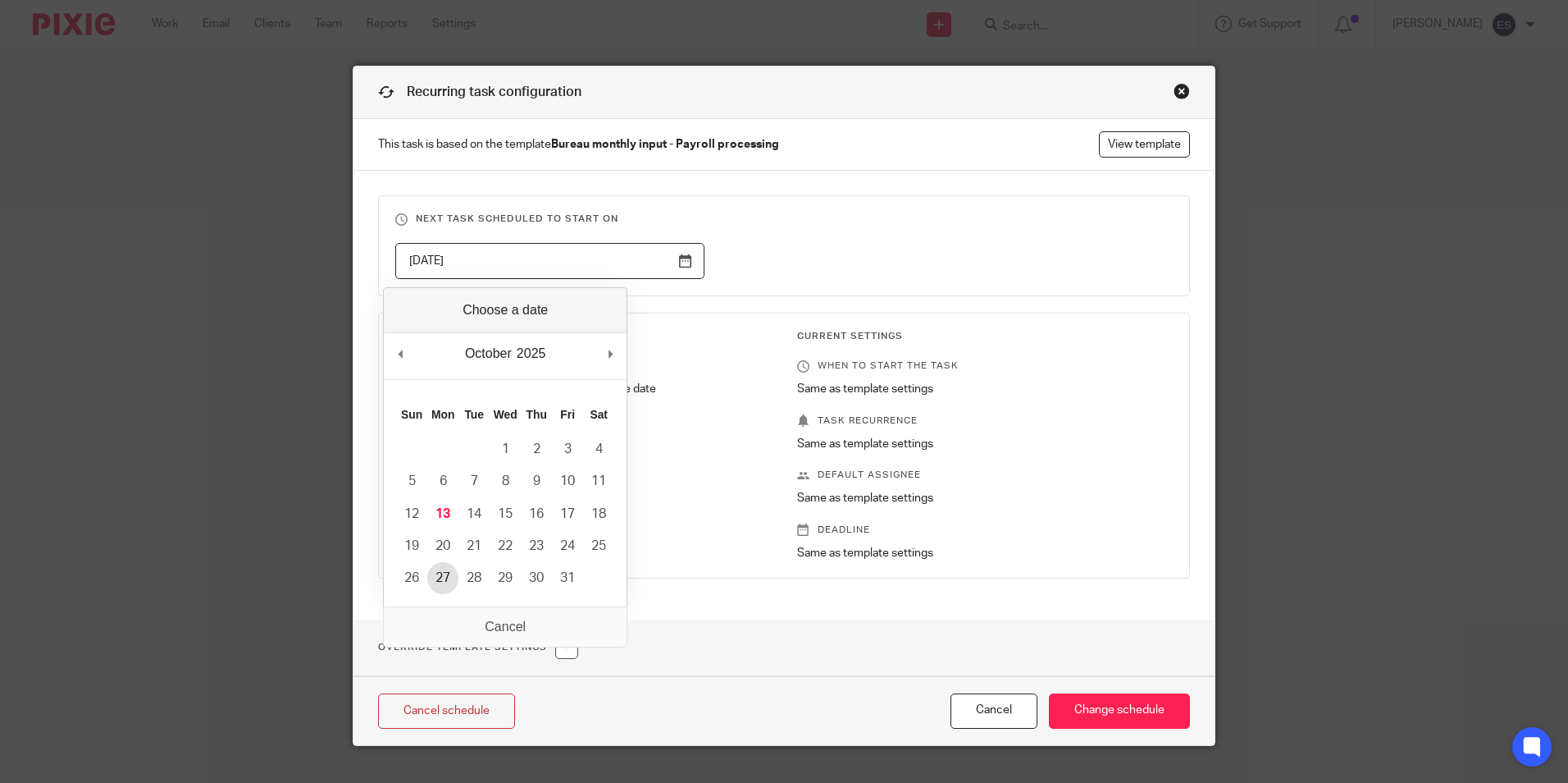
type input "2025-10-27"
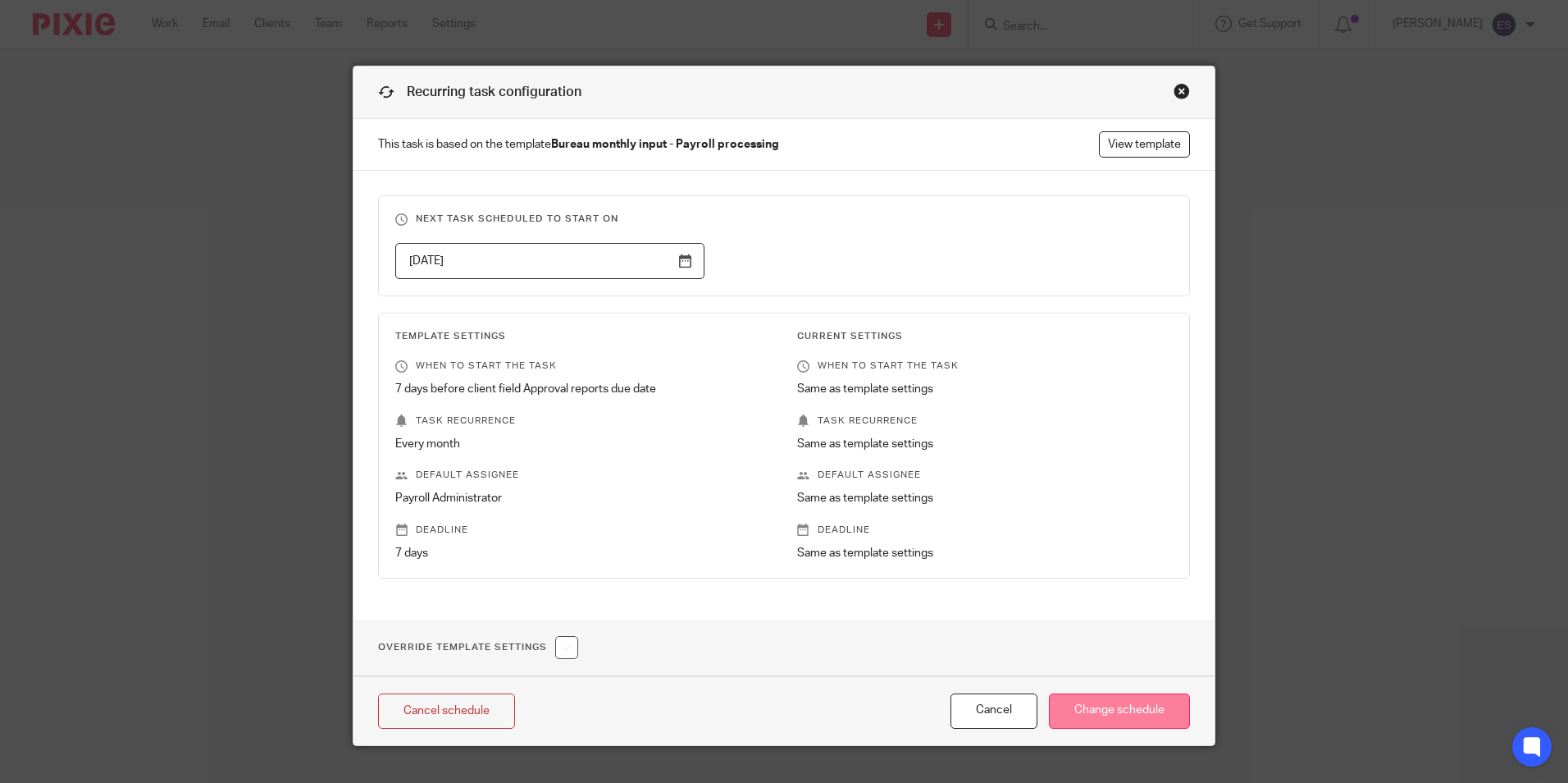
click at [1132, 702] on input "Change schedule" at bounding box center [1119, 710] width 141 height 35
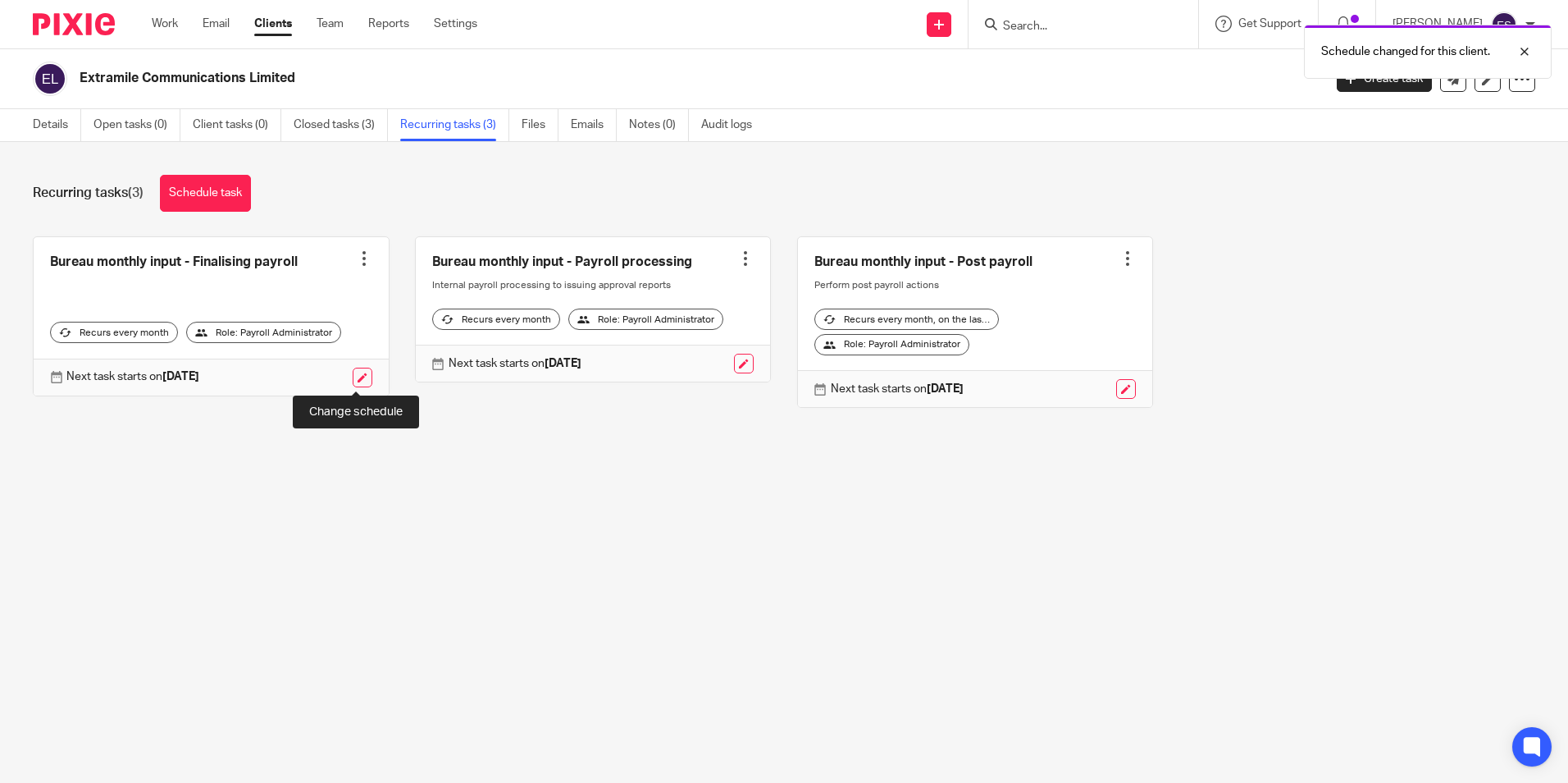
click at [360, 380] on link at bounding box center [362, 377] width 20 height 20
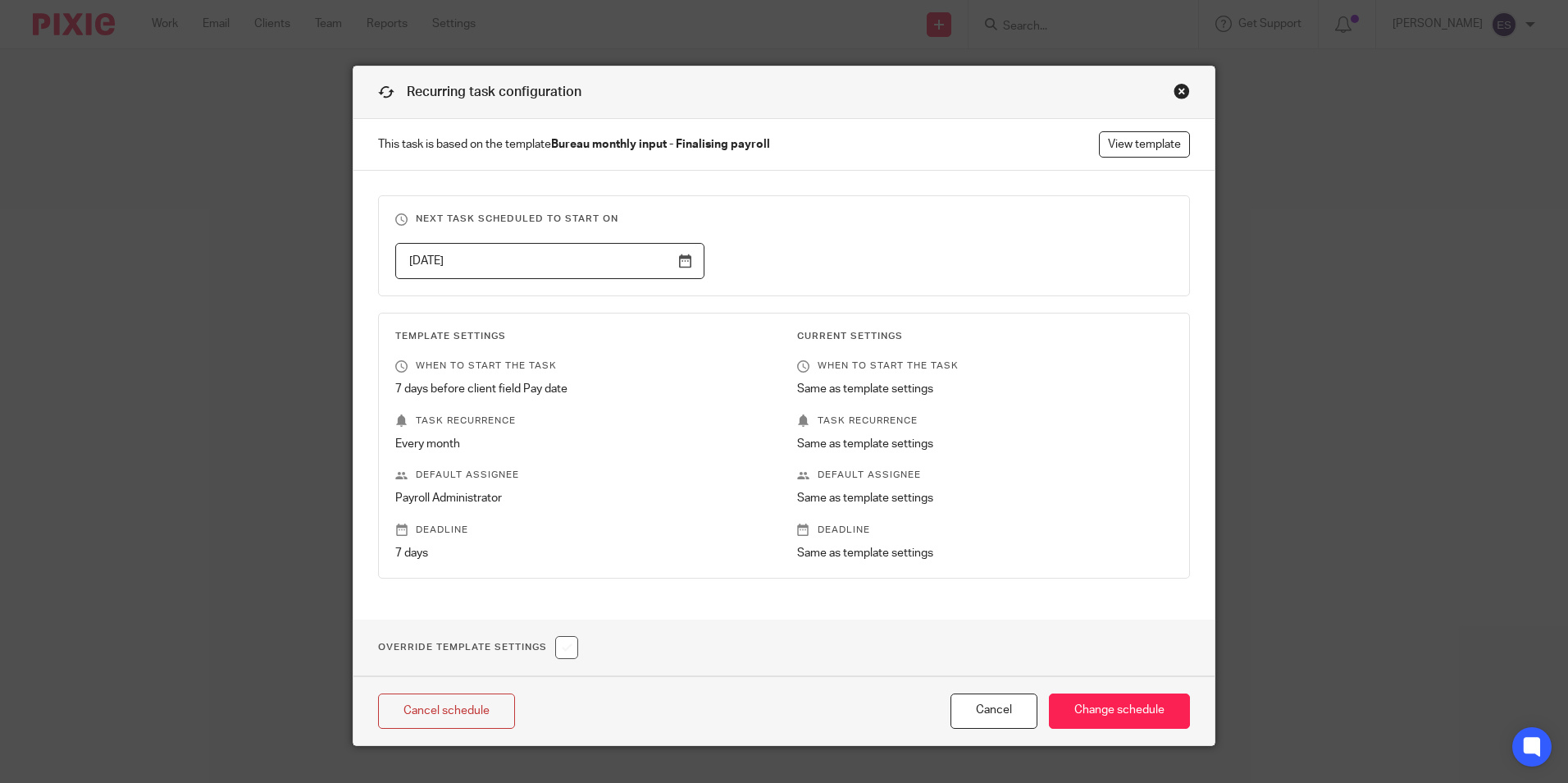
click at [676, 260] on input "2025-10-23" at bounding box center [550, 261] width 309 height 37
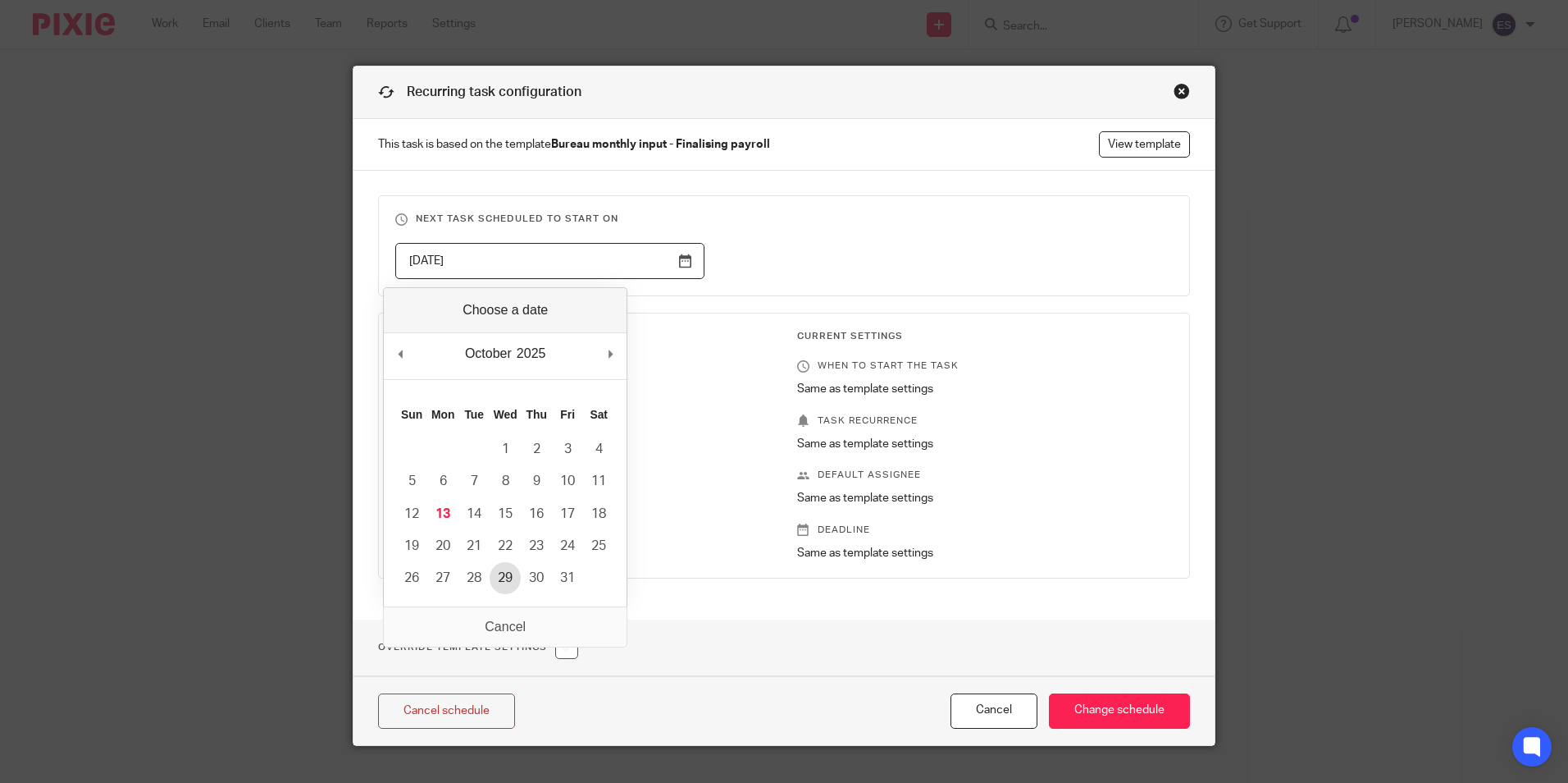
type input "2025-10-29"
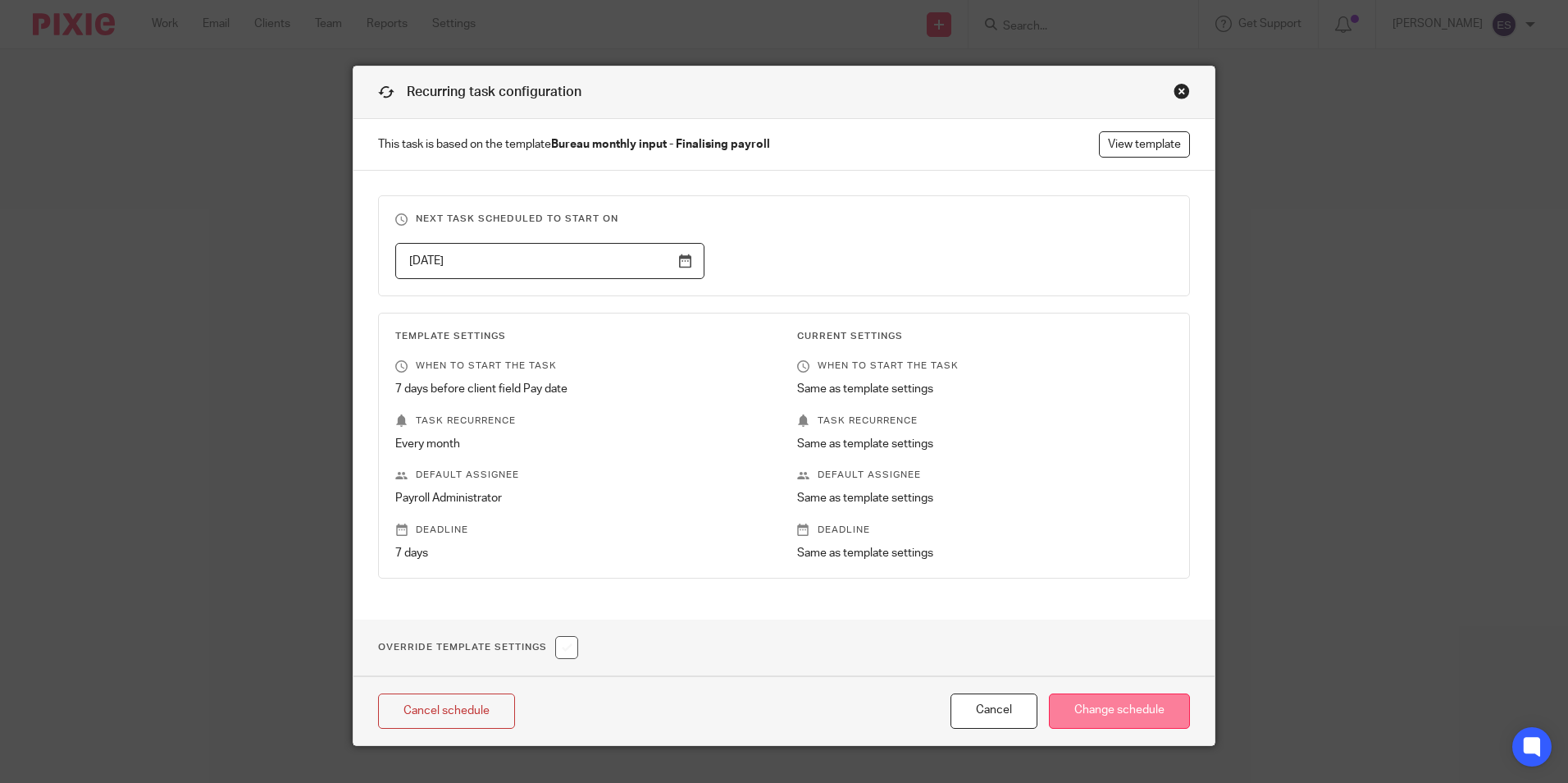
click at [1142, 709] on input "Change schedule" at bounding box center [1119, 710] width 141 height 35
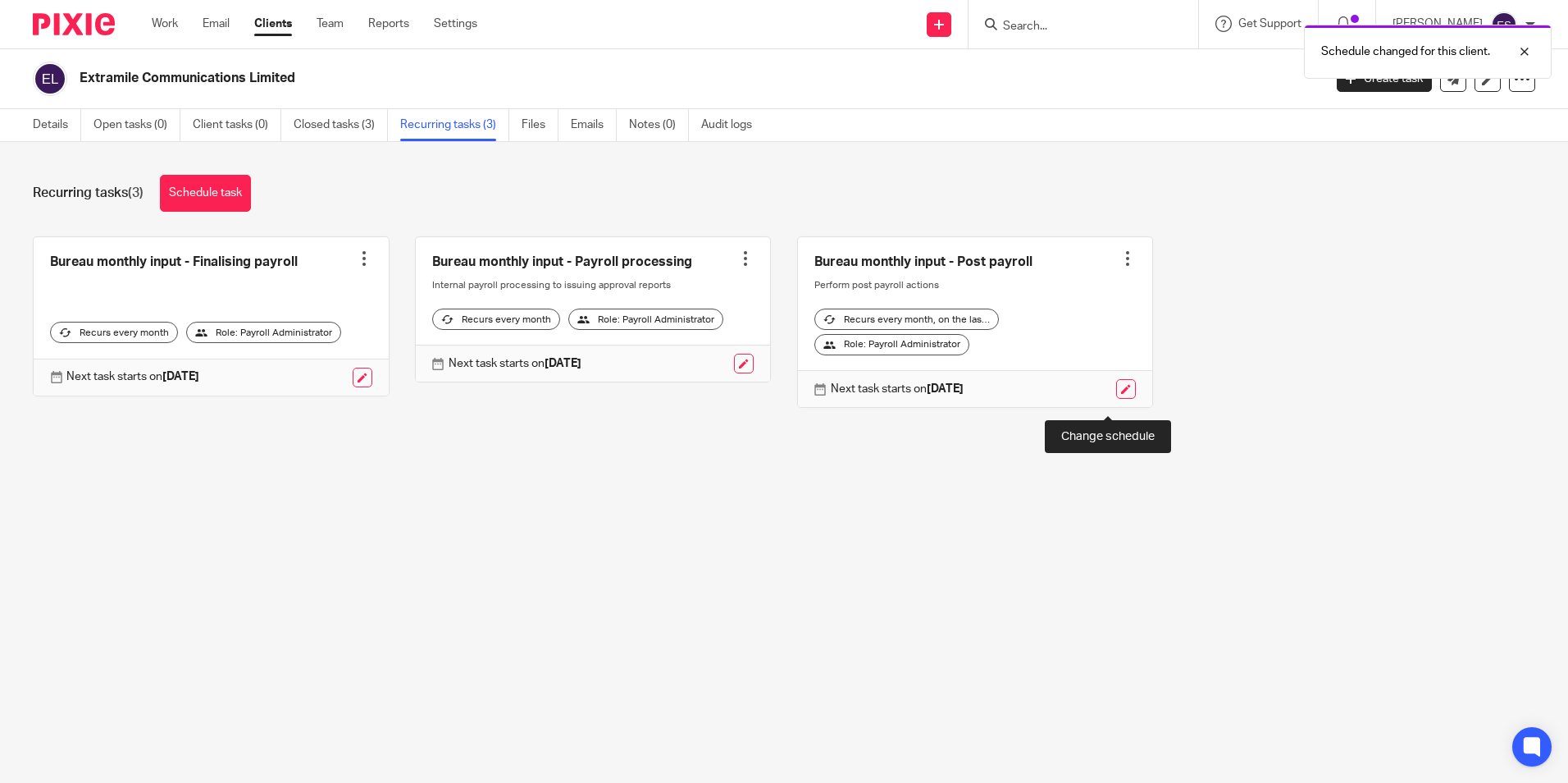
click at [1116, 399] on link at bounding box center [1125, 389] width 20 height 20
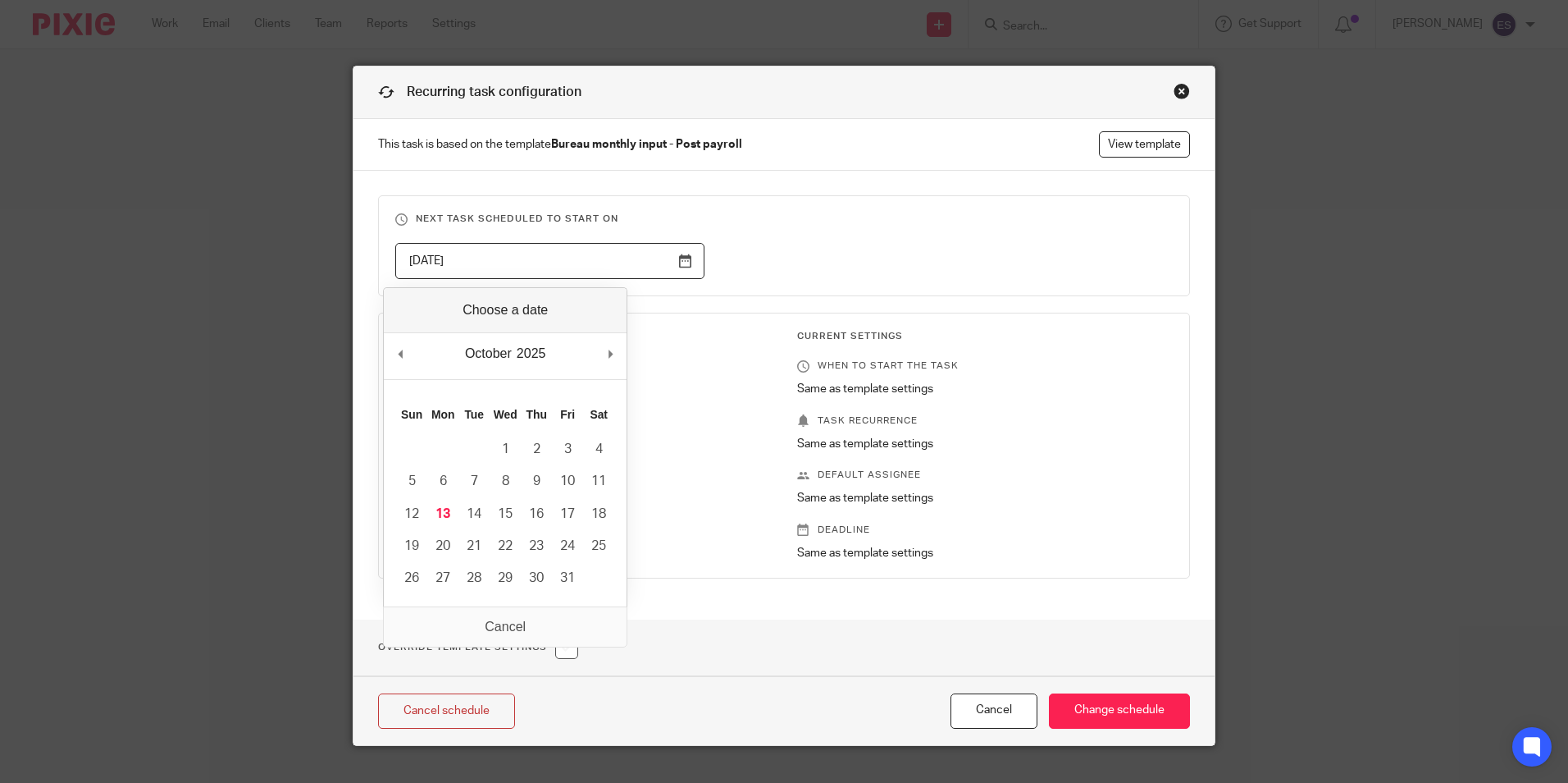
click at [689, 259] on input "[DATE]" at bounding box center [550, 261] width 309 height 37
click at [603, 356] on div "October January February March April May June July August September October Nov…" at bounding box center [505, 356] width 242 height 47
type input "2025-11-07"
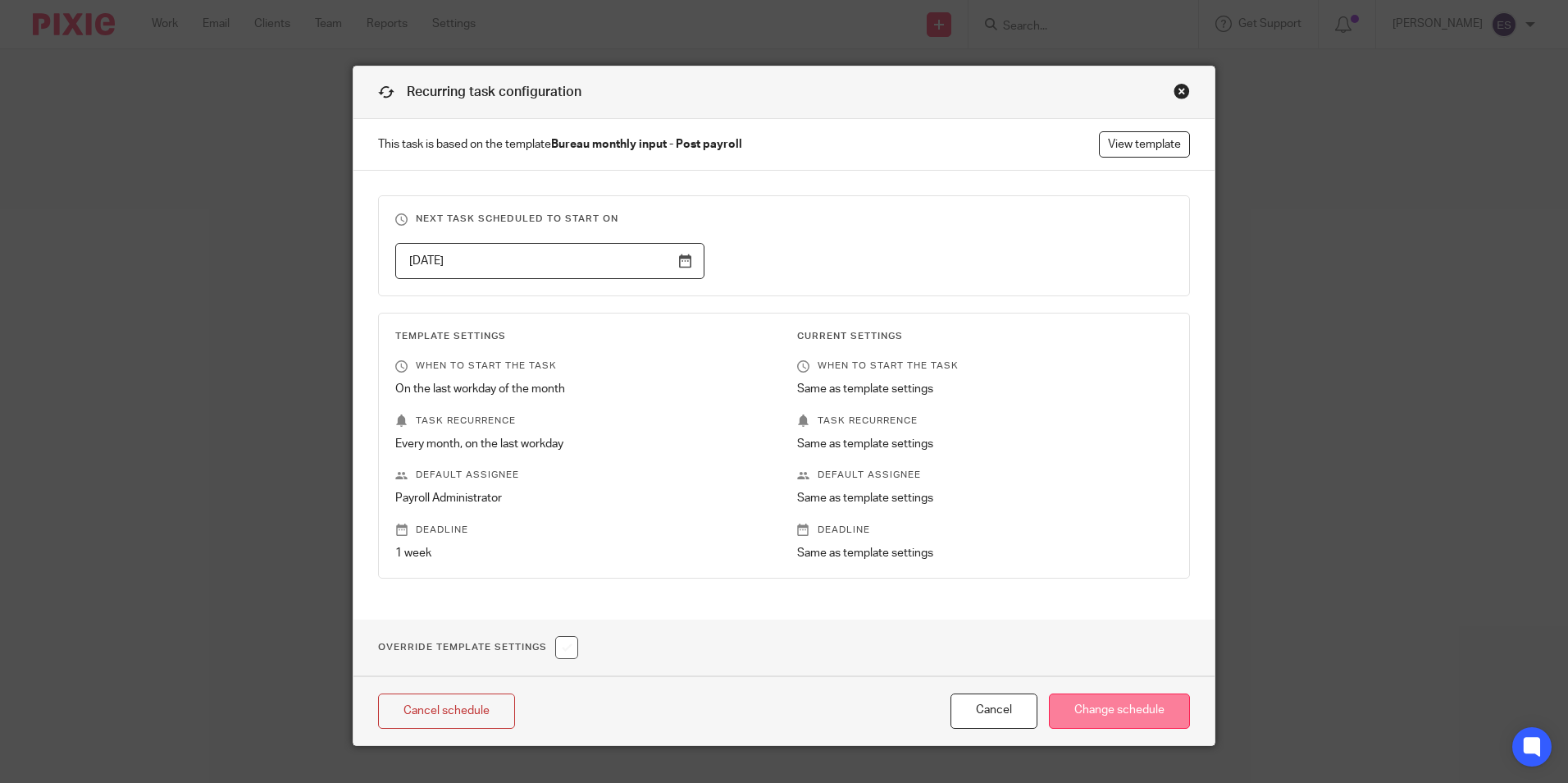
click at [1124, 700] on input "Change schedule" at bounding box center [1119, 710] width 141 height 35
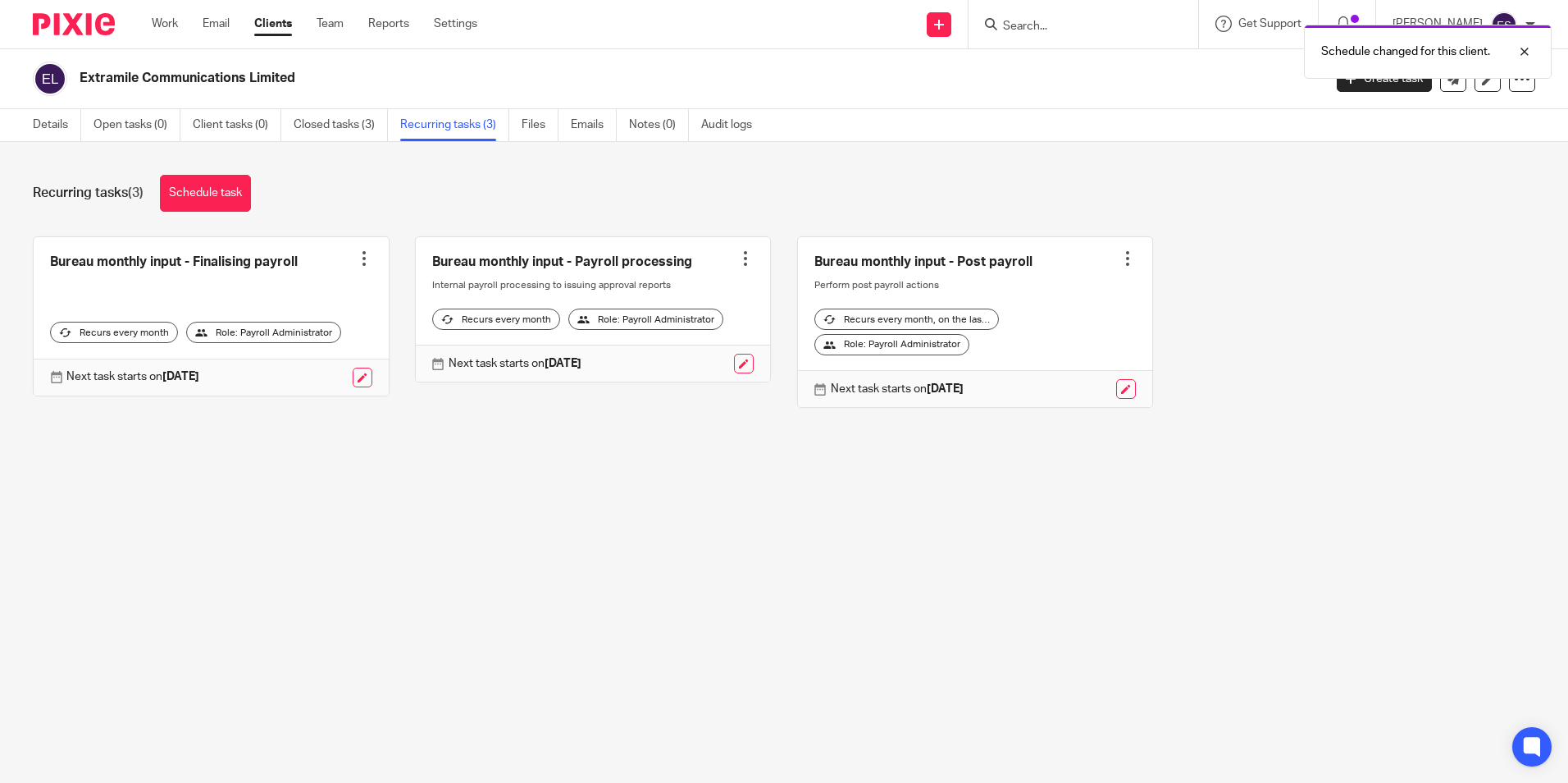
click at [1073, 26] on div "Schedule changed for this client." at bounding box center [1167, 47] width 767 height 62
click at [1028, 26] on div "Schedule changed for this client." at bounding box center [1167, 47] width 767 height 62
click at [1039, 28] on div "Schedule changed for this client." at bounding box center [1167, 47] width 767 height 62
click at [1035, 22] on input "Search" at bounding box center [1075, 27] width 148 height 14
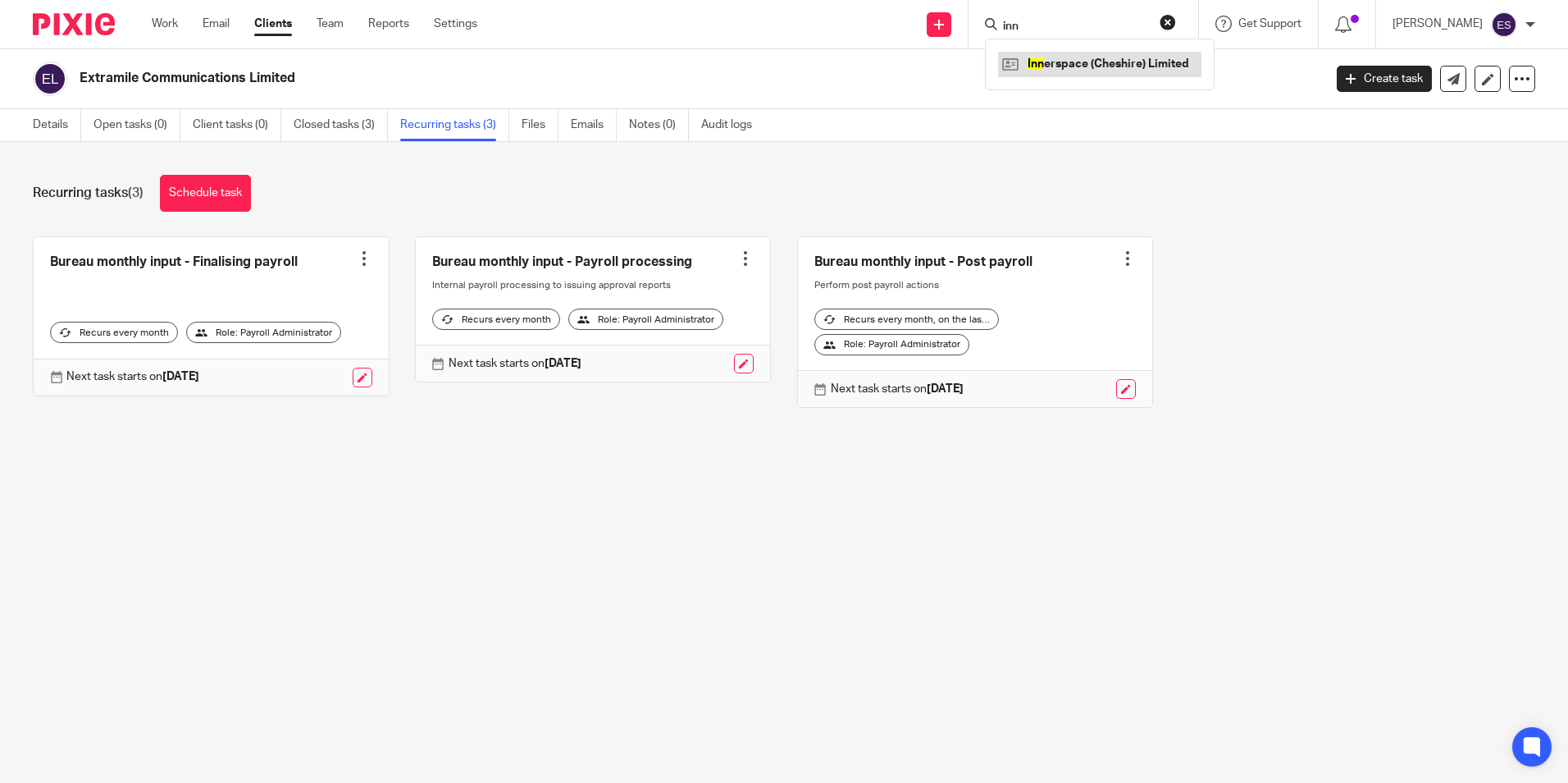
type input "inn"
click at [1067, 67] on link at bounding box center [1099, 64] width 203 height 25
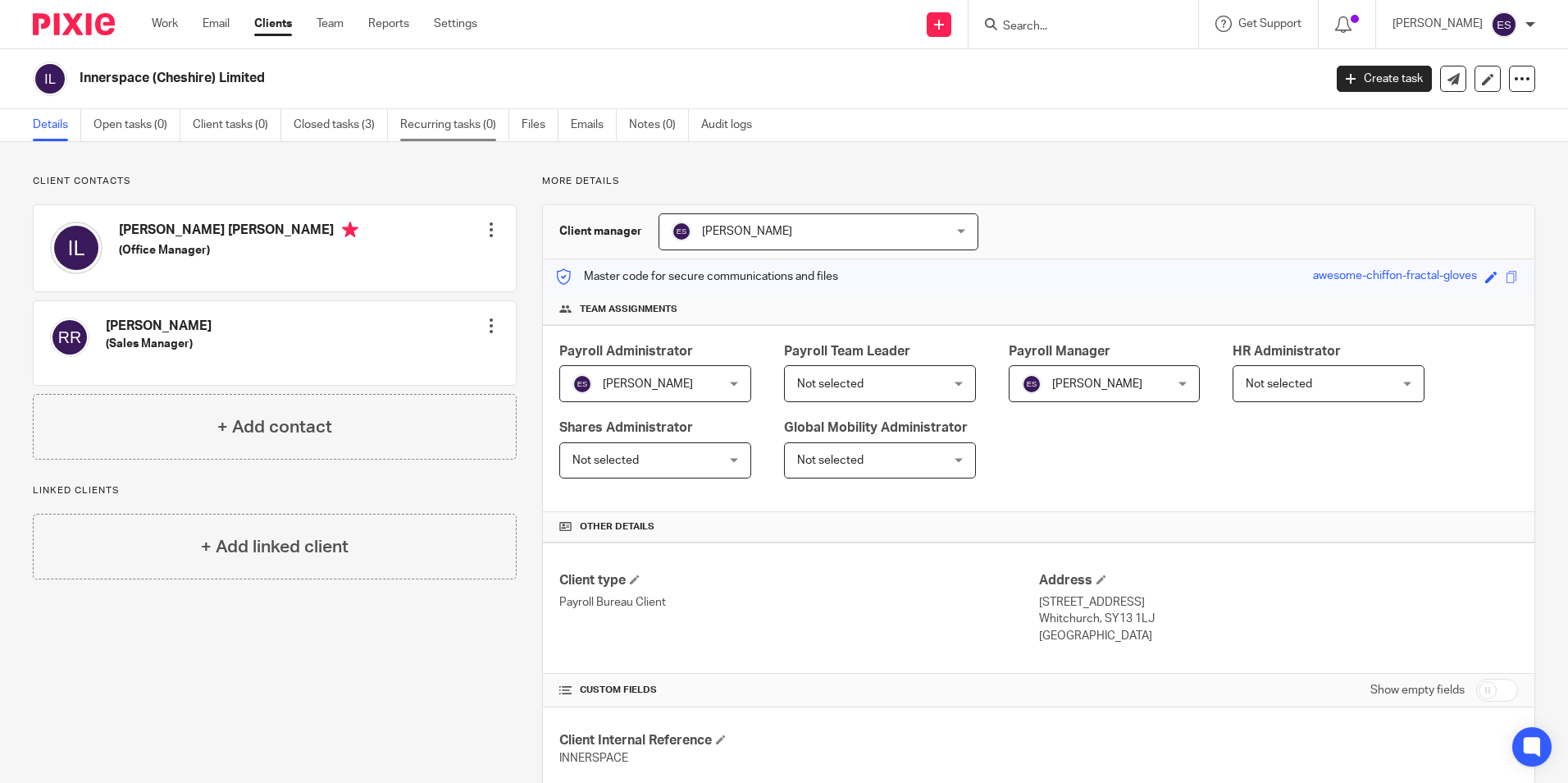
click at [465, 125] on link "Recurring tasks (0)" at bounding box center [454, 125] width 109 height 32
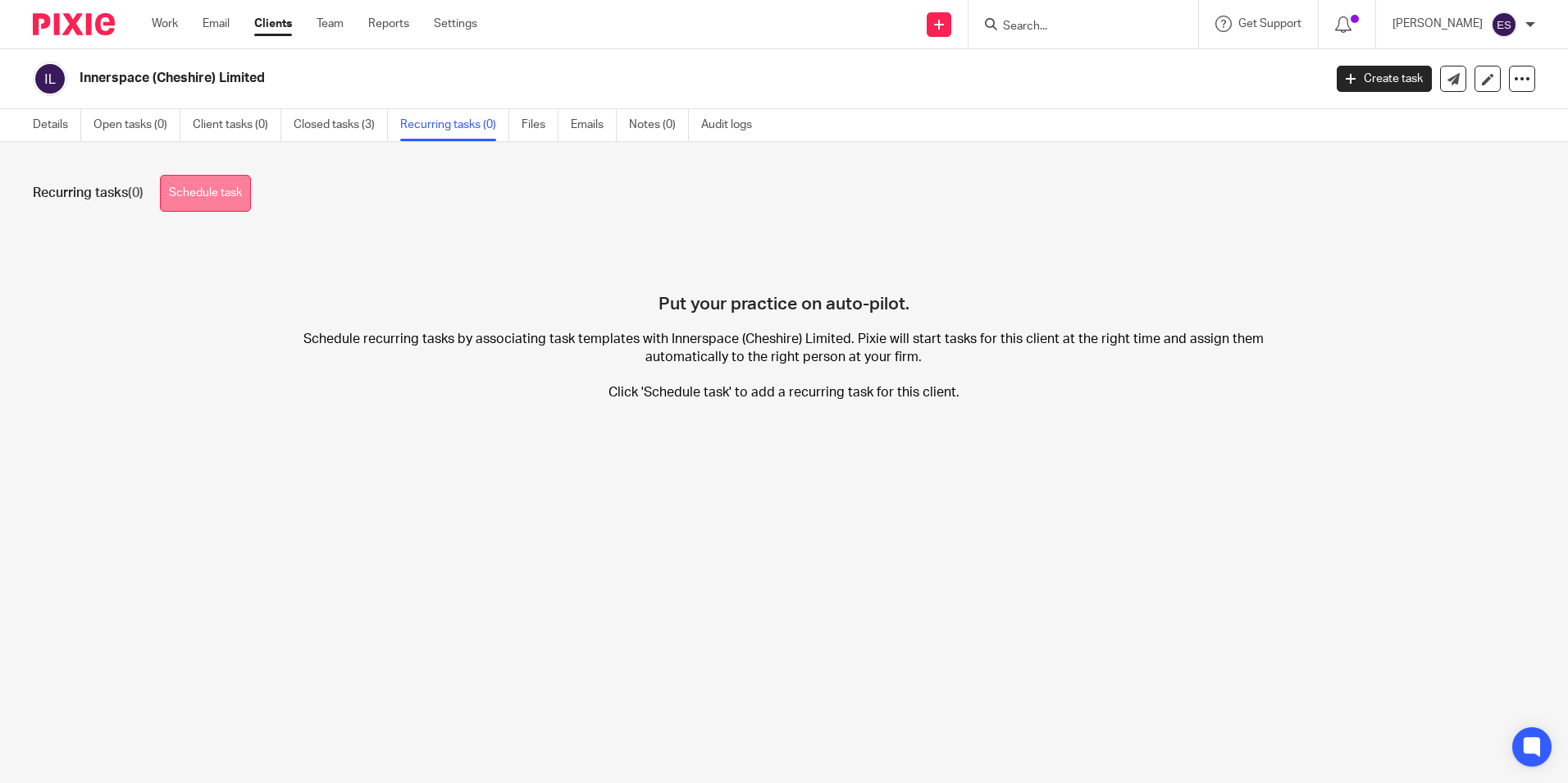
click at [228, 197] on link "Schedule task" at bounding box center [205, 193] width 91 height 37
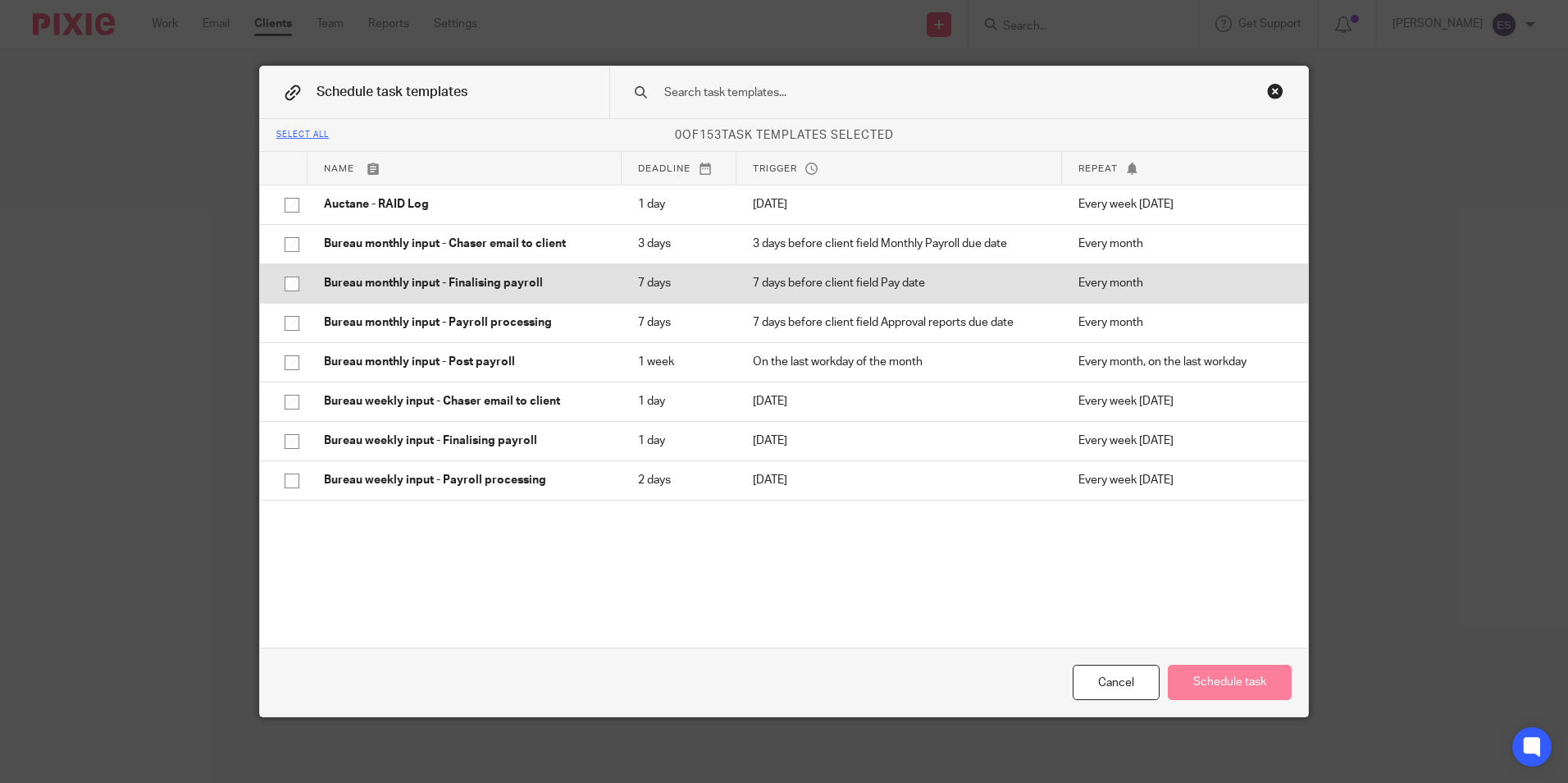
click at [280, 283] on input "checkbox" at bounding box center [292, 284] width 31 height 32
checkbox input "true"
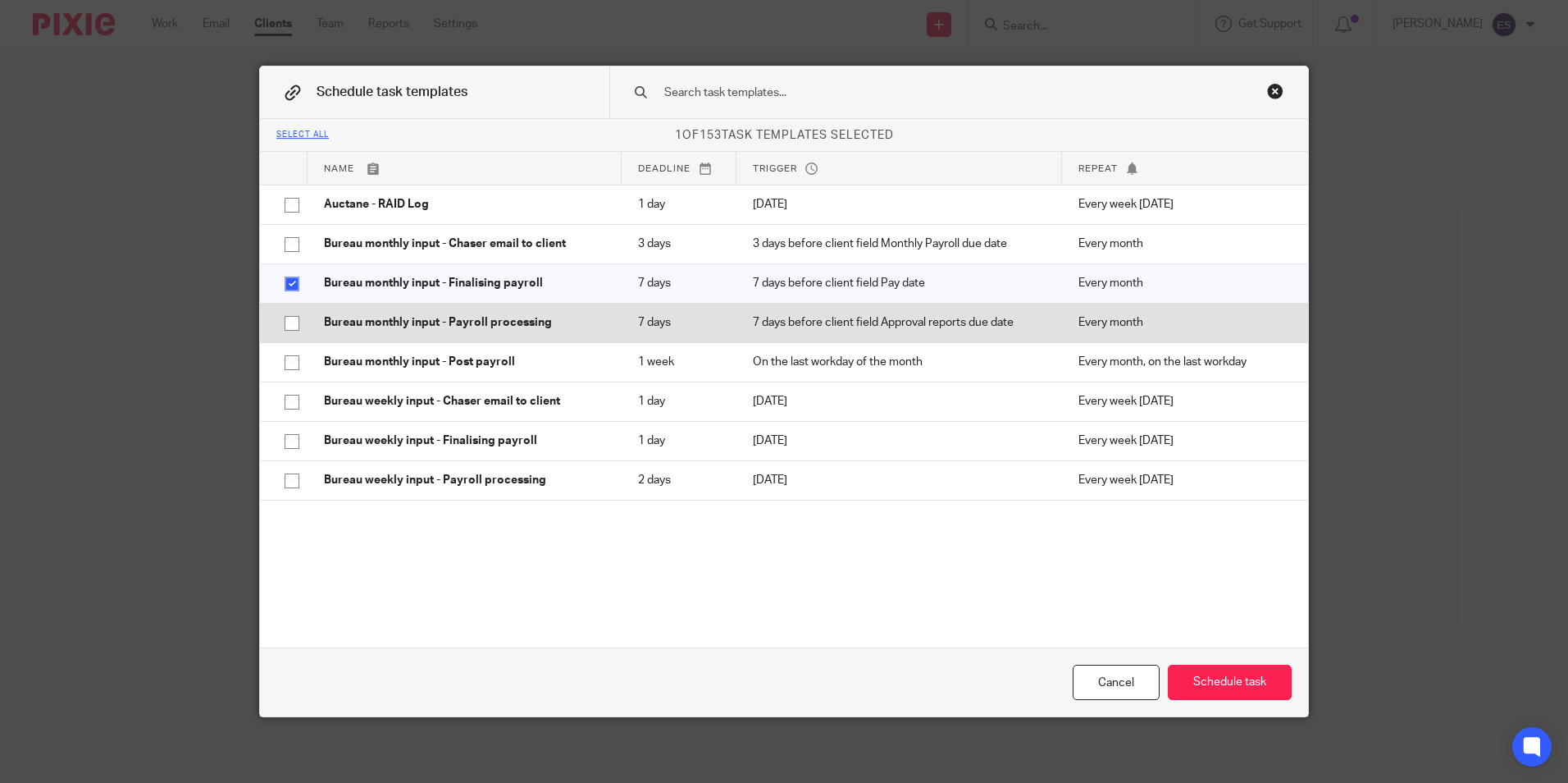
click at [286, 318] on input "checkbox" at bounding box center [292, 323] width 31 height 32
checkbox input "true"
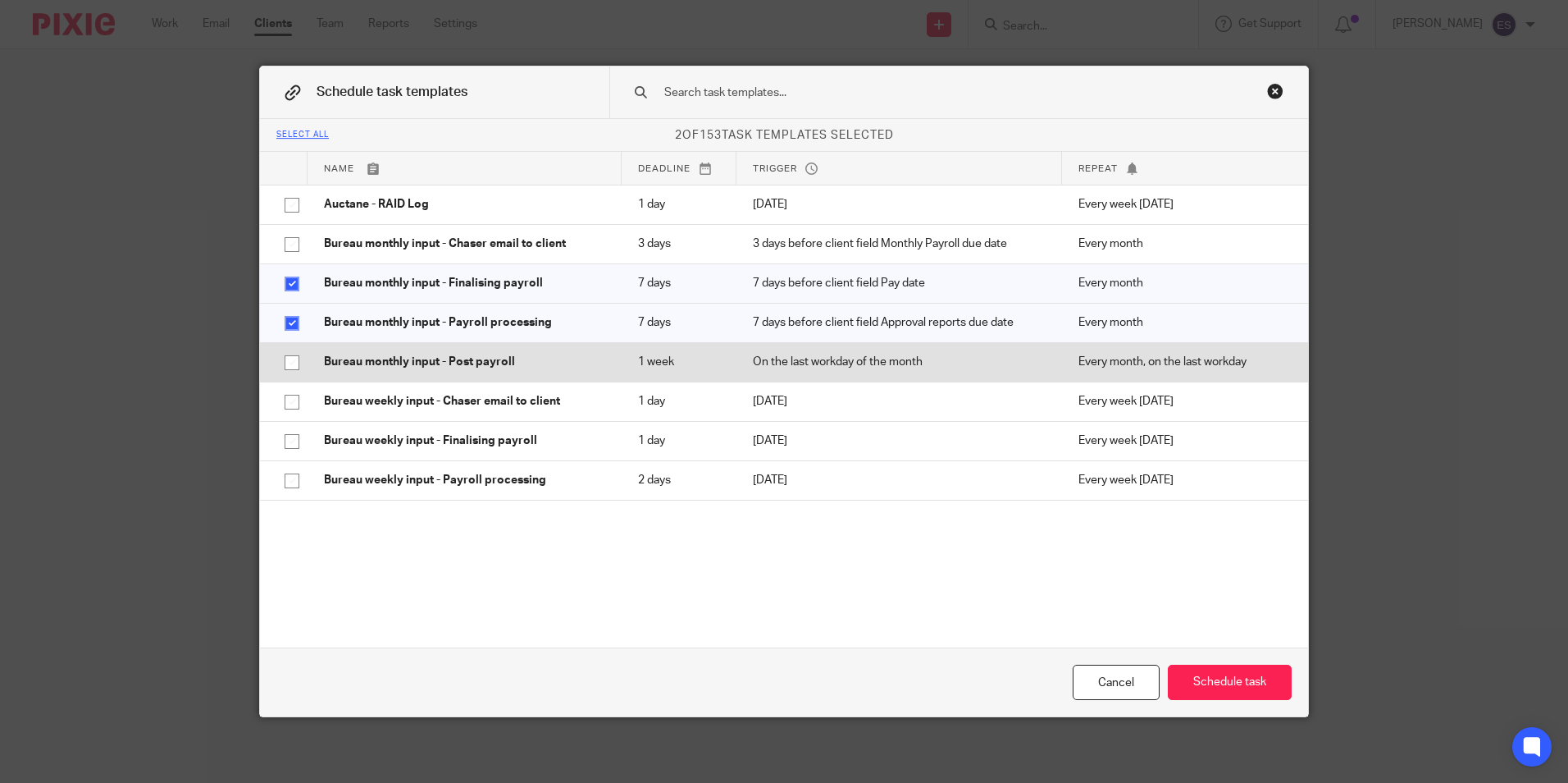
click at [282, 358] on input "checkbox" at bounding box center [292, 362] width 31 height 32
checkbox input "true"
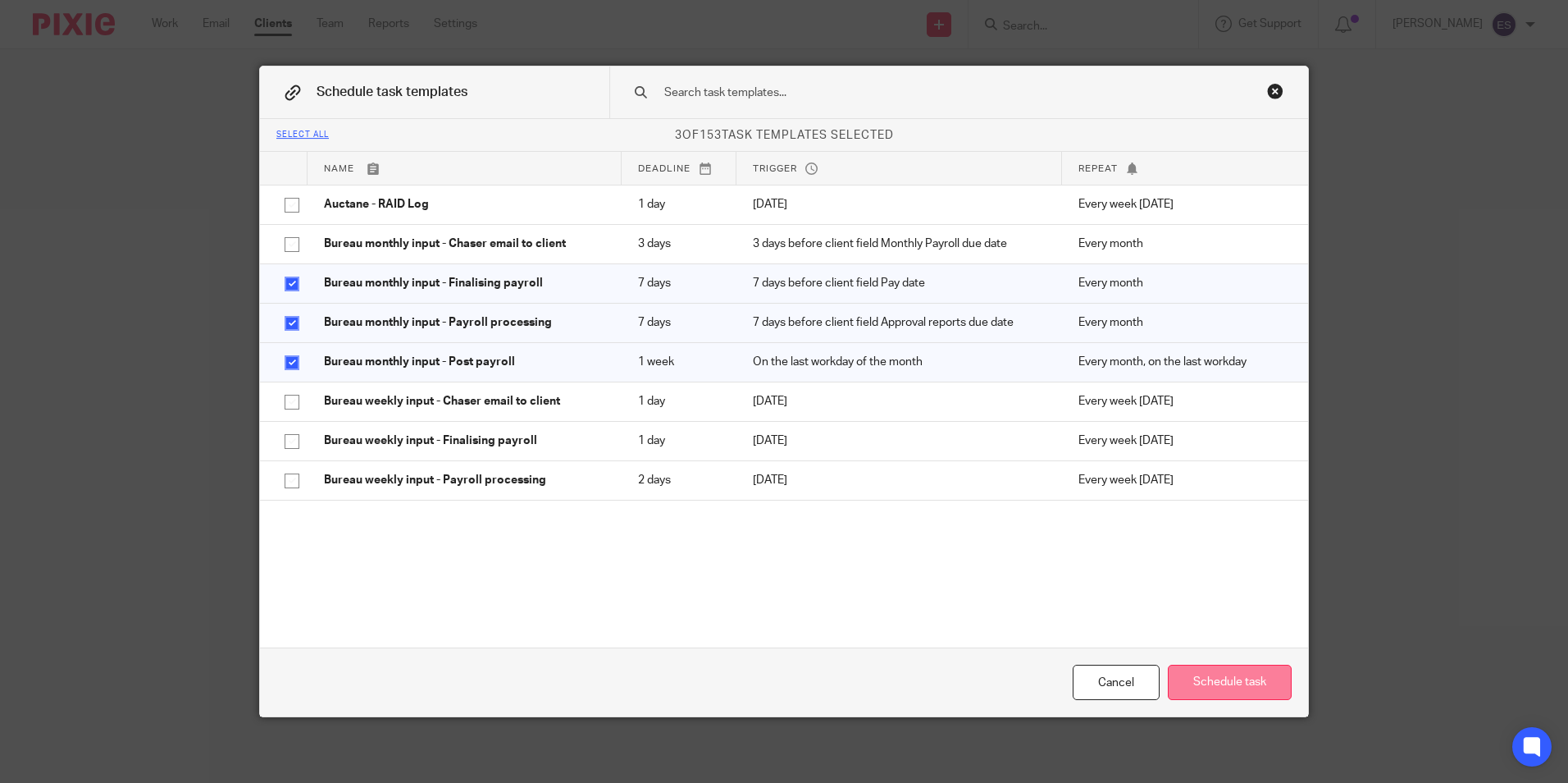
click at [1250, 684] on button "Schedule task" at bounding box center [1230, 682] width 124 height 35
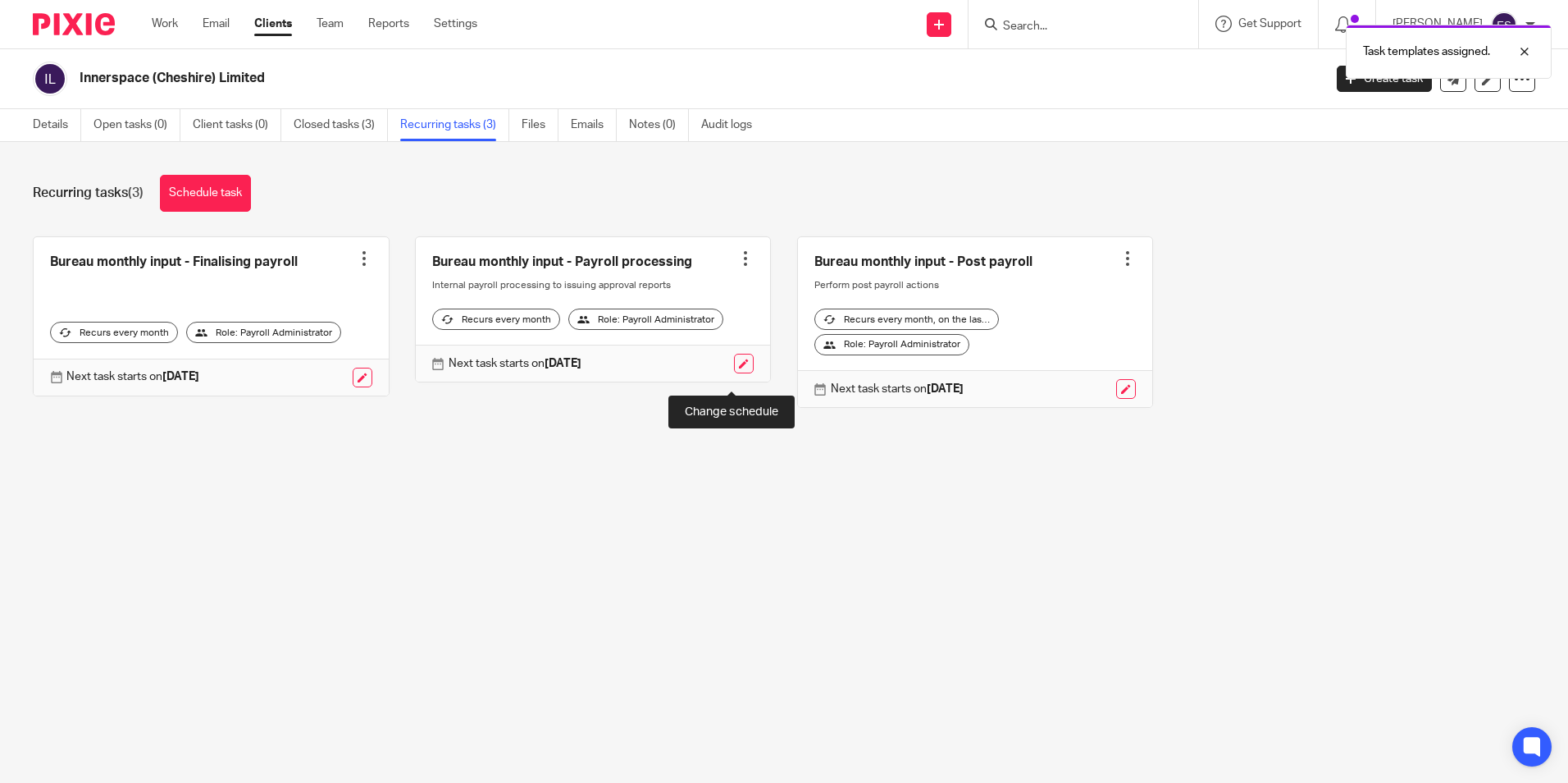
click at [734, 373] on link at bounding box center [743, 363] width 20 height 20
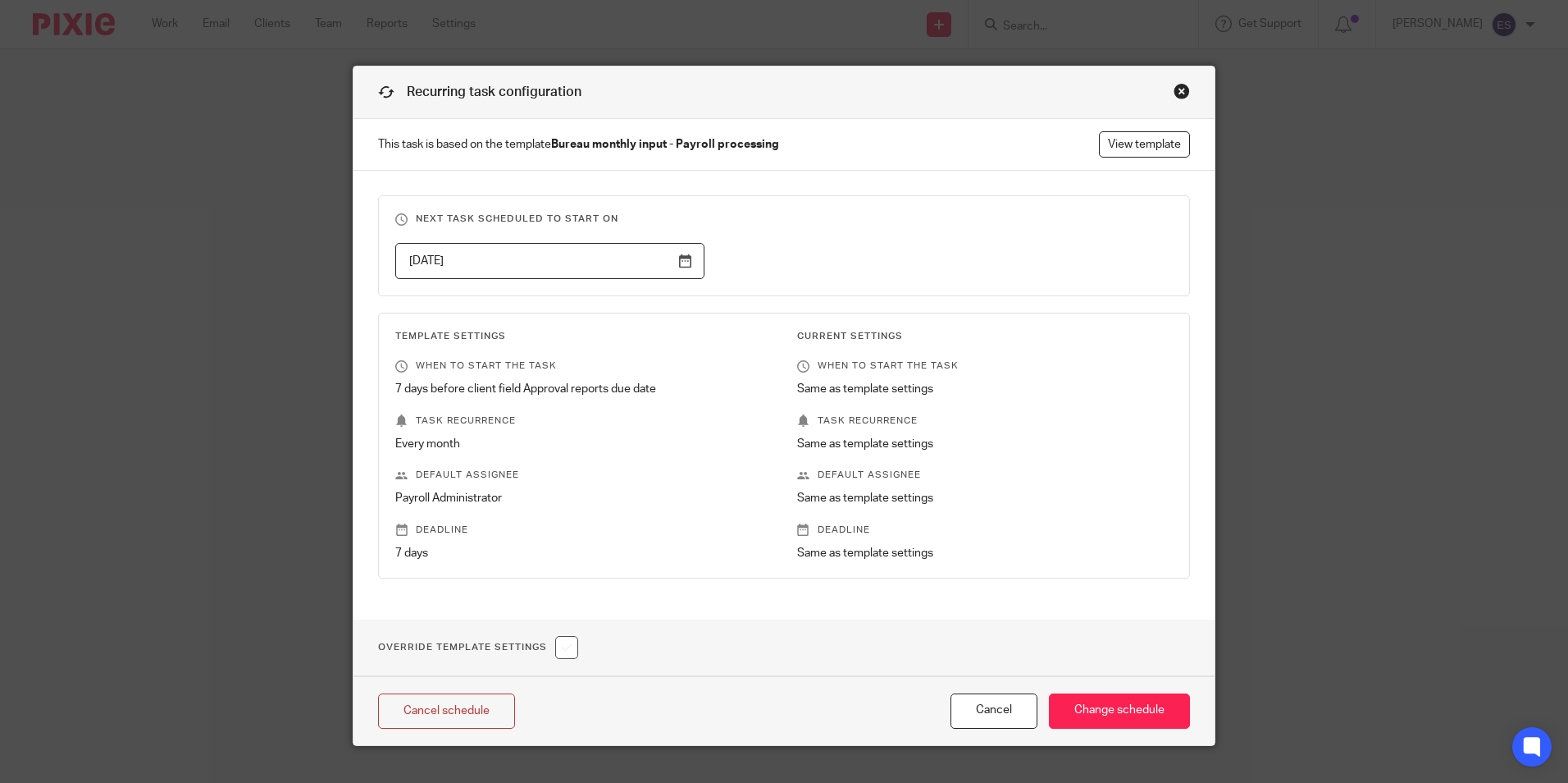
click at [684, 271] on input "2025-10-19" at bounding box center [550, 261] width 309 height 37
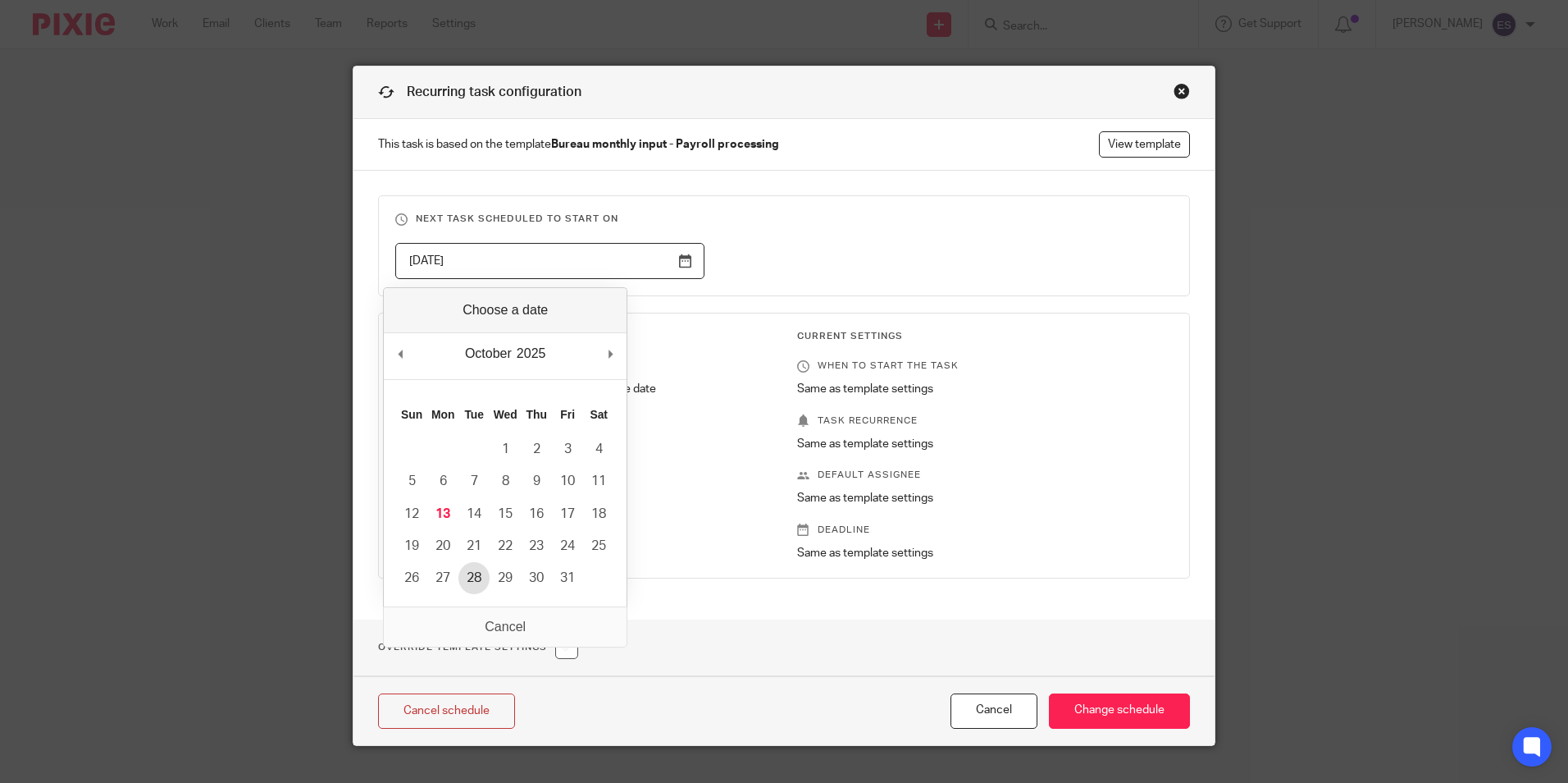
type input "2025-10-28"
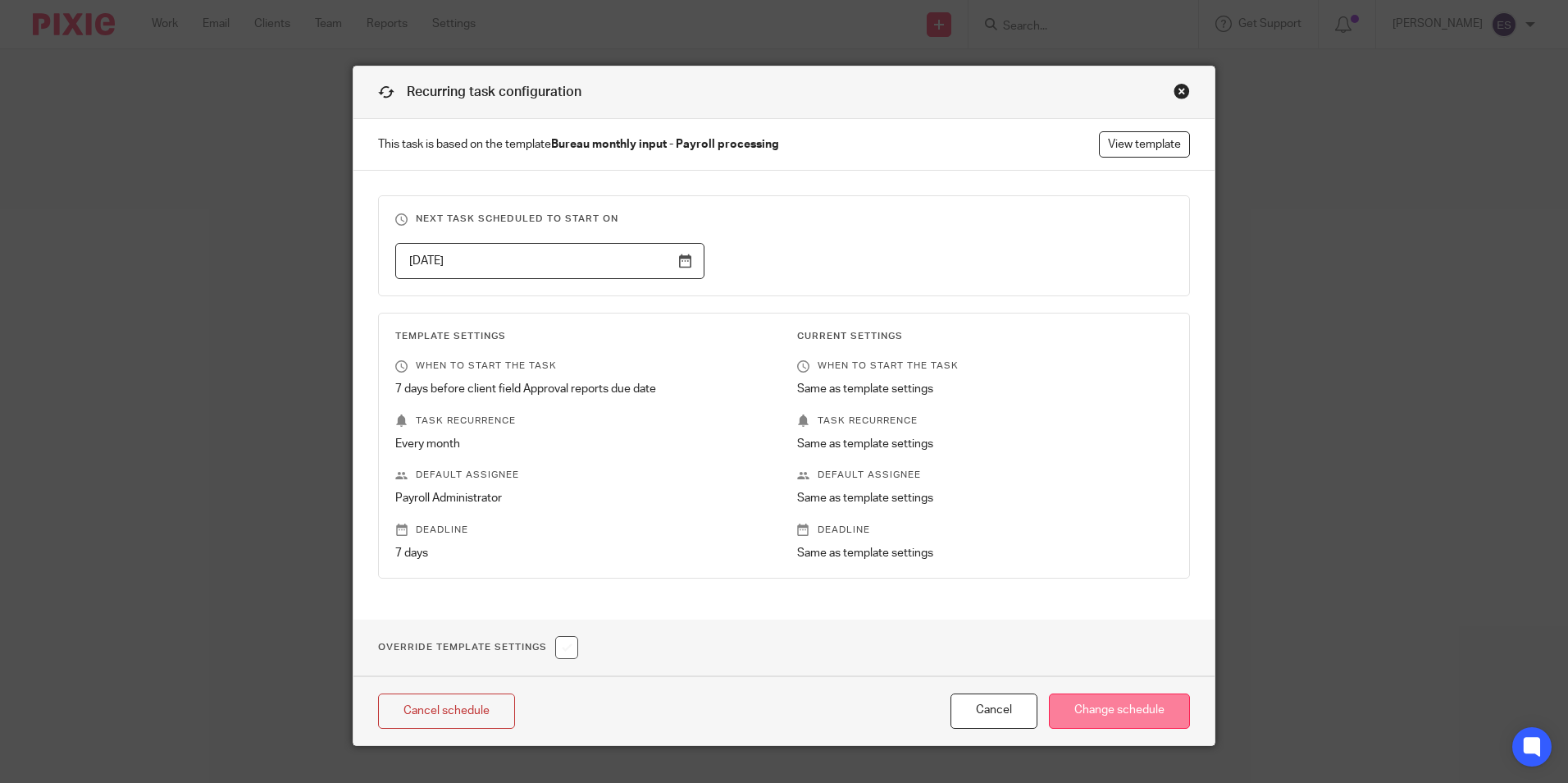
click at [1098, 708] on input "Change schedule" at bounding box center [1119, 710] width 141 height 35
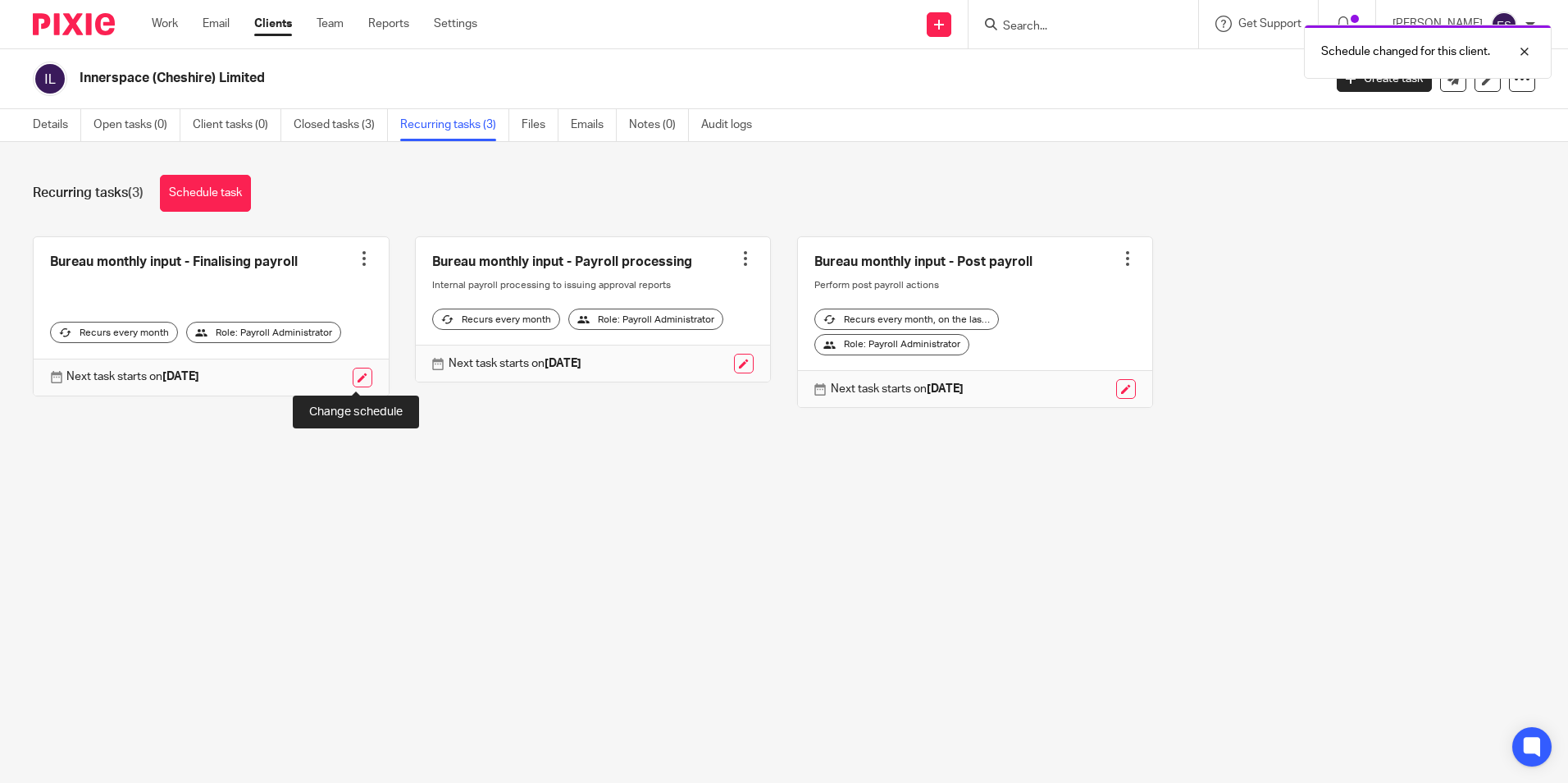
click at [352, 376] on link at bounding box center [362, 377] width 20 height 20
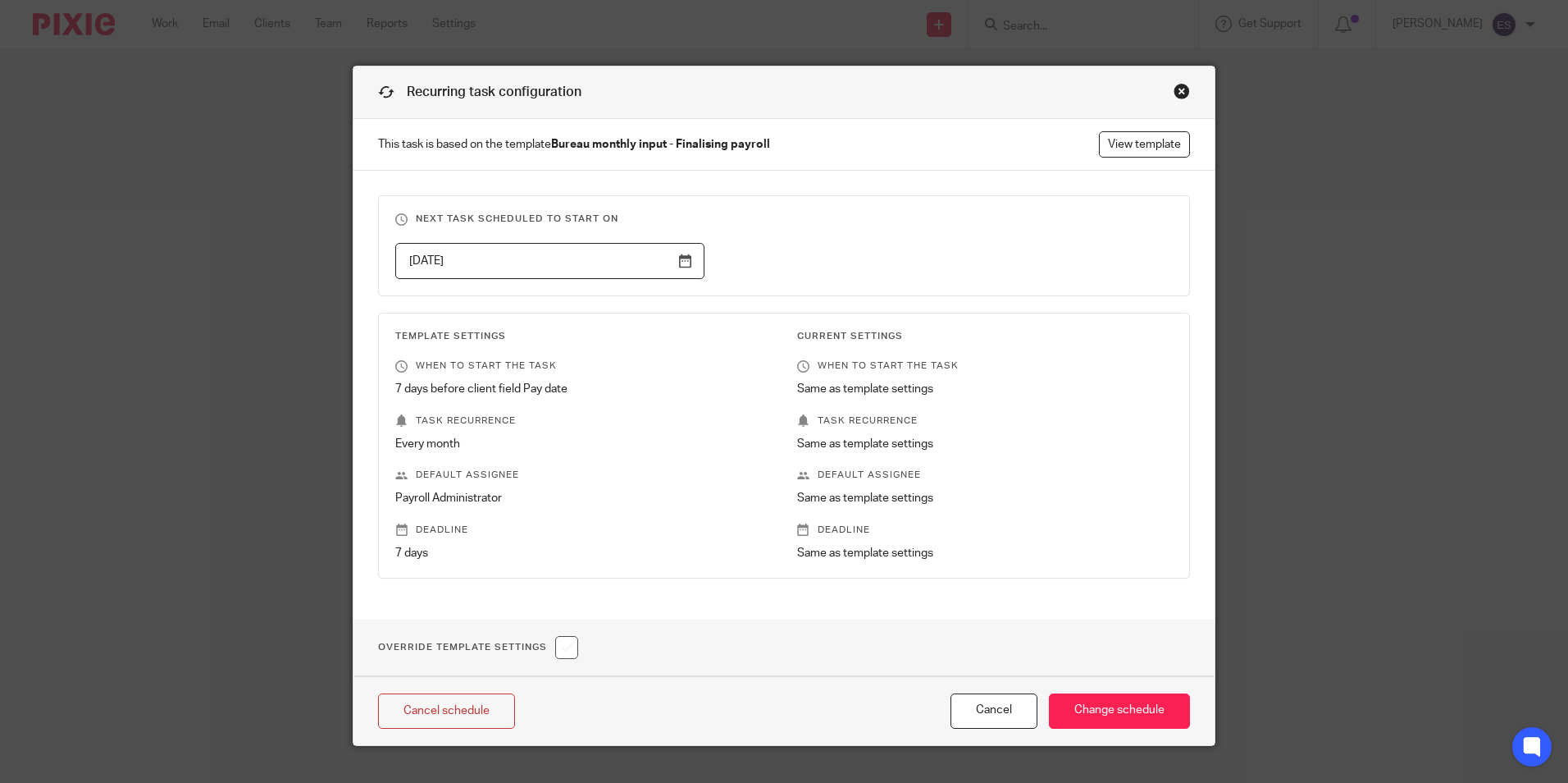
click at [679, 261] on input "2025-10-23" at bounding box center [550, 261] width 309 height 37
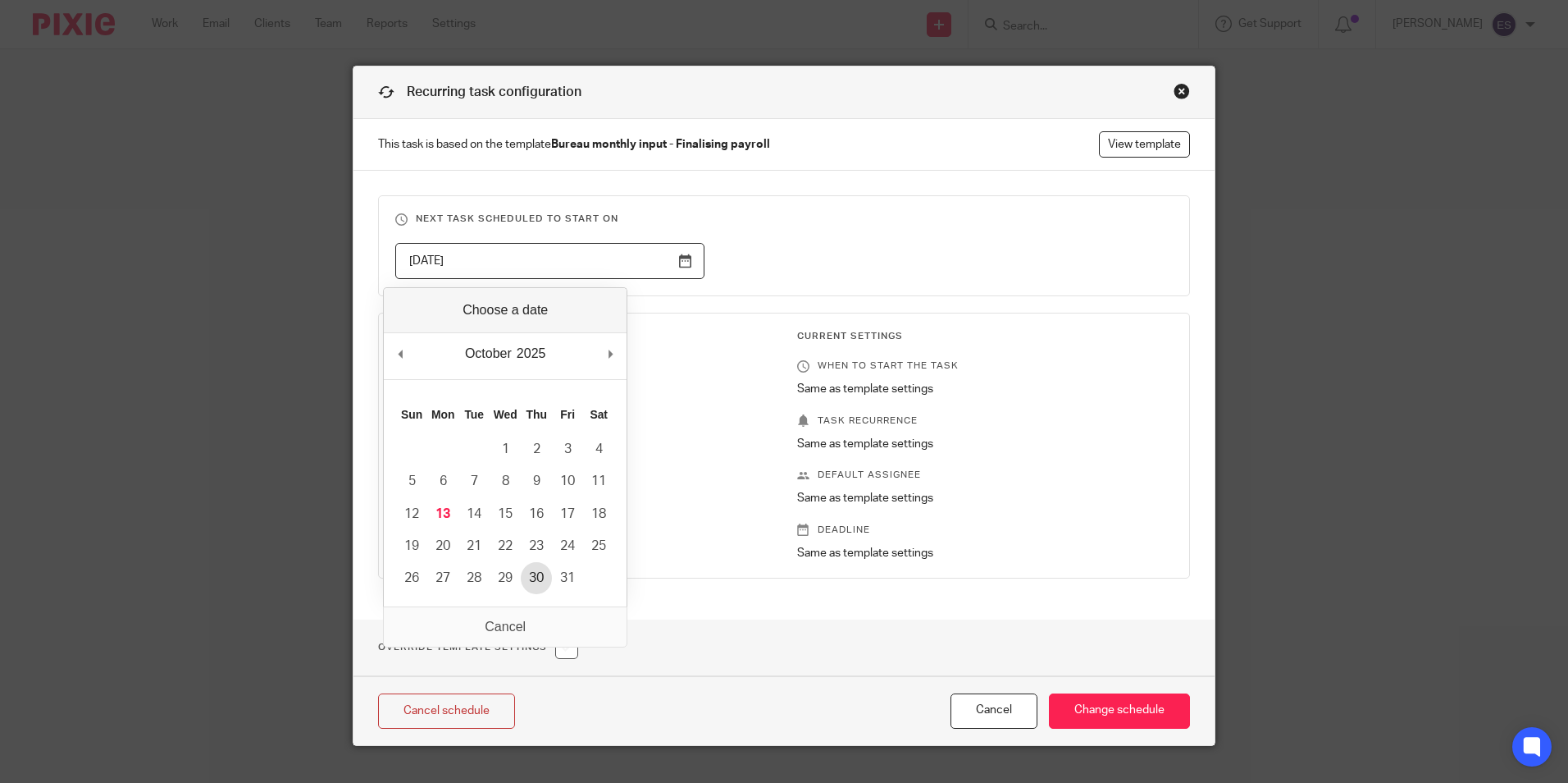
type input "2025-10-30"
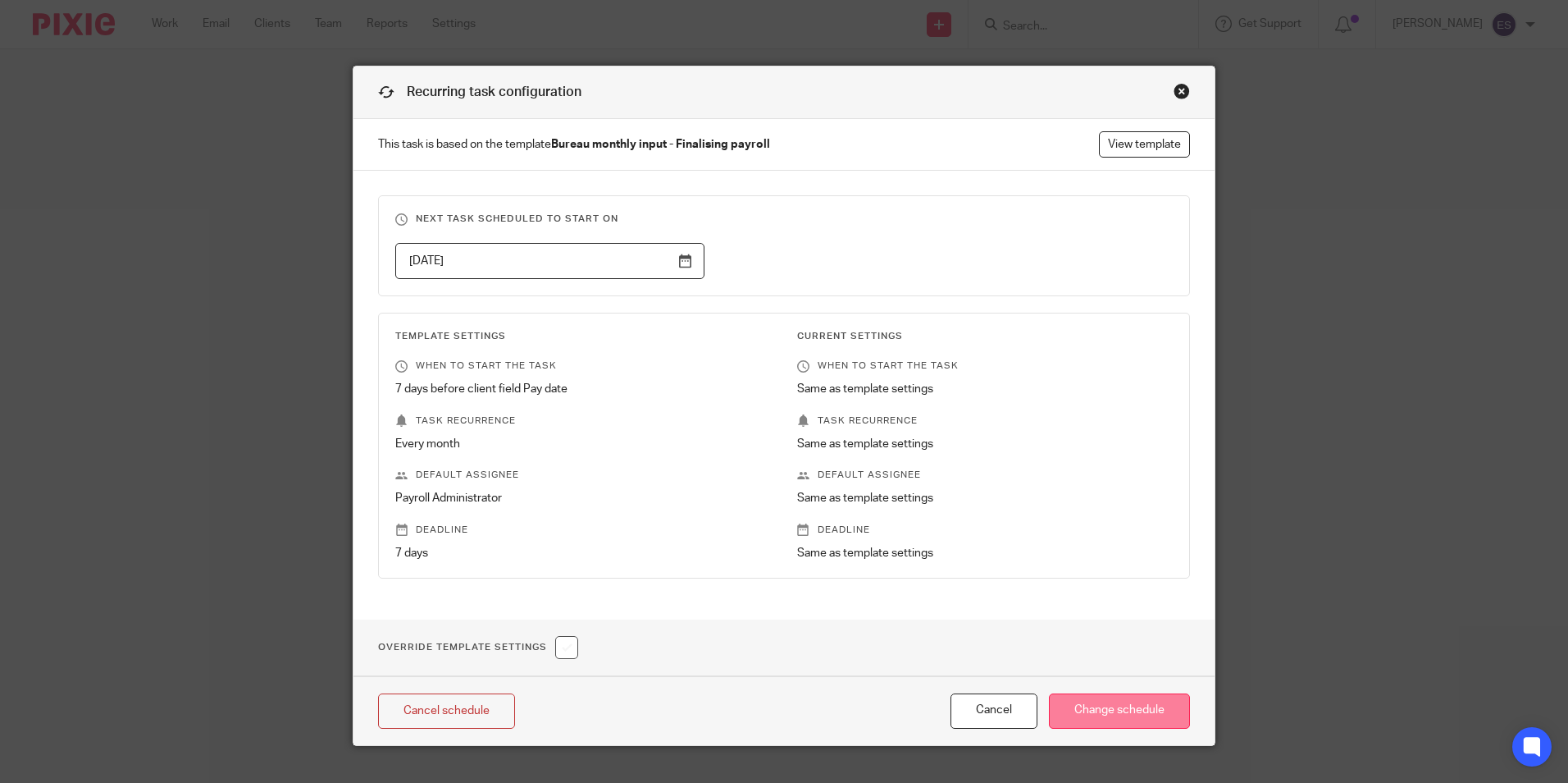
click at [1123, 716] on input "Change schedule" at bounding box center [1119, 710] width 141 height 35
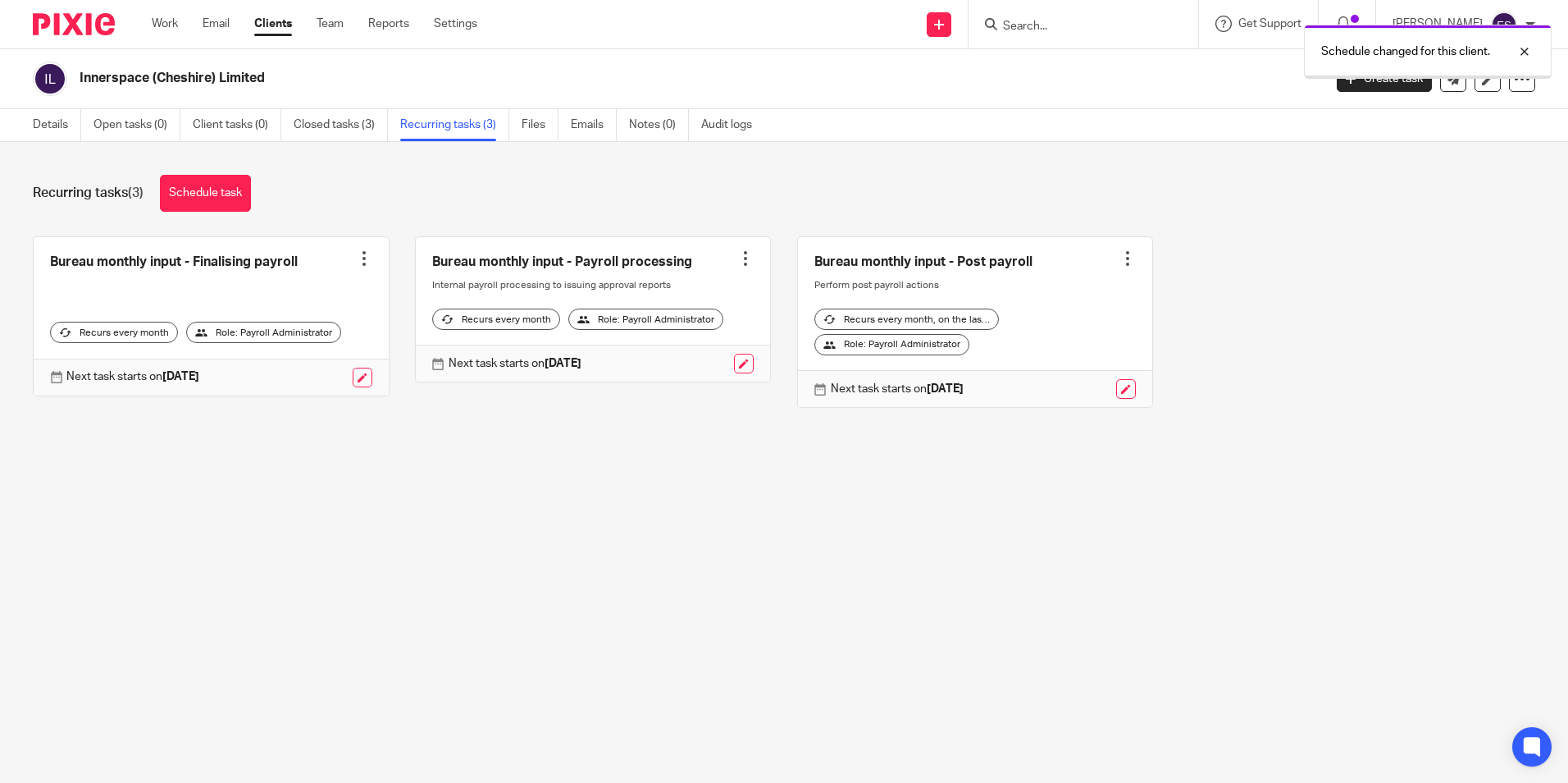
click at [1123, 399] on div "Next task starts on 31 Oct 2025" at bounding box center [975, 389] width 355 height 37
click at [1116, 399] on link at bounding box center [1125, 389] width 20 height 20
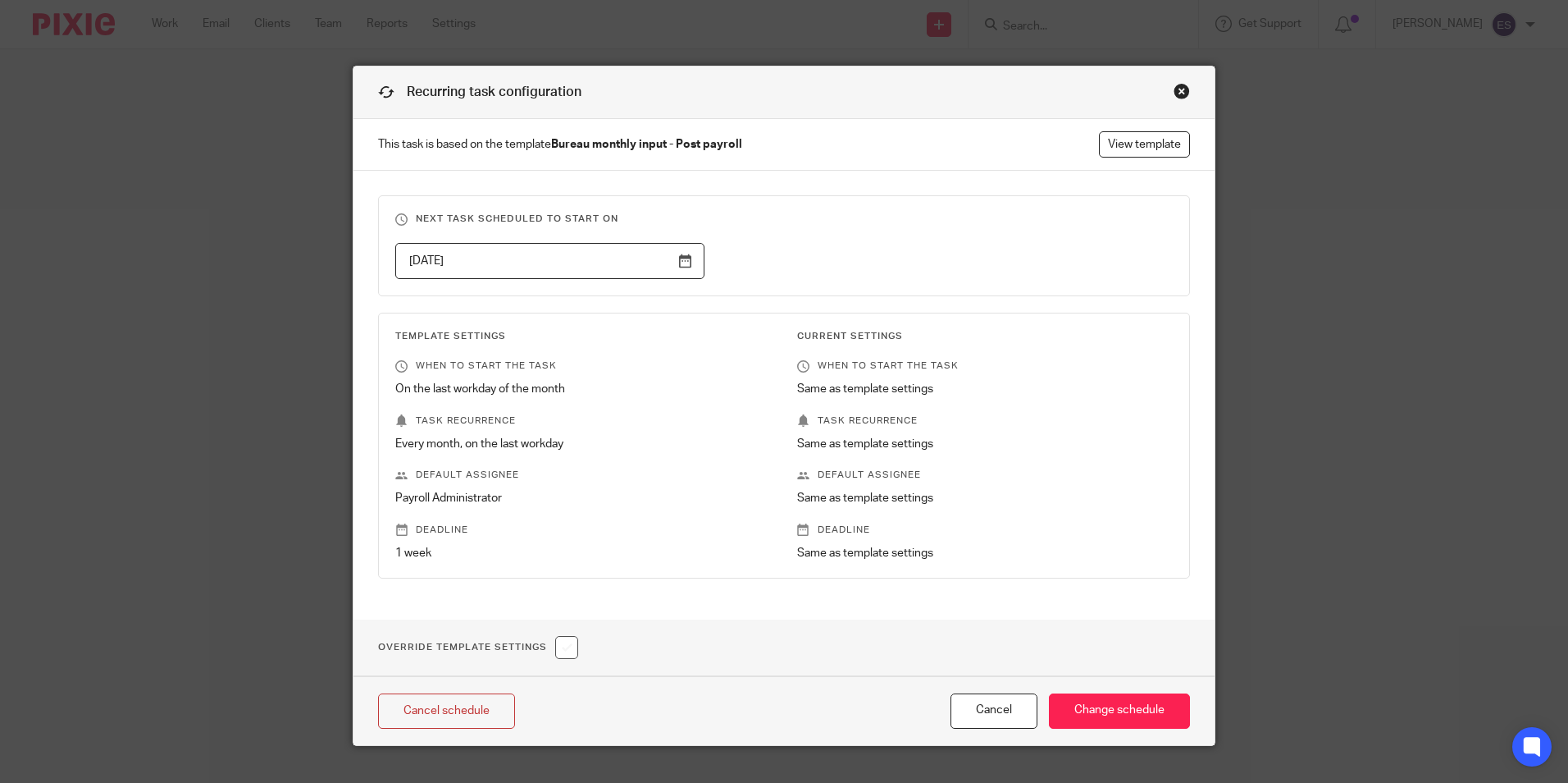
click at [679, 255] on input "2025-10-31" at bounding box center [550, 261] width 309 height 37
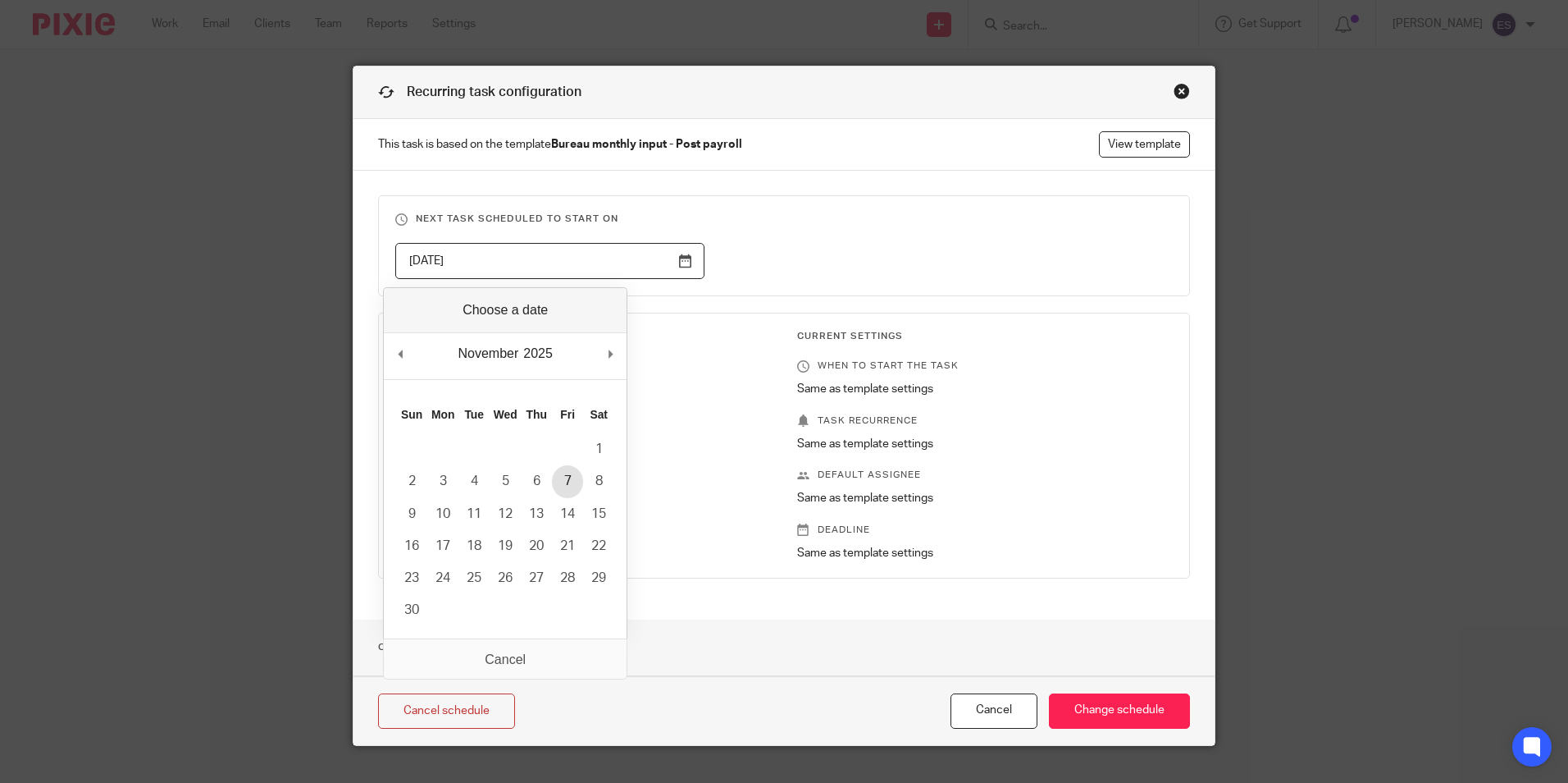
type input "2025-11-07"
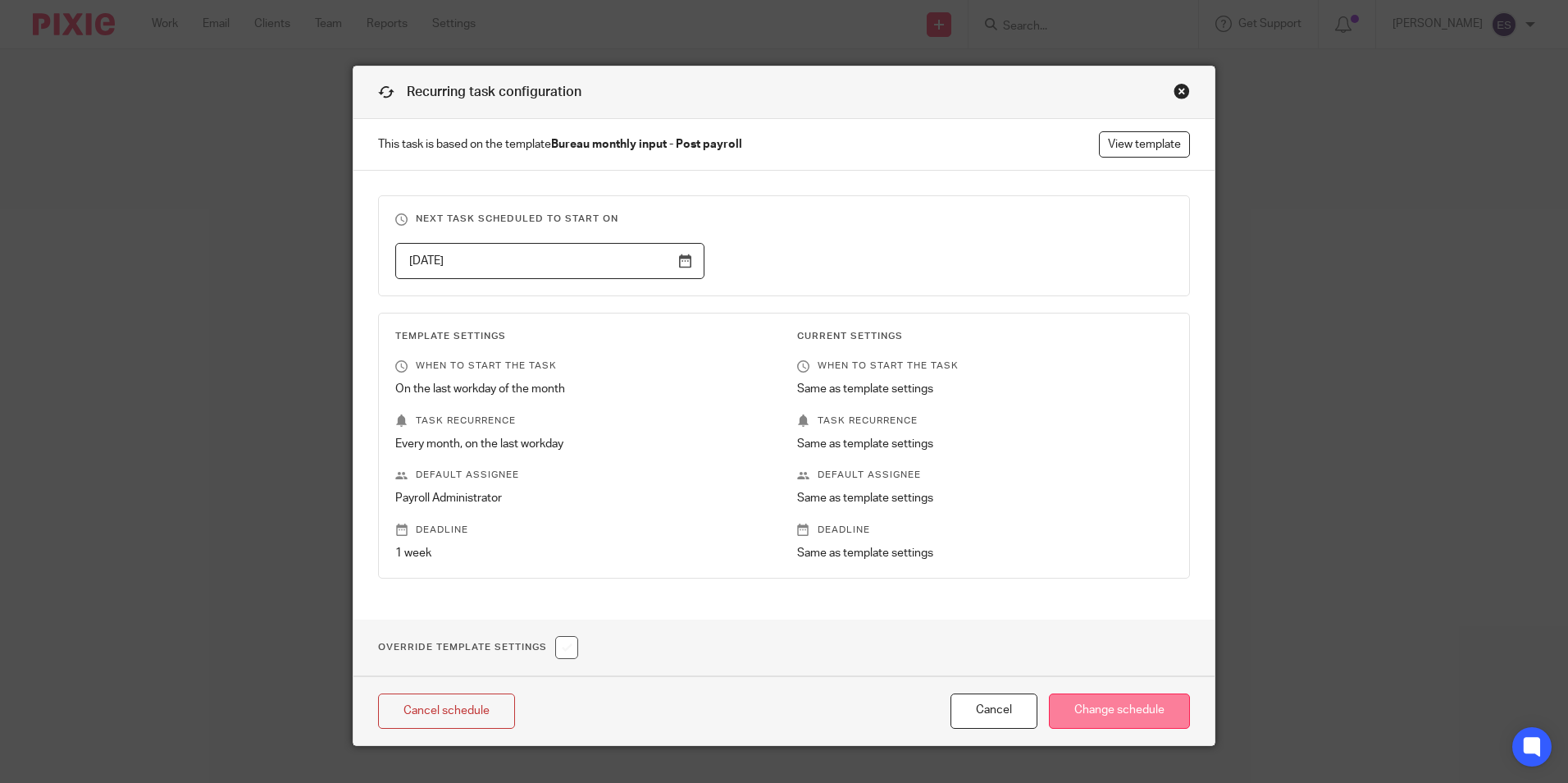
click at [1129, 711] on input "Change schedule" at bounding box center [1119, 710] width 141 height 35
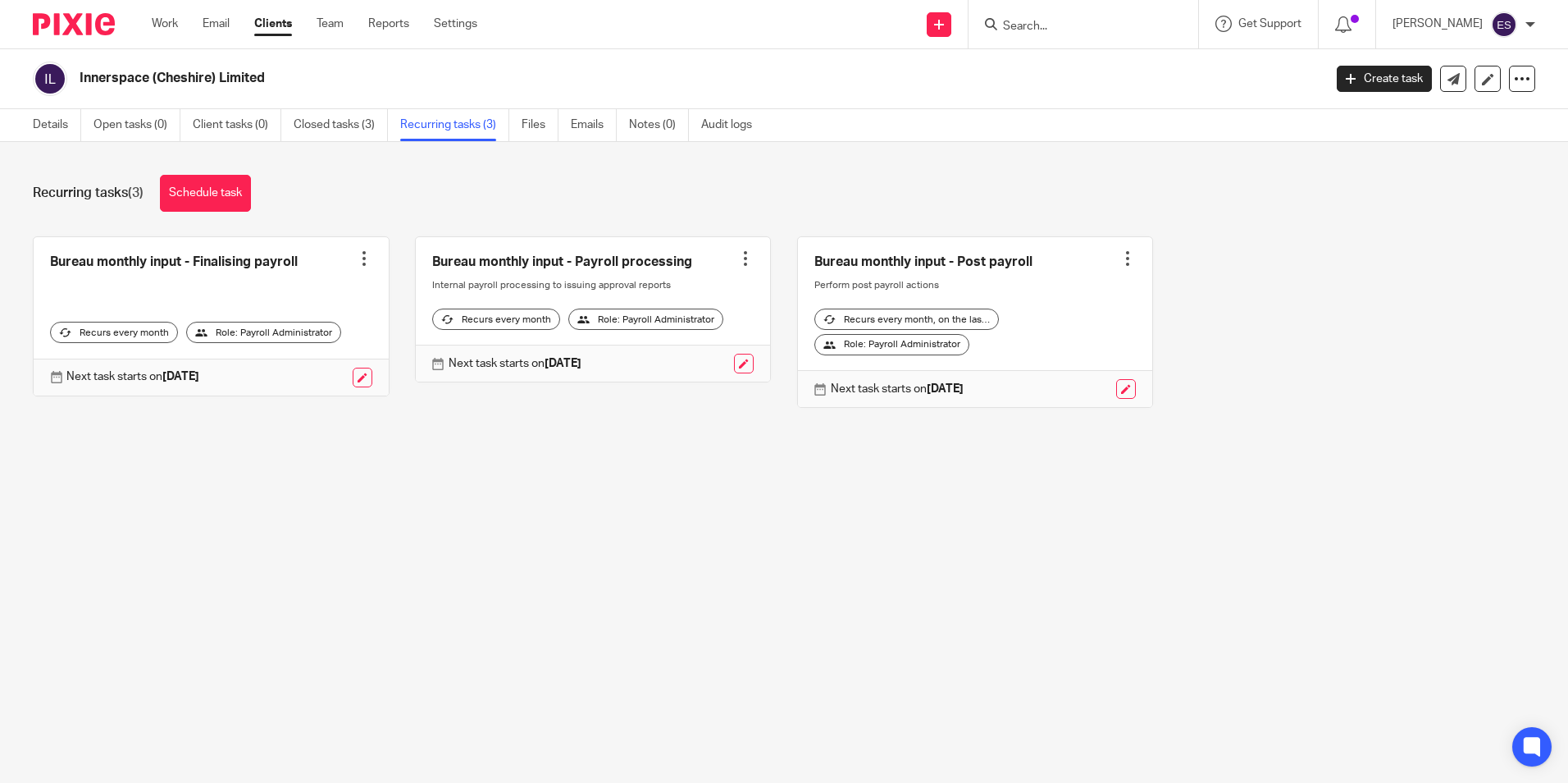
click at [1040, 26] on input "Search" at bounding box center [1075, 27] width 148 height 14
type input "white"
click at [1113, 63] on link at bounding box center [1115, 64] width 233 height 25
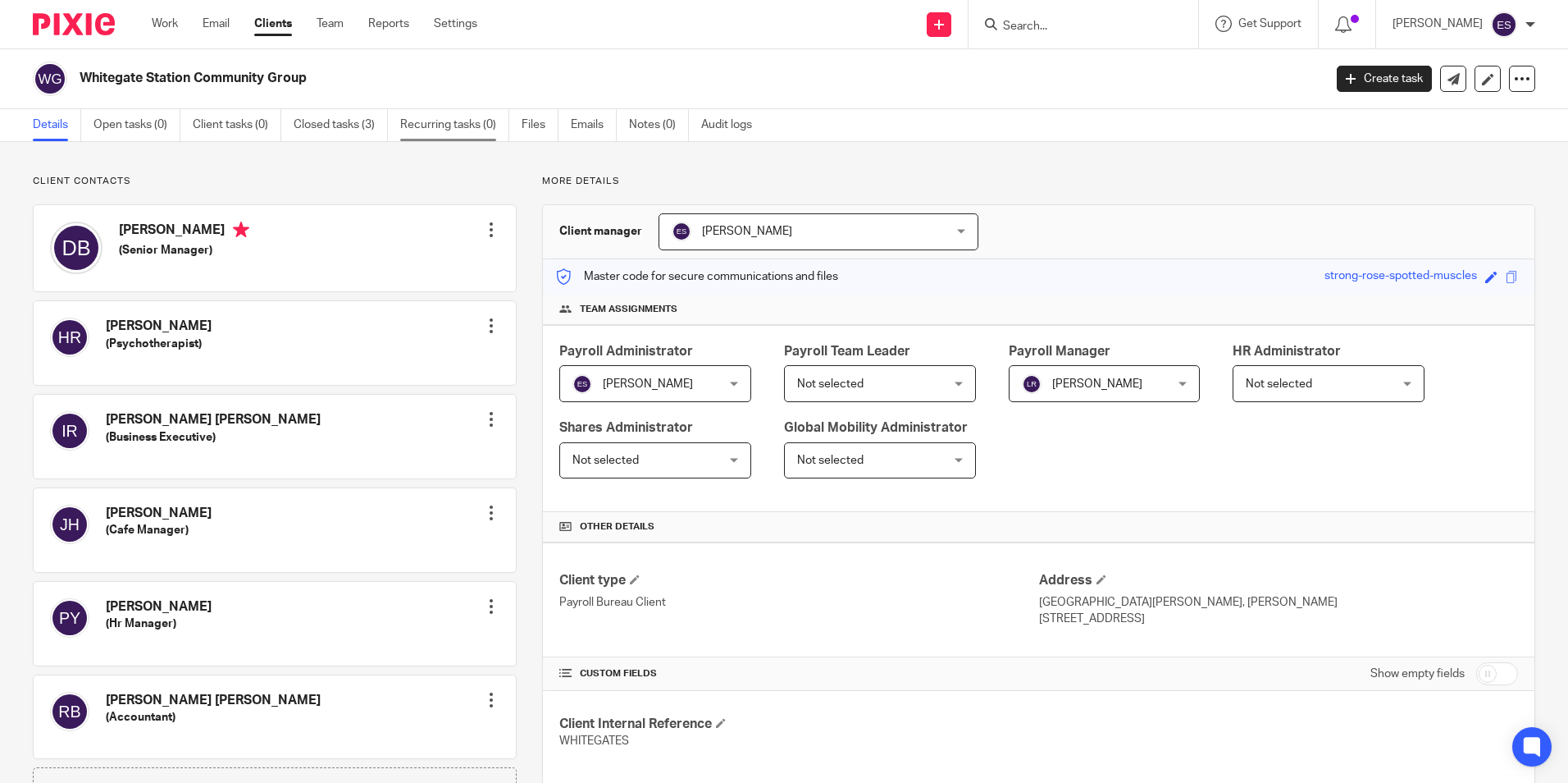
click at [442, 138] on link "Recurring tasks (0)" at bounding box center [454, 125] width 109 height 32
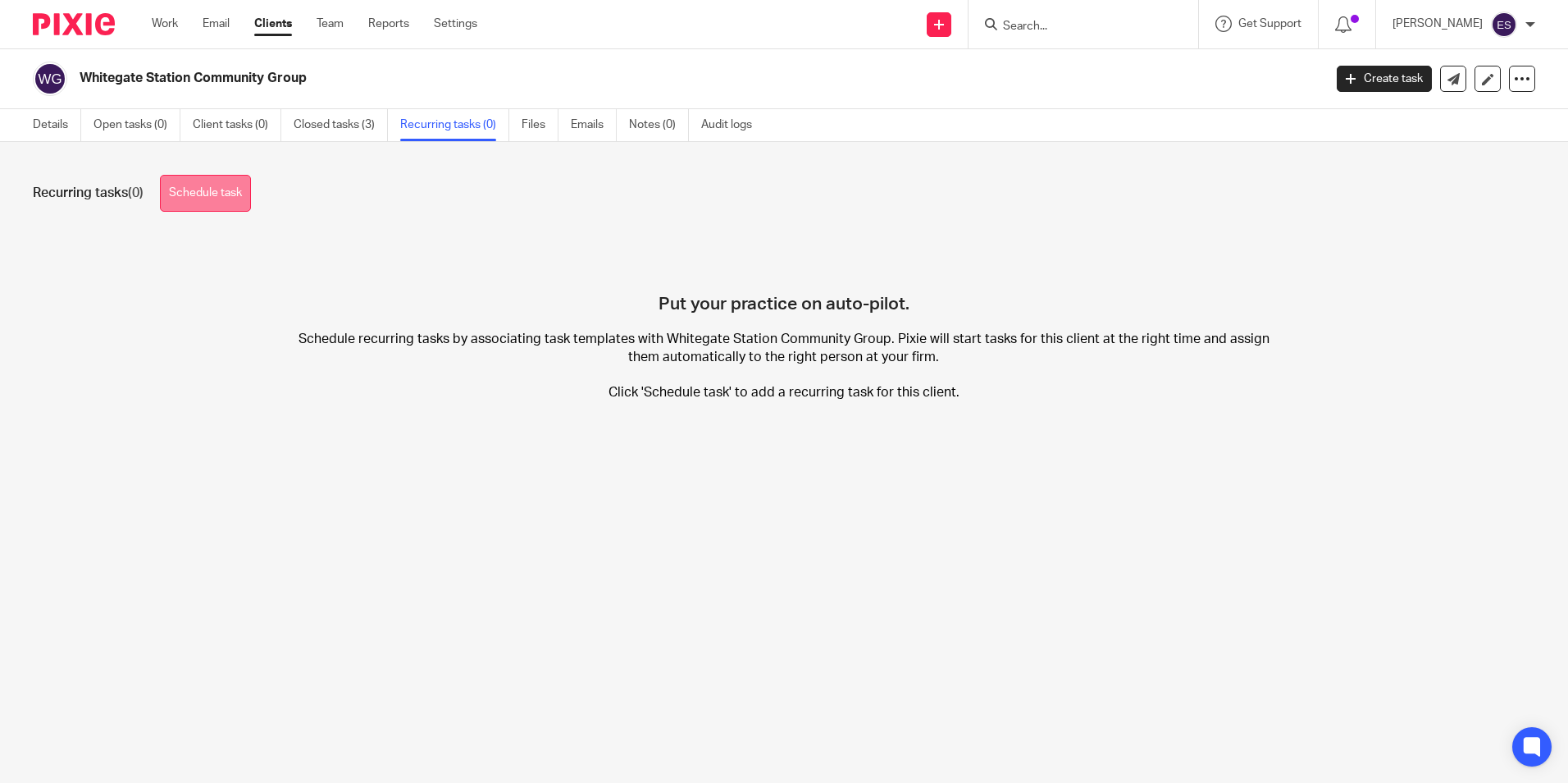
click at [204, 188] on link "Schedule task" at bounding box center [205, 193] width 91 height 37
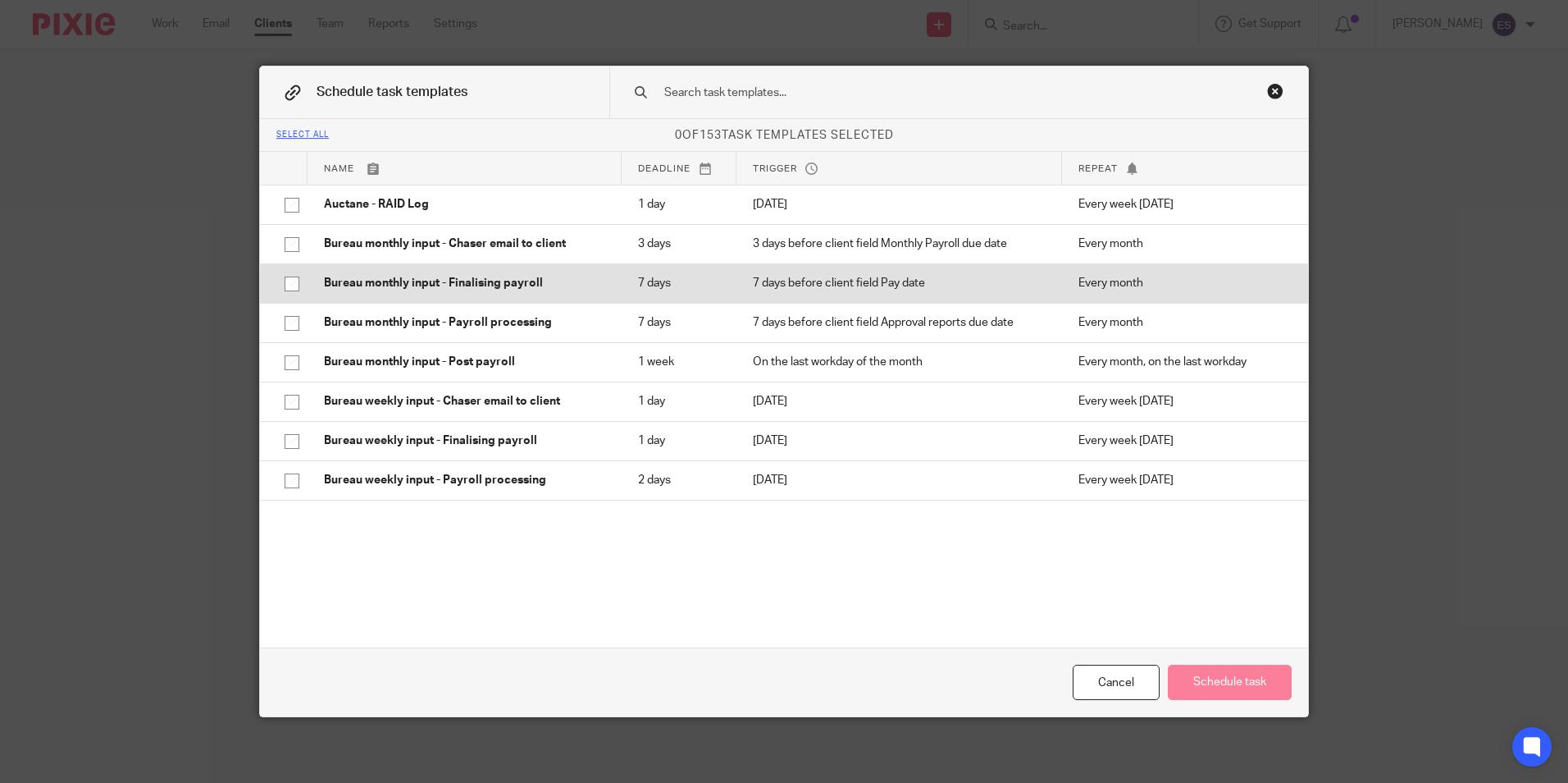
click at [278, 281] on input "checkbox" at bounding box center [292, 284] width 31 height 32
checkbox input "true"
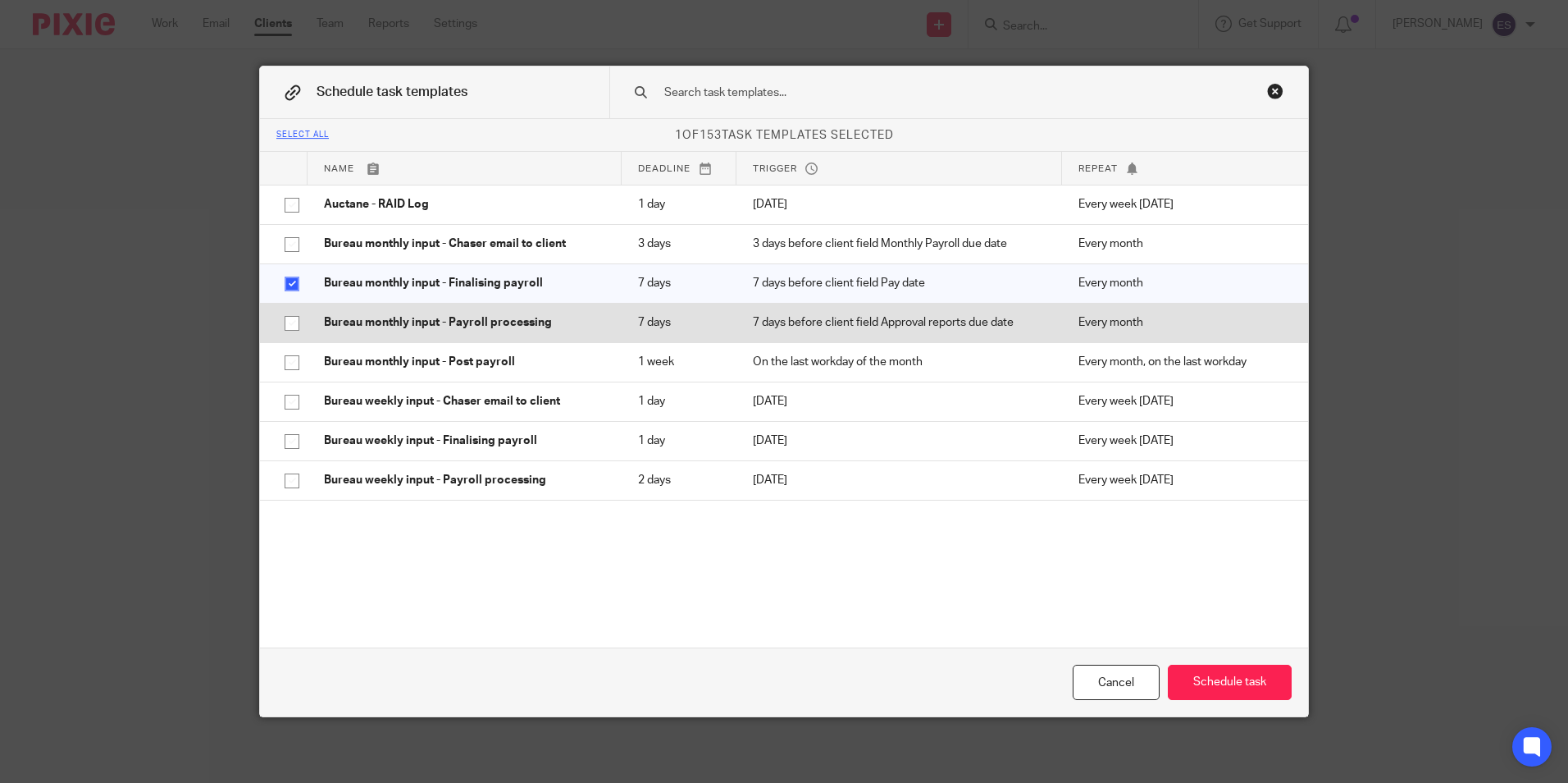
click at [292, 322] on input "checkbox" at bounding box center [292, 323] width 31 height 32
checkbox input "true"
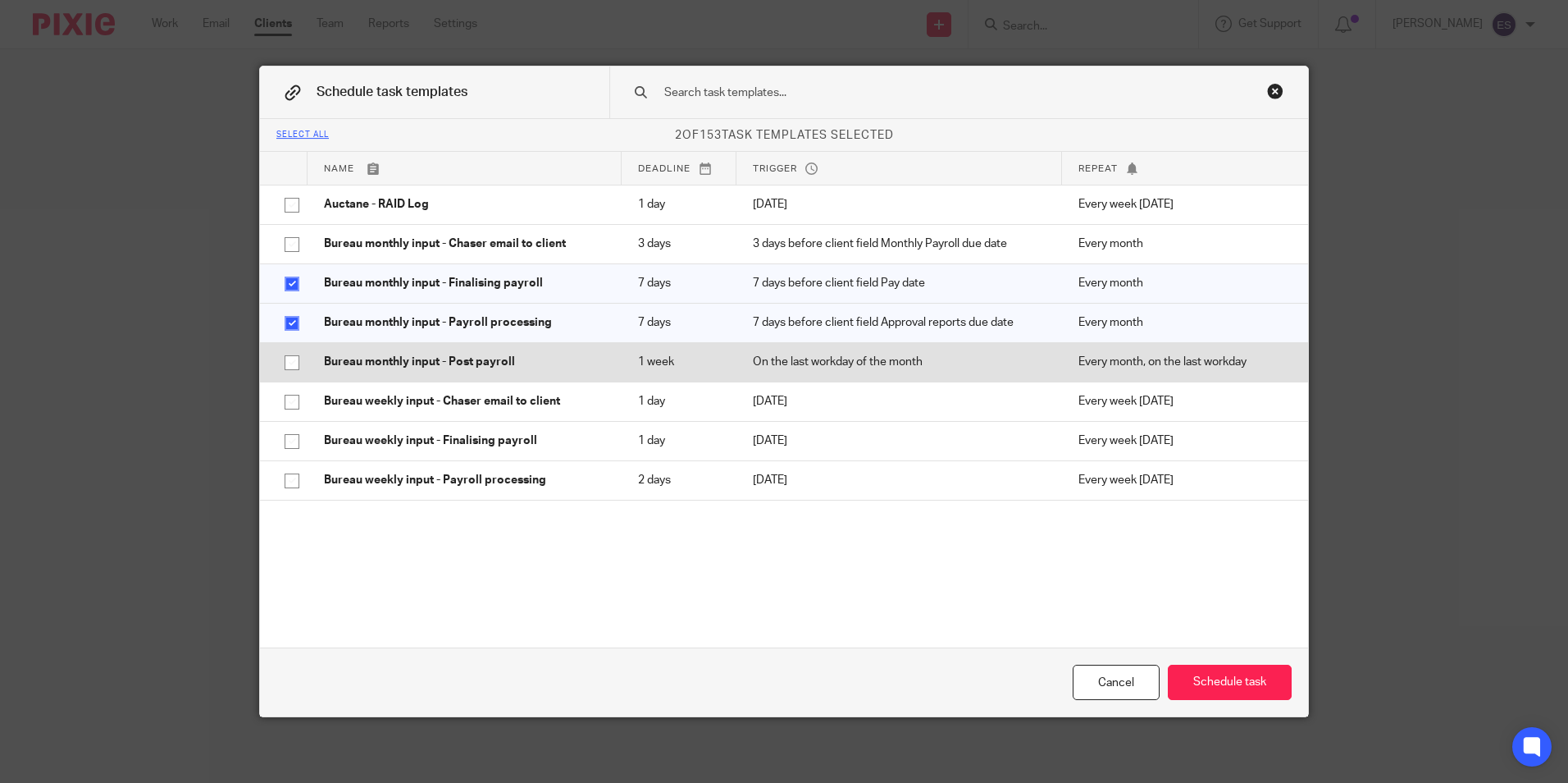
click at [287, 357] on input "checkbox" at bounding box center [292, 362] width 31 height 32
checkbox input "true"
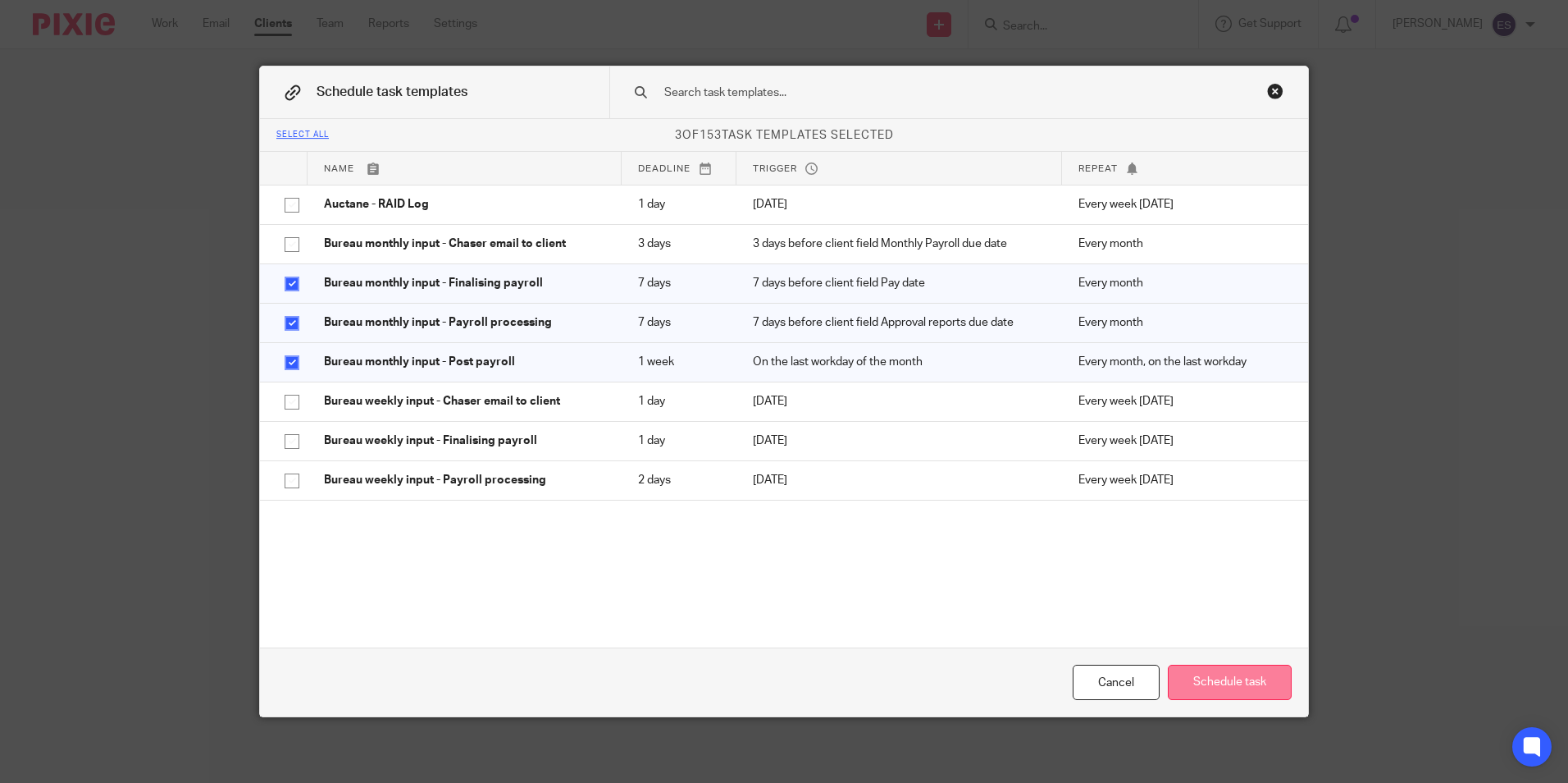
click at [1208, 691] on button "Schedule task" at bounding box center [1230, 682] width 124 height 35
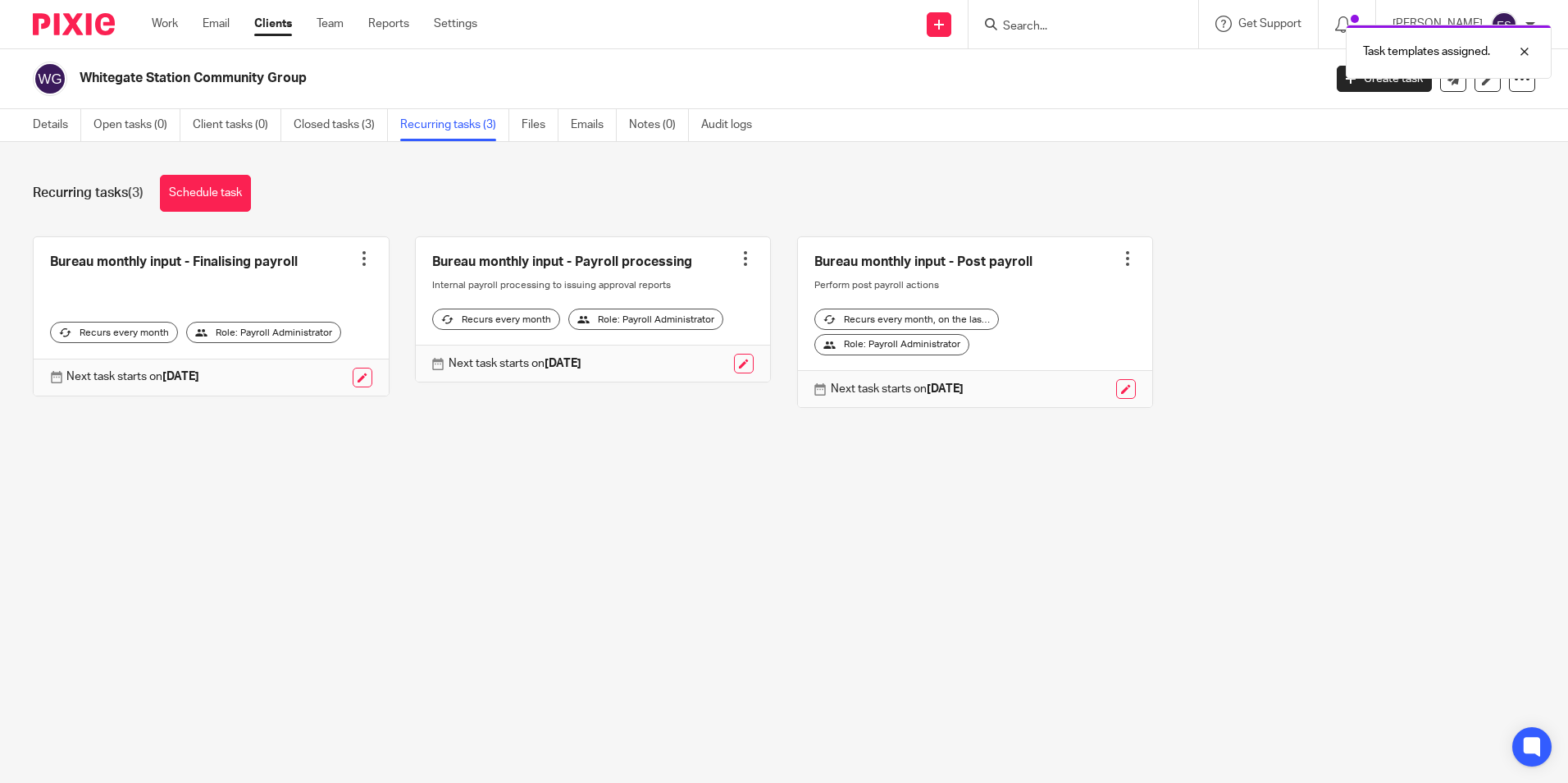
click at [720, 373] on div at bounding box center [667, 363] width 173 height 20
click at [734, 371] on link at bounding box center [743, 363] width 20 height 20
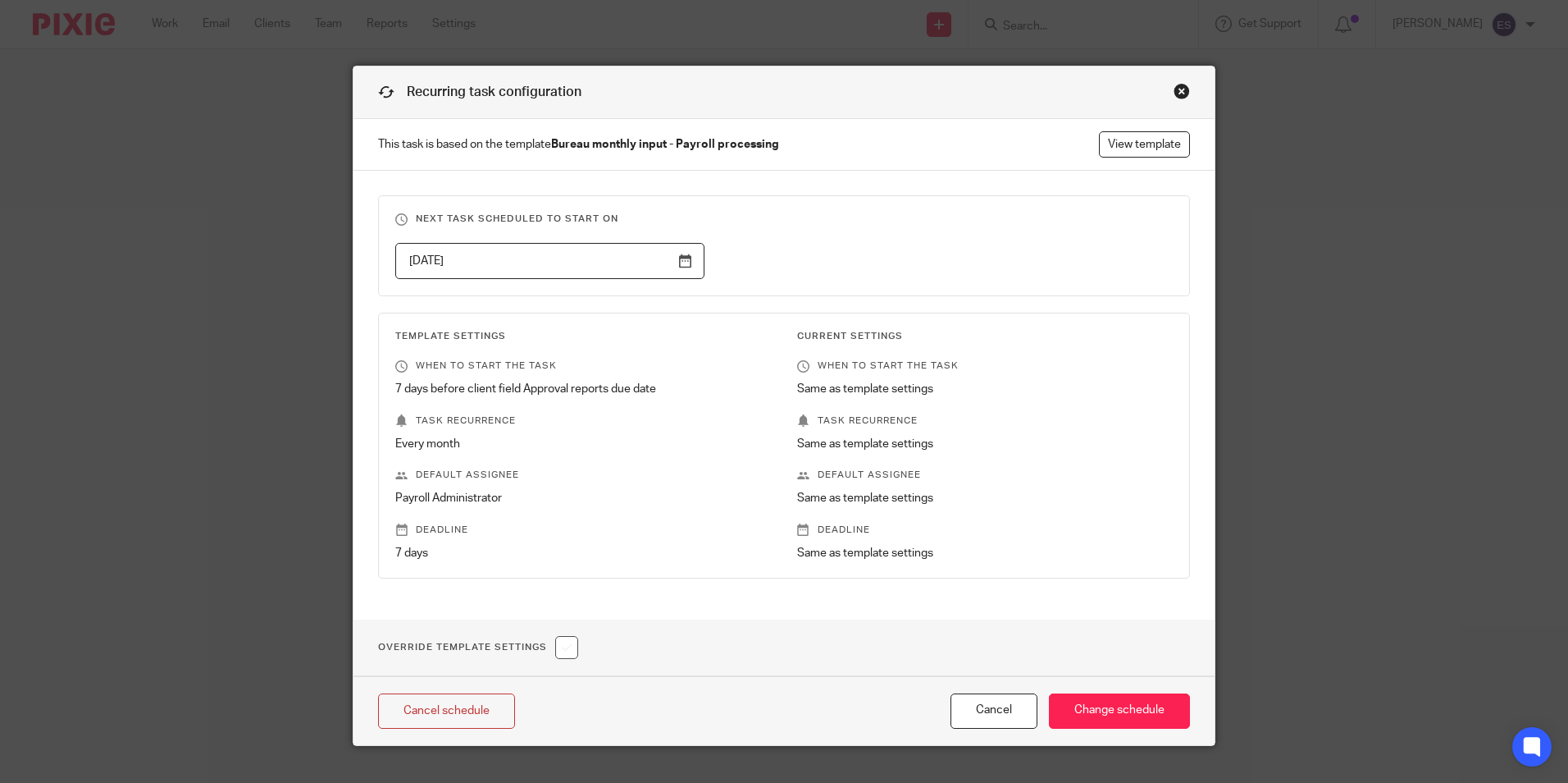
click at [680, 261] on input "[DATE]" at bounding box center [550, 261] width 309 height 37
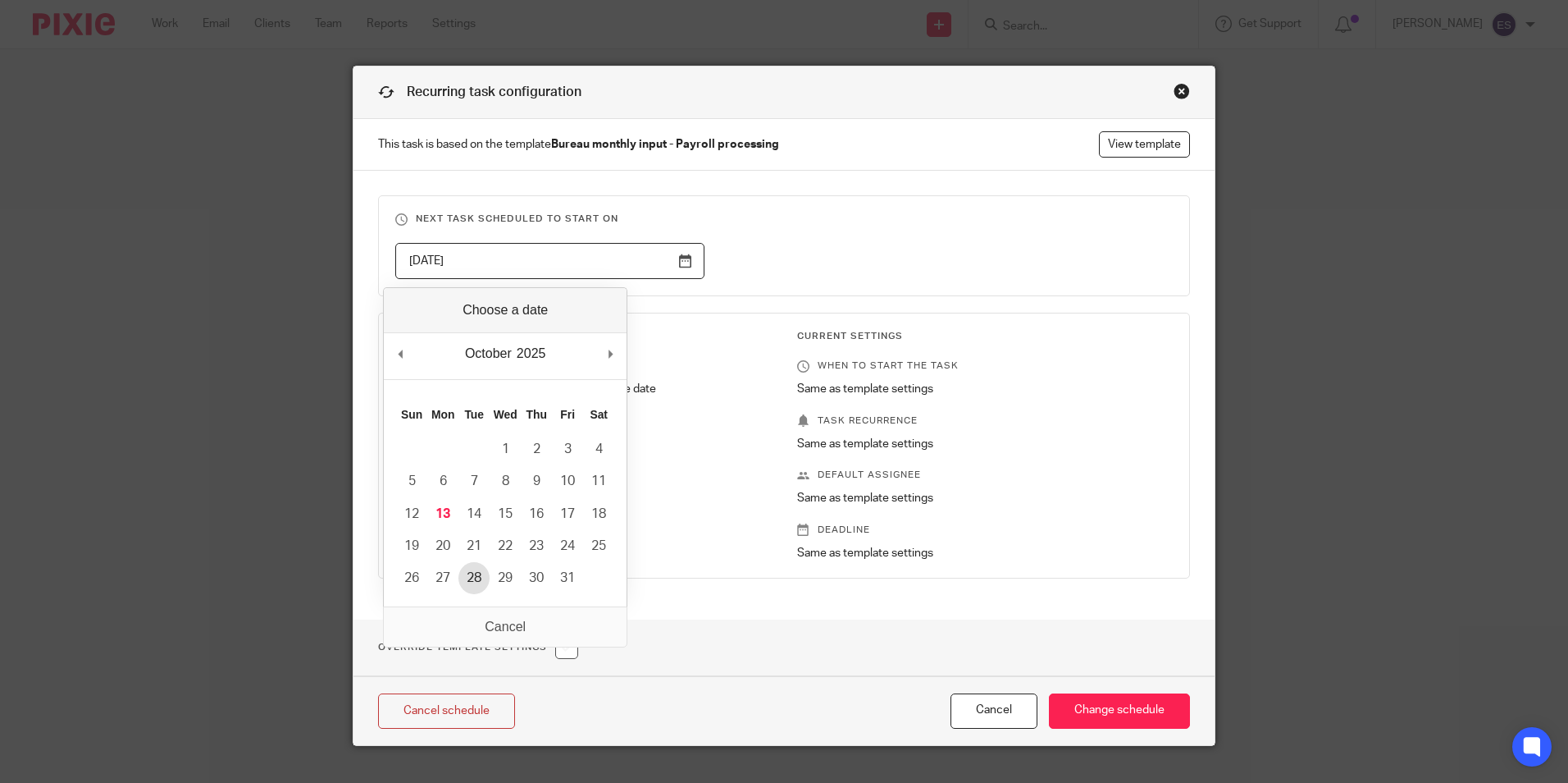
type input "[DATE]"
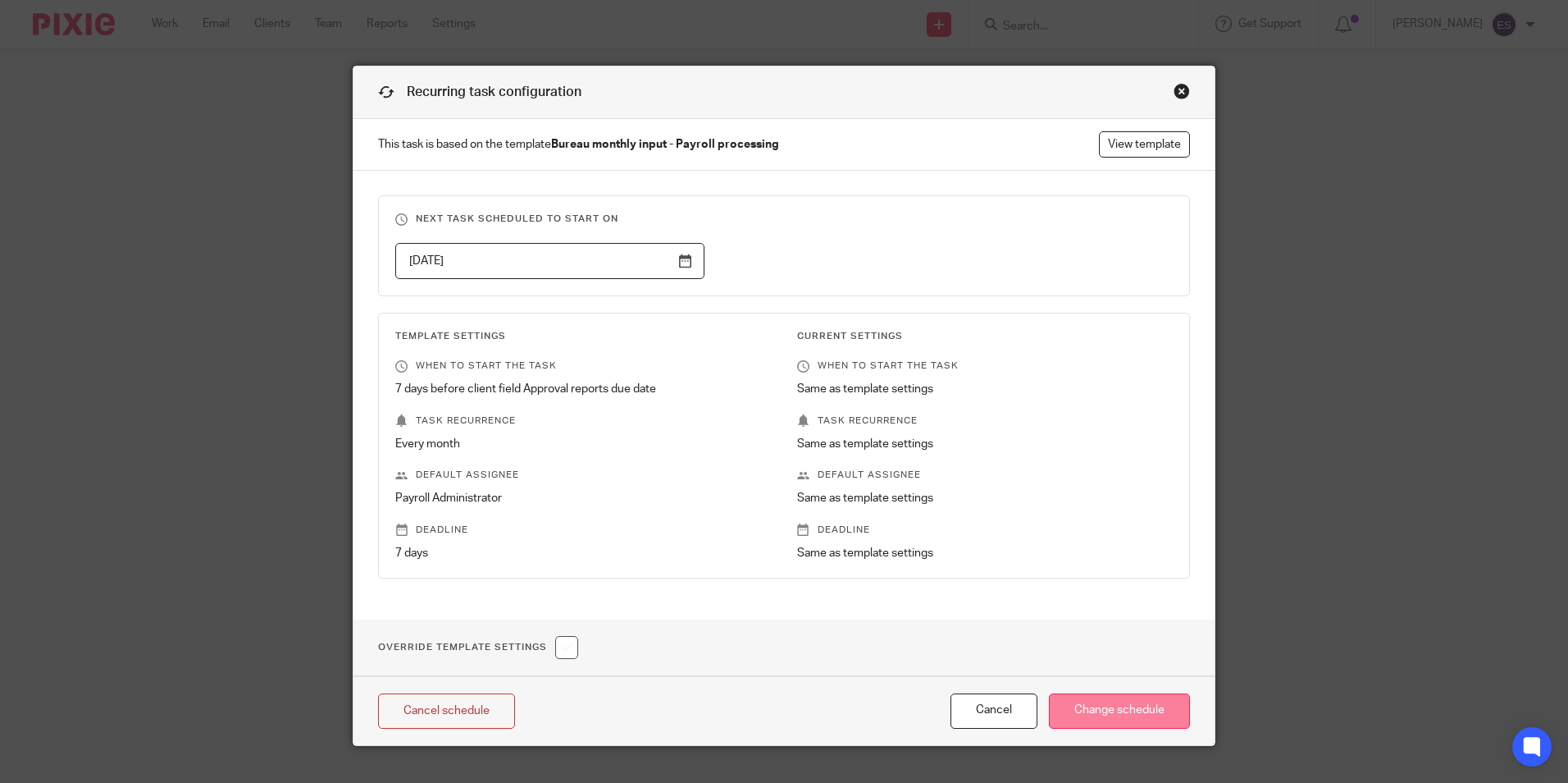
click at [1126, 709] on input "Change schedule" at bounding box center [1119, 710] width 141 height 35
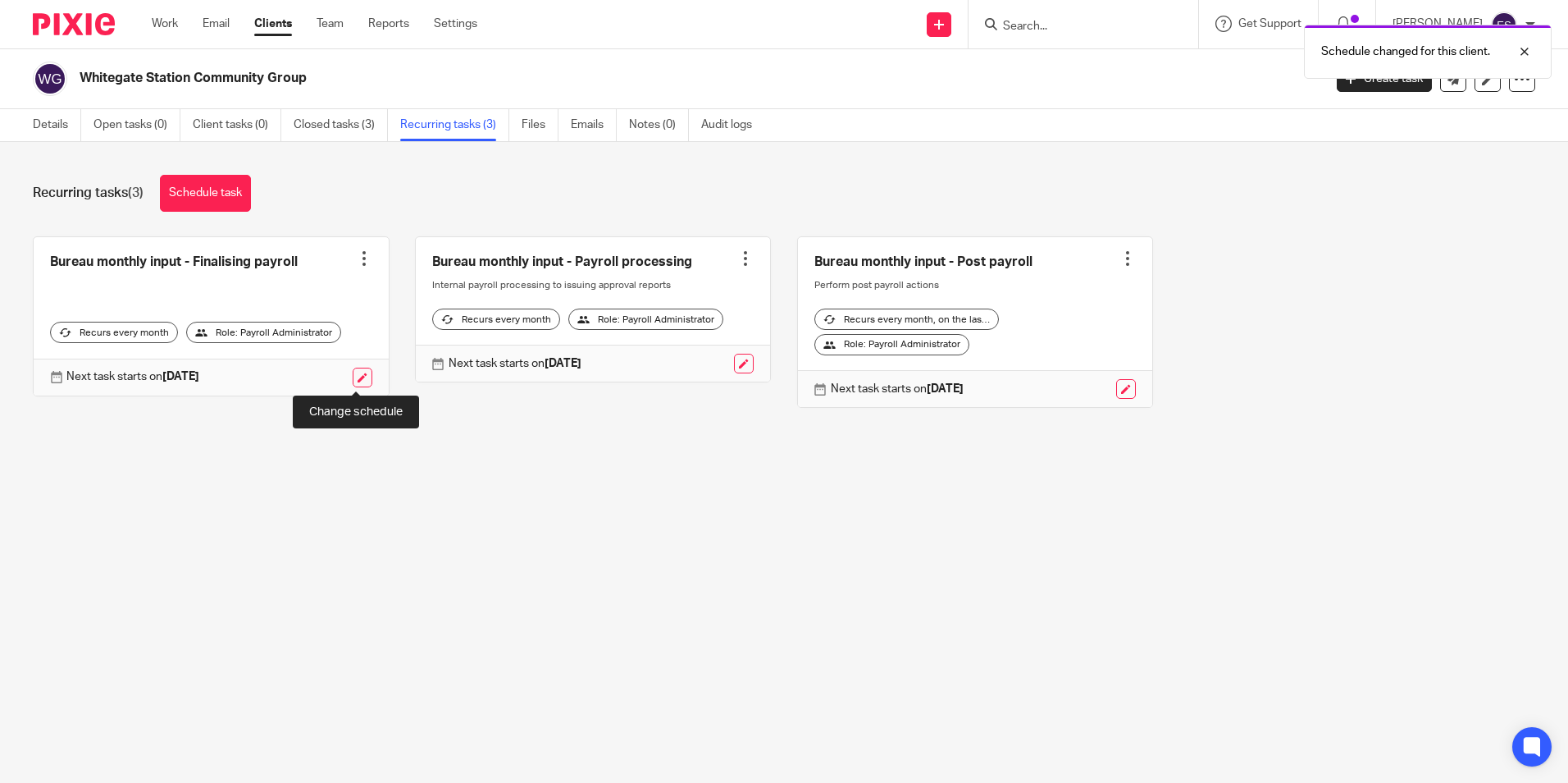
click at [352, 381] on link at bounding box center [362, 377] width 20 height 20
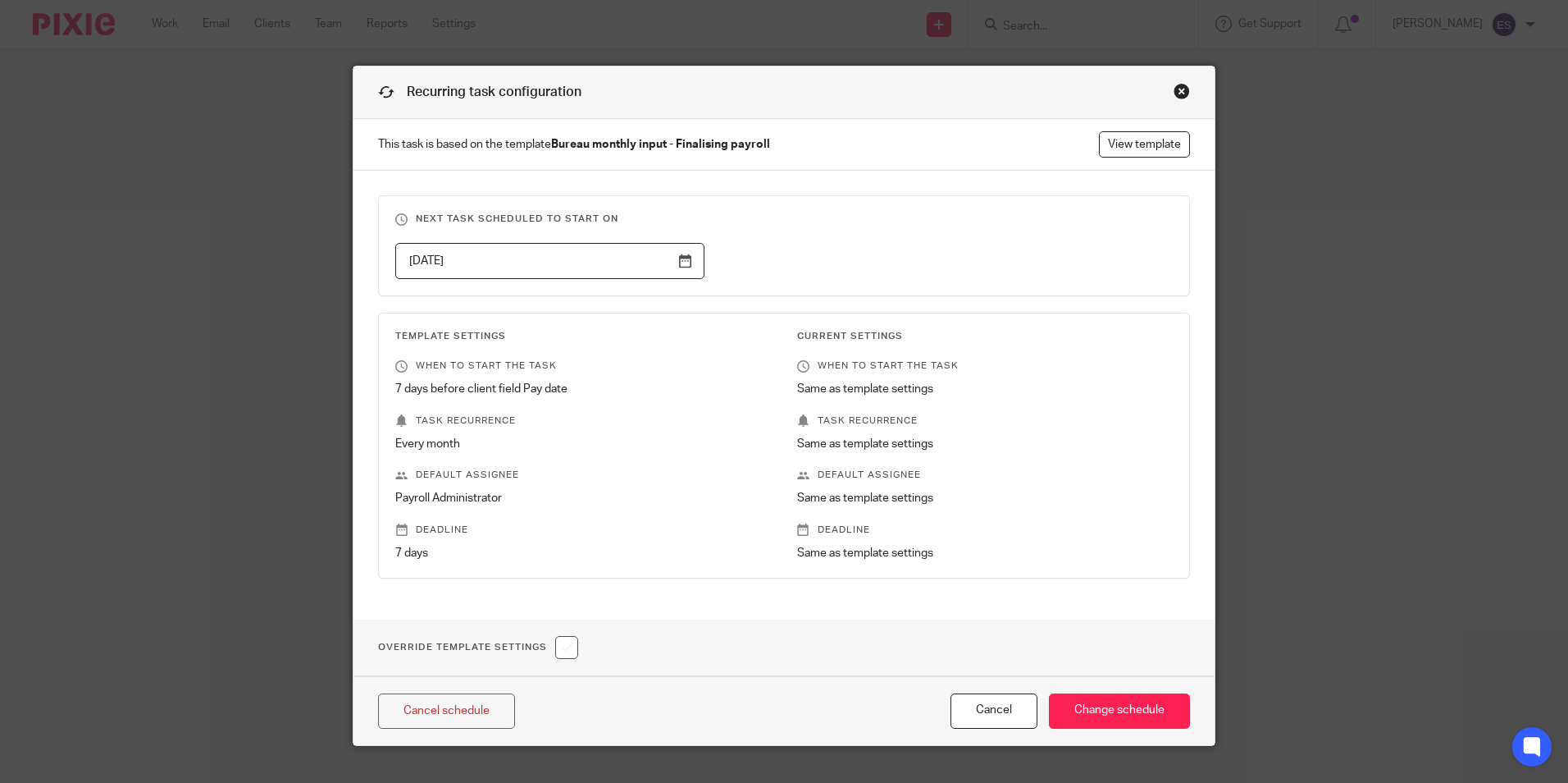
click at [682, 262] on input "2025-10-19" at bounding box center [550, 261] width 309 height 37
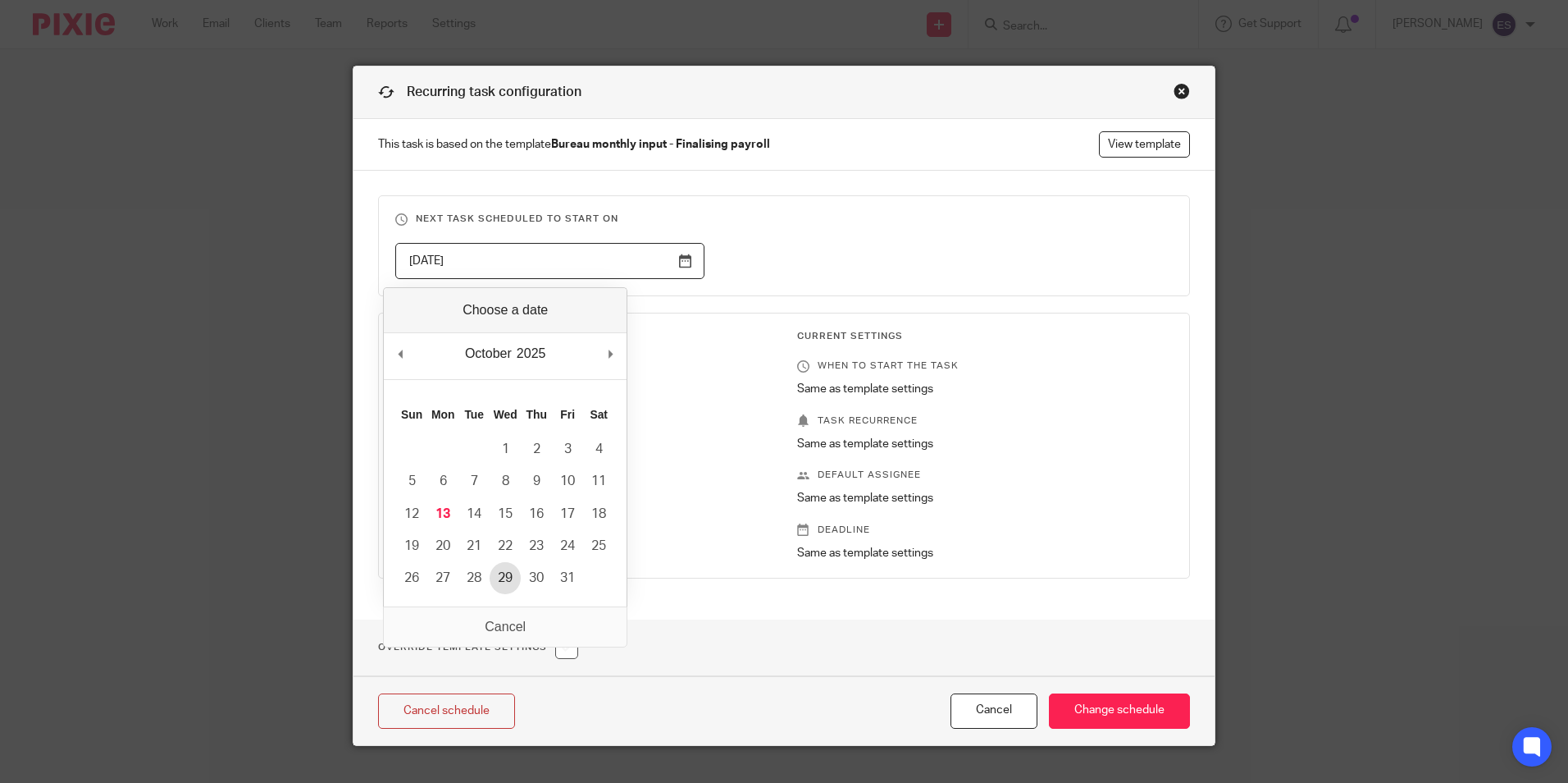
type input "2025-10-29"
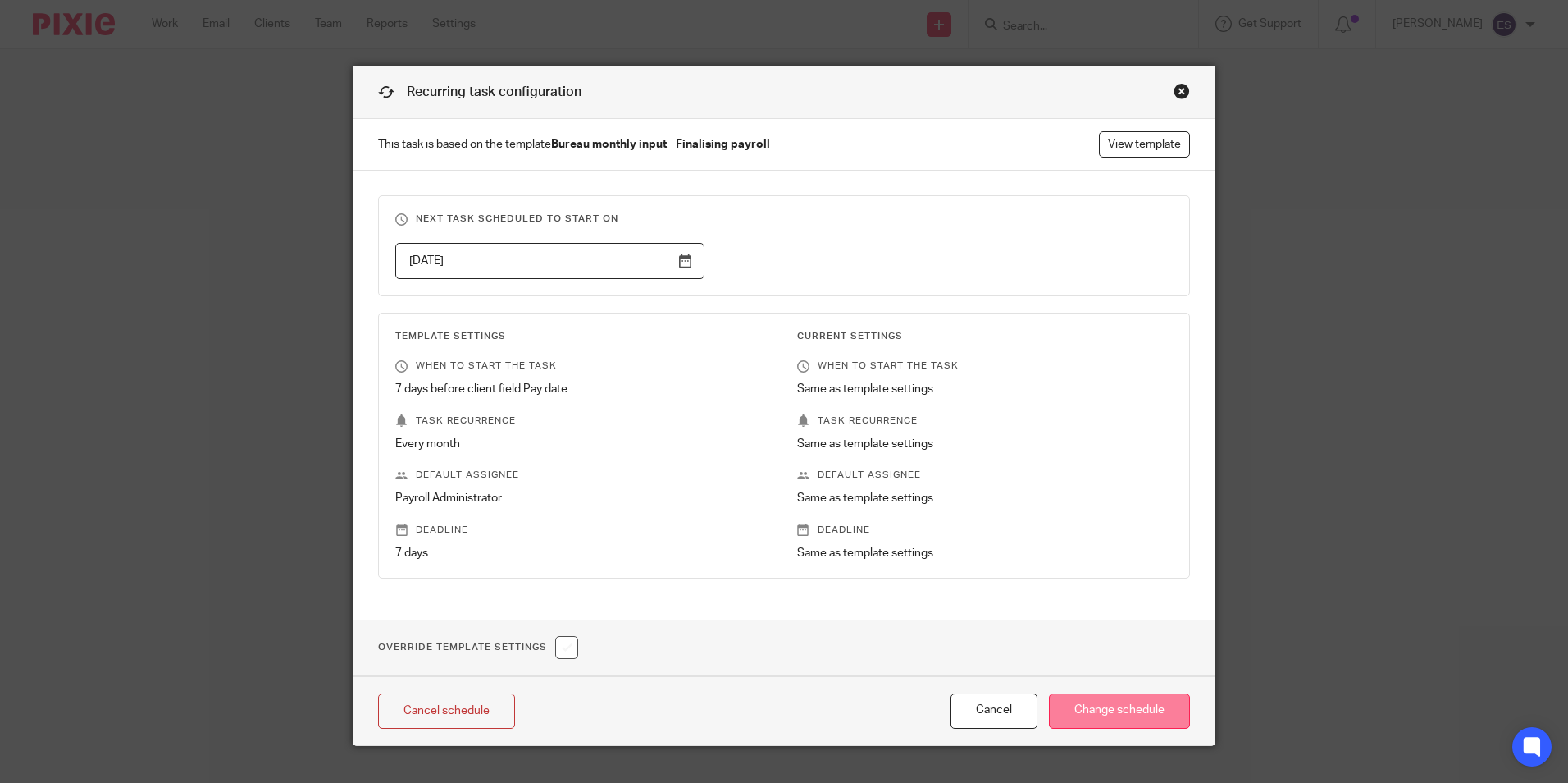
click at [1107, 713] on input "Change schedule" at bounding box center [1119, 710] width 141 height 35
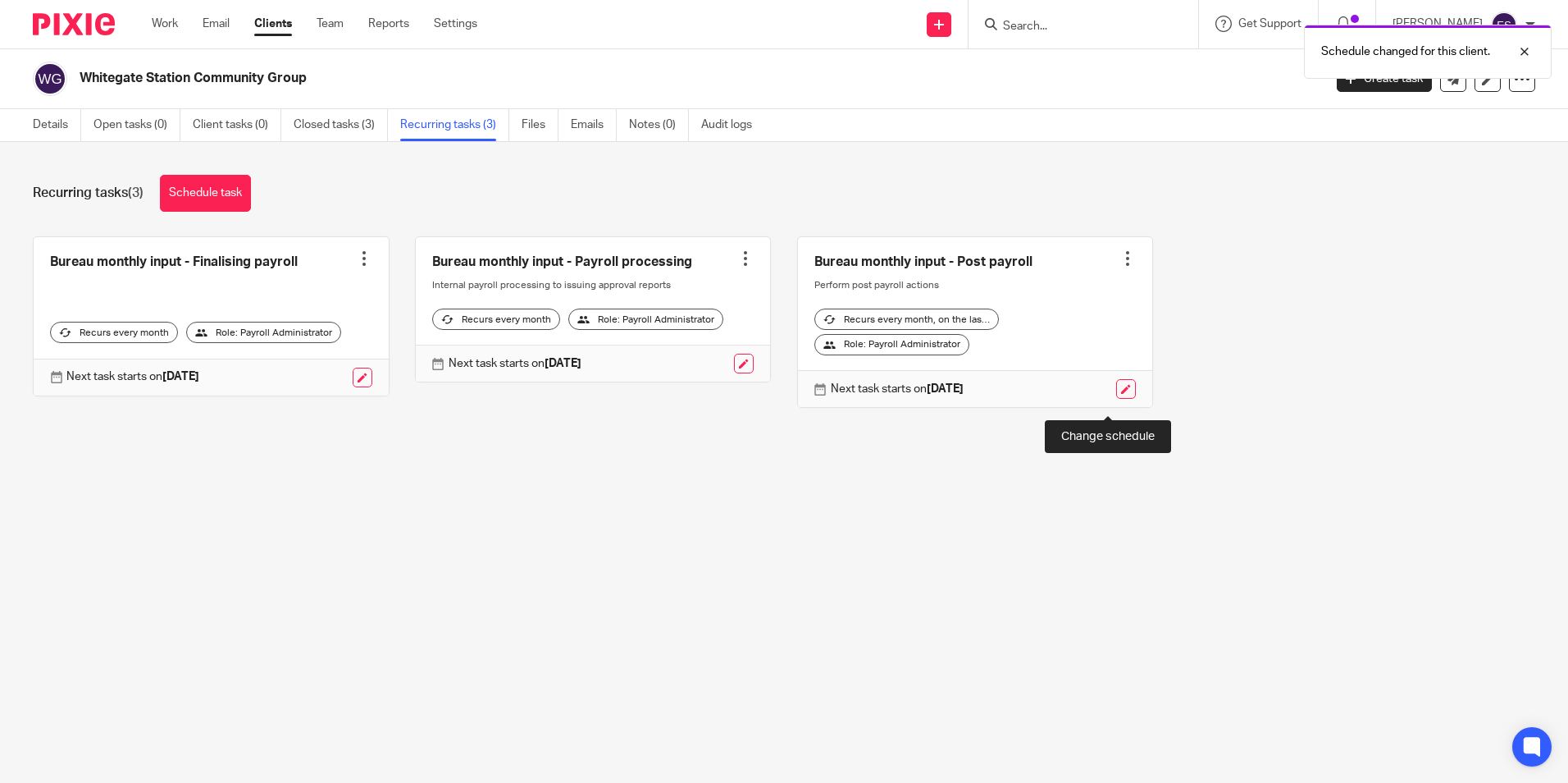
click at [1116, 399] on link at bounding box center [1125, 389] width 20 height 20
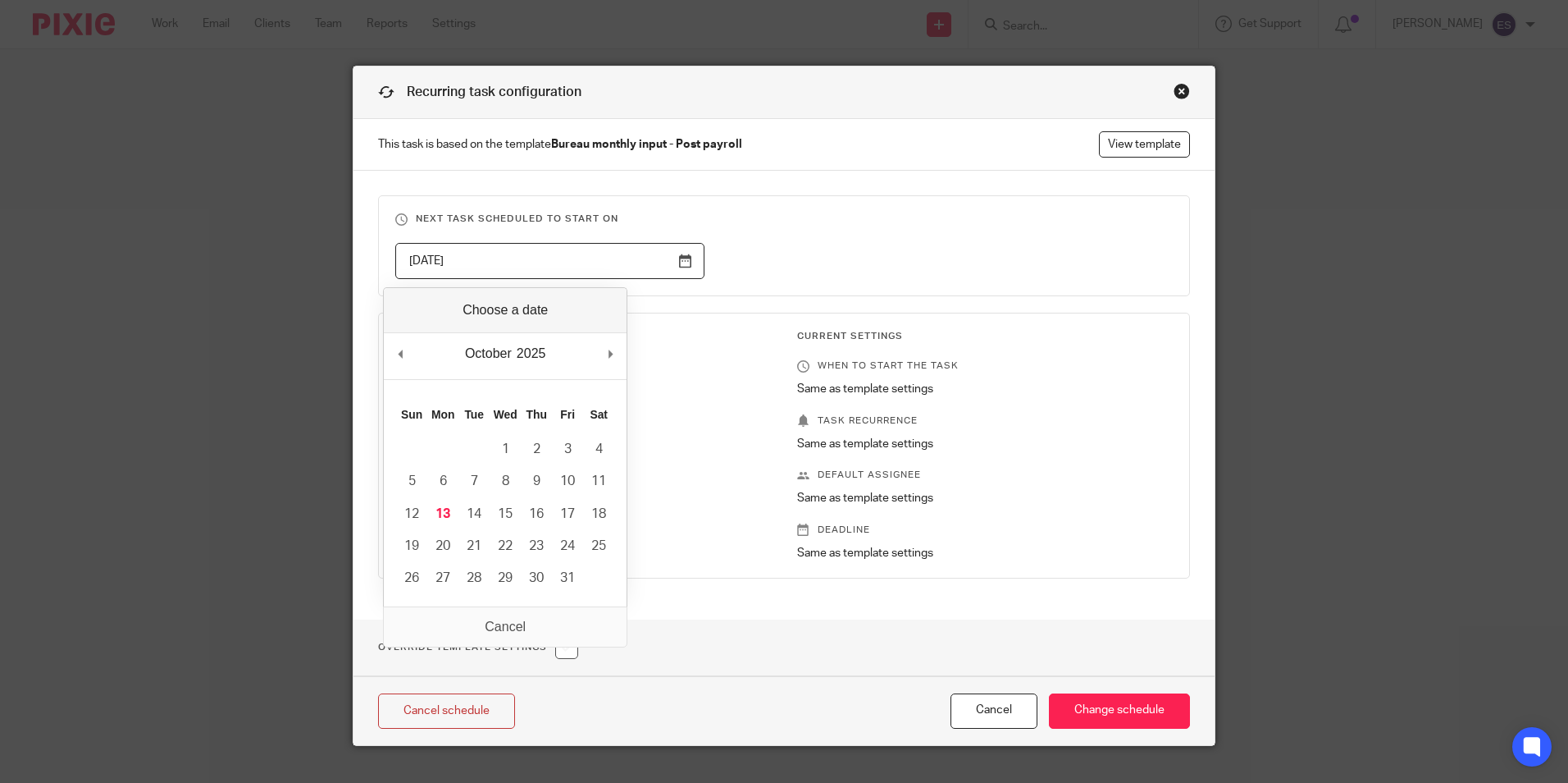
click at [664, 265] on input "2025-10-31" at bounding box center [550, 261] width 309 height 37
type input "2025-11-07"
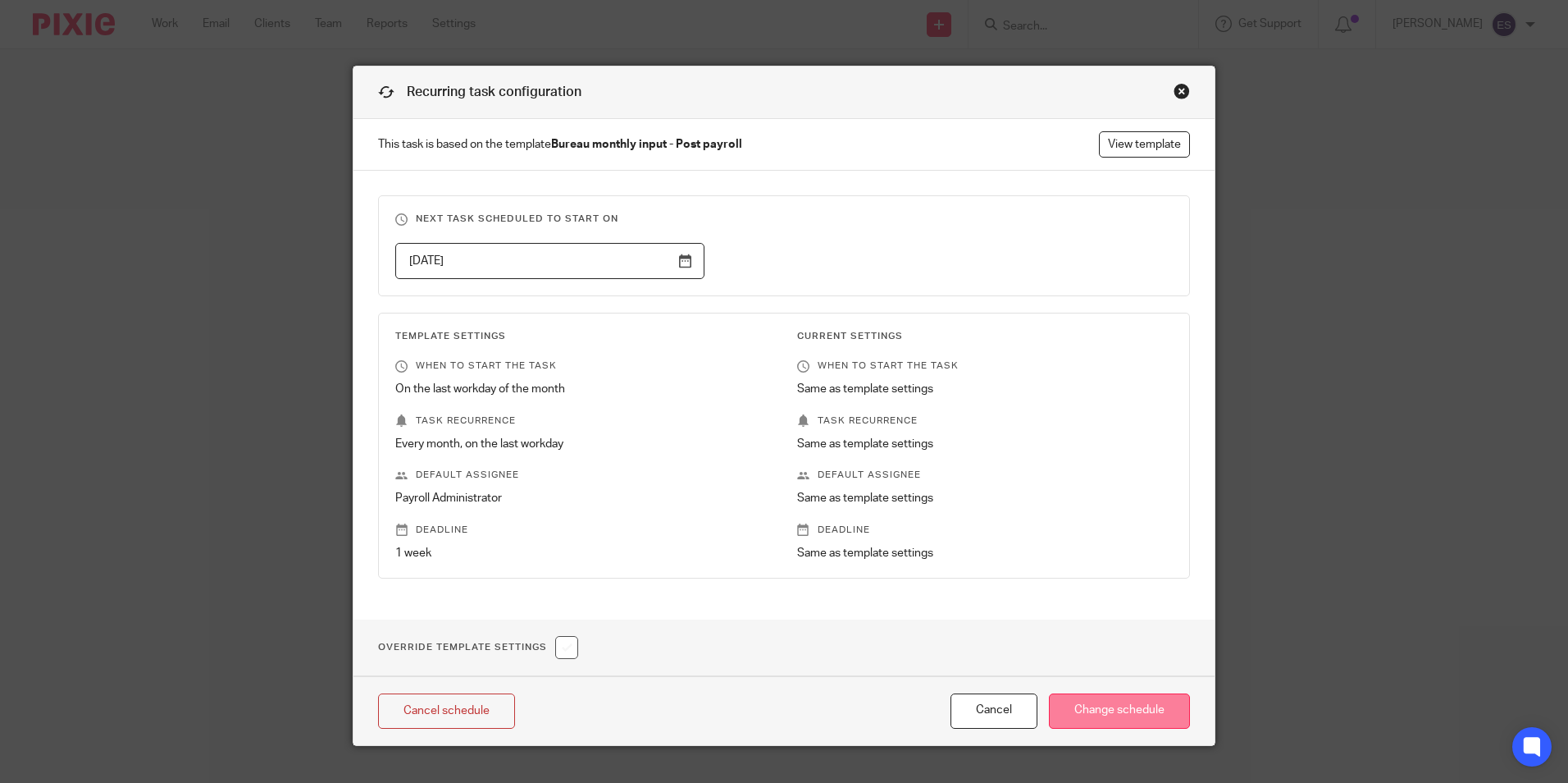
click at [1087, 709] on input "Change schedule" at bounding box center [1119, 710] width 141 height 35
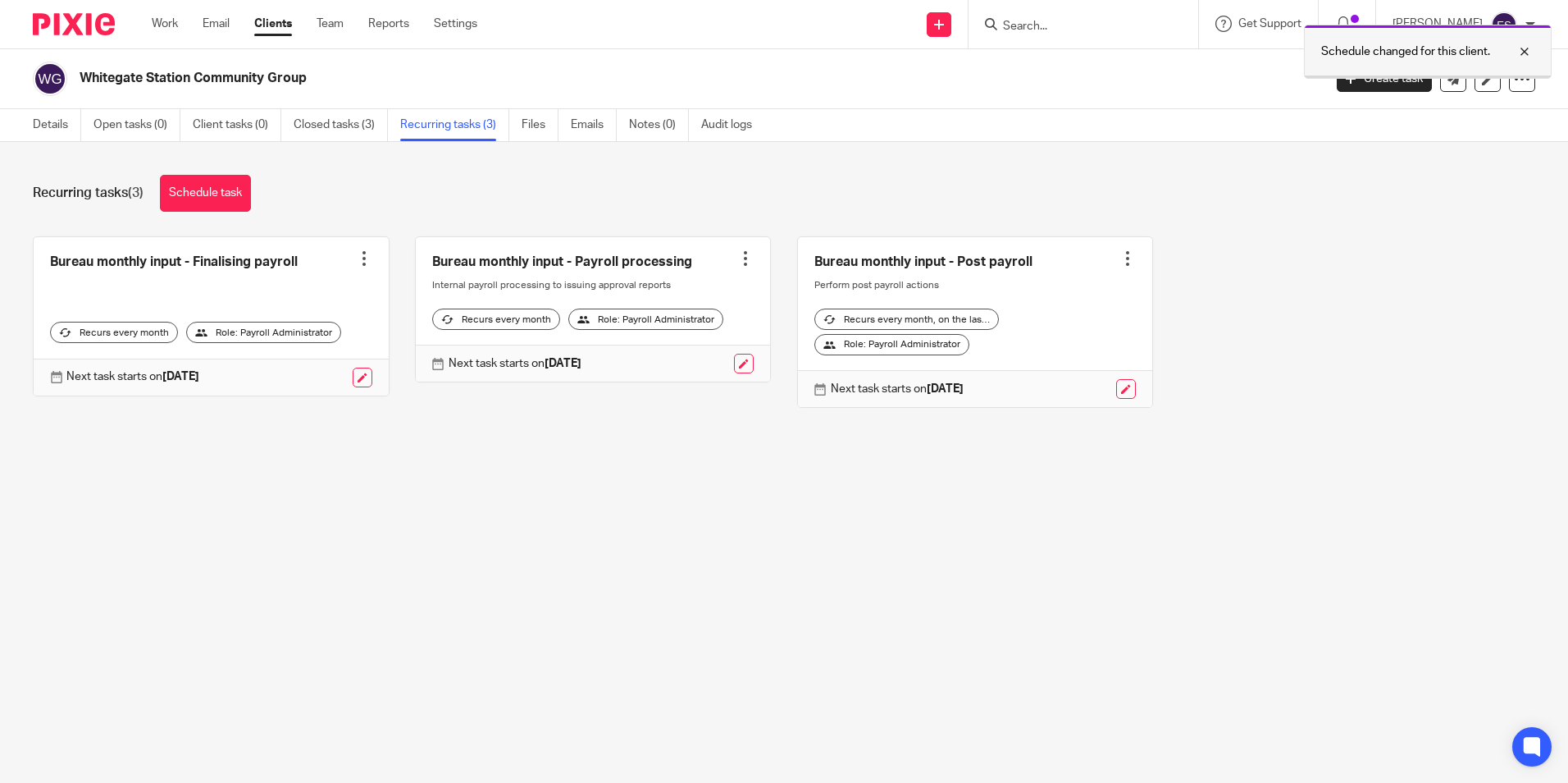
click at [1530, 51] on div at bounding box center [1512, 52] width 44 height 20
click at [1044, 22] on input "Search" at bounding box center [1075, 27] width 148 height 14
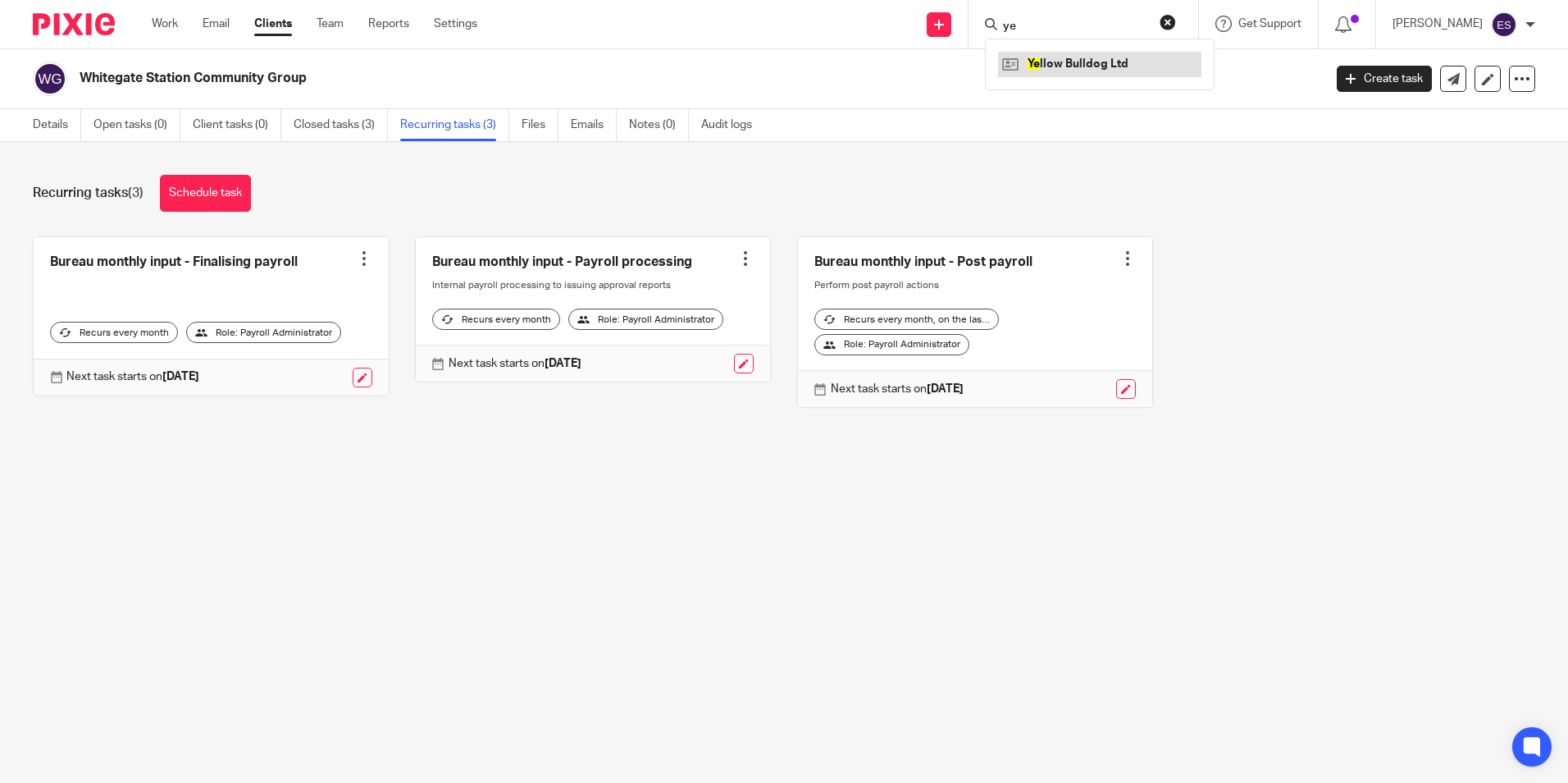
type input "ye"
click at [1060, 69] on link at bounding box center [1099, 64] width 203 height 25
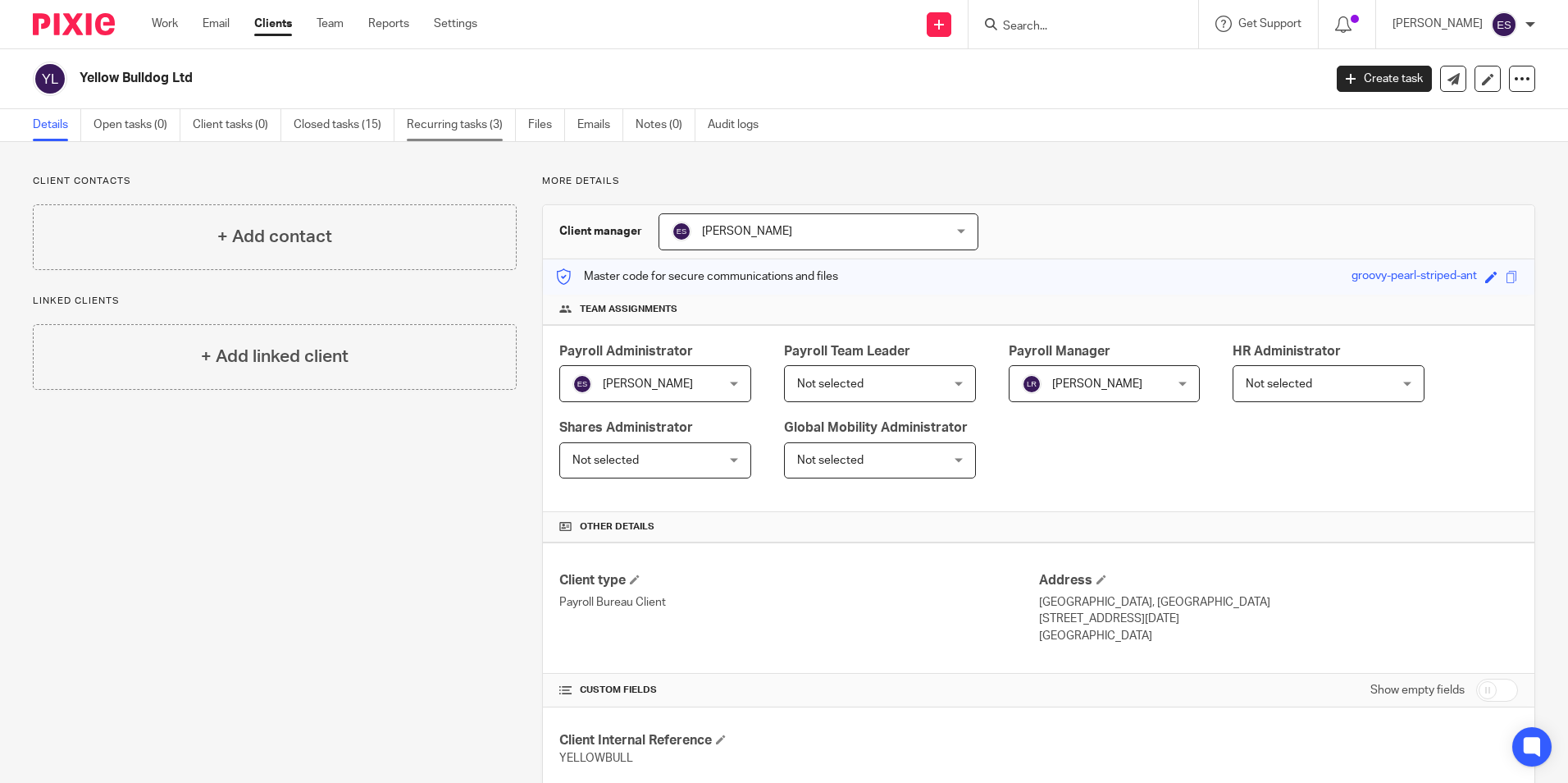
click at [448, 131] on link "Recurring tasks (3)" at bounding box center [461, 125] width 109 height 32
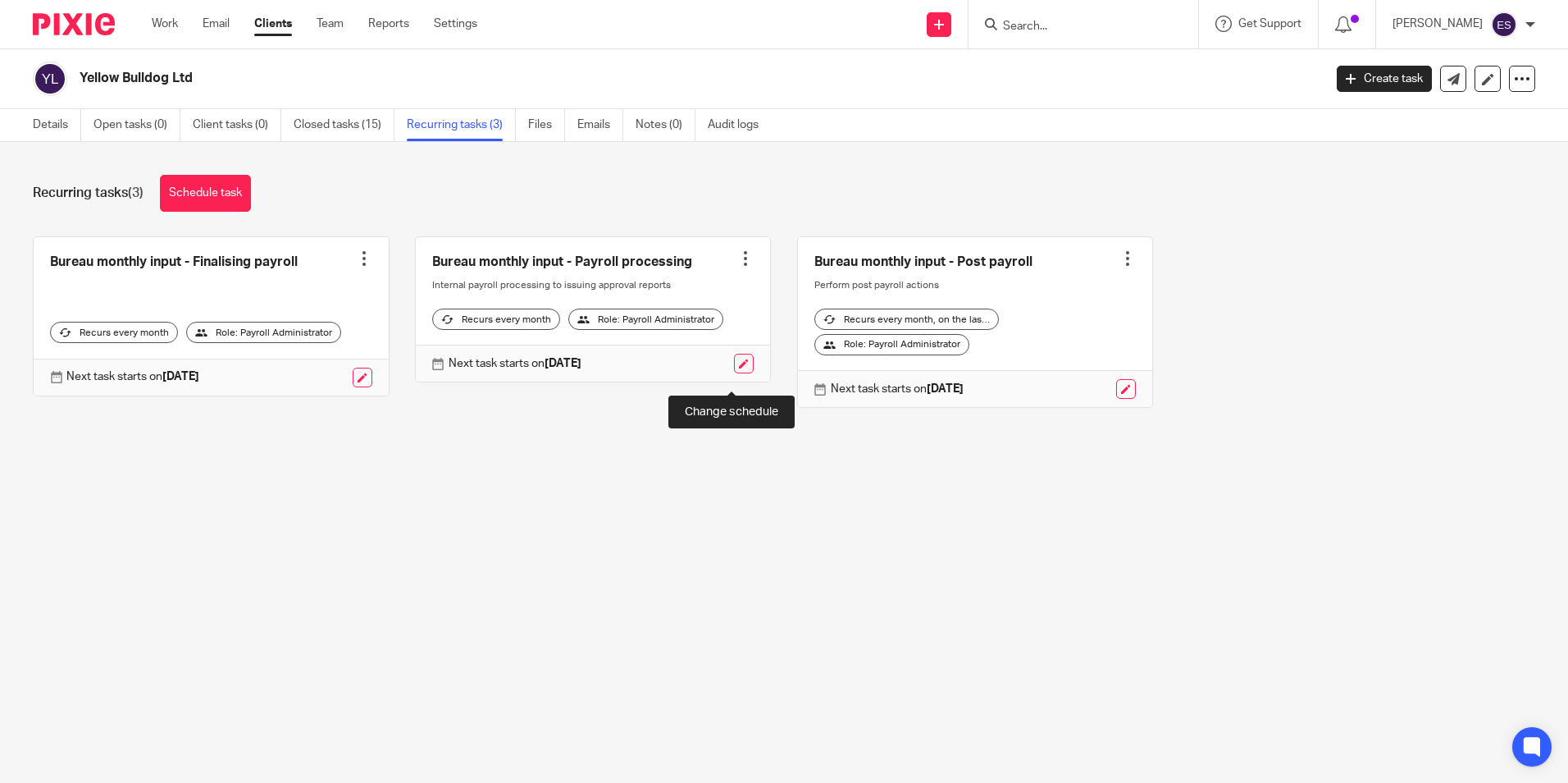
click at [734, 373] on link at bounding box center [743, 363] width 20 height 20
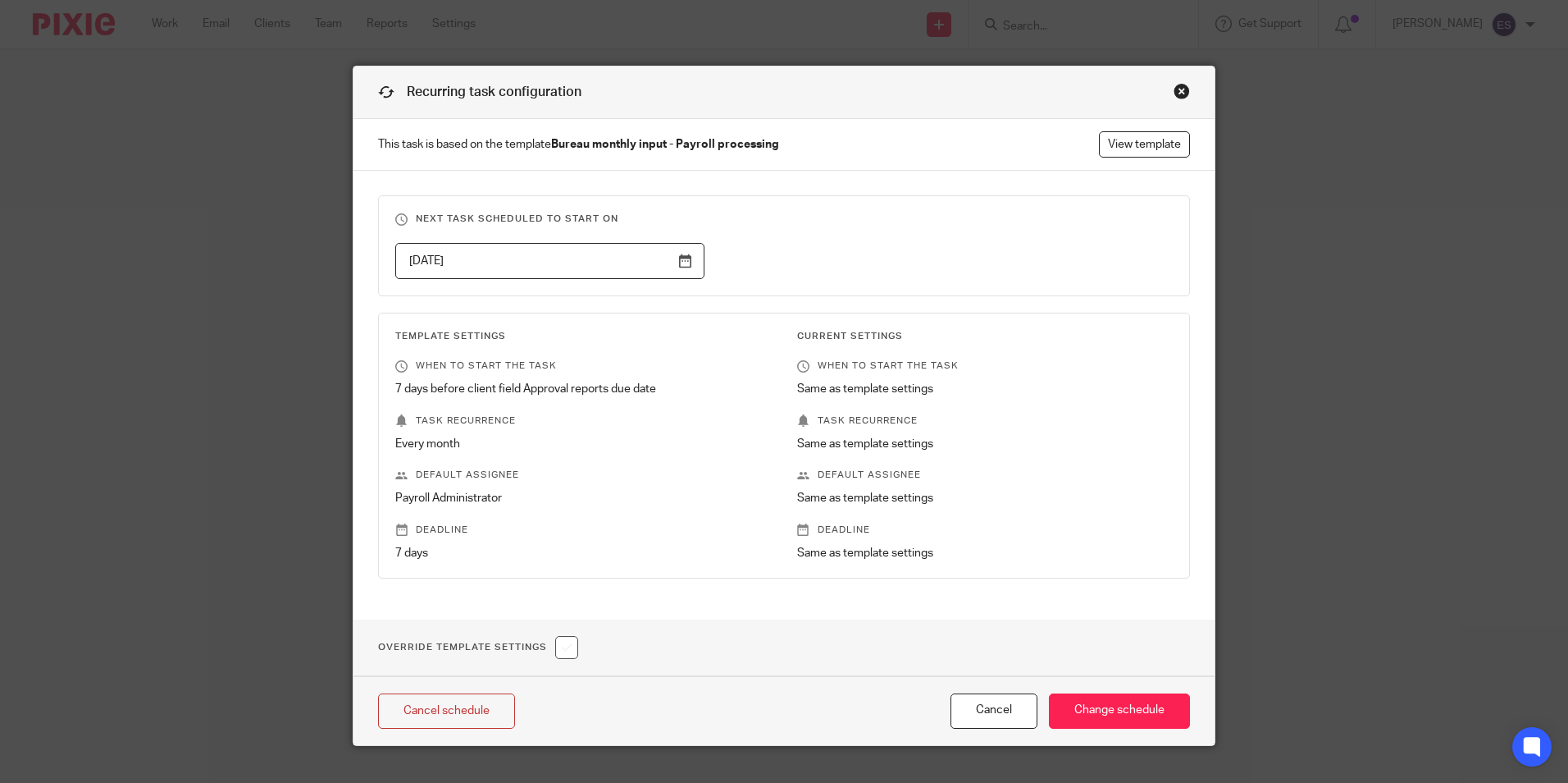
click at [693, 251] on input "2025-10-18" at bounding box center [550, 261] width 309 height 37
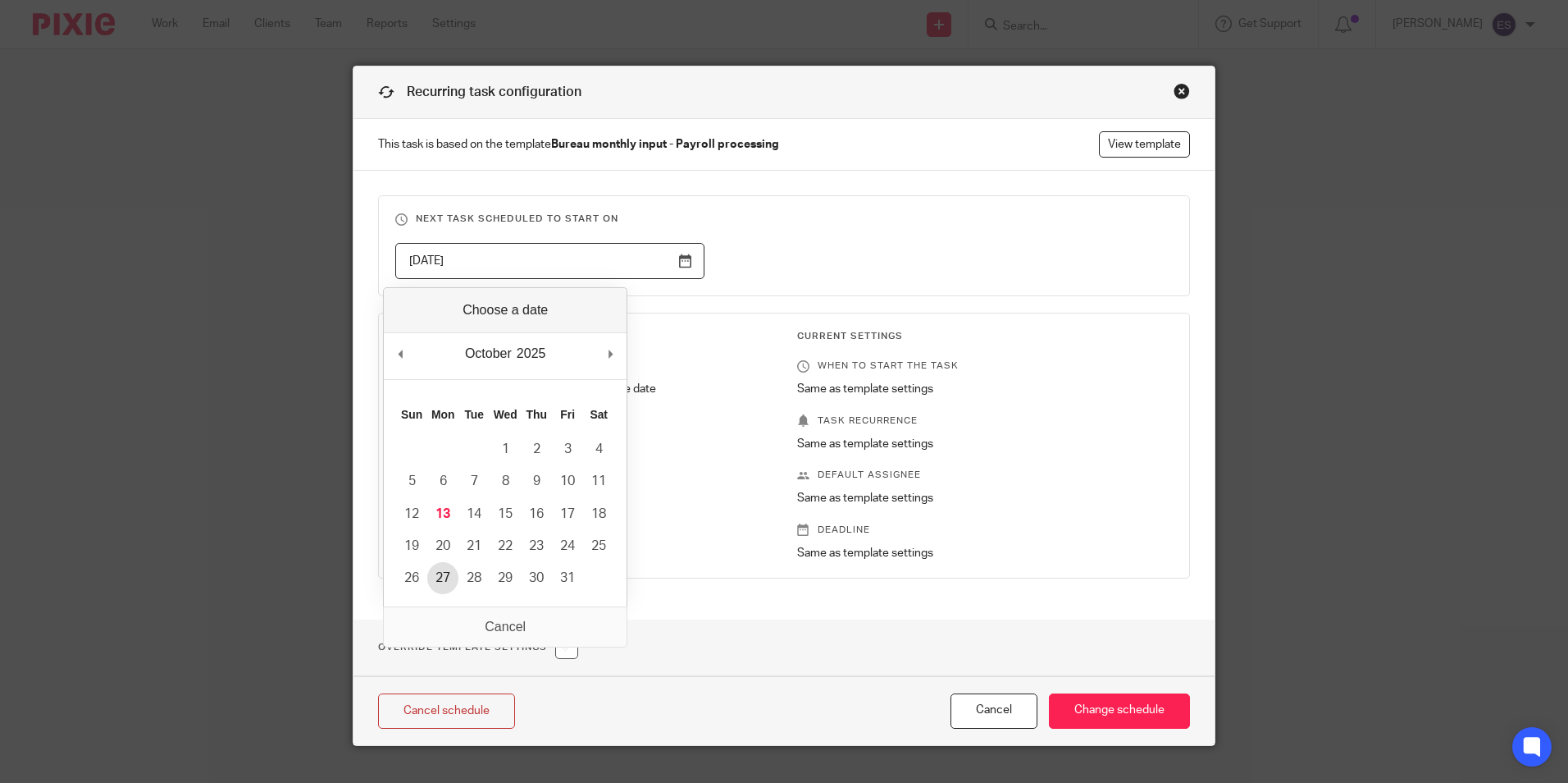
type input "2025-10-27"
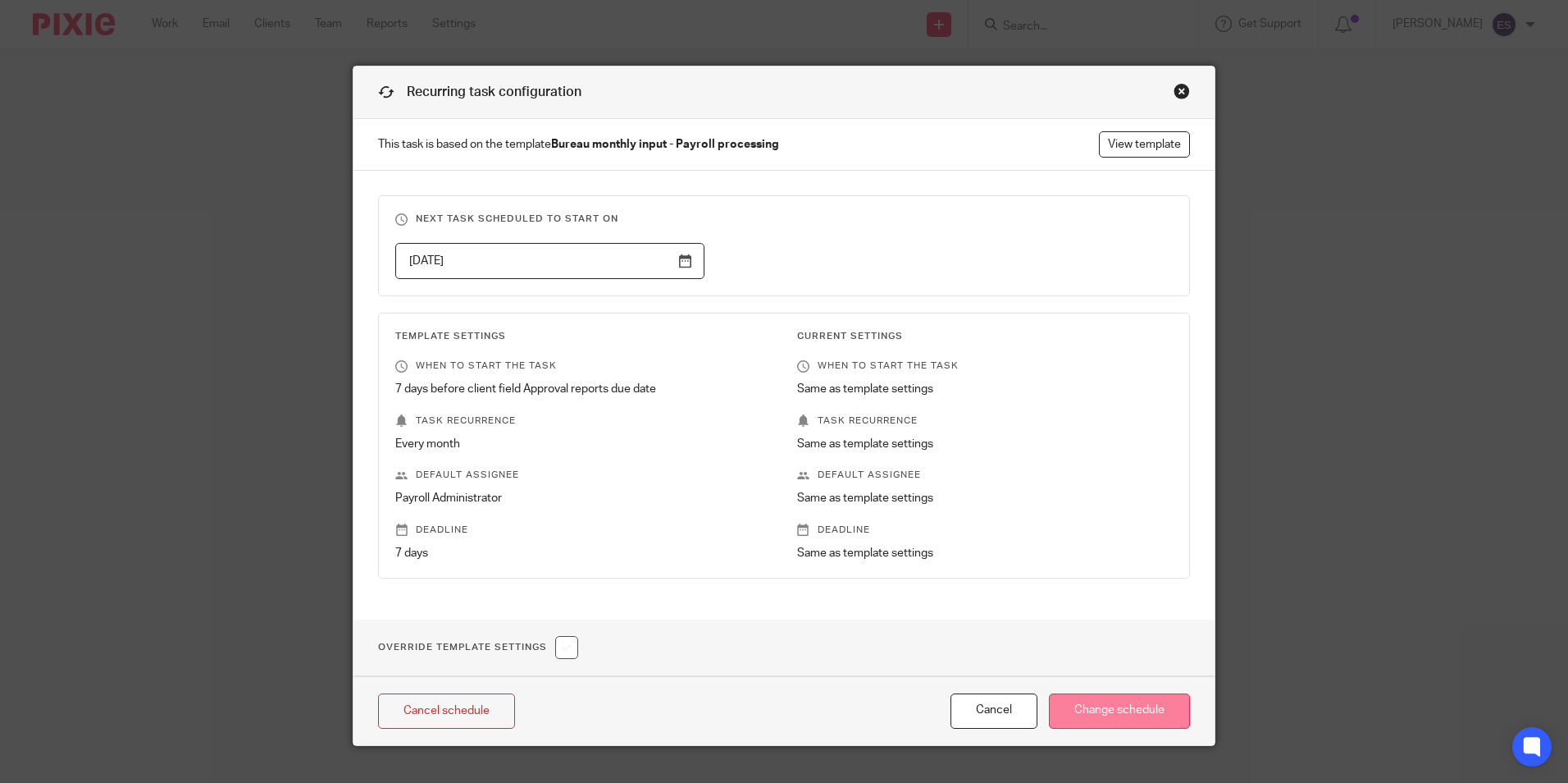
click at [1102, 714] on input "Change schedule" at bounding box center [1119, 710] width 141 height 35
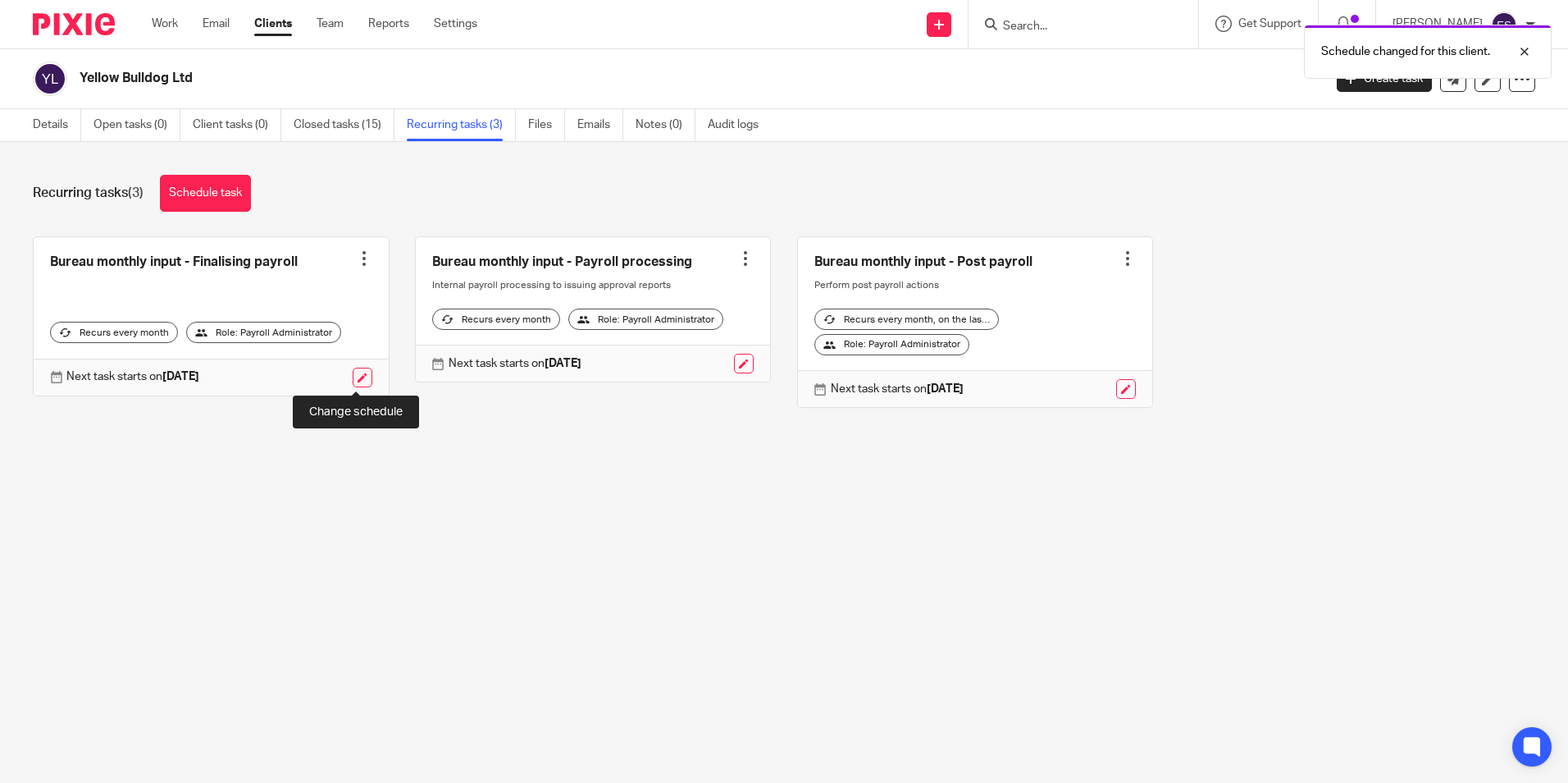
click at [355, 380] on link at bounding box center [362, 377] width 20 height 20
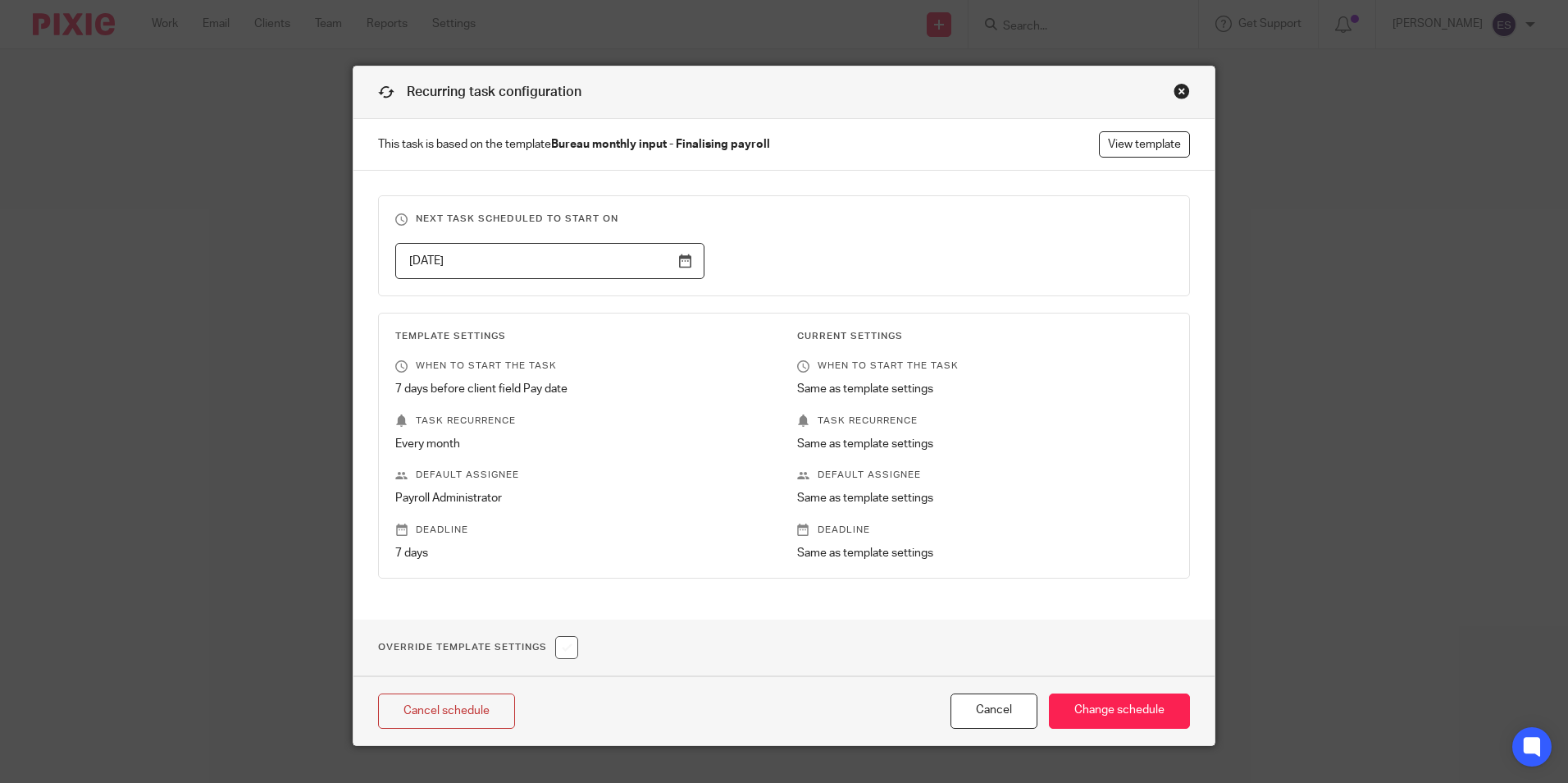
click at [679, 260] on input "[DATE]" at bounding box center [550, 261] width 309 height 37
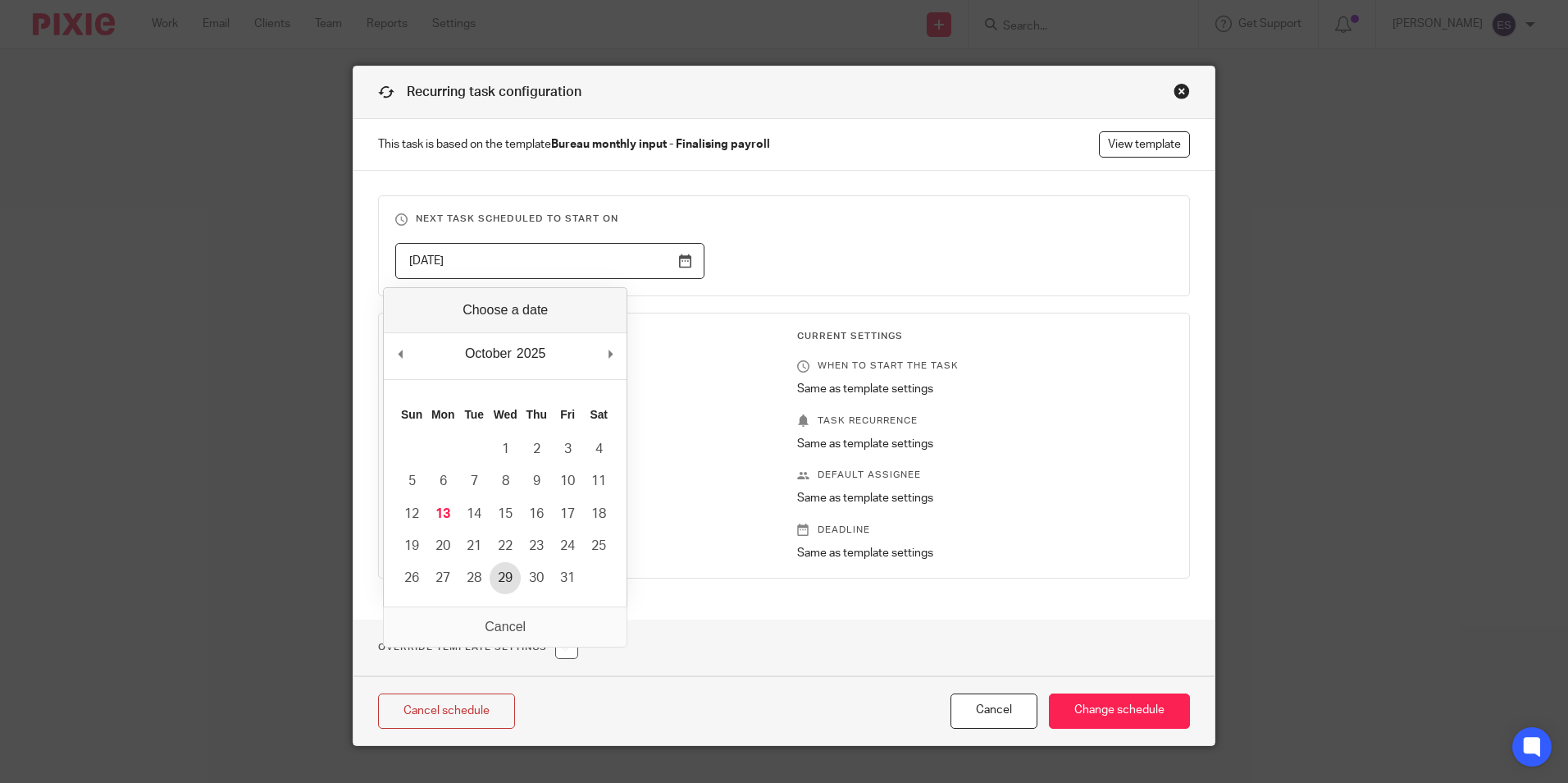
type input "[DATE]"
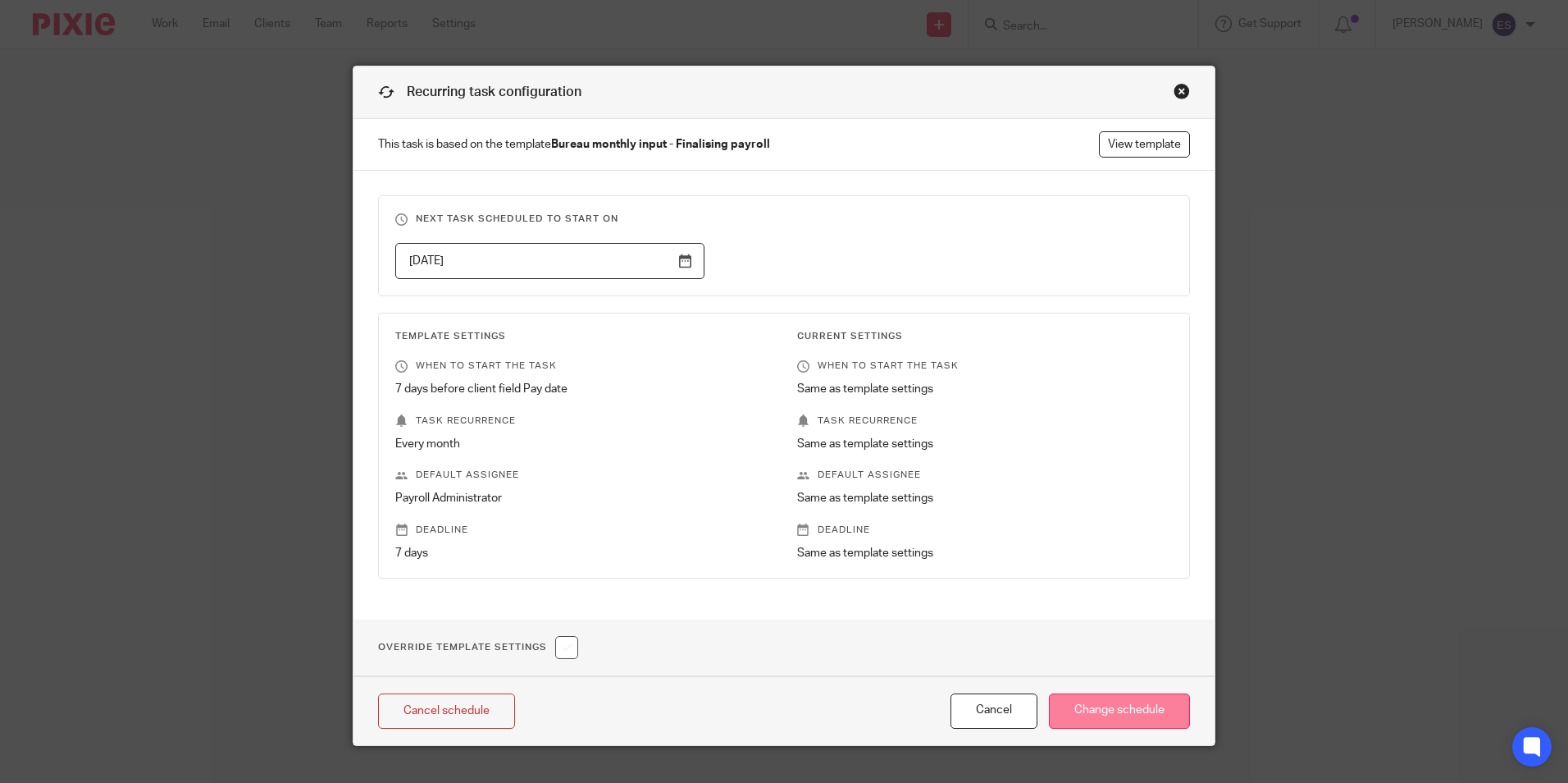
click at [1093, 700] on input "Change schedule" at bounding box center [1119, 710] width 141 height 35
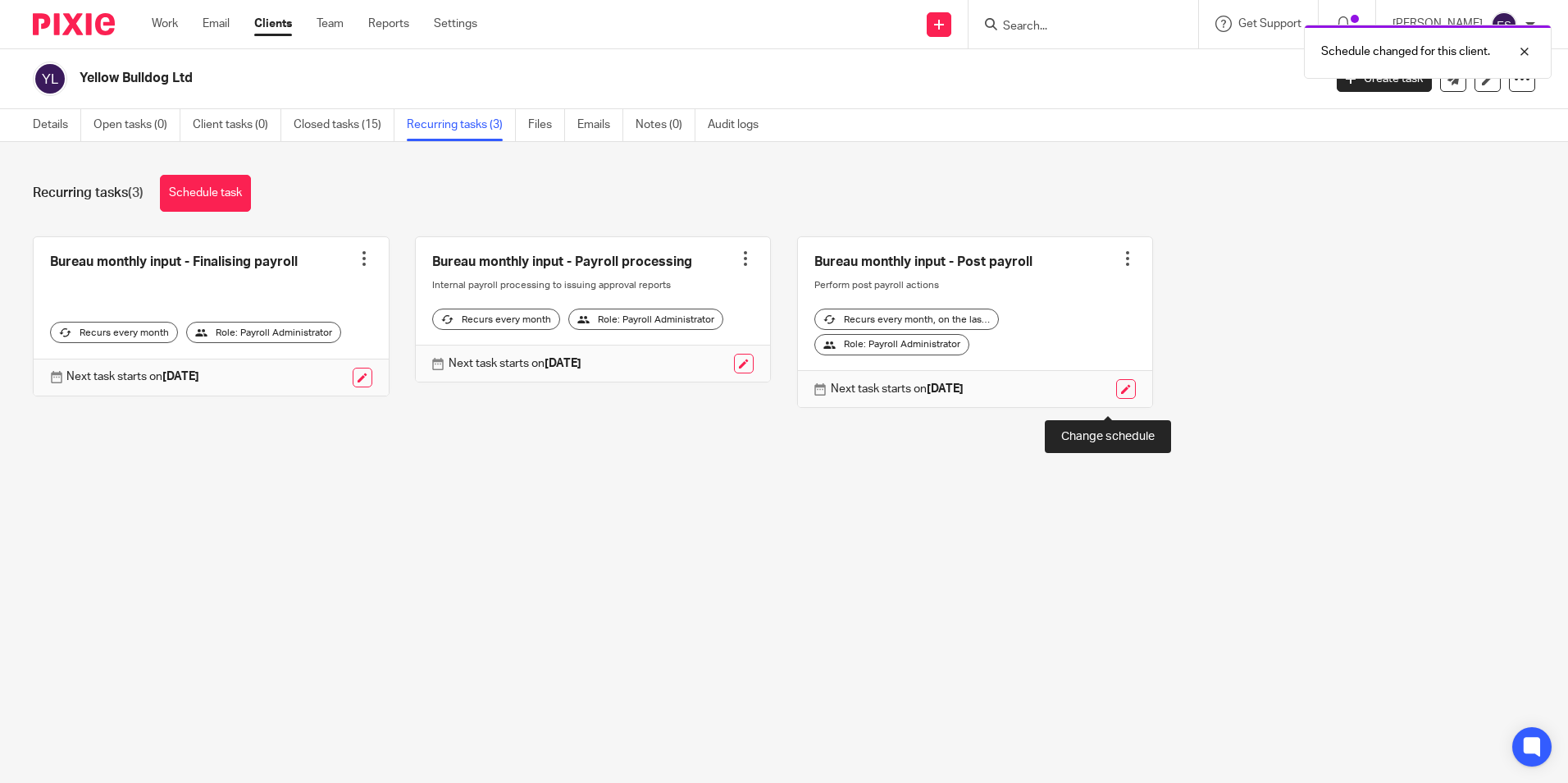
click at [1116, 399] on link at bounding box center [1125, 389] width 20 height 20
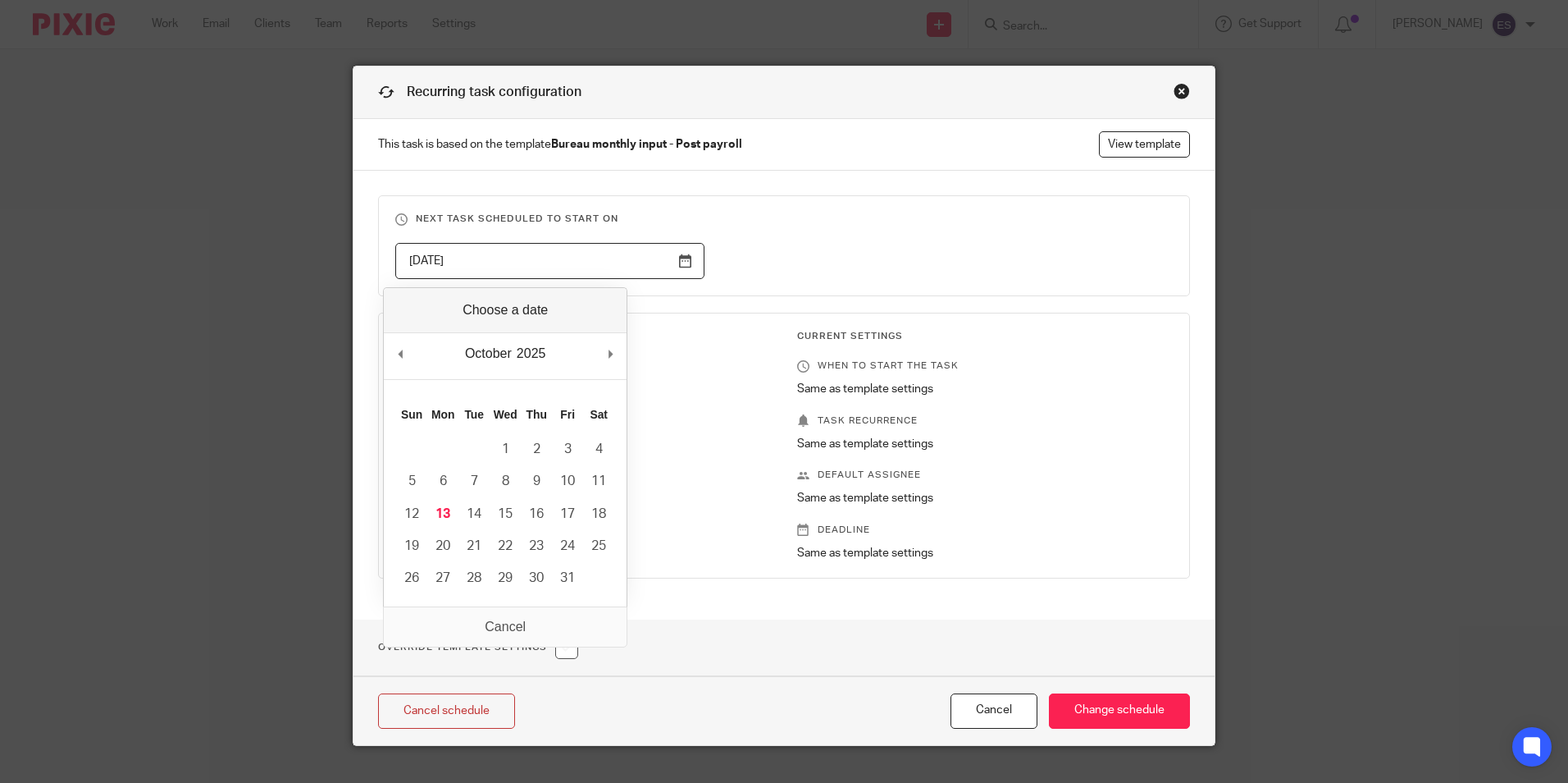
click at [684, 255] on input "[DATE]" at bounding box center [550, 261] width 309 height 37
type input "2025-11-07"
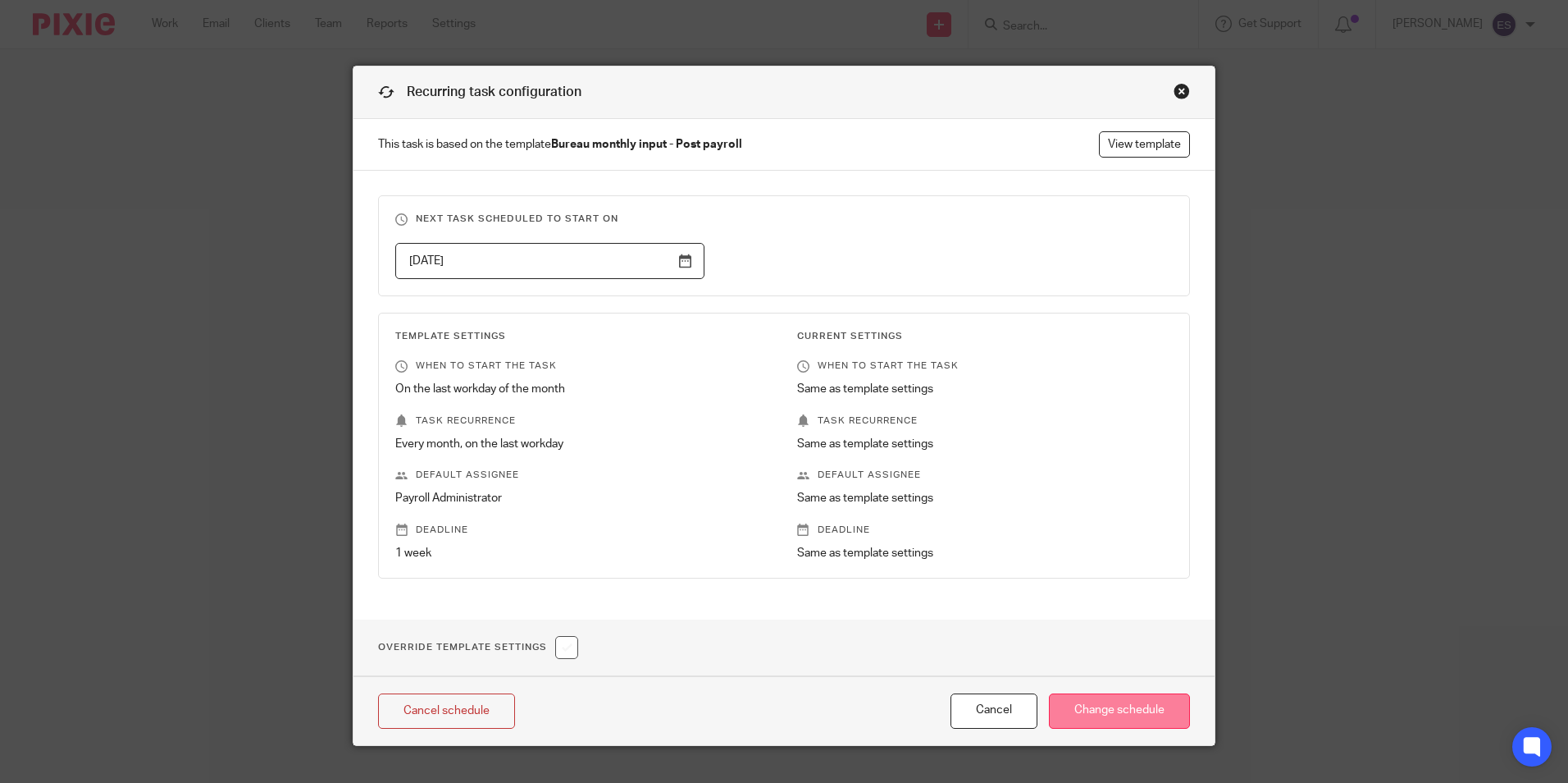
click at [1105, 718] on input "Change schedule" at bounding box center [1119, 710] width 141 height 35
